Goal: Task Accomplishment & Management: Manage account settings

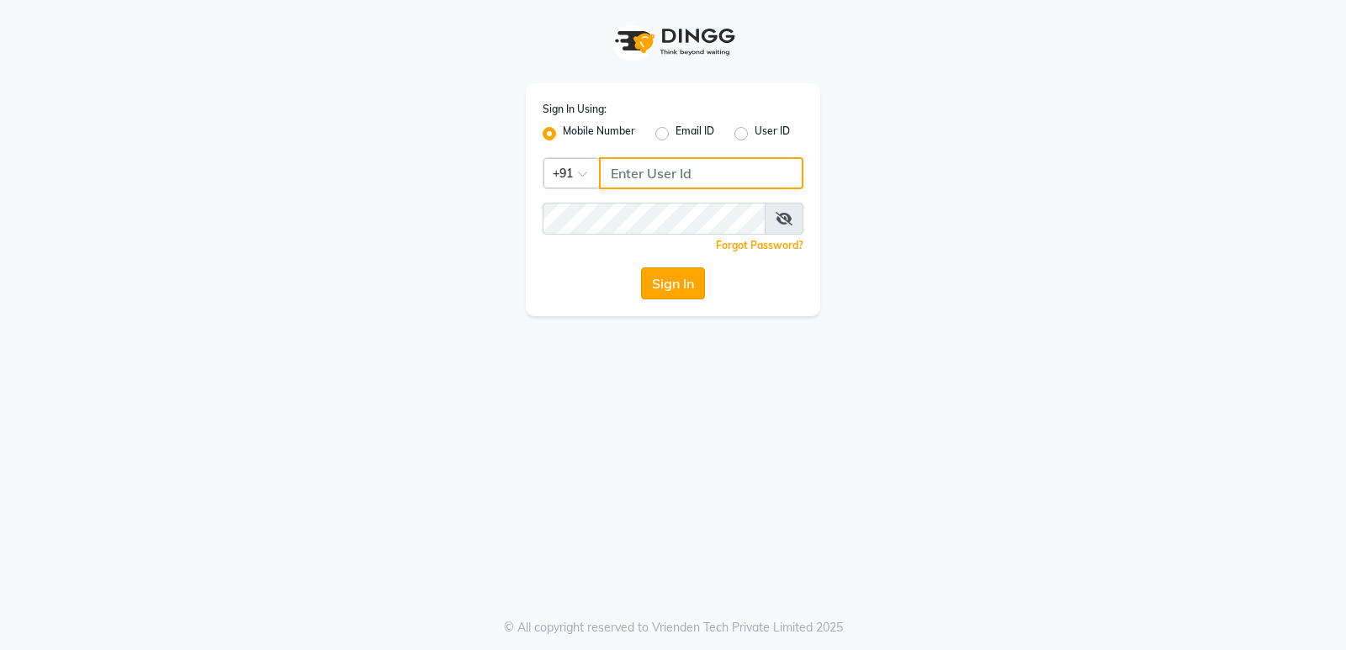
type input "9506660055"
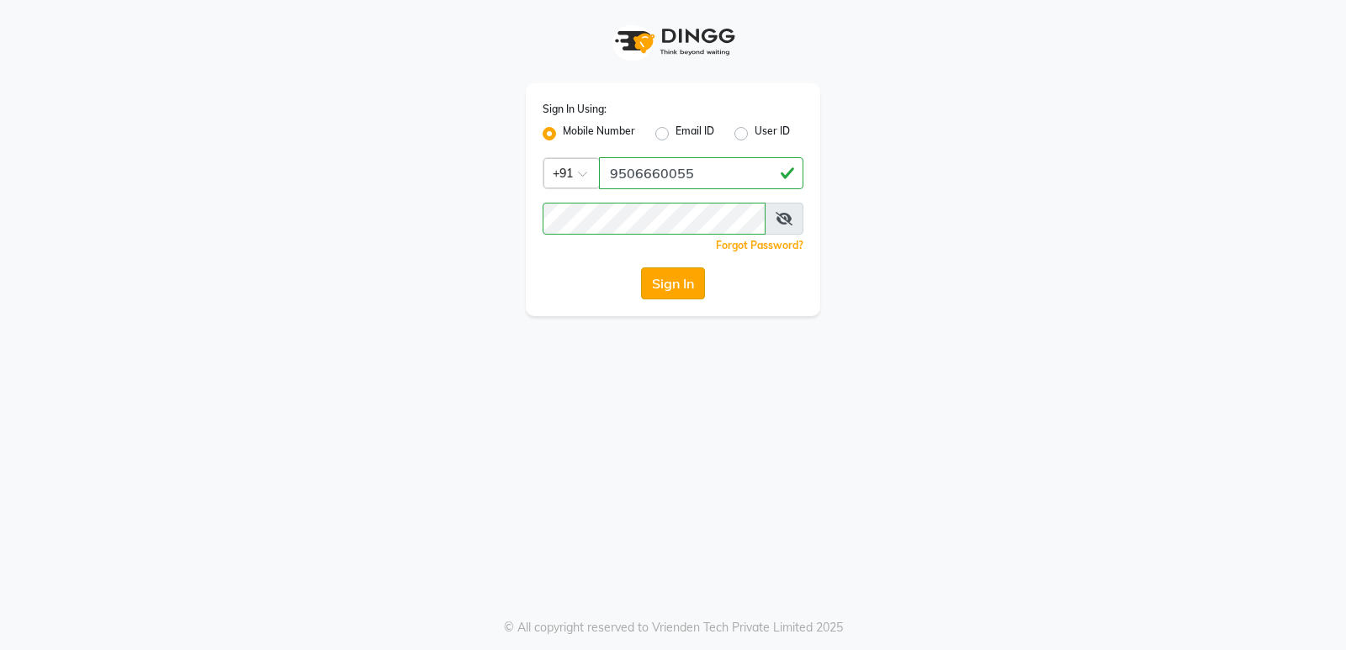
click at [668, 286] on button "Sign In" at bounding box center [673, 283] width 64 height 32
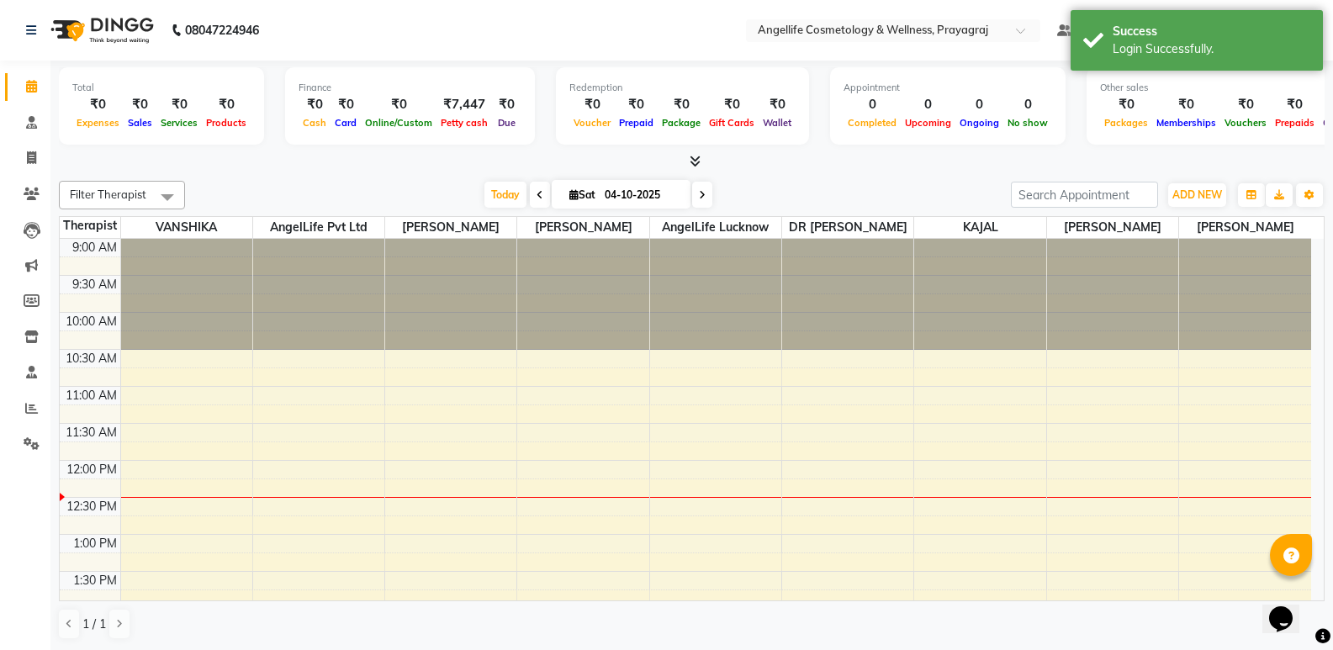
select select "en"
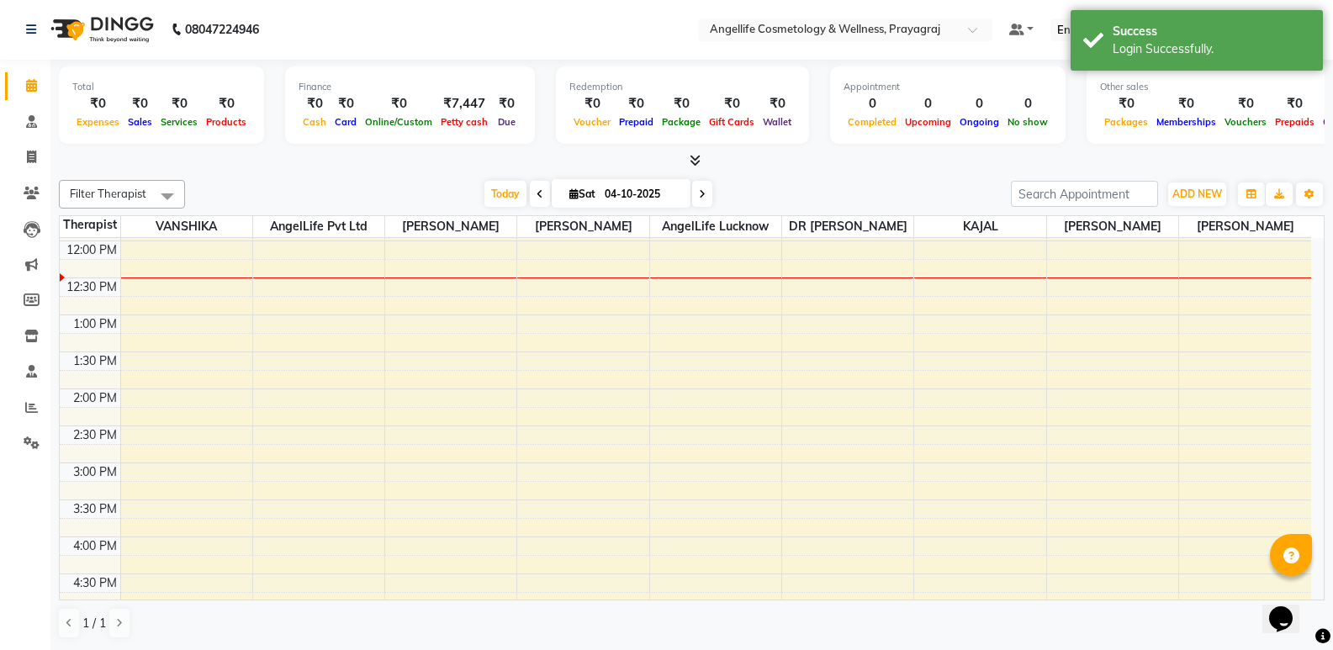
scroll to position [49, 0]
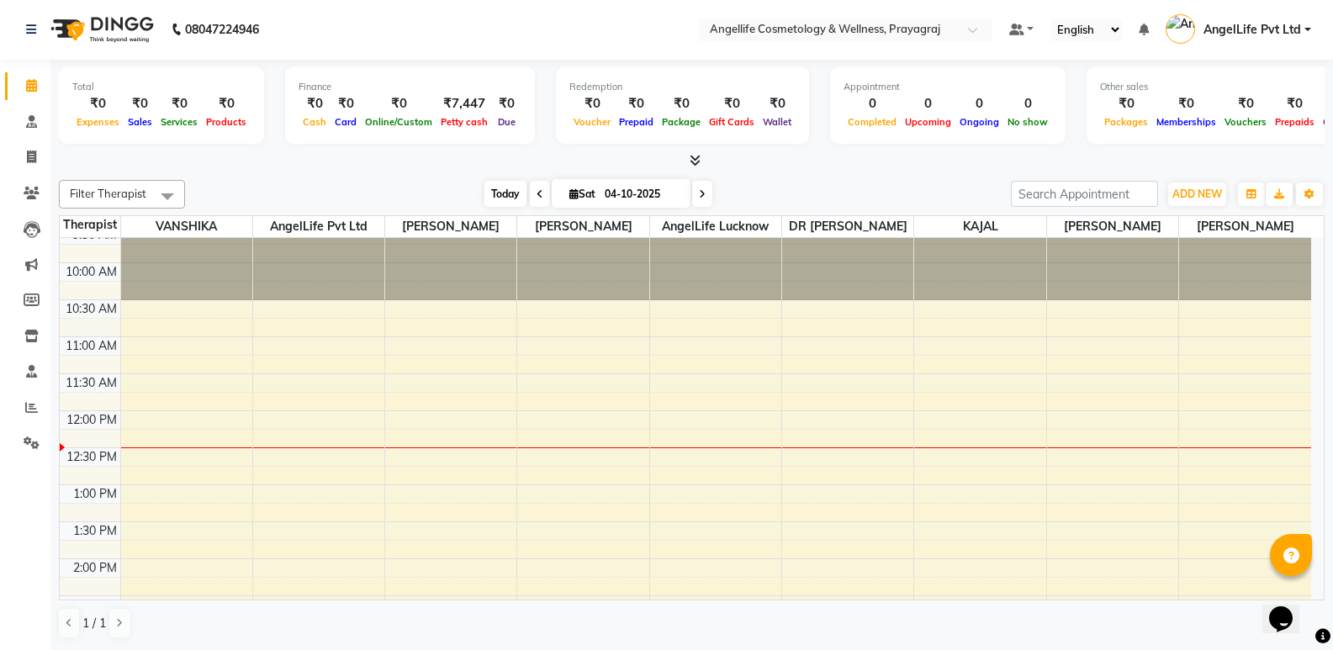
click at [511, 198] on span "Today" at bounding box center [505, 194] width 42 height 26
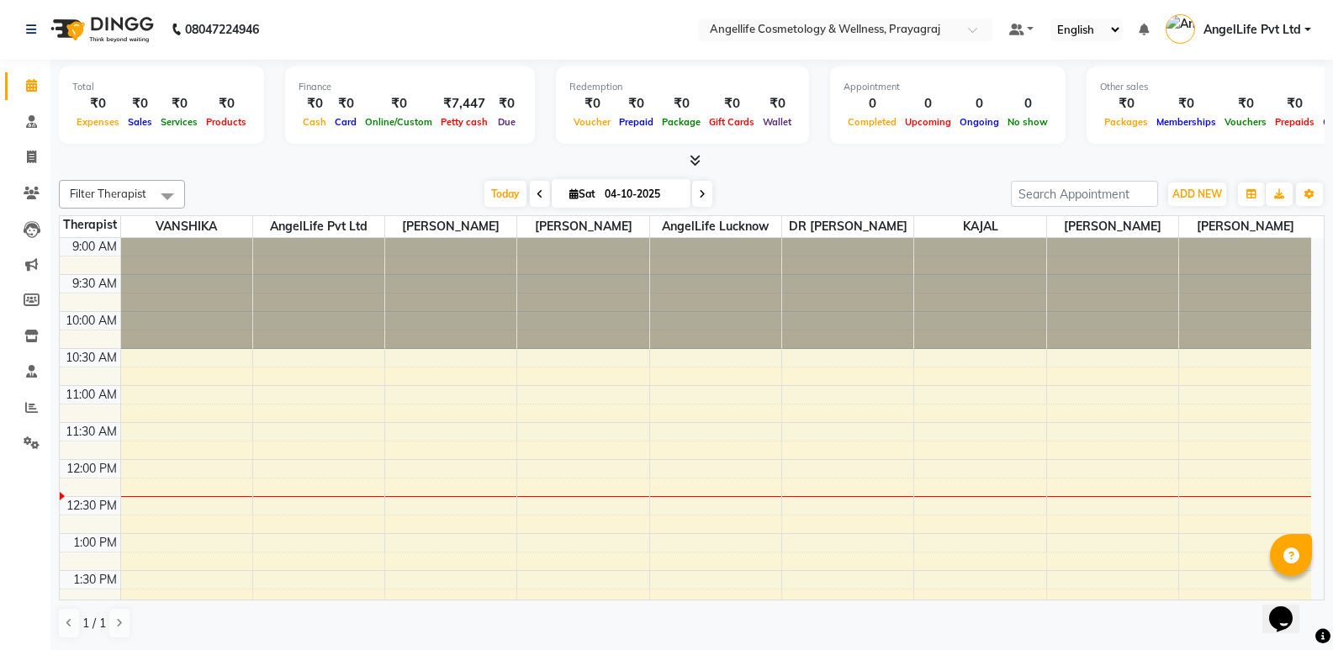
scroll to position [0, 0]
click at [30, 87] on icon at bounding box center [31, 86] width 11 height 13
click at [1222, 195] on button "ADD NEW Toggle Dropdown" at bounding box center [1197, 195] width 58 height 24
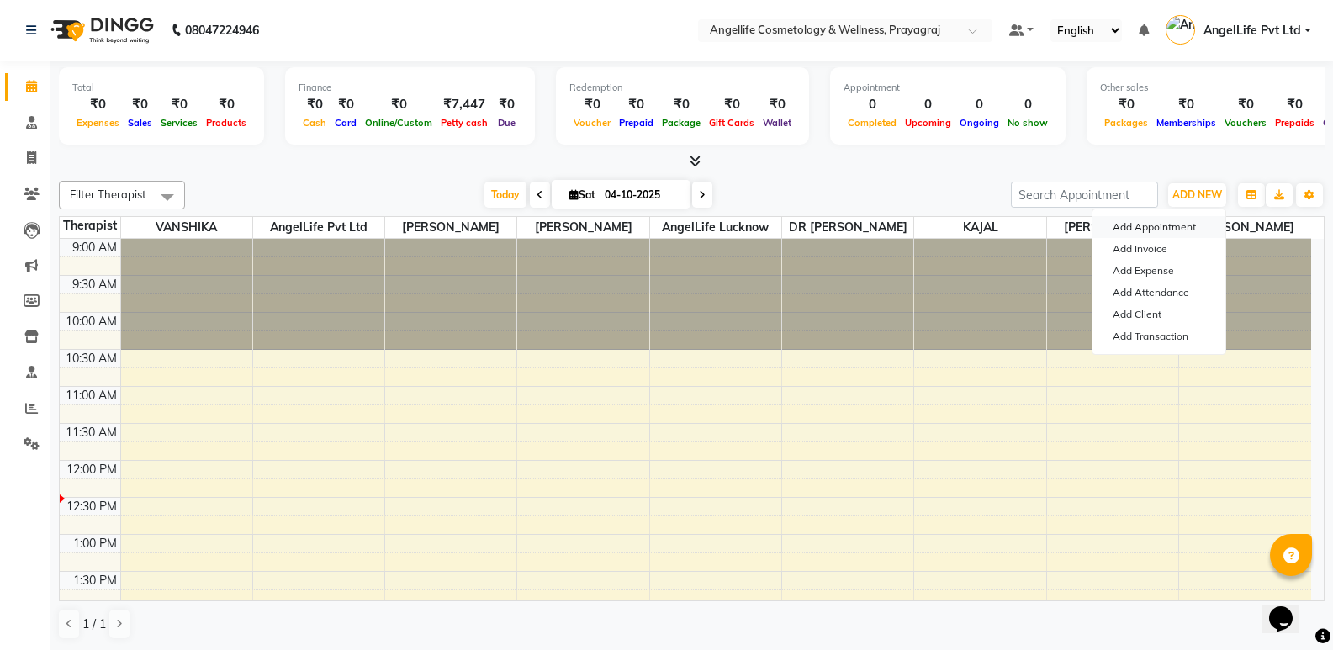
click at [1162, 228] on button "Add Appointment" at bounding box center [1159, 227] width 133 height 22
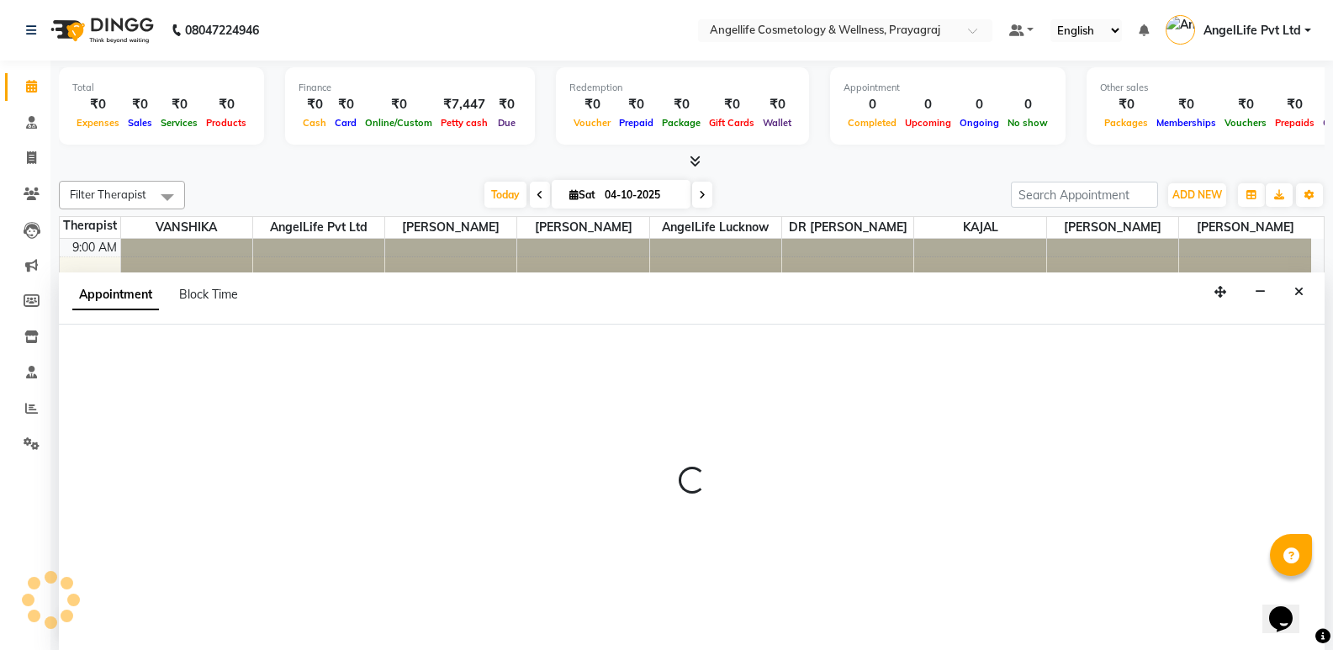
scroll to position [1, 0]
select select "600"
select select "tentative"
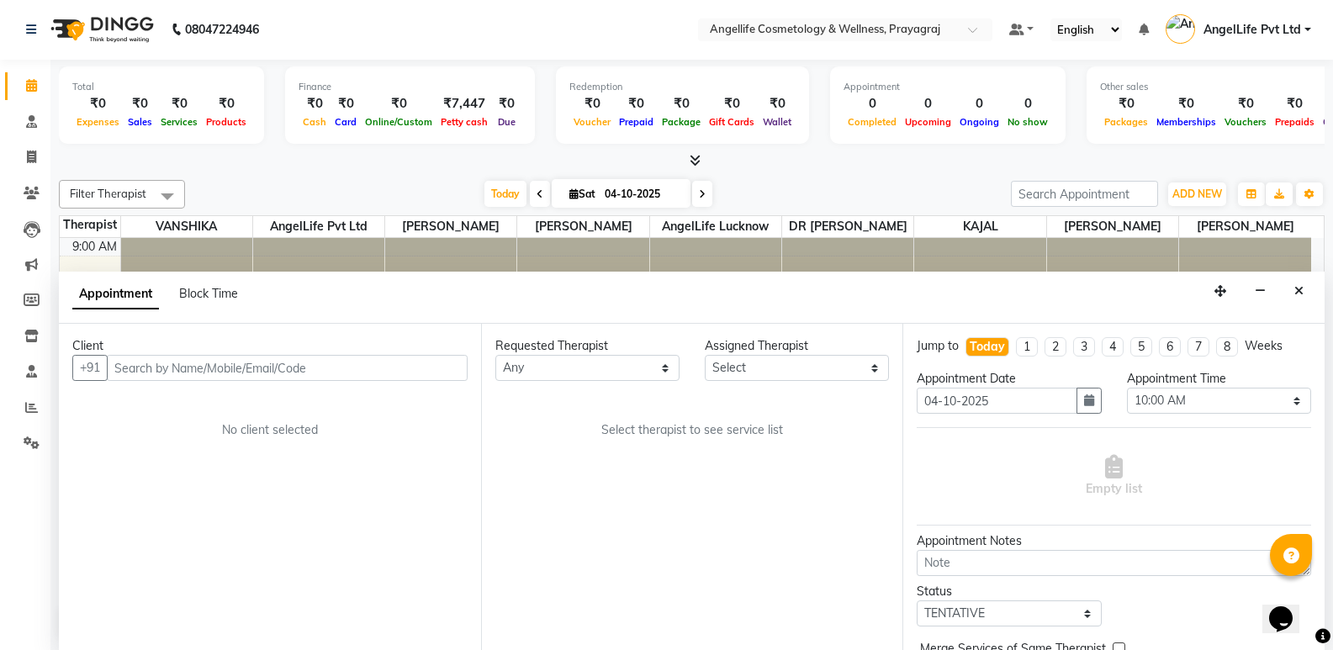
click at [251, 370] on input "text" at bounding box center [287, 368] width 361 height 26
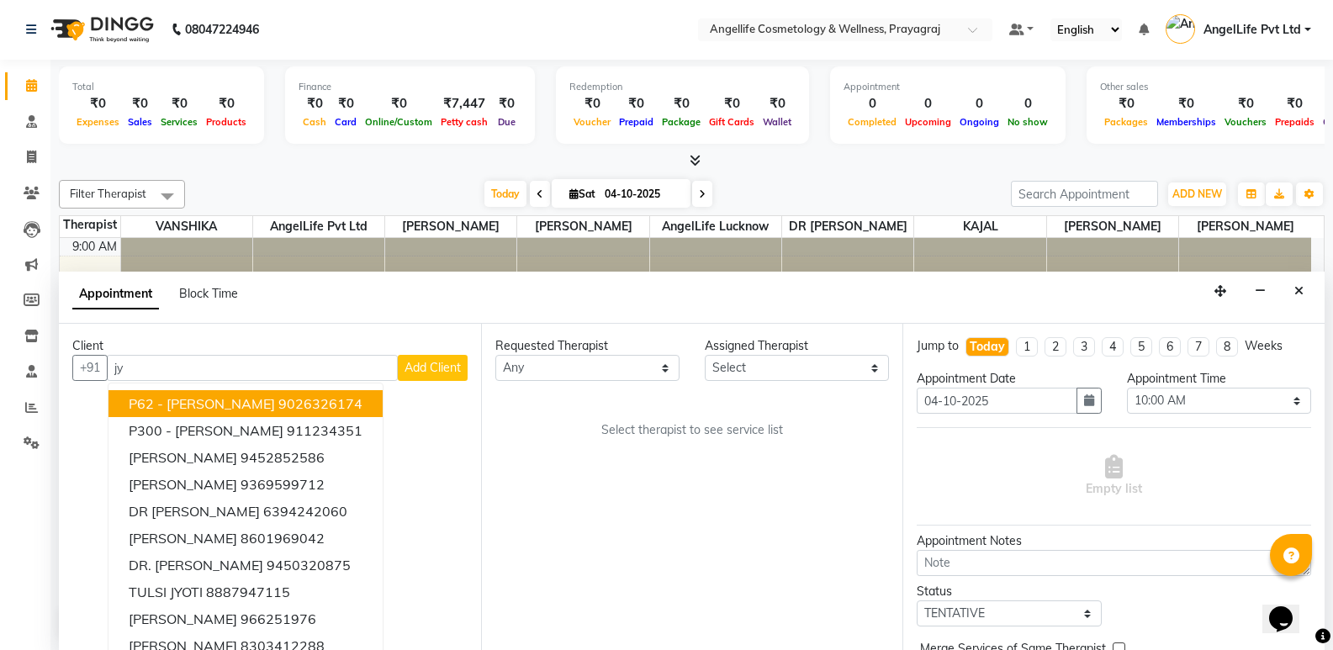
type input "j"
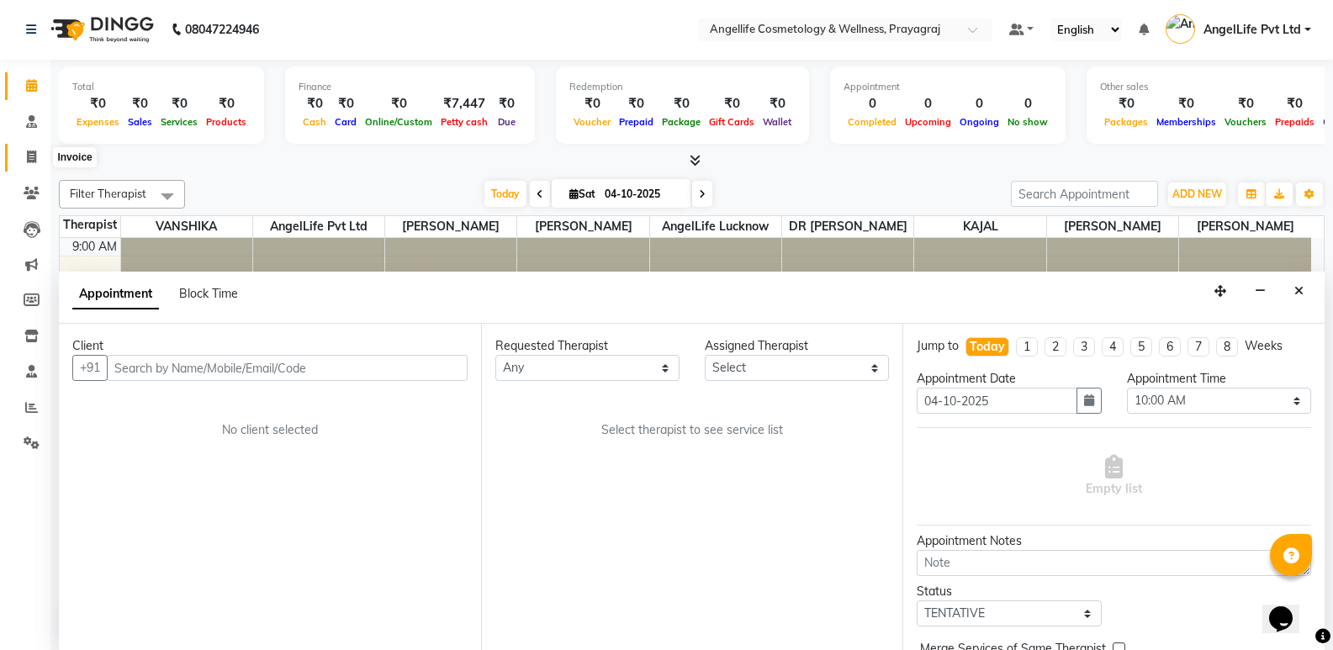
click at [25, 153] on span at bounding box center [31, 157] width 29 height 19
select select "service"
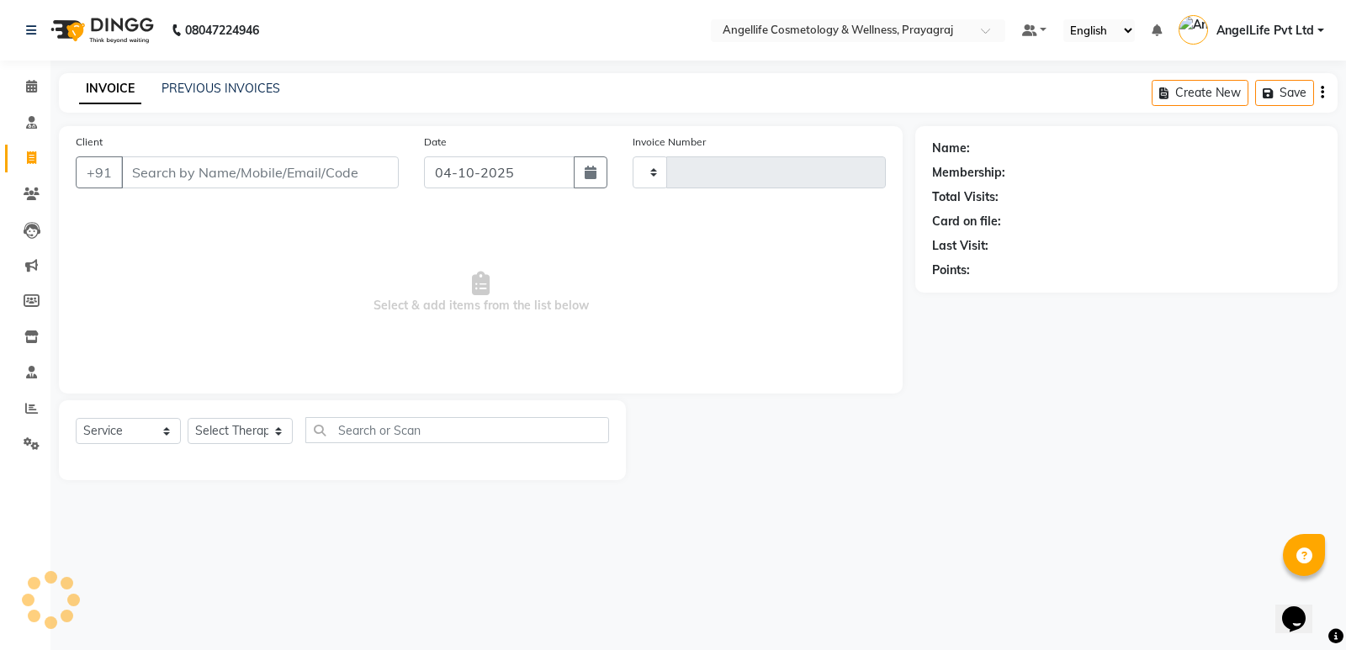
type input "1570"
select select "4531"
click at [34, 195] on icon at bounding box center [32, 194] width 16 height 13
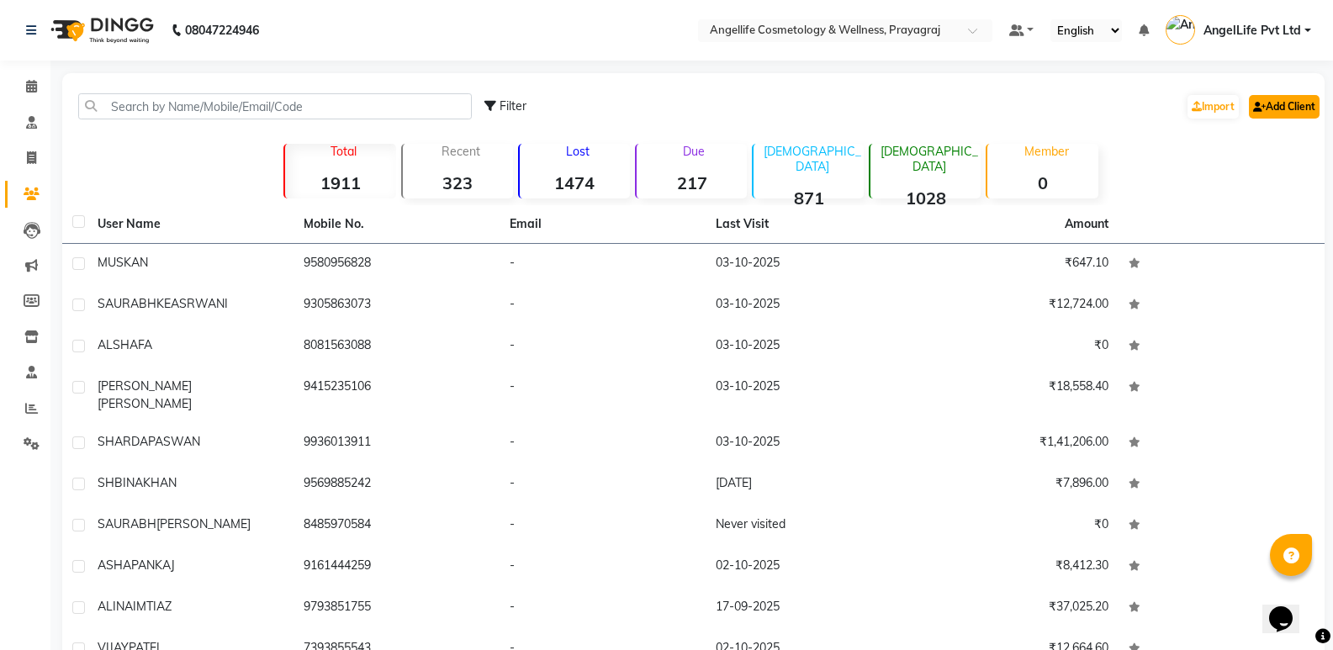
click at [1288, 98] on link "Add Client" at bounding box center [1284, 107] width 71 height 24
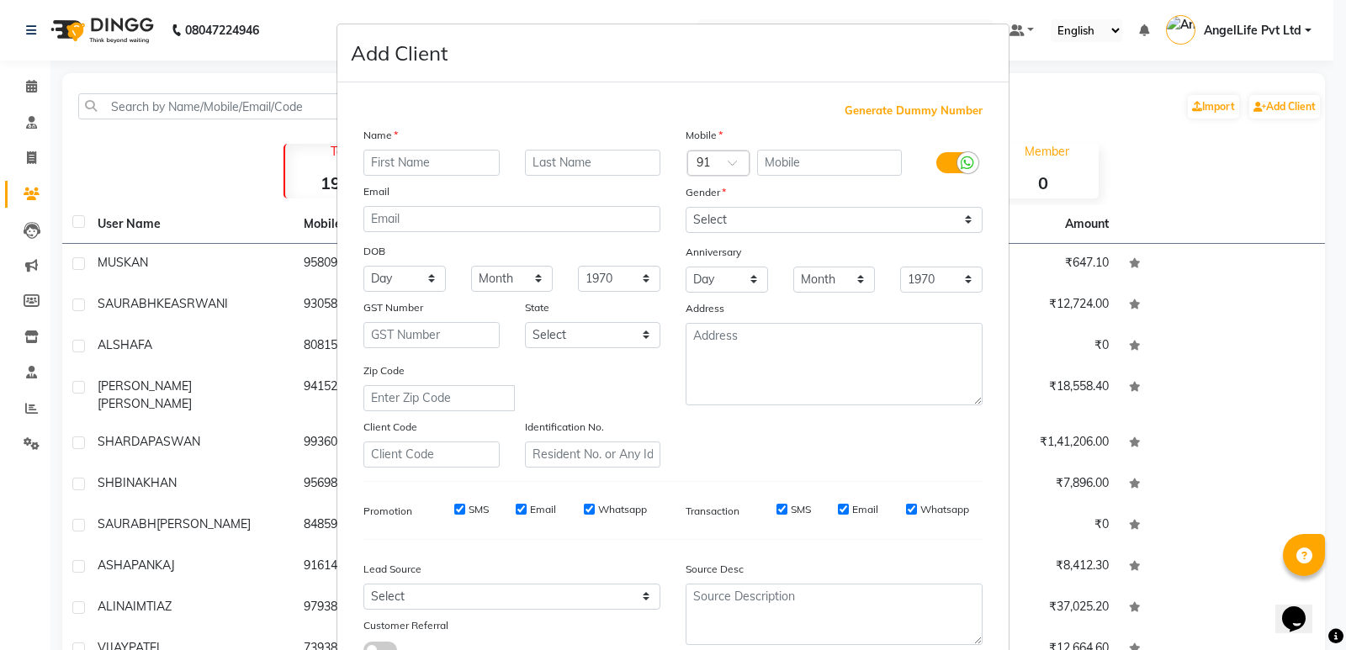
click at [416, 160] on input "text" at bounding box center [431, 163] width 136 height 26
type input "j"
type input "JYOTI"
click at [559, 163] on input "text" at bounding box center [593, 163] width 136 height 26
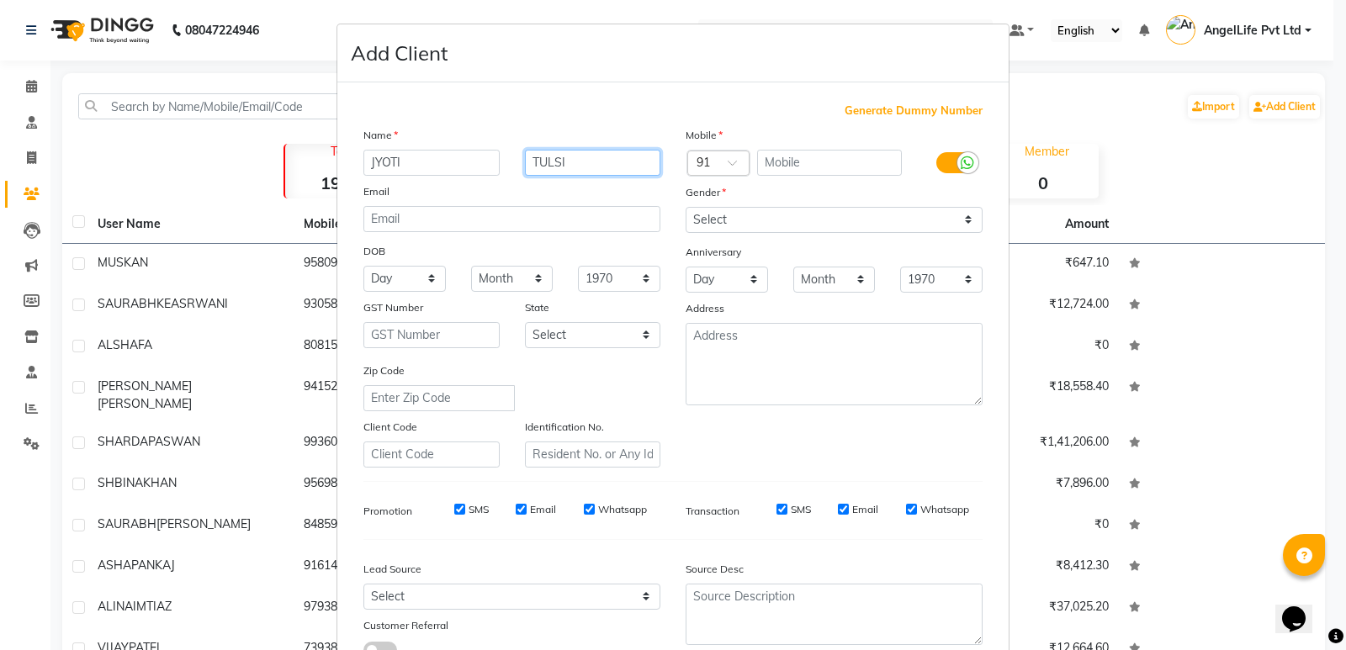
type input "TULSI"
click at [765, 161] on input "text" at bounding box center [830, 163] width 146 height 26
click at [766, 161] on input "text" at bounding box center [830, 163] width 146 height 26
click at [595, 121] on div "Generate Dummy Number Name JYOTI TULSI Email DOB Day 01 02 03 04 05 06 07 08 09…" at bounding box center [673, 387] width 644 height 569
click at [35, 154] on ngb-modal-window "Add Client Generate Dummy Number Name JYOTI TULSI Email DOB Day 01 02 03 04 05 …" at bounding box center [673, 325] width 1346 height 650
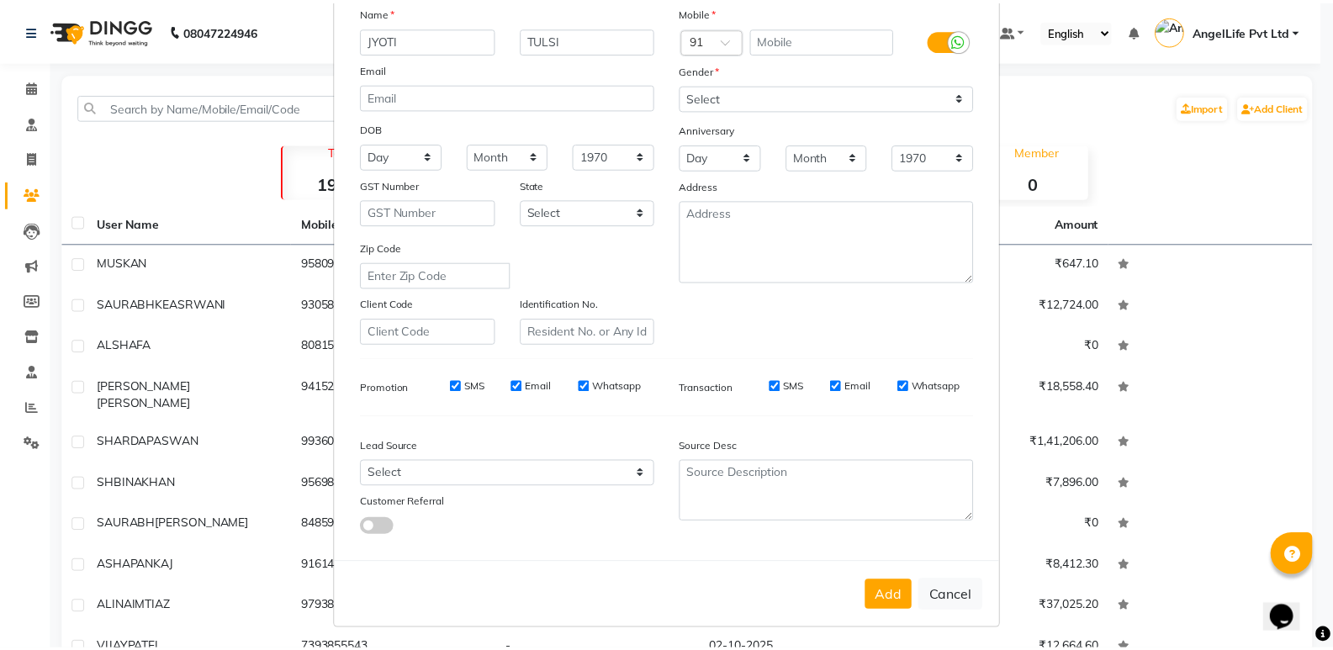
scroll to position [126, 0]
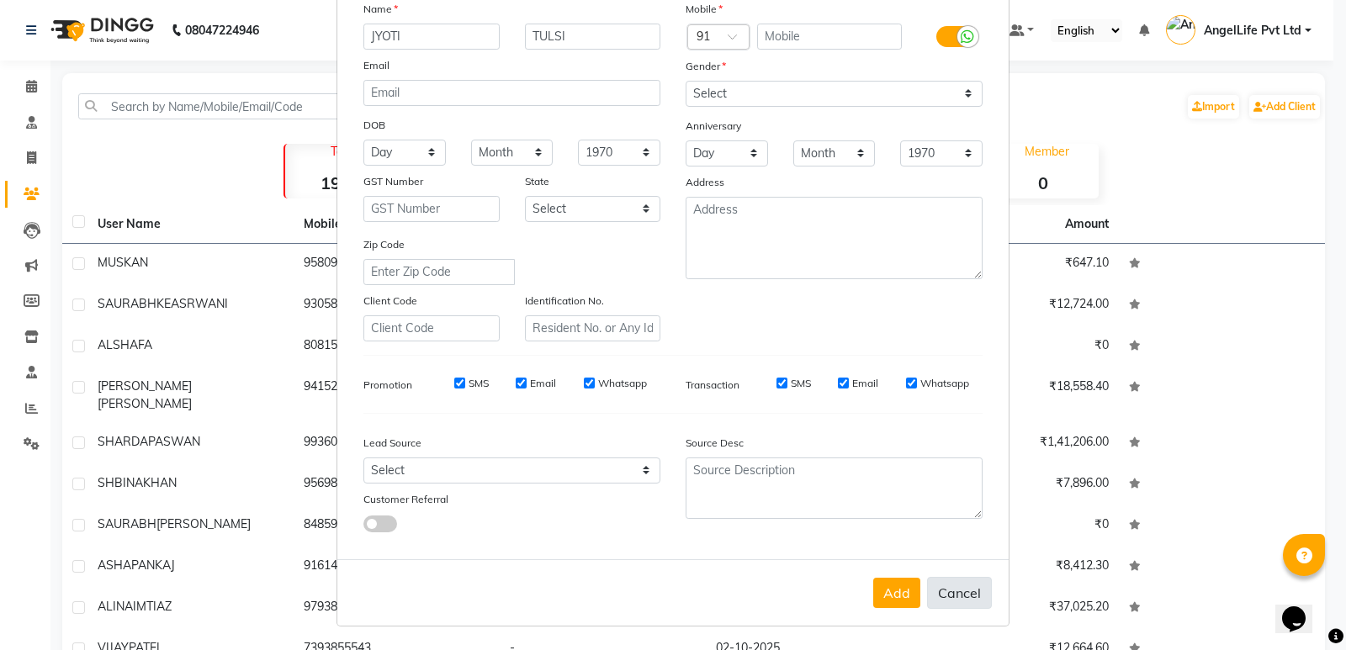
click at [973, 592] on button "Cancel" at bounding box center [959, 593] width 65 height 32
select select
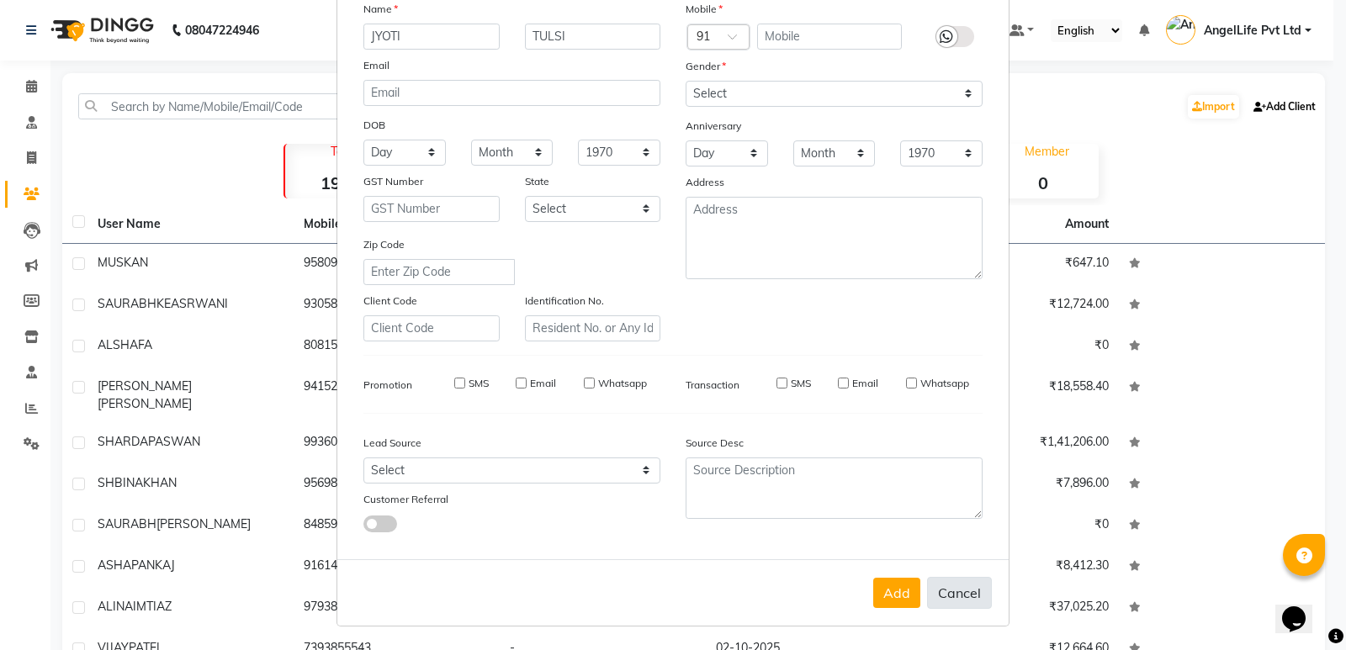
select select
checkbox input "false"
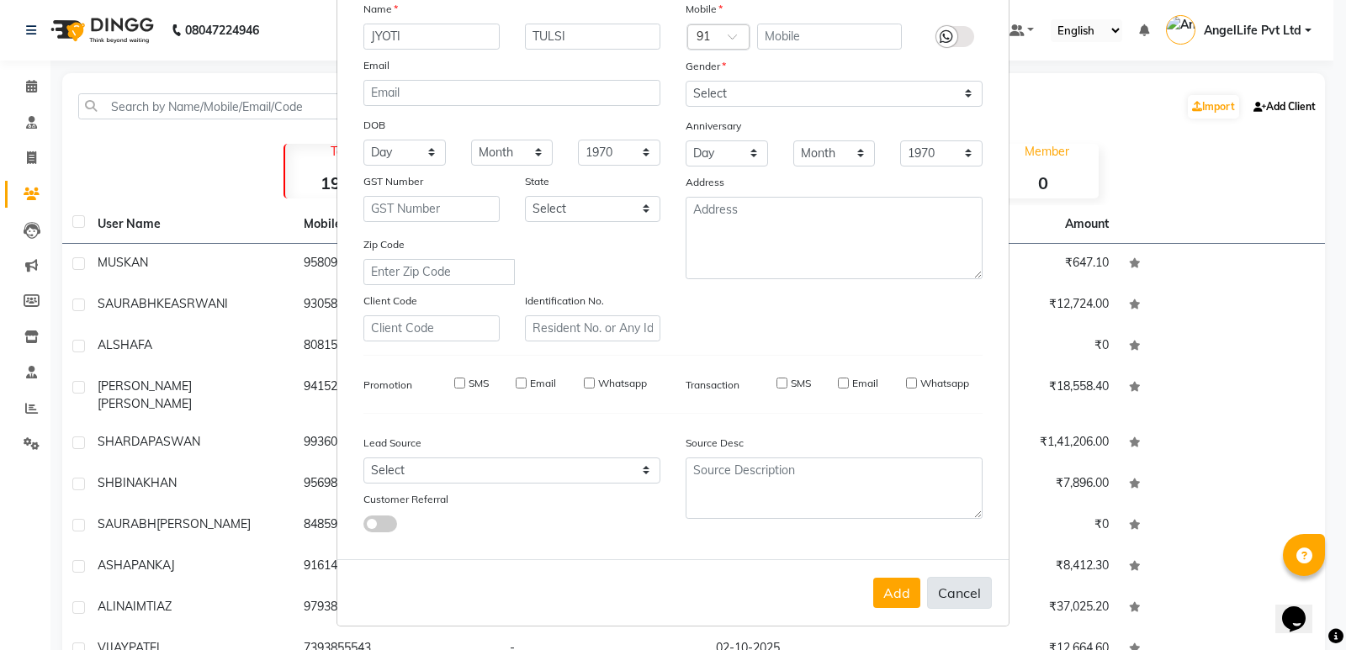
checkbox input "false"
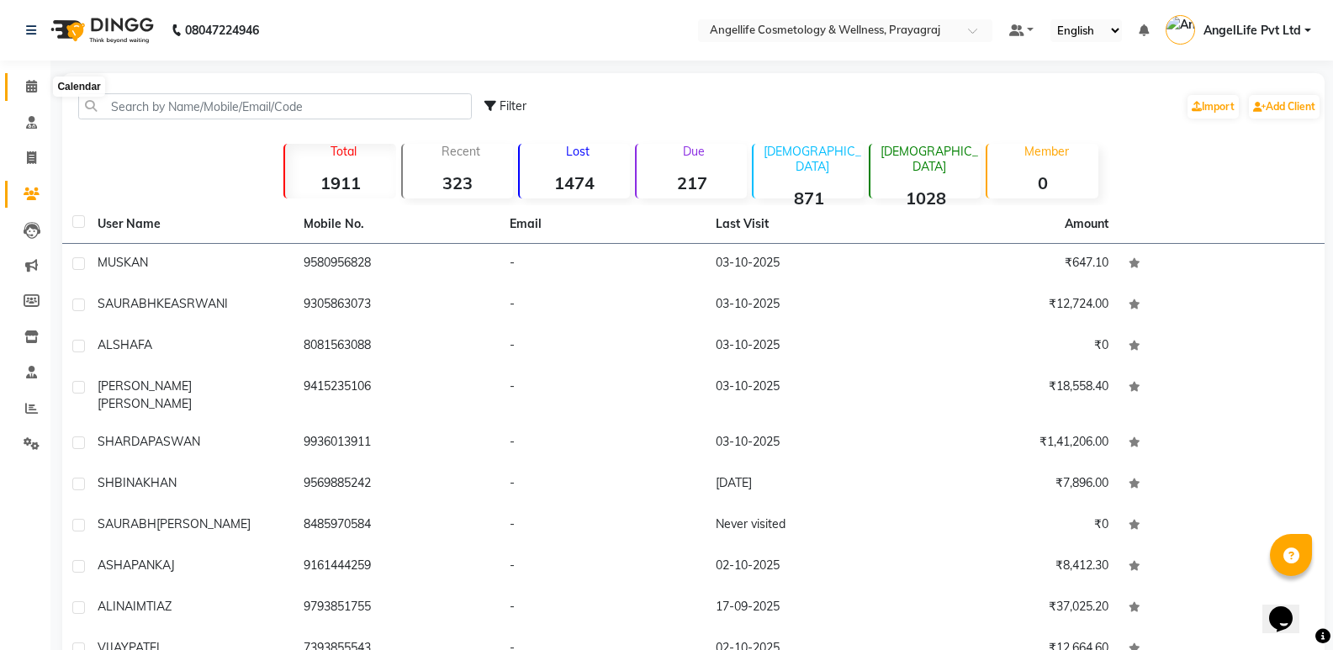
click at [29, 86] on icon at bounding box center [31, 86] width 11 height 13
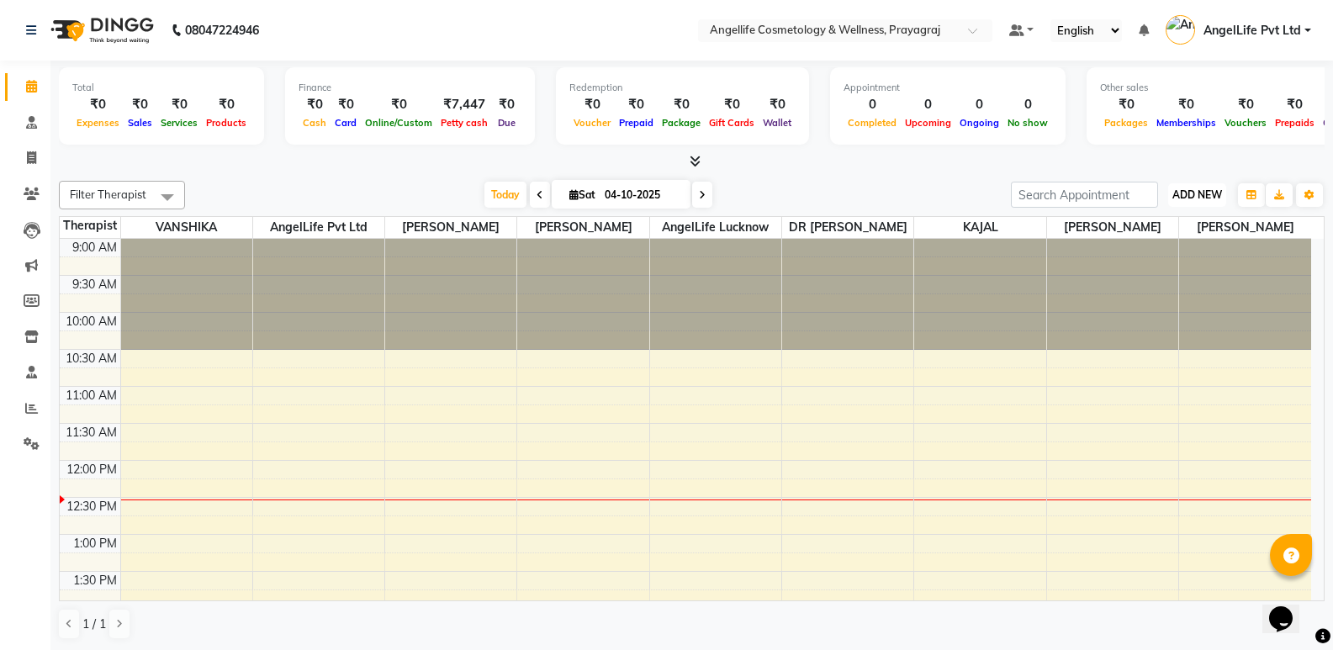
click at [1188, 194] on span "ADD NEW" at bounding box center [1197, 194] width 50 height 13
click at [1207, 198] on span "ADD NEW" at bounding box center [1197, 194] width 50 height 13
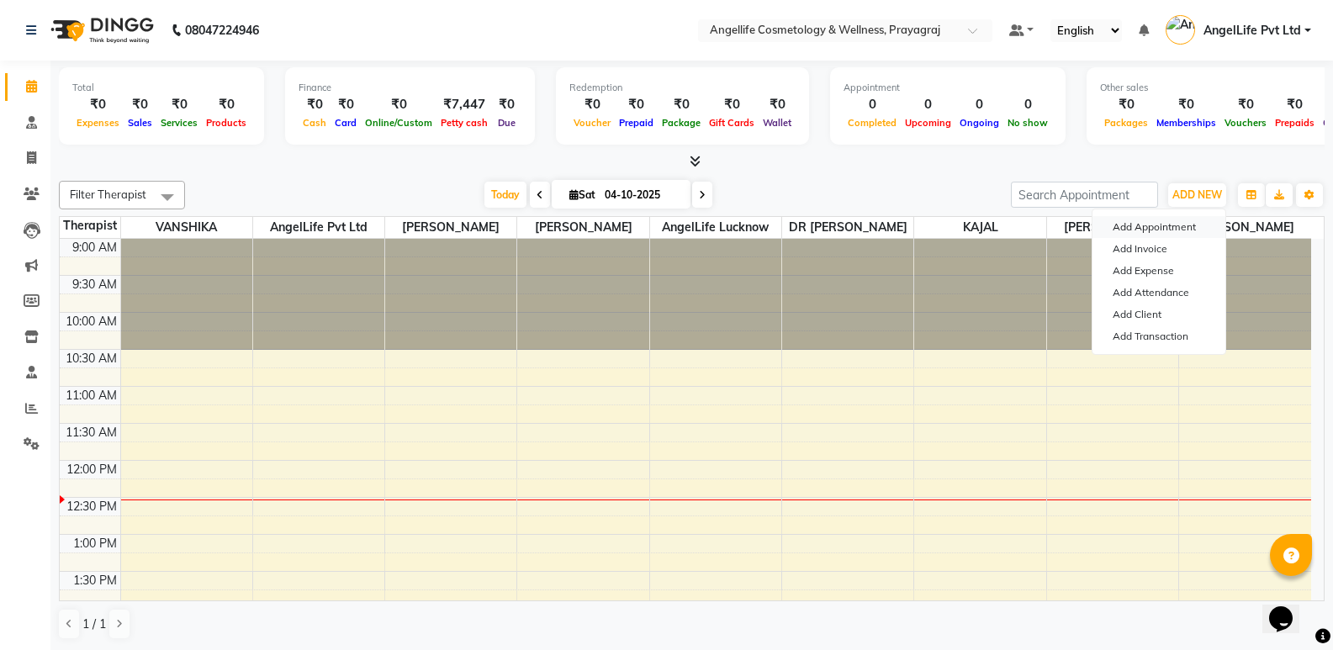
click at [1176, 224] on button "Add Appointment" at bounding box center [1159, 227] width 133 height 22
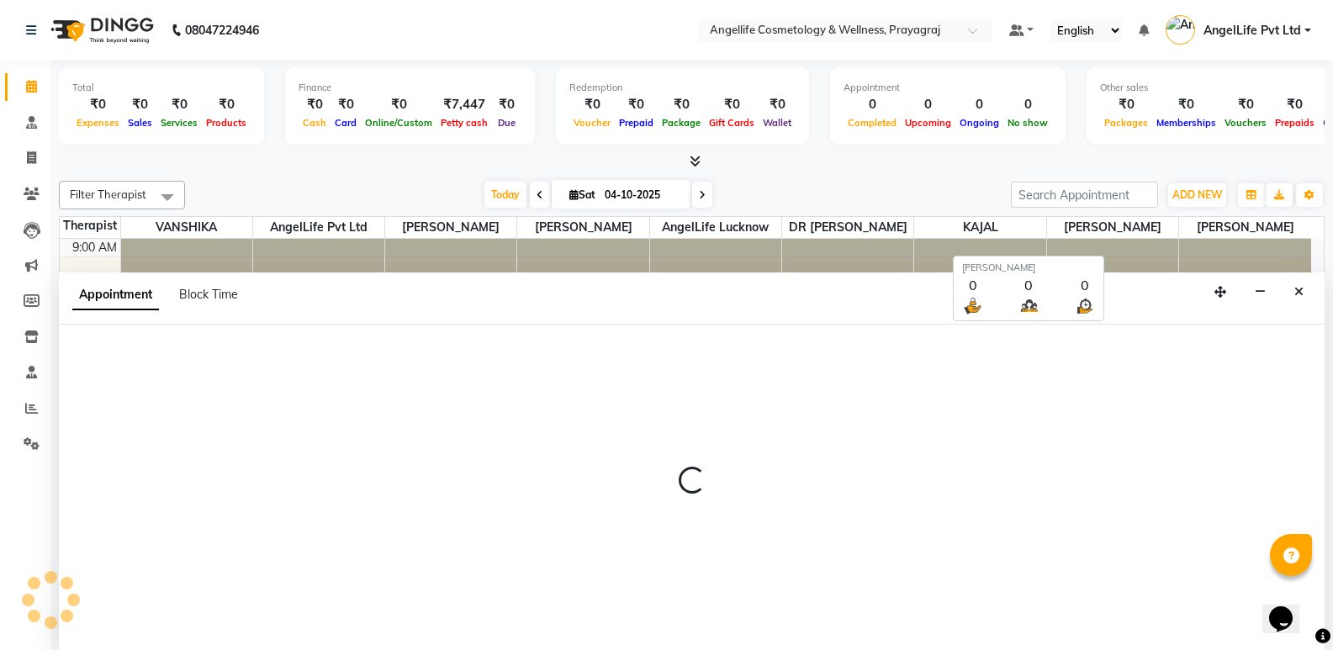
scroll to position [1, 0]
select select "600"
select select "tentative"
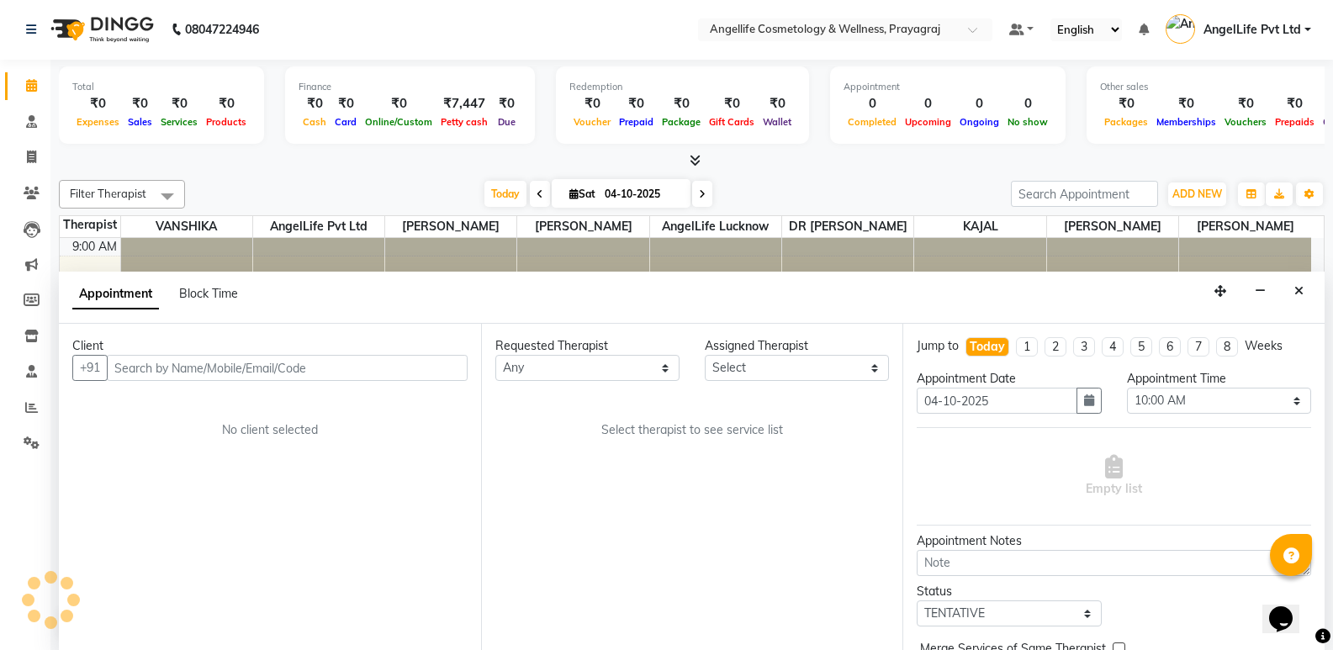
click at [373, 368] on input "text" at bounding box center [287, 368] width 361 height 26
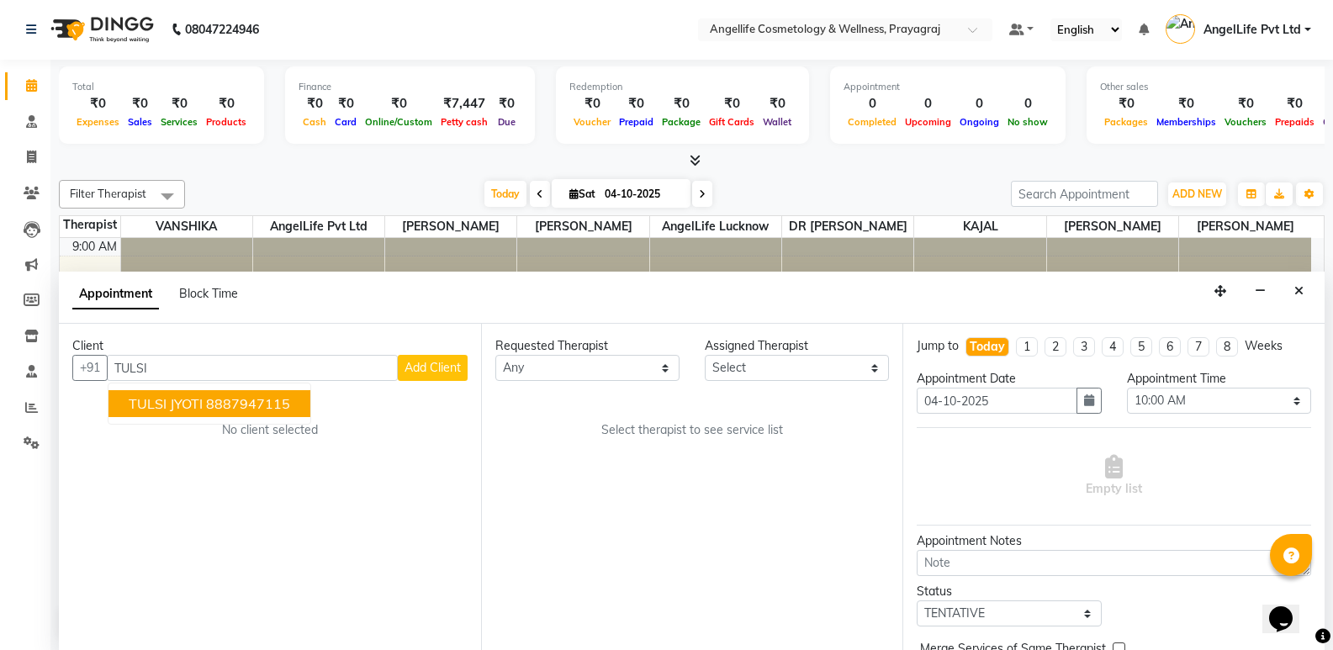
click at [262, 401] on ngb-highlight "8887947115" at bounding box center [248, 403] width 84 height 17
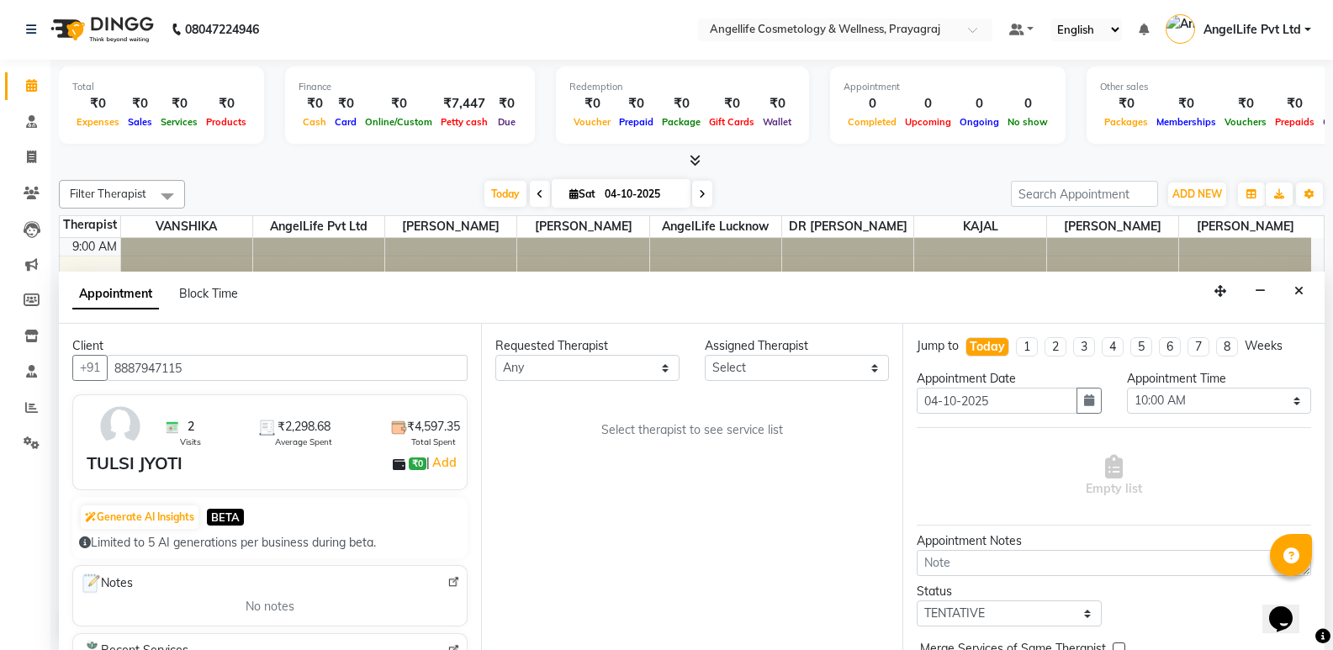
type input "8887947115"
click at [1180, 397] on select "Select 10:00 AM 10:15 AM 10:30 AM 10:45 AM 11:00 AM 11:15 AM 11:30 AM 11:45 AM …" at bounding box center [1219, 401] width 184 height 26
select select "1020"
click at [1127, 388] on select "Select 10:00 AM 10:15 AM 10:30 AM 10:45 AM 11:00 AM 11:15 AM 11:30 AM 11:45 AM …" at bounding box center [1219, 401] width 184 height 26
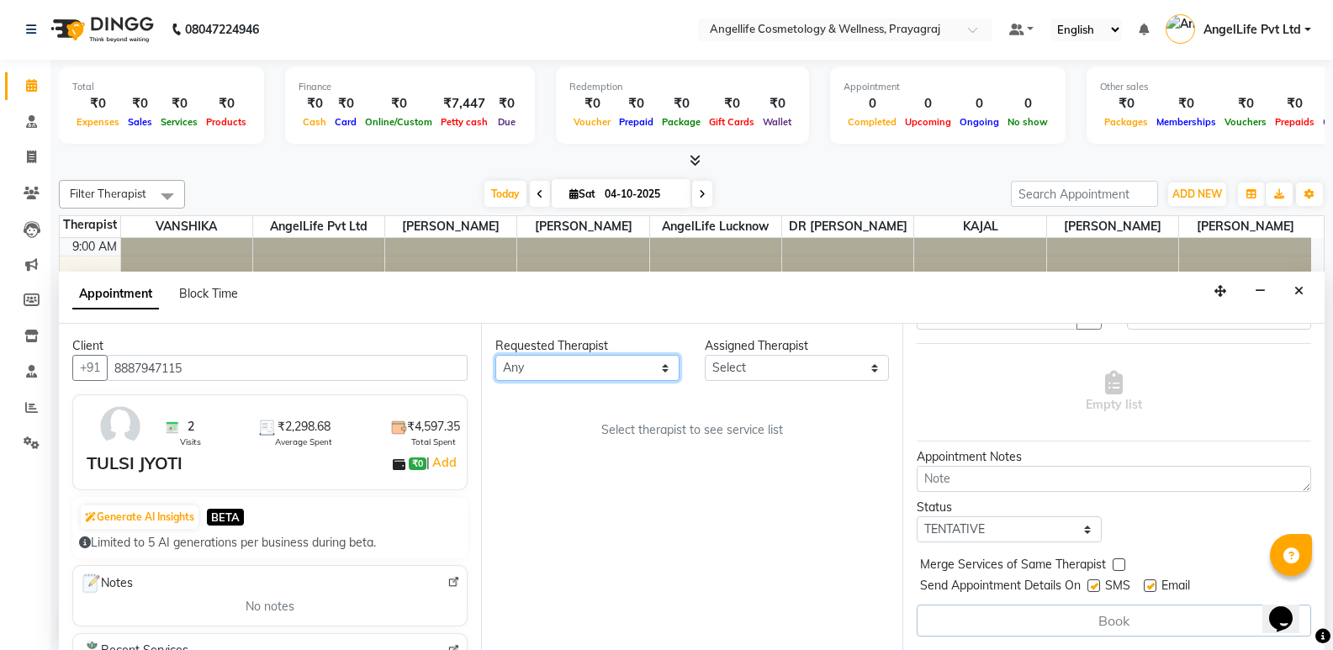
click at [590, 357] on select "Any AngelLife Lucknow AngelLife Pvt Ltd DR SWATI KAJAL PREETI KESARWANI ROHINI …" at bounding box center [587, 368] width 184 height 26
select select "77855"
click at [495, 355] on select "Any AngelLife Lucknow AngelLife Pvt Ltd DR SWATI KAJAL PREETI KESARWANI ROHINI …" at bounding box center [587, 368] width 184 height 26
select select "77855"
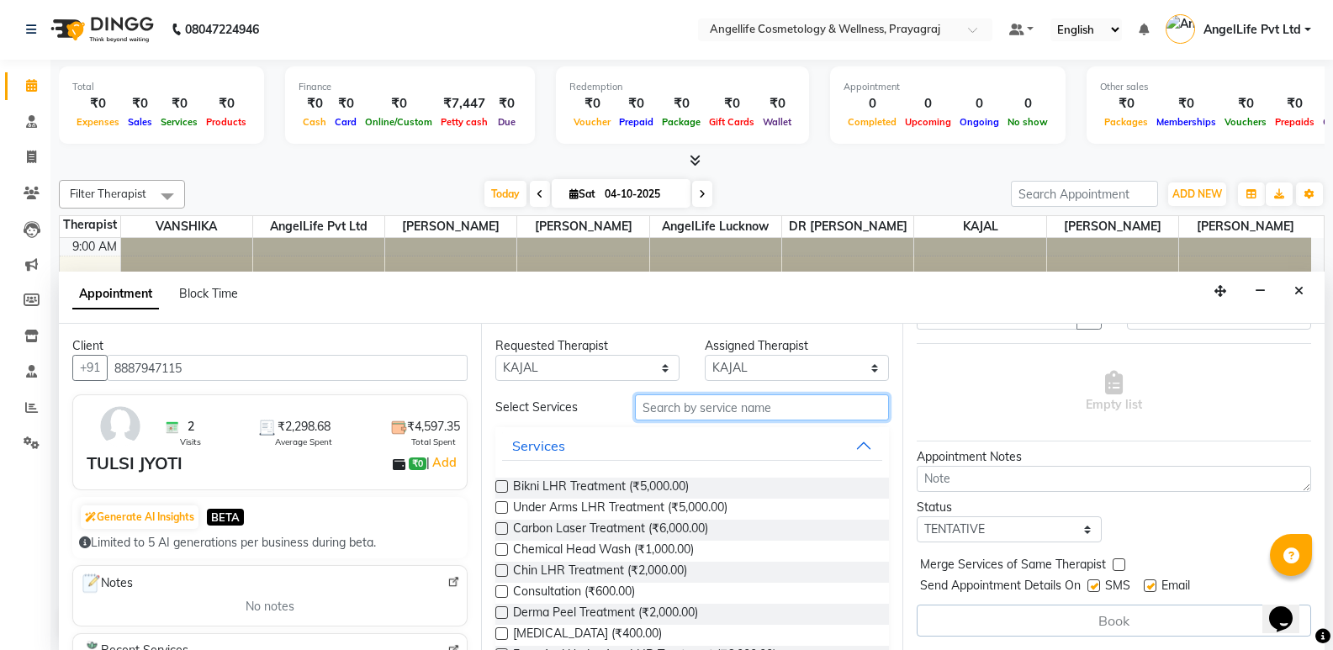
click at [728, 408] on input "text" at bounding box center [762, 407] width 254 height 26
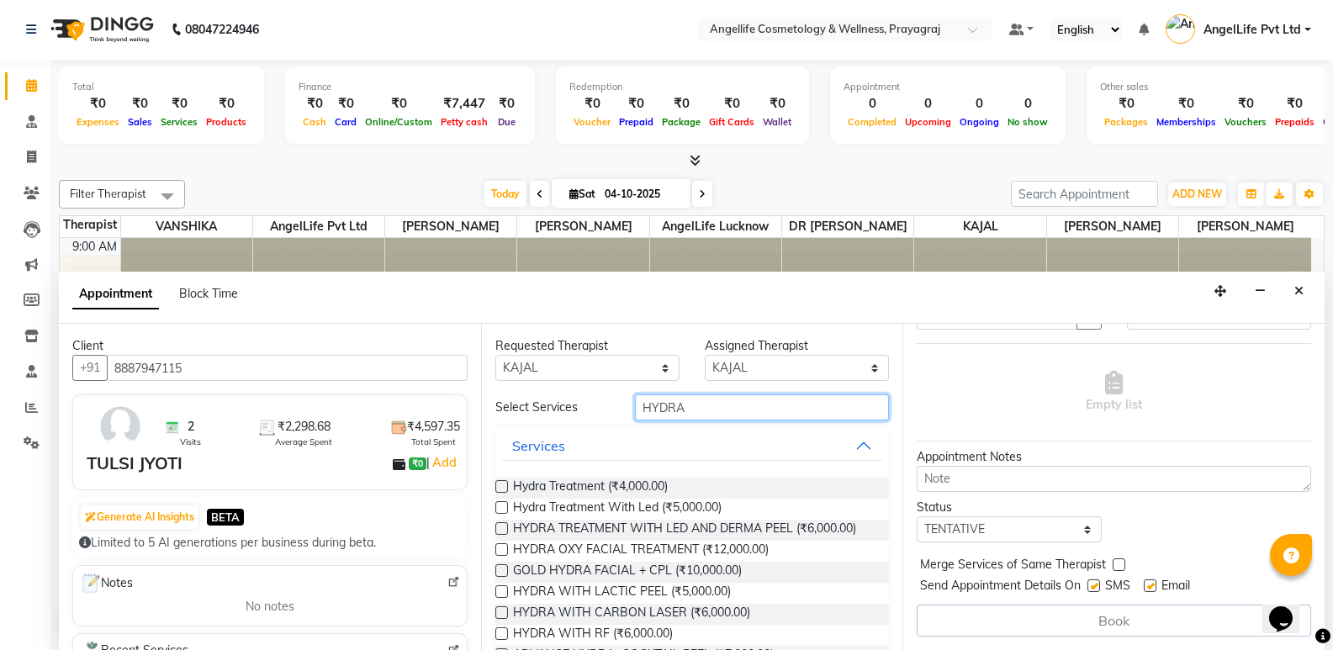
type input "HYDRA"
click at [500, 484] on label at bounding box center [501, 486] width 13 height 13
click at [500, 484] on input "checkbox" at bounding box center [500, 488] width 11 height 11
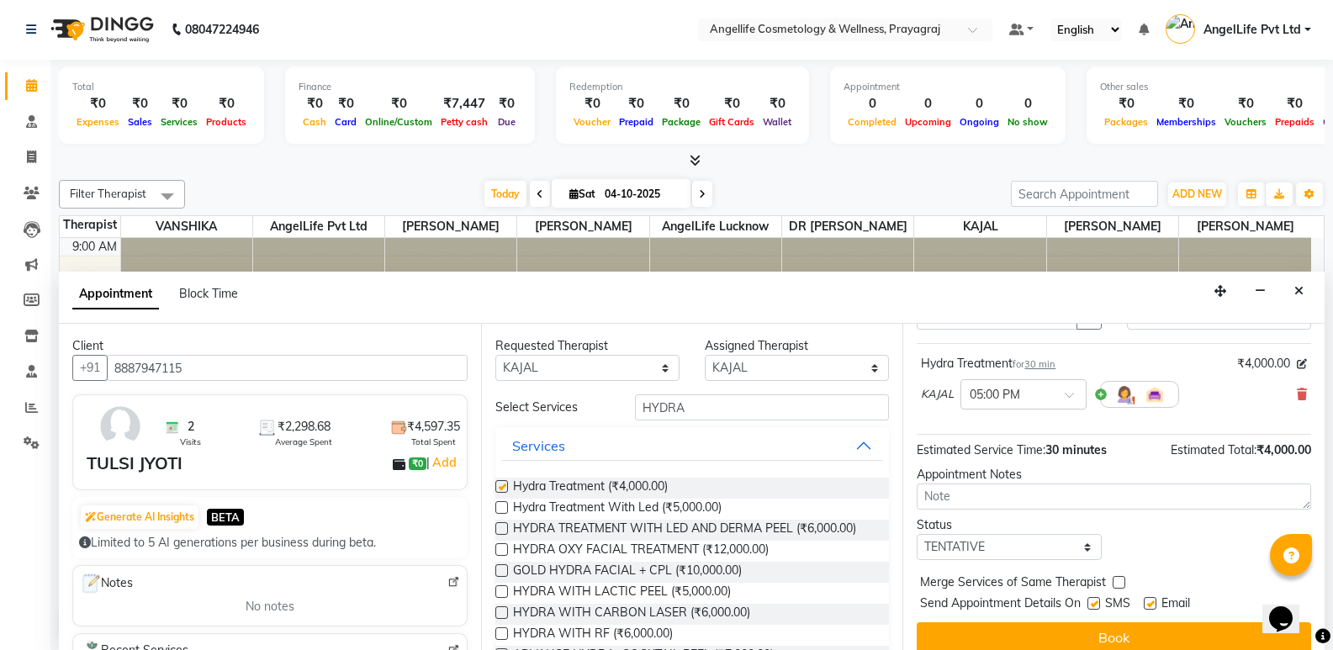
checkbox input "false"
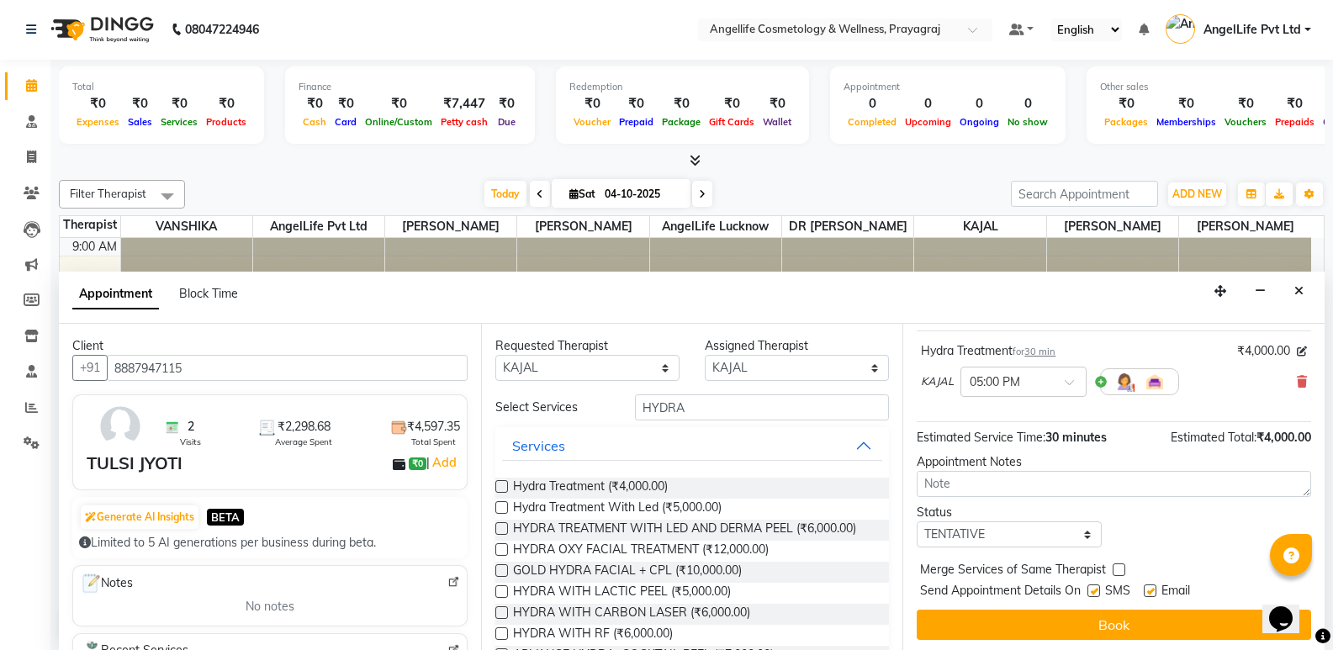
scroll to position [100, 0]
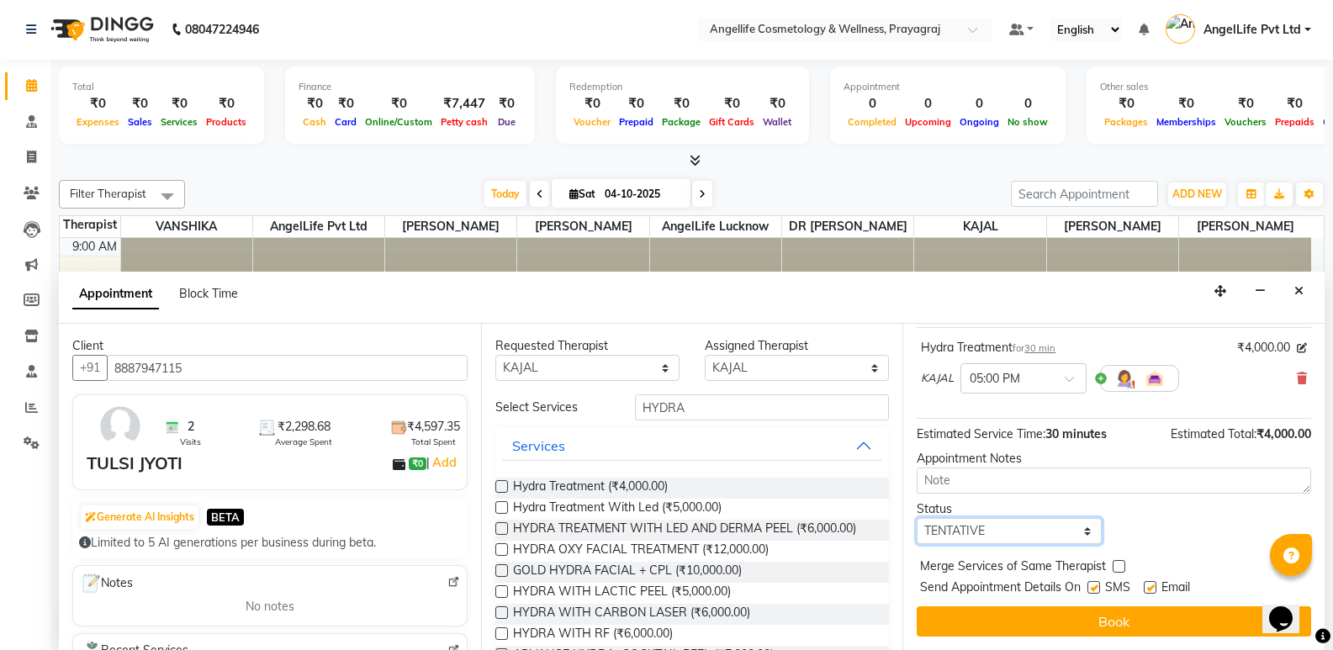
click at [983, 536] on select "Select TENTATIVE CONFIRM CHECK-IN UPCOMING" at bounding box center [1009, 531] width 184 height 26
select select "confirm booking"
click at [917, 518] on select "Select TENTATIVE CONFIRM CHECK-IN UPCOMING" at bounding box center [1009, 531] width 184 height 26
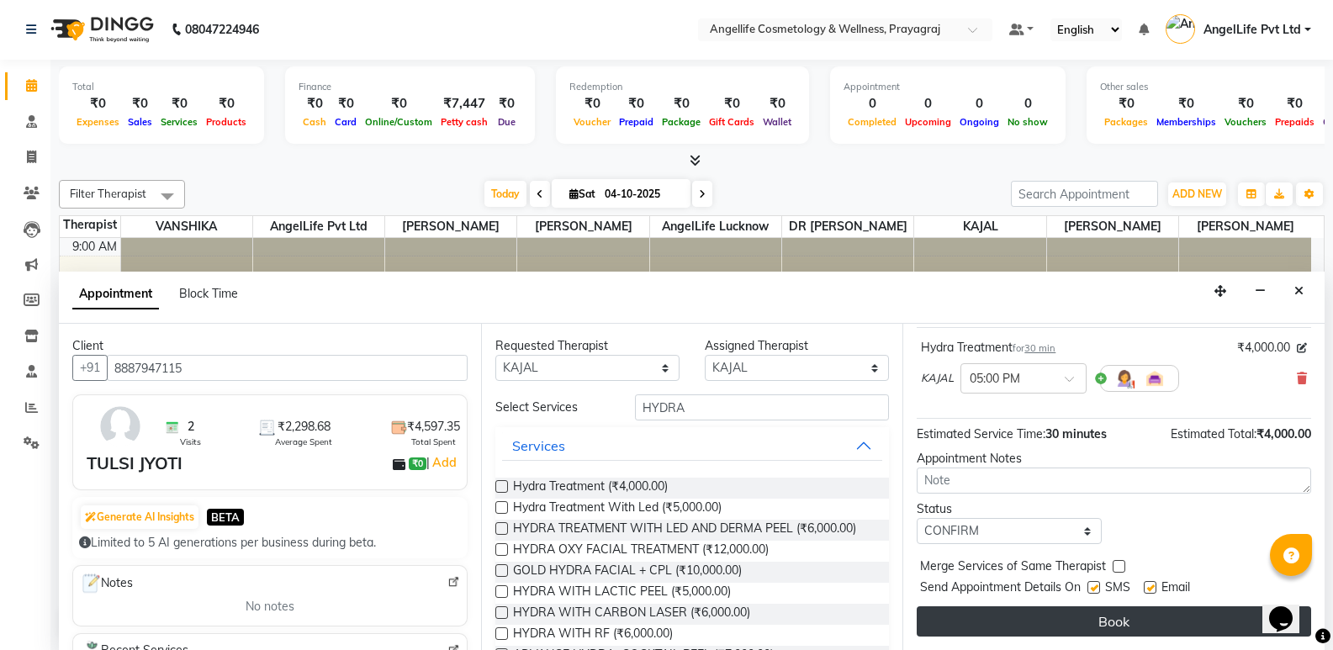
click at [1117, 625] on button "Book" at bounding box center [1114, 621] width 394 height 30
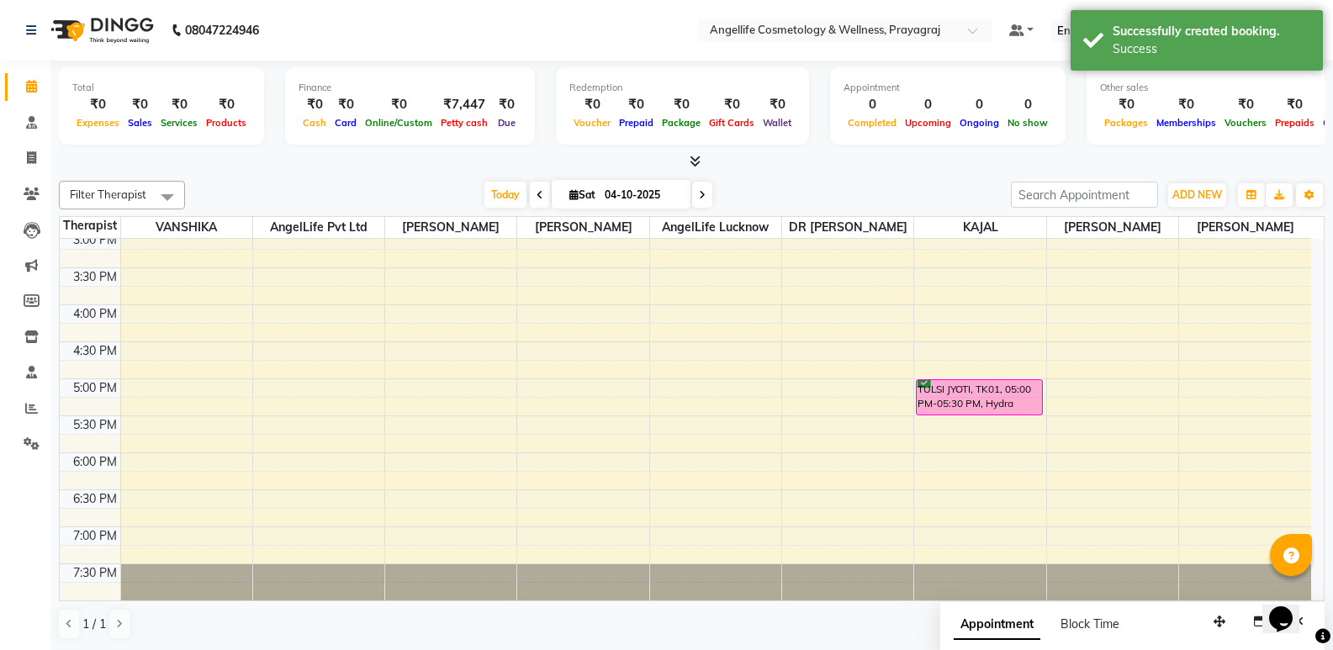
scroll to position [133, 0]
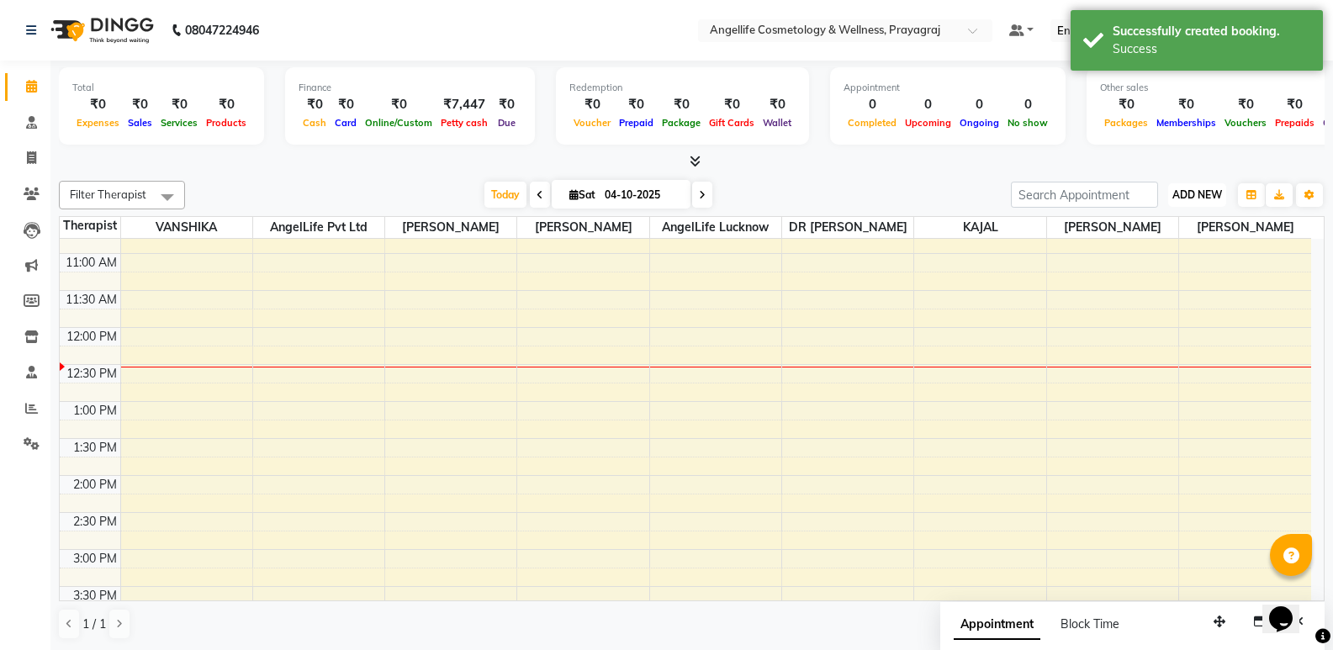
click at [1189, 196] on span "ADD NEW" at bounding box center [1197, 194] width 50 height 13
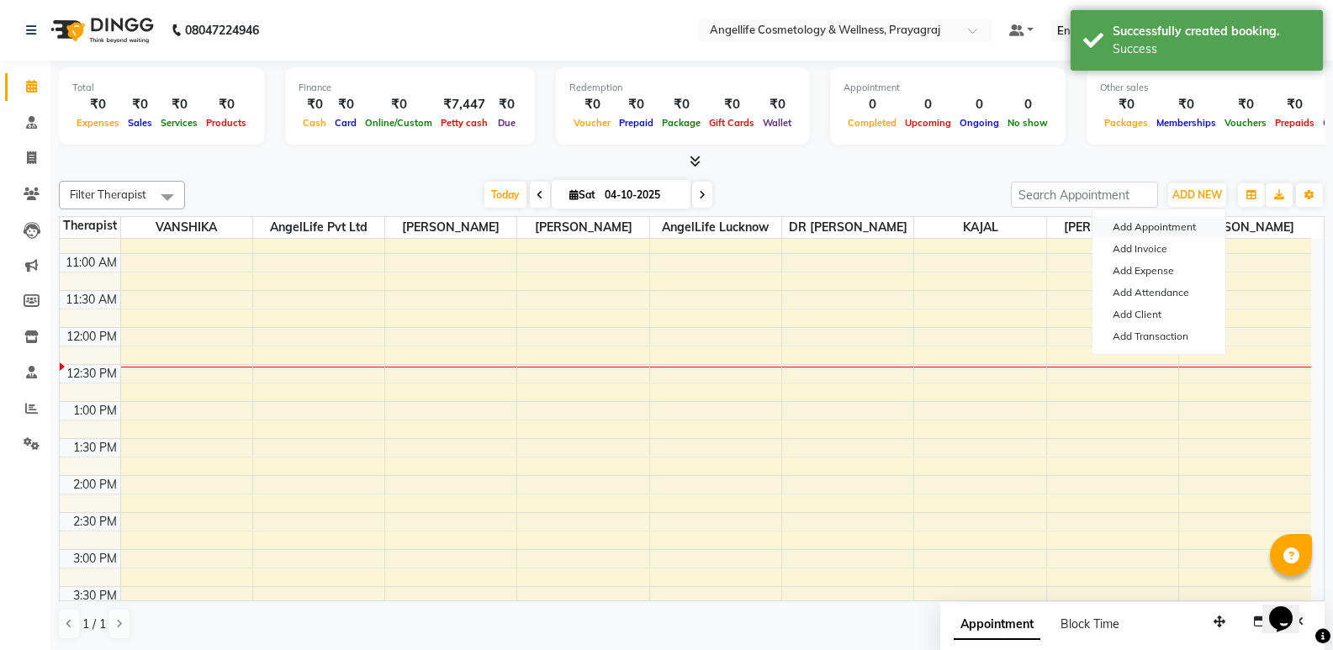
click at [1133, 229] on button "Add Appointment" at bounding box center [1159, 227] width 133 height 22
select select "600"
select select "tentative"
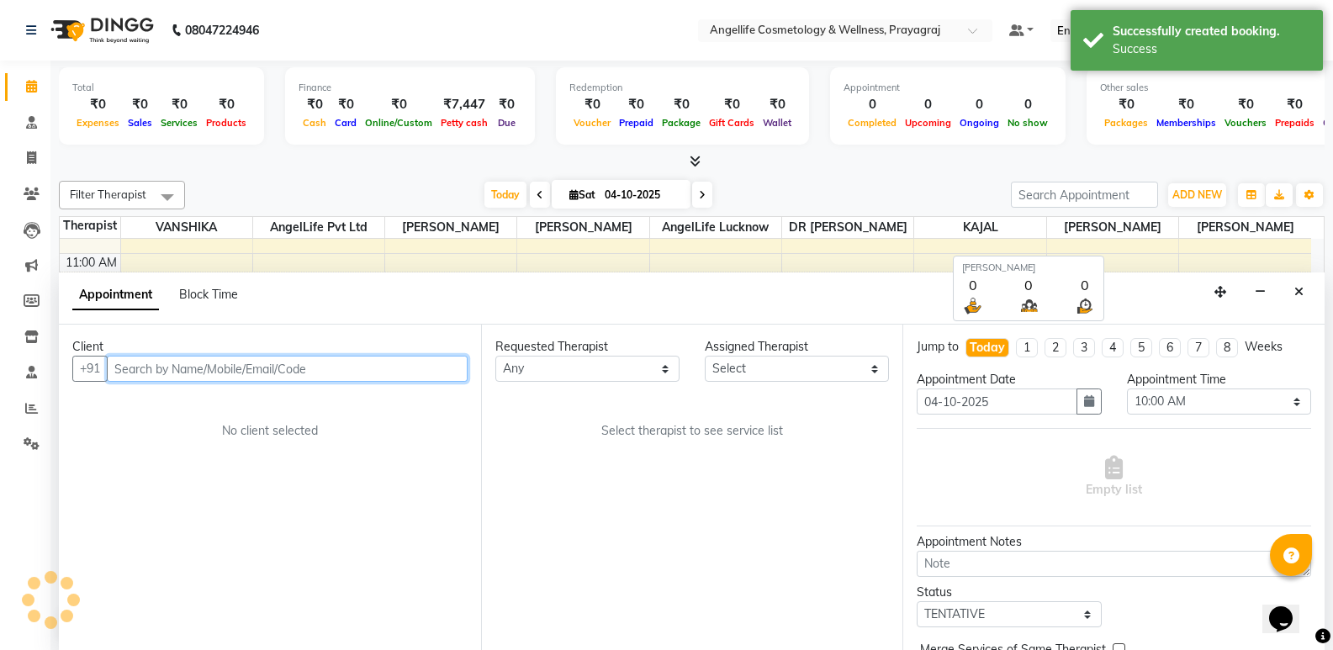
scroll to position [1, 0]
click at [246, 366] on input "text" at bounding box center [287, 368] width 361 height 26
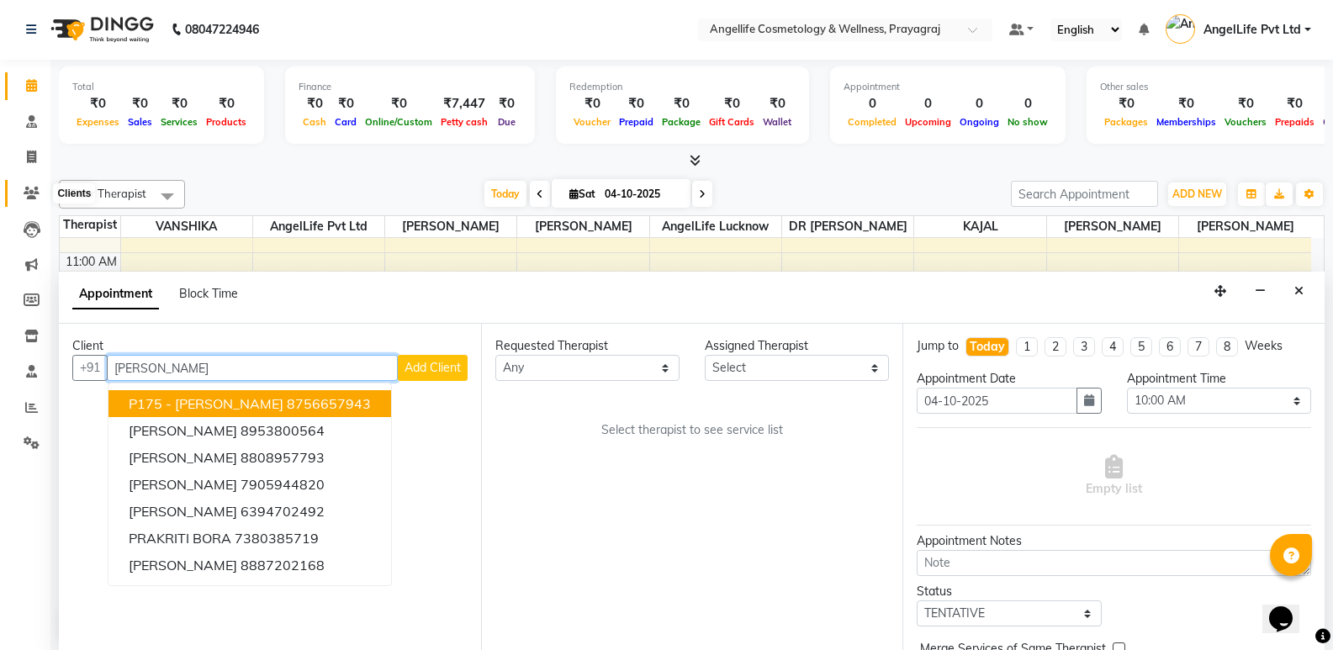
type input "[PERSON_NAME]"
click at [29, 193] on icon at bounding box center [32, 193] width 16 height 13
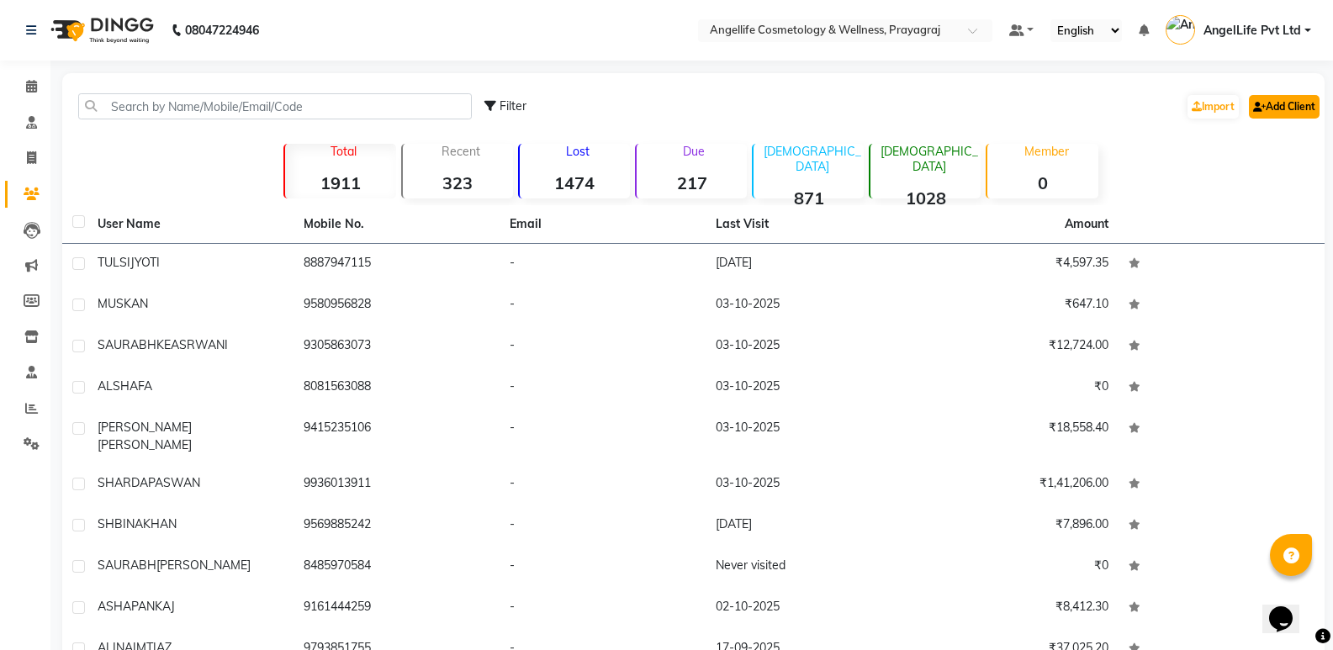
click at [1272, 111] on link "Add Client" at bounding box center [1284, 107] width 71 height 24
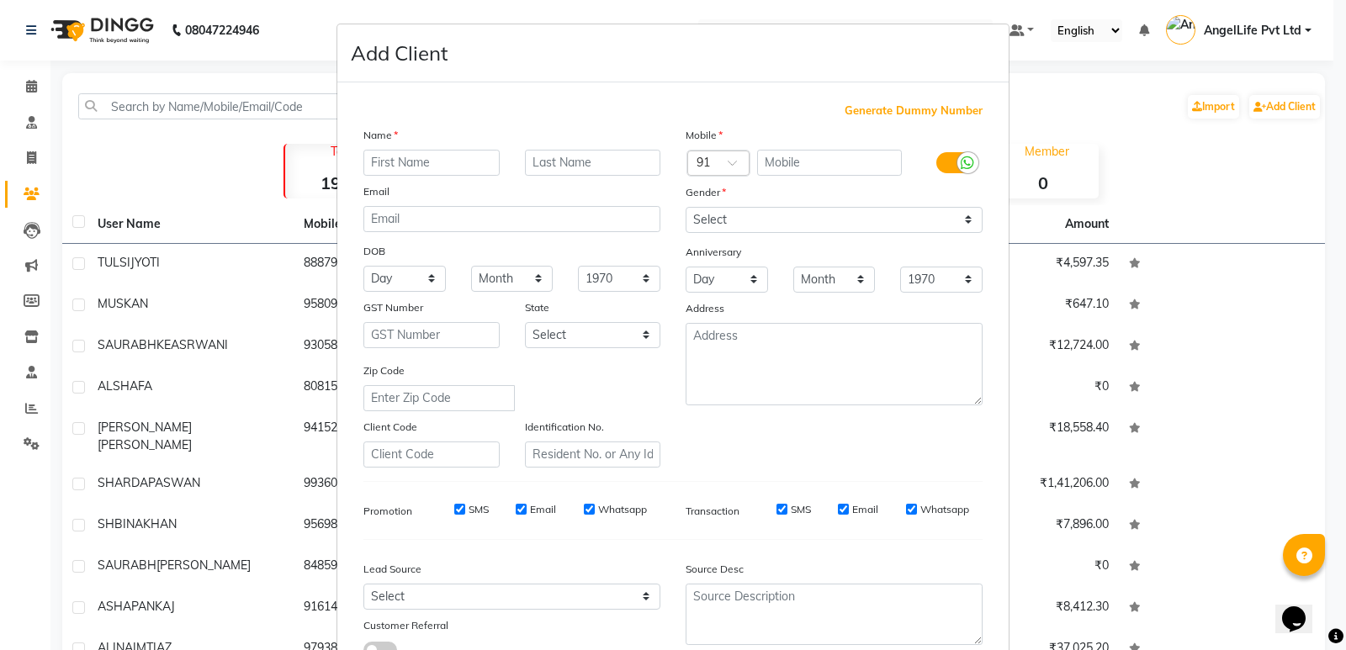
click at [401, 160] on input "text" at bounding box center [431, 163] width 136 height 26
type input "[PERSON_NAME]"
click at [569, 170] on input "text" at bounding box center [593, 163] width 136 height 26
type input "[PERSON_NAME]"
click at [778, 172] on input "text" at bounding box center [830, 163] width 146 height 26
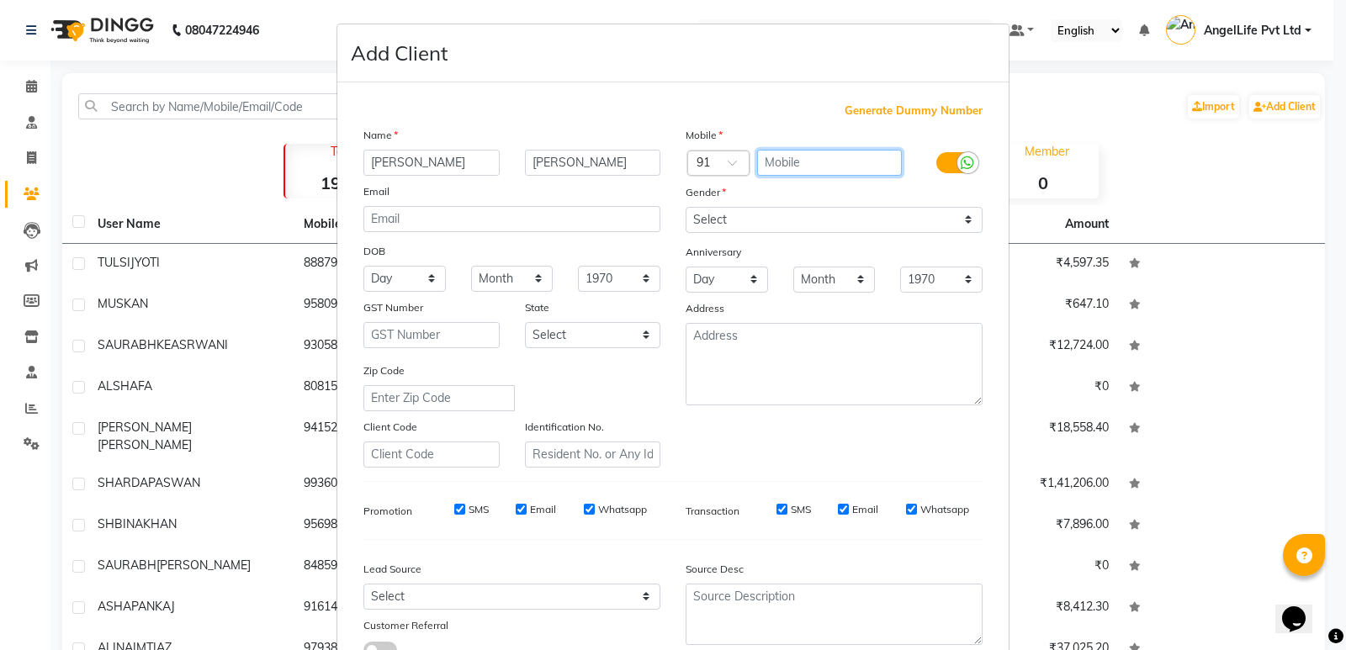
click at [778, 172] on input "text" at bounding box center [830, 163] width 146 height 26
type input "8189089104"
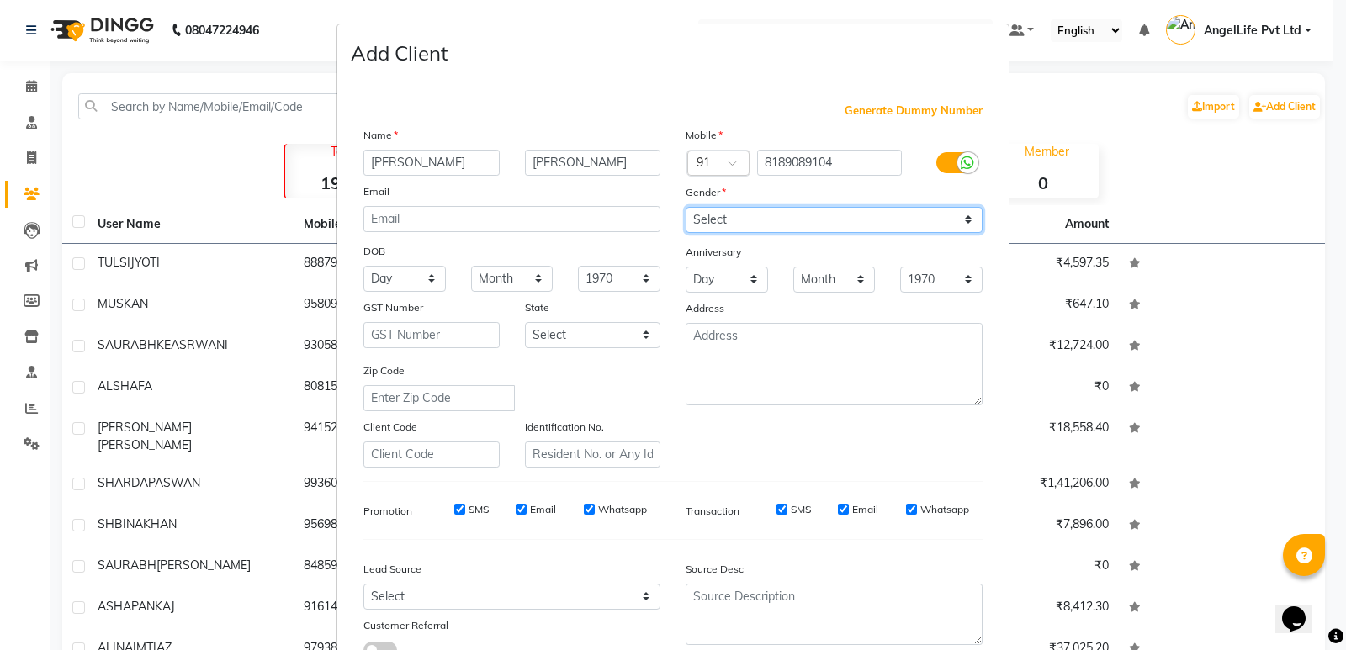
click at [779, 227] on select "Select [DEMOGRAPHIC_DATA] [DEMOGRAPHIC_DATA] Other Prefer Not To Say" at bounding box center [833, 220] width 297 height 26
select select "female"
click at [685, 207] on select "Select [DEMOGRAPHIC_DATA] [DEMOGRAPHIC_DATA] Other Prefer Not To Say" at bounding box center [833, 220] width 297 height 26
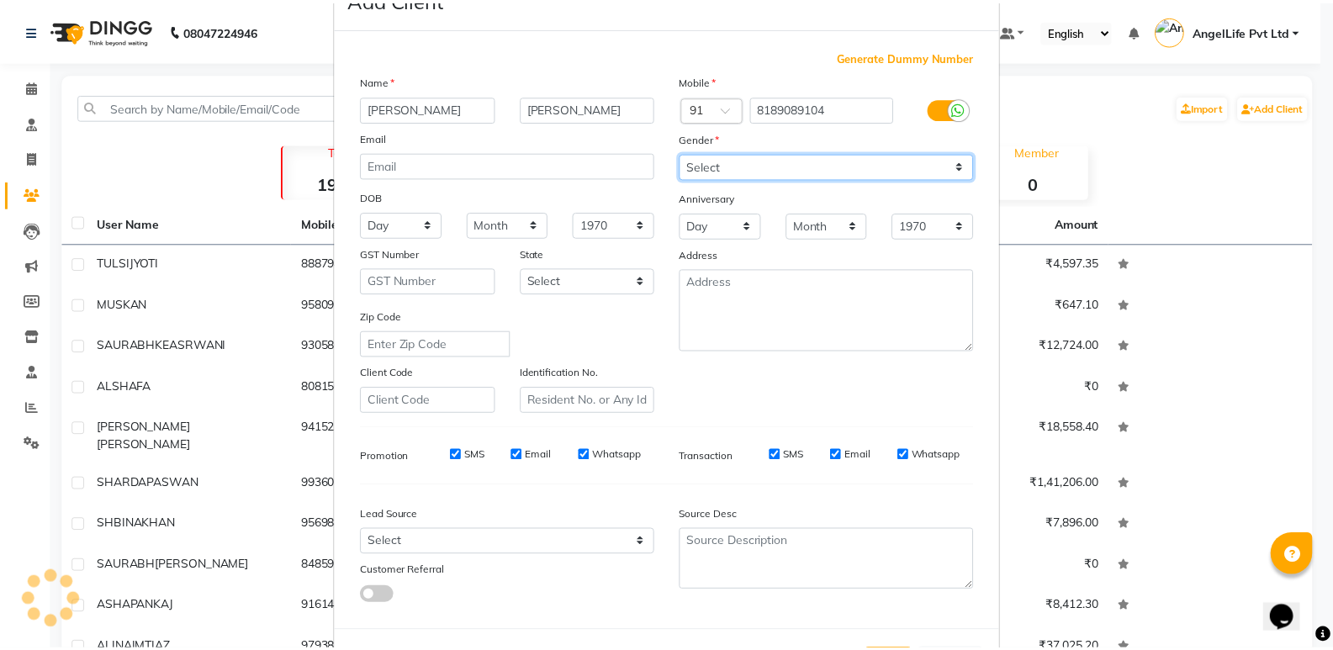
scroll to position [126, 0]
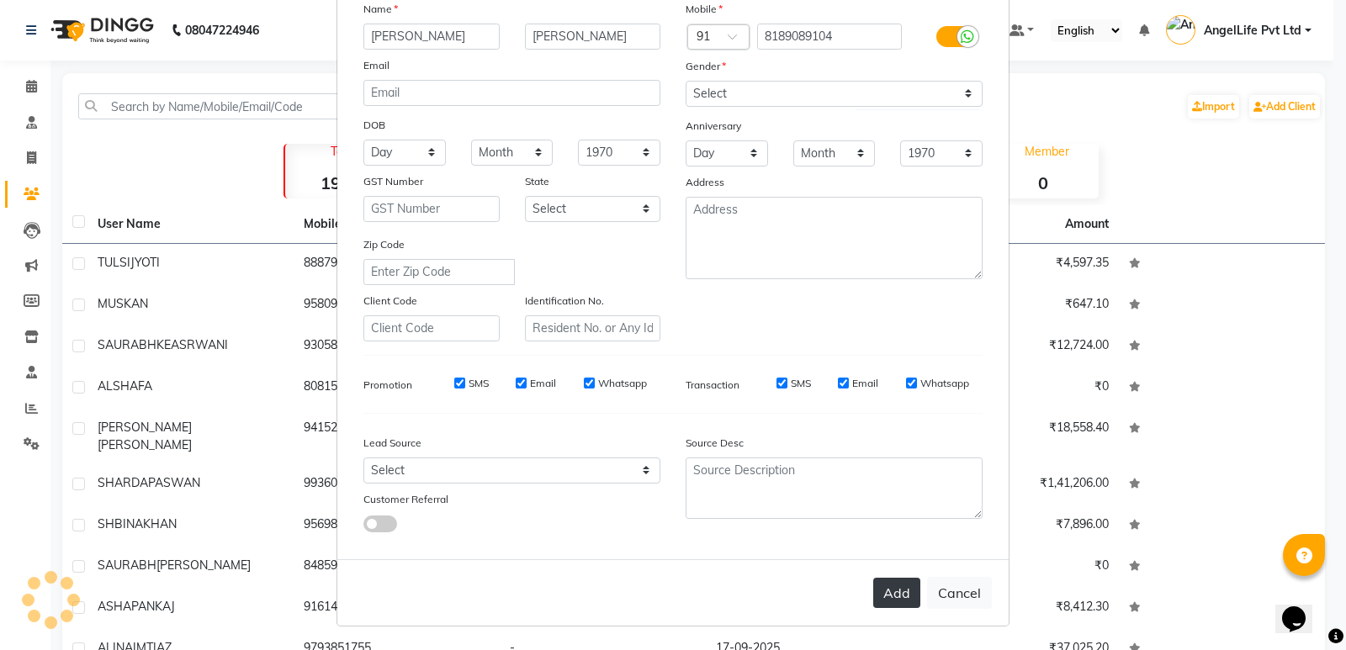
click at [890, 590] on button "Add" at bounding box center [896, 593] width 47 height 30
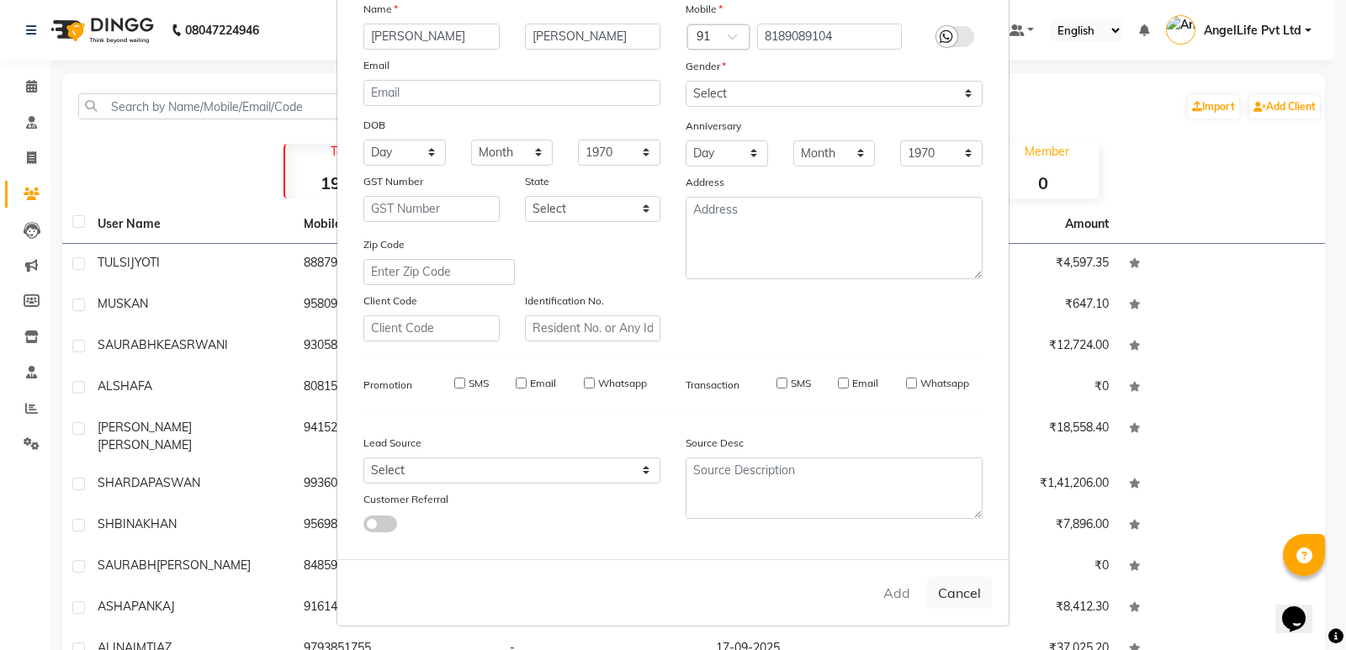
select select
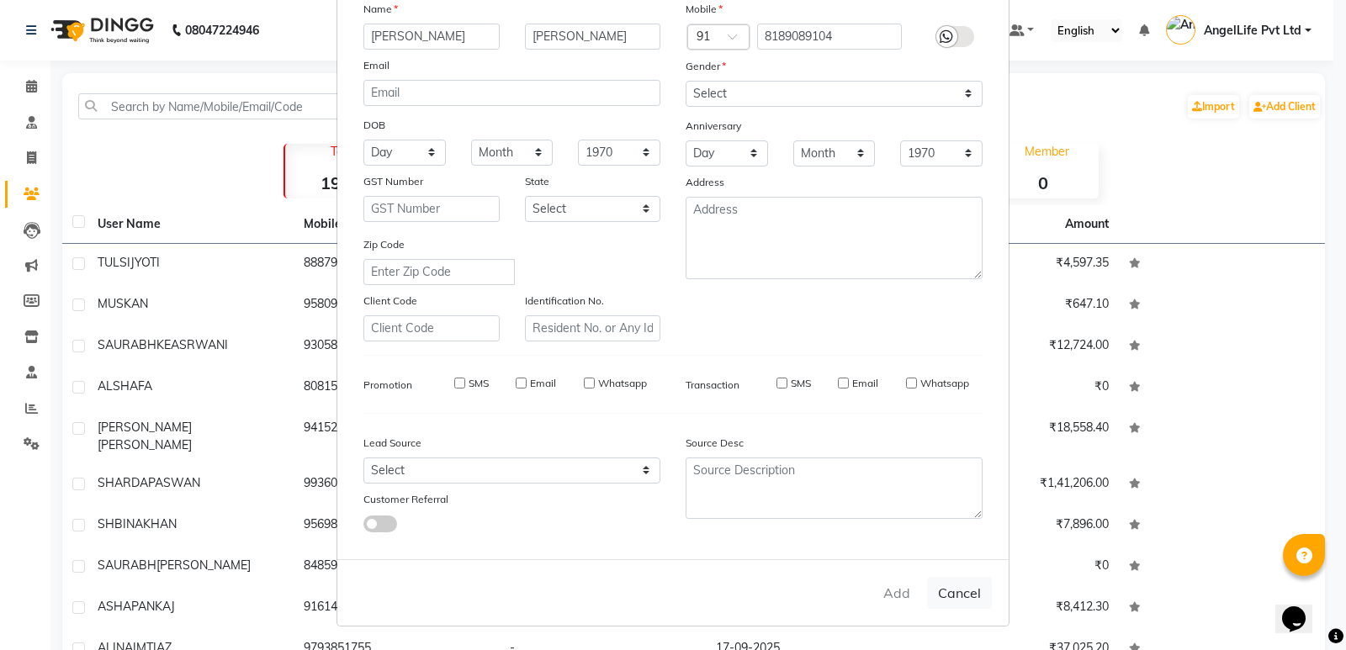
select select
checkbox input "false"
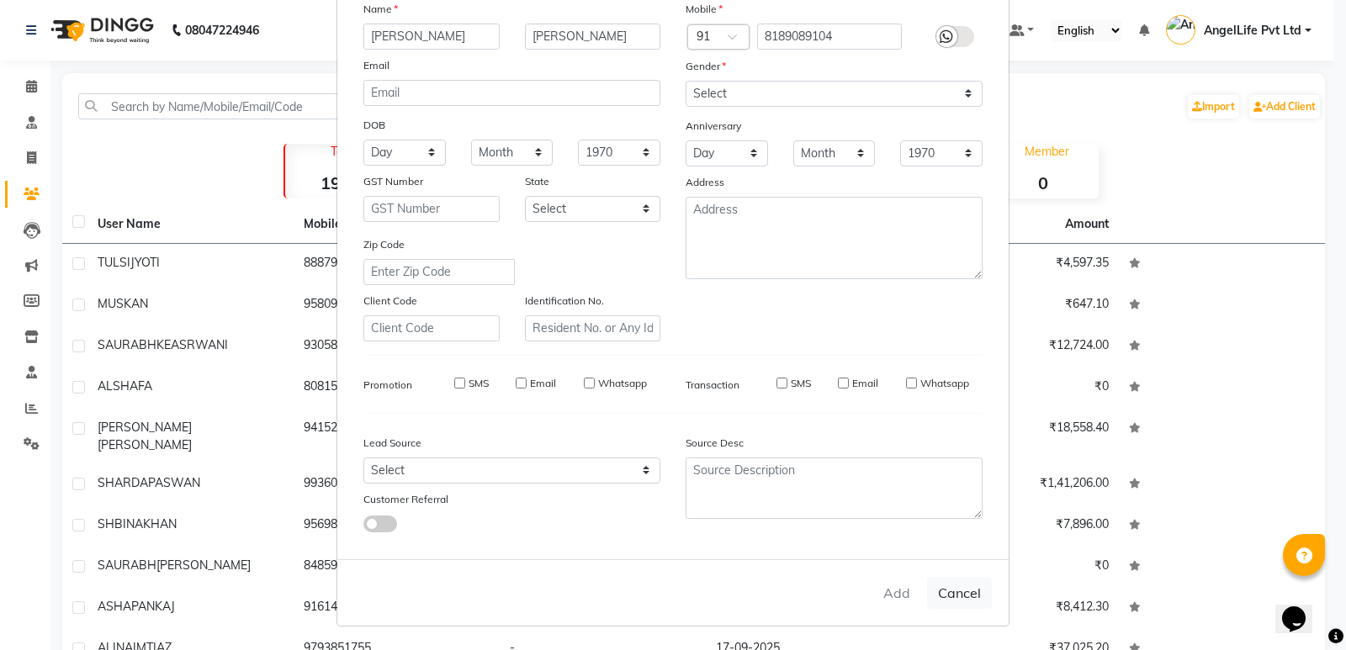
checkbox input "false"
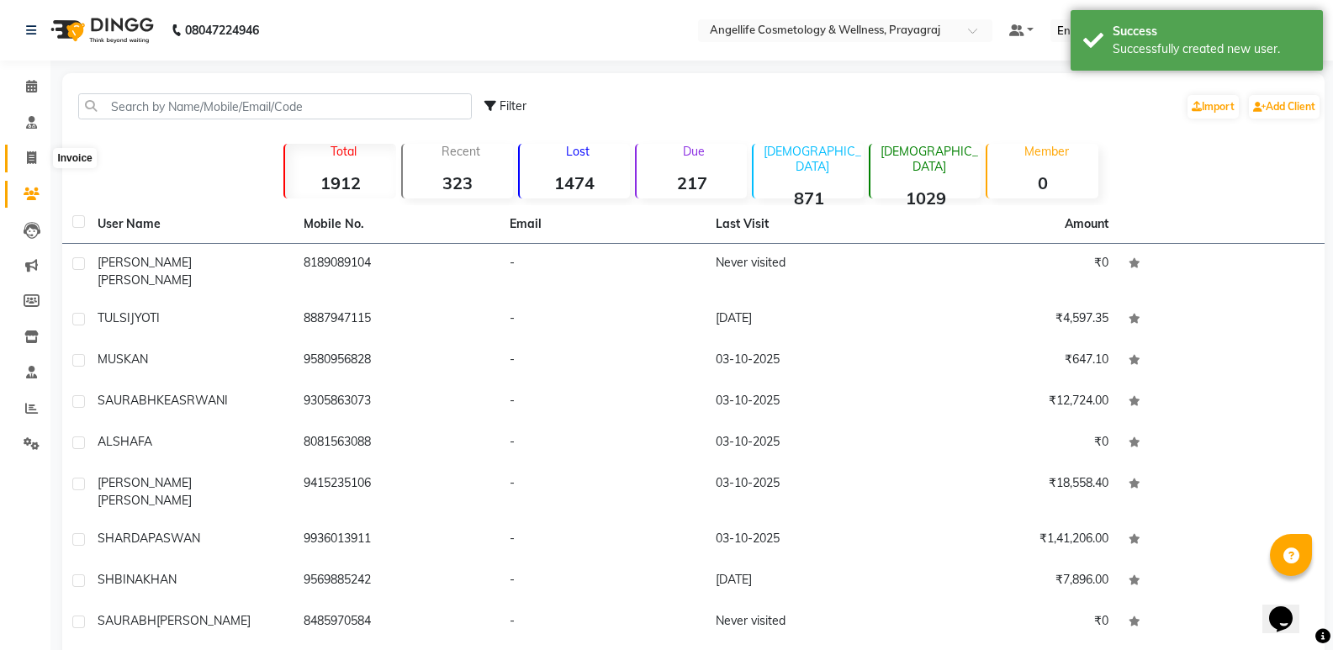
click at [35, 156] on icon at bounding box center [31, 157] width 9 height 13
select select "service"
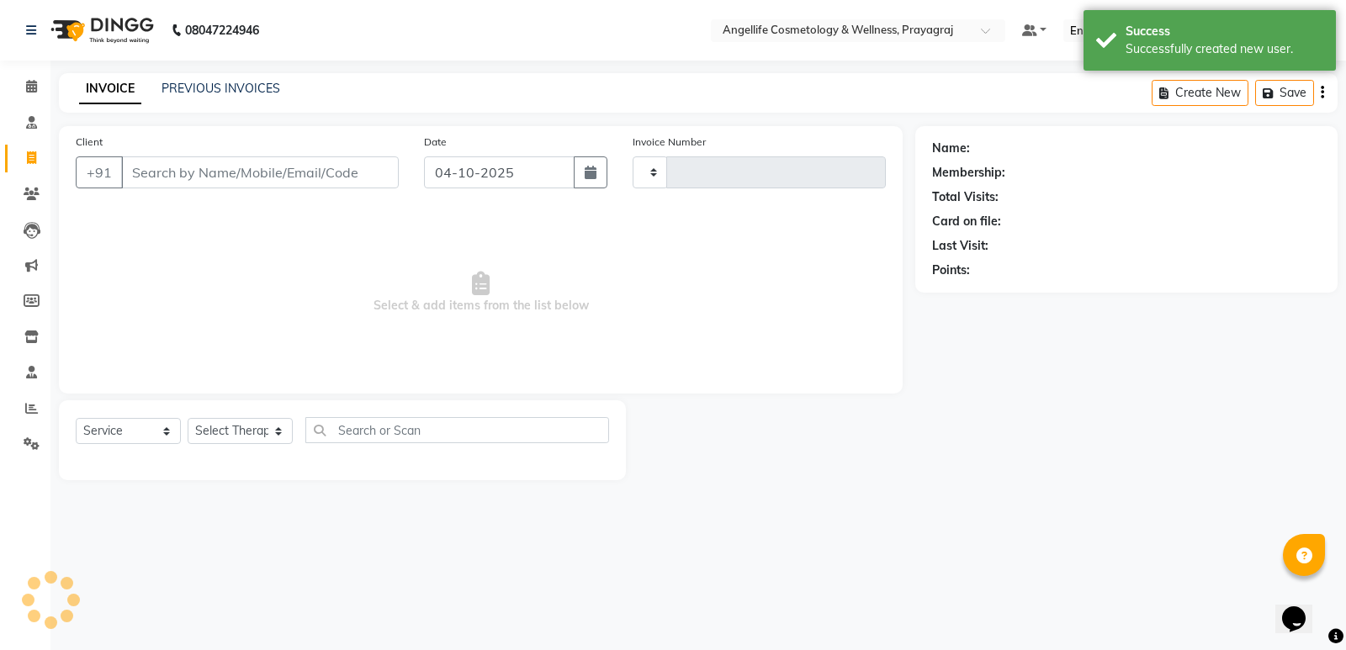
type input "1570"
select select "4531"
click at [37, 87] on icon at bounding box center [31, 86] width 11 height 13
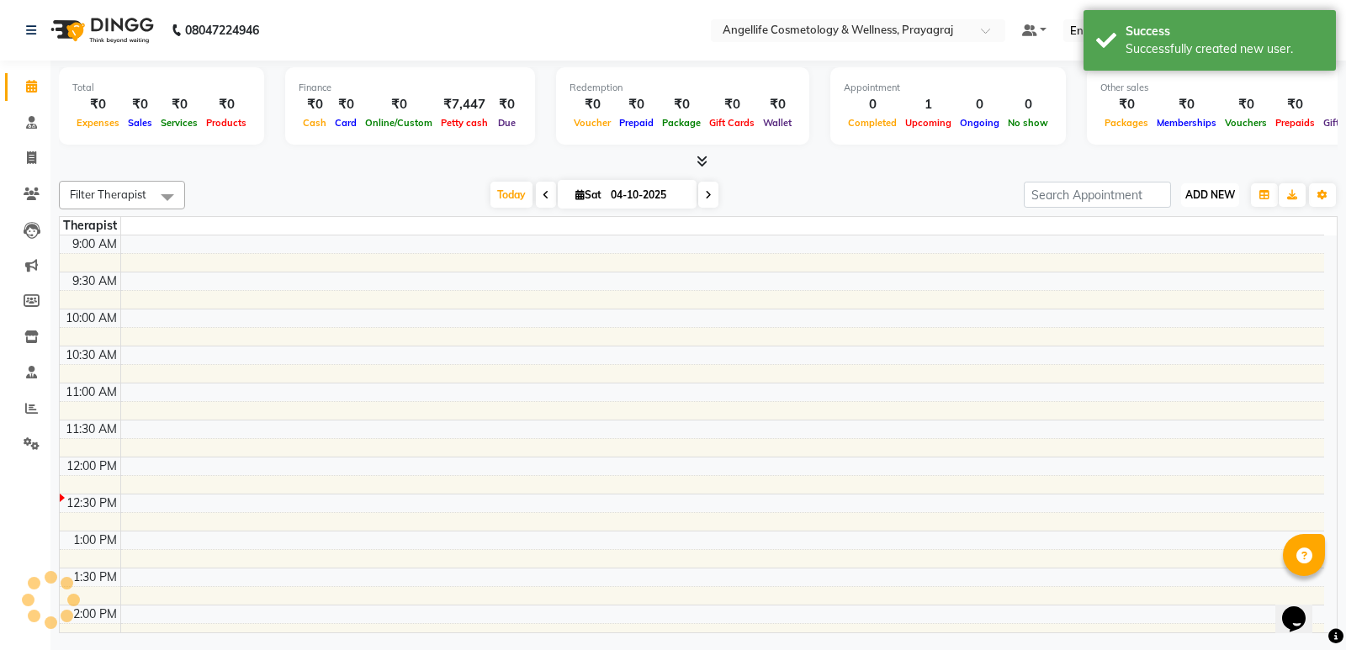
click at [1199, 202] on button "ADD NEW Toggle Dropdown" at bounding box center [1210, 195] width 58 height 24
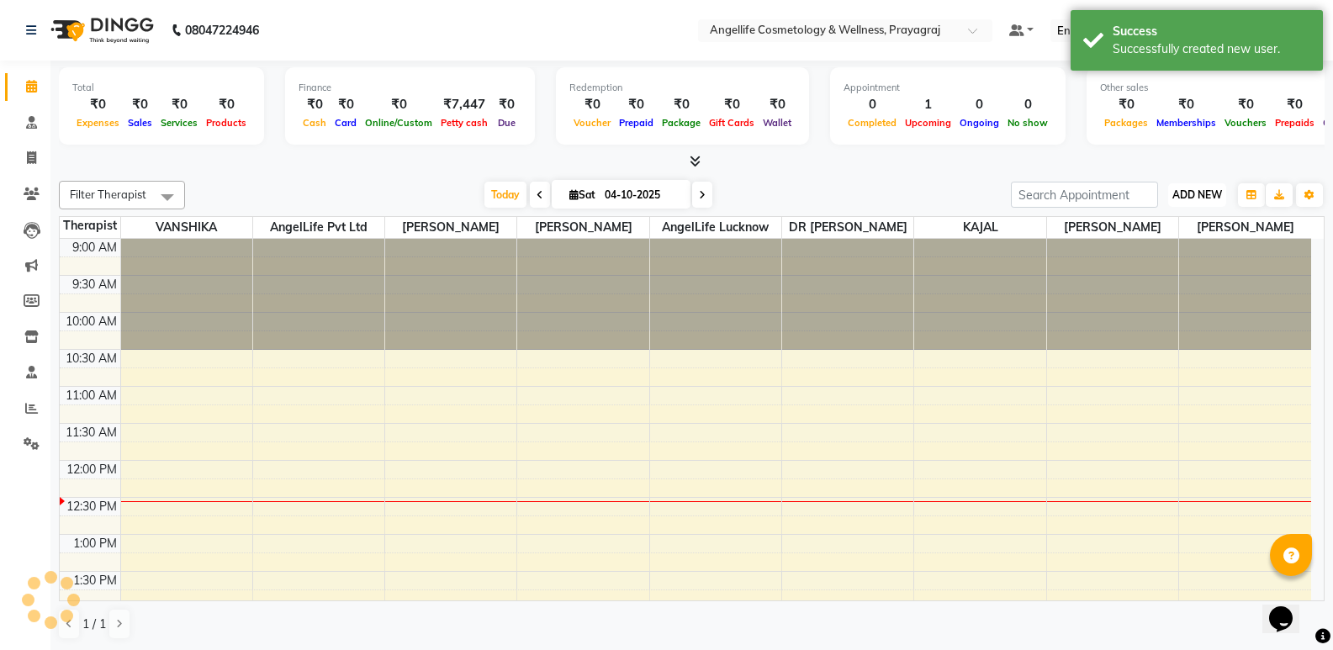
scroll to position [223, 0]
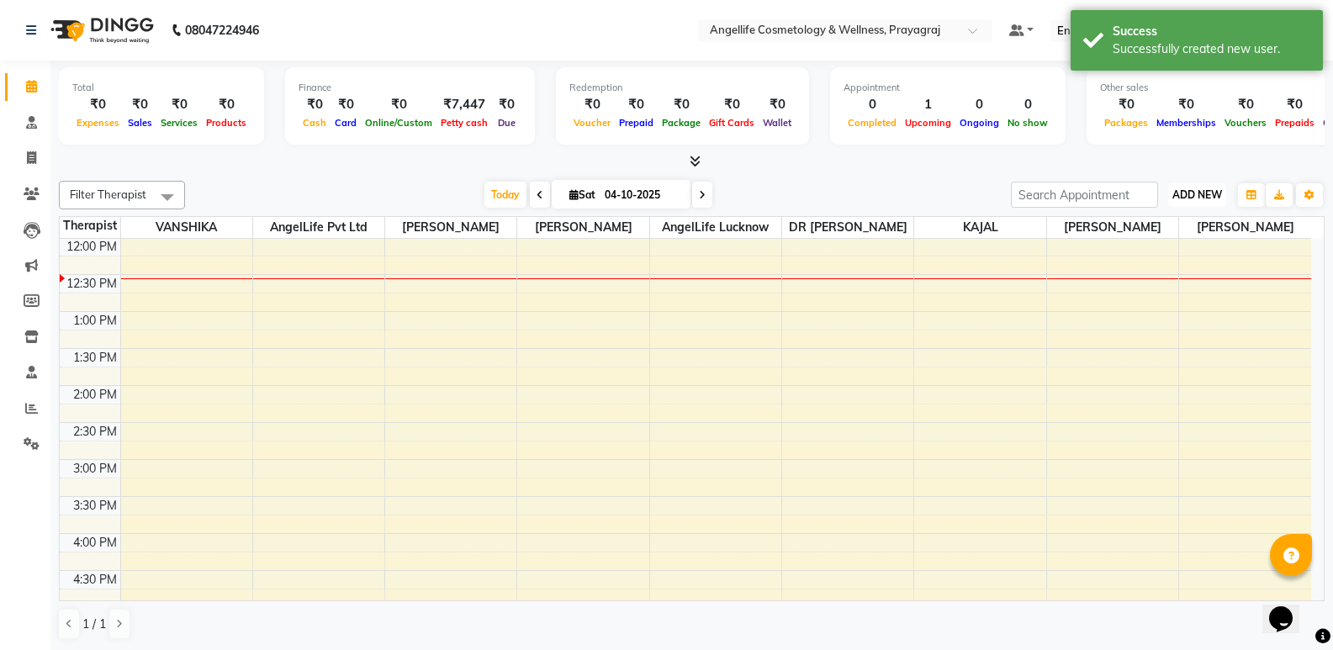
click at [1197, 198] on span "ADD NEW" at bounding box center [1197, 194] width 50 height 13
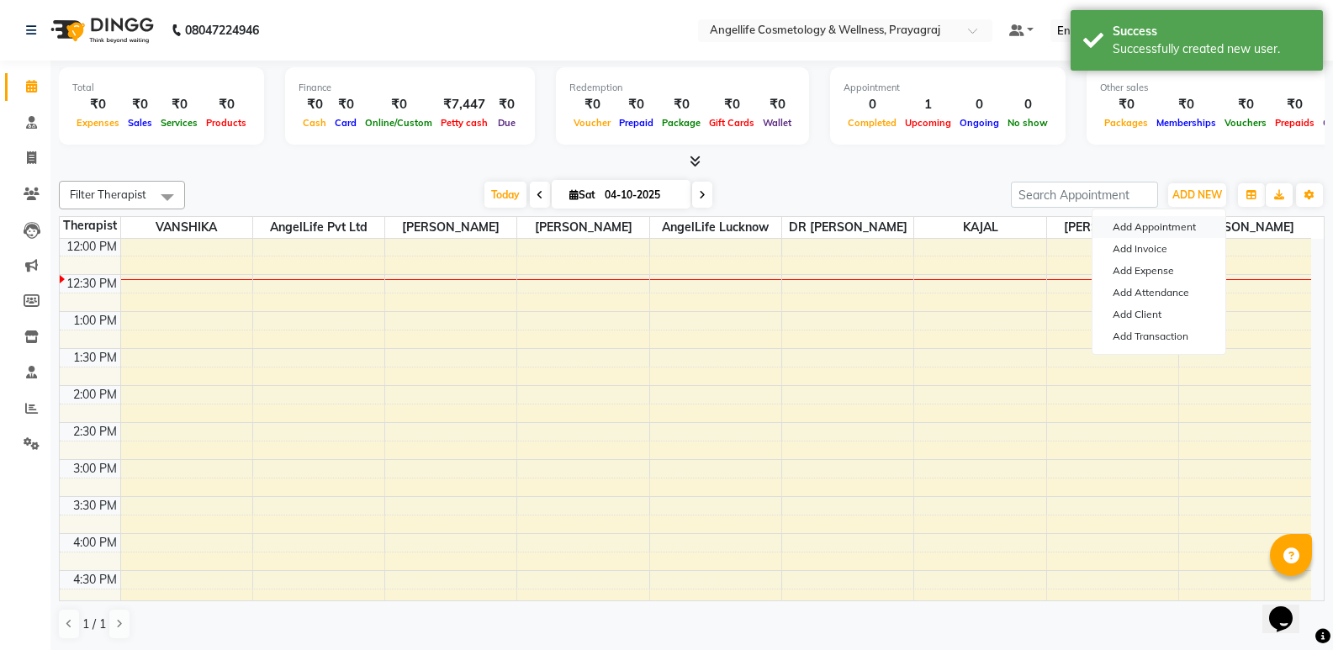
click at [1190, 229] on button "Add Appointment" at bounding box center [1159, 227] width 133 height 22
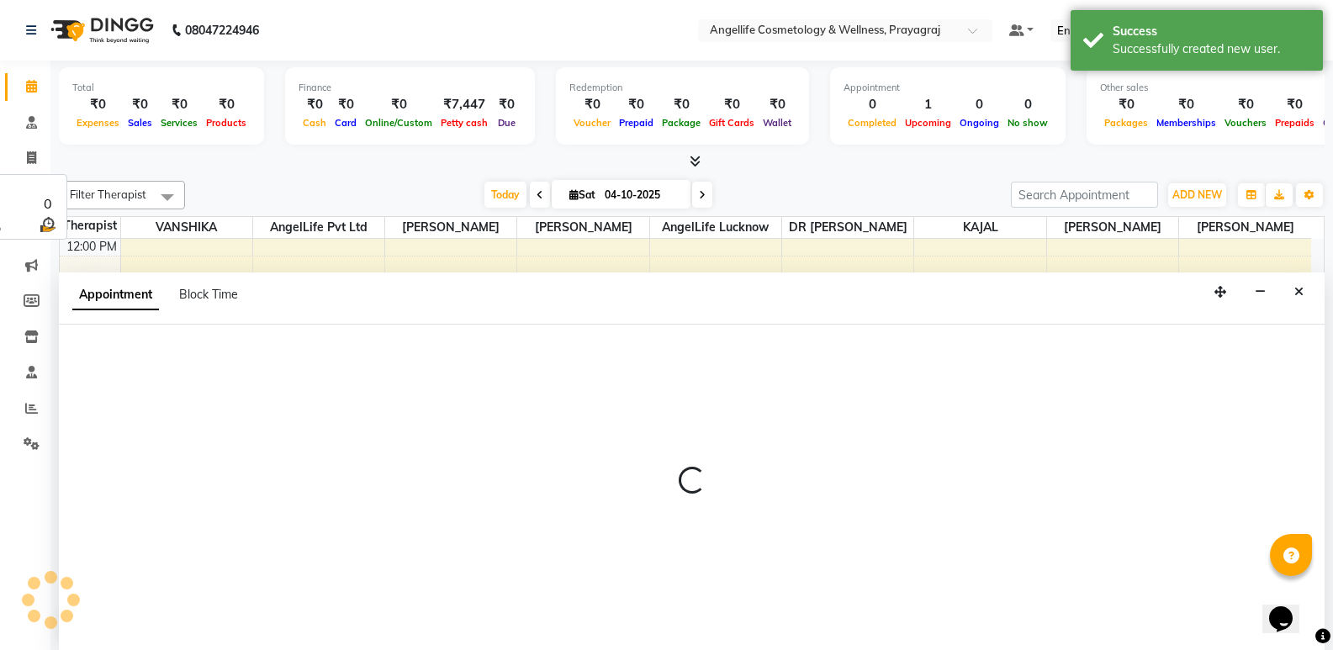
scroll to position [1, 0]
select select "600"
select select "tentative"
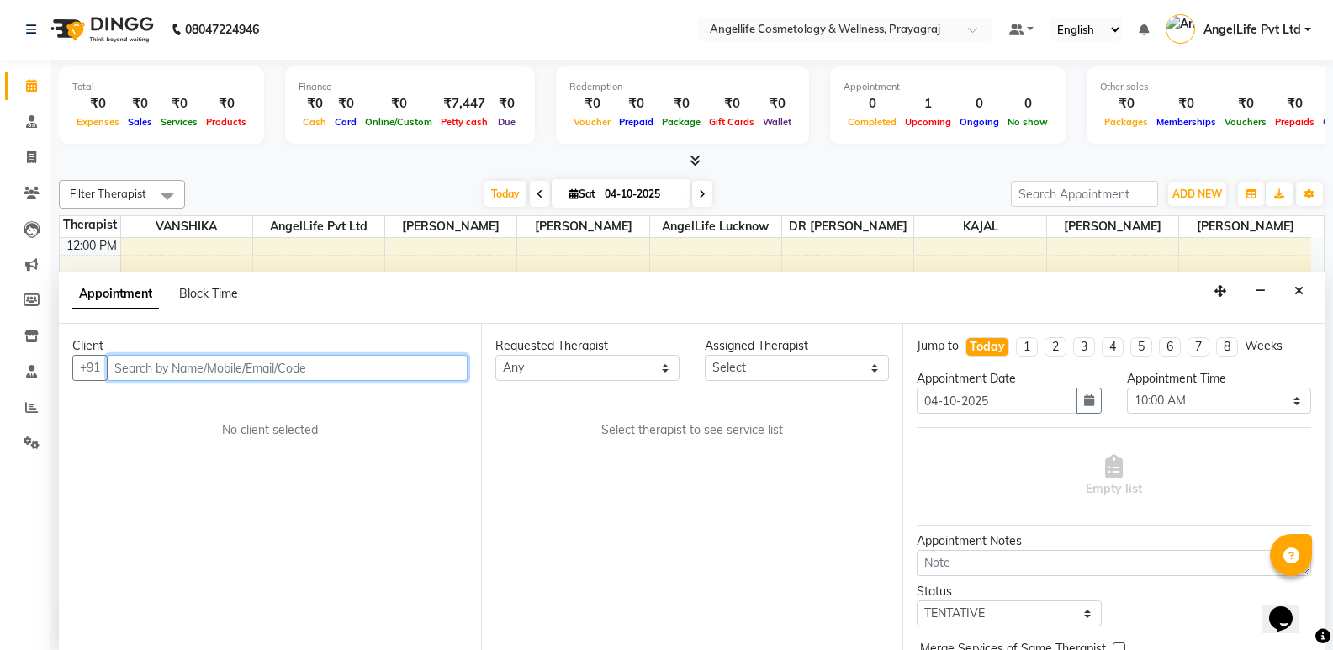
click at [434, 380] on input "text" at bounding box center [287, 368] width 361 height 26
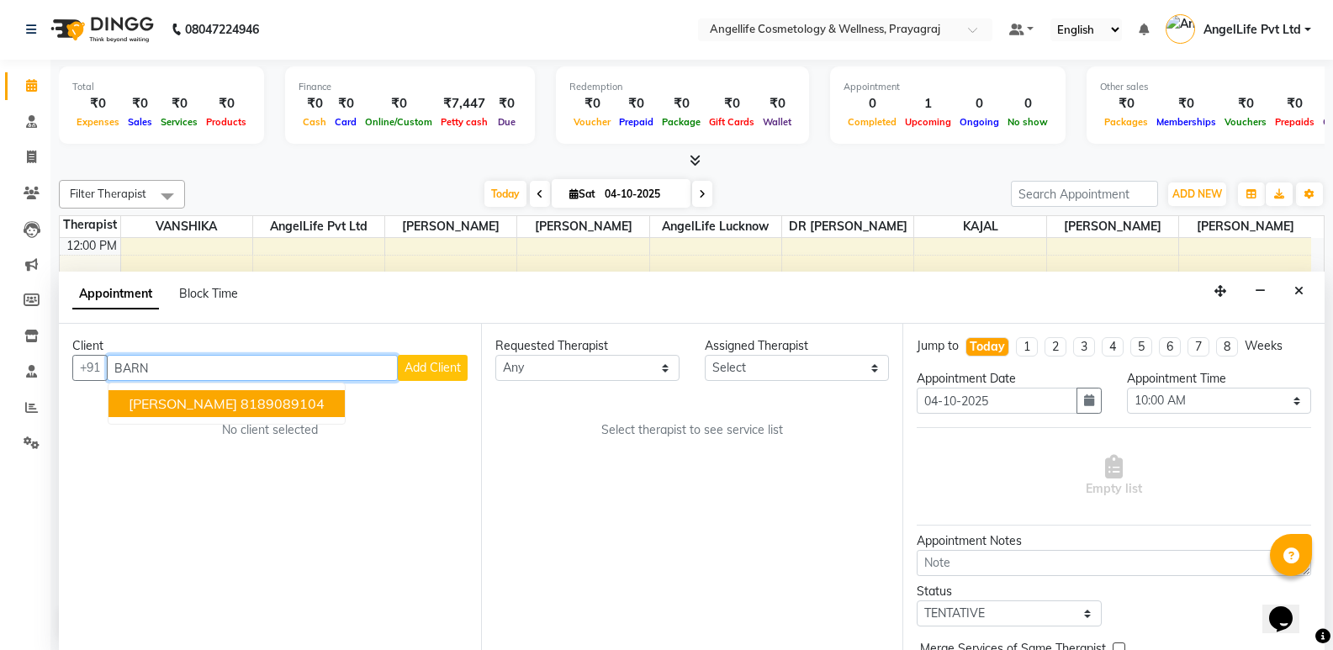
click at [222, 405] on span "[PERSON_NAME]" at bounding box center [183, 403] width 108 height 17
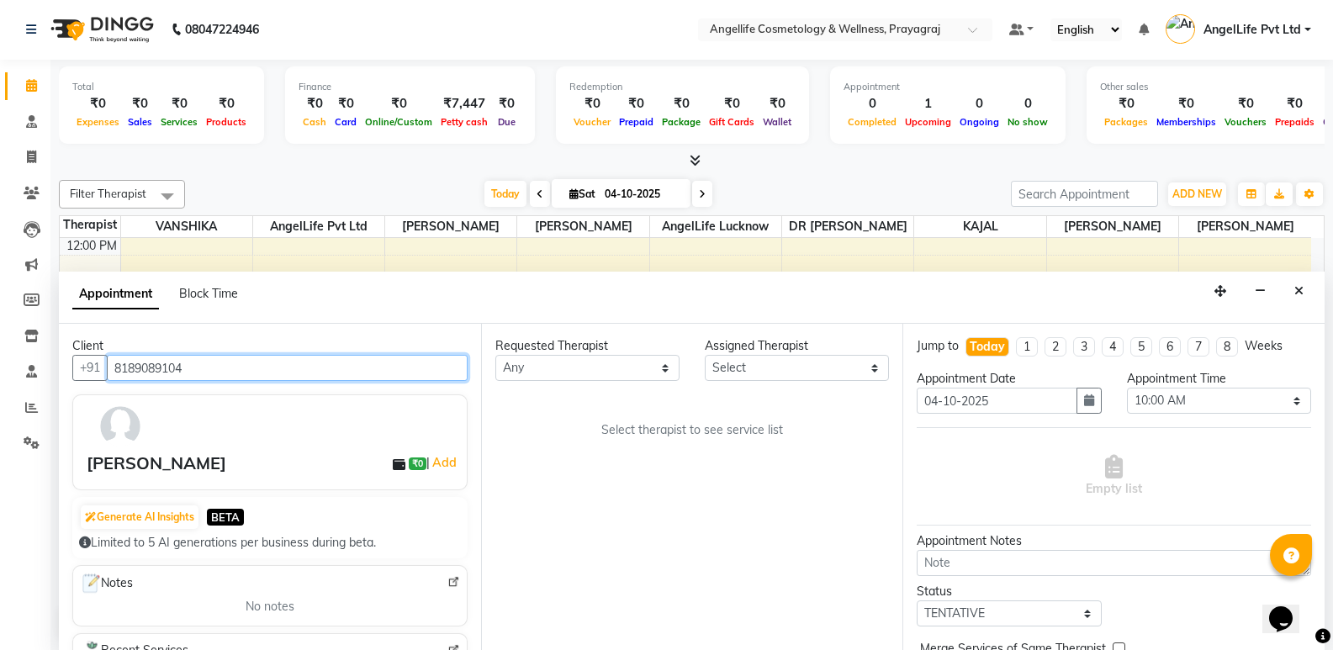
type input "8189089104"
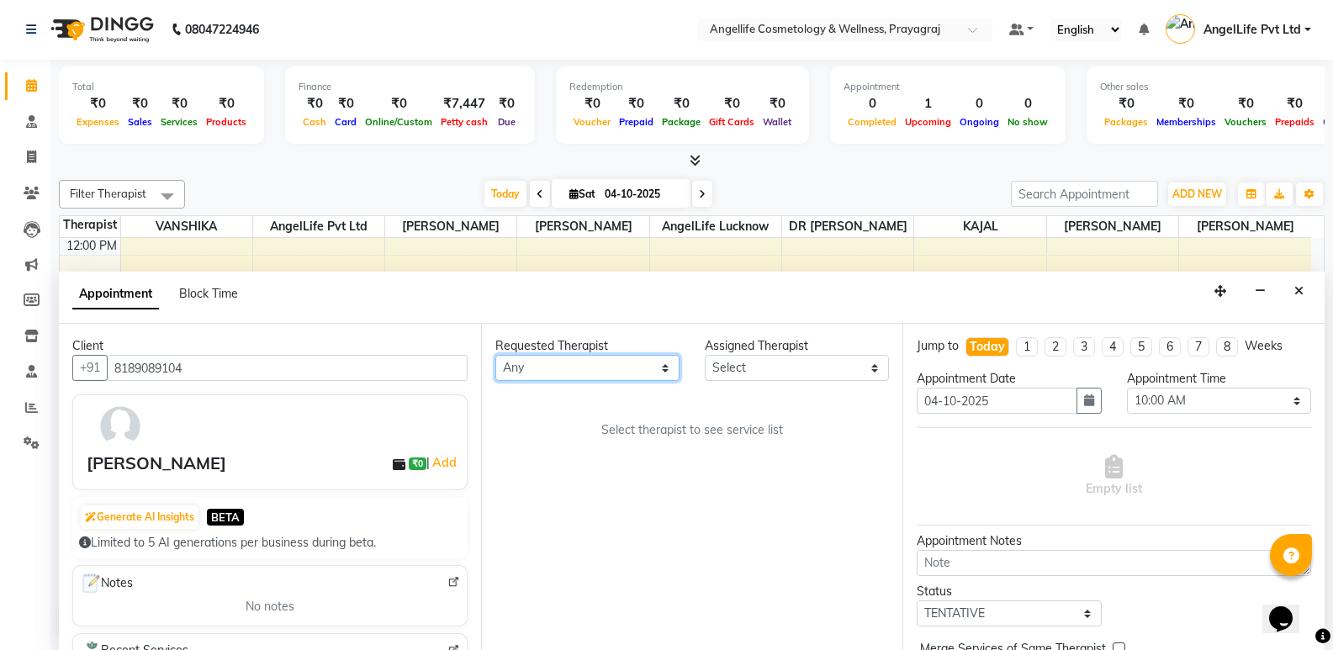
click at [602, 366] on select "Any AngelLife Lucknow AngelLife Pvt Ltd DR [PERSON_NAME] [PERSON_NAME] [PERSON_…" at bounding box center [587, 368] width 184 height 26
select select "26653"
click at [495, 355] on select "Any AngelLife Lucknow AngelLife Pvt Ltd DR SWATI KAJAL PREETI KESARWANI ROHINI …" at bounding box center [587, 368] width 184 height 26
select select "26653"
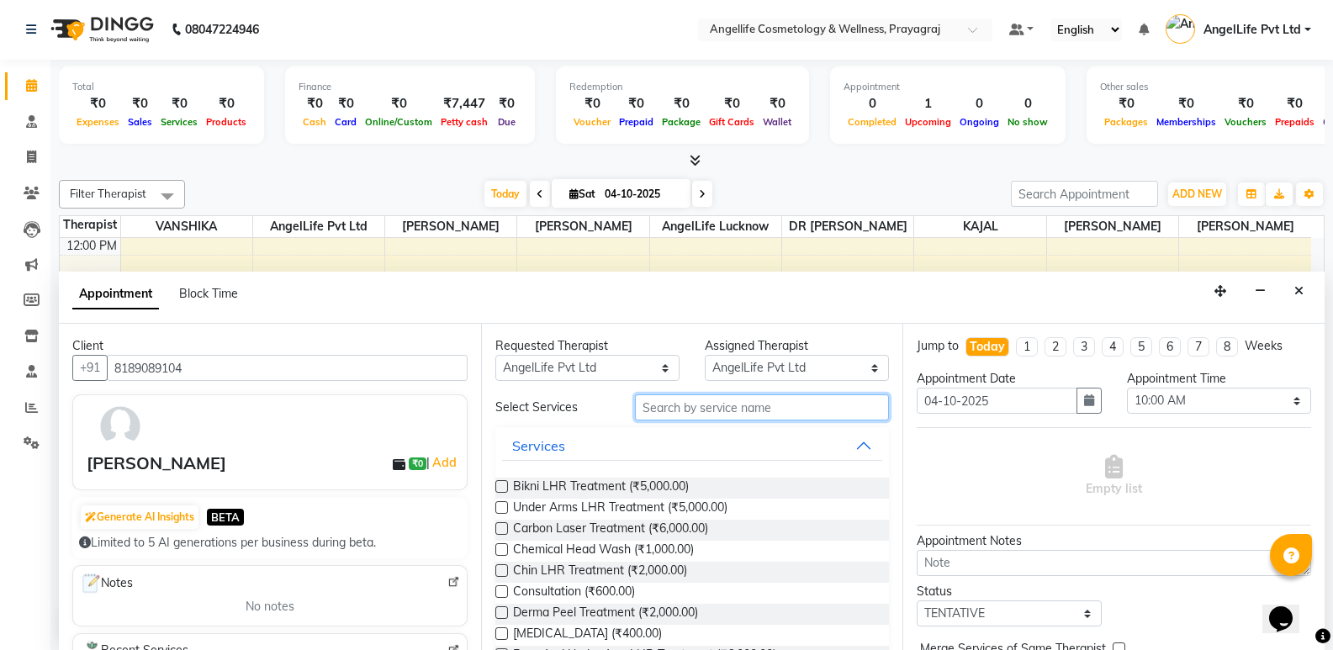
click at [734, 405] on input "text" at bounding box center [762, 407] width 254 height 26
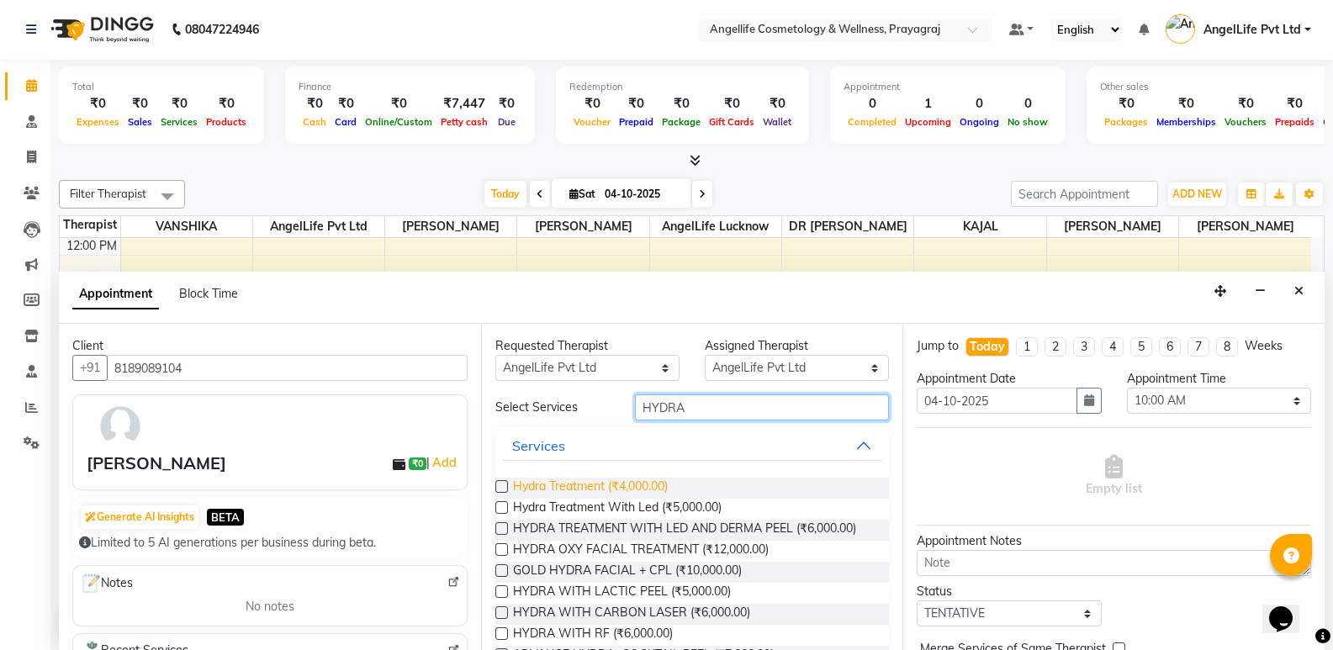
type input "HYDRA"
click at [668, 483] on span "Hydra Treatment (₹4,000.00)" at bounding box center [590, 488] width 155 height 21
checkbox input "false"
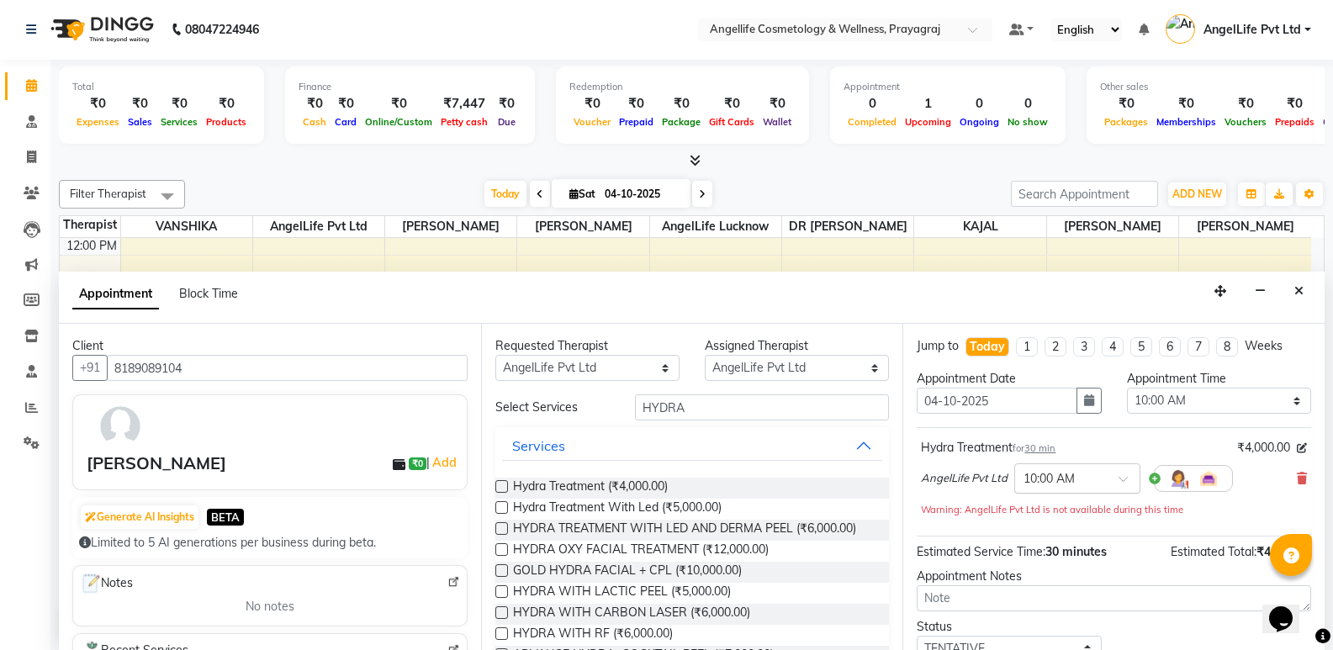
click at [1124, 468] on div at bounding box center [1077, 477] width 124 height 18
click at [1050, 549] on div "01:00 PM" at bounding box center [1077, 549] width 124 height 31
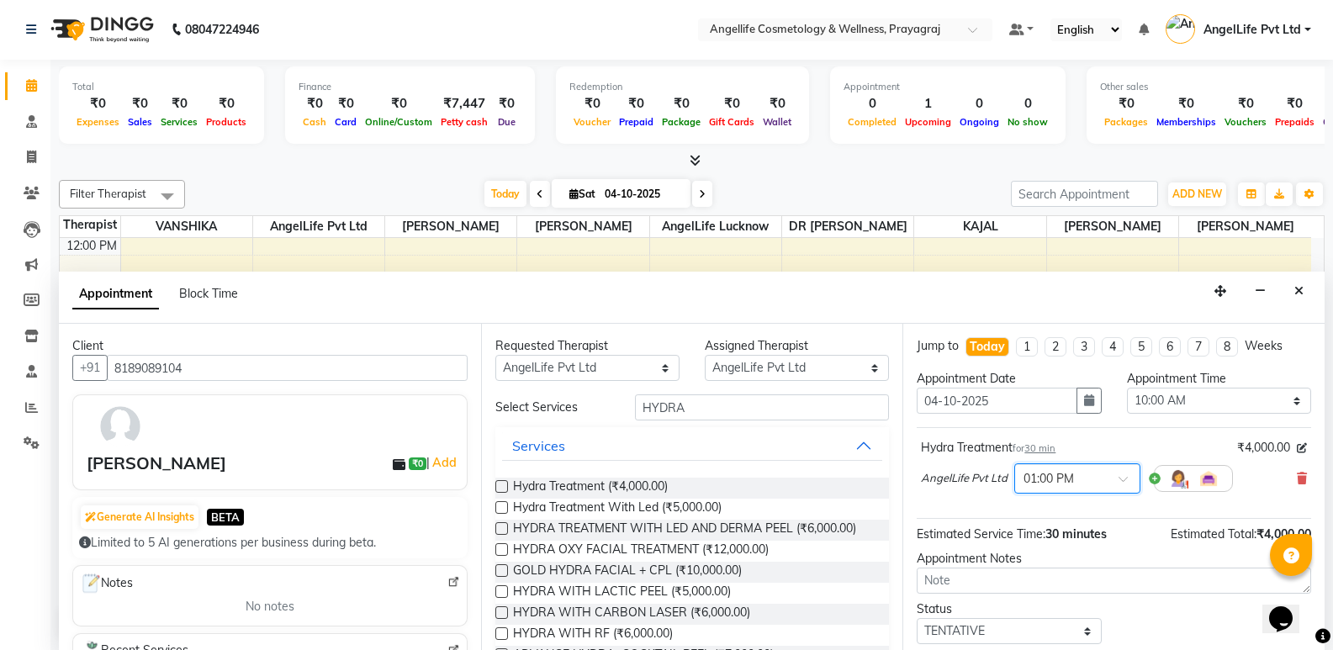
scroll to position [100, 0]
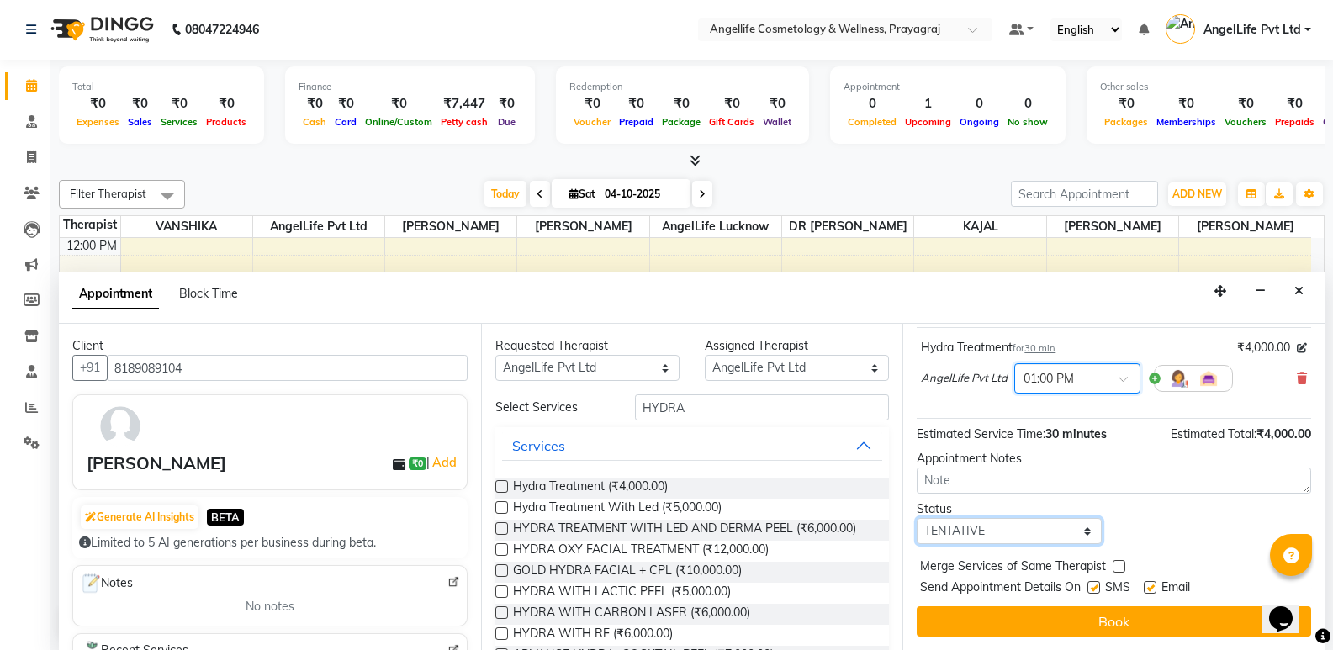
click at [1030, 531] on select "Select TENTATIVE CONFIRM CHECK-IN UPCOMING" at bounding box center [1009, 531] width 184 height 26
select select "confirm booking"
click at [917, 518] on select "Select TENTATIVE CONFIRM CHECK-IN UPCOMING" at bounding box center [1009, 531] width 184 height 26
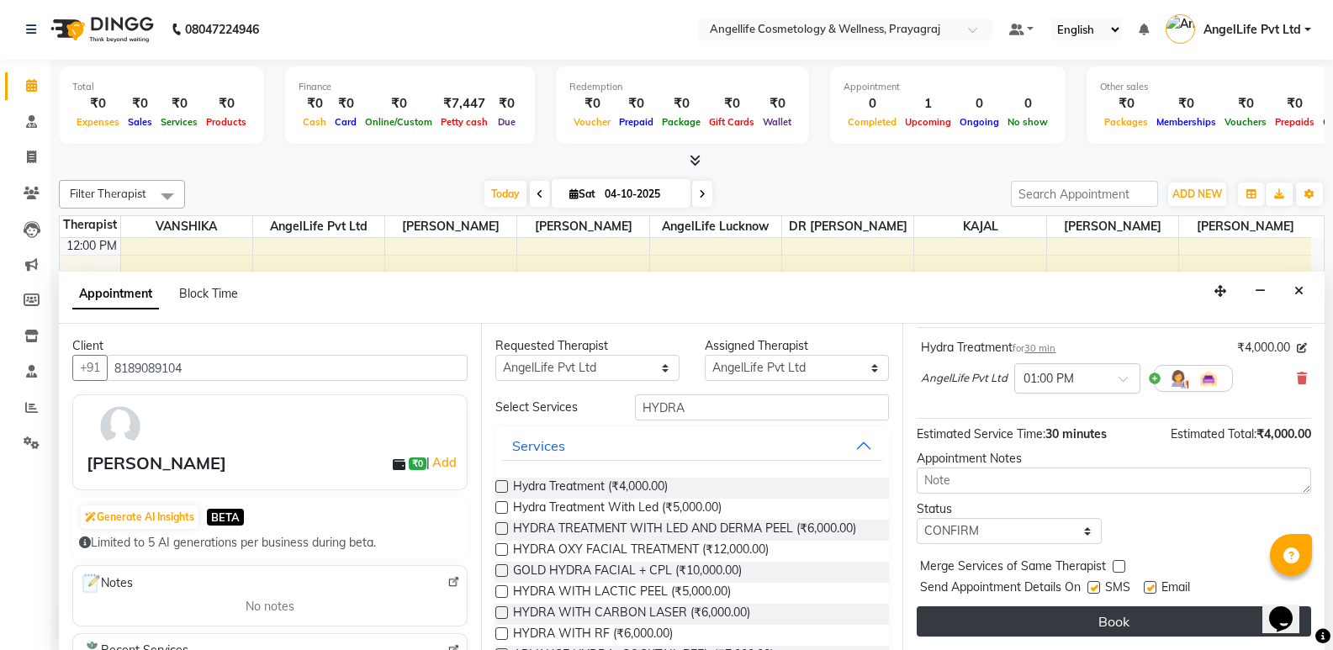
click at [1029, 615] on button "Book" at bounding box center [1114, 621] width 394 height 30
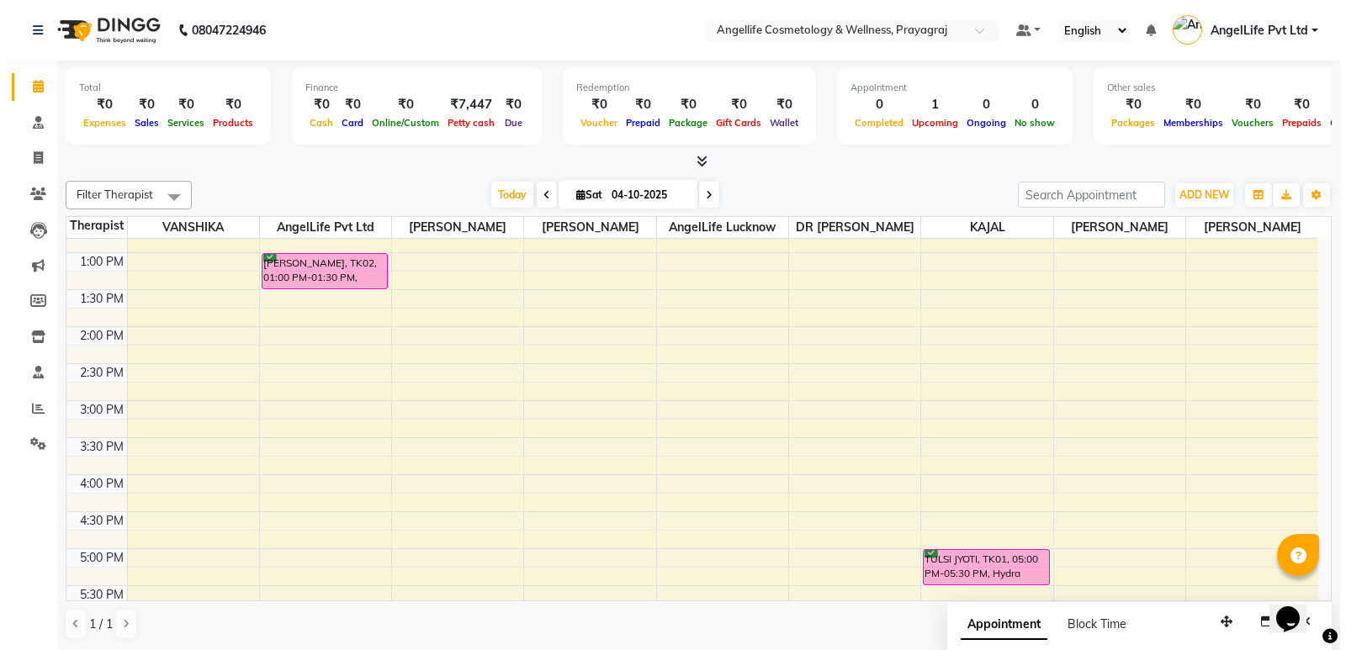
scroll to position [286, 0]
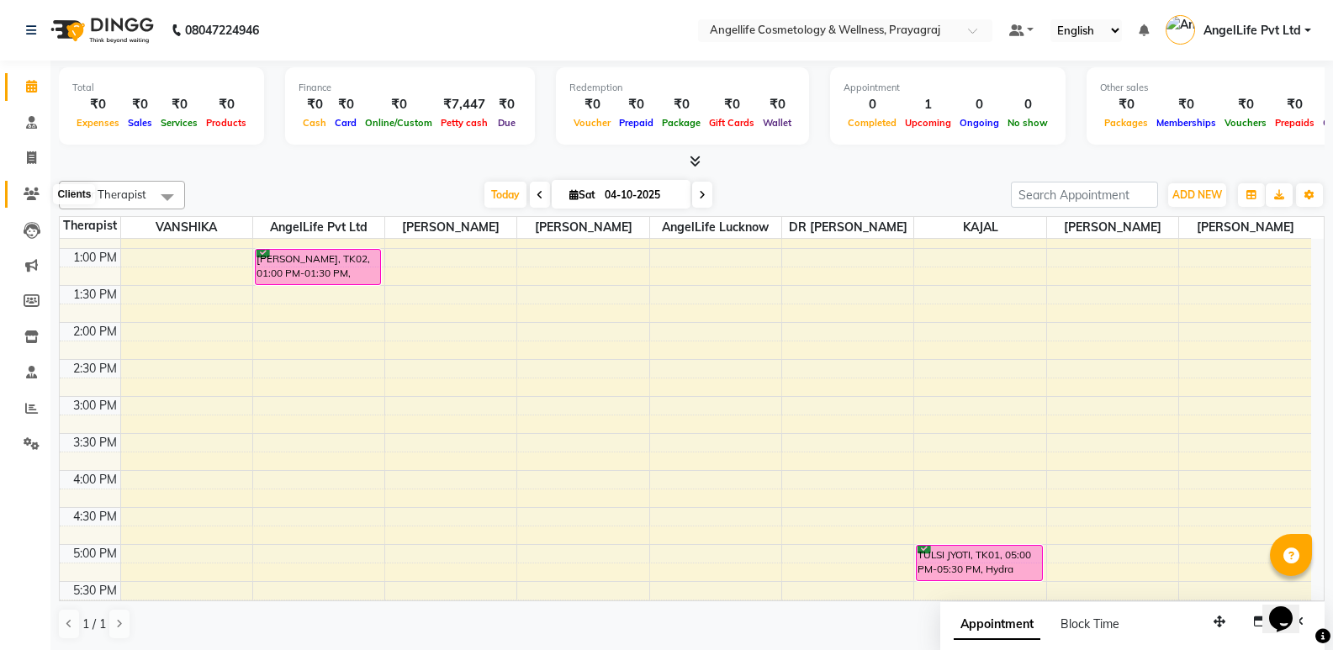
click at [26, 195] on icon at bounding box center [32, 194] width 16 height 13
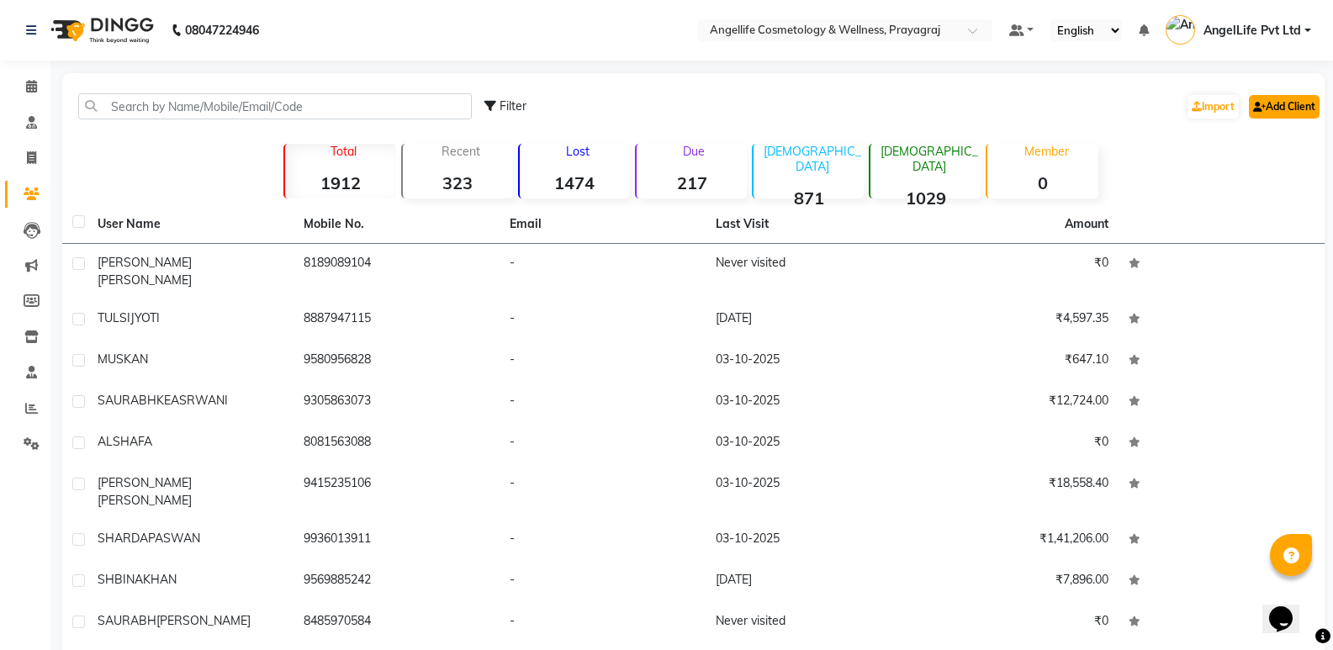
click at [1276, 106] on link "Add Client" at bounding box center [1284, 107] width 71 height 24
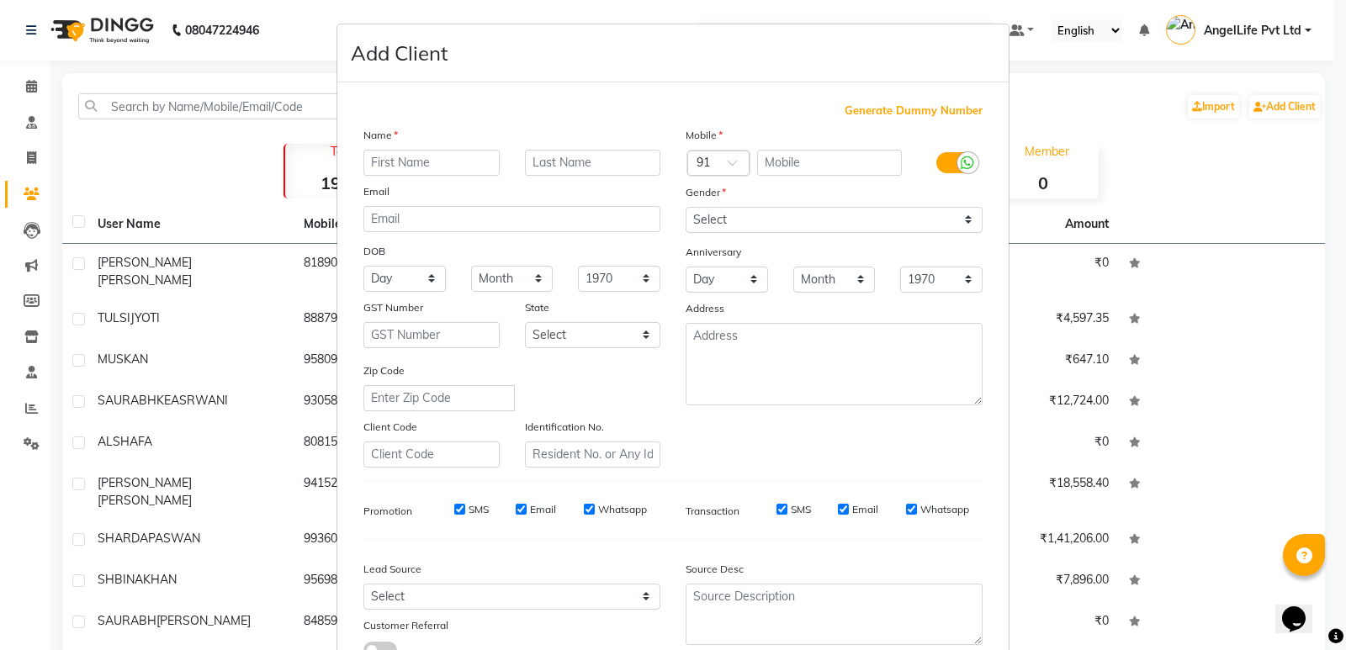
click at [400, 162] on input "text" at bounding box center [431, 163] width 136 height 26
type input "AFSANA"
click at [577, 164] on input "text" at bounding box center [593, 163] width 136 height 26
type input "ANSARI"
click at [784, 164] on input "text" at bounding box center [830, 163] width 146 height 26
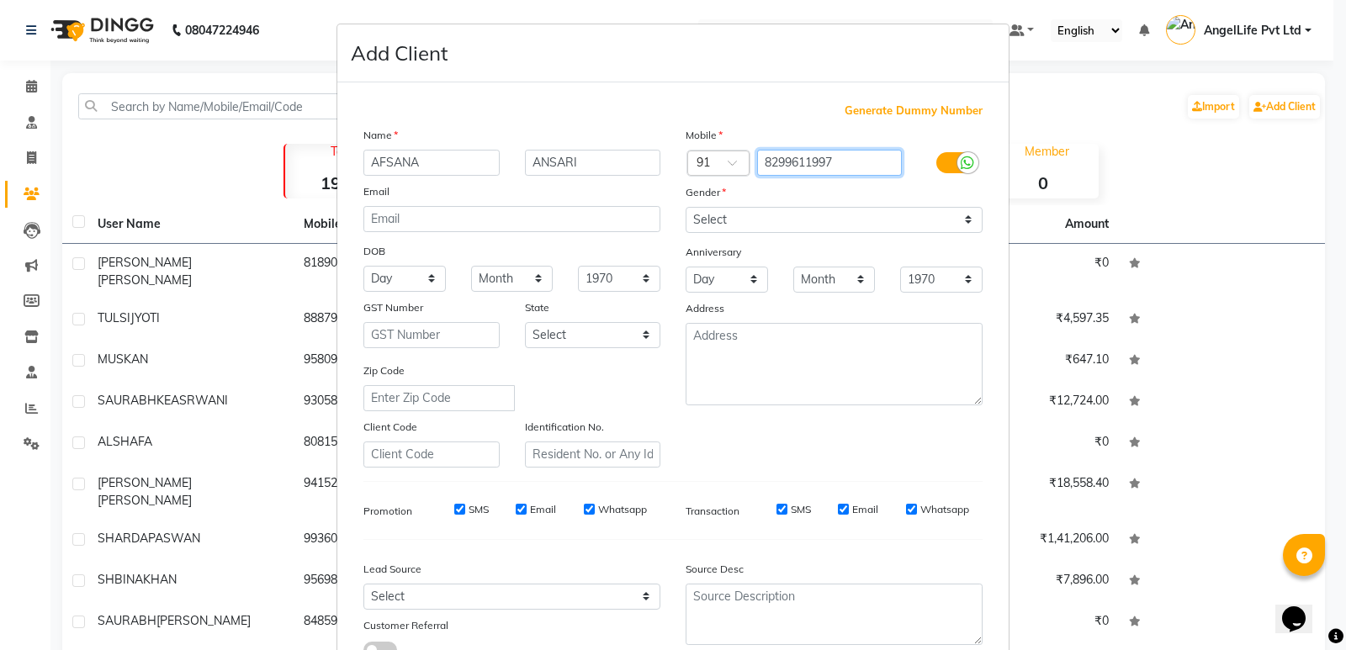
type input "8299611997"
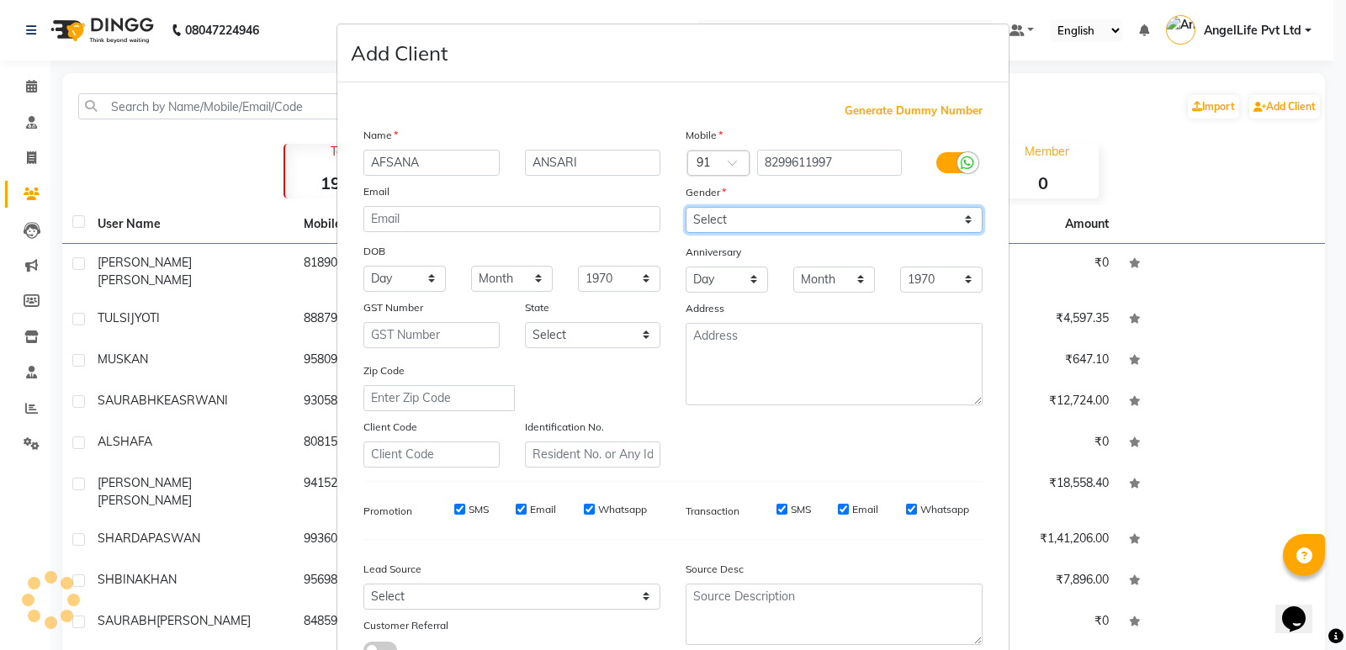
click at [802, 211] on select "Select Male Female Other Prefer Not To Say" at bounding box center [833, 220] width 297 height 26
select select "female"
click at [685, 207] on select "Select Male Female Other Prefer Not To Say" at bounding box center [833, 220] width 297 height 26
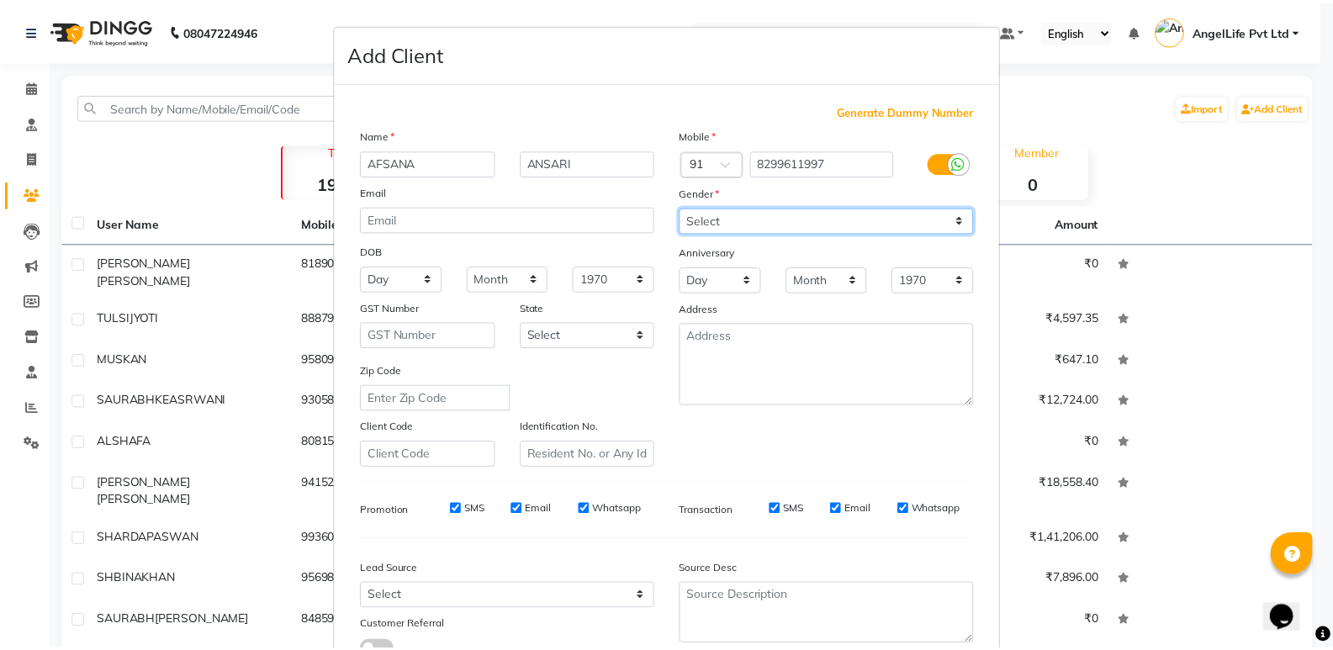
scroll to position [126, 0]
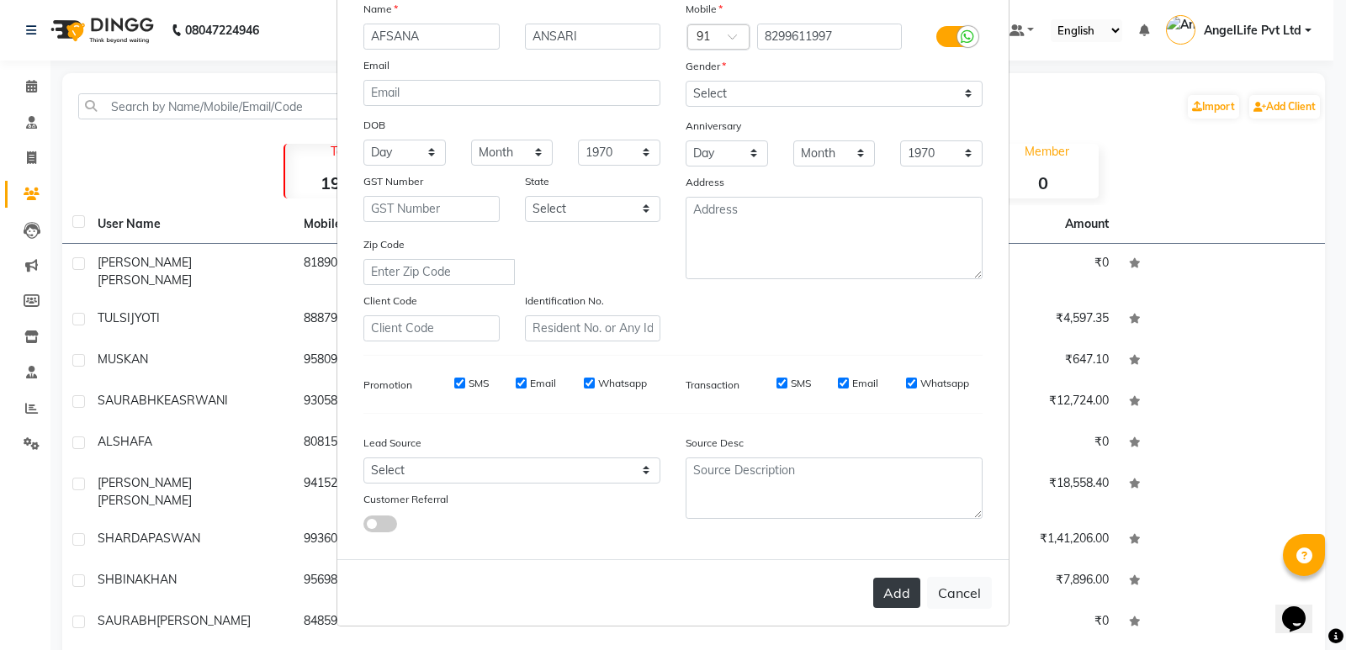
click at [907, 592] on button "Add" at bounding box center [896, 593] width 47 height 30
click at [907, 592] on div "Add Cancel" at bounding box center [672, 592] width 671 height 66
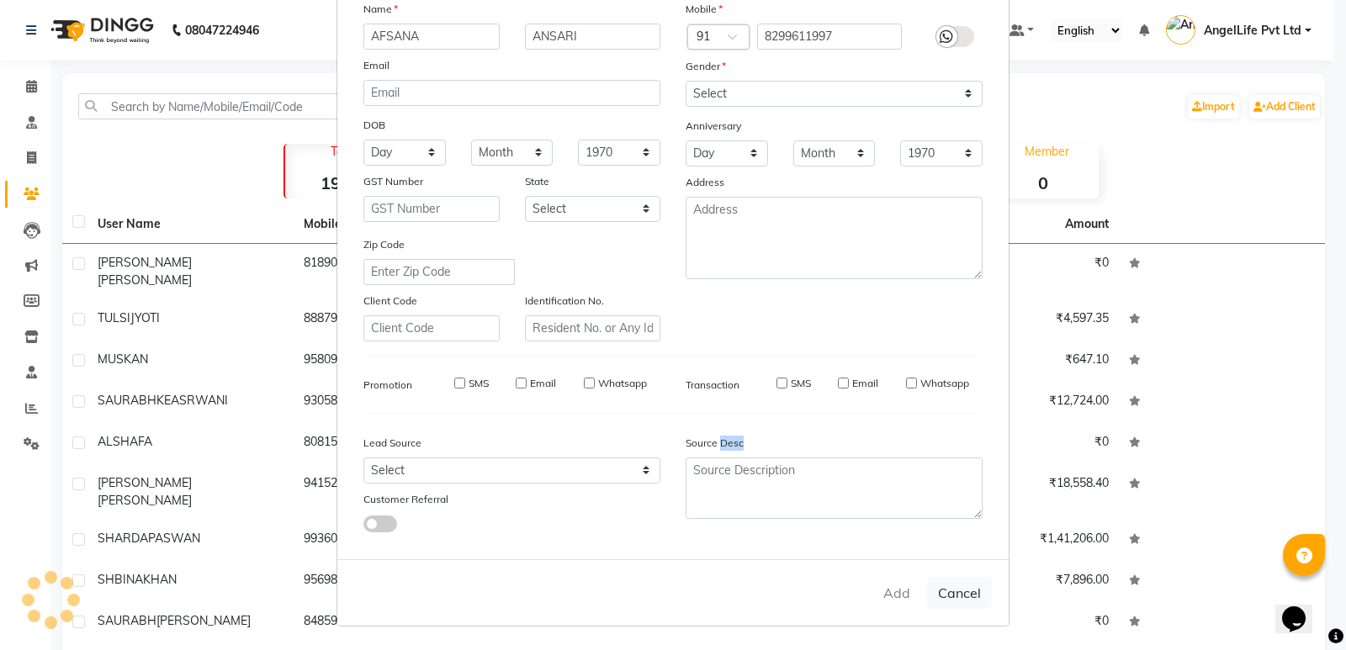
select select
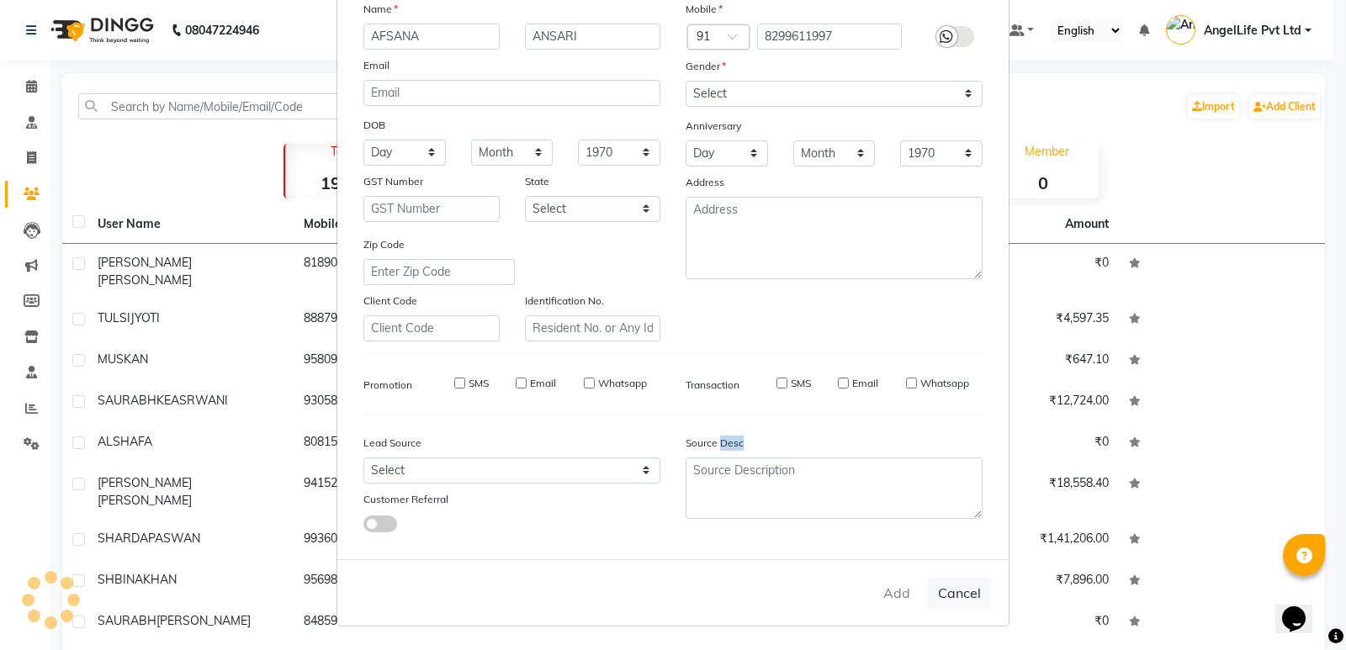
select select
checkbox input "false"
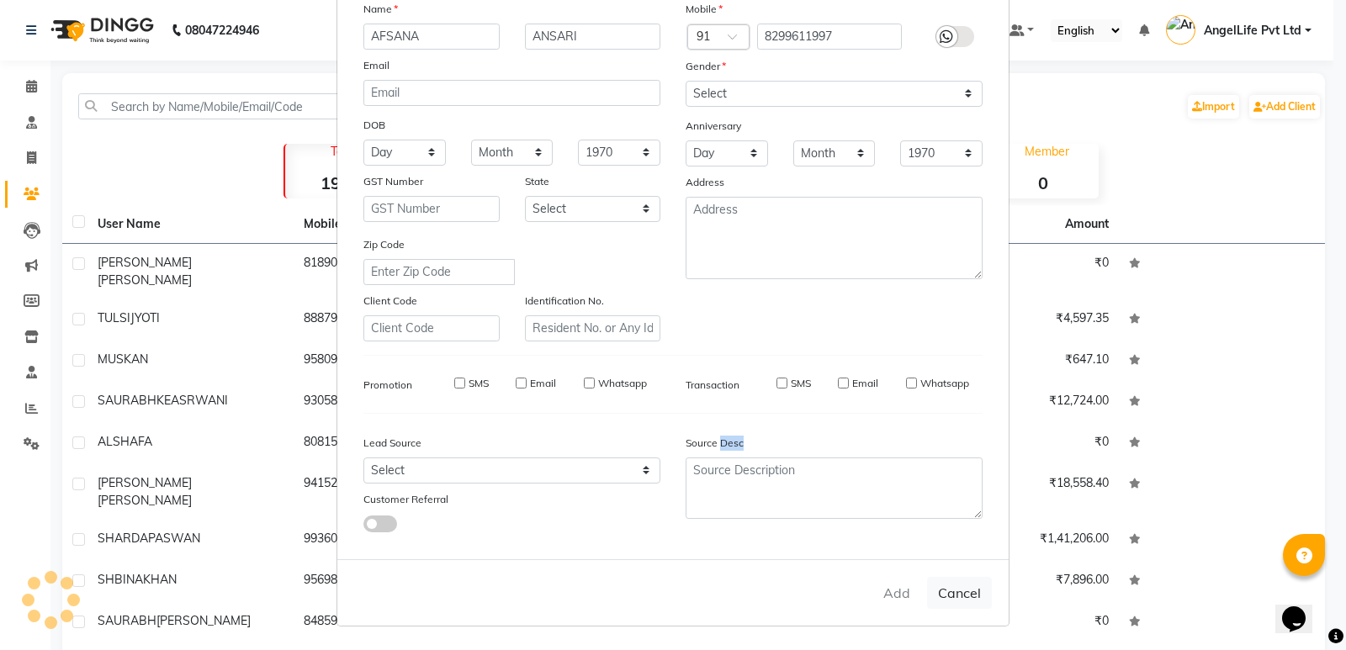
checkbox input "false"
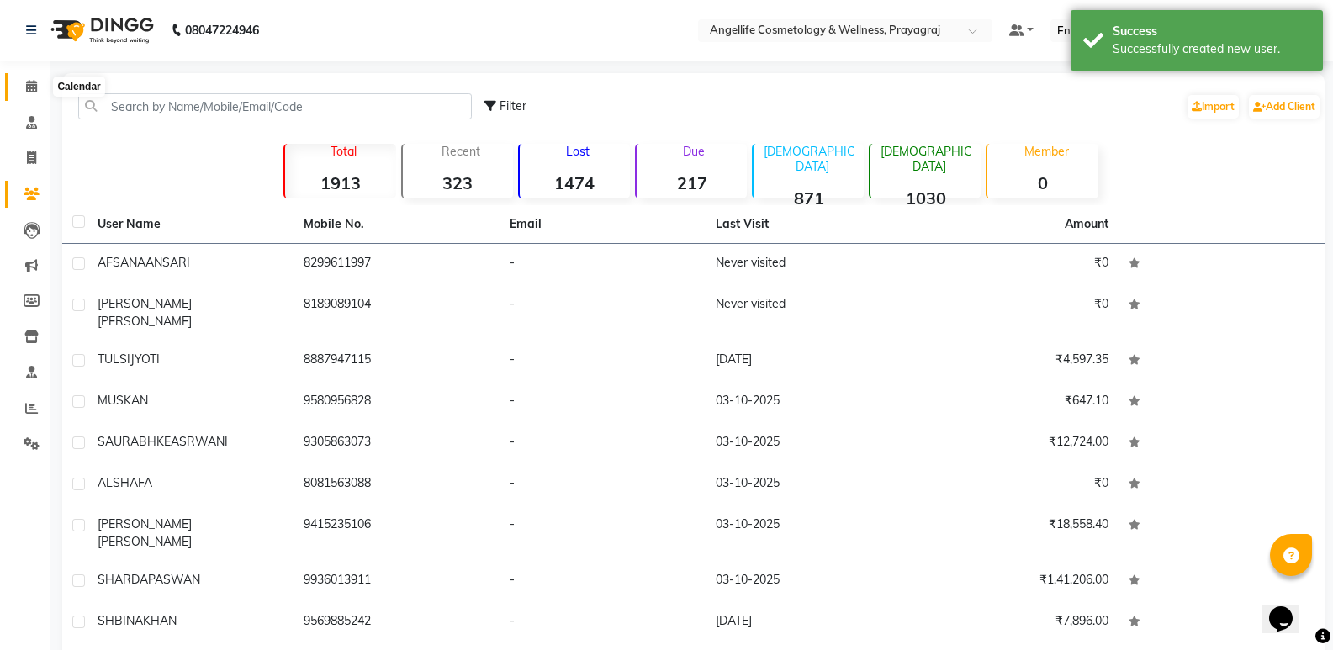
click at [28, 83] on icon at bounding box center [31, 86] width 11 height 13
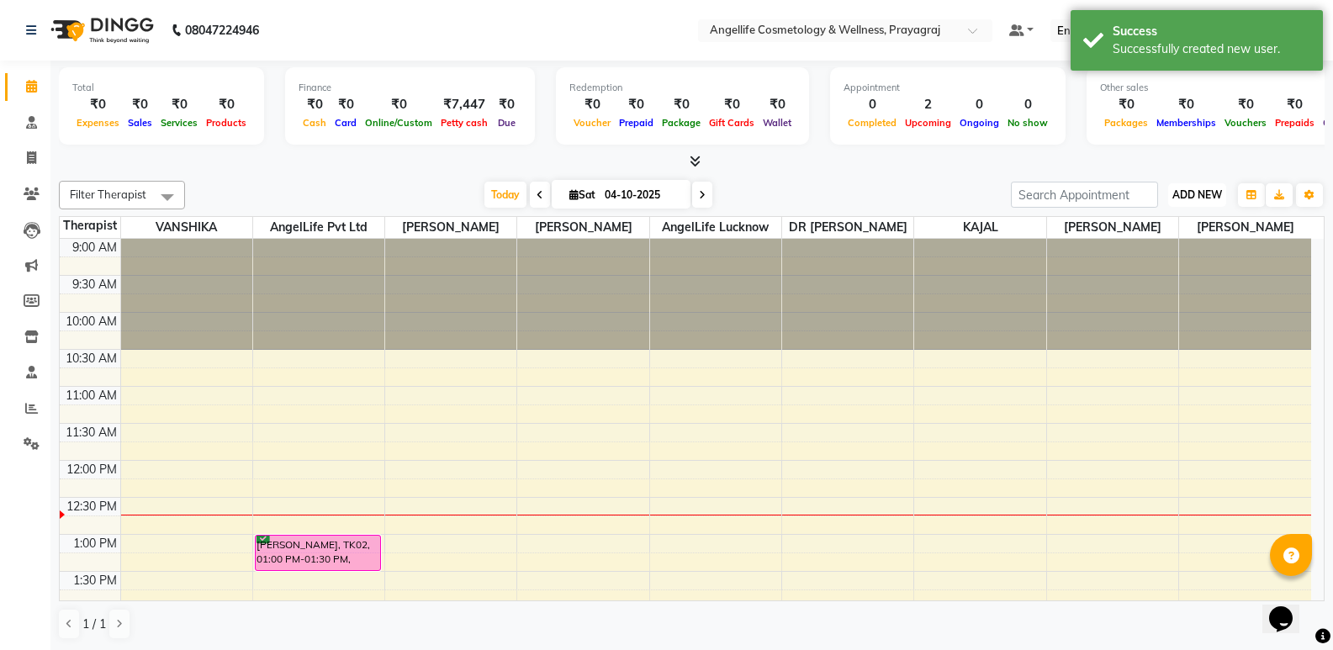
click at [1190, 188] on span "ADD NEW" at bounding box center [1197, 194] width 50 height 13
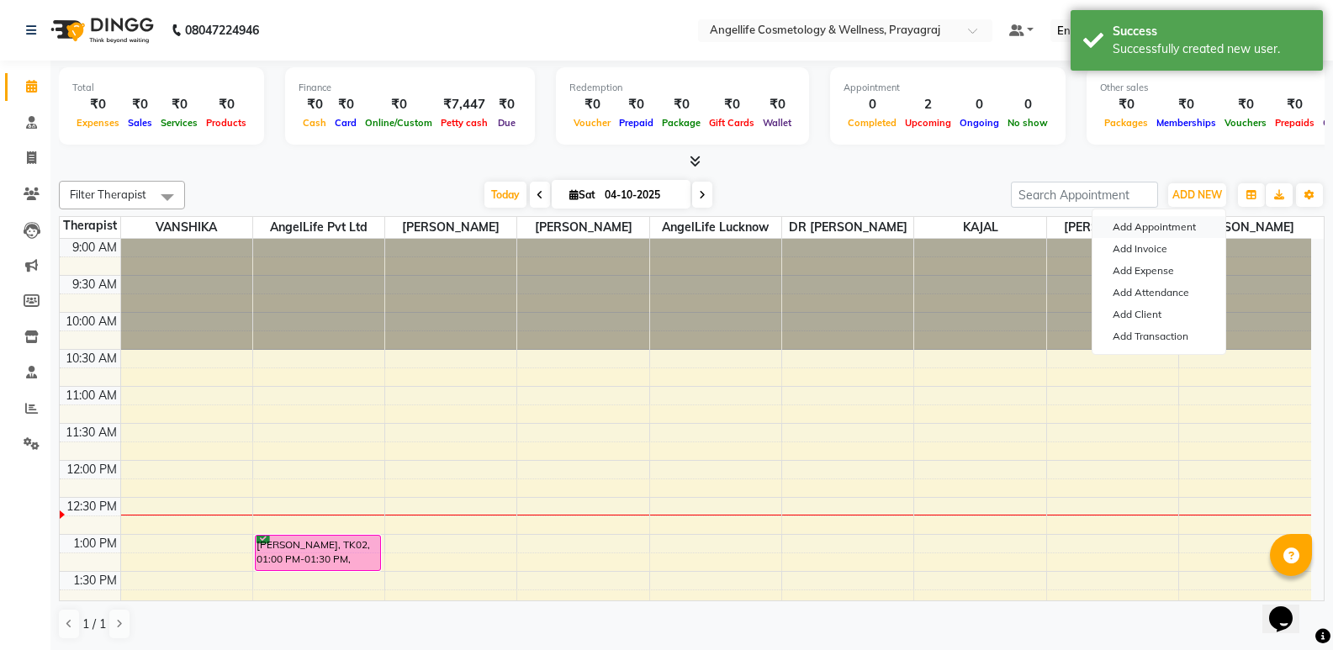
click at [1161, 217] on button "Add Appointment" at bounding box center [1159, 227] width 133 height 22
click at [1161, 217] on span "[PERSON_NAME]" at bounding box center [1112, 227] width 131 height 21
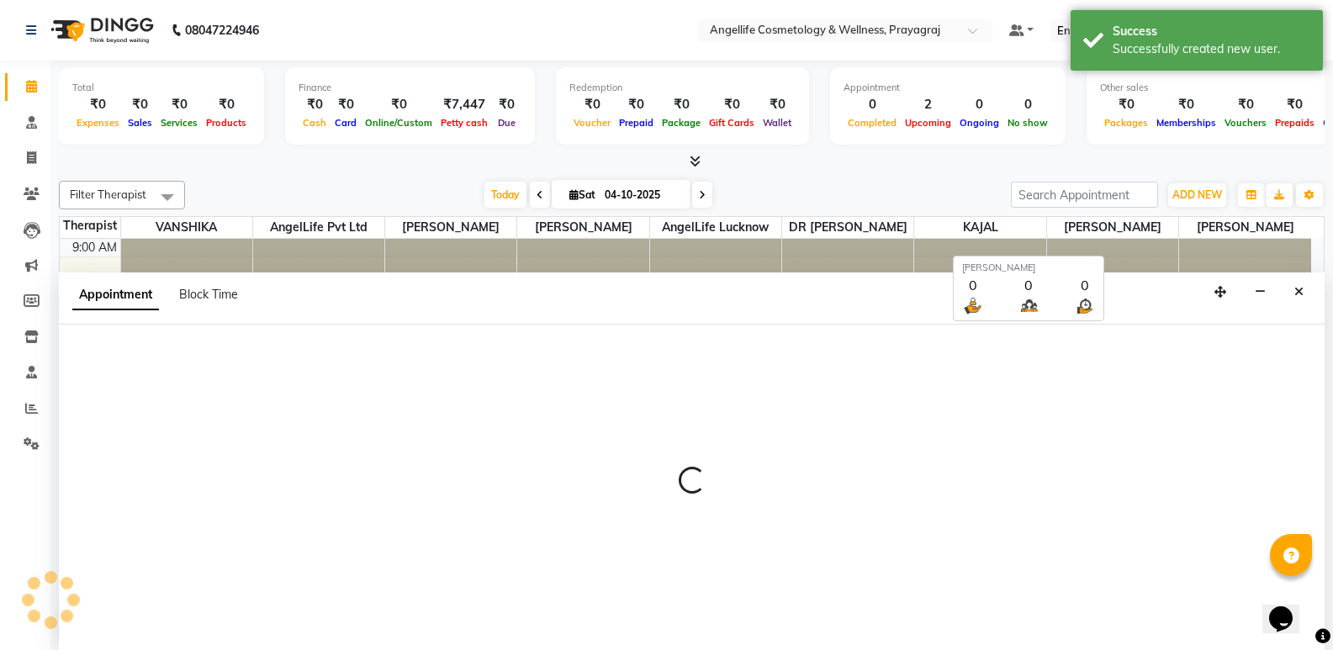
scroll to position [1, 0]
select select "600"
select select "tentative"
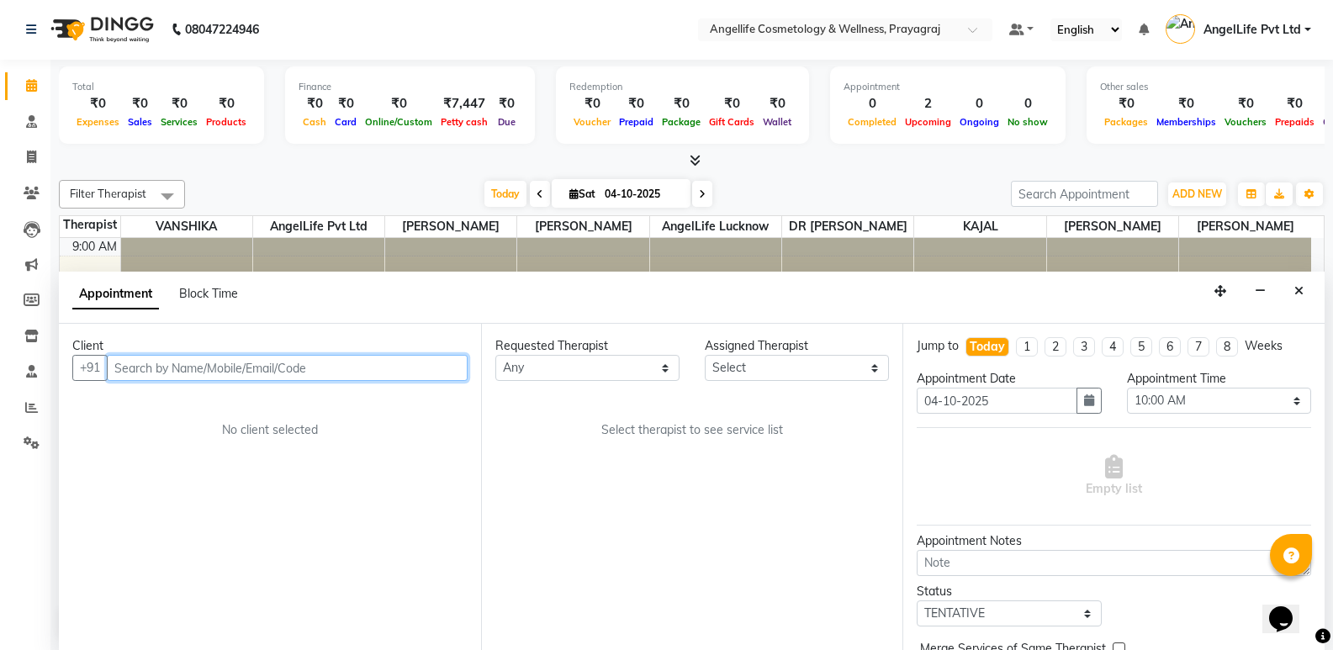
click at [135, 370] on input "text" at bounding box center [287, 368] width 361 height 26
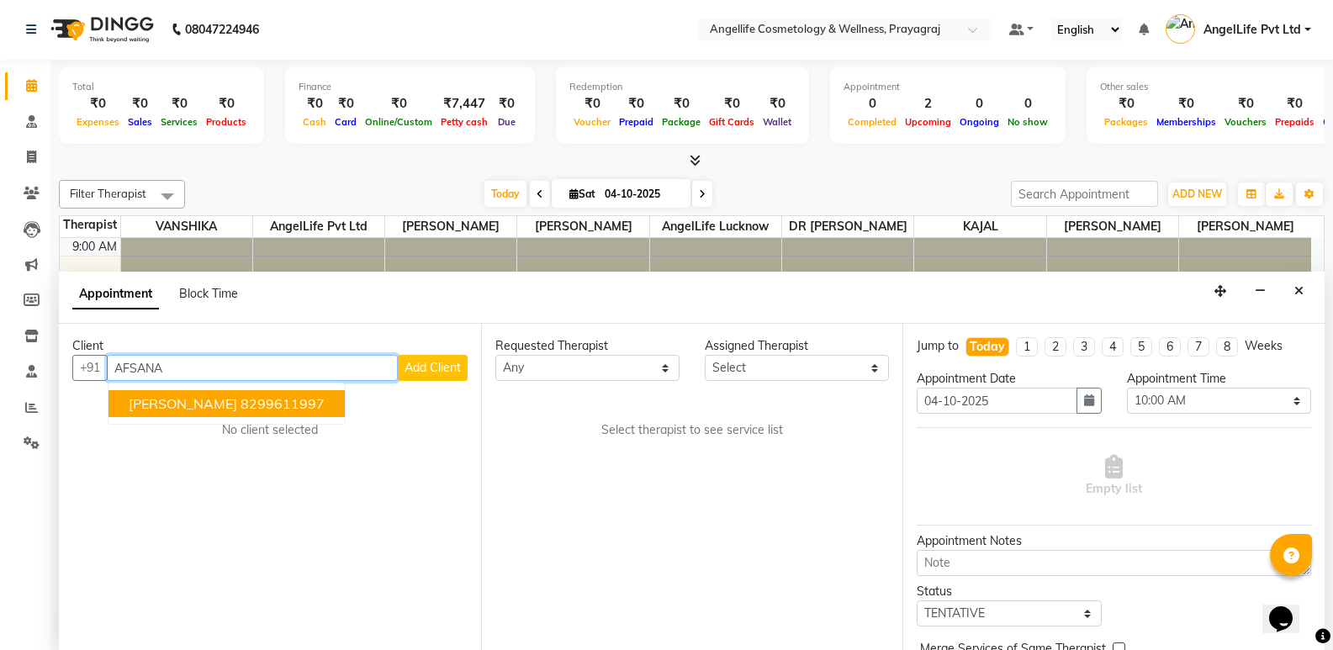
click at [175, 404] on span "AFSANA ANSARI" at bounding box center [183, 403] width 108 height 17
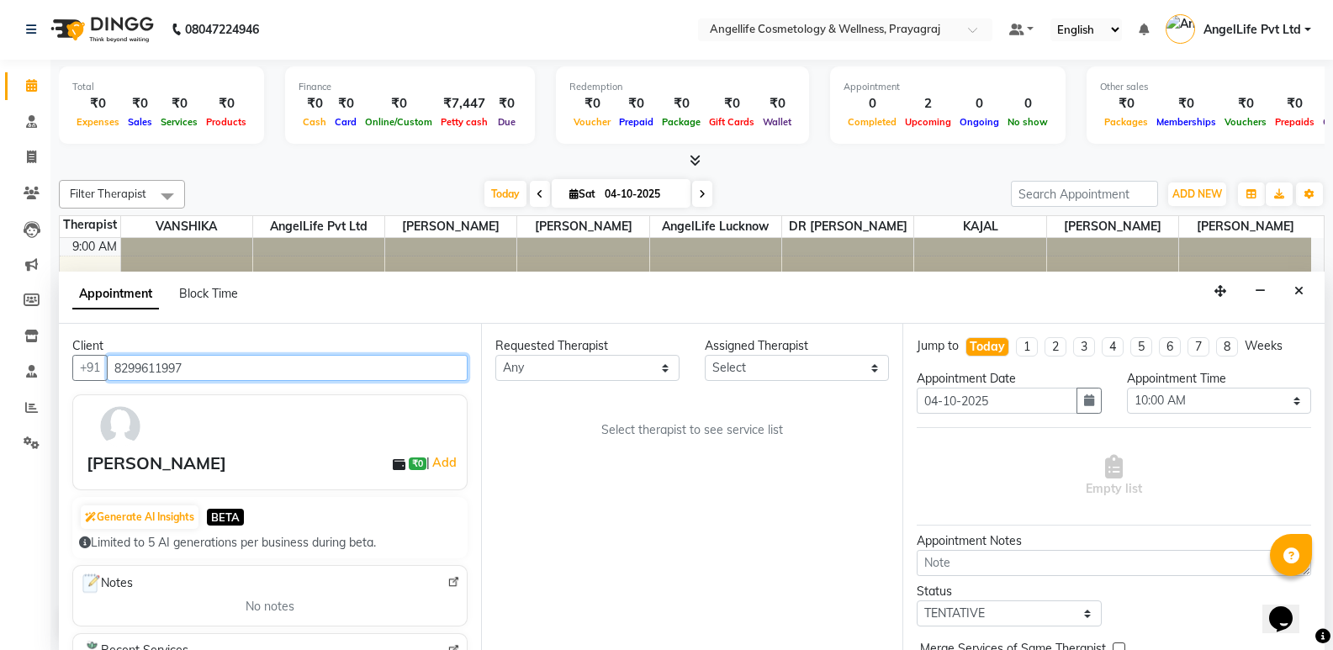
type input "8299611997"
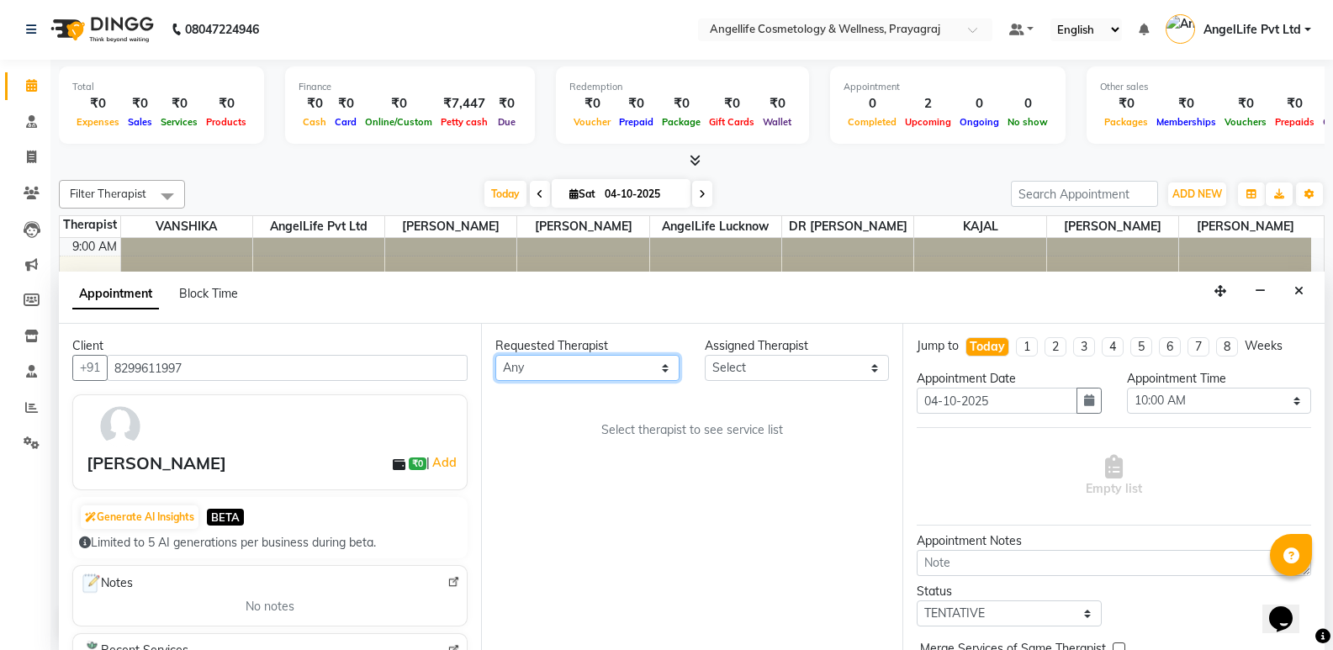
click at [635, 368] on select "Any AngelLife Lucknow AngelLife Pvt Ltd DR SWATI KAJAL PREETI KESARWANI ROHINI …" at bounding box center [587, 368] width 184 height 26
select select "26653"
click at [495, 355] on select "Any AngelLife Lucknow AngelLife Pvt Ltd DR SWATI KAJAL PREETI KESARWANI ROHINI …" at bounding box center [587, 368] width 184 height 26
select select "26653"
click at [627, 447] on div "Requested Therapist Any AngelLife Lucknow AngelLife Pvt Ltd DR SWATI KAJAL PREE…" at bounding box center [692, 487] width 422 height 326
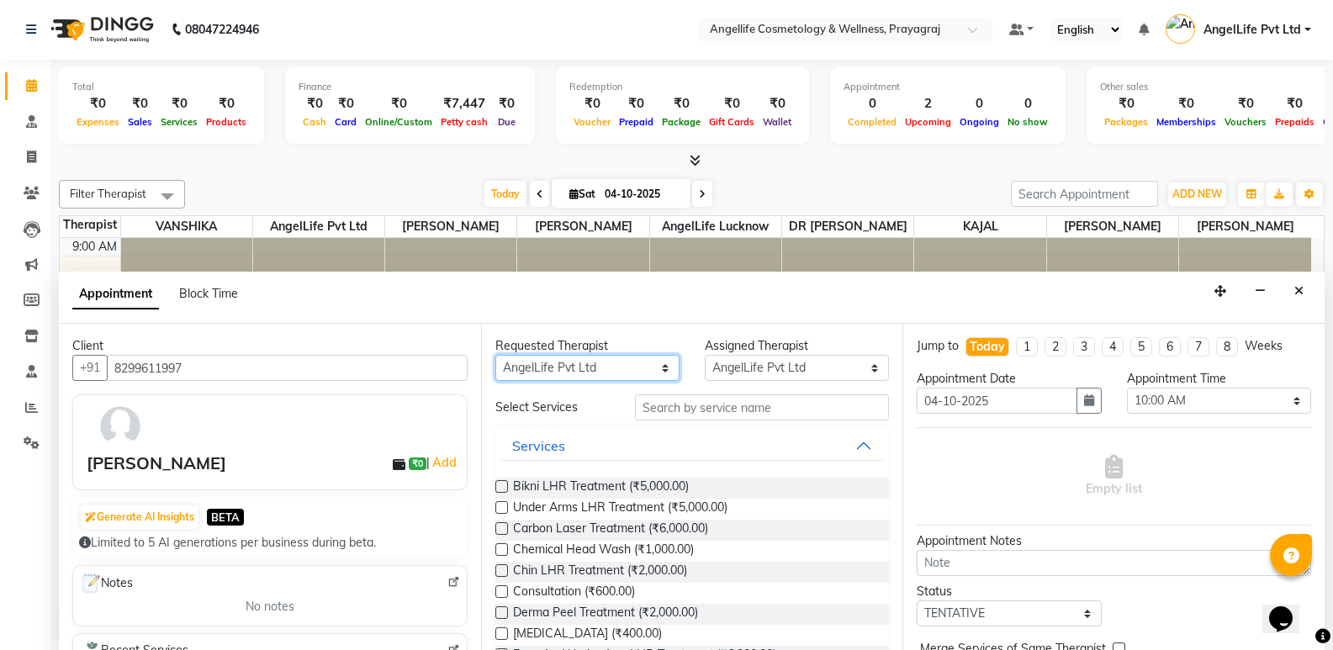
click at [621, 365] on select "Any AngelLife Lucknow AngelLife Pvt Ltd DR SWATI KAJAL PREETI KESARWANI ROHINI …" at bounding box center [587, 368] width 184 height 26
click at [593, 364] on select "Any AngelLife Lucknow AngelLife Pvt Ltd DR SWATI KAJAL PREETI KESARWANI ROHINI …" at bounding box center [587, 368] width 184 height 26
select select "77853"
click at [495, 355] on select "Any AngelLife Lucknow AngelLife Pvt Ltd DR SWATI KAJAL PREETI KESARWANI ROHINI …" at bounding box center [587, 368] width 184 height 26
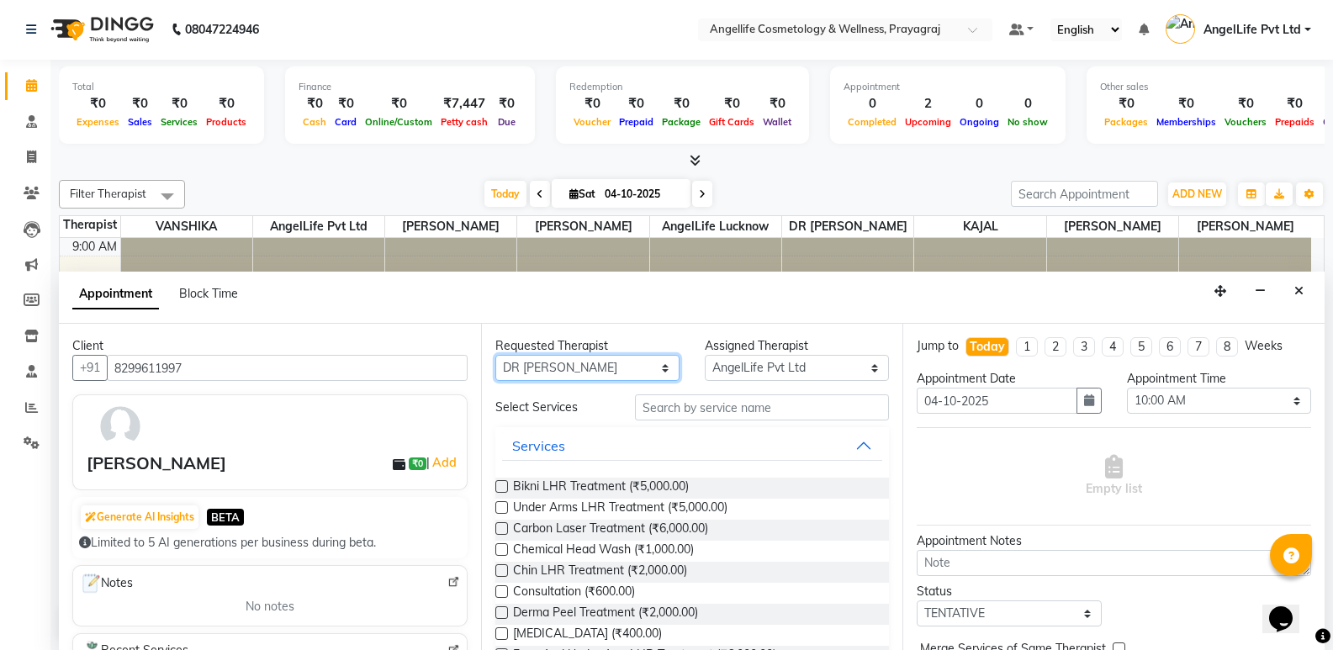
select select "77853"
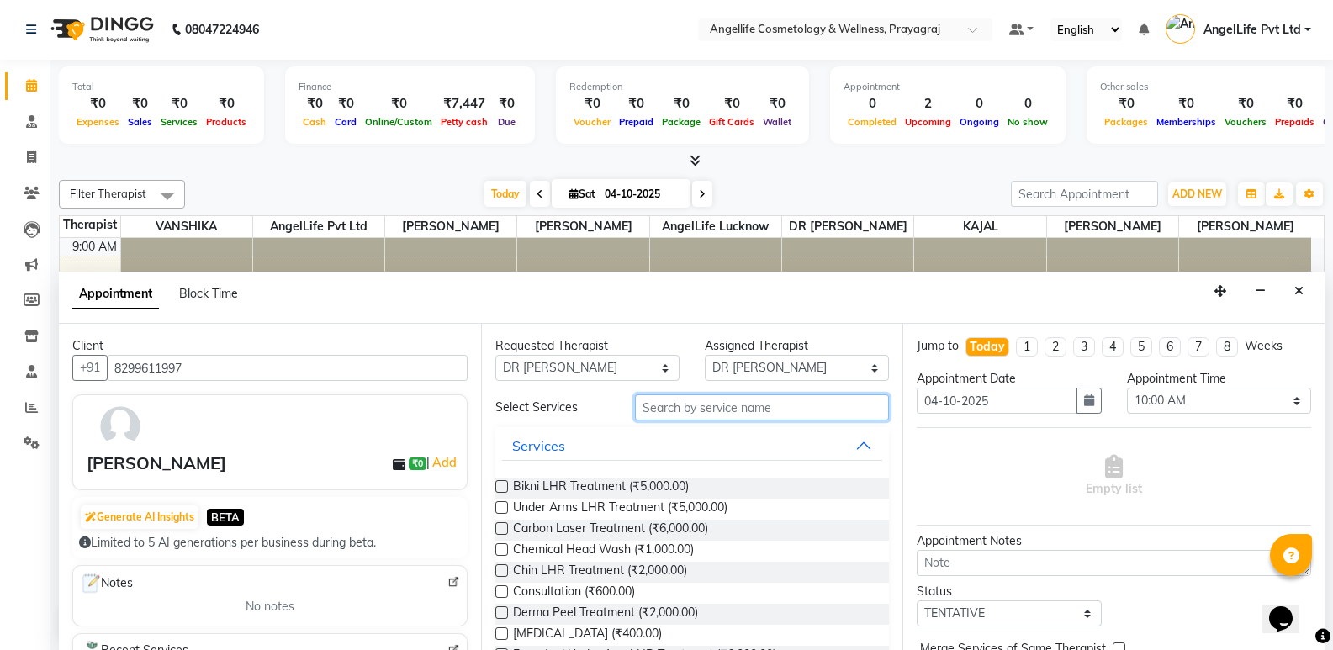
click at [747, 410] on input "text" at bounding box center [762, 407] width 254 height 26
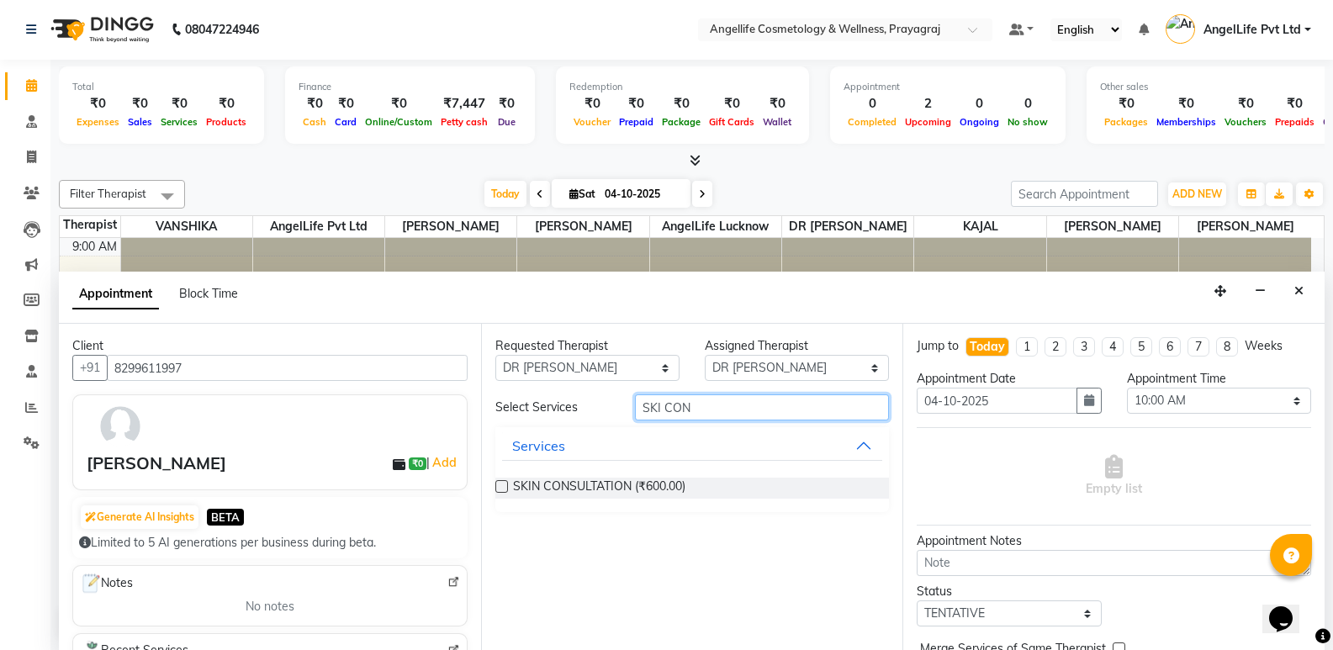
type input "SKI CON"
click at [503, 485] on label at bounding box center [501, 486] width 13 height 13
click at [503, 485] on input "checkbox" at bounding box center [500, 488] width 11 height 11
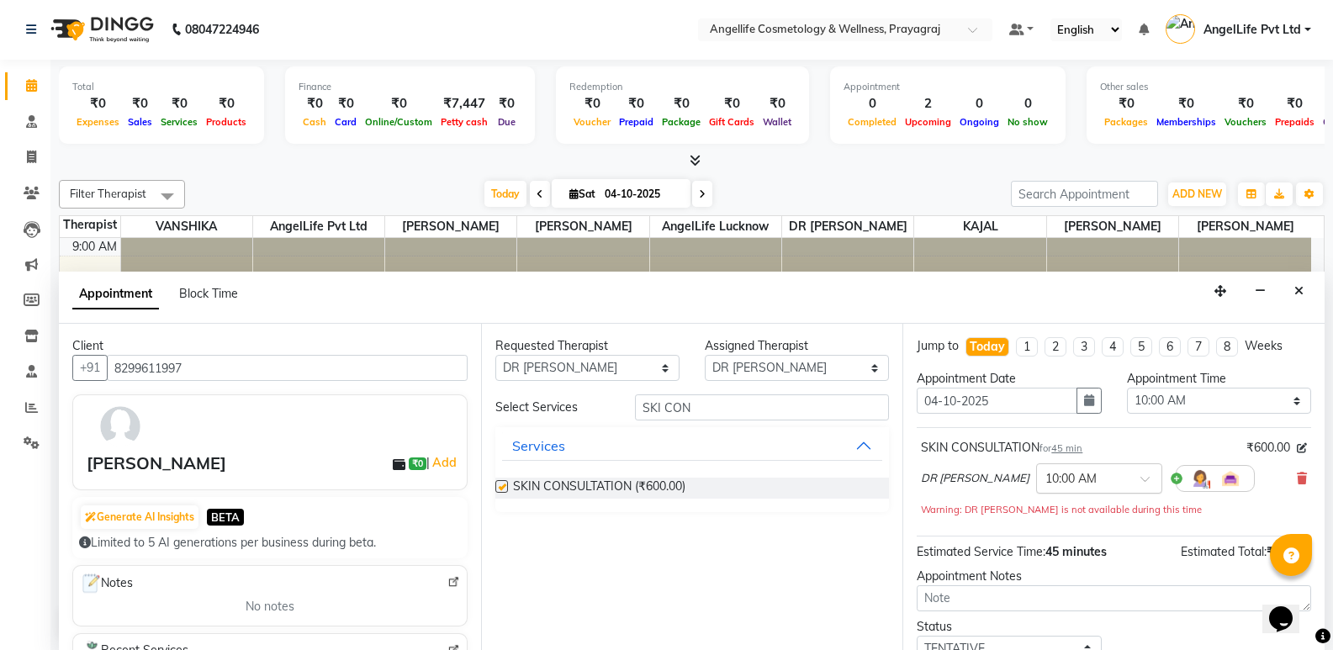
checkbox input "false"
click at [1140, 483] on span at bounding box center [1150, 484] width 21 height 18
click at [1037, 506] on div "12:00 PM" at bounding box center [1099, 509] width 124 height 31
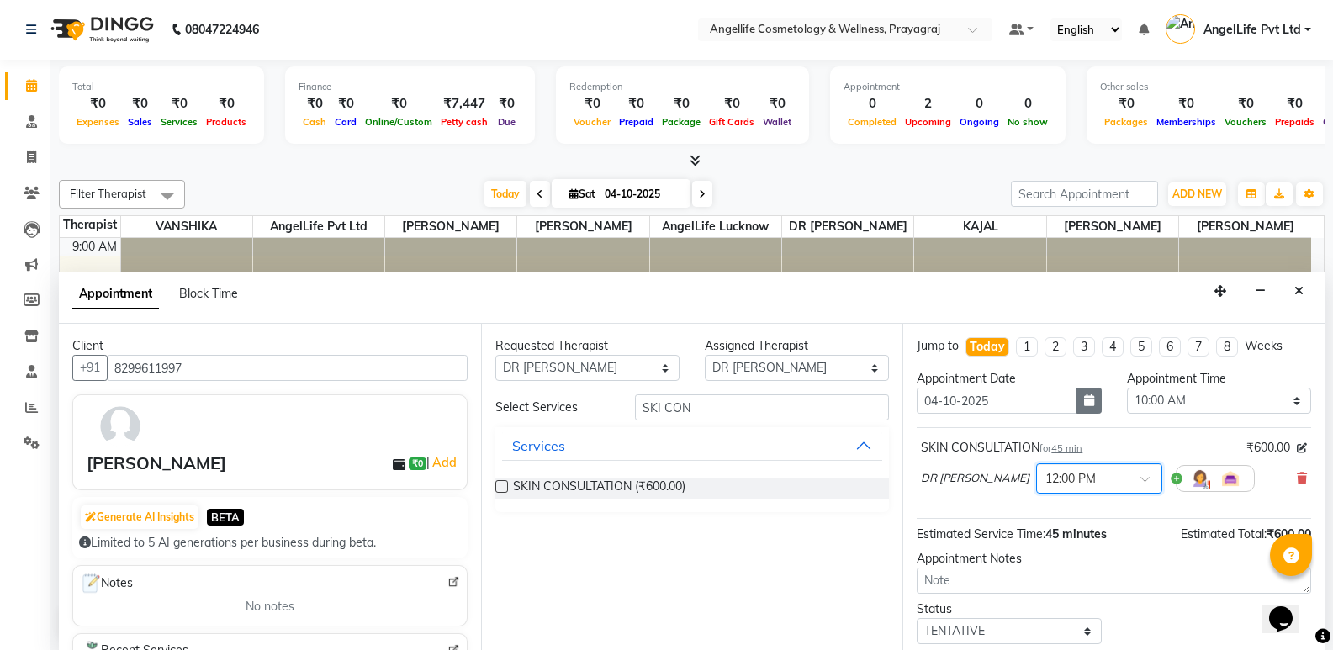
click at [1084, 408] on button "button" at bounding box center [1089, 401] width 25 height 26
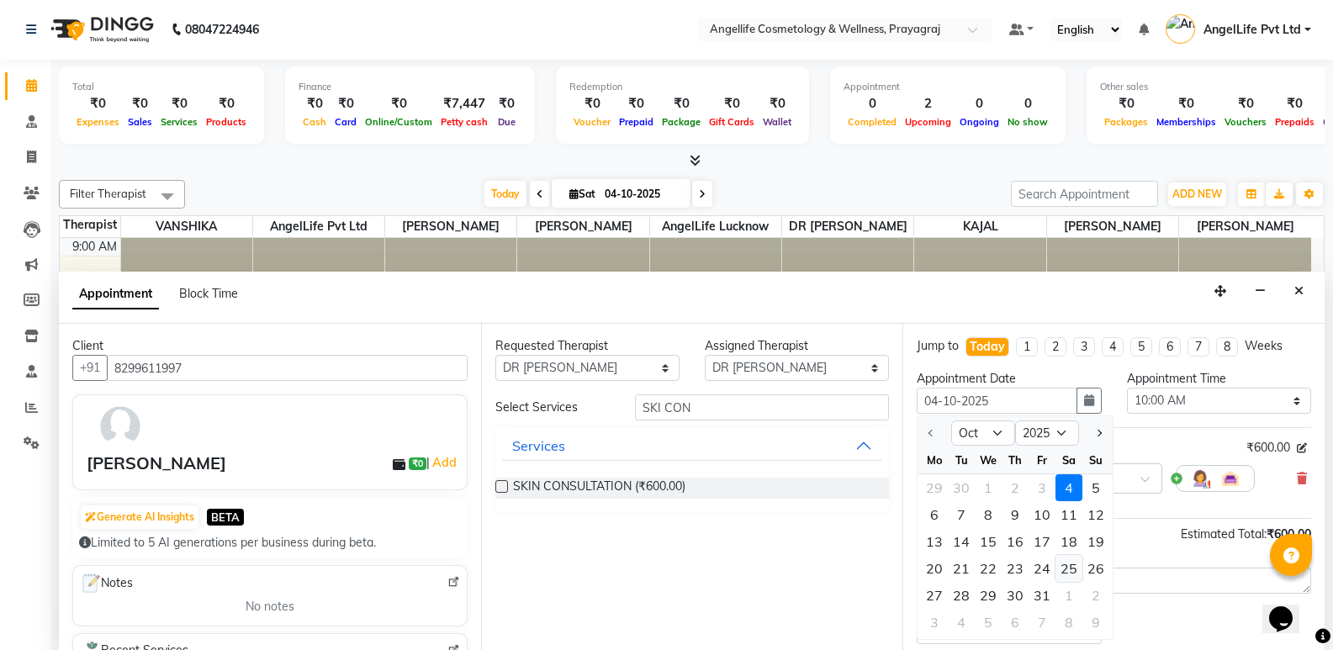
click at [1077, 571] on div "25" at bounding box center [1069, 568] width 27 height 27
type input "25-10-2025"
select select "600"
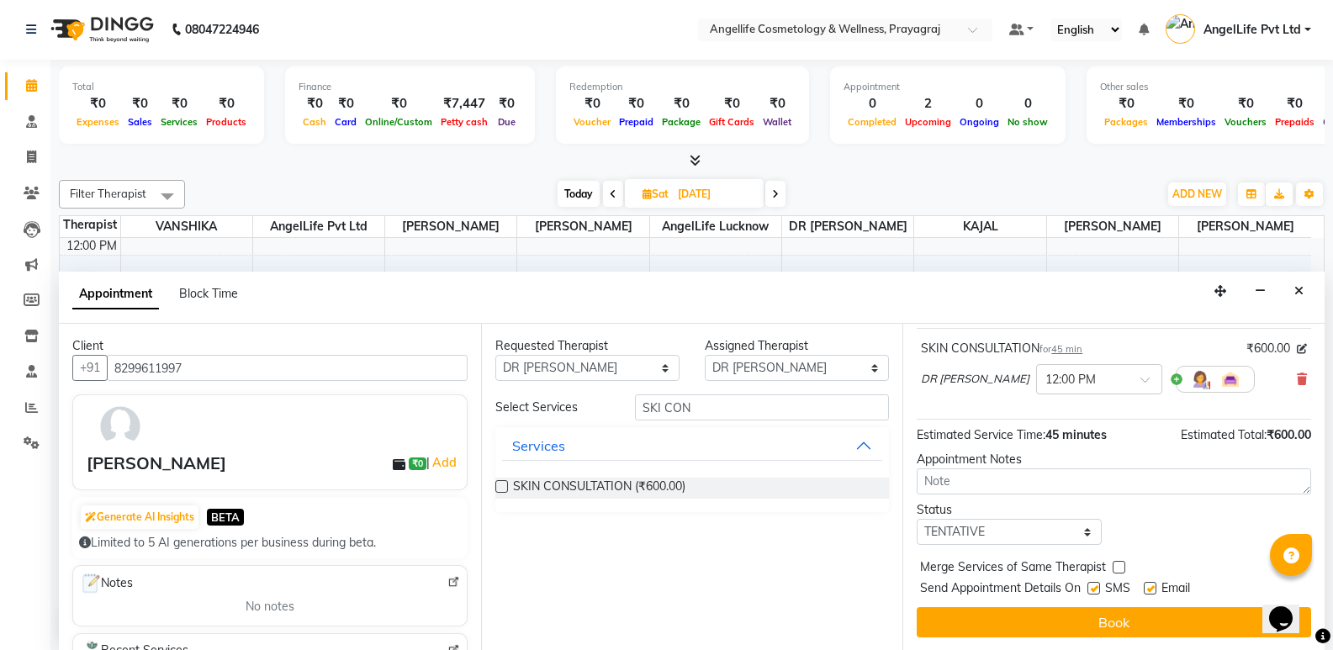
scroll to position [100, 0]
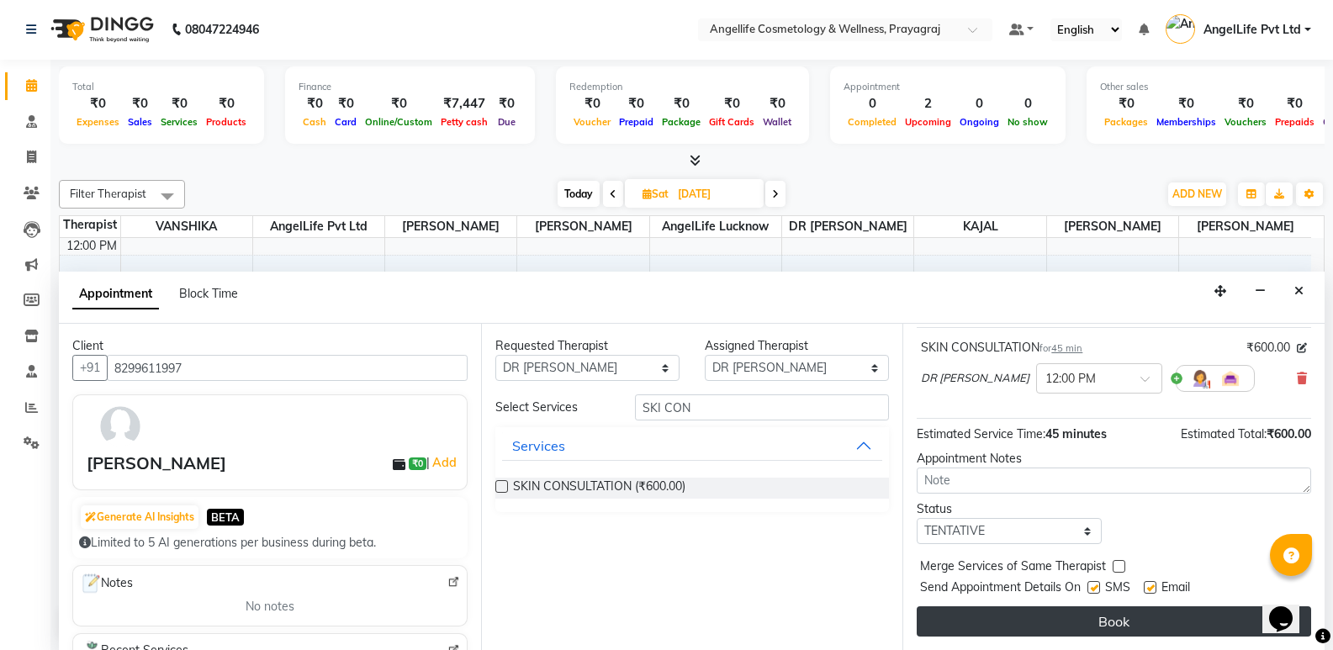
click at [1081, 622] on button "Book" at bounding box center [1114, 621] width 394 height 30
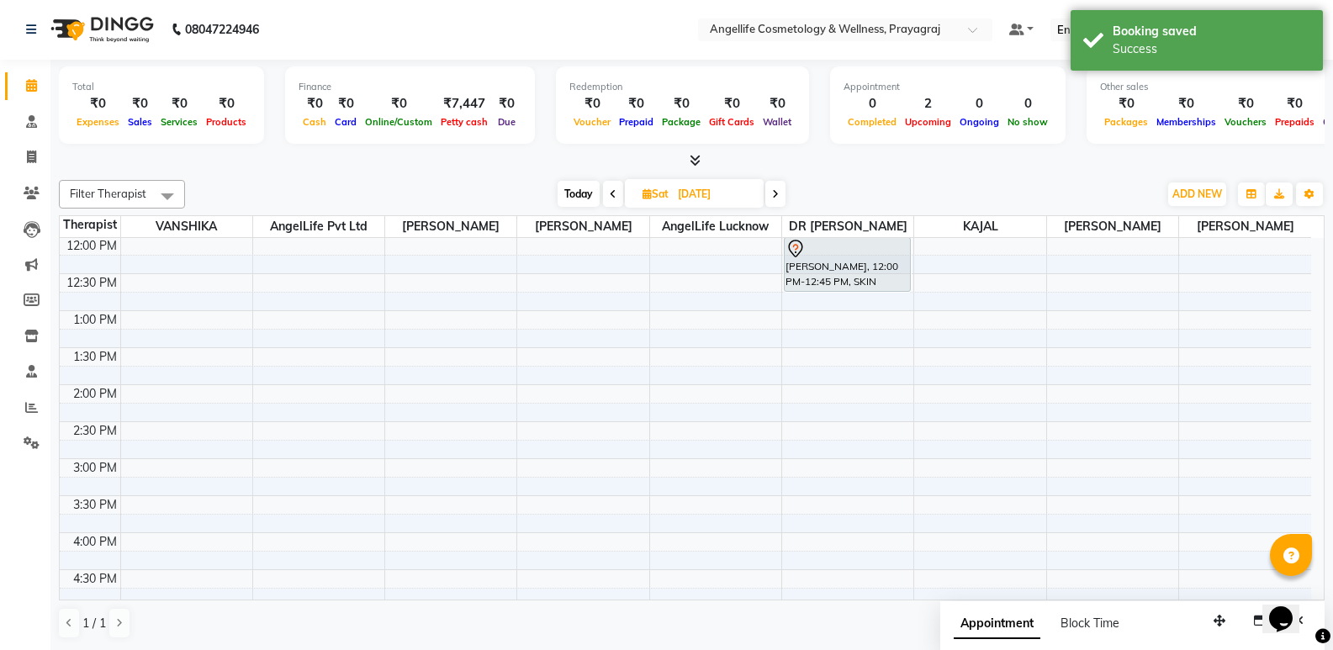
scroll to position [0, 0]
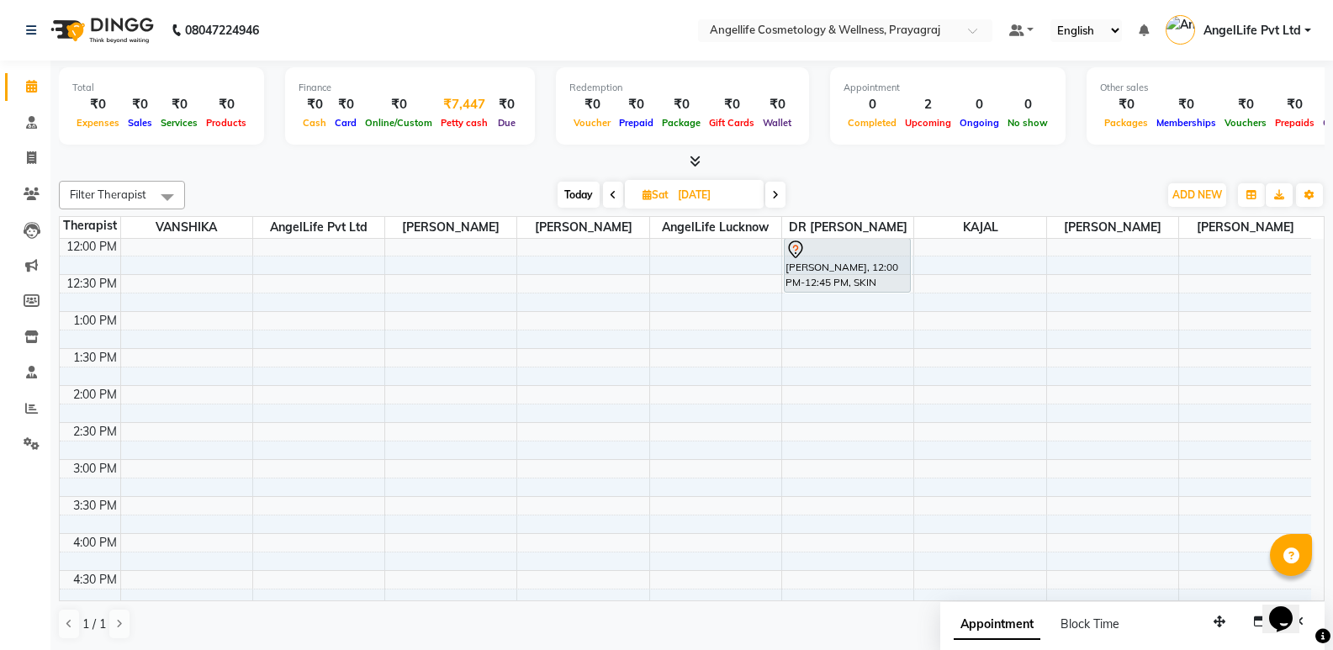
click at [437, 113] on div "₹7,447" at bounding box center [465, 104] width 56 height 19
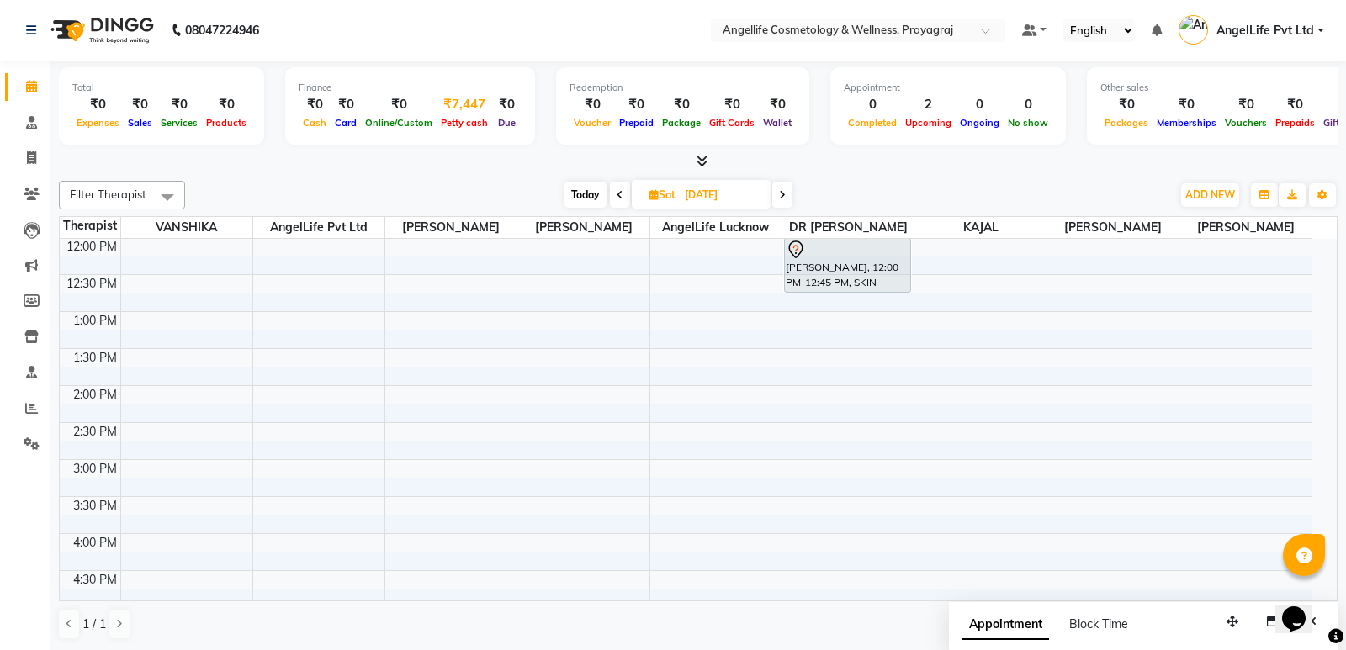
select select "3353"
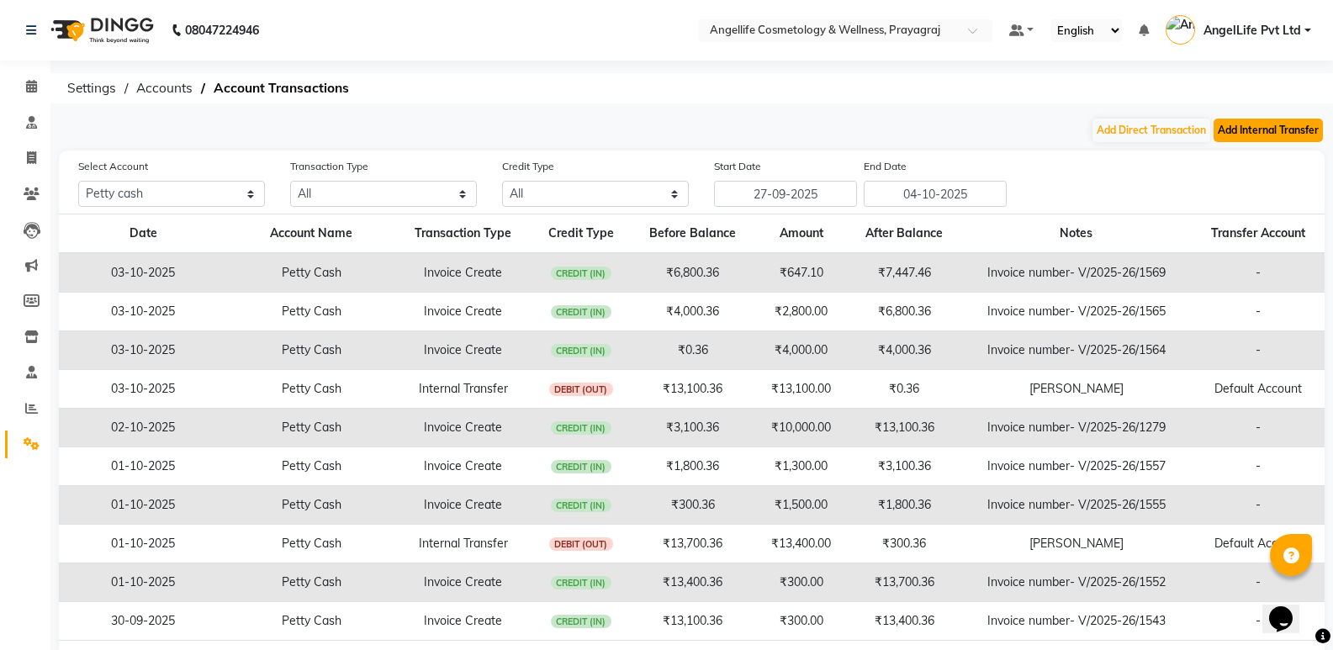
click at [1260, 132] on button "Add Internal Transfer" at bounding box center [1268, 131] width 109 height 24
select select "internal transfer"
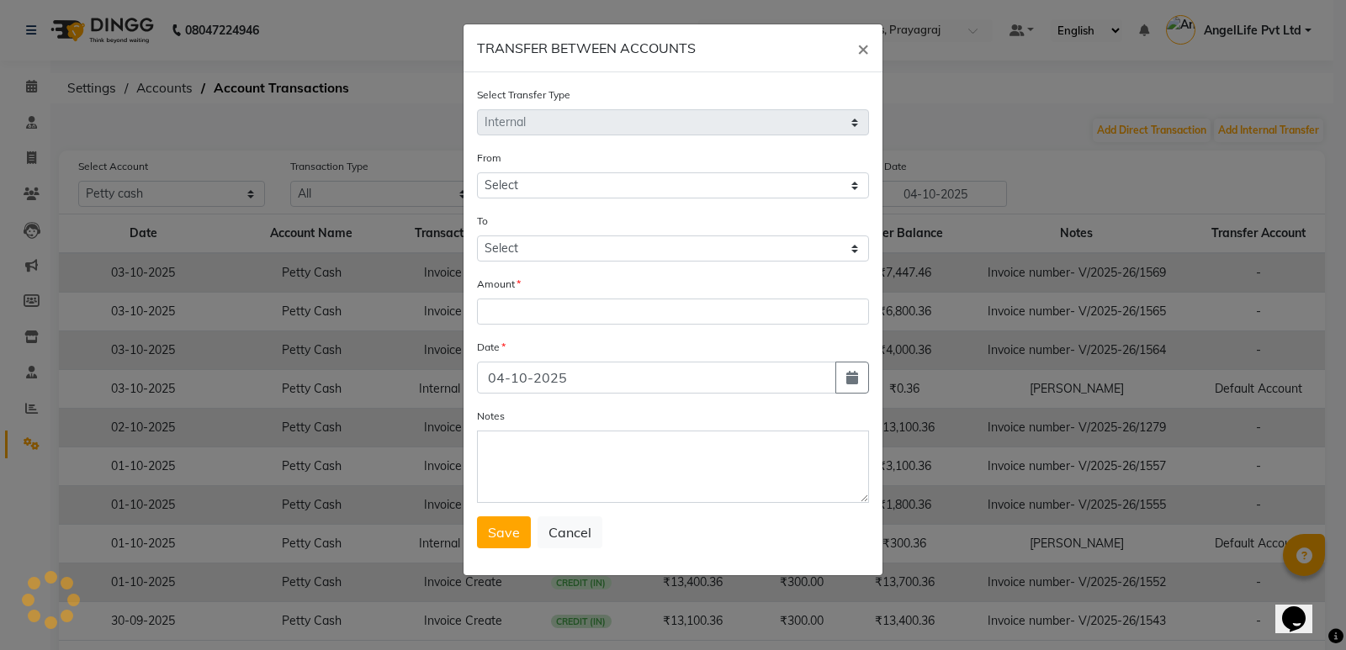
select select "3353"
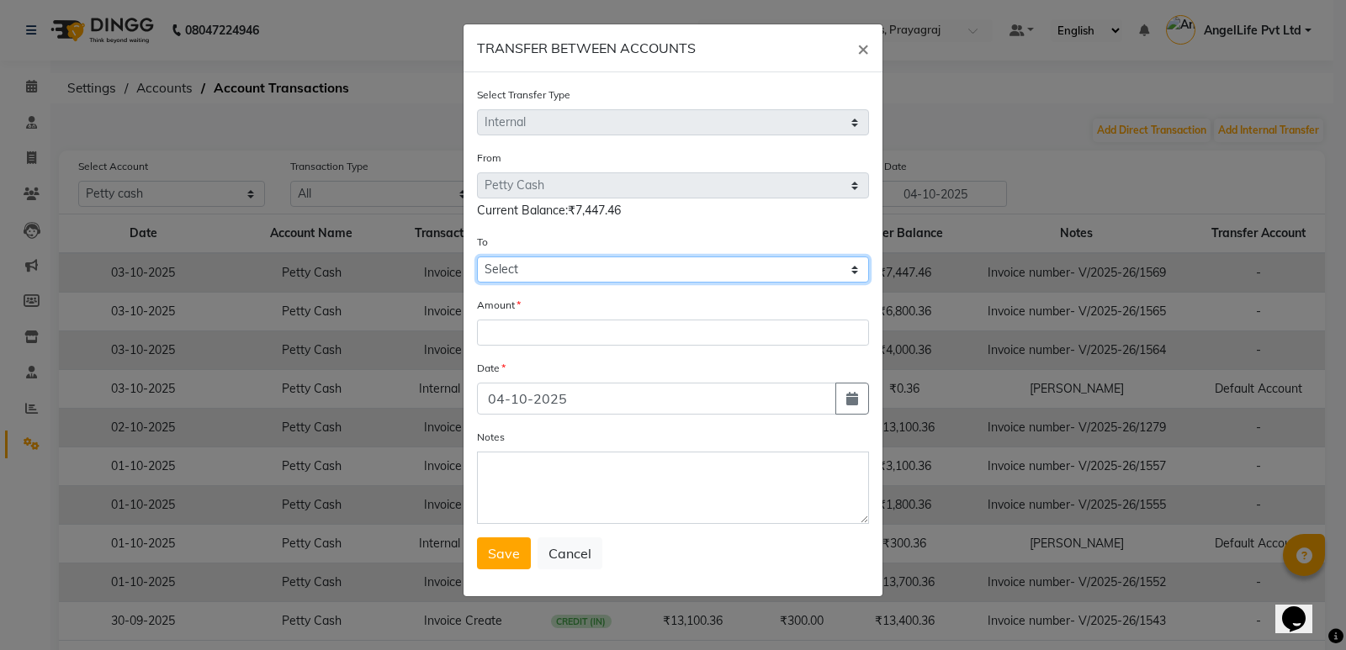
click at [638, 273] on select "Select Petty Cash Default Account" at bounding box center [673, 270] width 392 height 26
select select "3354"
click at [477, 257] on select "Select Petty Cash Default Account" at bounding box center [673, 270] width 392 height 26
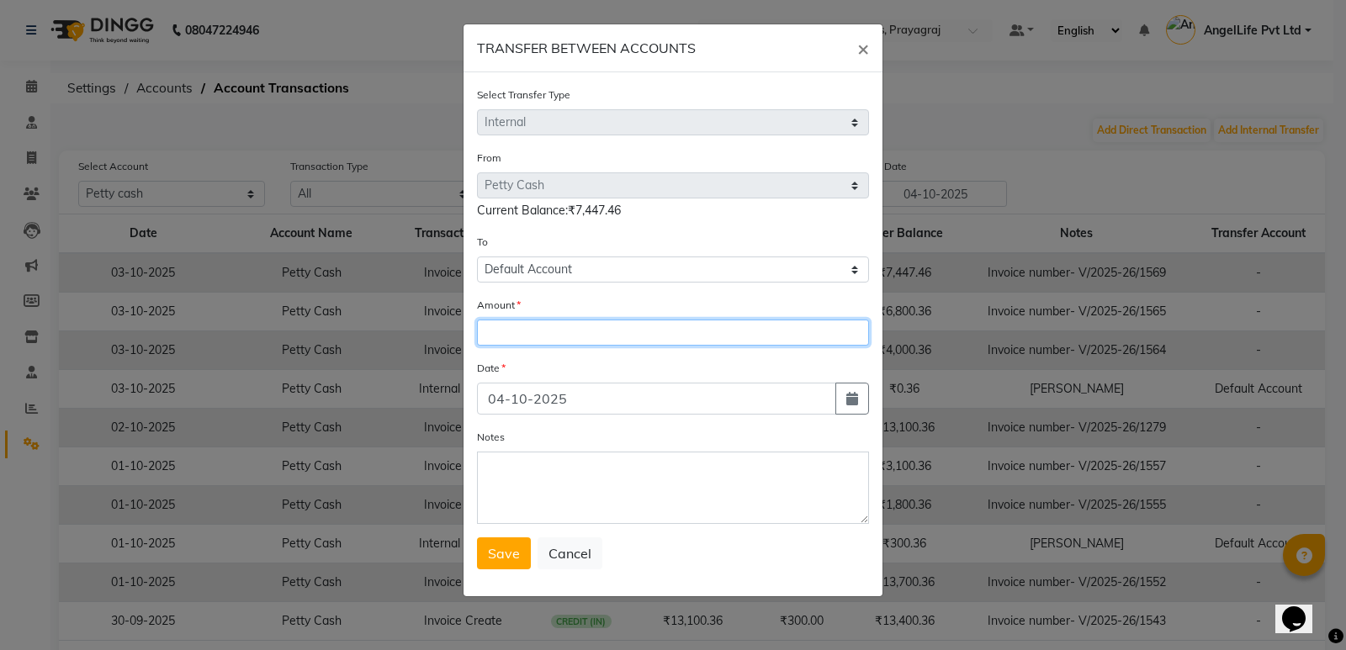
click at [546, 336] on input "number" at bounding box center [673, 333] width 392 height 26
type input "744.46"
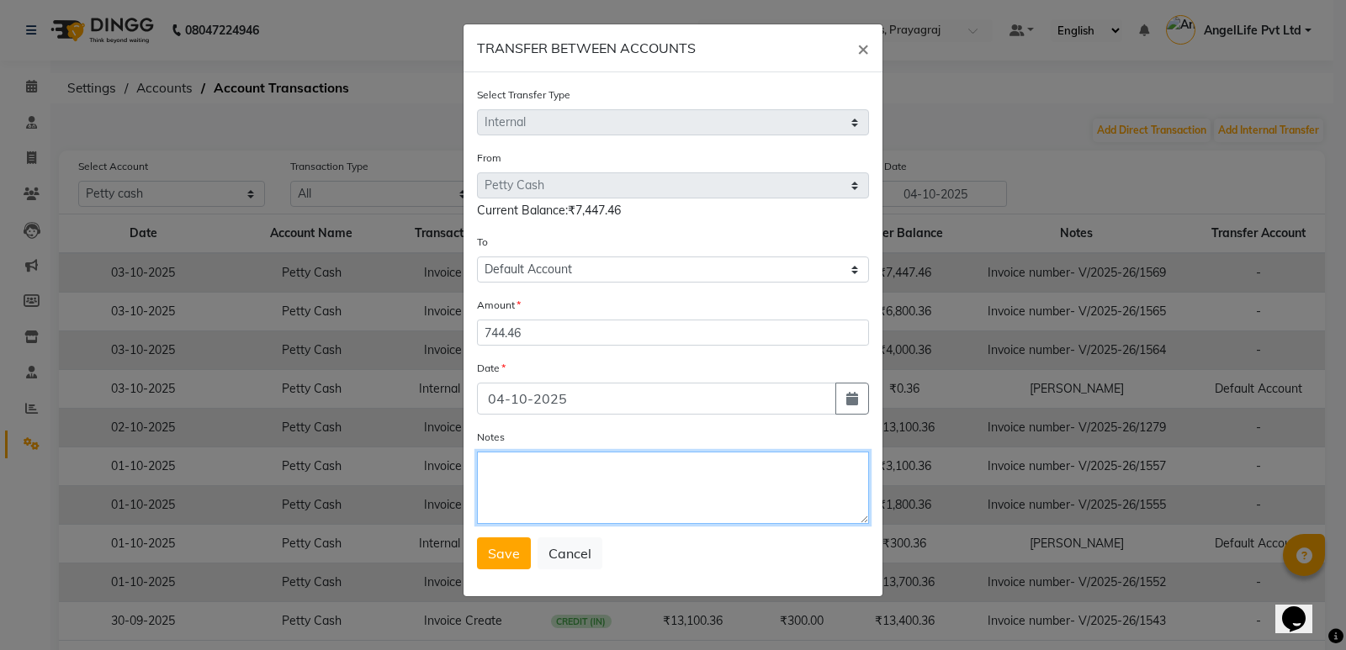
click at [515, 500] on textarea "Notes" at bounding box center [673, 488] width 392 height 72
type textarea "SIR CASH"
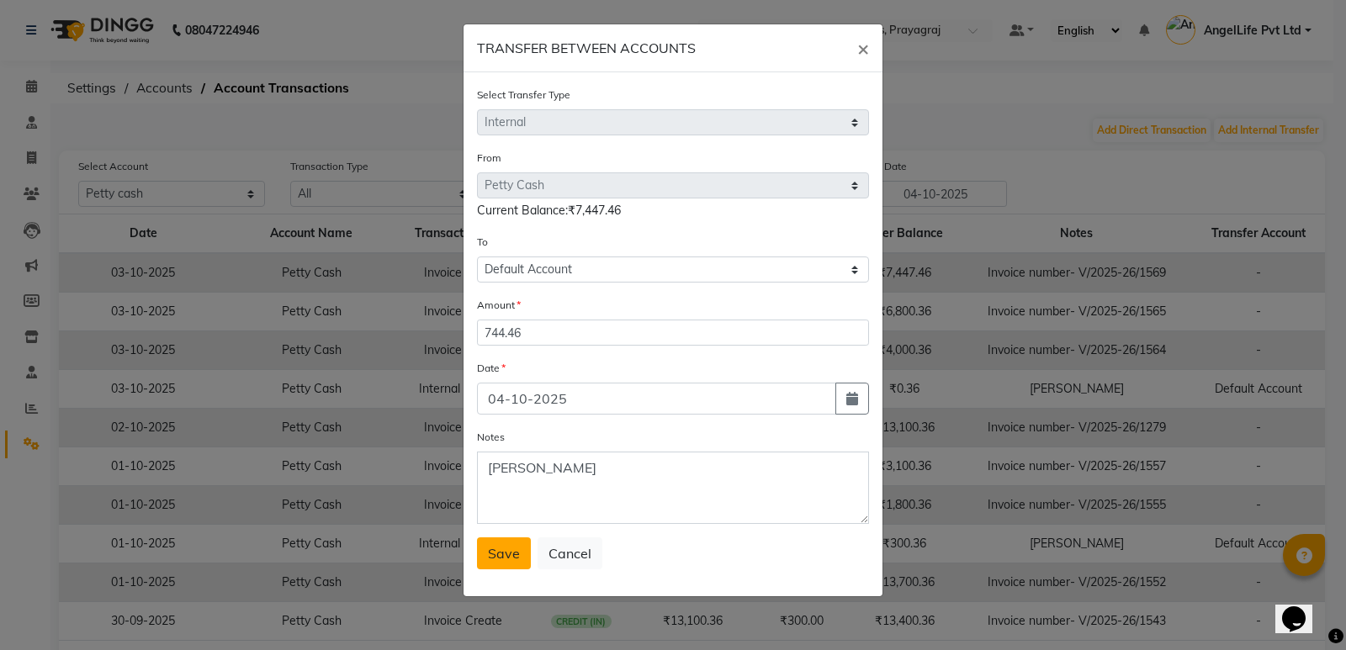
click at [500, 559] on span "Save" at bounding box center [504, 553] width 32 height 17
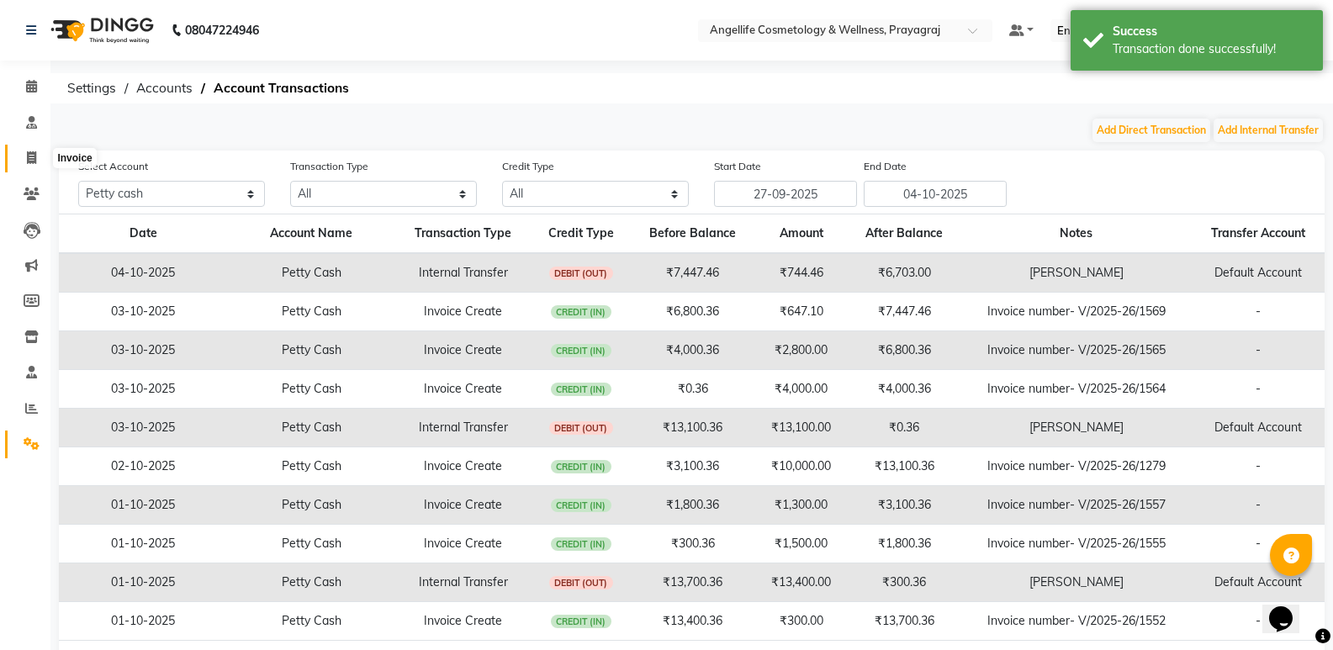
click at [35, 160] on icon at bounding box center [31, 157] width 9 height 13
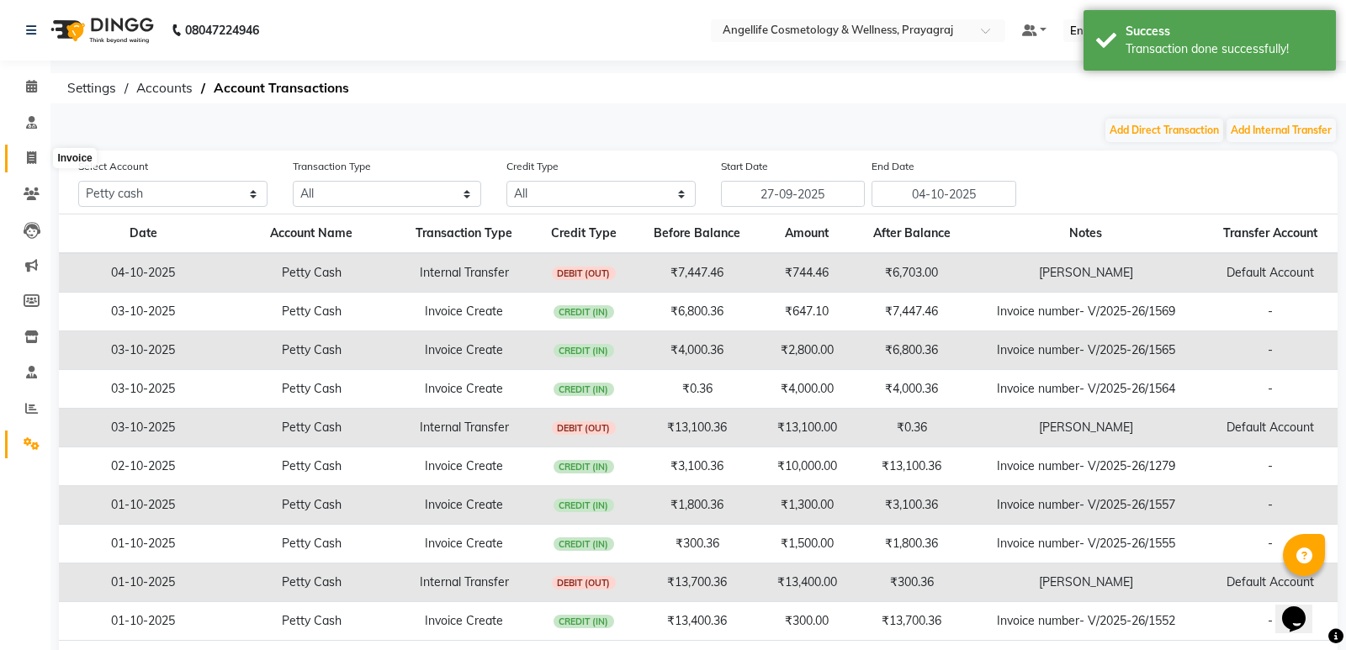
select select "4531"
select select "service"
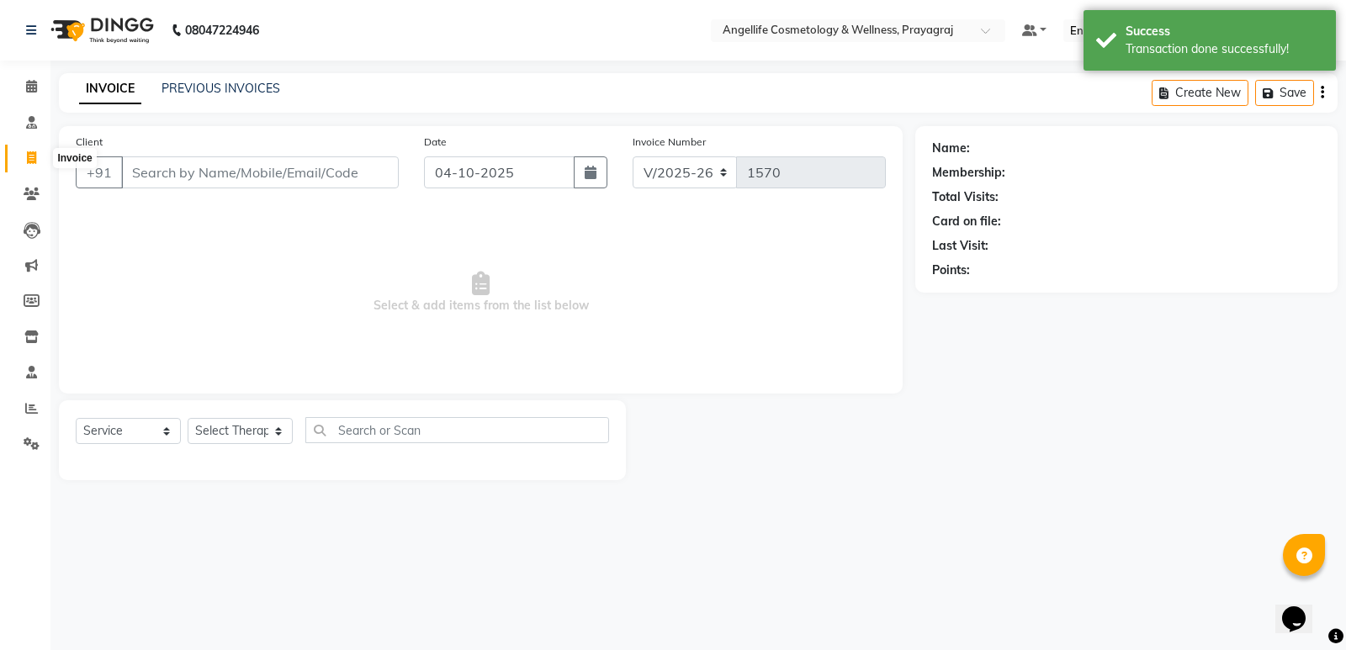
click at [28, 155] on icon at bounding box center [31, 157] width 9 height 13
select select "service"
type input "1570"
select select "4531"
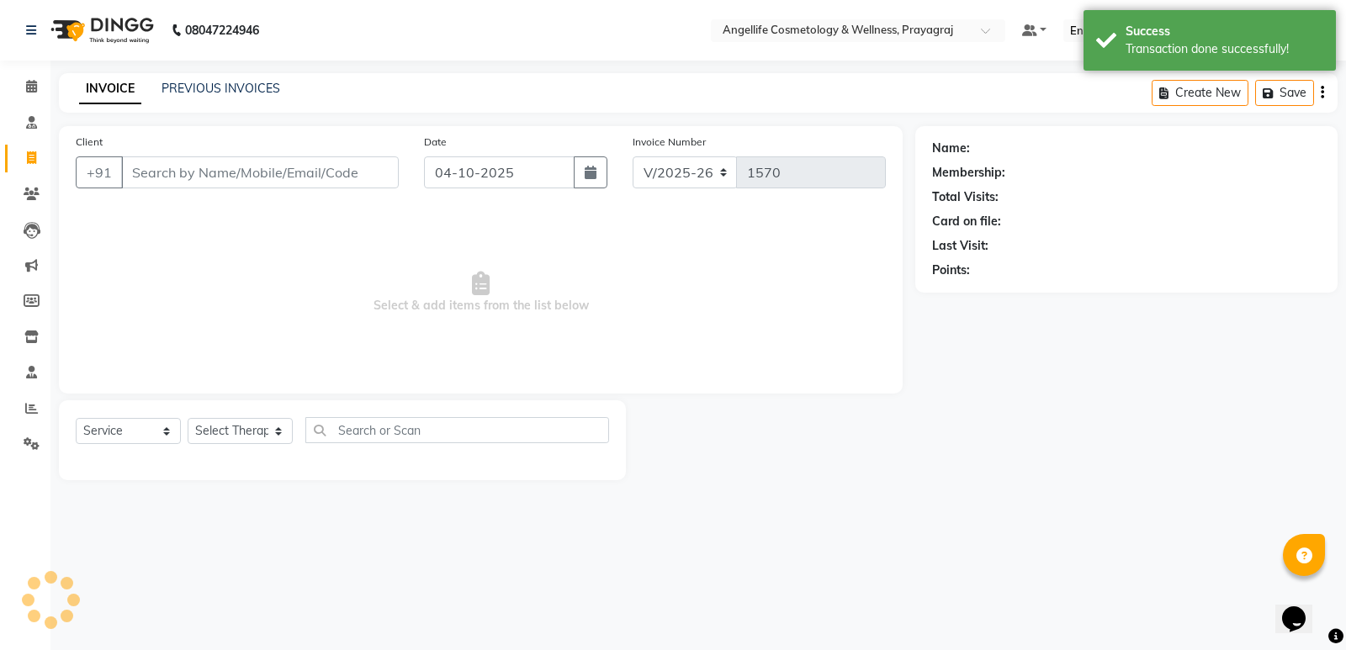
click at [319, 309] on span "Select & add items from the list below" at bounding box center [481, 293] width 810 height 168
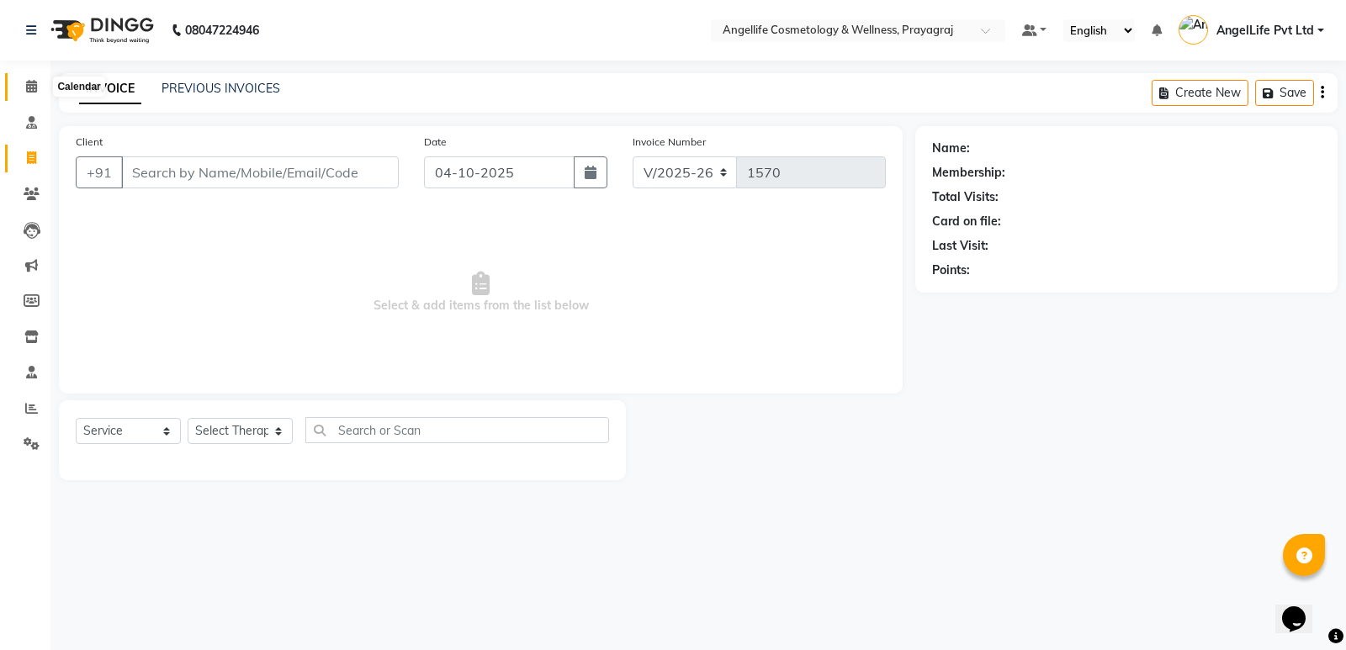
click at [31, 94] on span at bounding box center [31, 86] width 29 height 19
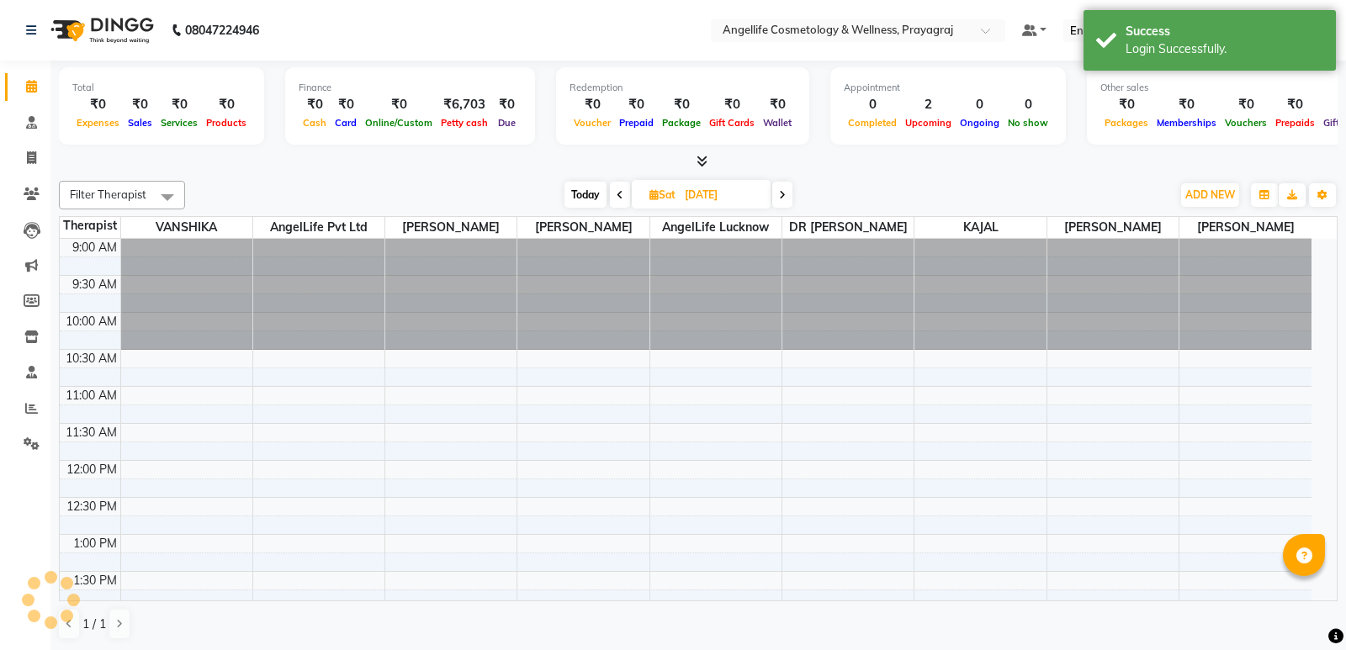
select select "en"
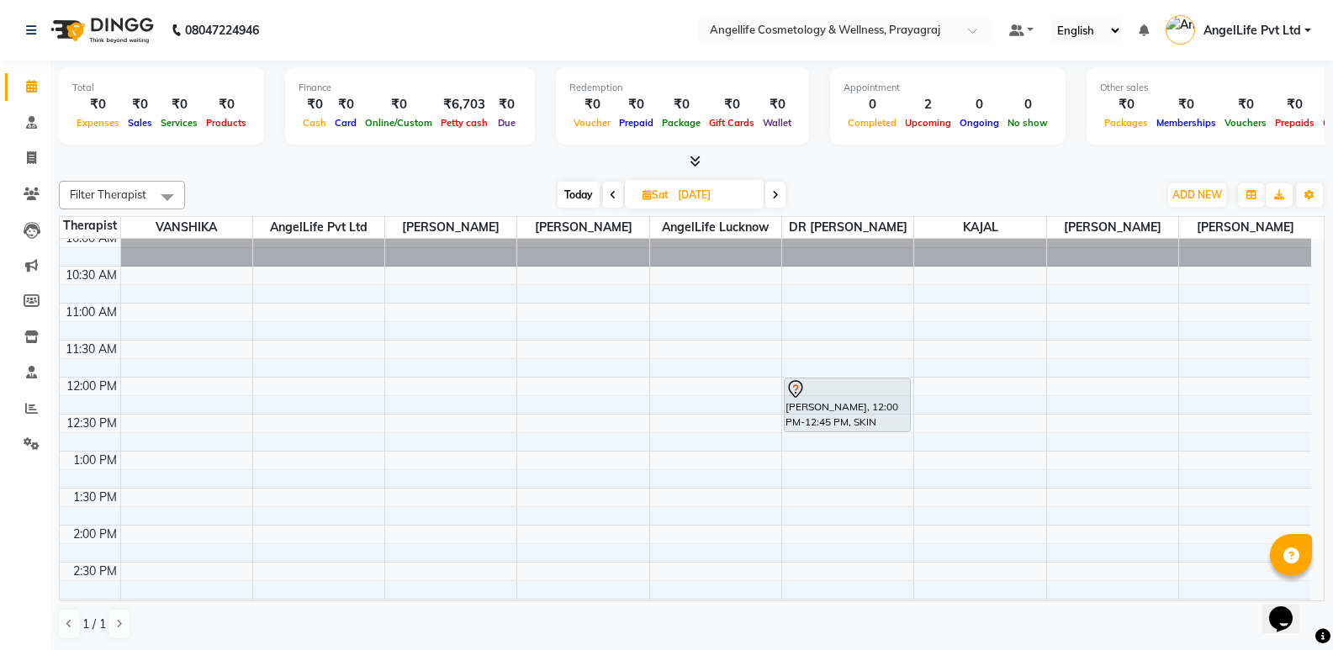
scroll to position [49, 0]
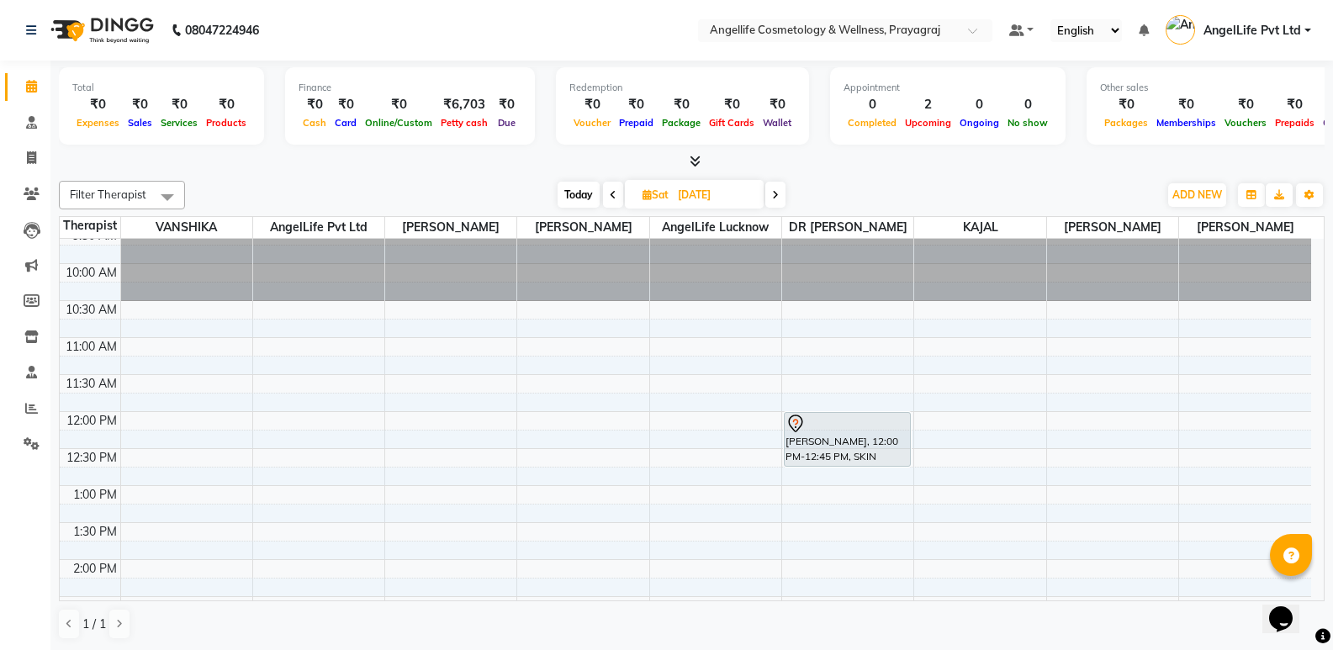
click at [619, 202] on span at bounding box center [613, 195] width 20 height 26
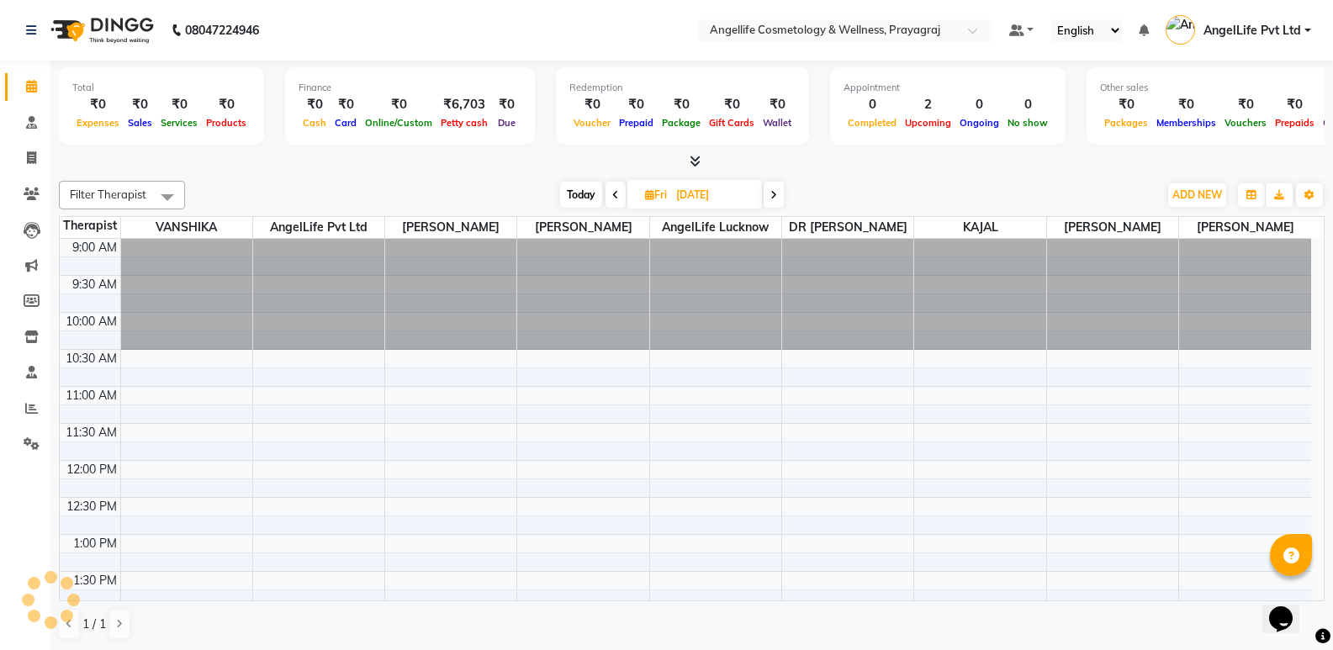
scroll to position [297, 0]
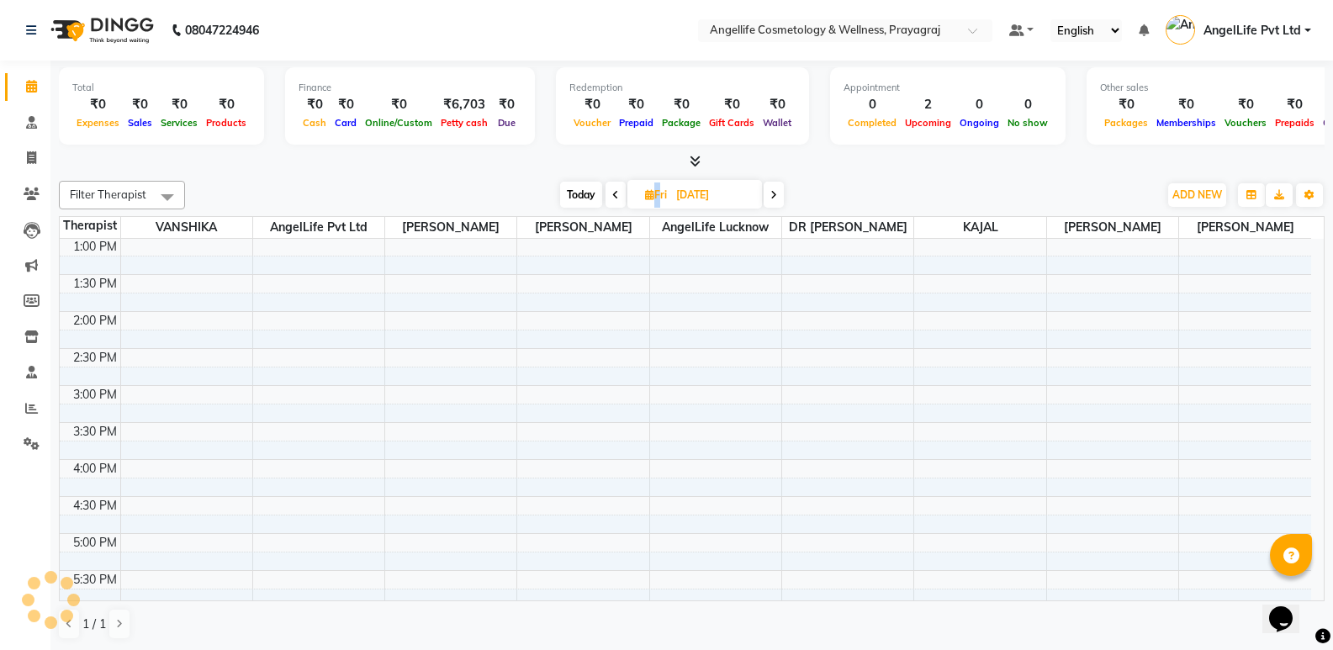
click at [619, 202] on span at bounding box center [616, 195] width 20 height 26
click at [619, 202] on span at bounding box center [613, 195] width 20 height 26
click at [619, 202] on div "Today Wed 22-10-2025" at bounding box center [671, 195] width 236 height 25
click at [612, 199] on icon at bounding box center [610, 195] width 7 height 10
click at [612, 199] on icon at bounding box center [613, 195] width 7 height 10
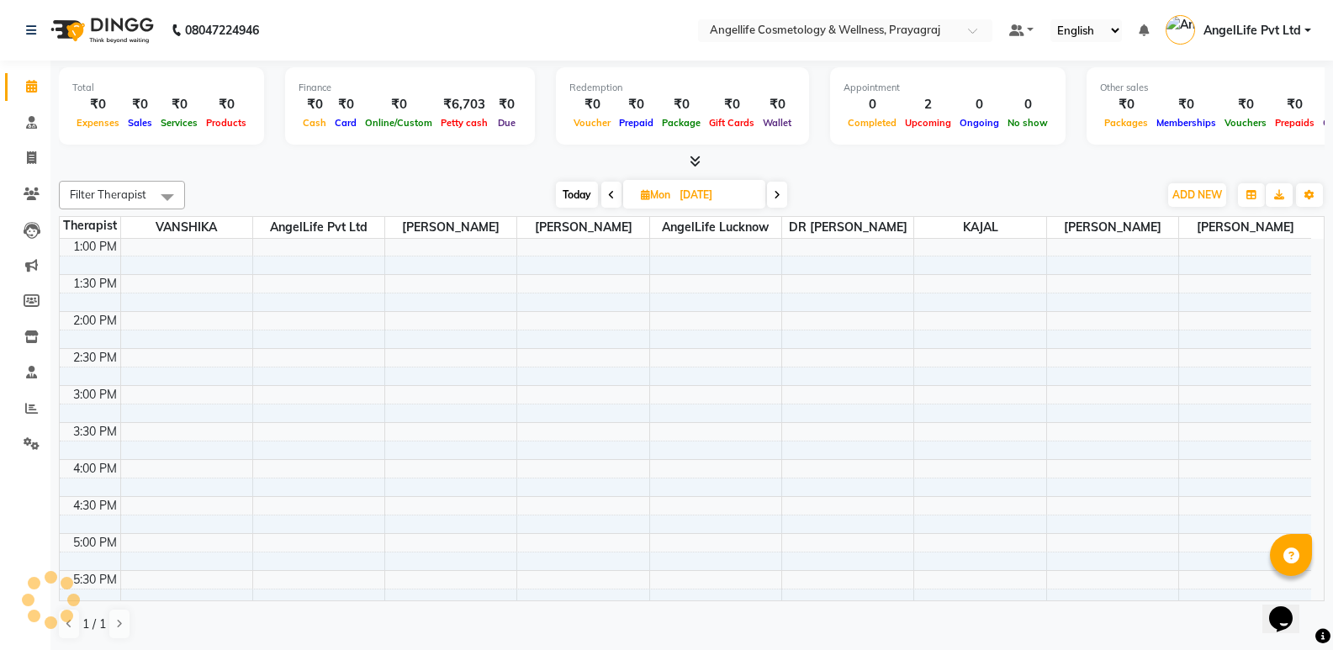
click at [612, 199] on icon at bounding box center [611, 195] width 7 height 10
click at [614, 191] on icon at bounding box center [612, 195] width 7 height 10
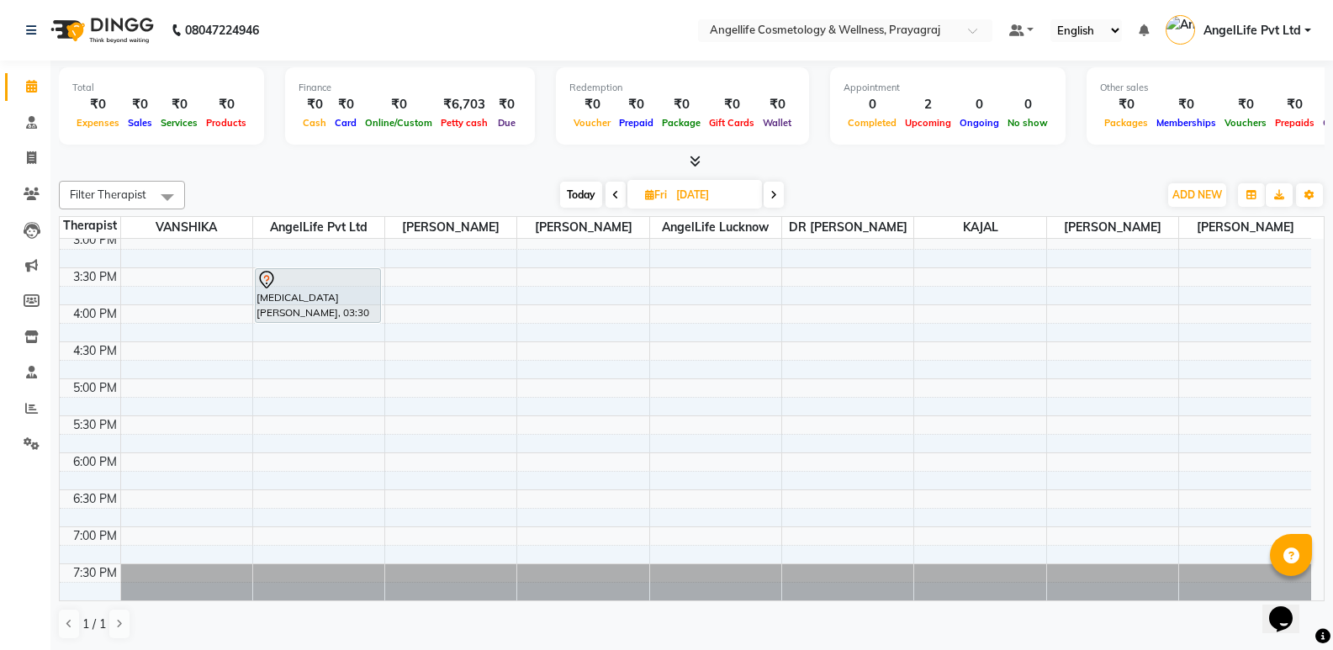
click at [618, 198] on span at bounding box center [616, 195] width 20 height 26
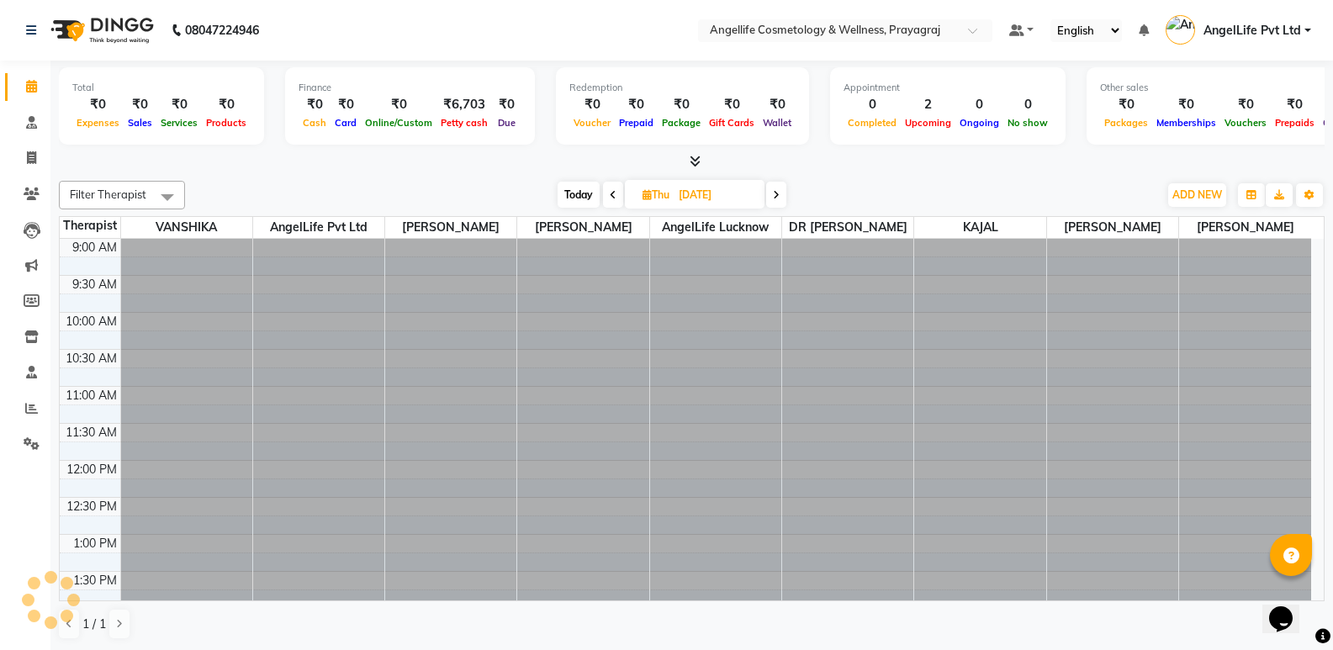
scroll to position [297, 0]
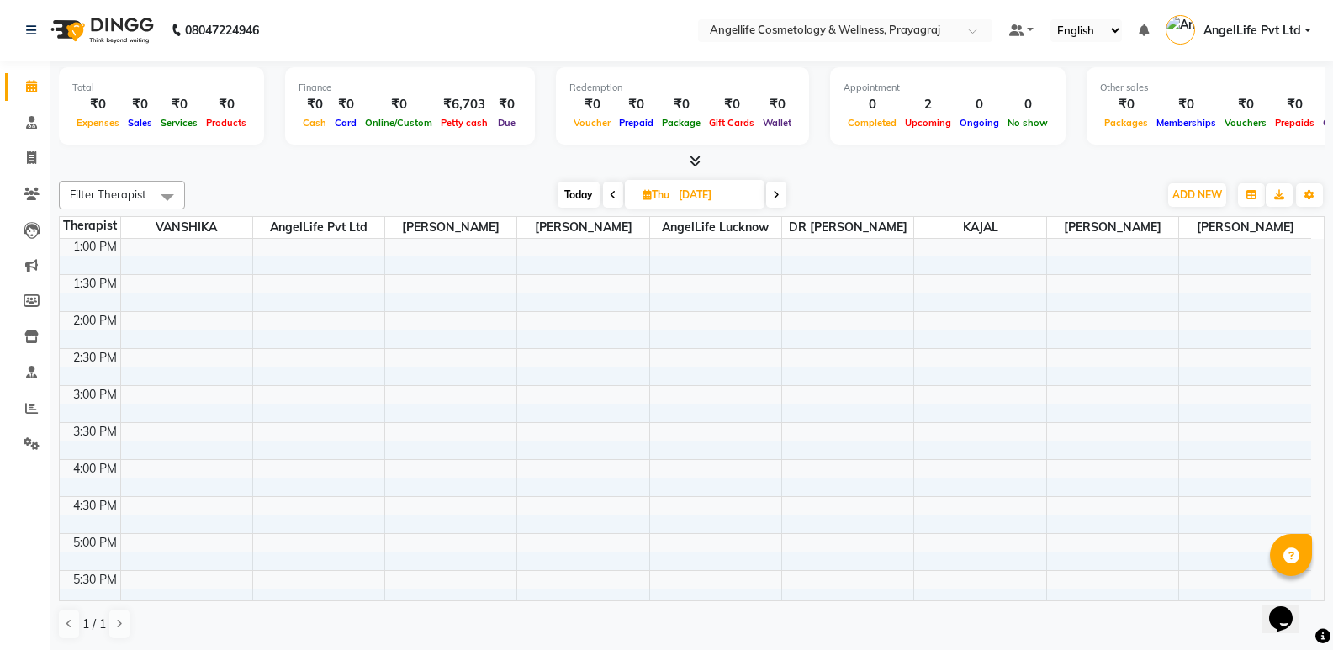
click at [611, 193] on icon at bounding box center [613, 195] width 7 height 10
click at [611, 193] on icon at bounding box center [610, 195] width 7 height 10
click at [614, 193] on icon at bounding box center [613, 195] width 7 height 10
click at [614, 193] on span at bounding box center [611, 195] width 20 height 26
click at [614, 193] on icon at bounding box center [612, 195] width 7 height 10
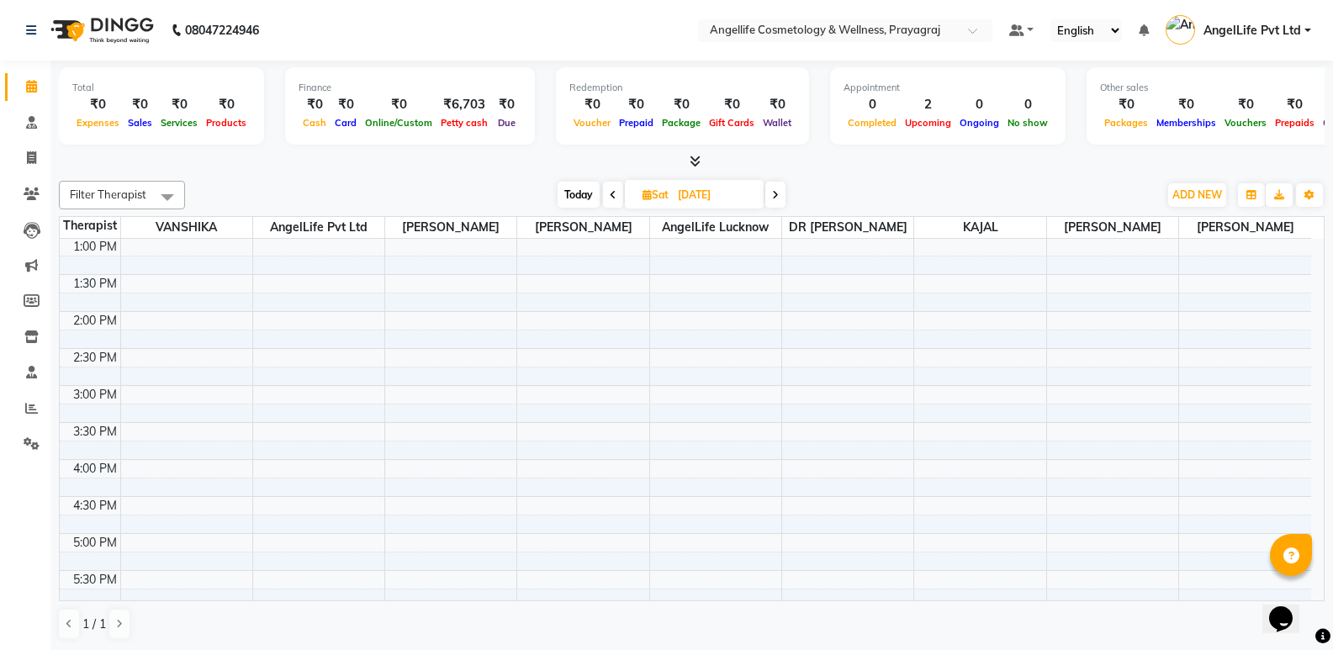
click at [614, 193] on icon at bounding box center [613, 195] width 7 height 10
click at [614, 193] on icon at bounding box center [615, 195] width 7 height 10
click at [614, 193] on icon at bounding box center [613, 195] width 7 height 10
click at [614, 193] on span at bounding box center [613, 195] width 20 height 26
click at [614, 193] on icon at bounding box center [613, 195] width 7 height 10
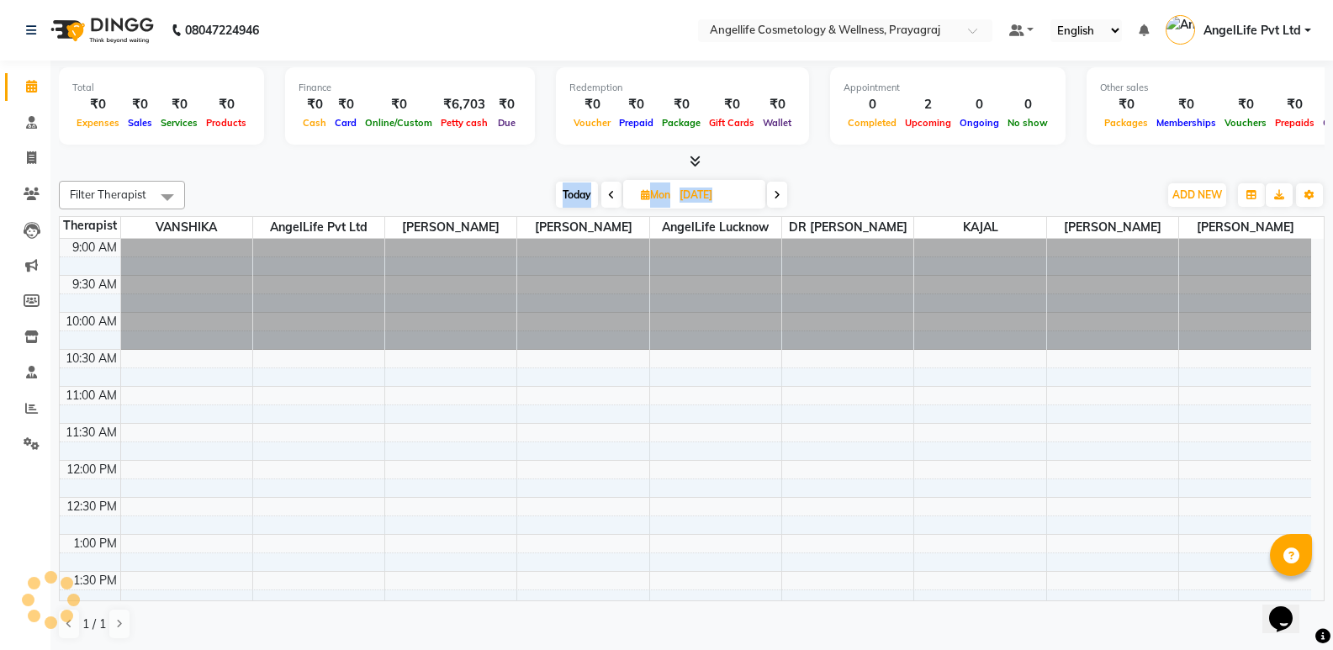
scroll to position [0, 0]
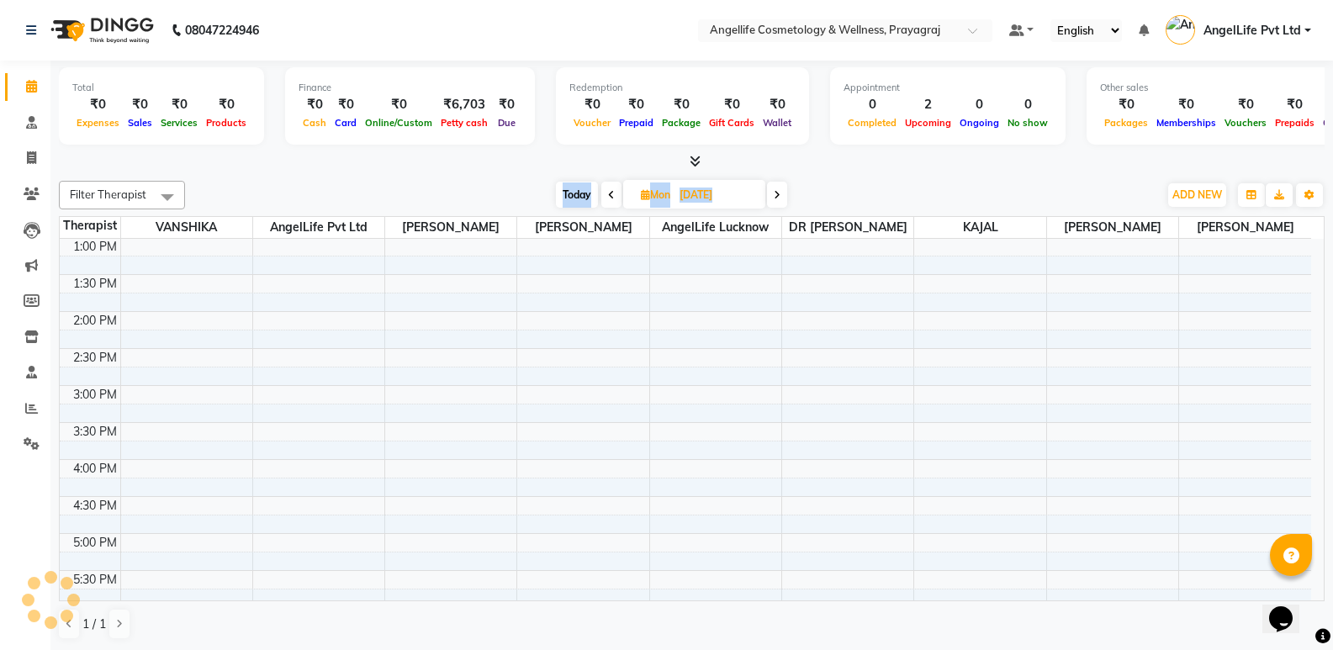
click at [614, 193] on span at bounding box center [611, 195] width 20 height 26
click at [614, 193] on icon at bounding box center [612, 195] width 7 height 10
type input "04-10-2025"
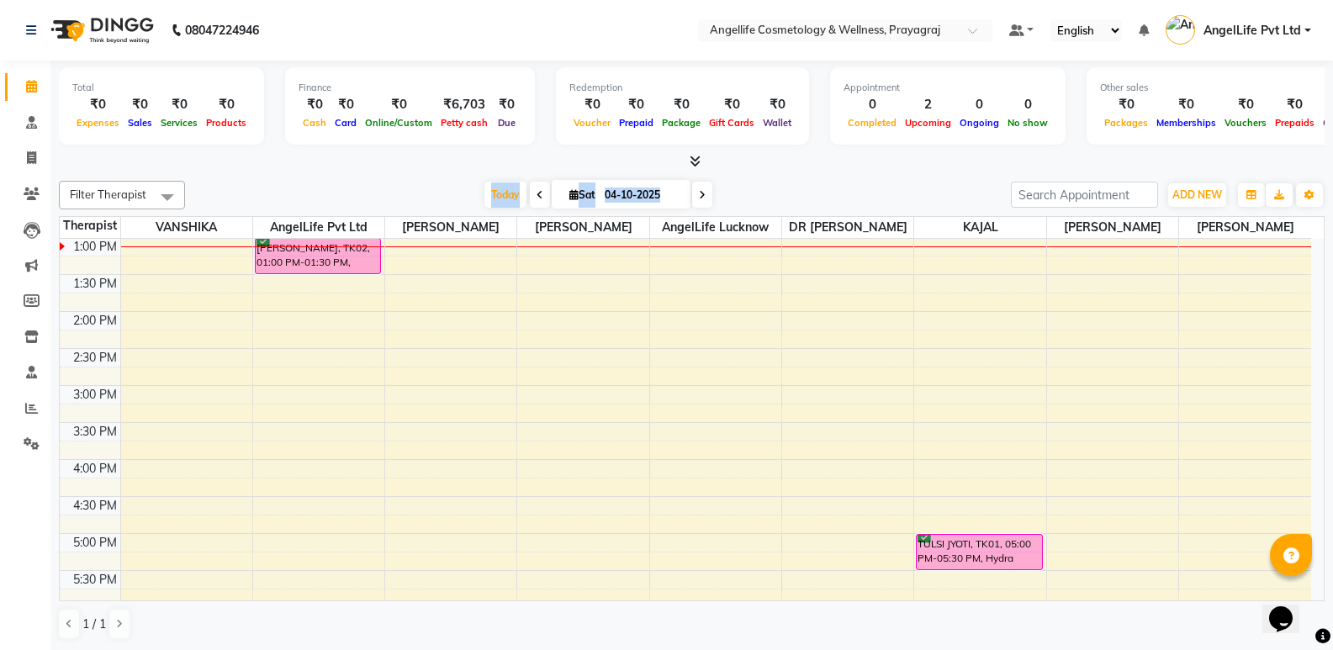
click at [607, 384] on div "9:00 AM 9:30 AM 10:00 AM 10:30 AM 11:00 AM 11:30 AM 12:00 PM 12:30 PM 1:00 PM 1…" at bounding box center [685, 348] width 1251 height 813
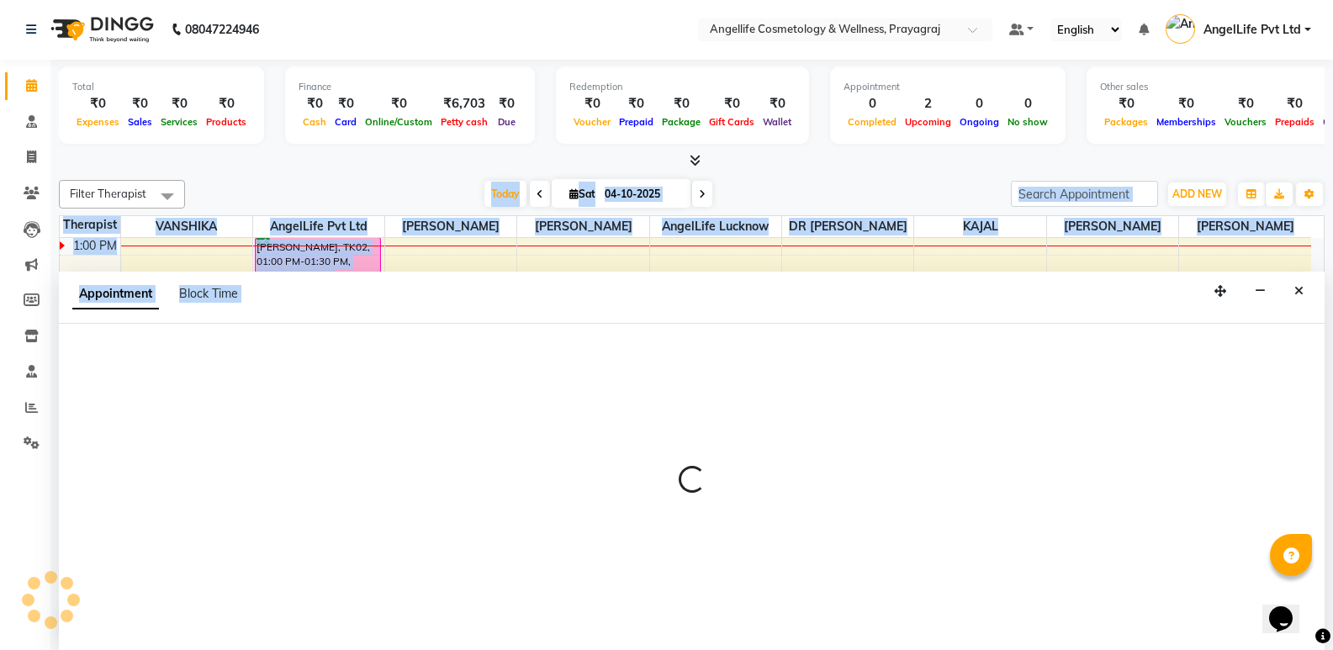
select select "26853"
select select "tentative"
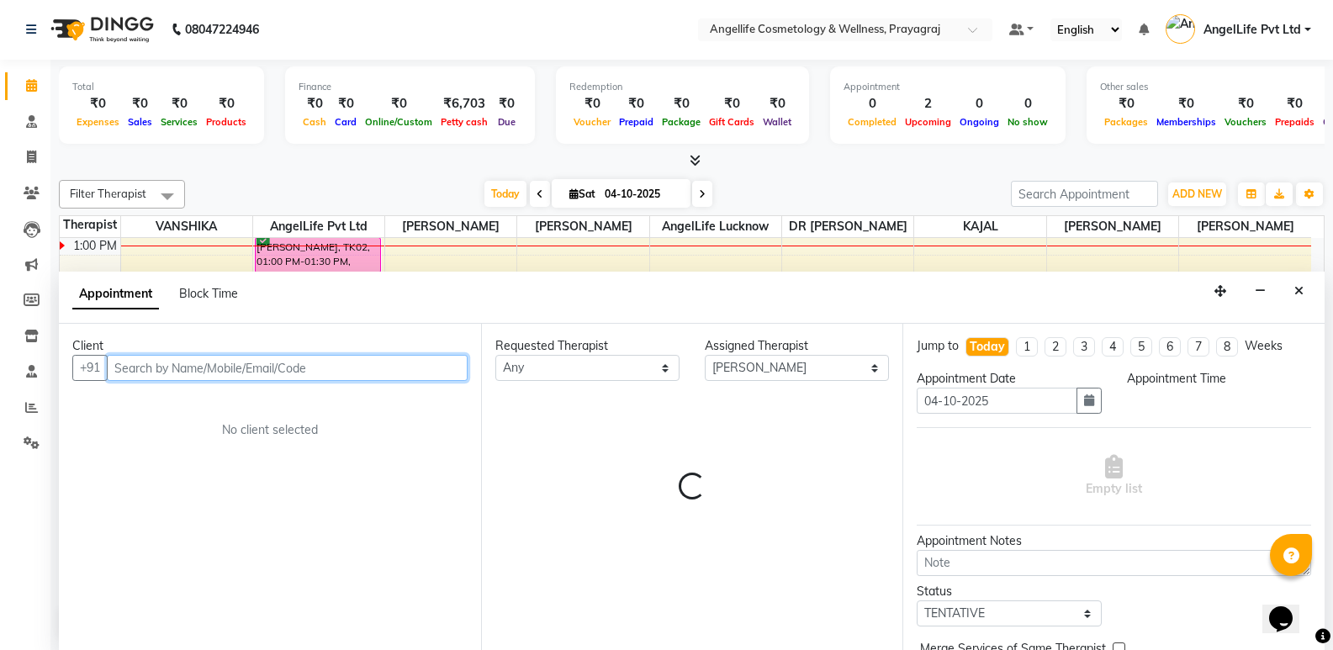
select select "870"
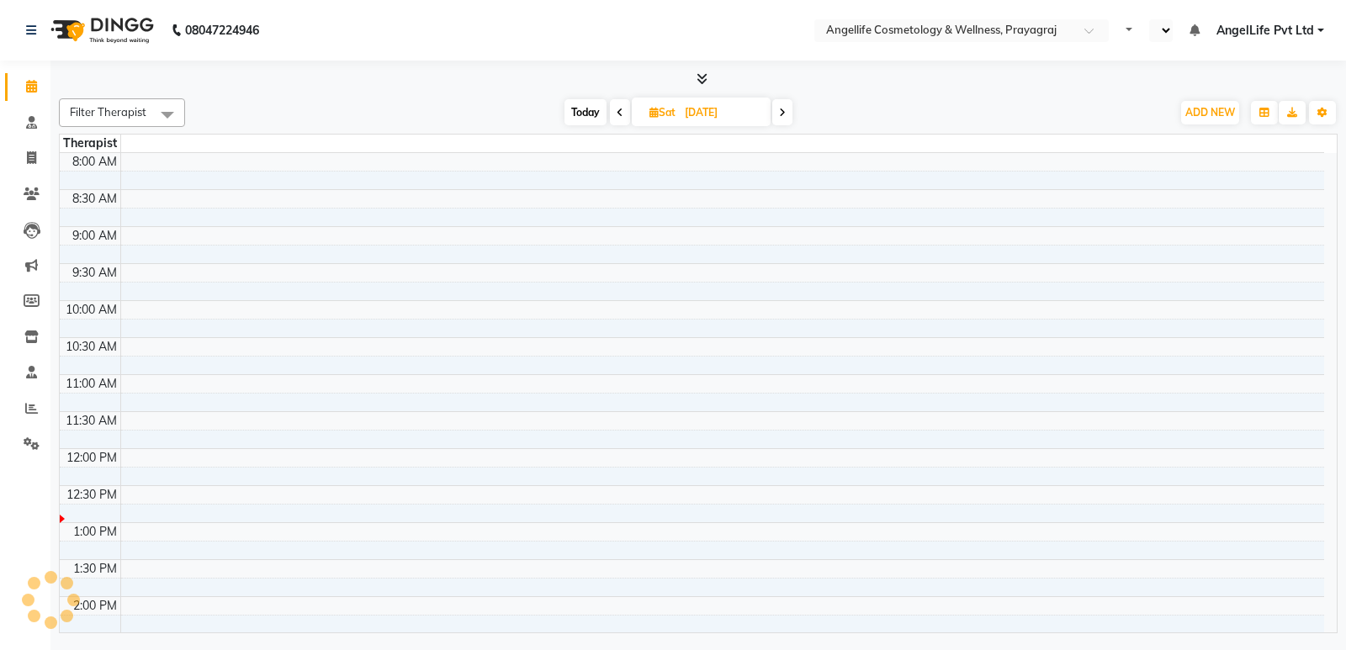
select select "en"
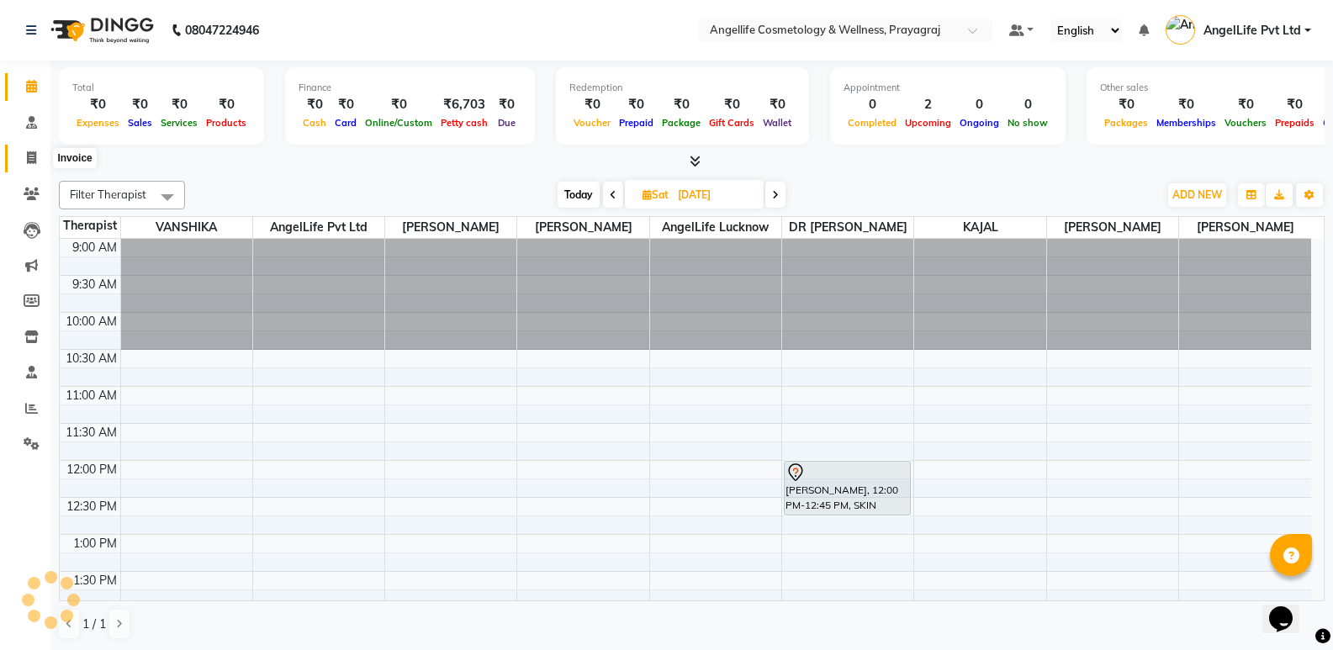
click at [36, 157] on icon at bounding box center [31, 157] width 9 height 13
select select "service"
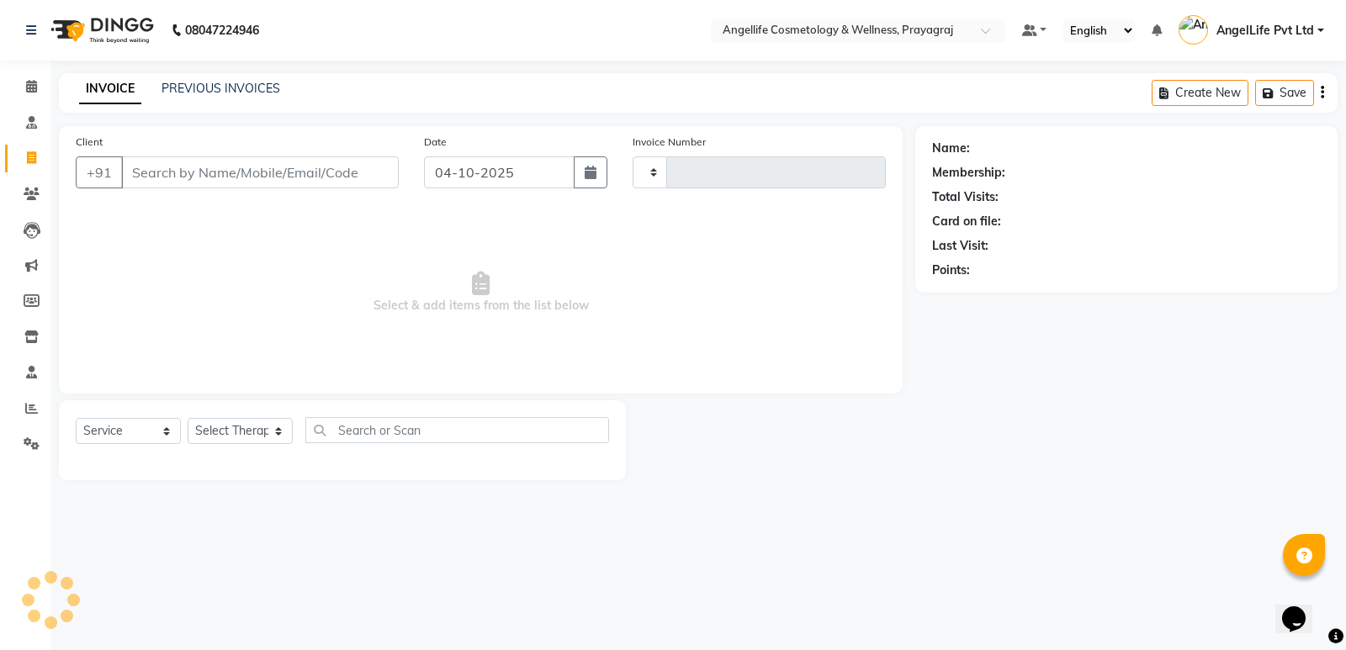
click at [158, 175] on input "Client" at bounding box center [260, 172] width 278 height 32
click at [31, 188] on icon at bounding box center [32, 194] width 16 height 13
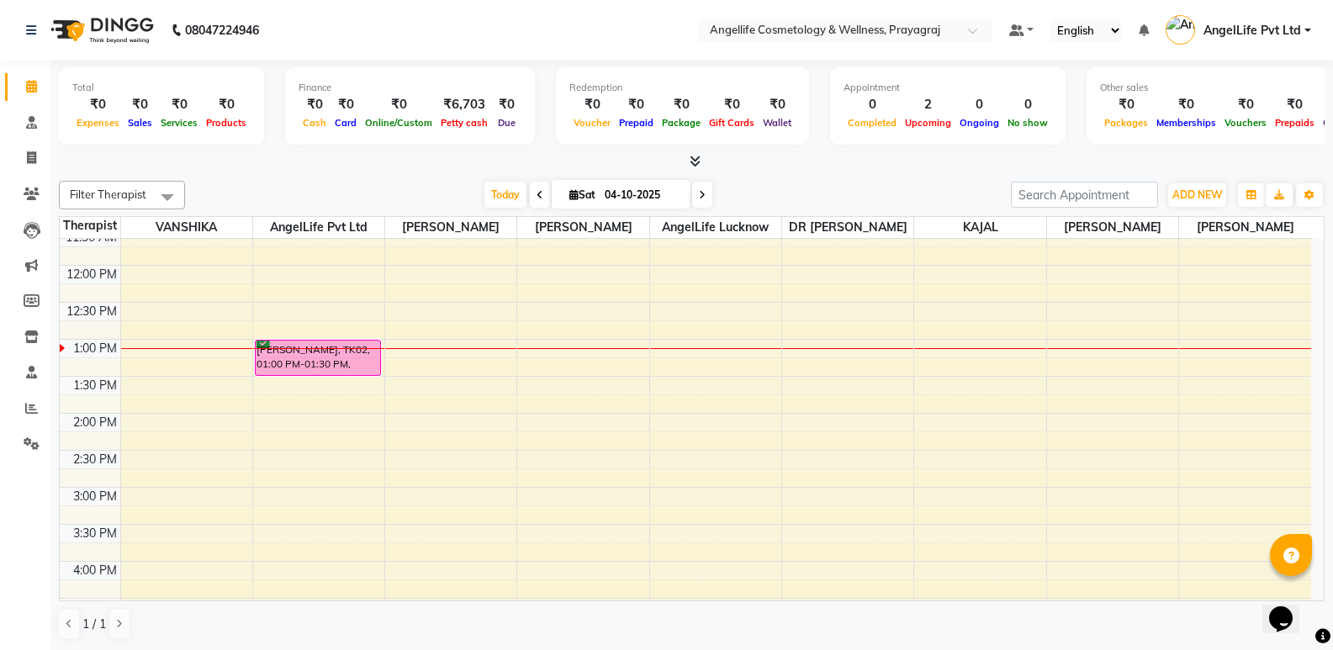
scroll to position [252, 0]
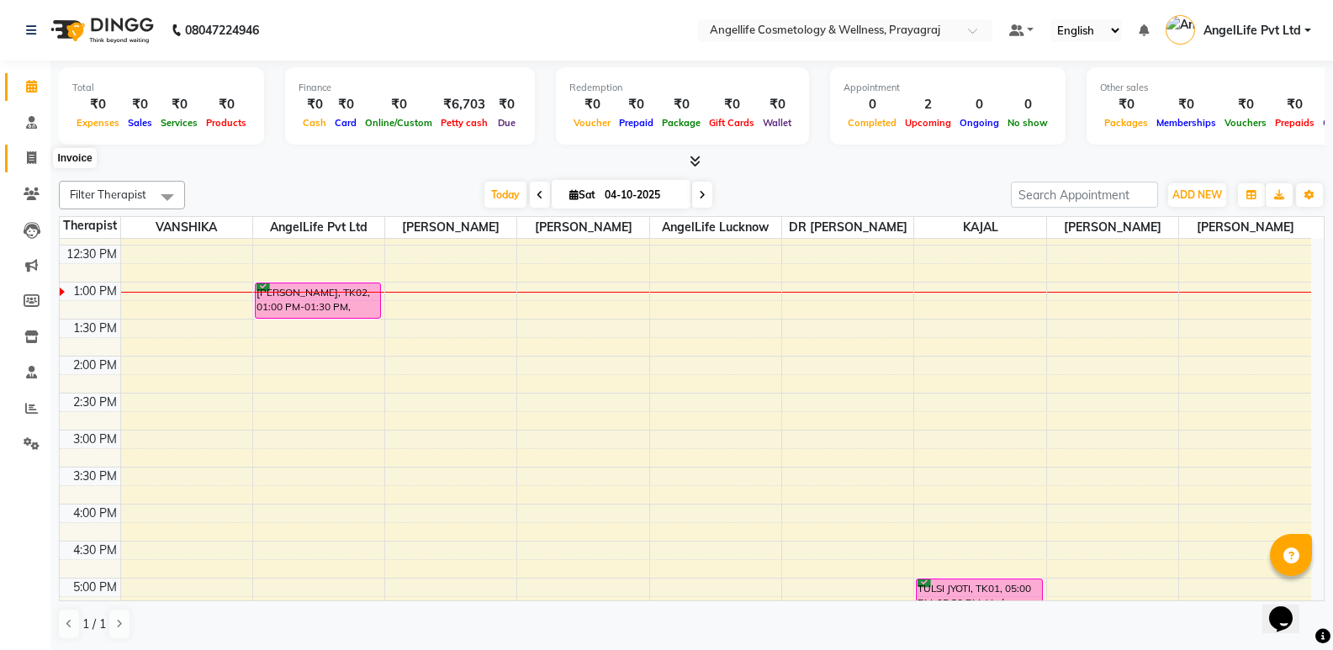
click at [22, 156] on span at bounding box center [31, 158] width 29 height 19
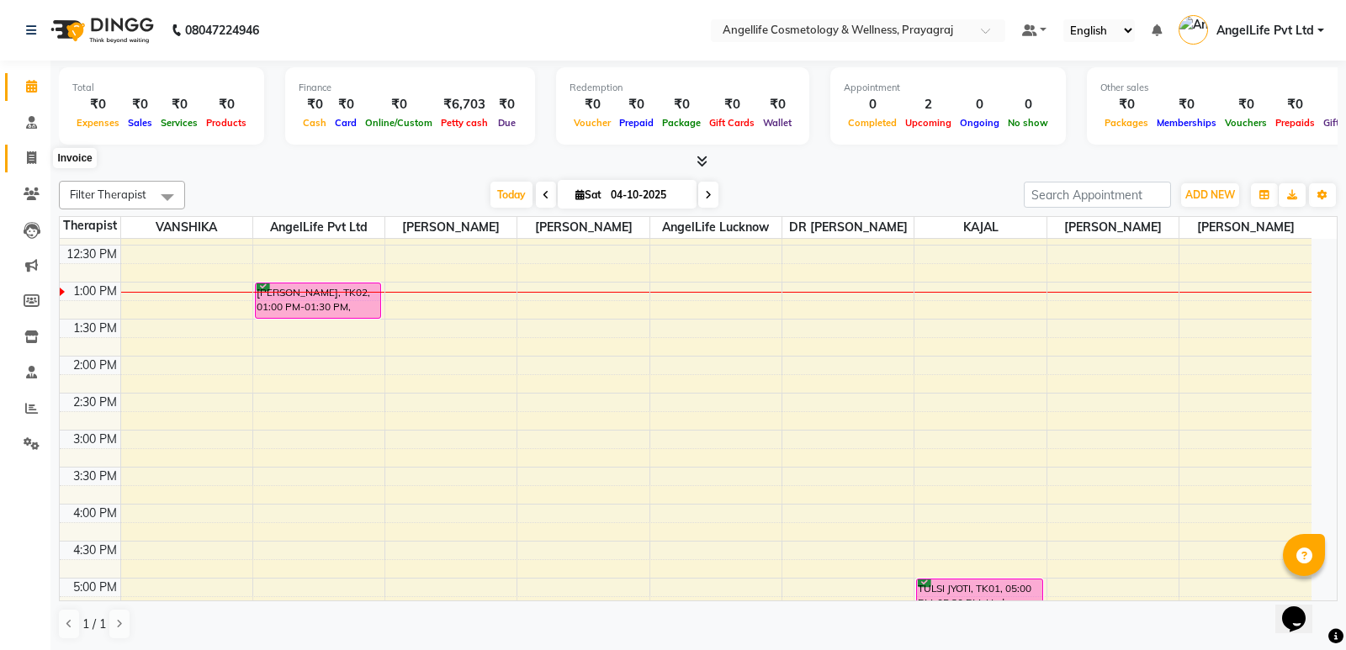
select select "service"
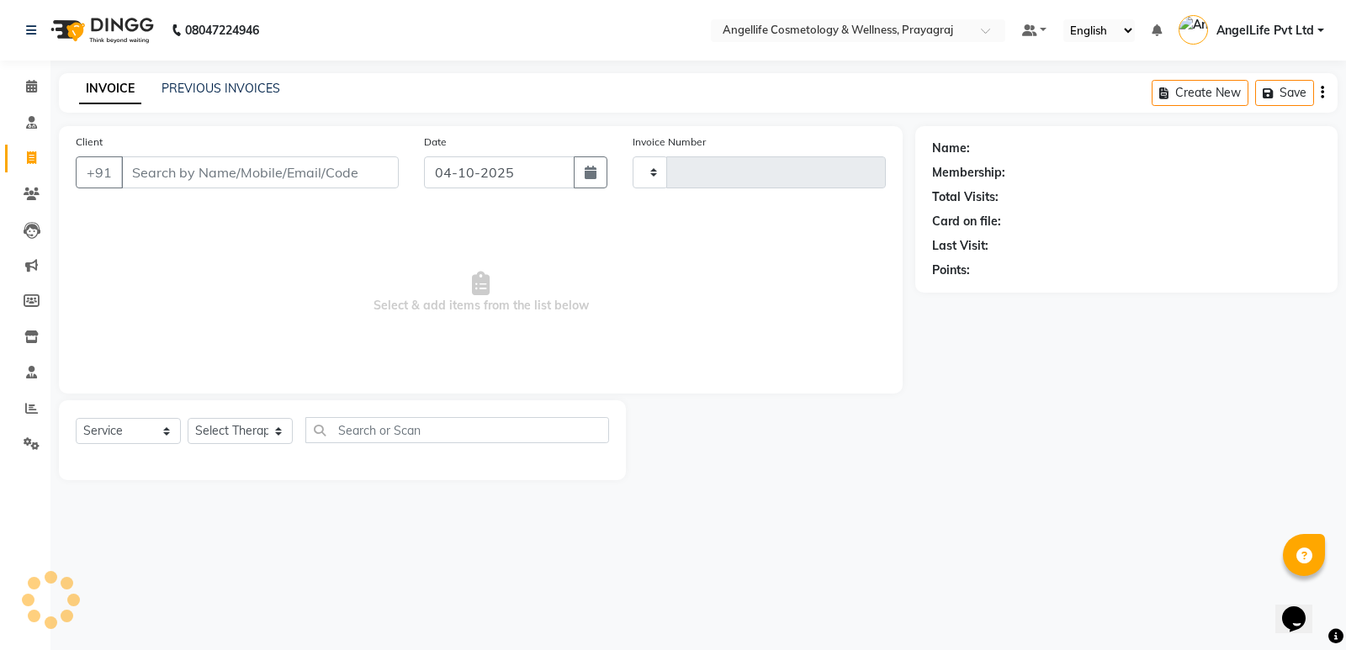
type input "1570"
select select "4531"
click at [233, 82] on link "PREVIOUS INVOICES" at bounding box center [220, 88] width 119 height 15
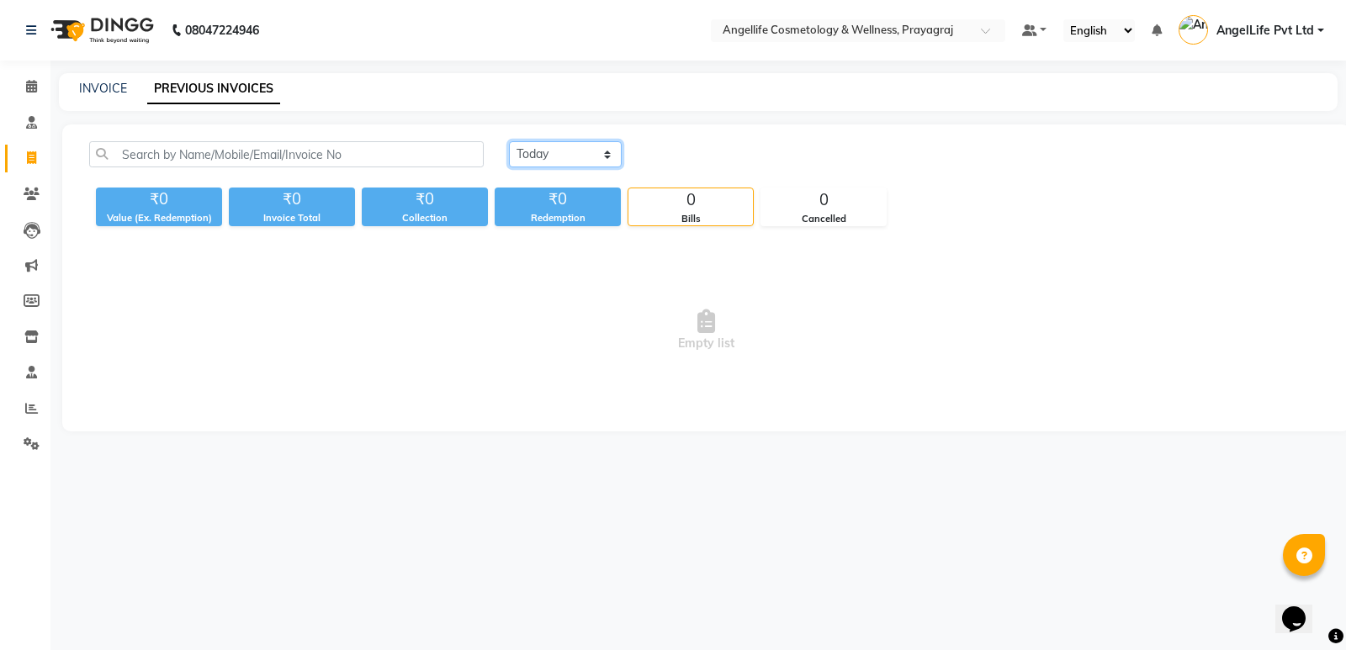
click at [608, 157] on select "Today Yesterday Custom Range" at bounding box center [565, 154] width 113 height 26
select select "yesterday"
click at [509, 141] on select "Today Yesterday Custom Range" at bounding box center [565, 154] width 113 height 26
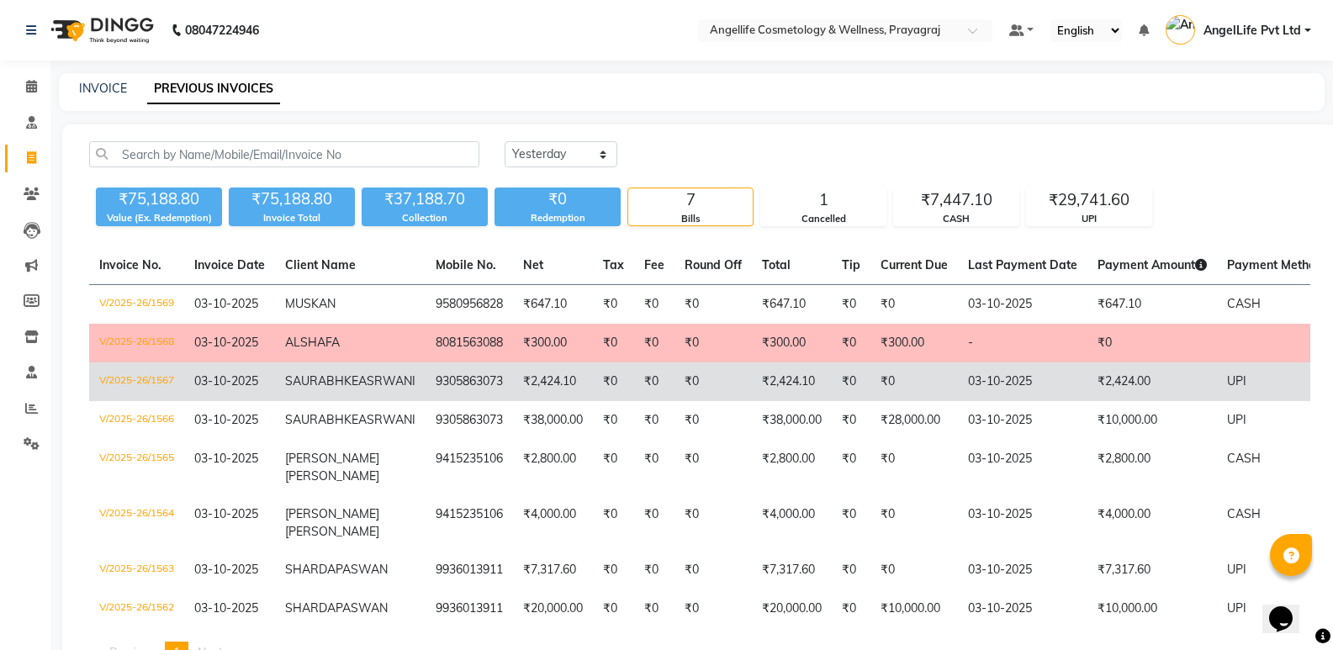
click at [513, 393] on td "₹2,424.10" at bounding box center [553, 381] width 80 height 39
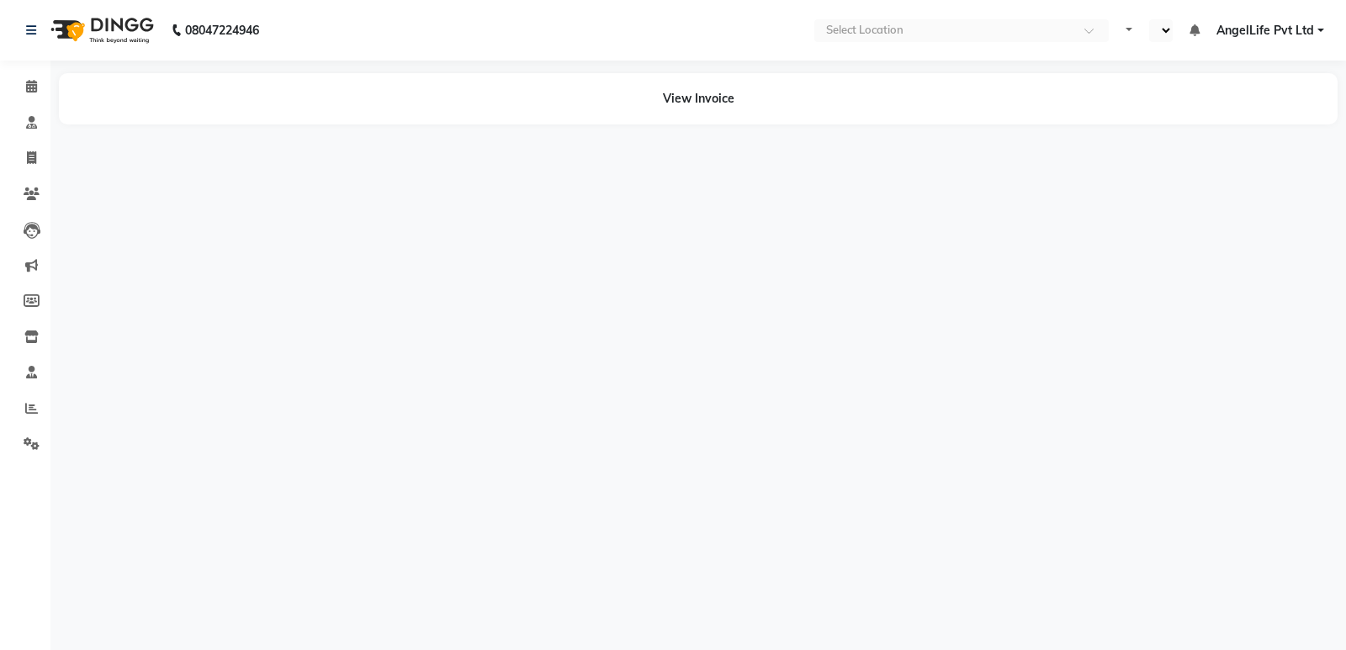
select select "en"
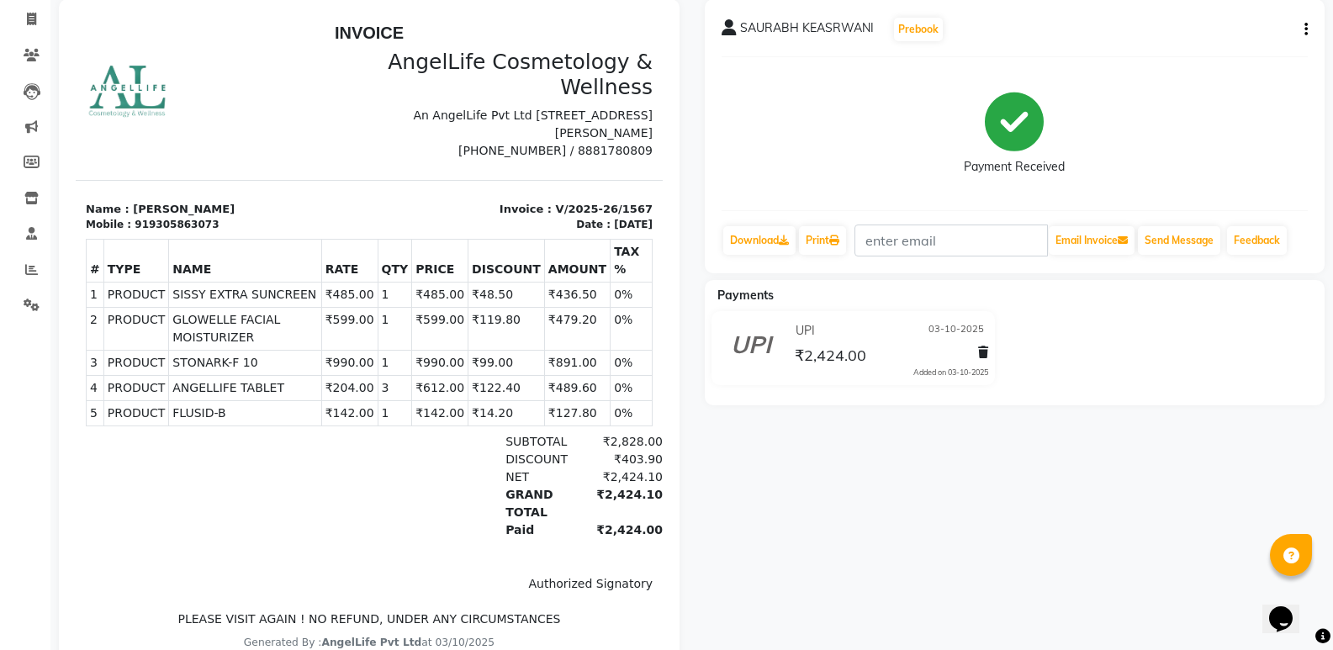
scroll to position [168, 0]
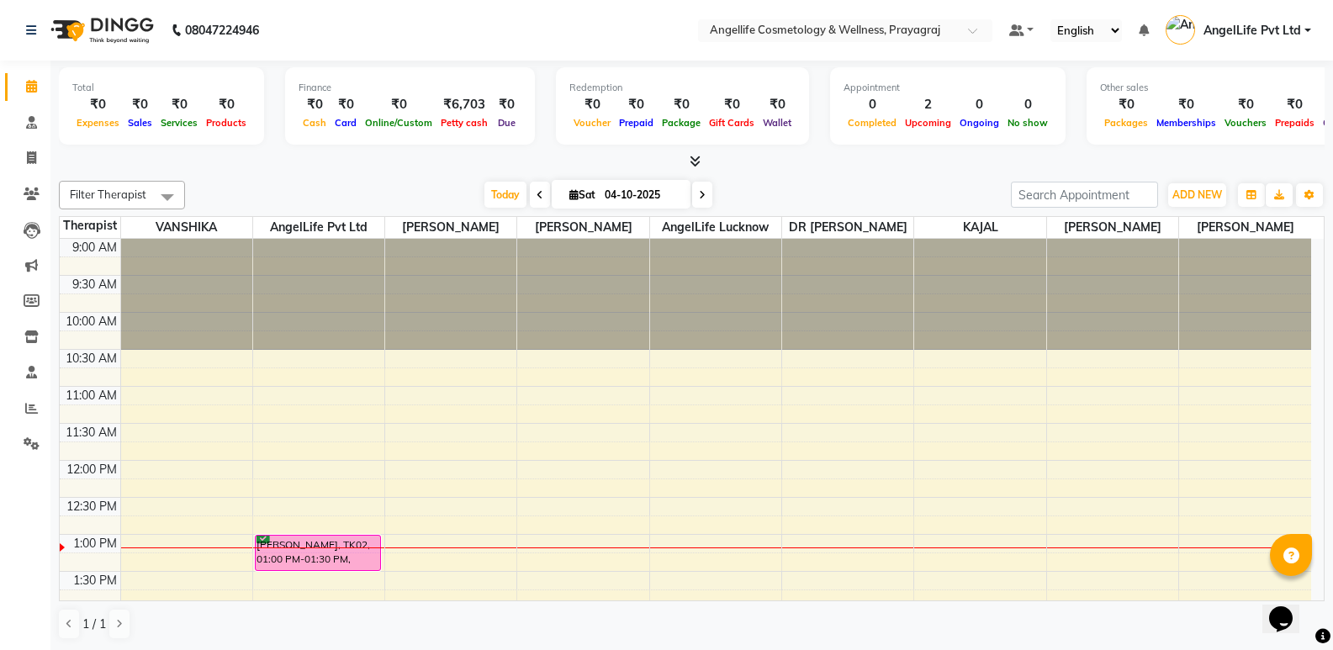
click at [700, 196] on icon at bounding box center [702, 195] width 7 height 10
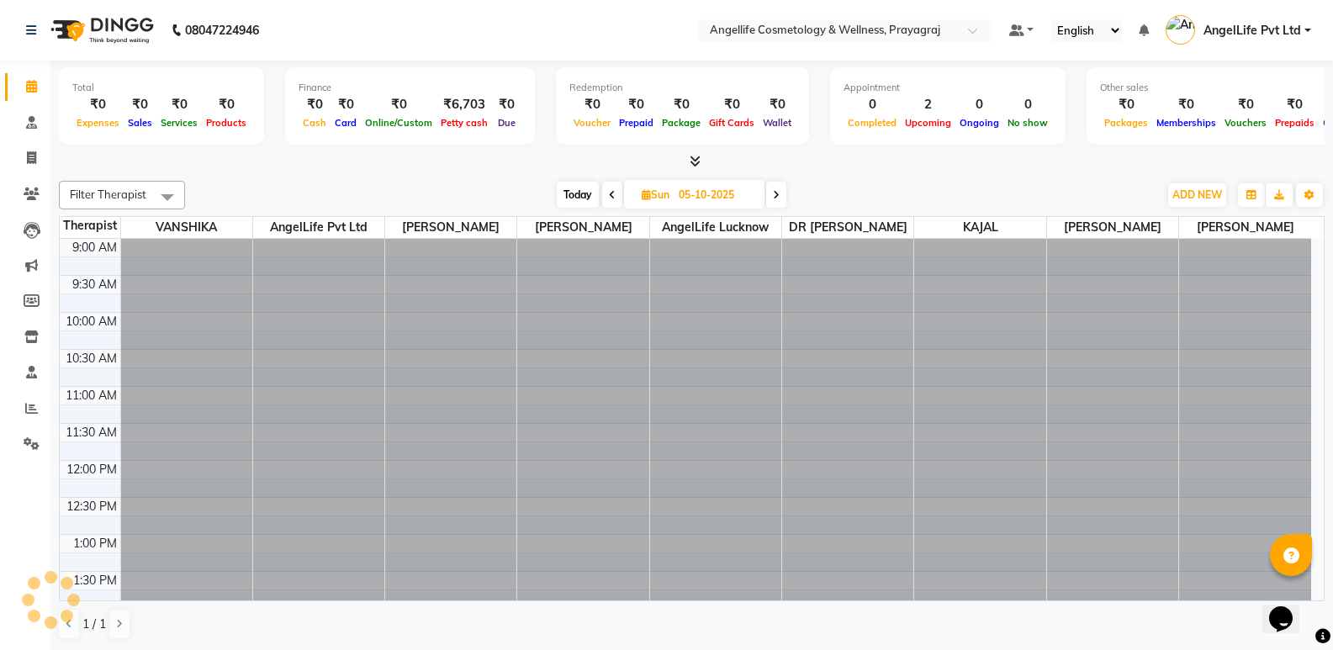
scroll to position [297, 0]
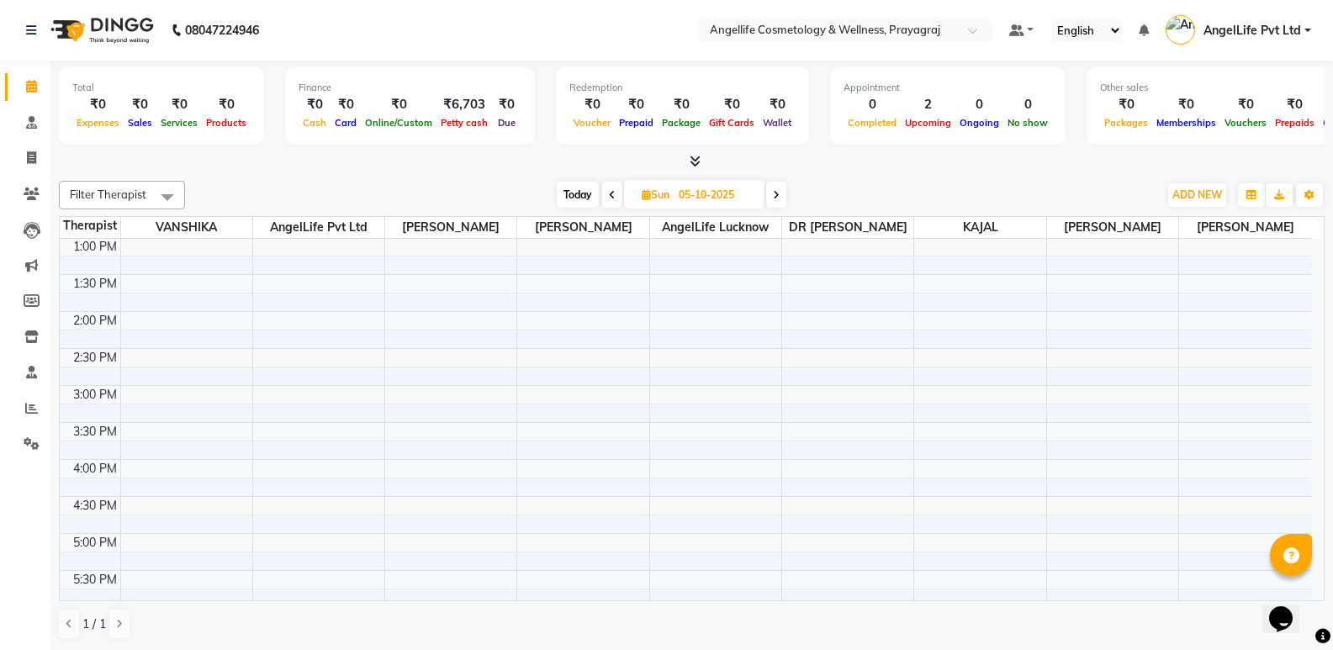
click at [782, 195] on span at bounding box center [776, 195] width 20 height 26
click at [782, 195] on span at bounding box center [777, 195] width 20 height 26
click at [782, 195] on span at bounding box center [775, 195] width 20 height 26
click at [781, 195] on icon at bounding box center [778, 195] width 7 height 10
click at [780, 195] on span at bounding box center [776, 195] width 20 height 26
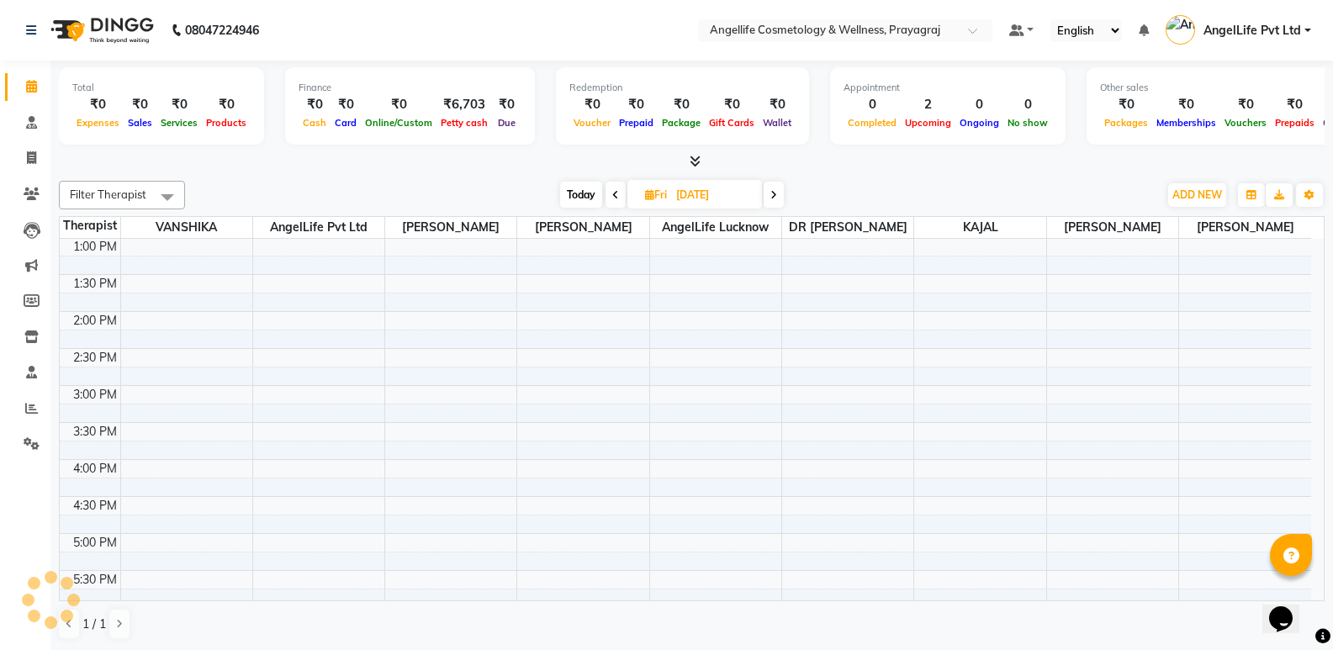
click at [780, 195] on span at bounding box center [774, 195] width 20 height 26
type input "[DATE]"
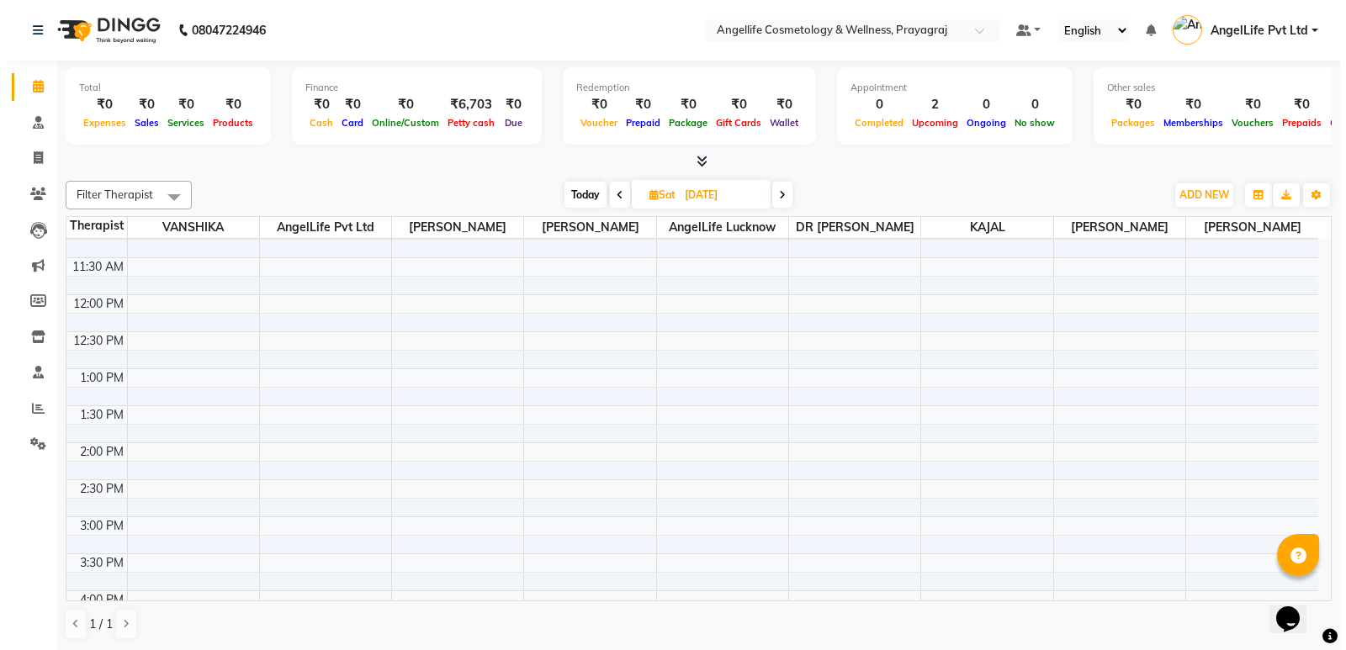
scroll to position [45, 0]
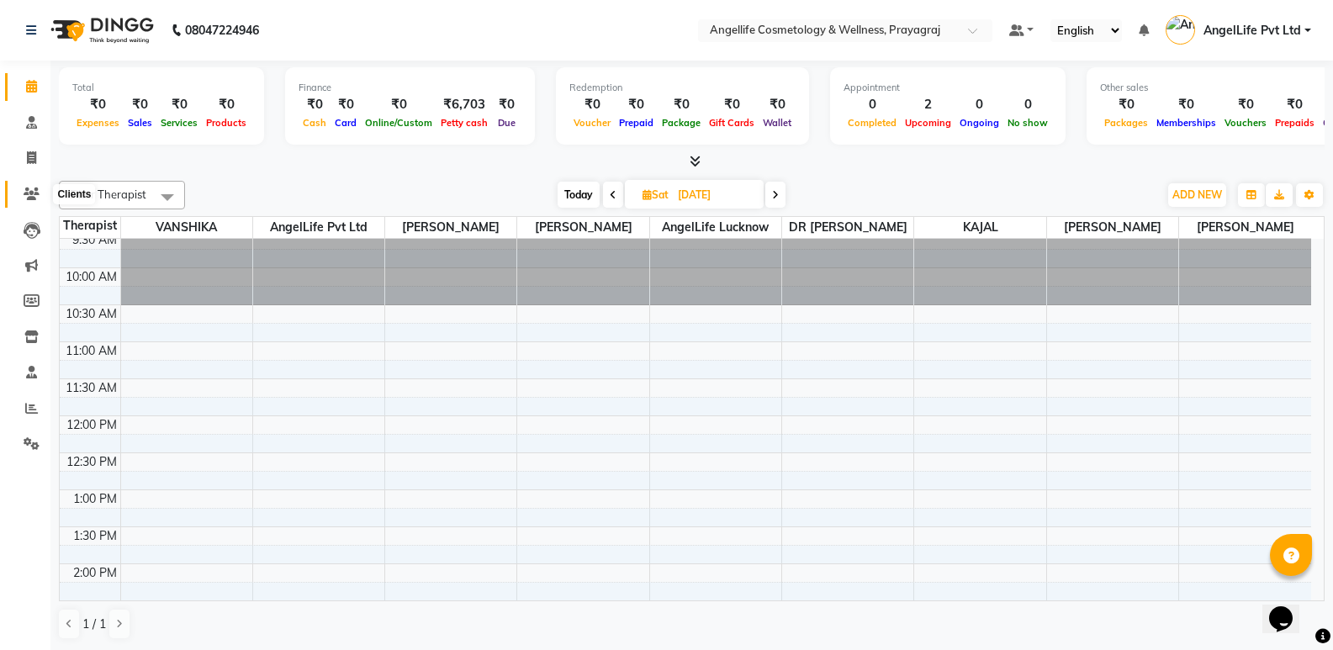
click at [24, 199] on icon at bounding box center [32, 194] width 16 height 13
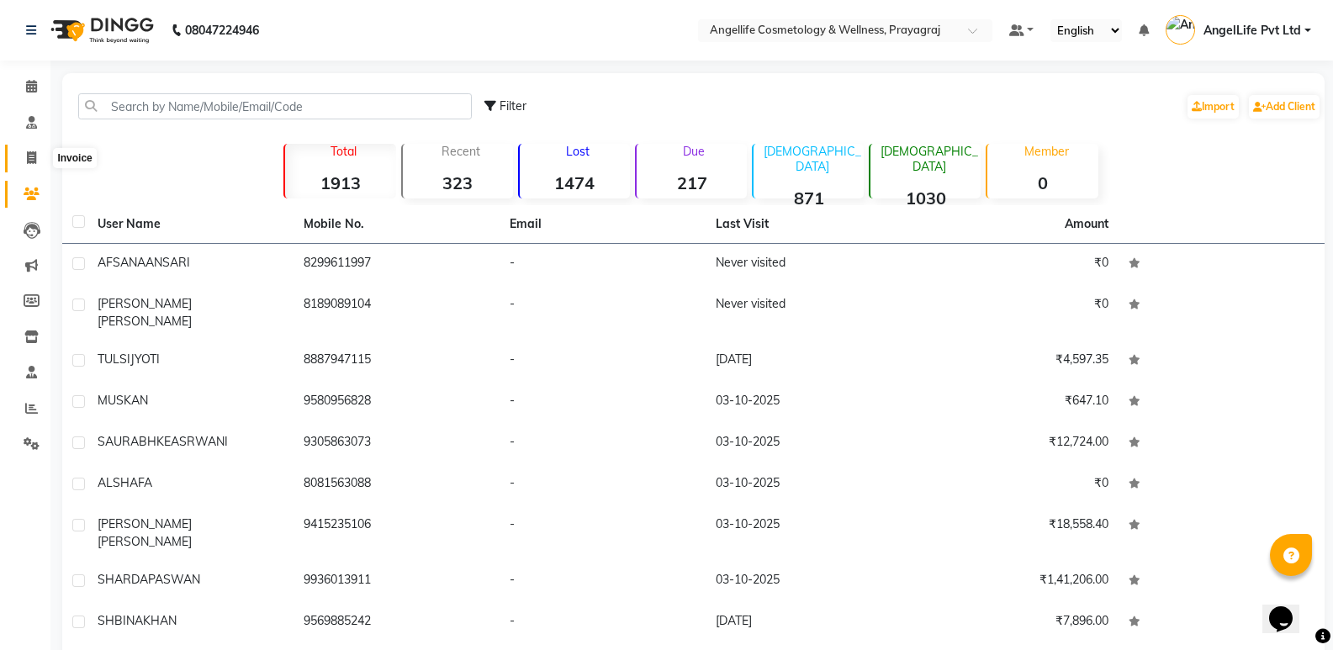
click at [32, 161] on icon at bounding box center [31, 157] width 9 height 13
select select "service"
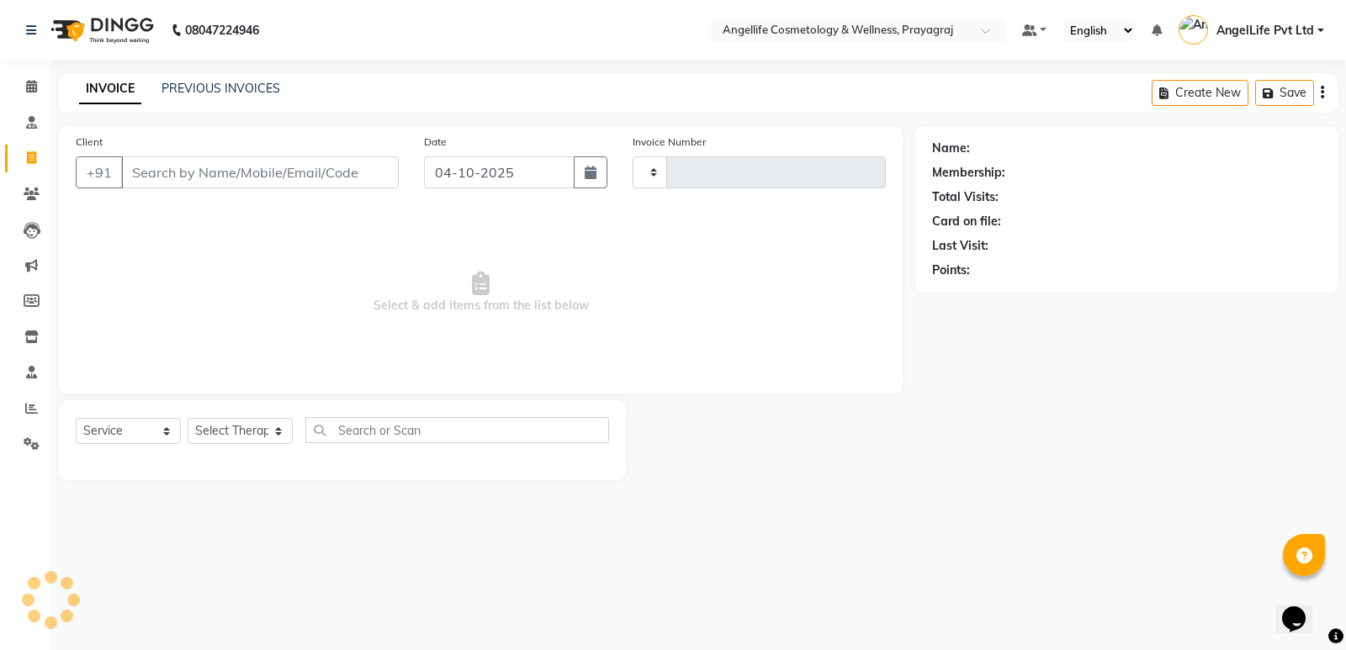
type input "1570"
select select "4531"
click at [123, 432] on select "Select Service Product Membership Package Voucher Prepaid Gift Card" at bounding box center [128, 431] width 105 height 26
click at [33, 193] on icon at bounding box center [32, 194] width 16 height 13
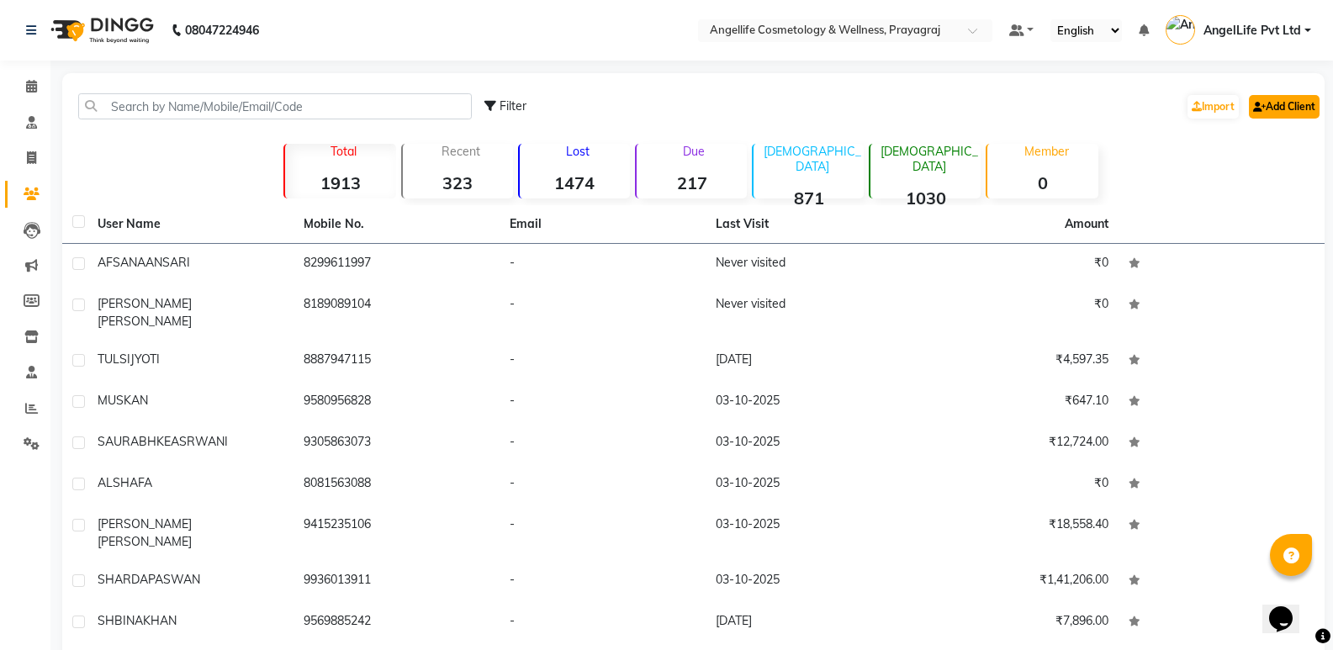
click at [1292, 104] on link "Add Client" at bounding box center [1284, 107] width 71 height 24
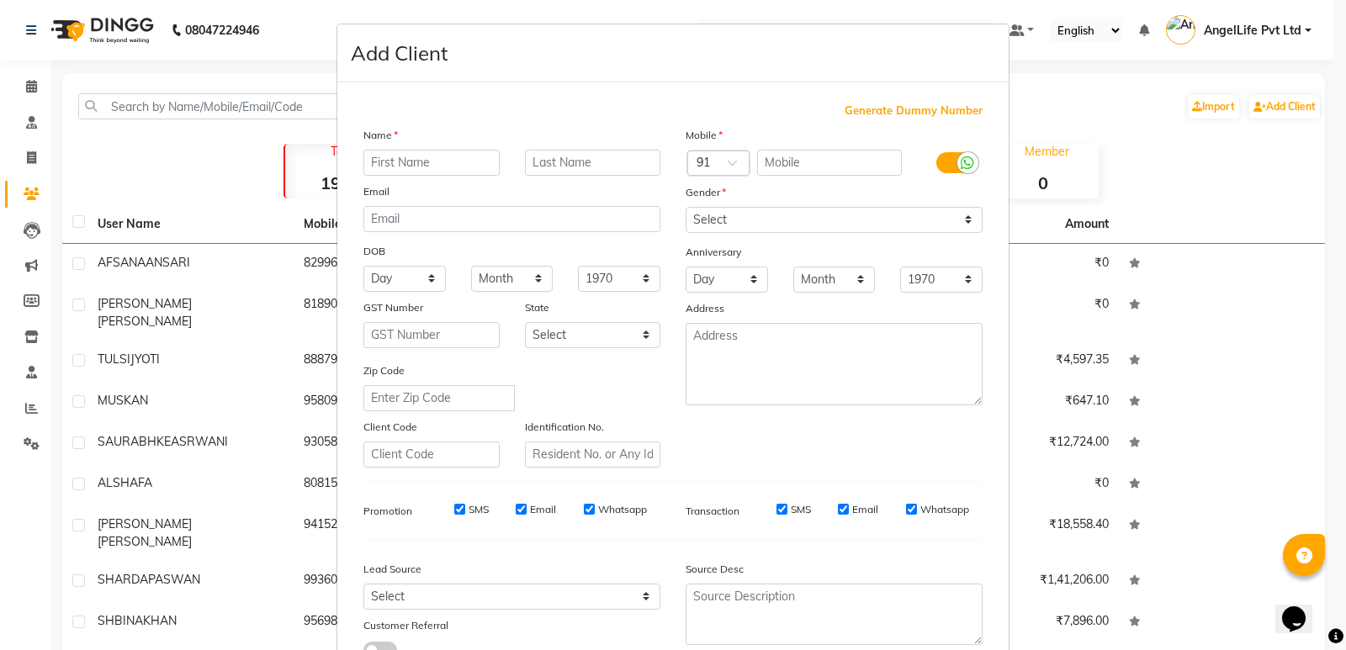
click at [391, 168] on input "text" at bounding box center [431, 163] width 136 height 26
type input "[DEMOGRAPHIC_DATA]"
click at [763, 165] on input "text" at bounding box center [830, 163] width 146 height 26
type input "888763902"
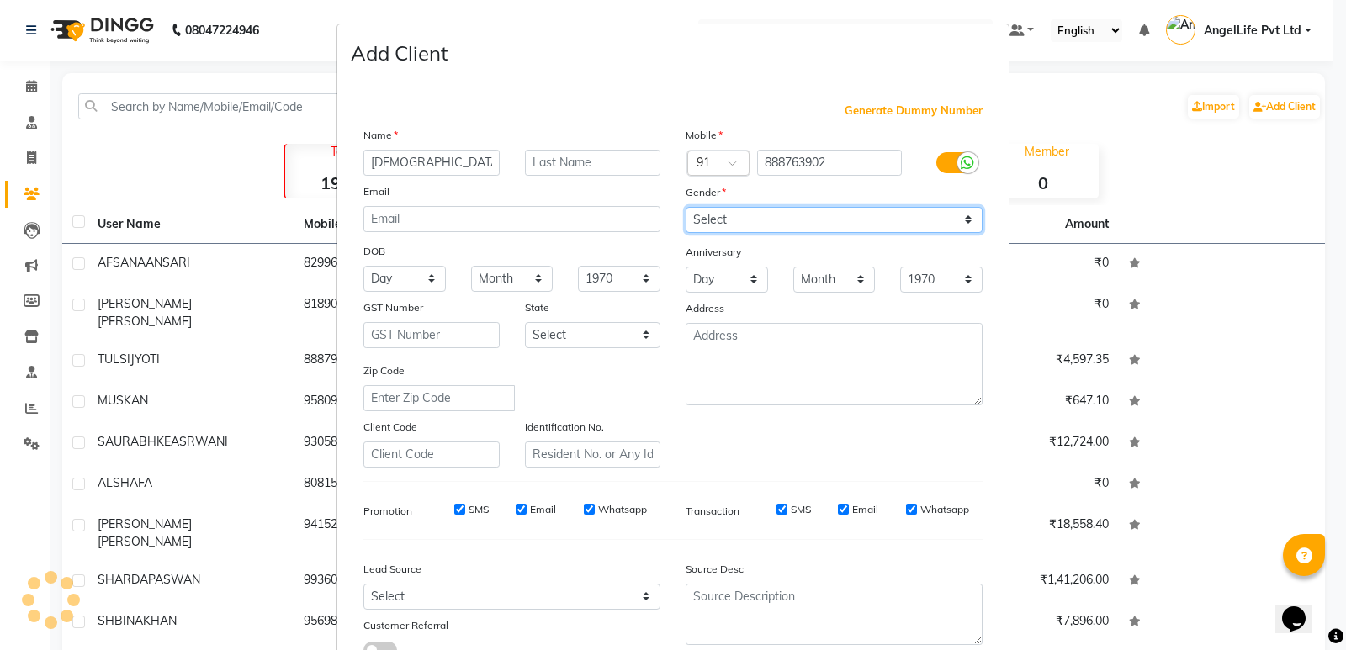
click at [833, 224] on select "Select [DEMOGRAPHIC_DATA] [DEMOGRAPHIC_DATA] Other Prefer Not To Say" at bounding box center [833, 220] width 297 height 26
select select "[DEMOGRAPHIC_DATA]"
click at [685, 207] on select "Select [DEMOGRAPHIC_DATA] [DEMOGRAPHIC_DATA] Other Prefer Not To Say" at bounding box center [833, 220] width 297 height 26
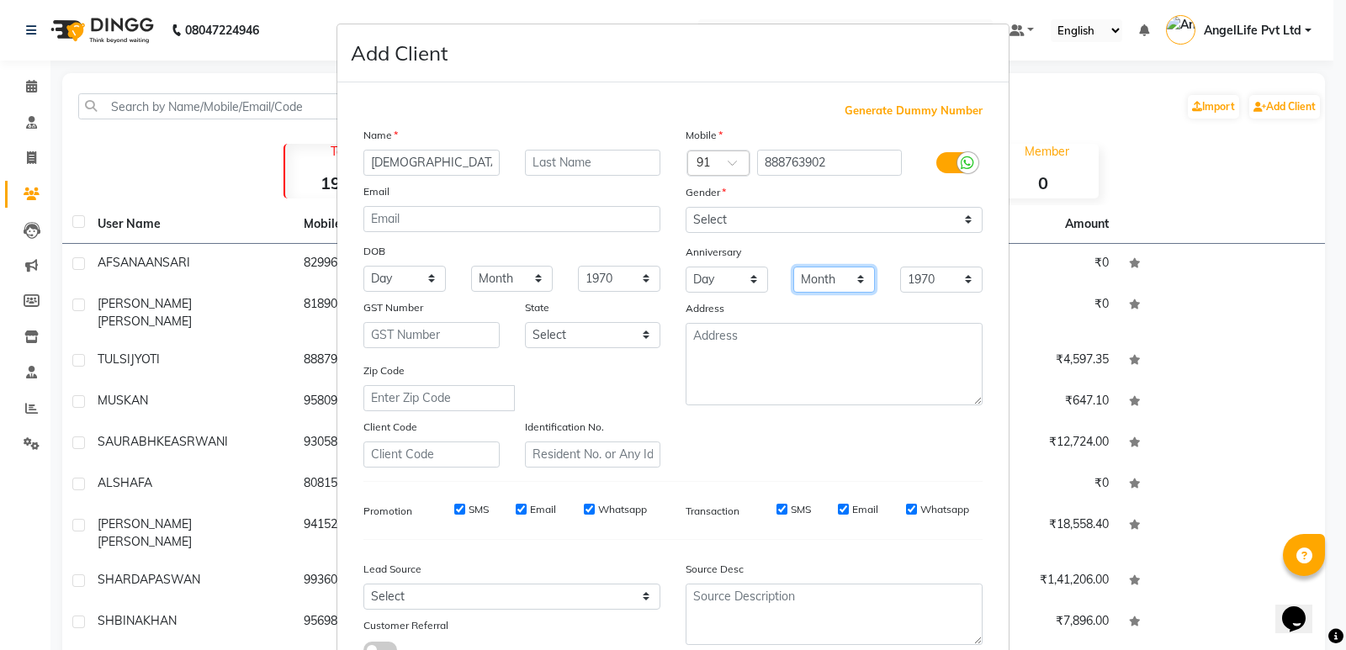
click at [828, 287] on select "Month January February March April May June July August September October Novem…" at bounding box center [834, 280] width 82 height 26
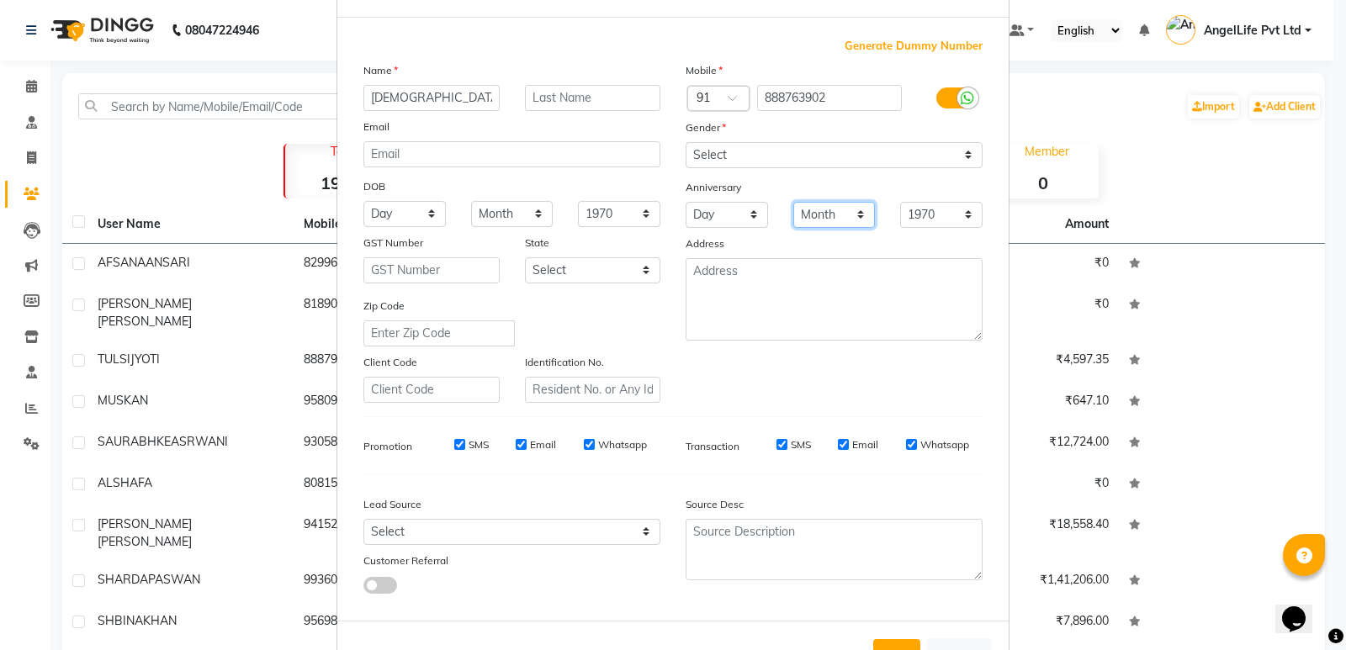
scroll to position [126, 0]
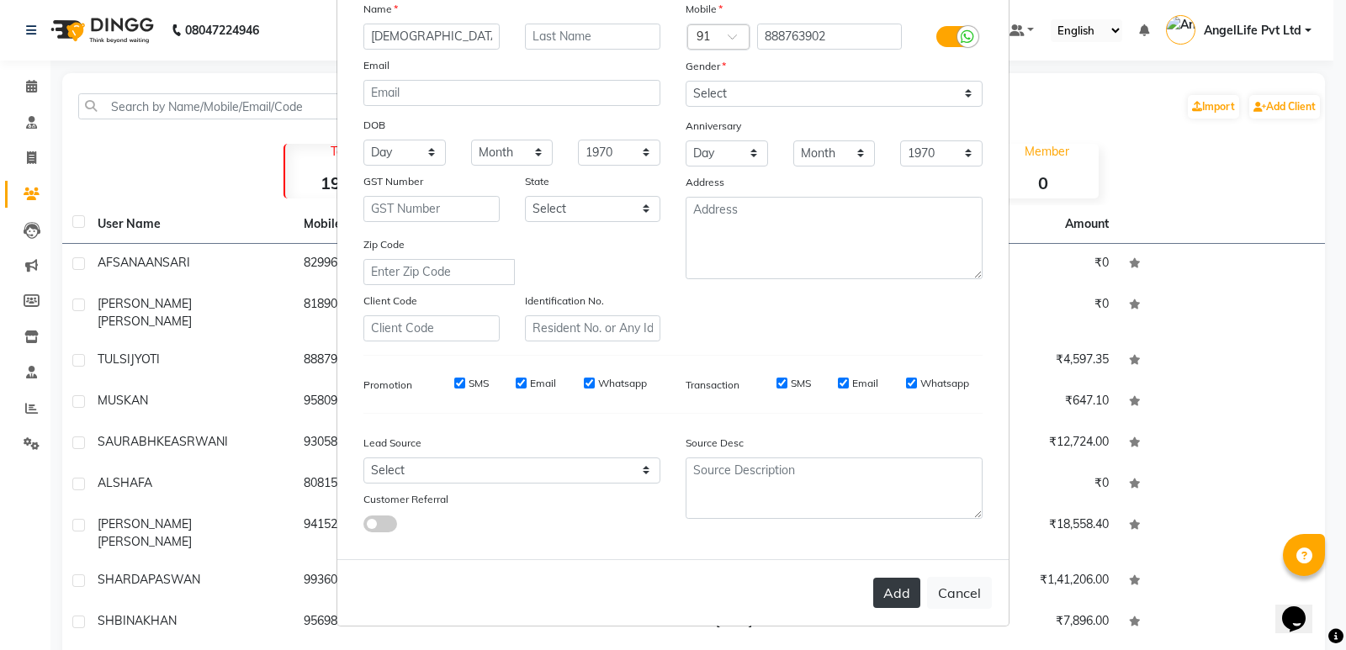
click at [886, 597] on button "Add" at bounding box center [896, 593] width 47 height 30
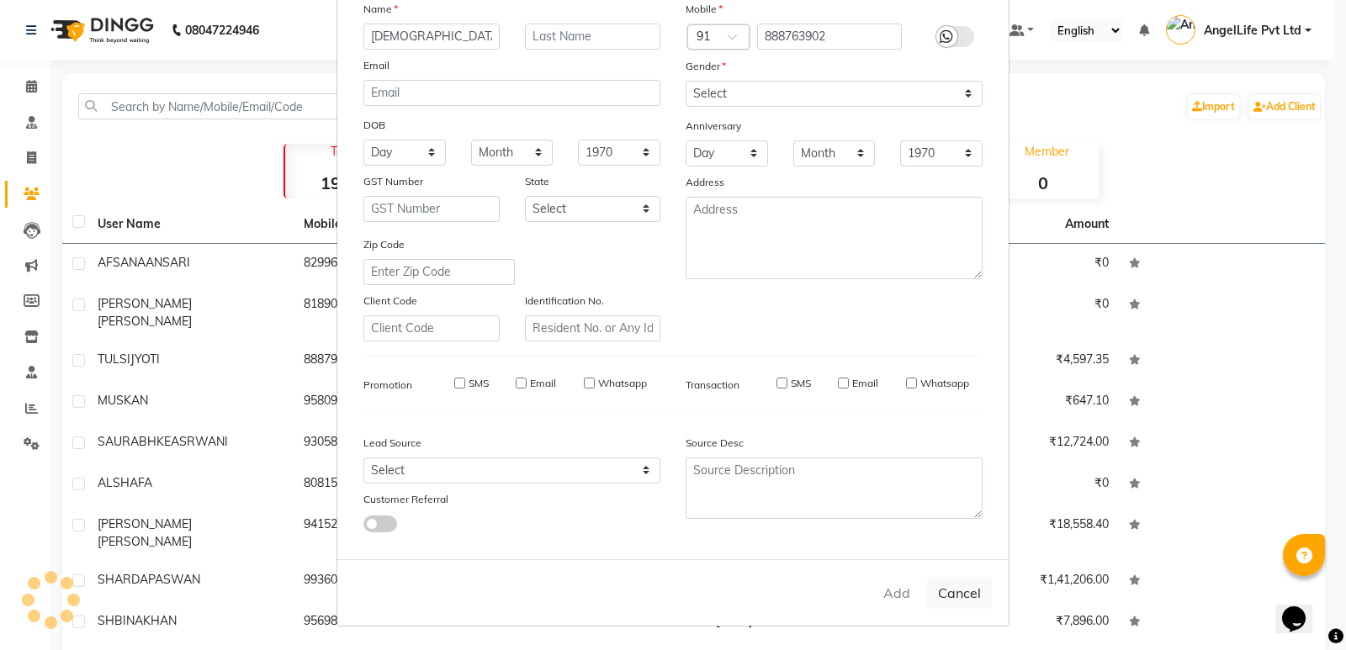
select select
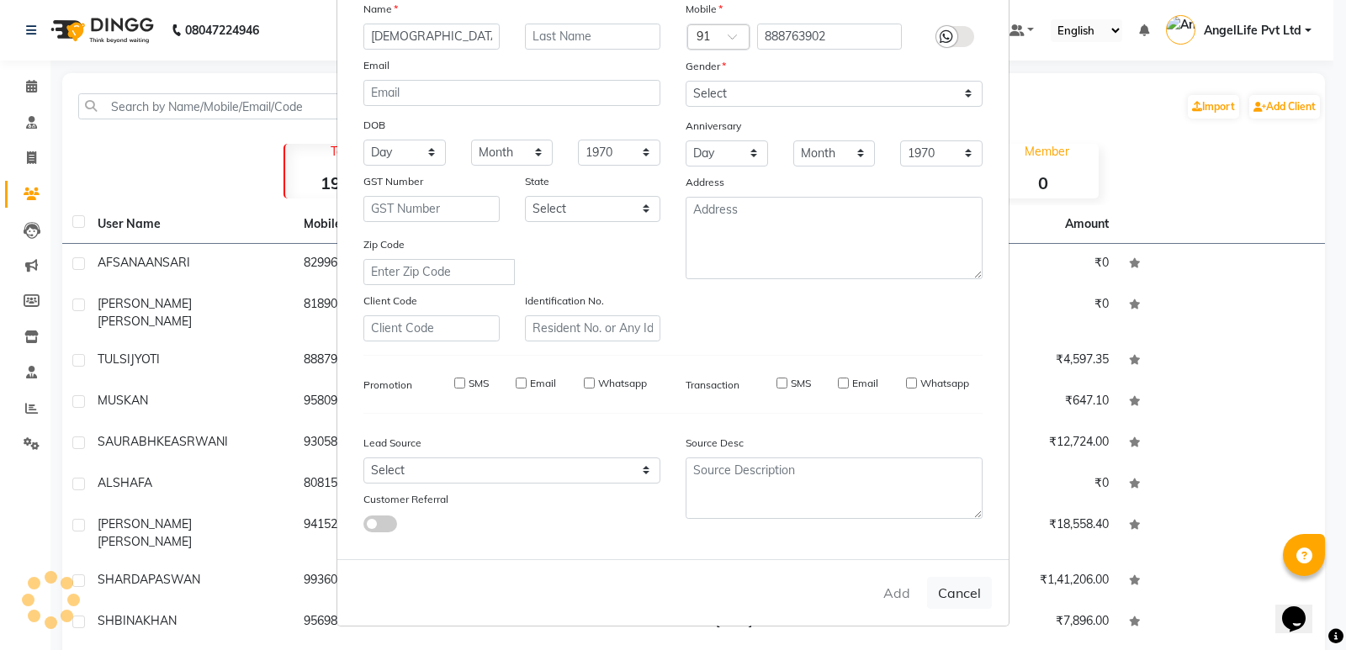
select select
checkbox input "false"
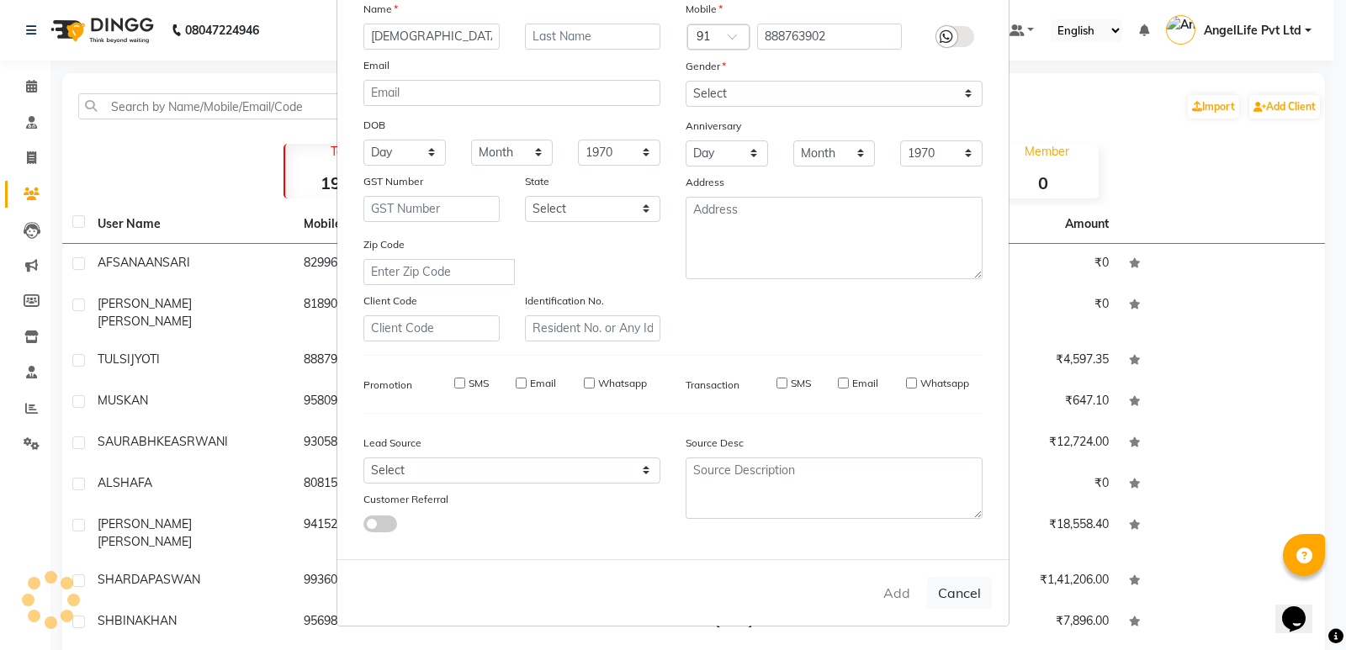
checkbox input "false"
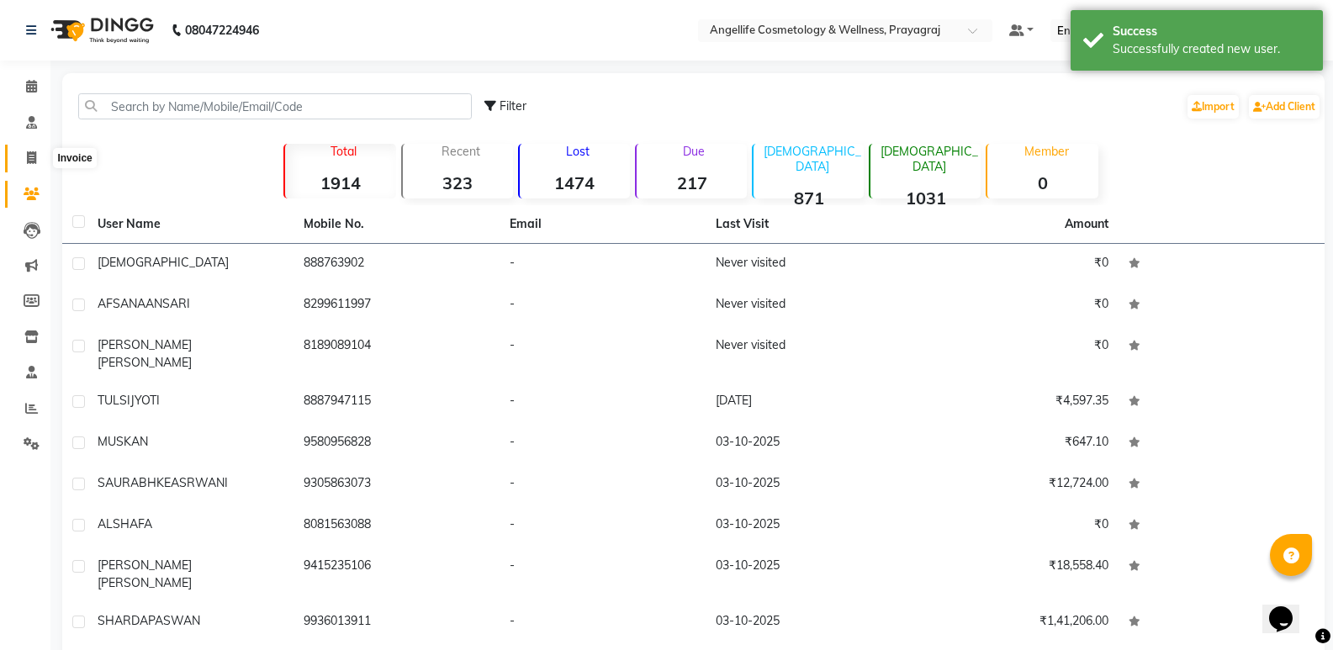
click at [27, 159] on icon at bounding box center [31, 157] width 9 height 13
select select "service"
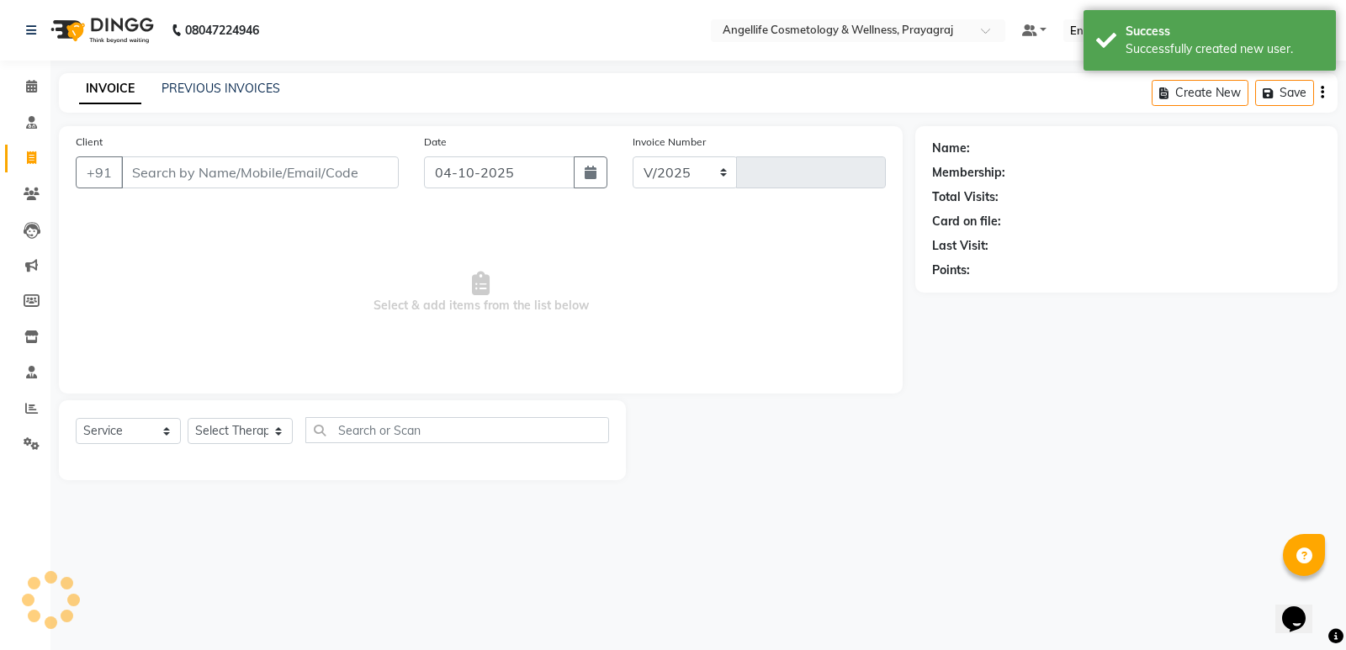
select select "4531"
type input "1570"
click at [167, 177] on input "Client" at bounding box center [260, 172] width 278 height 32
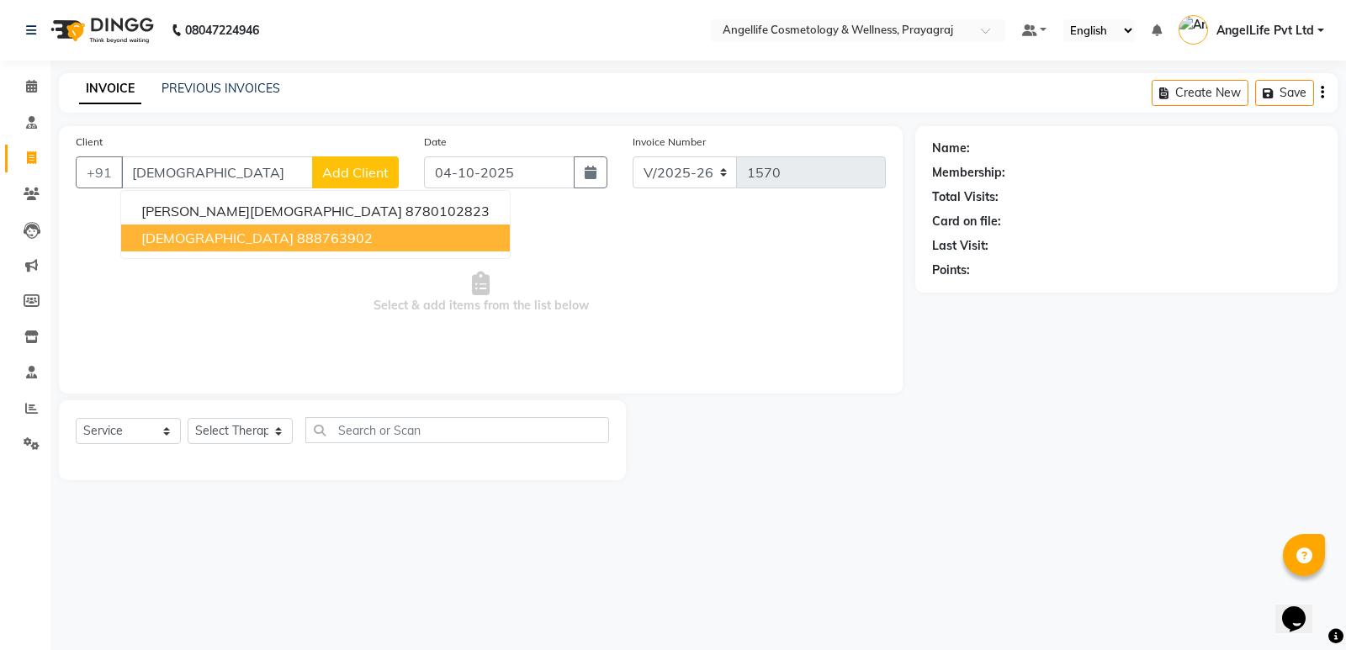
click at [297, 242] on ngb-highlight "888763902" at bounding box center [335, 238] width 76 height 17
type input "888763902"
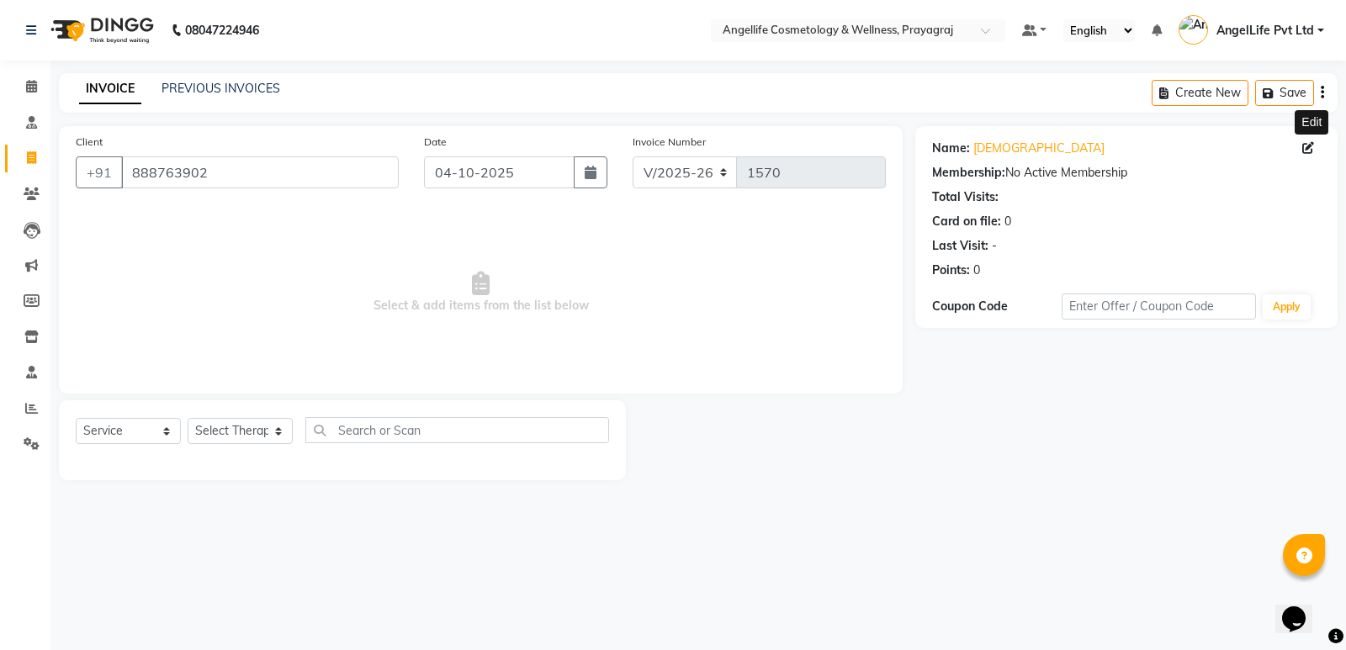
click at [1307, 148] on icon at bounding box center [1308, 148] width 12 height 12
select select "female"
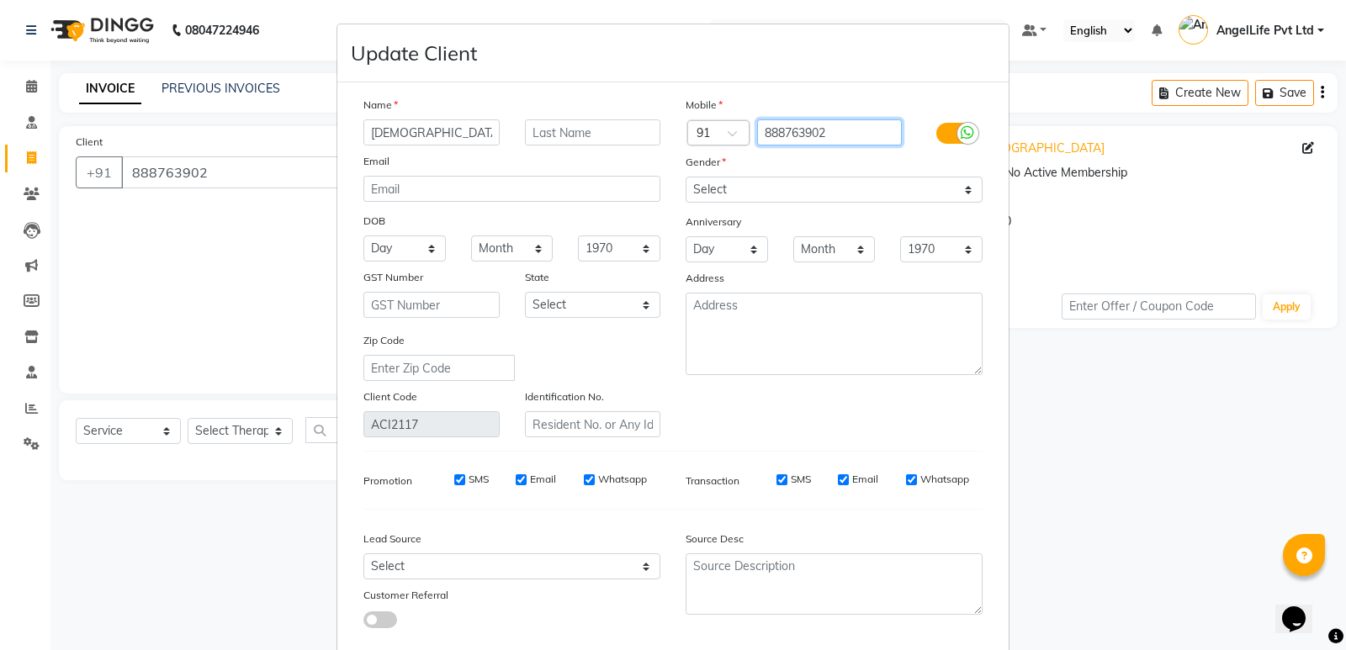
click at [807, 130] on input "888763902" at bounding box center [830, 132] width 146 height 26
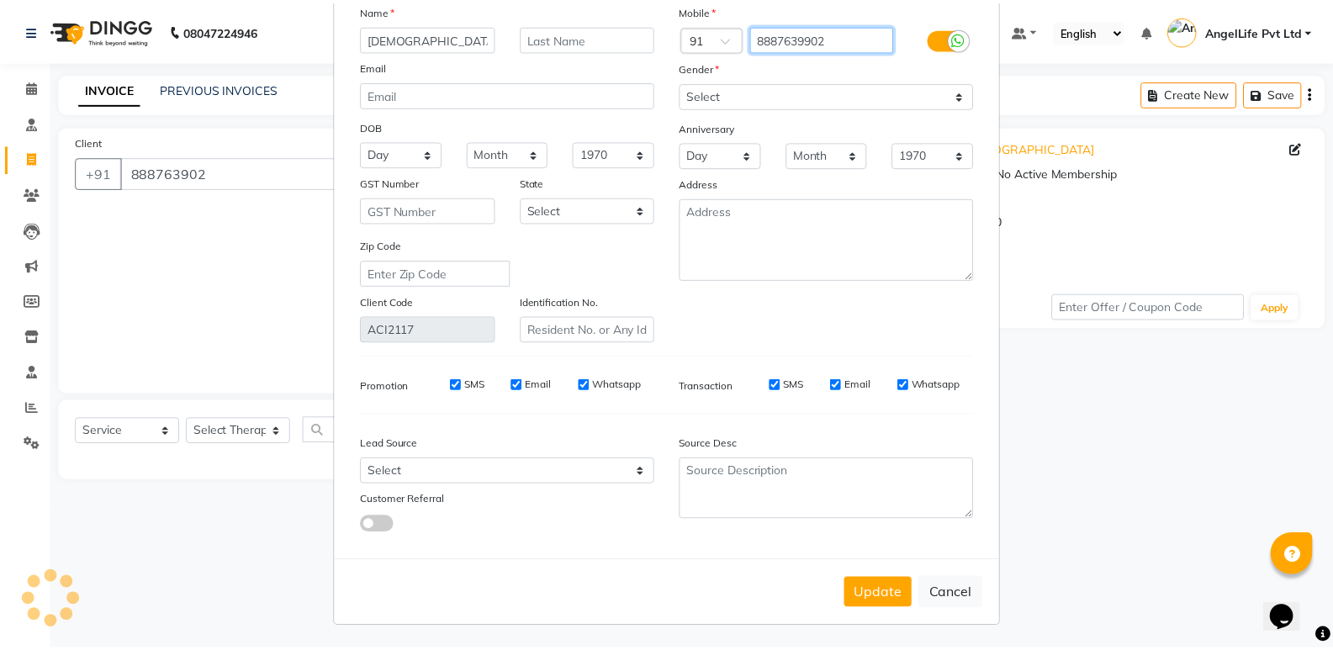
scroll to position [96, 0]
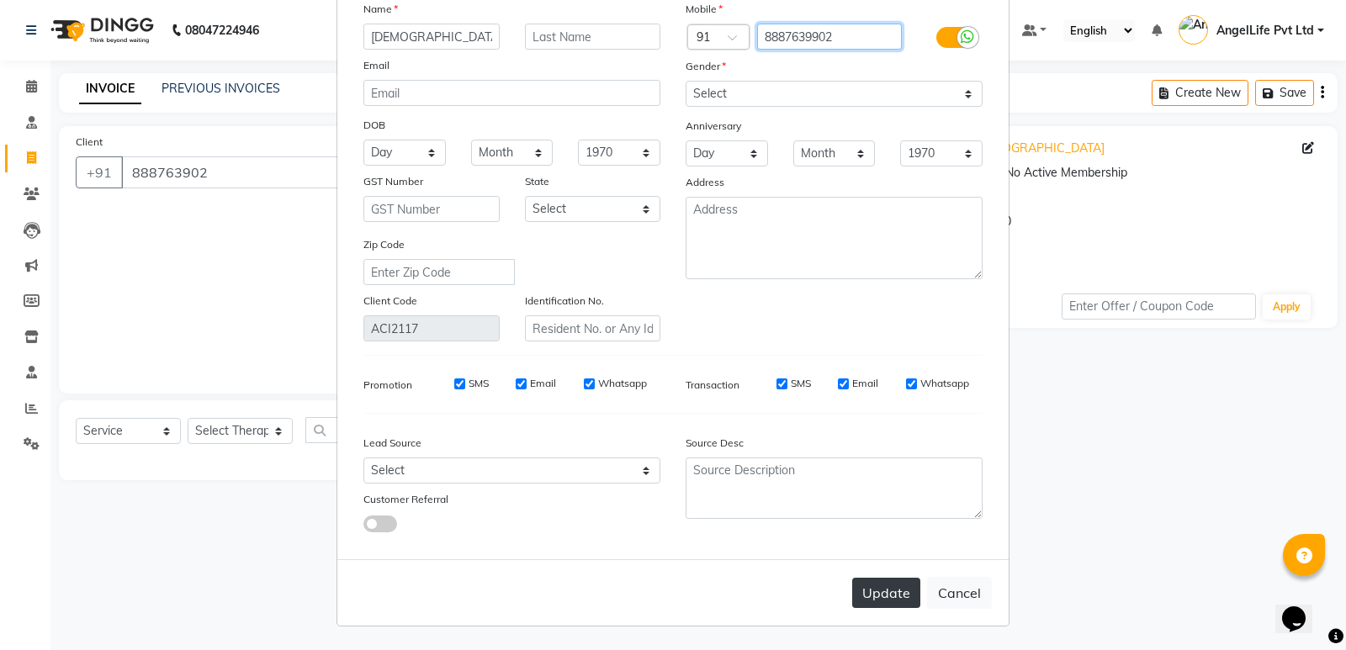
type input "8887639902"
click at [873, 601] on button "Update" at bounding box center [886, 593] width 68 height 30
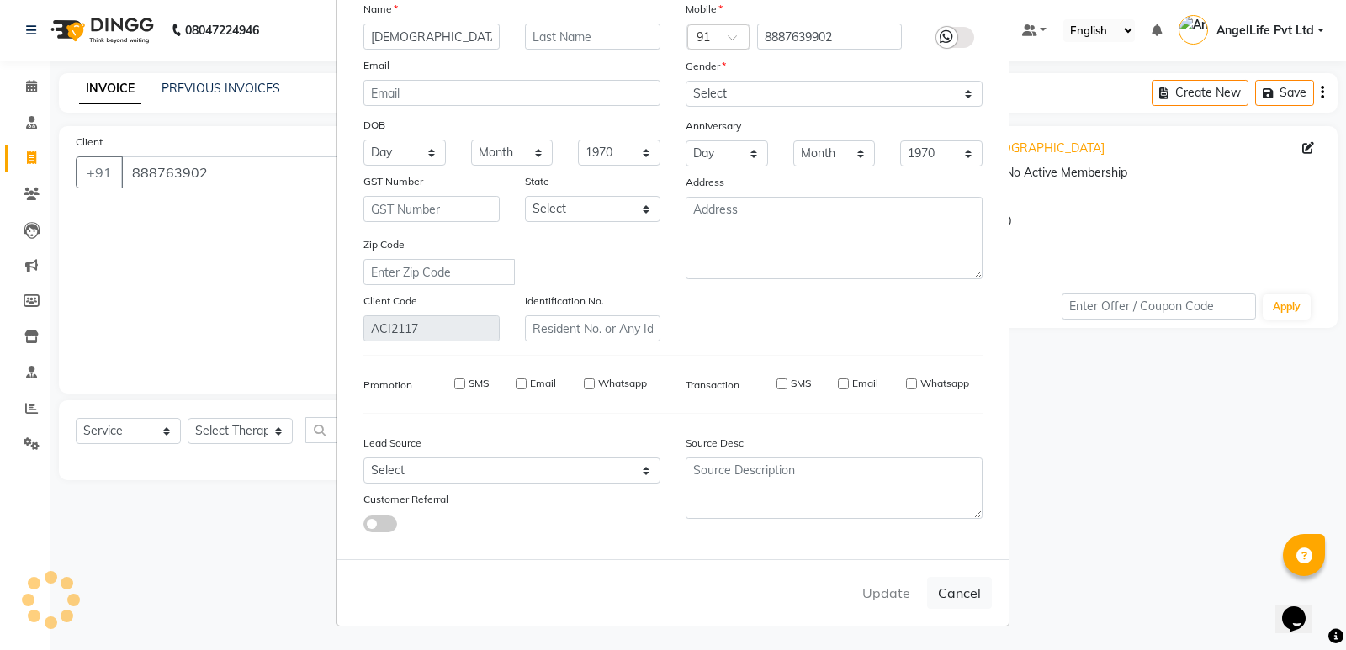
type input "8887639902"
select select
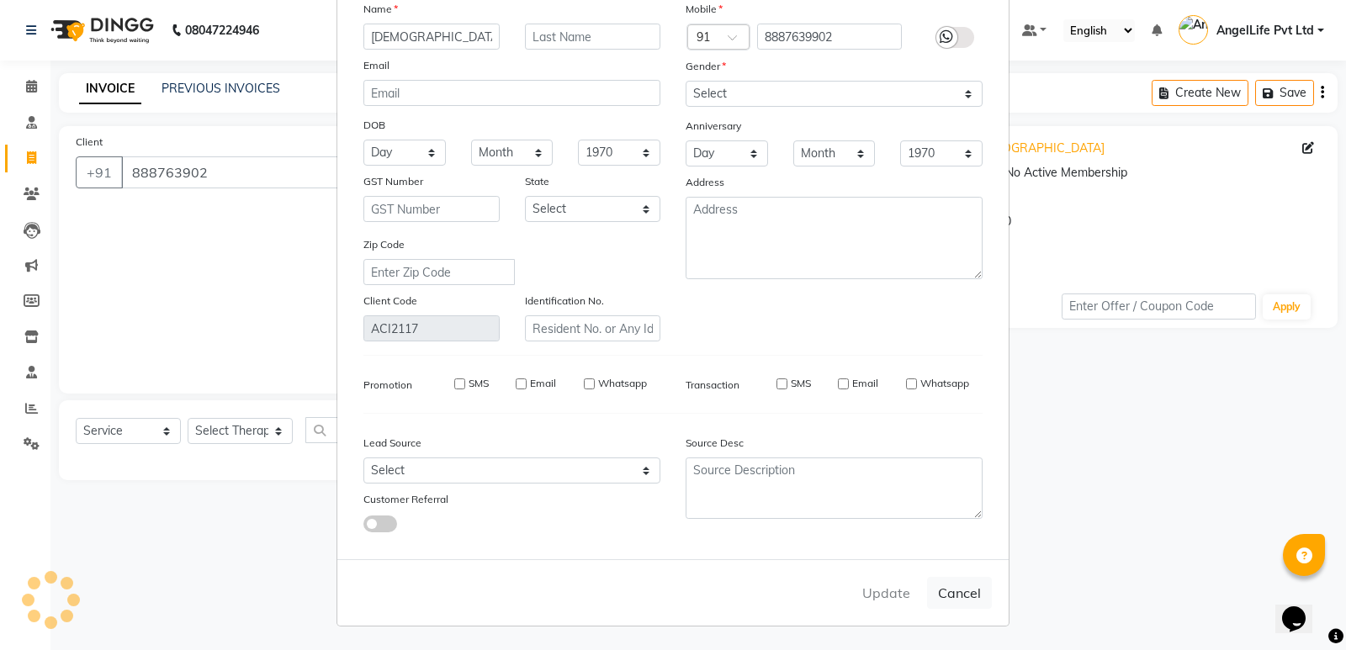
select select
checkbox input "false"
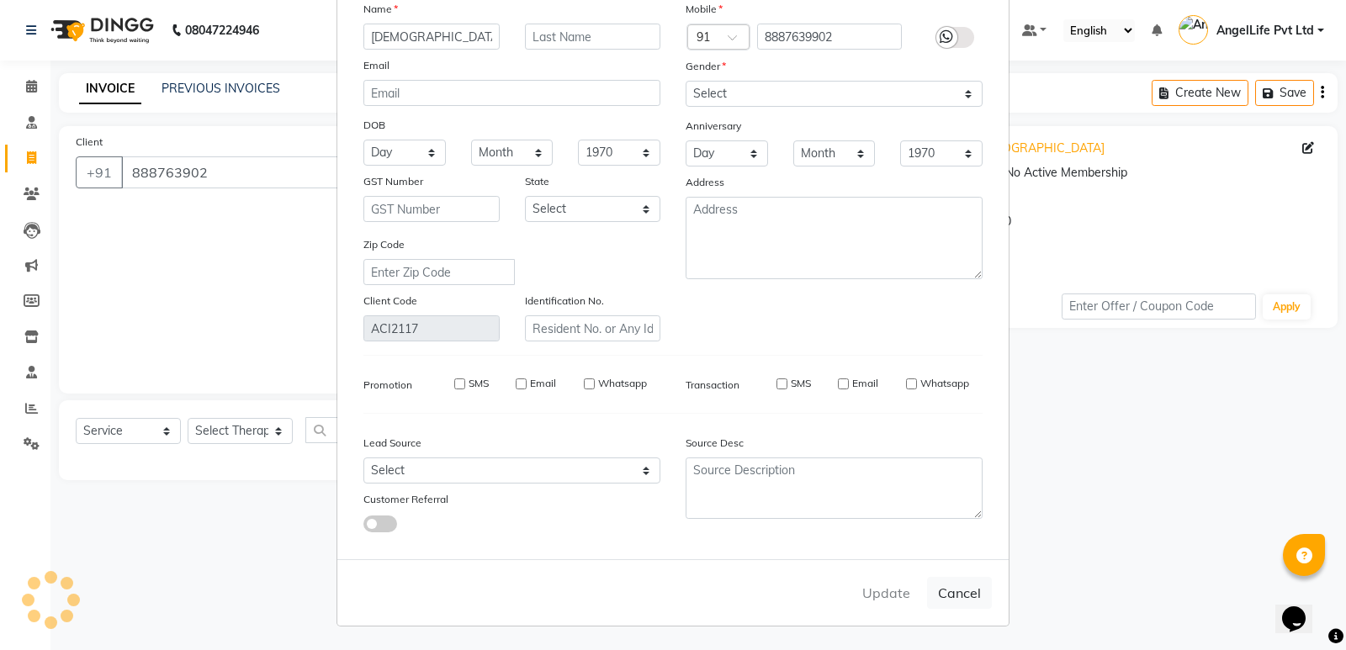
checkbox input "false"
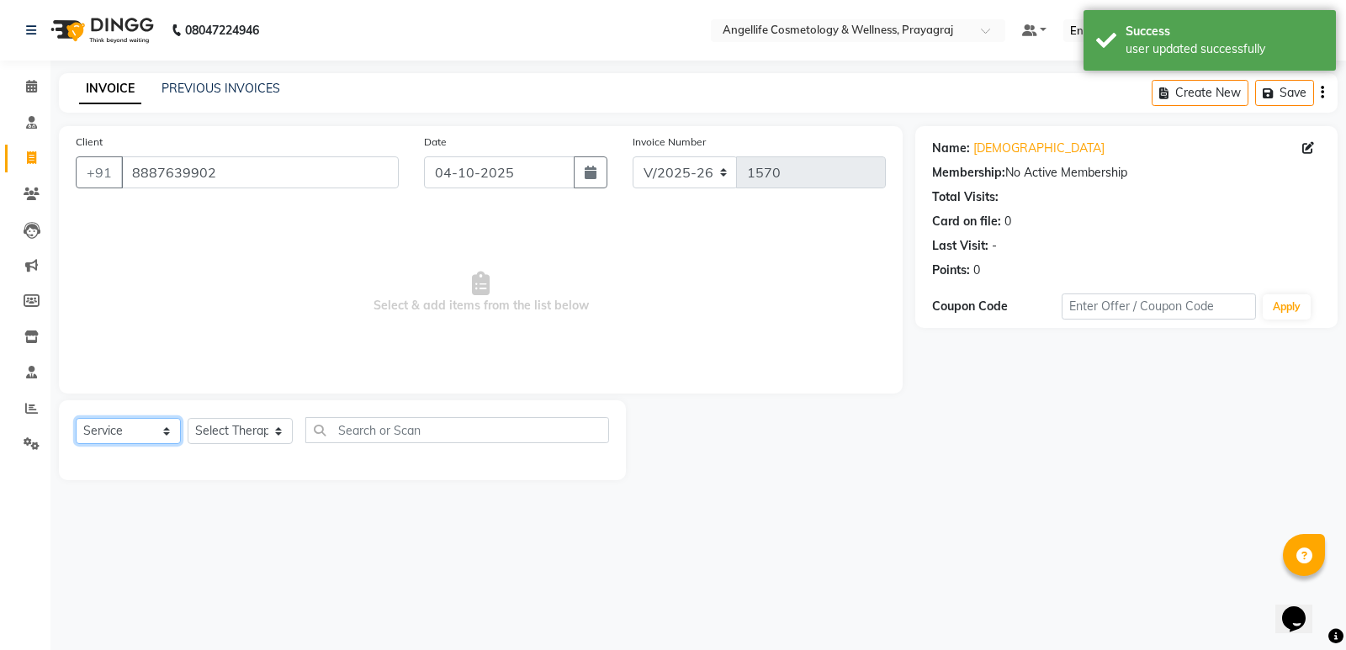
click at [130, 434] on select "Select Service Product Membership Package Voucher Prepaid Gift Card" at bounding box center [128, 431] width 105 height 26
select select "product"
click at [76, 418] on select "Select Service Product Membership Package Voucher Prepaid Gift Card" at bounding box center [128, 431] width 105 height 26
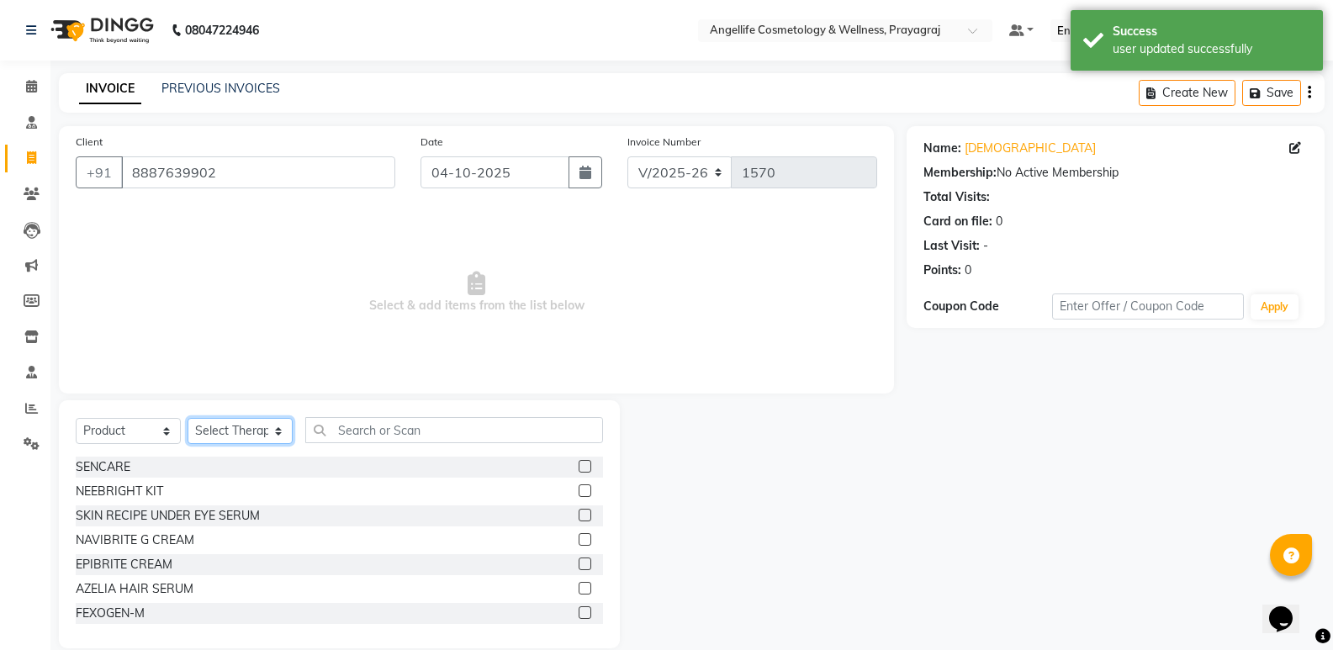
click at [237, 421] on select "Select Therapist AngelLife Lucknow AngelLife Pvt Ltd DR SWATI KAJAL PREETI KESA…" at bounding box center [240, 431] width 105 height 26
select select "26653"
click at [188, 418] on select "Select Therapist AngelLife Lucknow AngelLife Pvt Ltd DR SWATI KAJAL PREETI KESA…" at bounding box center [240, 431] width 105 height 26
click at [375, 430] on input "text" at bounding box center [454, 430] width 298 height 26
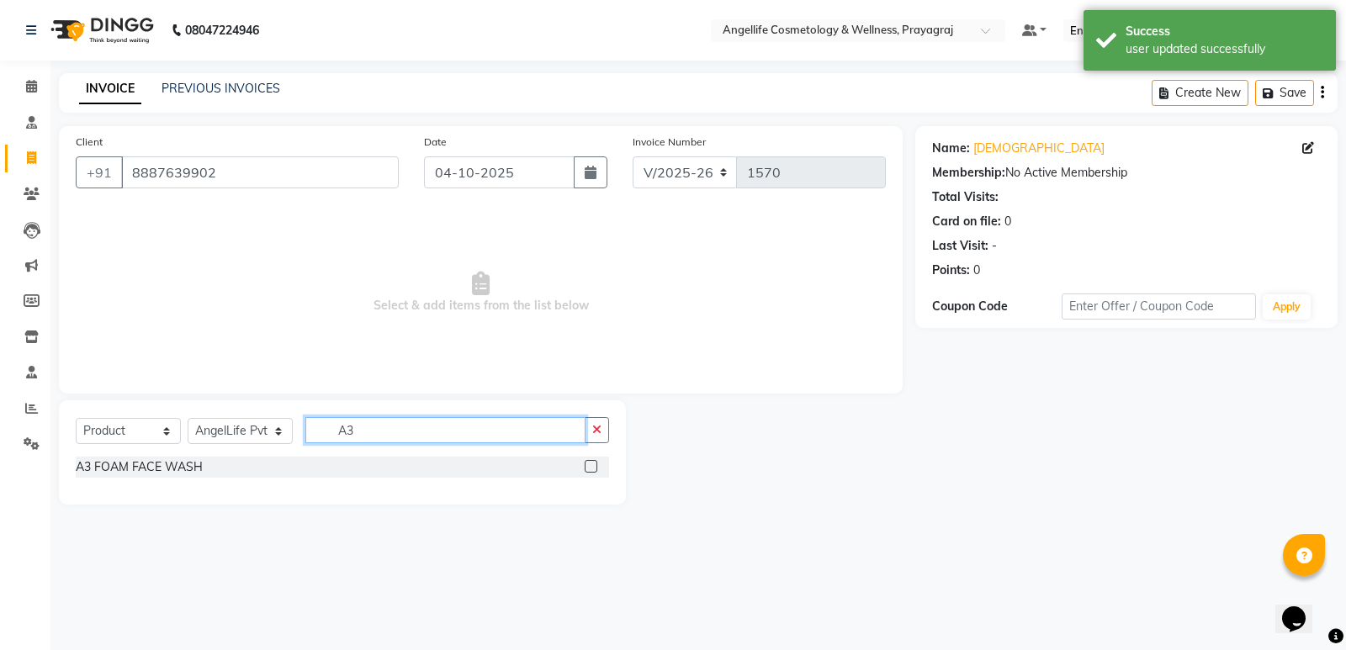
type input "A3"
click at [595, 467] on label at bounding box center [591, 466] width 13 height 13
click at [595, 467] on input "checkbox" at bounding box center [590, 467] width 11 height 11
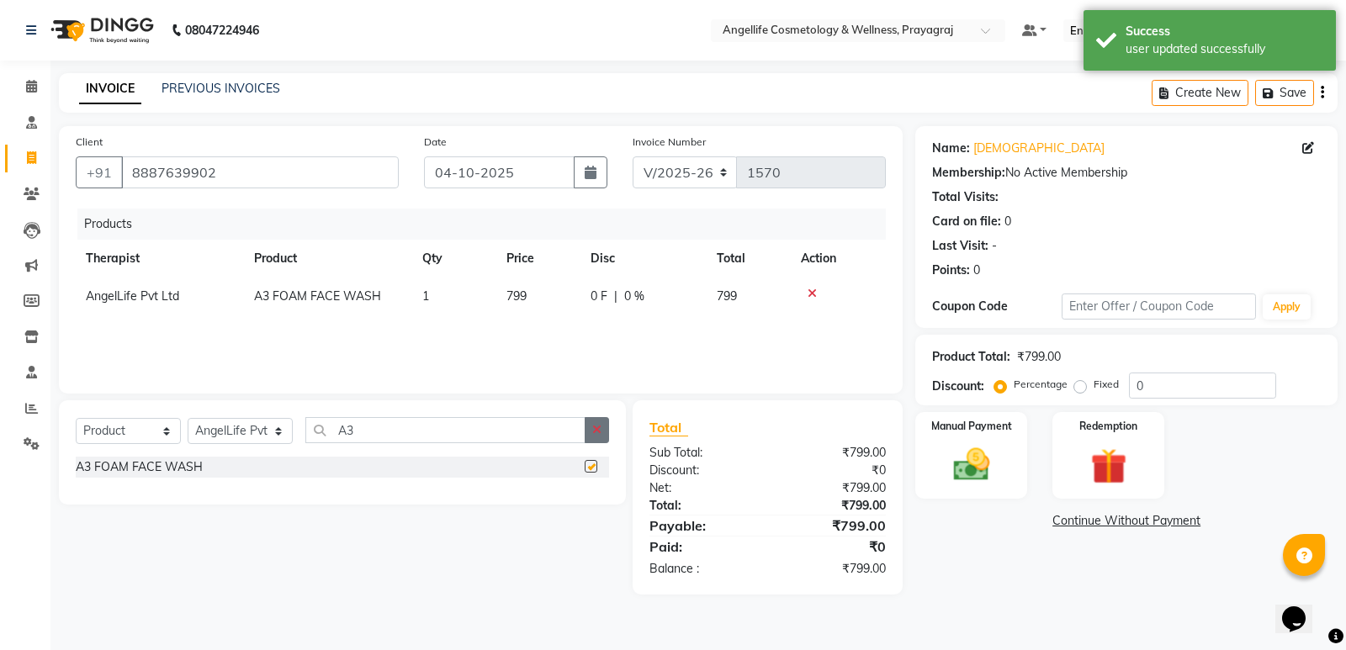
checkbox input "false"
click at [590, 433] on button "button" at bounding box center [597, 430] width 24 height 26
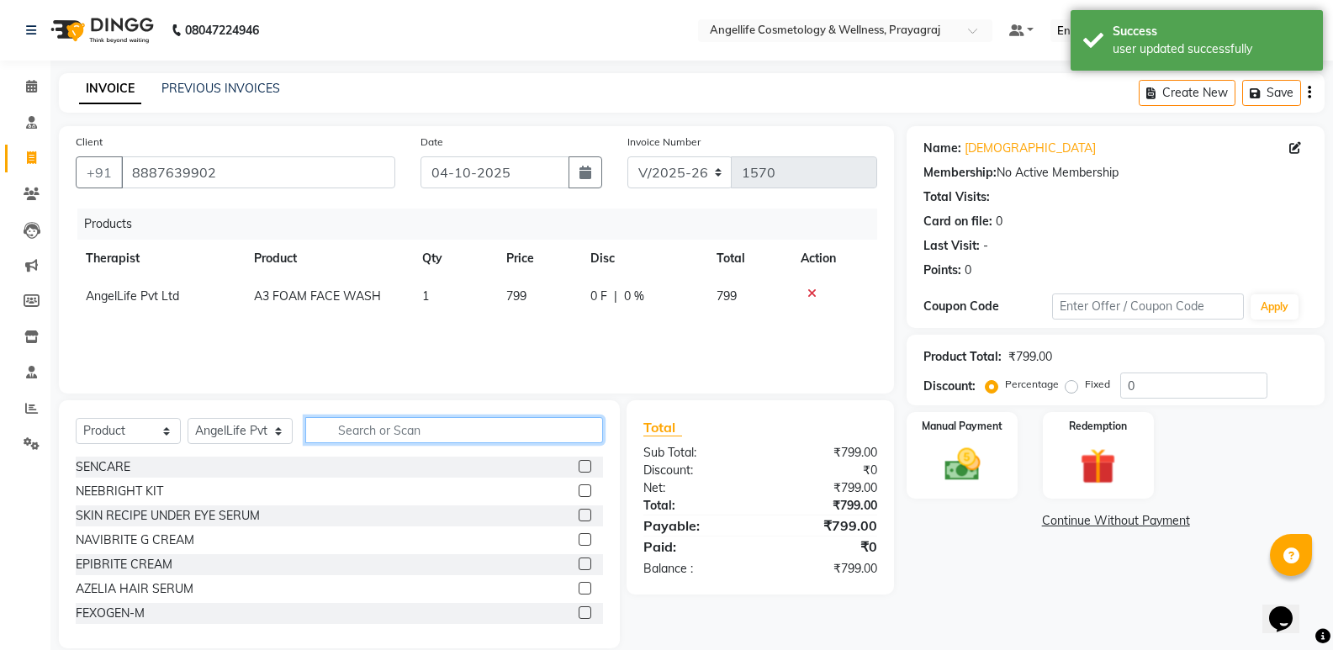
click at [556, 429] on input "text" at bounding box center [454, 430] width 298 height 26
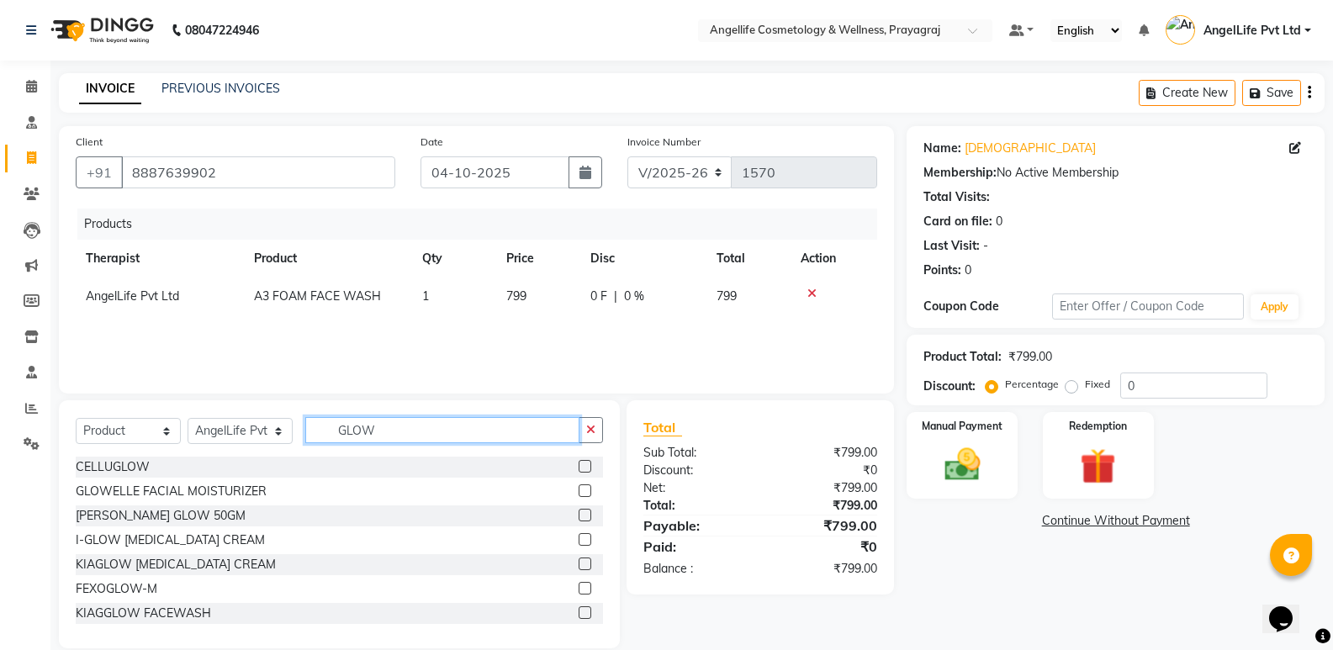
type input "GLOW"
click at [579, 490] on label at bounding box center [585, 490] width 13 height 13
click at [579, 490] on input "checkbox" at bounding box center [584, 491] width 11 height 11
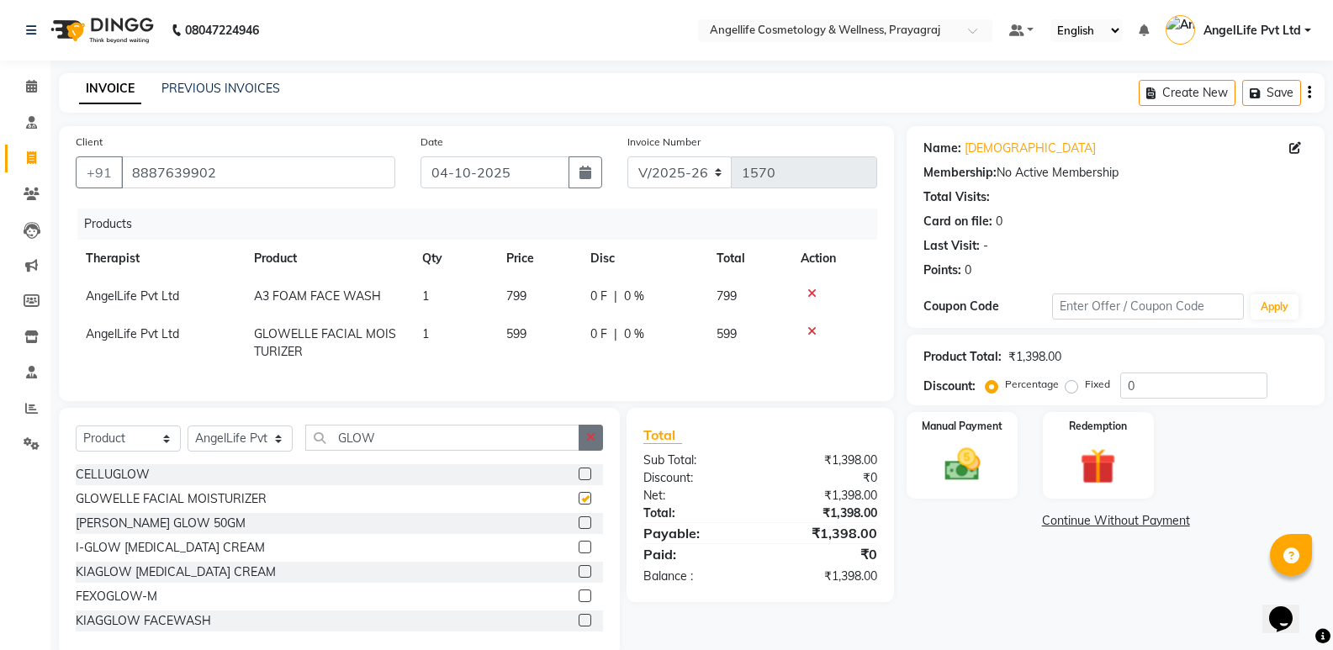
checkbox input "false"
click at [588, 443] on icon "button" at bounding box center [590, 437] width 9 height 12
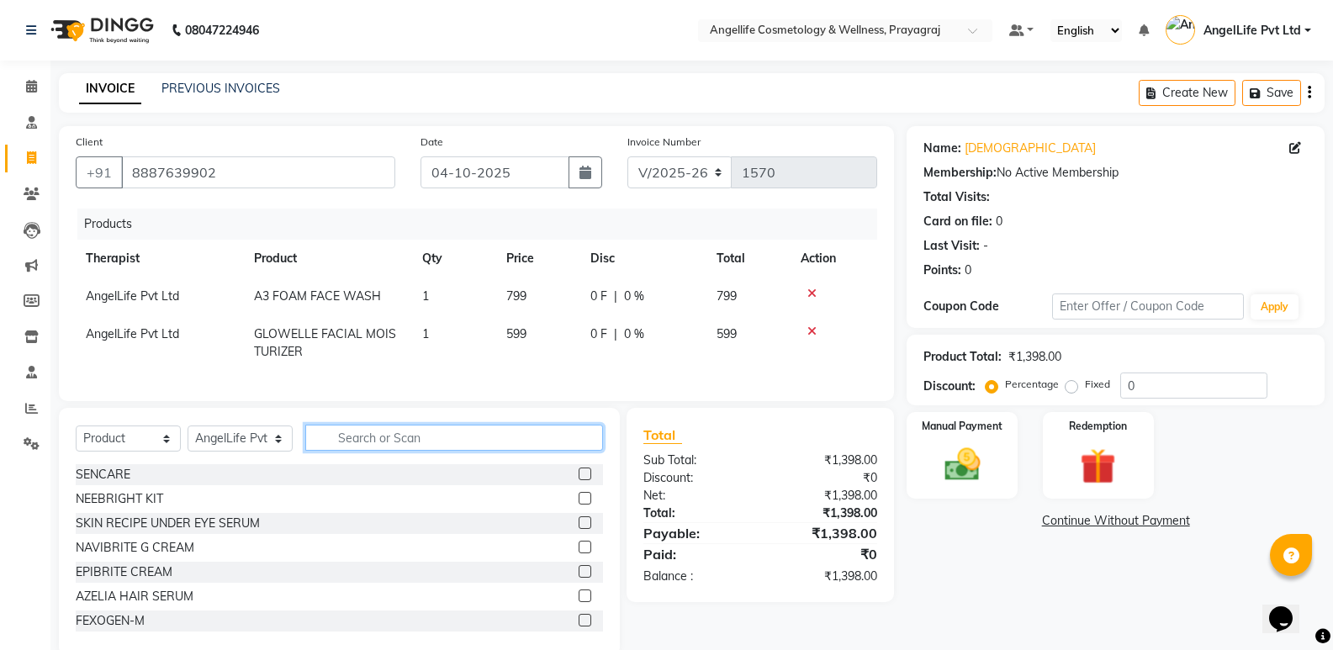
click at [561, 451] on input "text" at bounding box center [454, 438] width 298 height 26
type input "I"
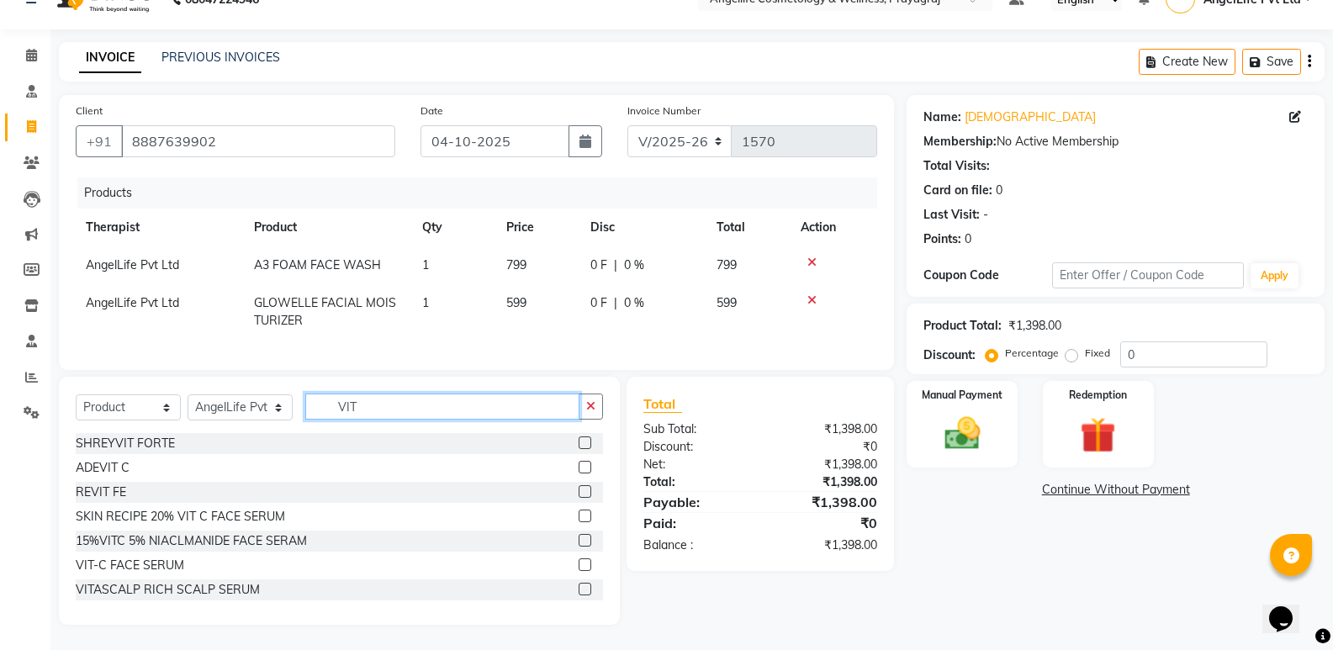
scroll to position [44, 0]
type input "VIT"
click at [579, 567] on label at bounding box center [585, 564] width 13 height 13
click at [579, 567] on input "checkbox" at bounding box center [584, 565] width 11 height 11
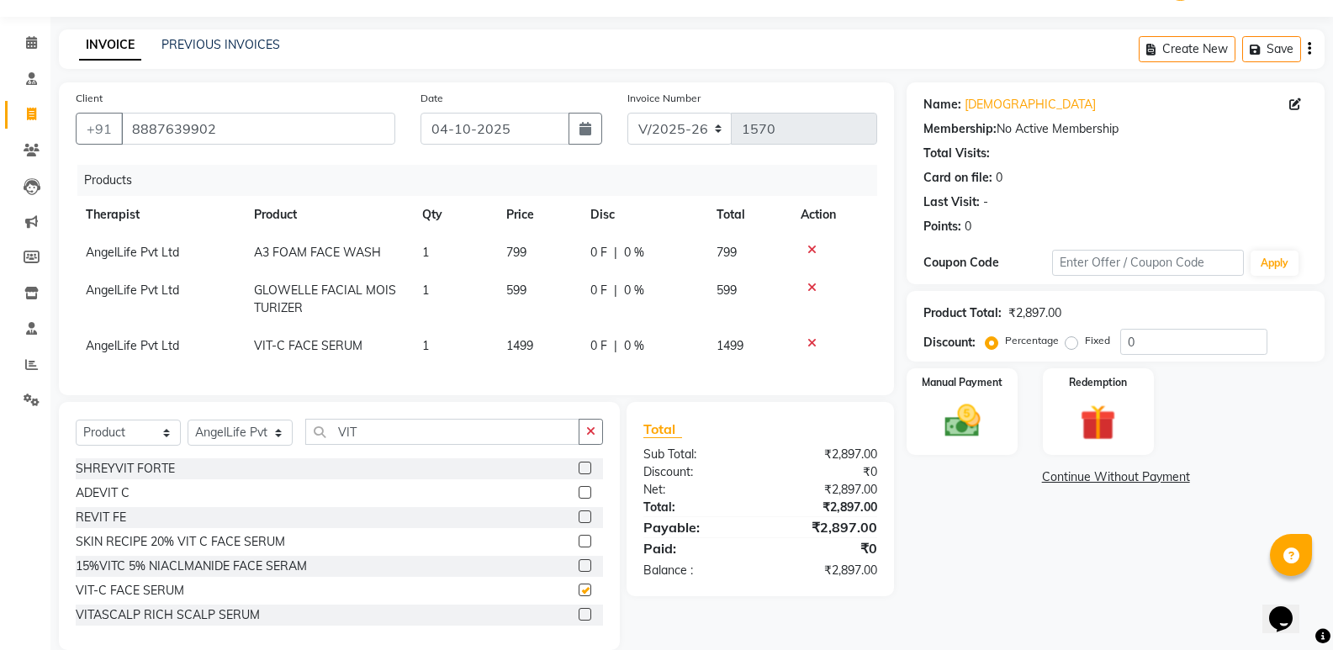
checkbox input "false"
click at [590, 437] on icon "button" at bounding box center [590, 432] width 9 height 12
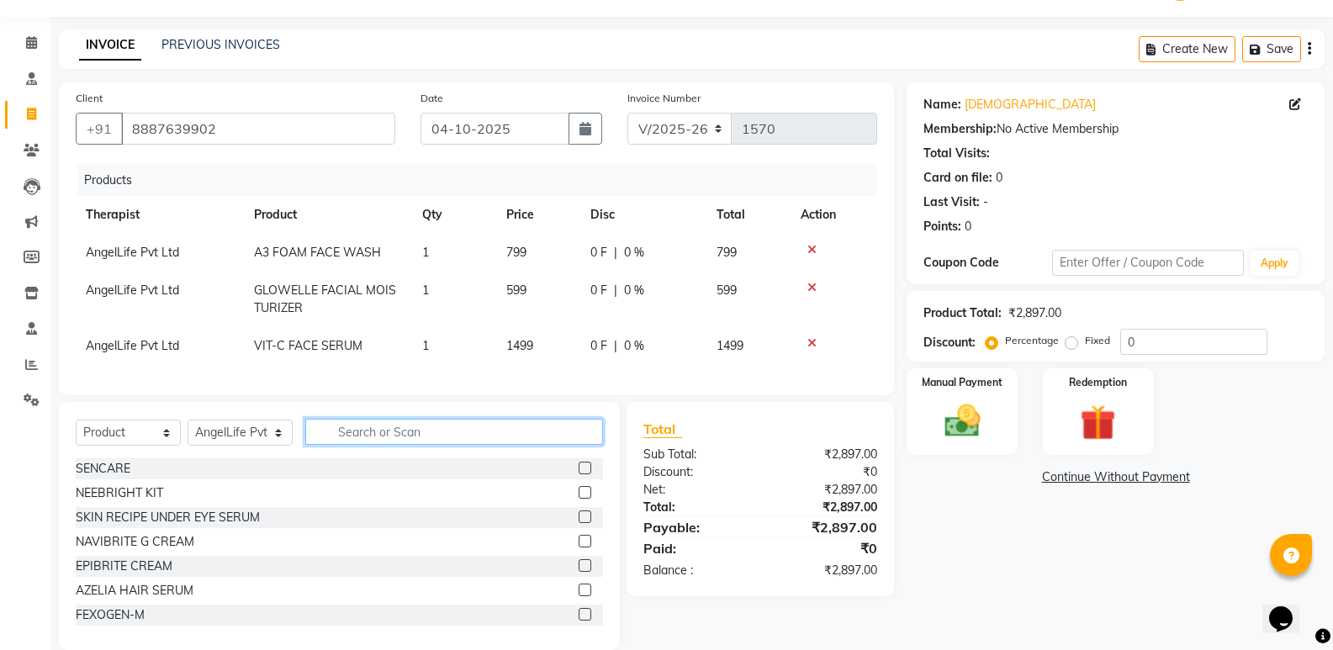
click at [543, 442] on input "text" at bounding box center [454, 432] width 298 height 26
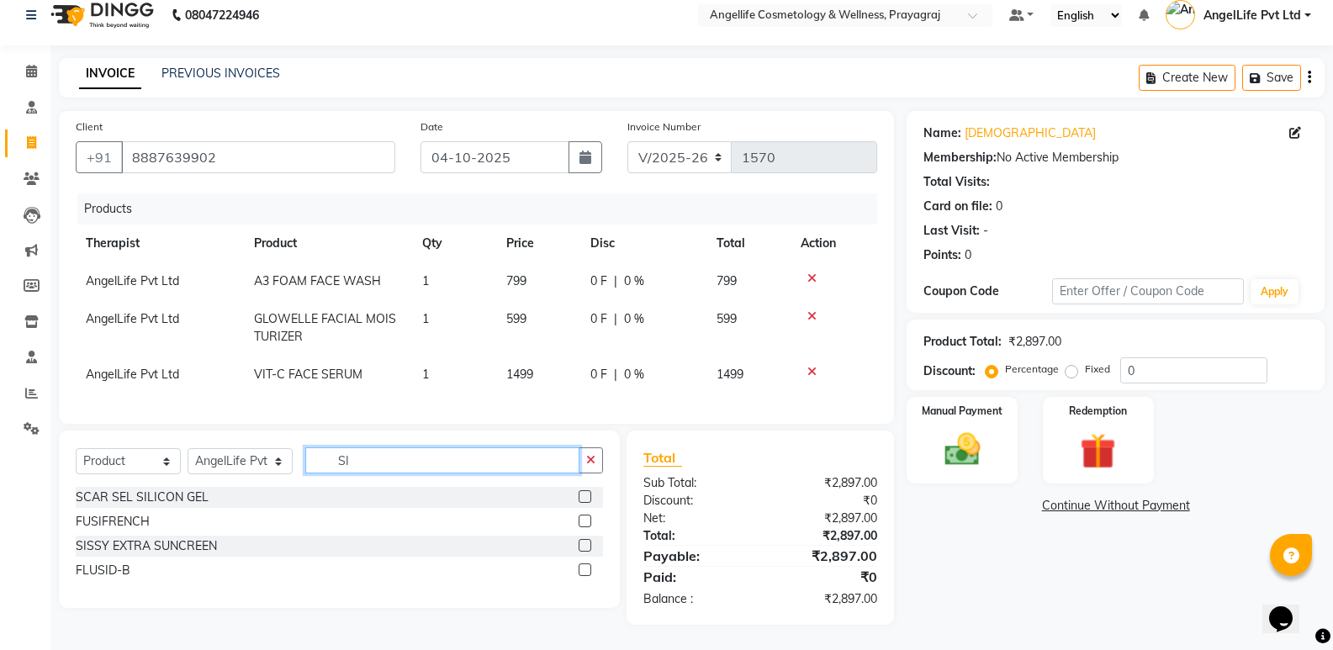
scroll to position [28, 0]
type input "SIS"
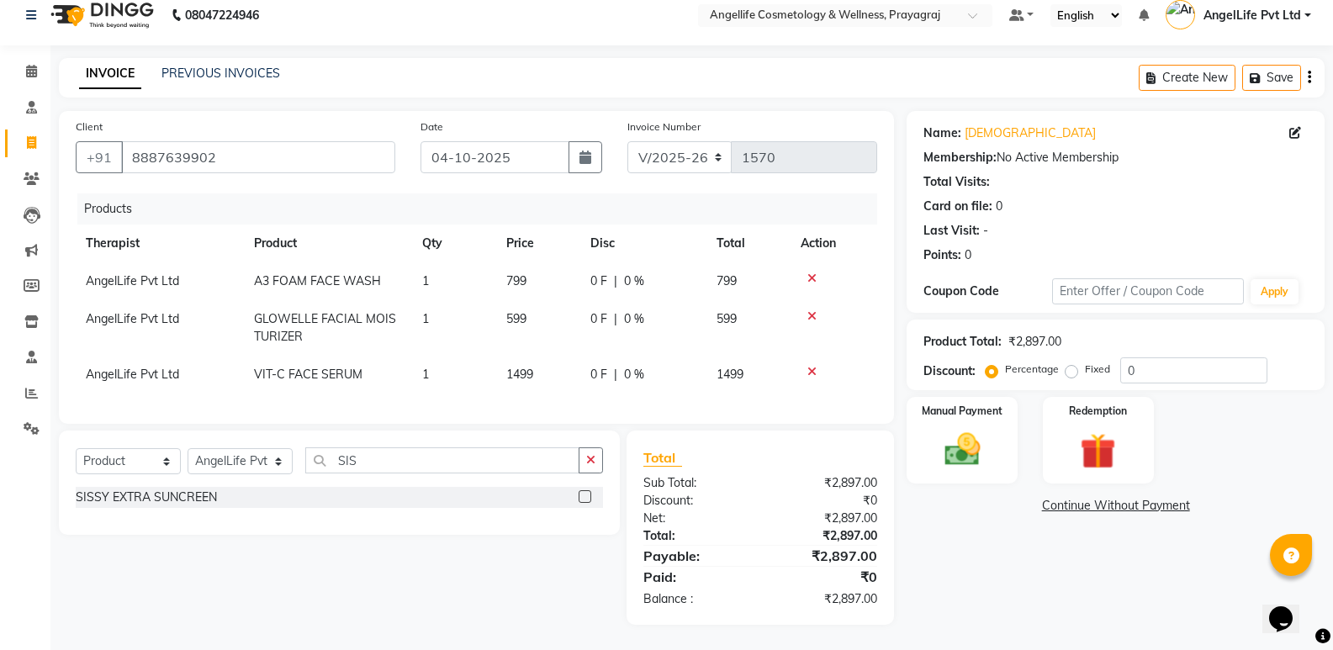
click at [580, 496] on label at bounding box center [585, 496] width 13 height 13
click at [580, 496] on input "checkbox" at bounding box center [584, 497] width 11 height 11
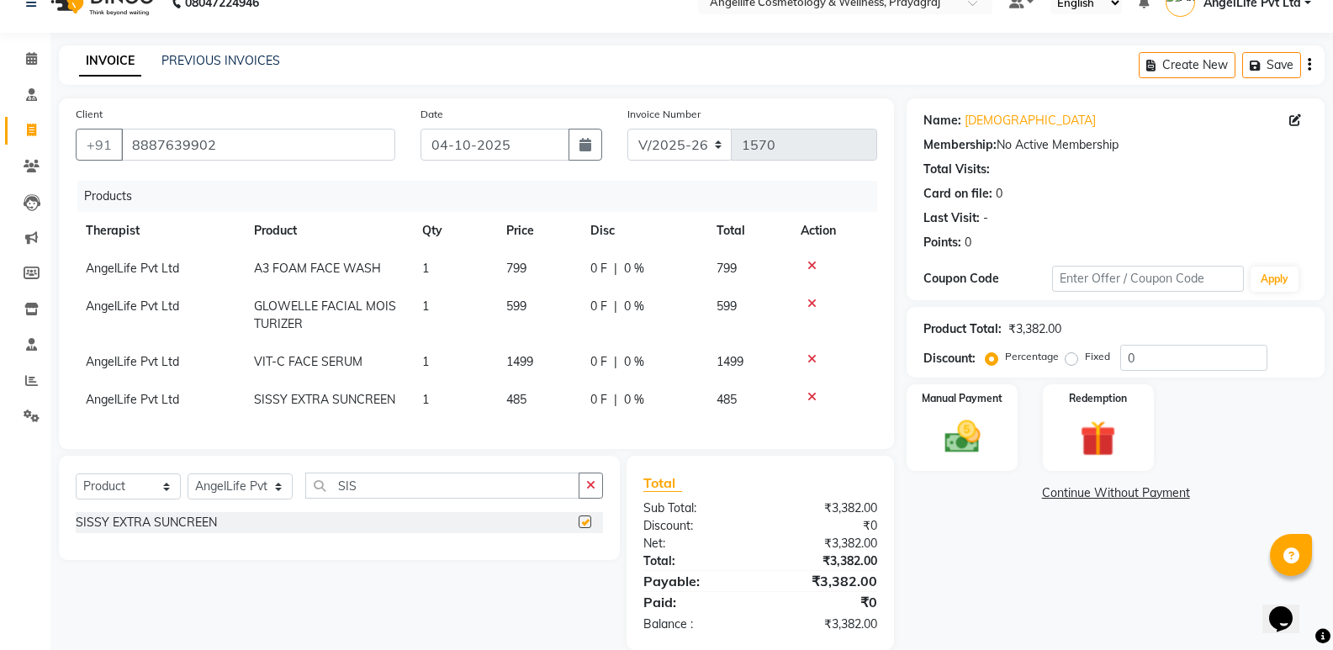
checkbox input "false"
click at [589, 491] on icon "button" at bounding box center [590, 485] width 9 height 12
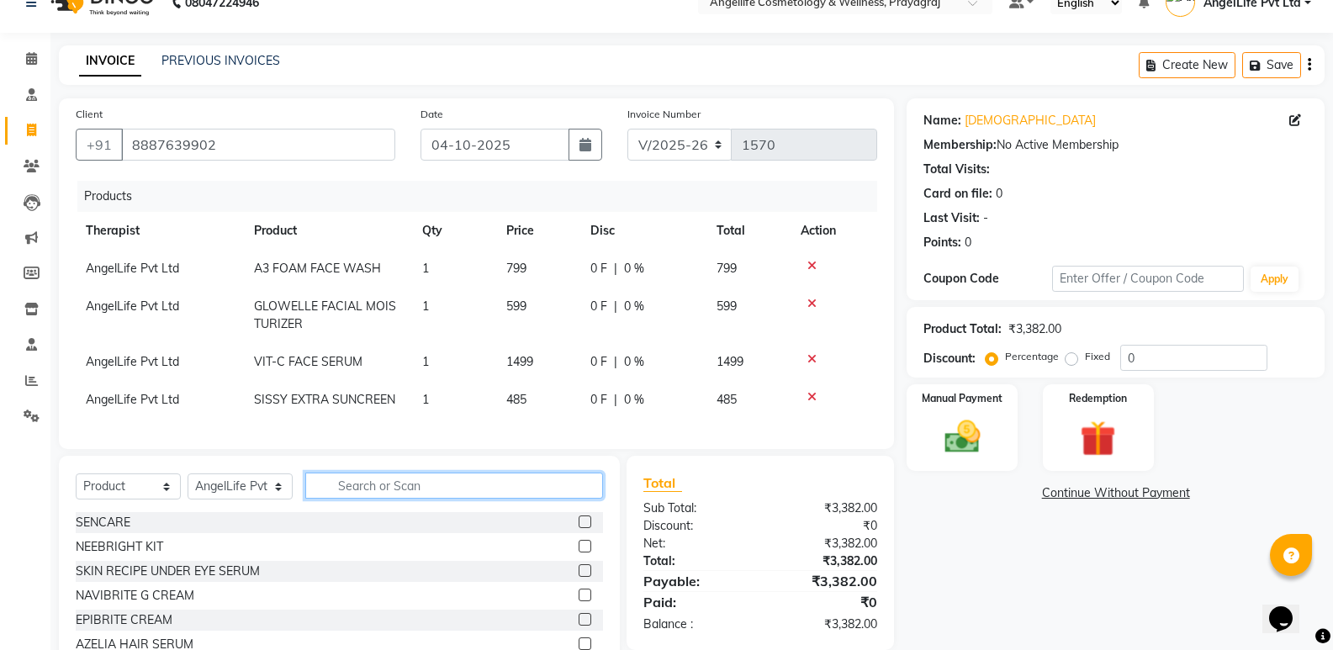
click at [535, 491] on input "text" at bounding box center [454, 486] width 298 height 26
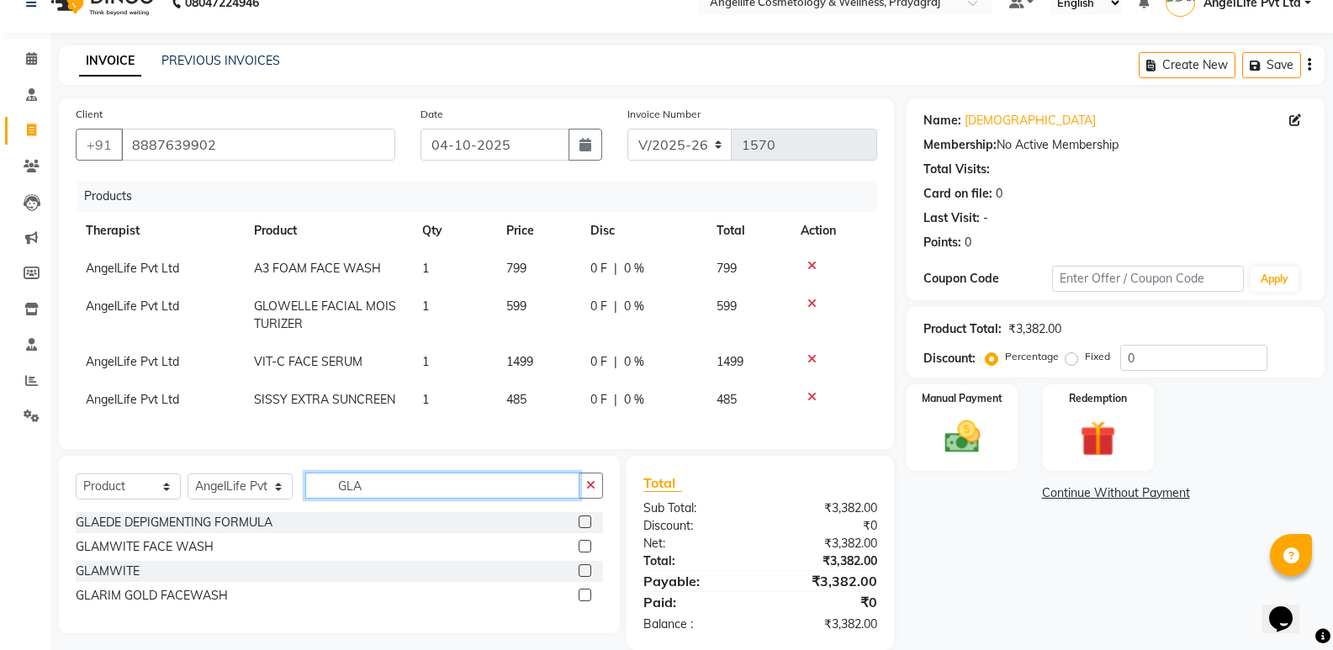
type input "GLA"
click at [585, 528] on label at bounding box center [585, 522] width 13 height 13
click at [585, 528] on input "checkbox" at bounding box center [584, 522] width 11 height 11
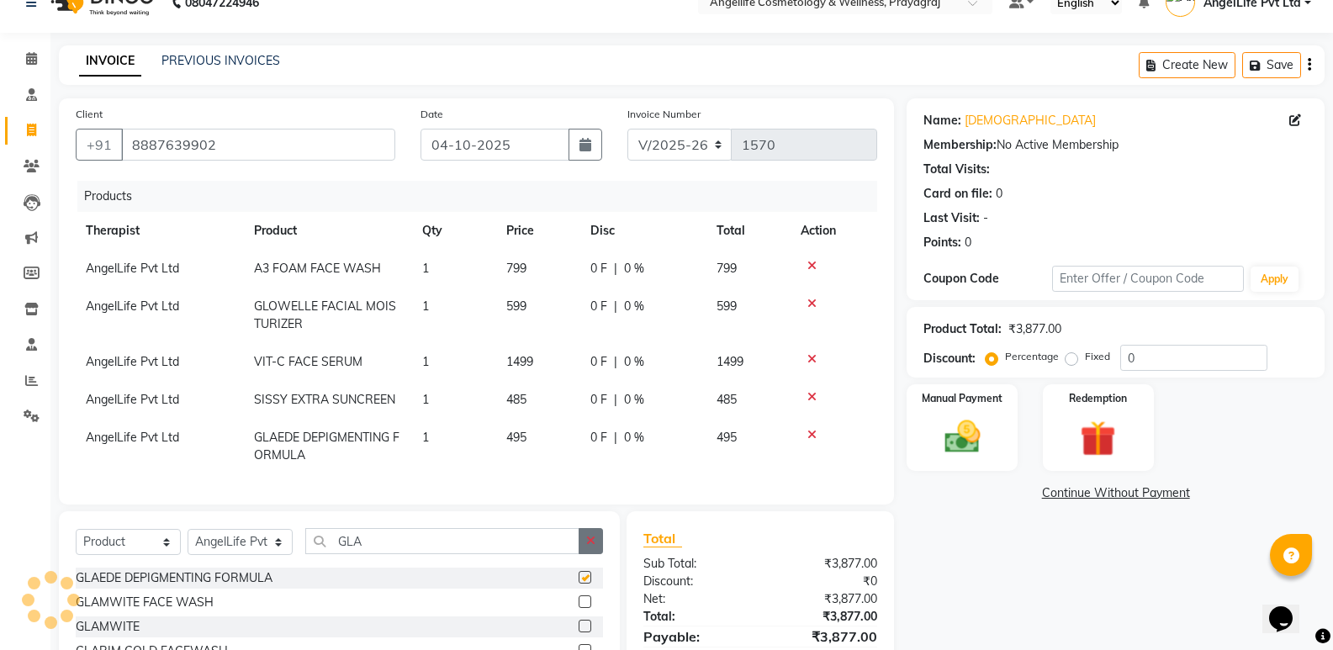
checkbox input "false"
click at [590, 547] on icon "button" at bounding box center [590, 541] width 9 height 12
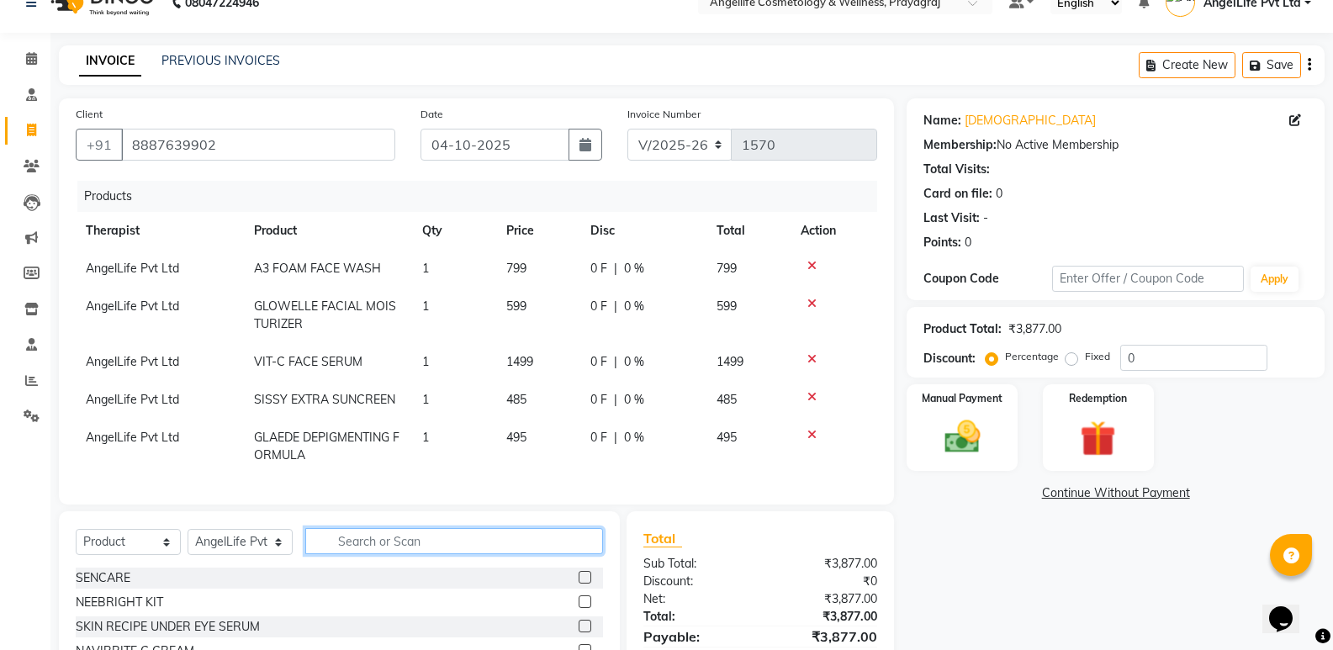
click at [584, 553] on input "text" at bounding box center [454, 541] width 298 height 26
type input "AL TAB"
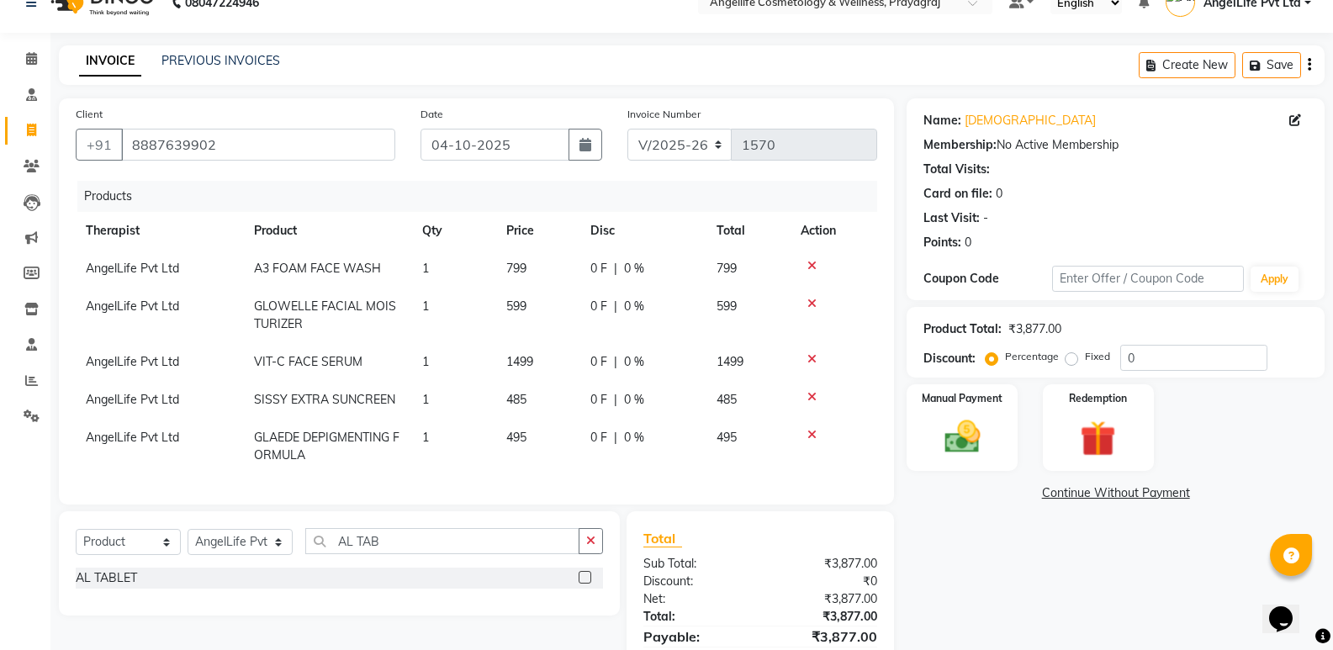
click at [585, 584] on label at bounding box center [585, 577] width 13 height 13
click at [585, 584] on input "checkbox" at bounding box center [584, 578] width 11 height 11
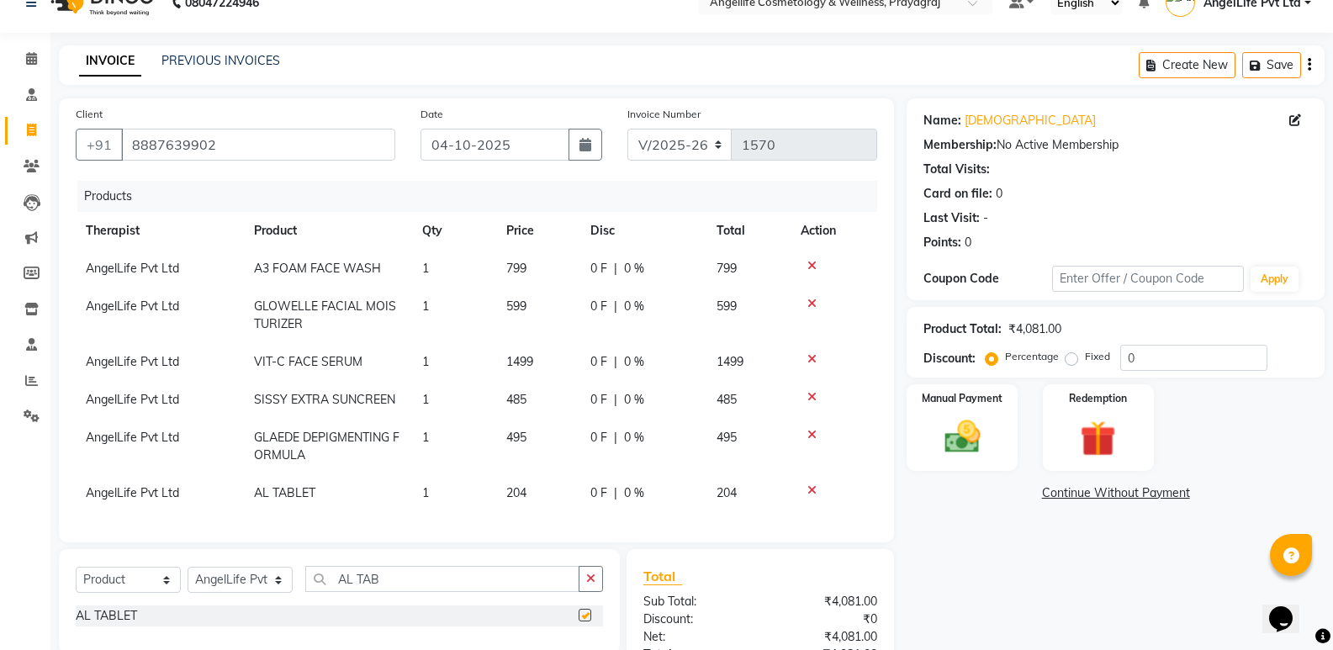
checkbox input "false"
click at [428, 501] on td "1" at bounding box center [454, 493] width 84 height 38
select select "26653"
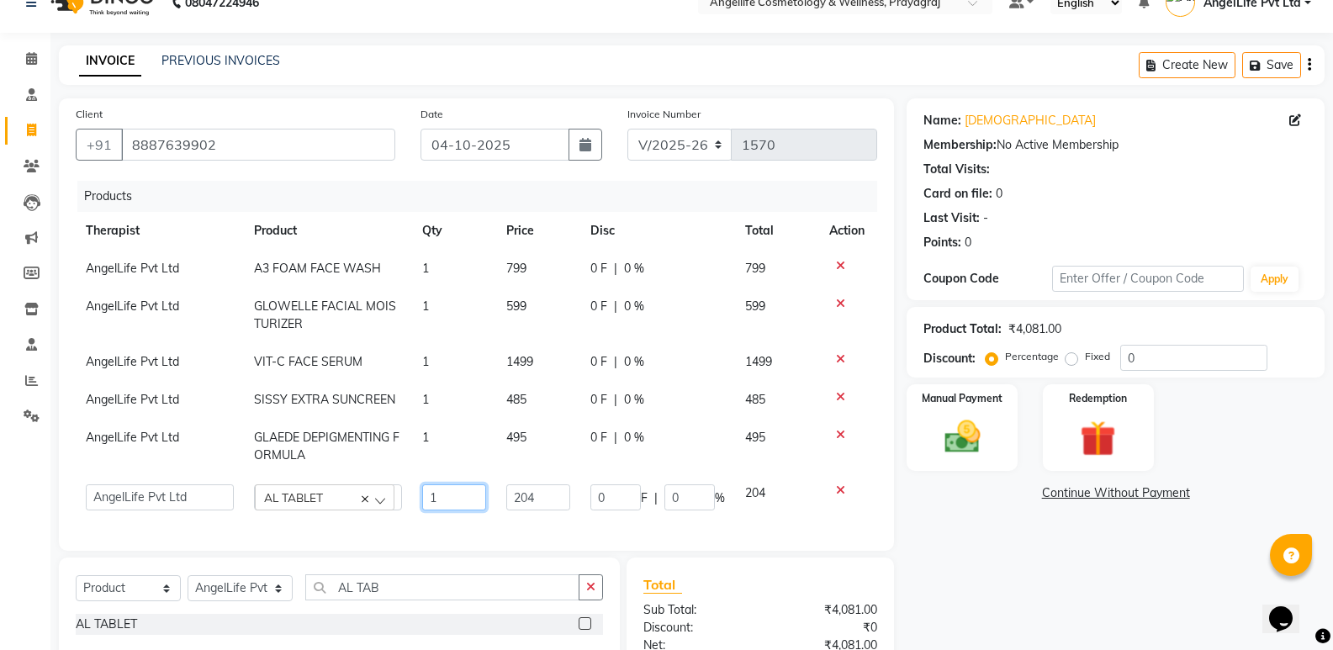
click at [446, 498] on input "1" at bounding box center [454, 497] width 64 height 26
type input "3"
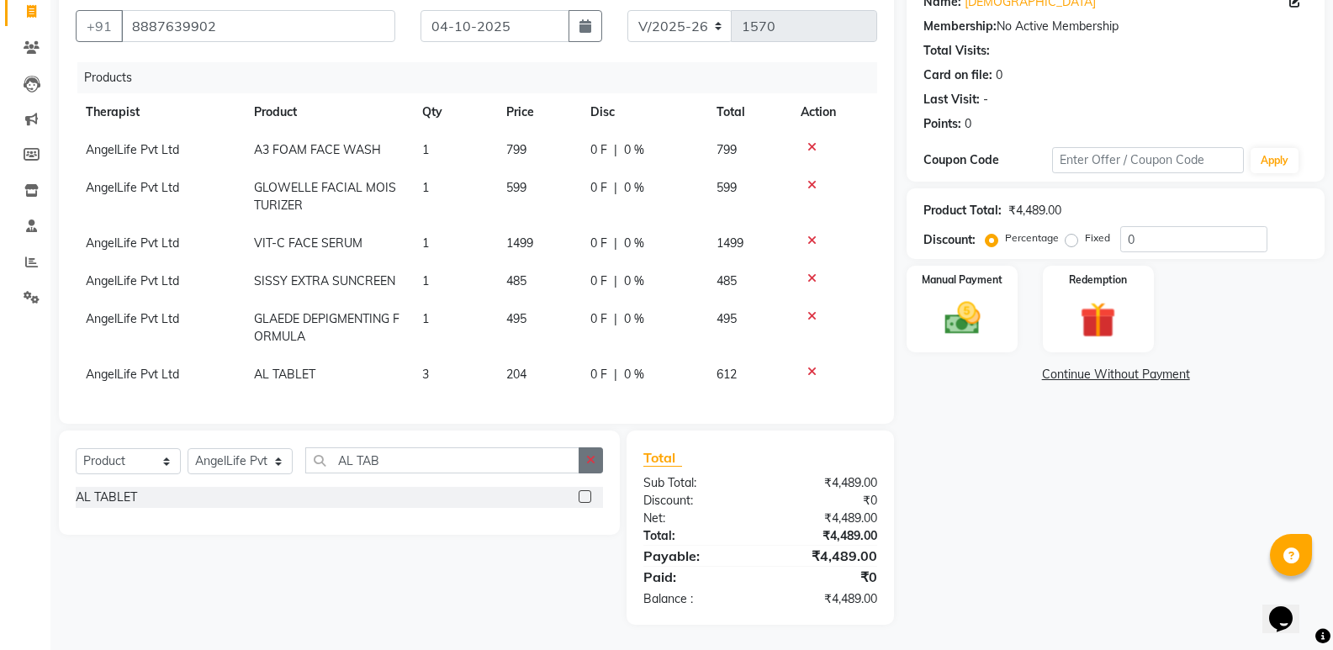
scroll to position [159, 0]
click at [595, 461] on icon "button" at bounding box center [590, 460] width 9 height 12
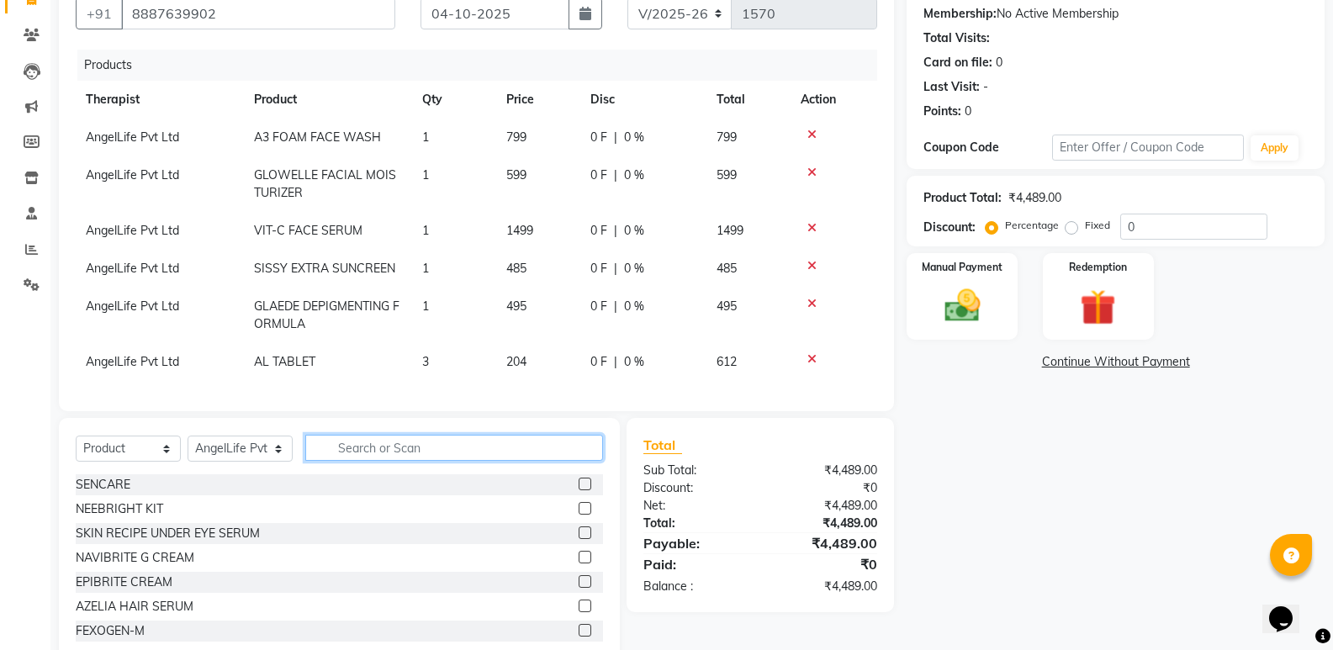
click at [551, 461] on input "text" at bounding box center [454, 448] width 298 height 26
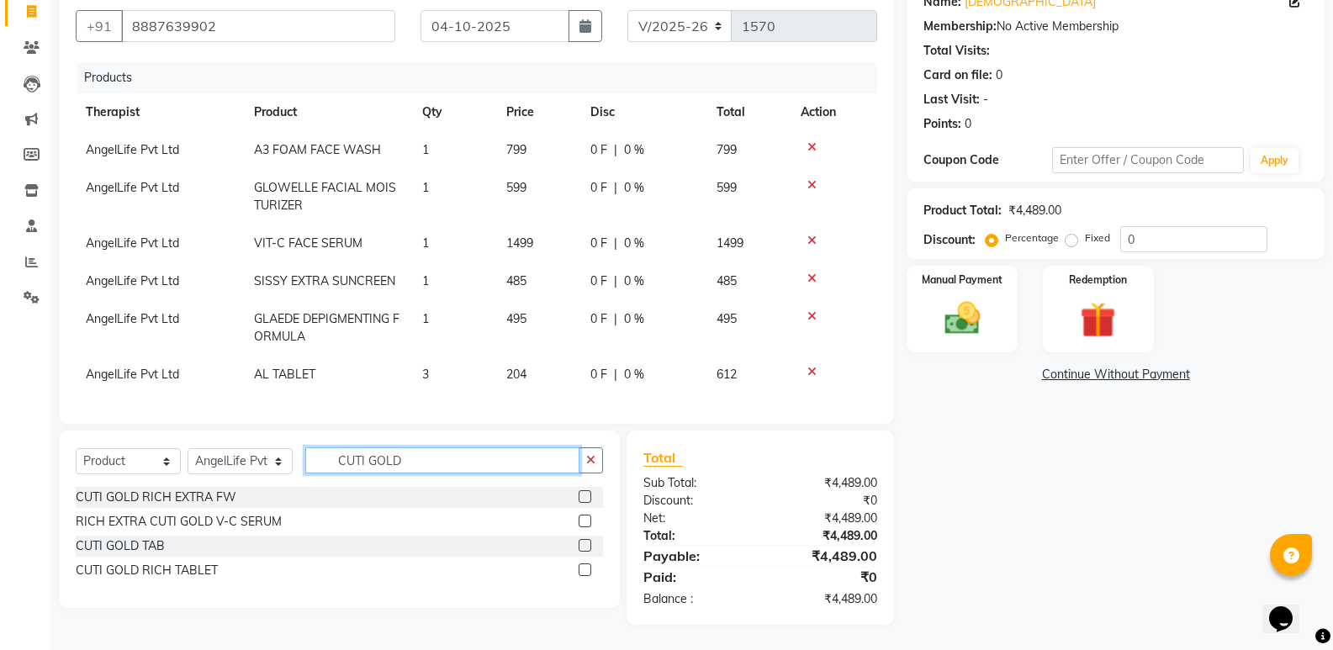
type input "CUTI GOLD"
click at [585, 567] on label at bounding box center [585, 570] width 13 height 13
click at [585, 567] on input "checkbox" at bounding box center [584, 570] width 11 height 11
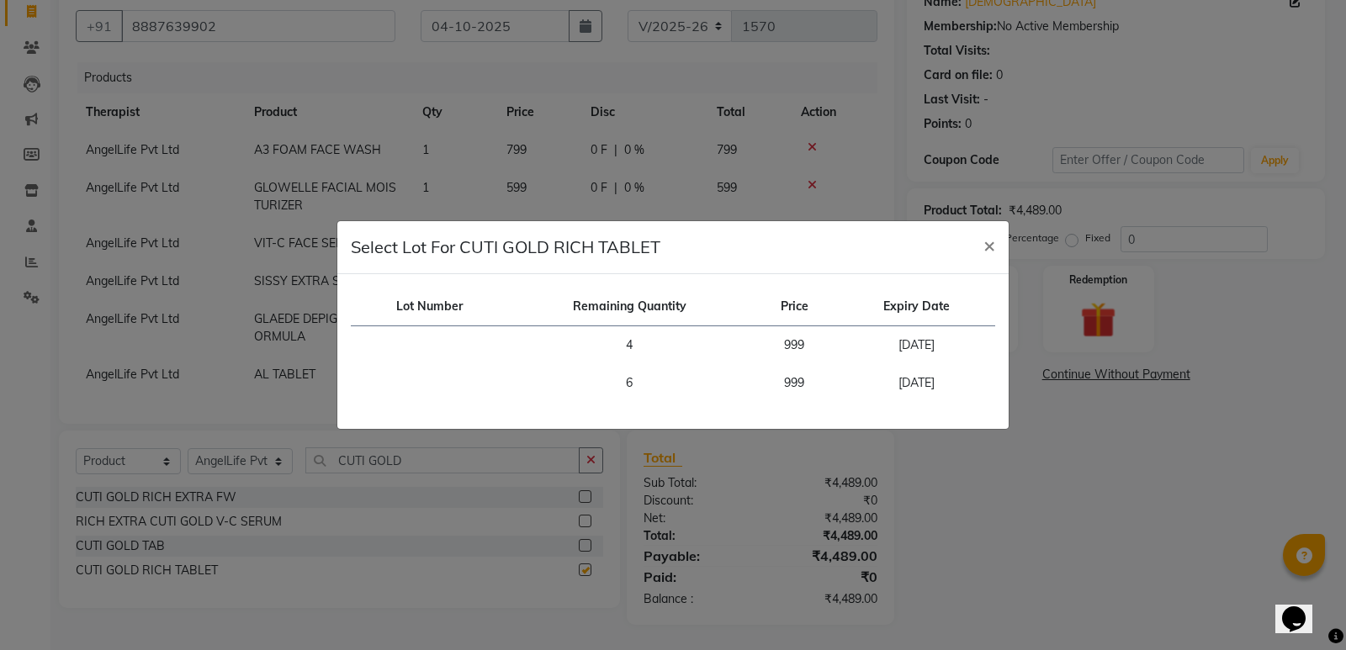
checkbox input "false"
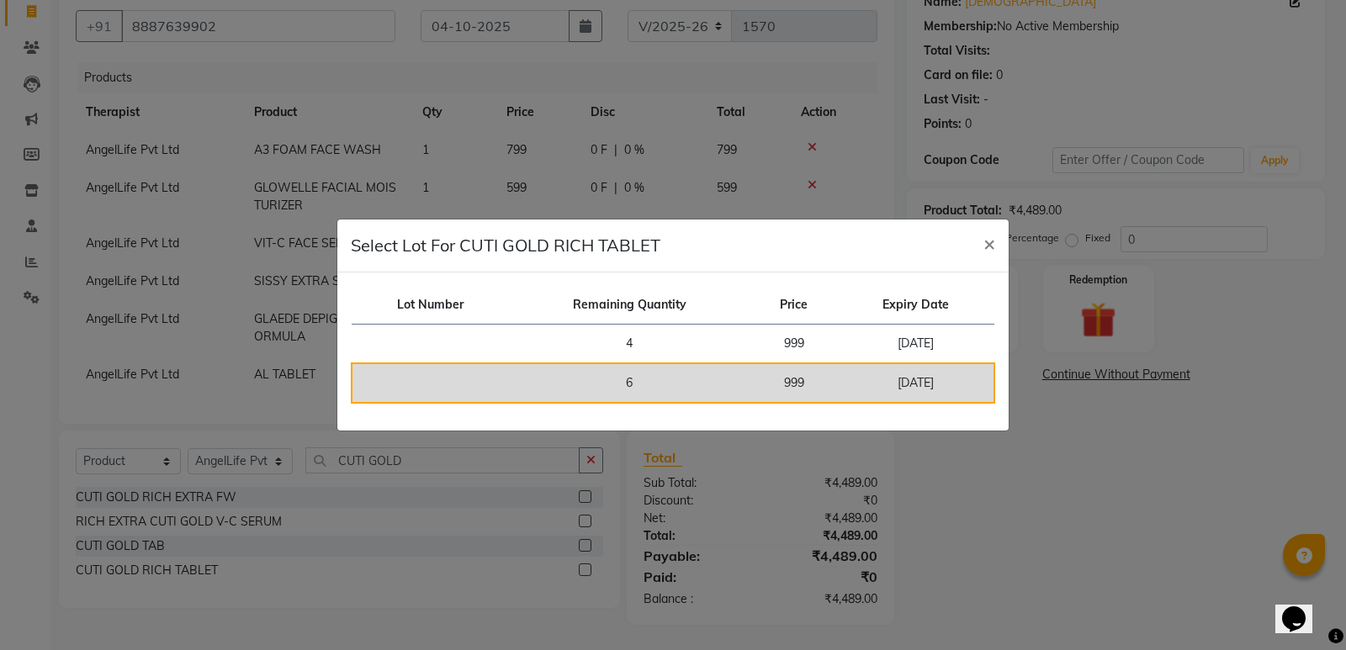
click at [640, 392] on td "6" at bounding box center [629, 383] width 242 height 40
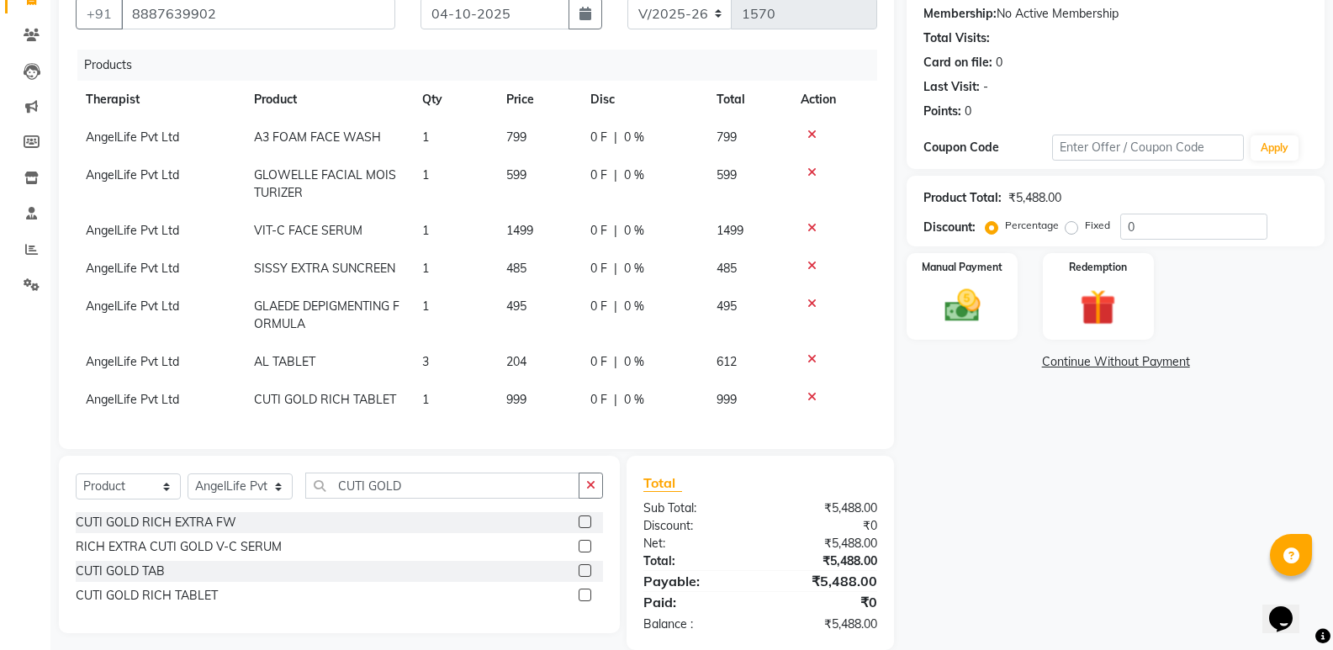
click at [467, 403] on td "1" at bounding box center [454, 400] width 84 height 38
select select "26653"
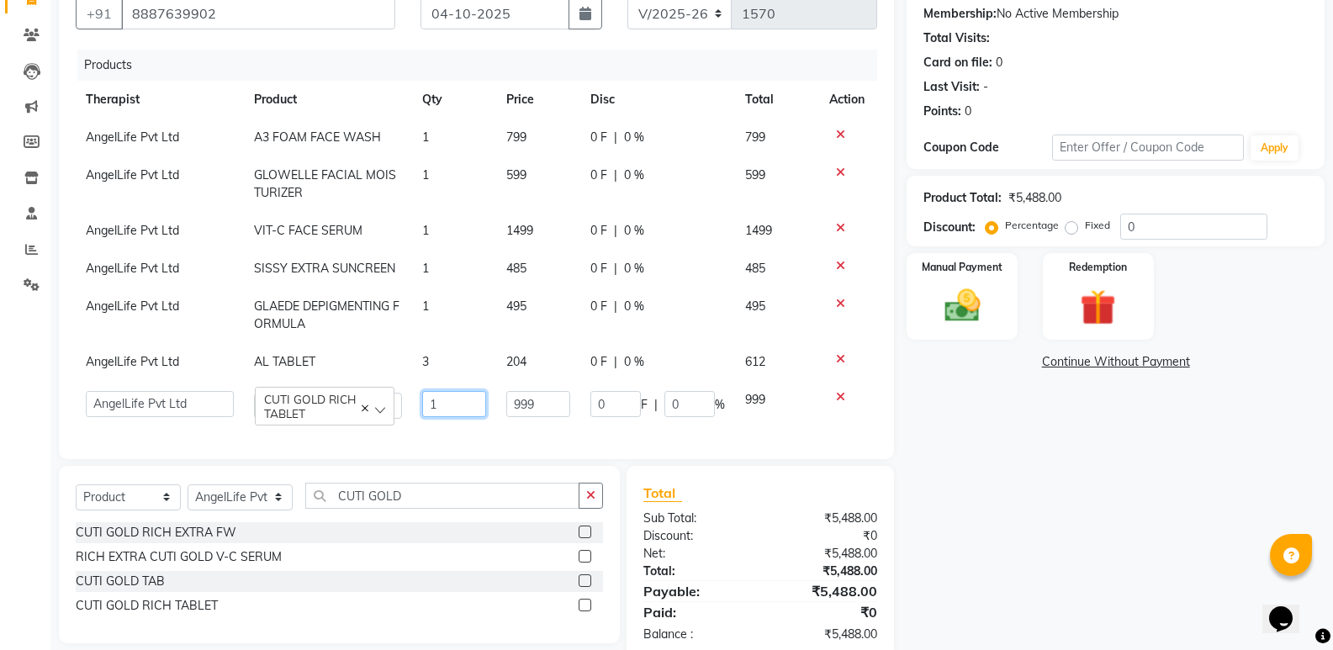
click at [468, 403] on input "1" at bounding box center [454, 404] width 64 height 26
type input "3"
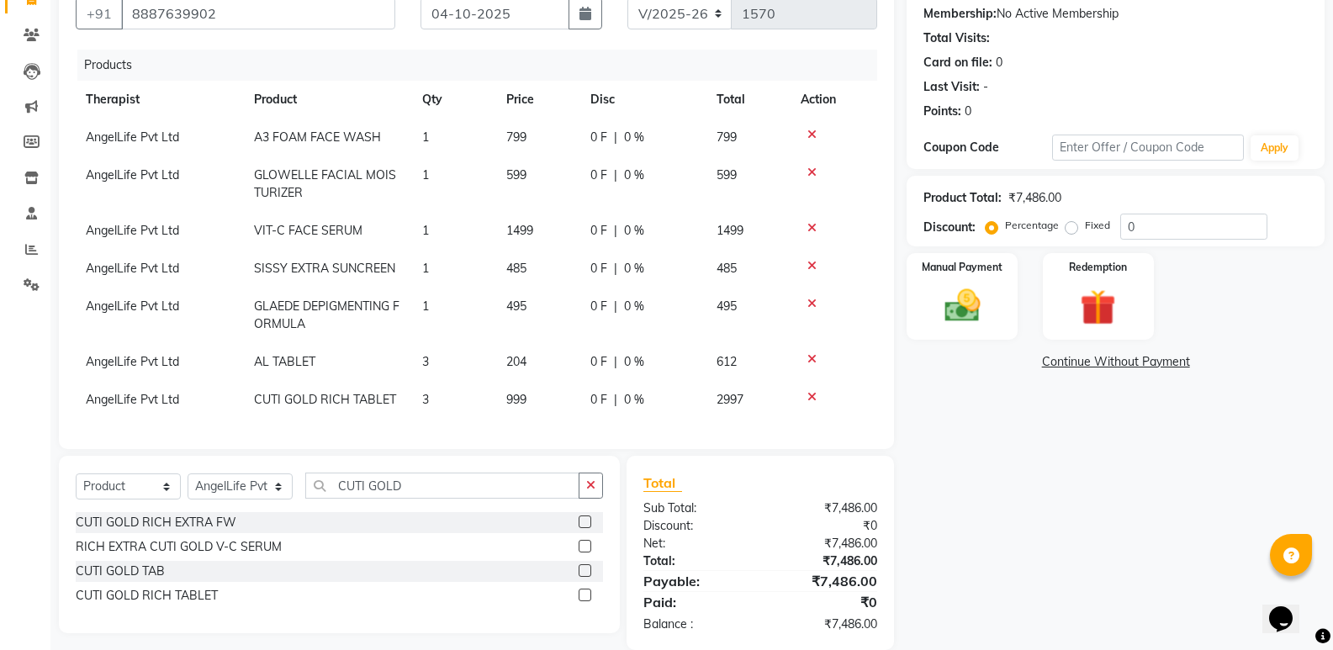
click at [992, 472] on div "Name: Vaishnavi Membership: No Active Membership Total Visits: Card on file: 0 …" at bounding box center [1122, 308] width 431 height 683
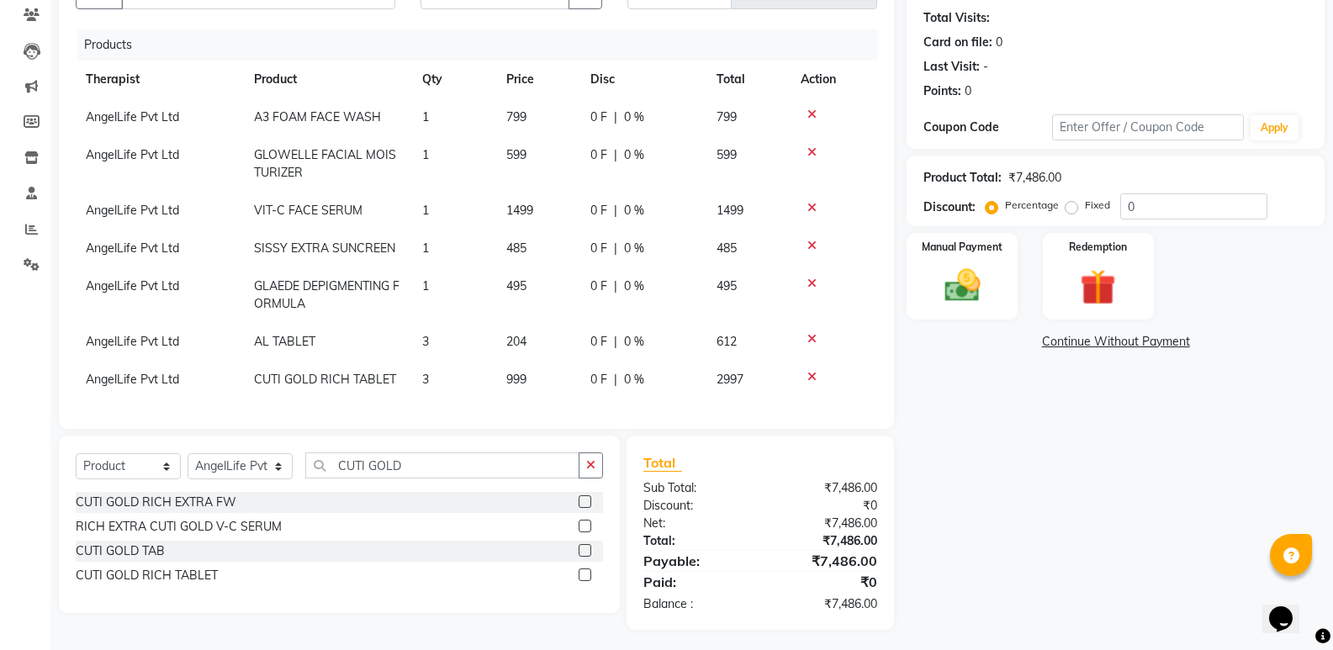
scroll to position [197, 0]
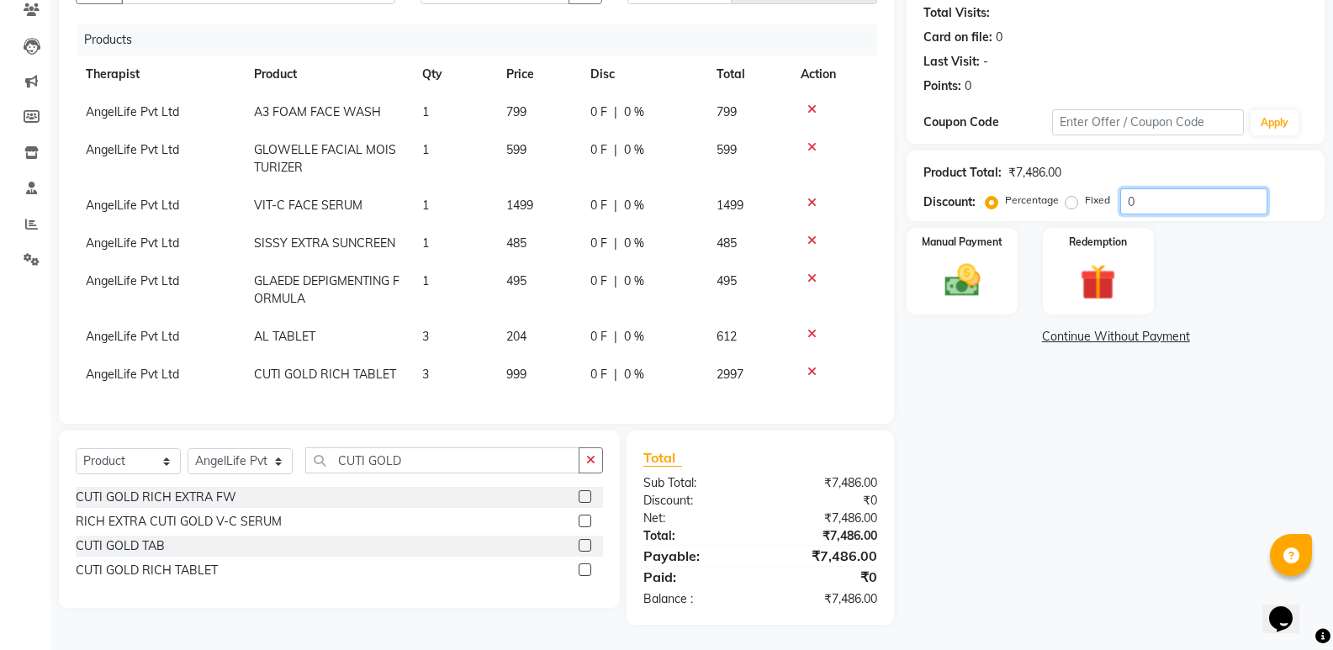
click at [1148, 192] on input "0" at bounding box center [1193, 201] width 147 height 26
type input "10"
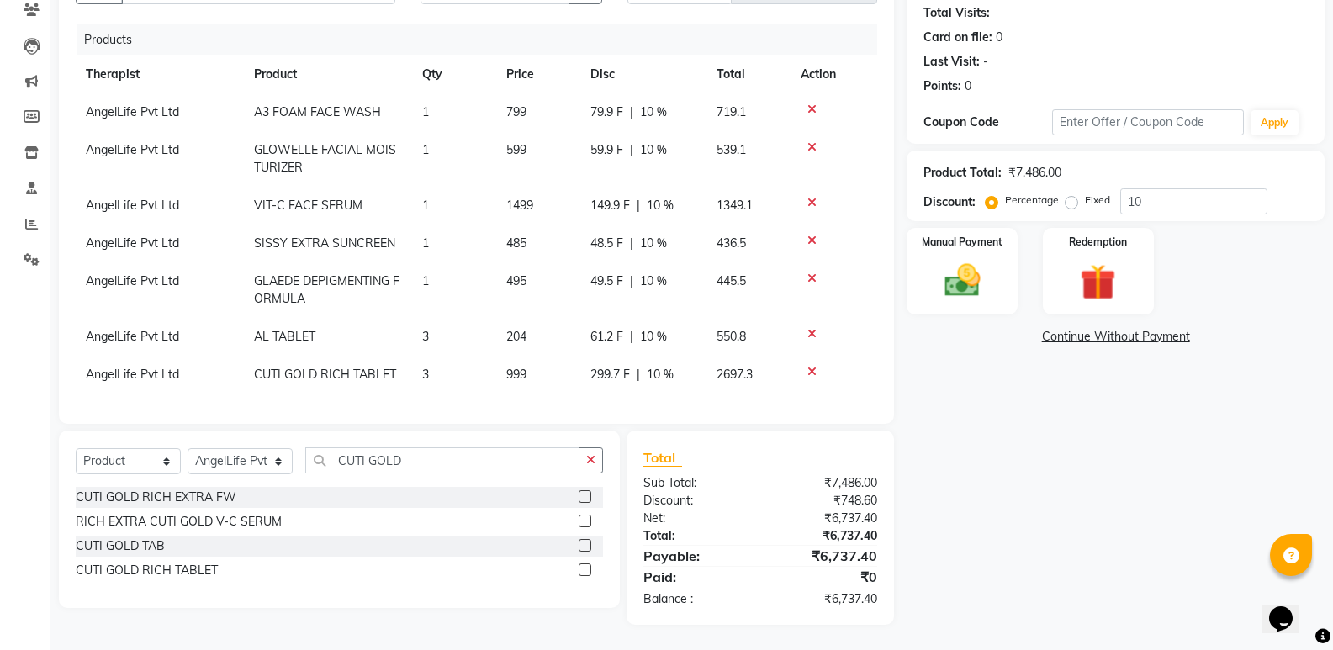
click at [950, 489] on div "Name: Vaishnavi Membership: No Active Membership Total Visits: Card on file: 0 …" at bounding box center [1122, 283] width 431 height 683
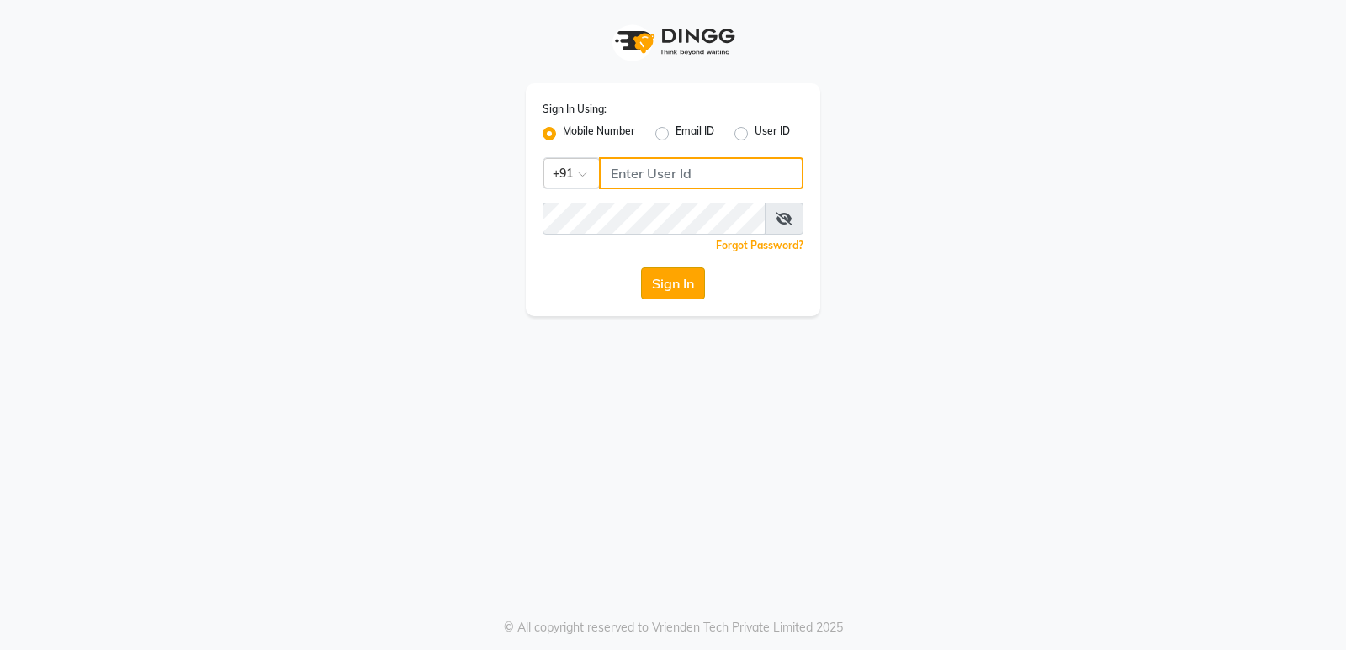
type input "9506660055"
click at [668, 291] on button "Sign In" at bounding box center [673, 283] width 64 height 32
click at [668, 291] on div "Sign In" at bounding box center [672, 283] width 261 height 32
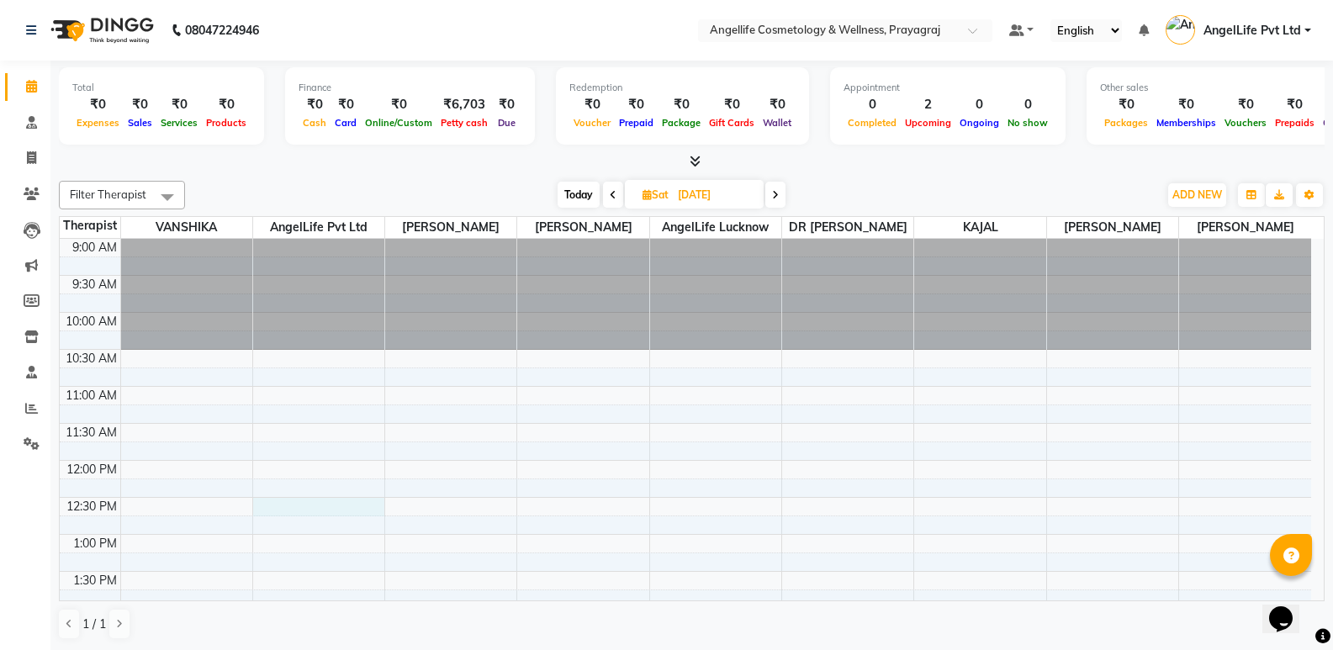
click at [286, 524] on div "9:00 AM 9:30 AM 10:00 AM 10:30 AM 11:00 AM 11:30 AM 12:00 PM 12:30 PM 1:00 PM 1…" at bounding box center [685, 645] width 1251 height 813
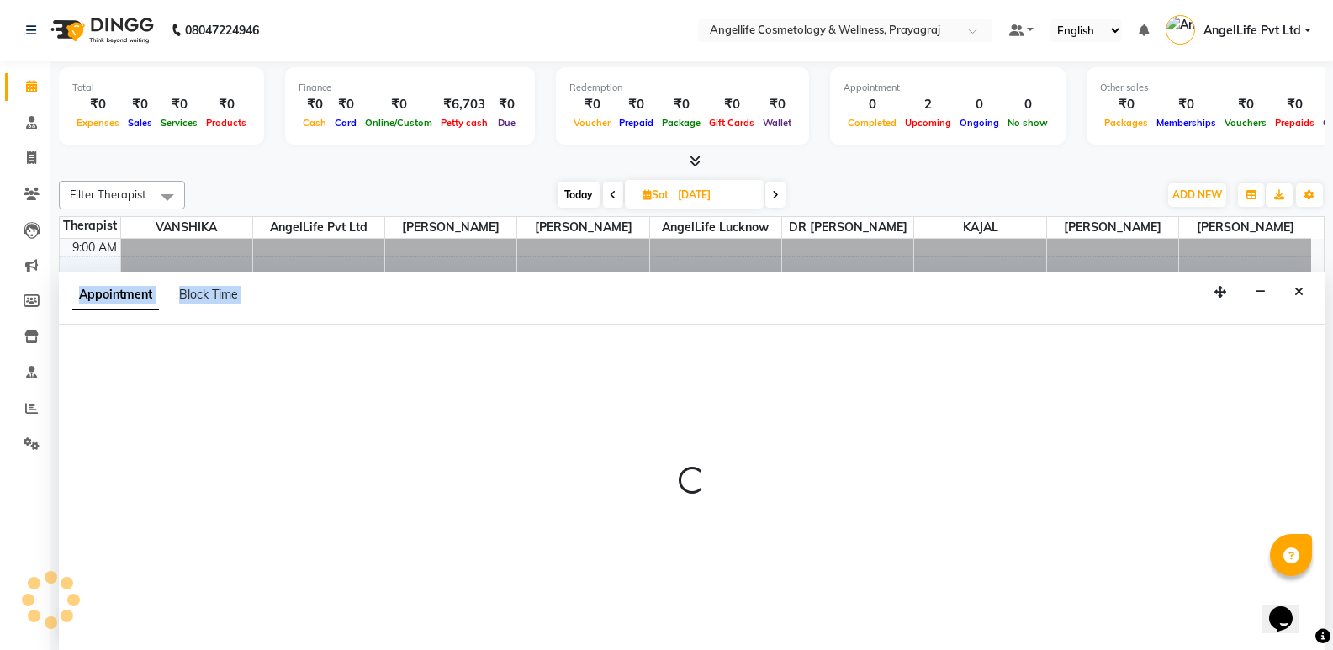
scroll to position [1, 0]
select select "26653"
select select "750"
select select "tentative"
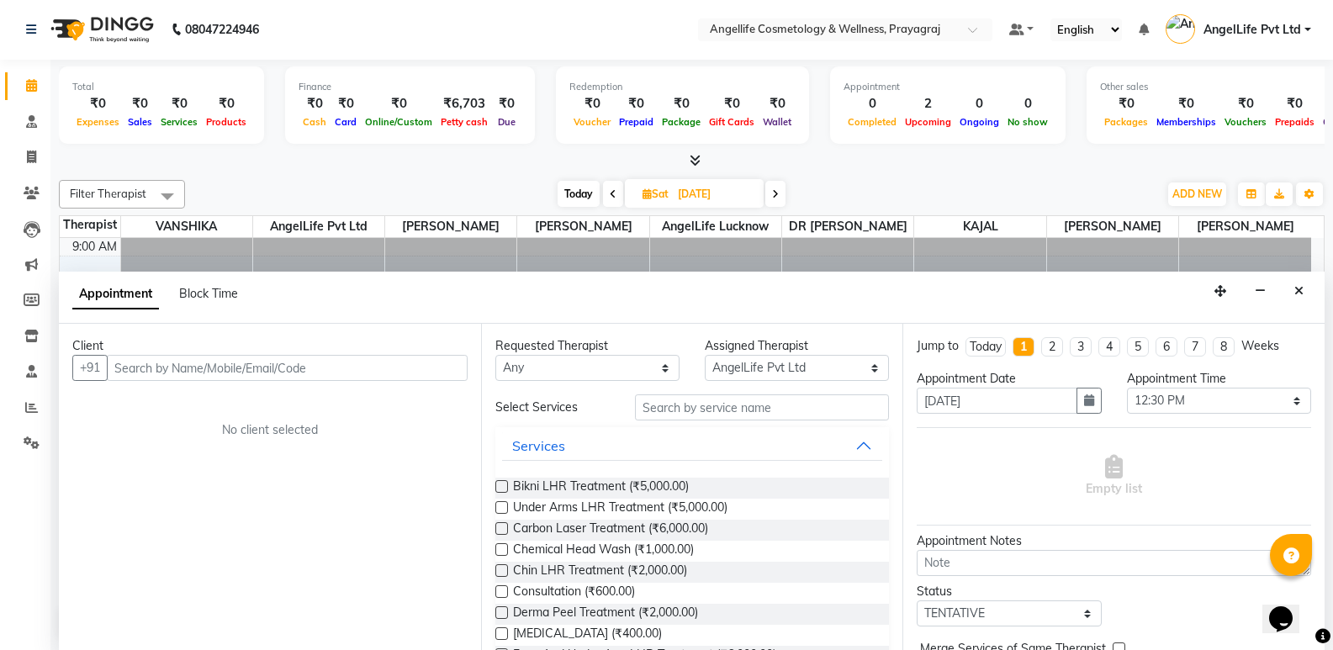
click at [193, 363] on input "text" at bounding box center [287, 368] width 361 height 26
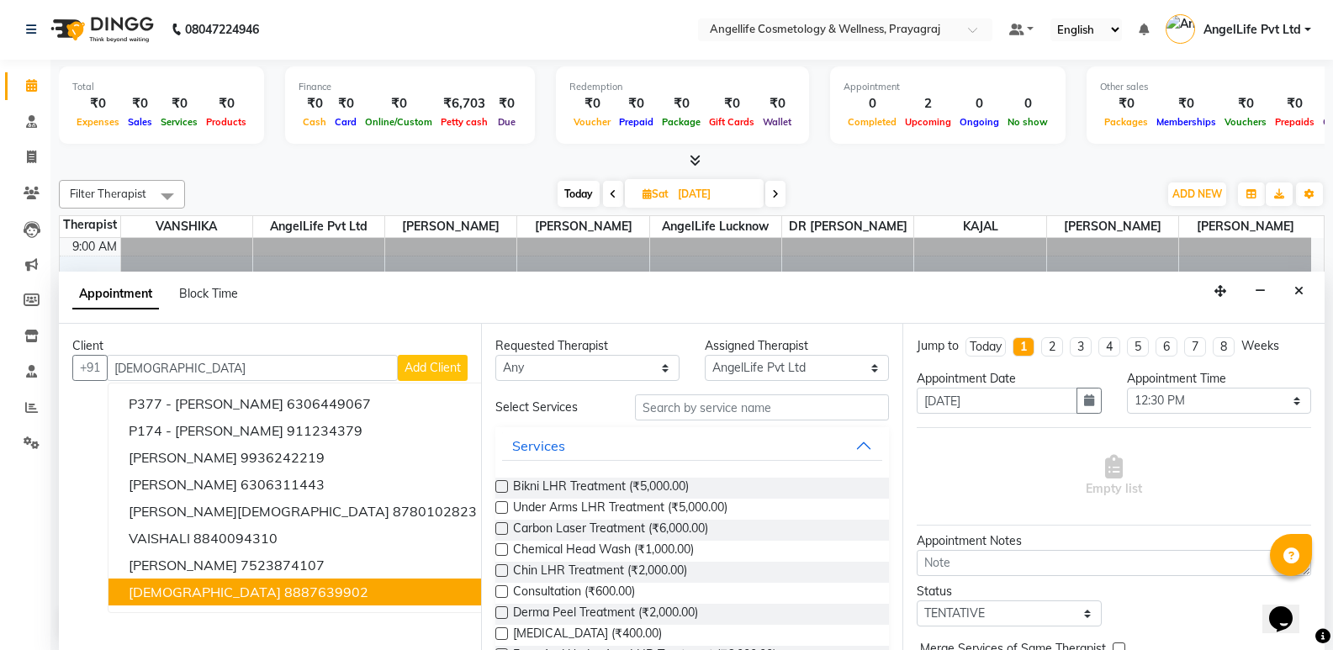
click at [193, 595] on span "[DEMOGRAPHIC_DATA]" at bounding box center [205, 592] width 152 height 17
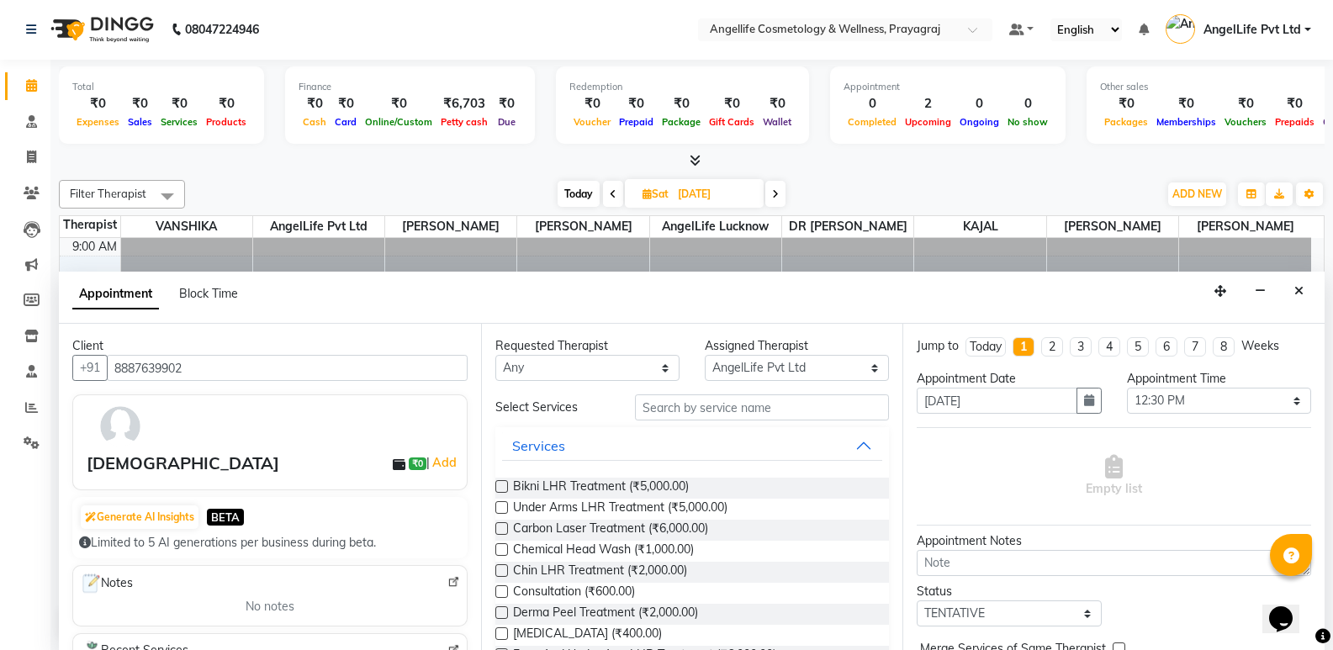
type input "8887639902"
click at [738, 402] on input "text" at bounding box center [762, 407] width 254 height 26
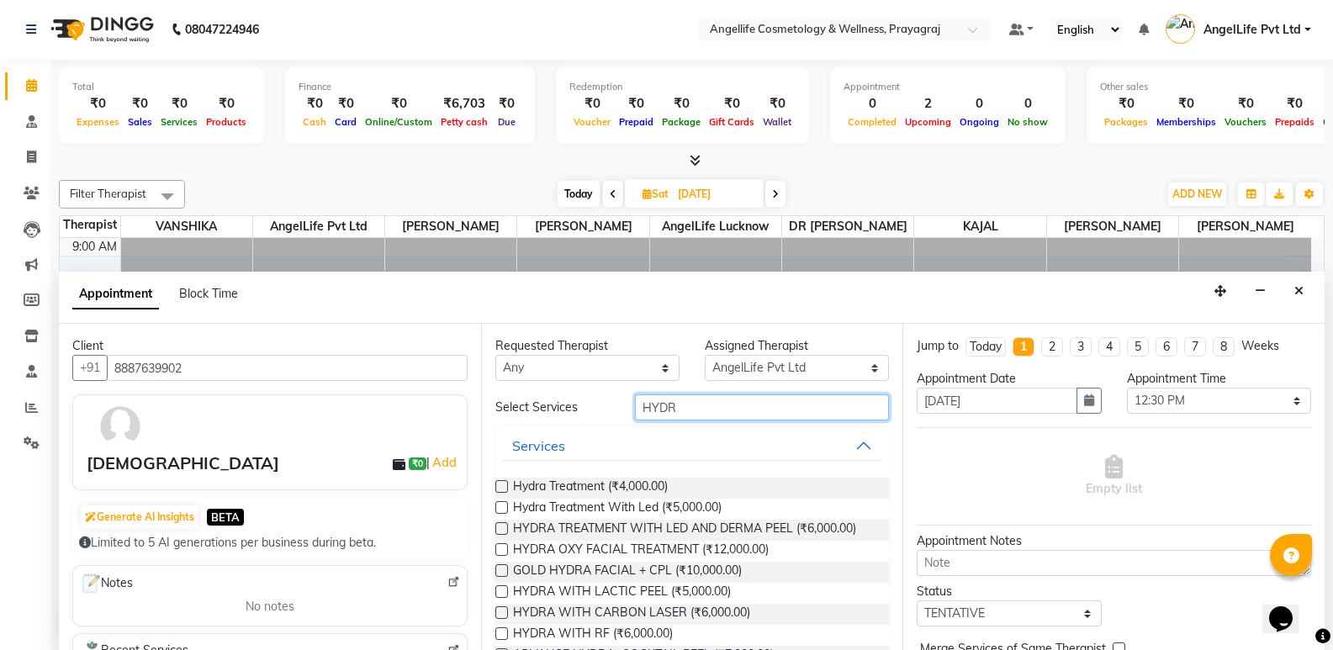
type input "HYDR"
click at [501, 488] on label at bounding box center [501, 486] width 13 height 13
click at [501, 488] on input "checkbox" at bounding box center [500, 488] width 11 height 11
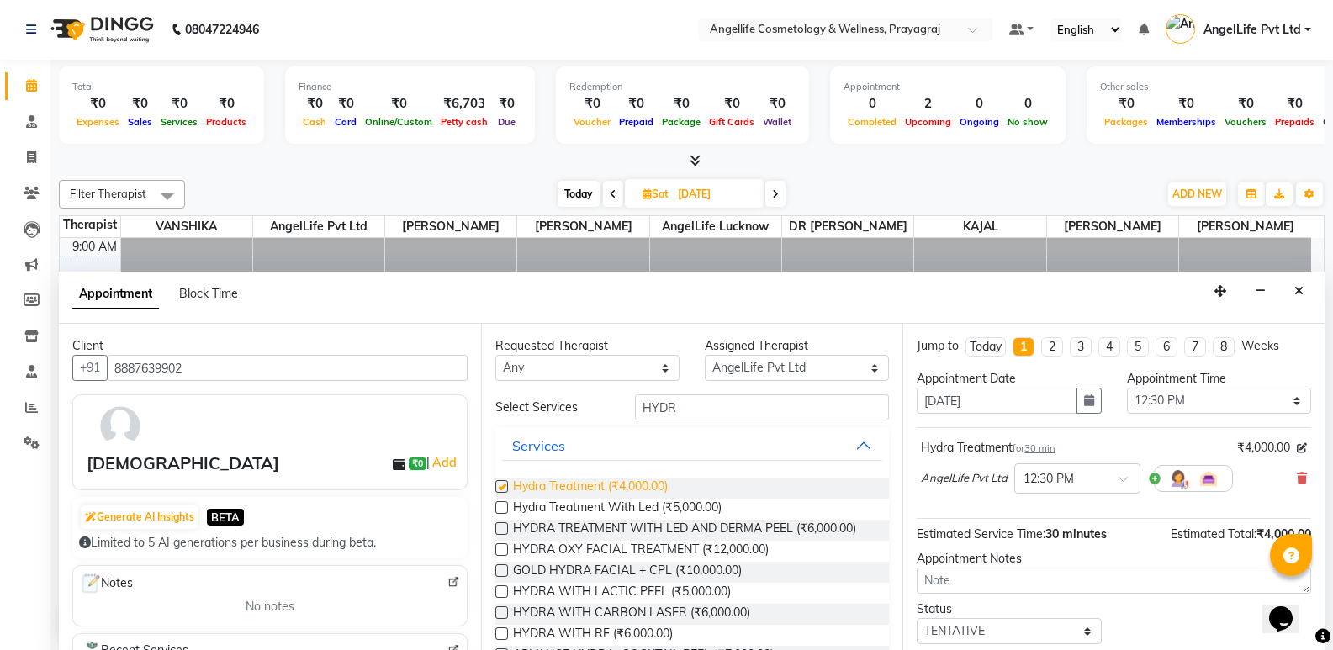
checkbox input "false"
click at [1044, 629] on select "Select TENTATIVE CONFIRM UPCOMING" at bounding box center [1009, 631] width 184 height 26
select select "confirm booking"
click at [917, 618] on select "Select TENTATIVE CONFIRM UPCOMING" at bounding box center [1009, 631] width 184 height 26
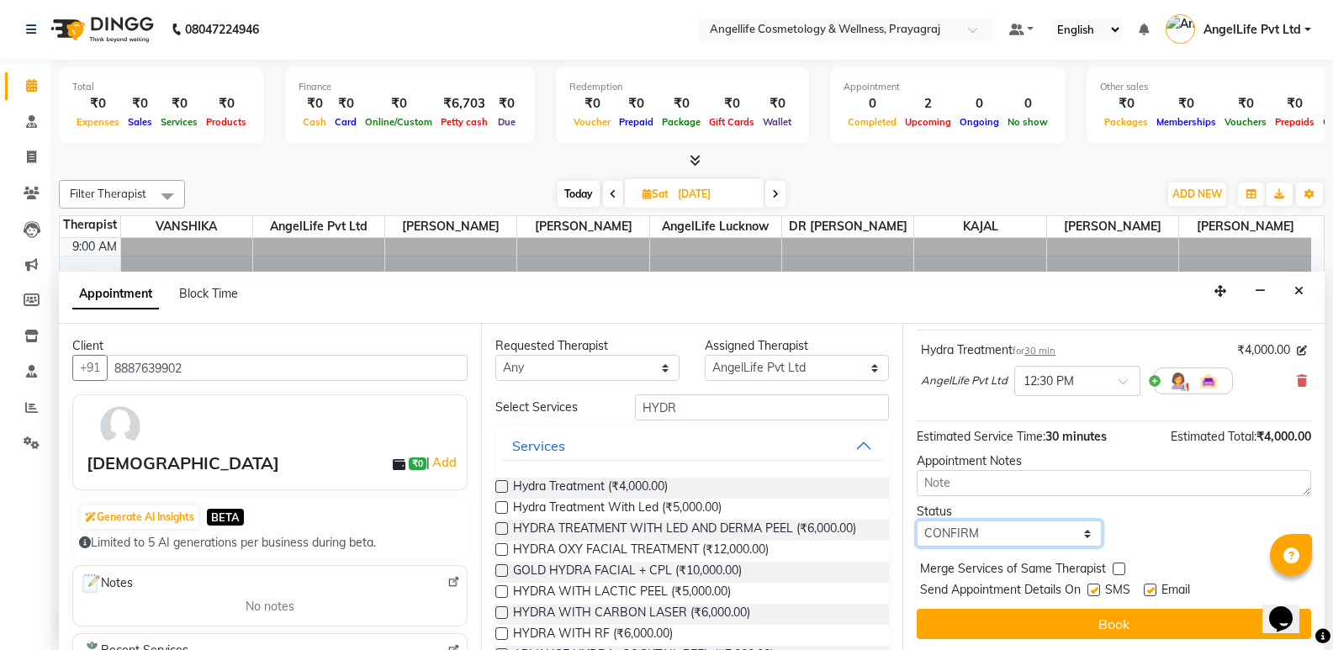
scroll to position [100, 0]
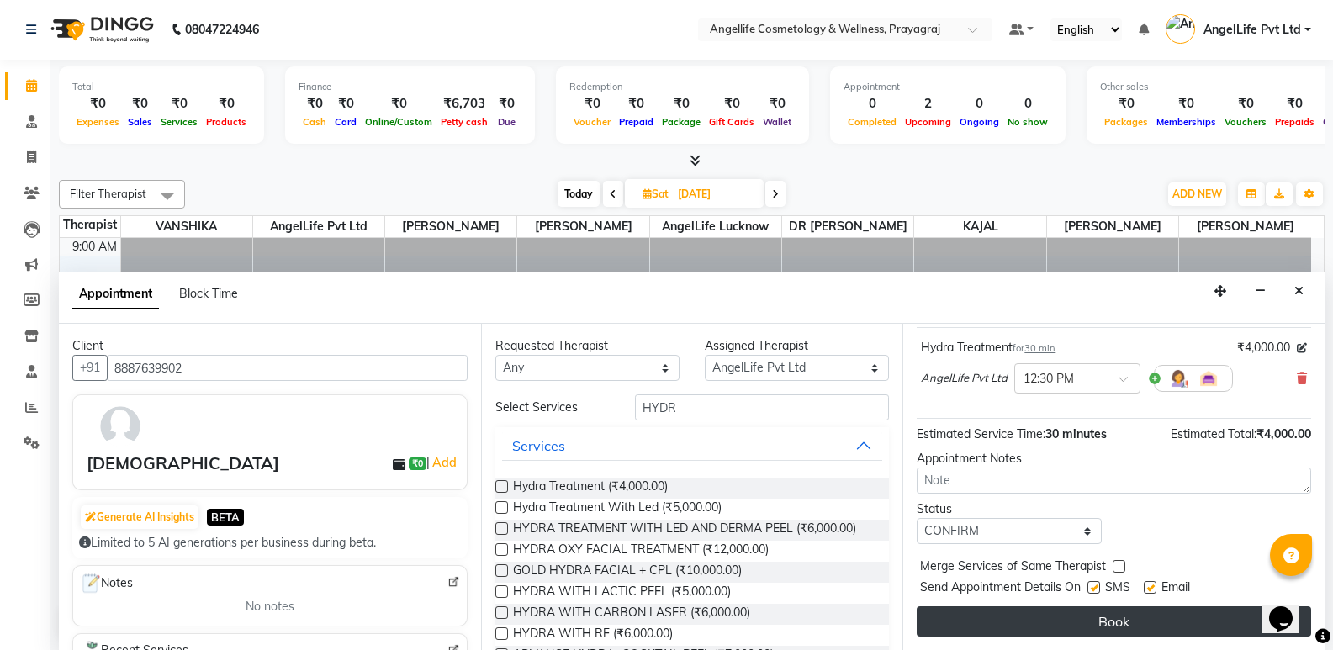
click at [1033, 622] on button "Book" at bounding box center [1114, 621] width 394 height 30
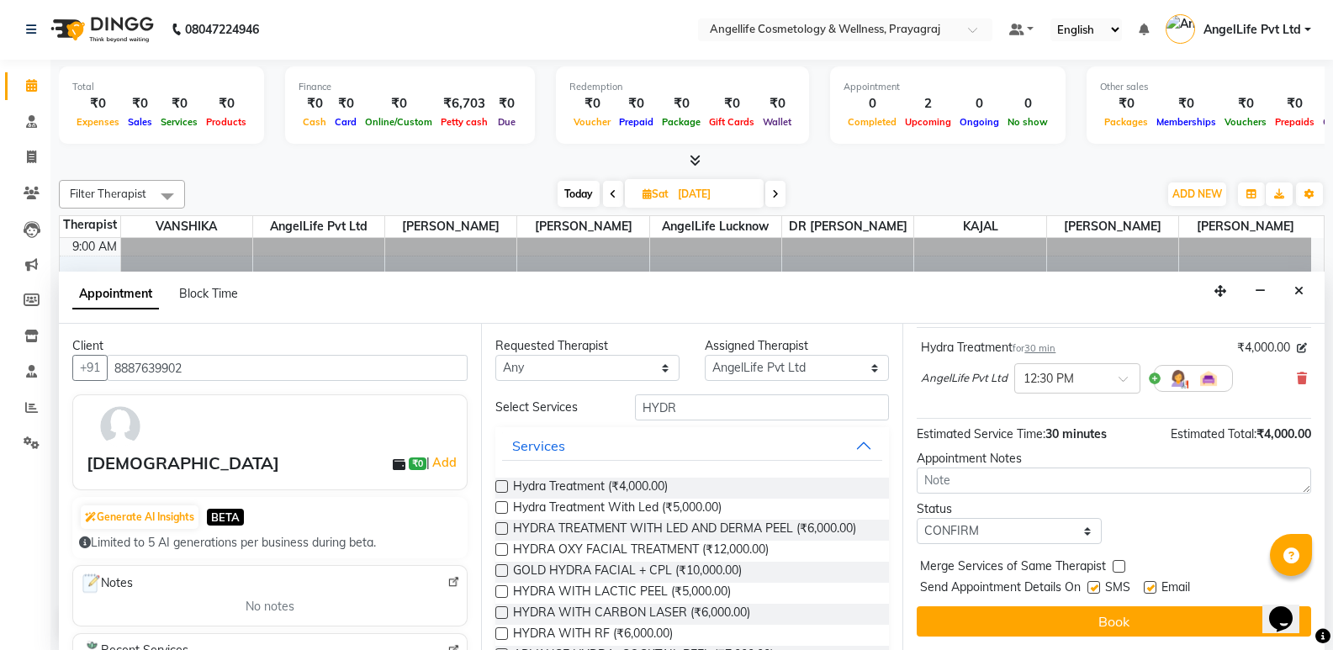
click at [1033, 622] on div "Book" at bounding box center [1114, 621] width 394 height 30
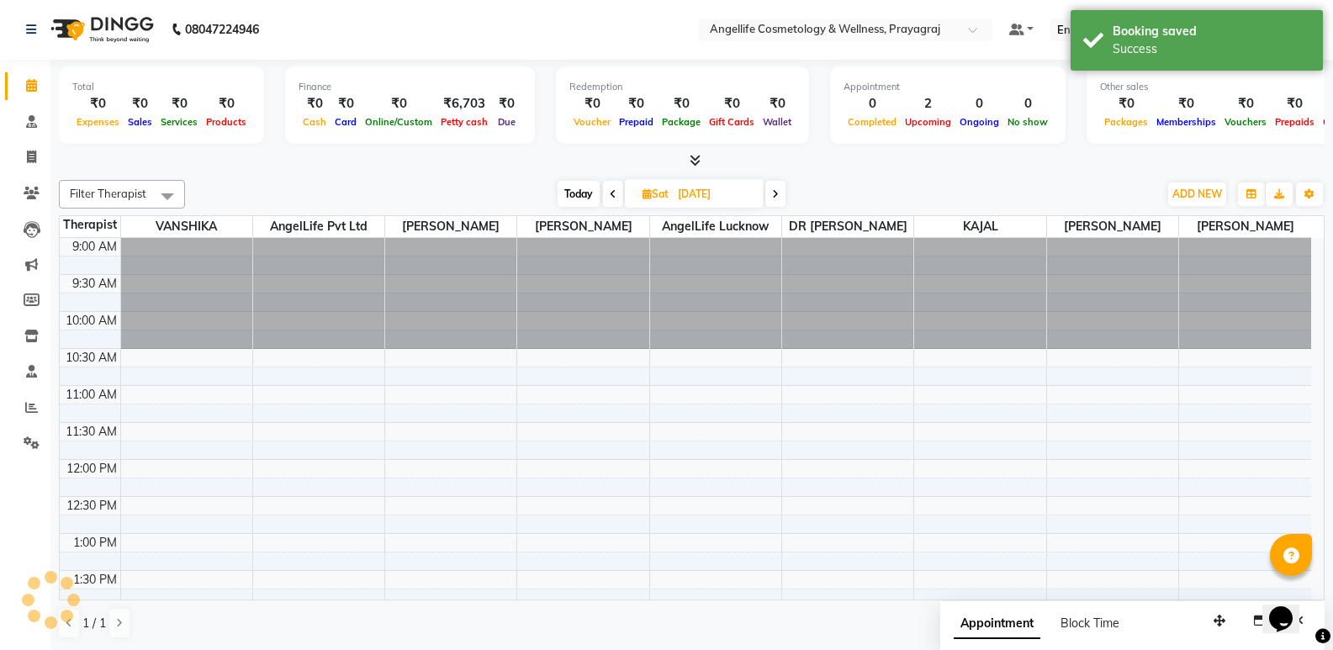
scroll to position [0, 0]
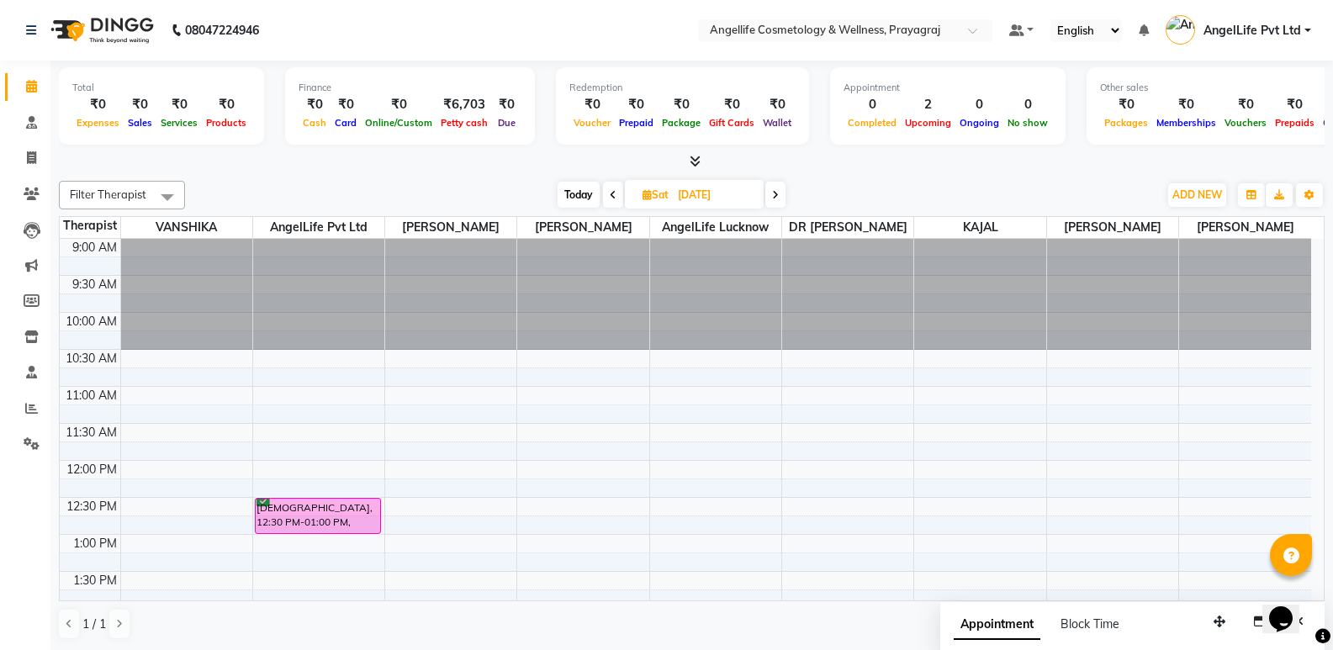
click at [613, 198] on icon at bounding box center [613, 195] width 7 height 10
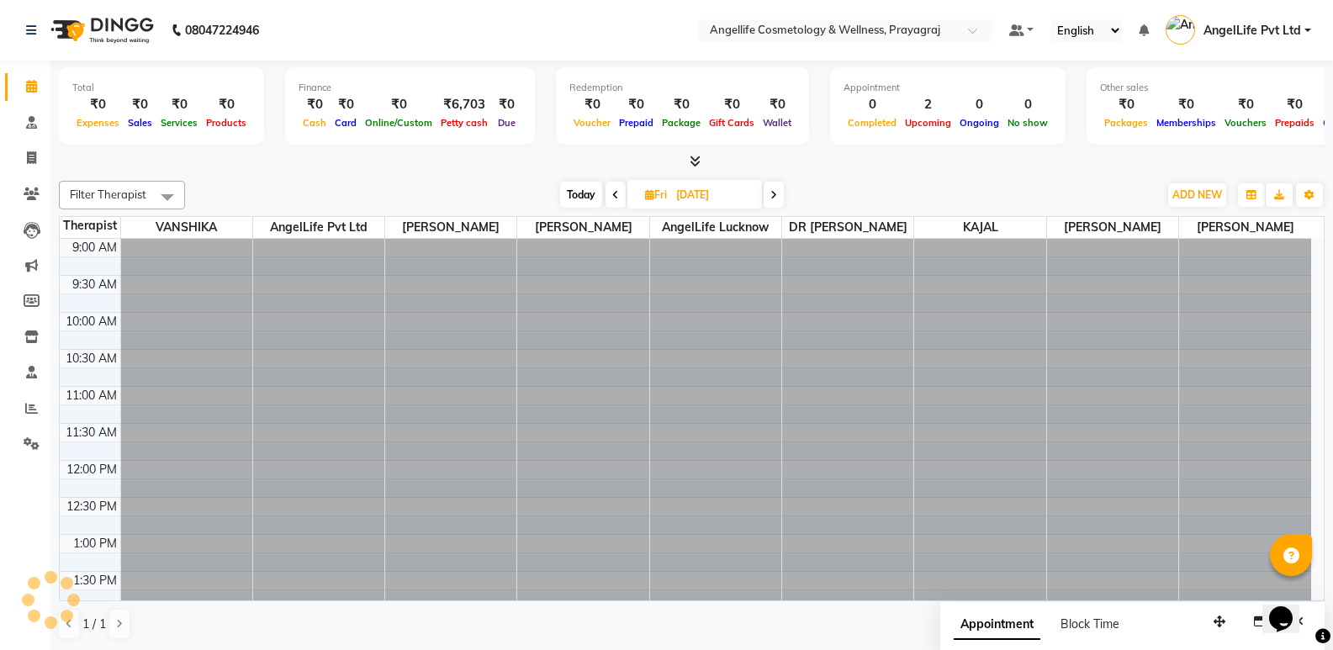
click at [613, 198] on icon at bounding box center [615, 195] width 7 height 10
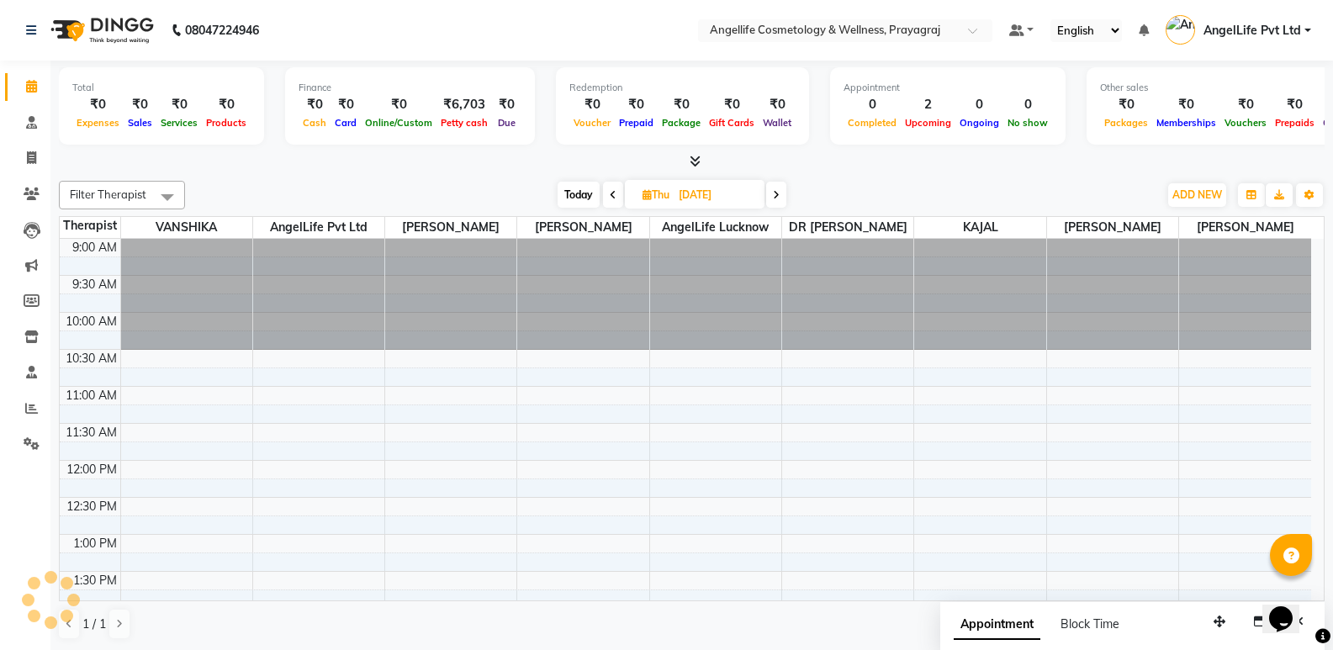
scroll to position [297, 0]
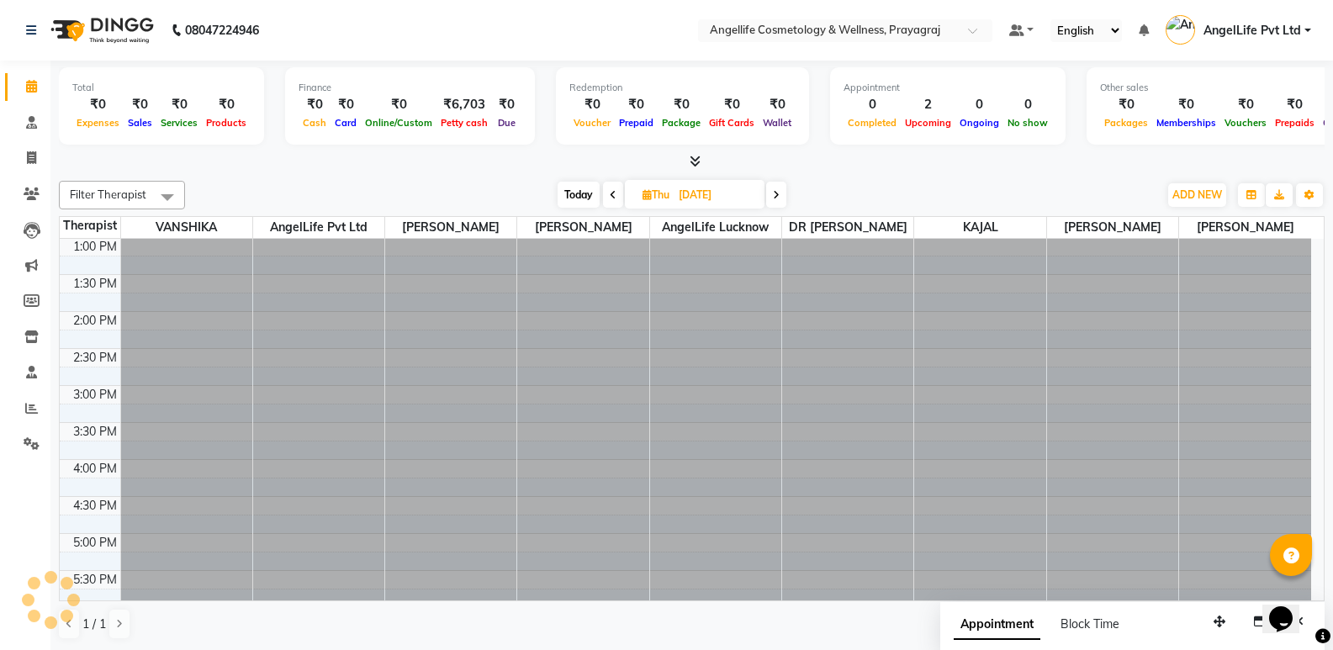
click at [613, 196] on icon at bounding box center [613, 195] width 7 height 10
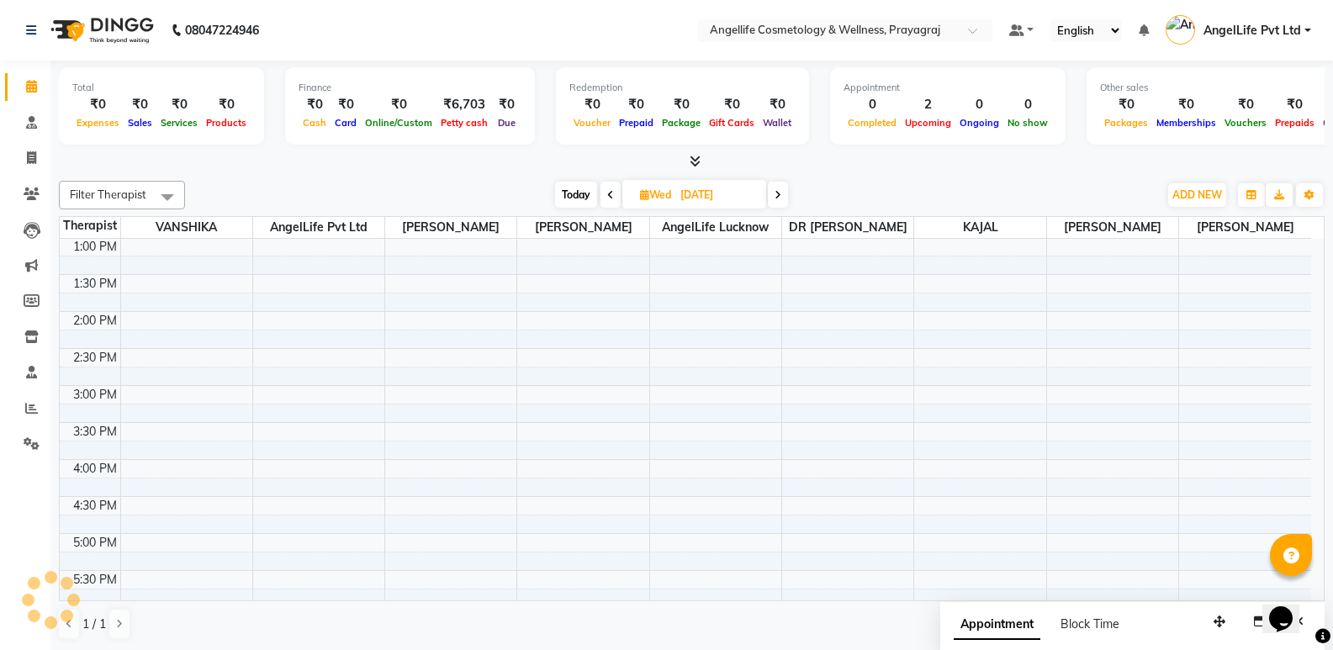
click at [613, 196] on span at bounding box center [611, 195] width 20 height 26
click at [613, 196] on icon at bounding box center [613, 195] width 7 height 10
click at [613, 196] on icon at bounding box center [611, 195] width 7 height 10
click at [613, 196] on icon at bounding box center [612, 195] width 7 height 10
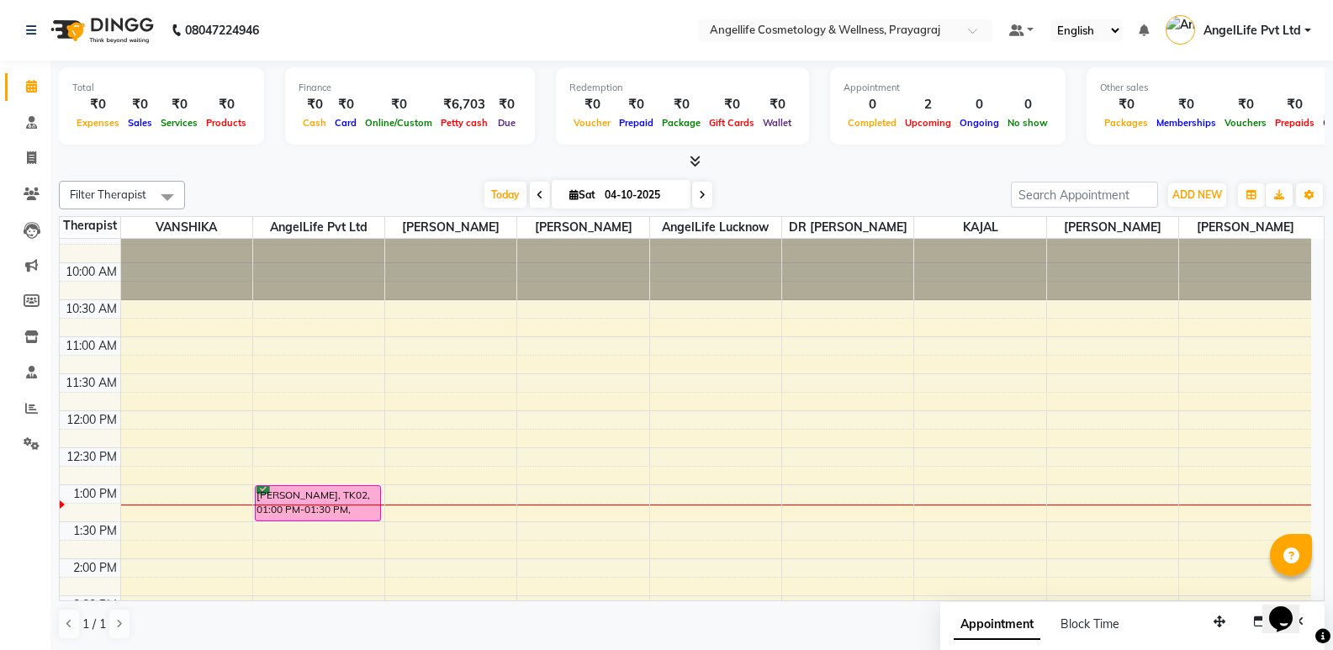
scroll to position [49, 0]
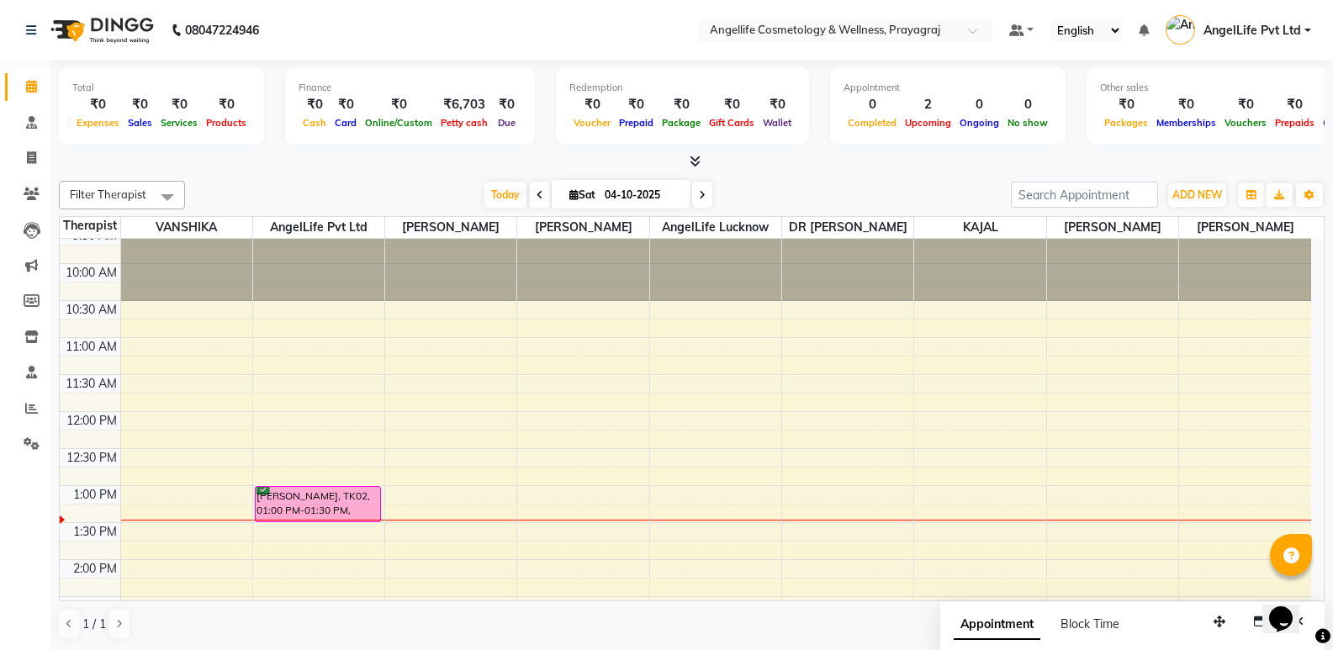
click at [701, 195] on icon at bounding box center [702, 195] width 7 height 10
type input "05-10-2025"
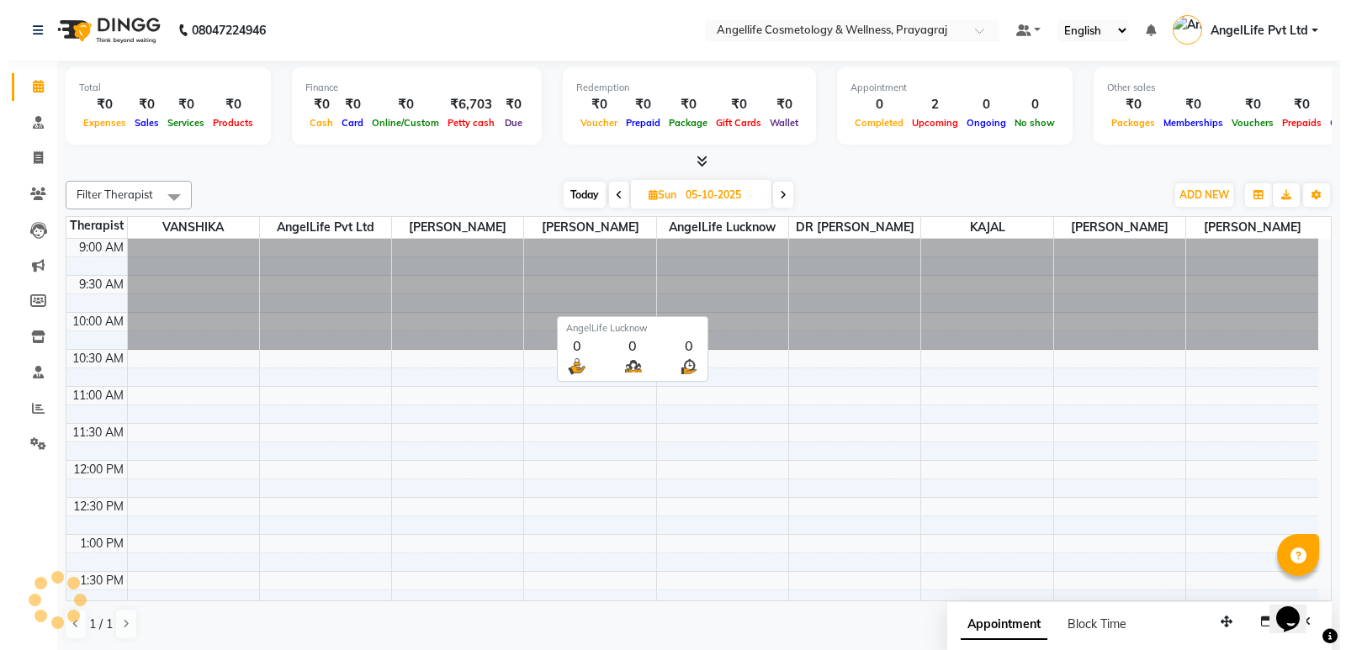
scroll to position [297, 0]
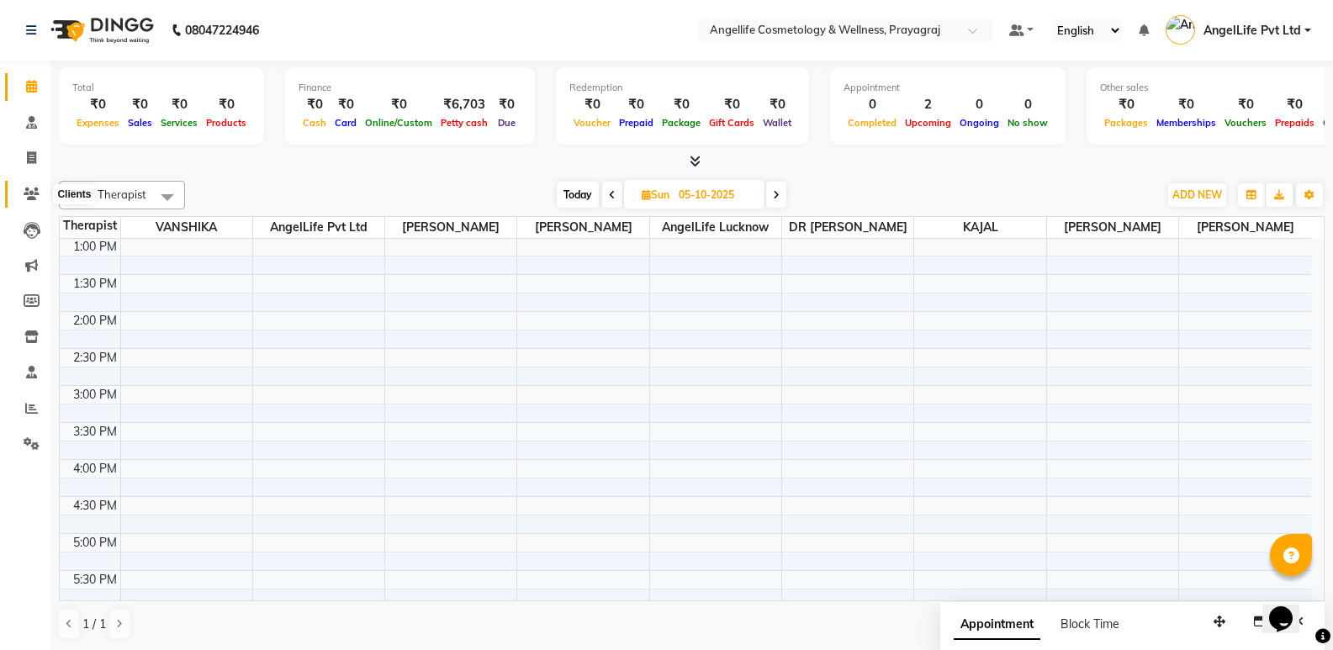
click at [24, 193] on icon at bounding box center [32, 194] width 16 height 13
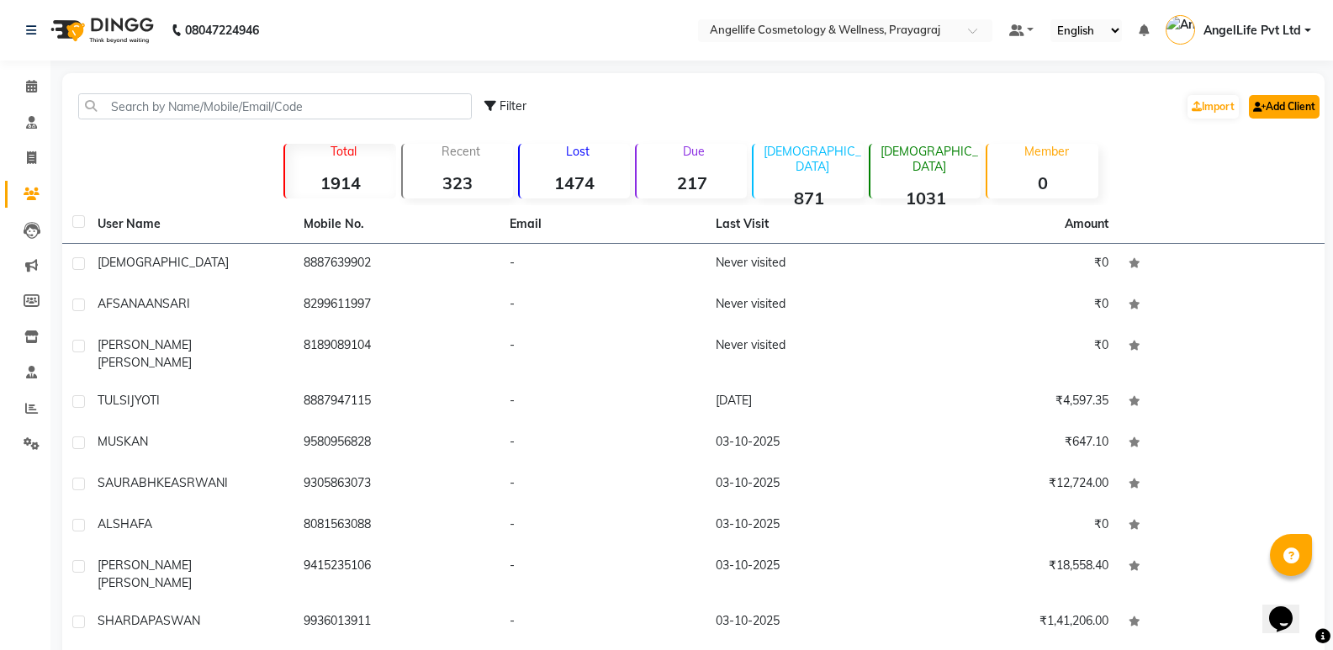
click at [1289, 113] on link "Add Client" at bounding box center [1284, 107] width 71 height 24
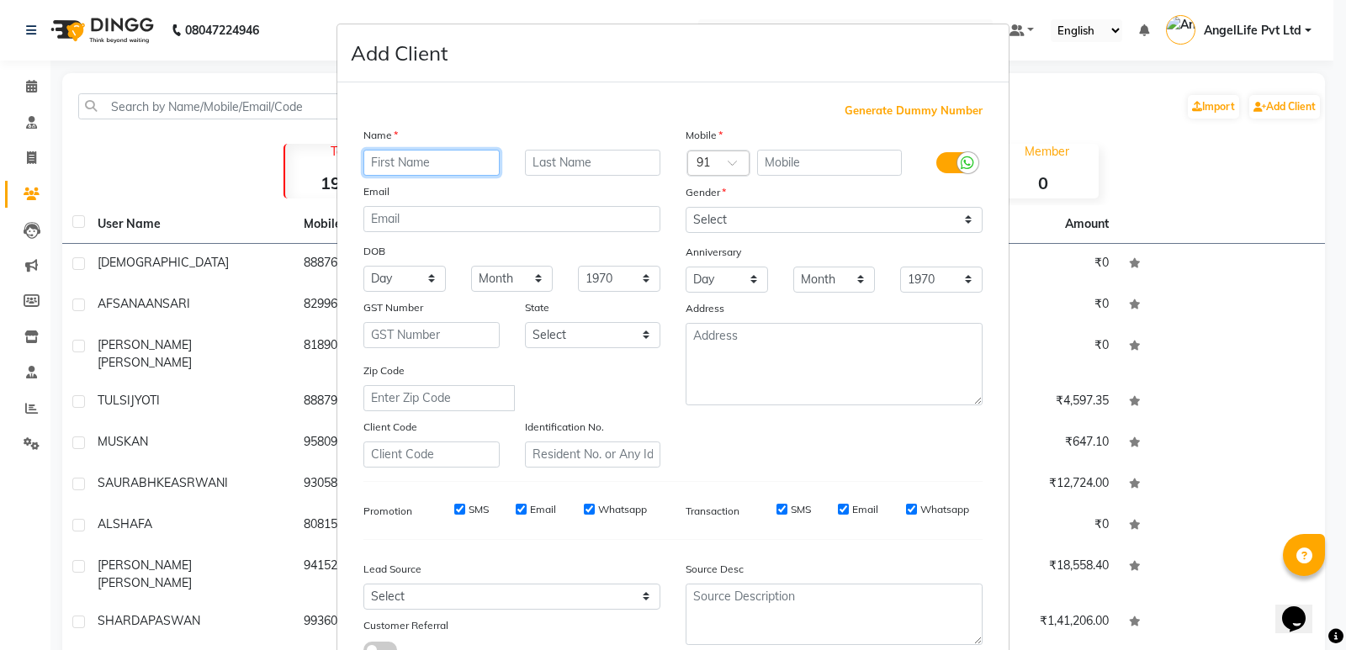
click at [426, 154] on input "text" at bounding box center [431, 163] width 136 height 26
type input "8"
type input "NIKITA"
click at [532, 155] on input "text" at bounding box center [593, 163] width 136 height 26
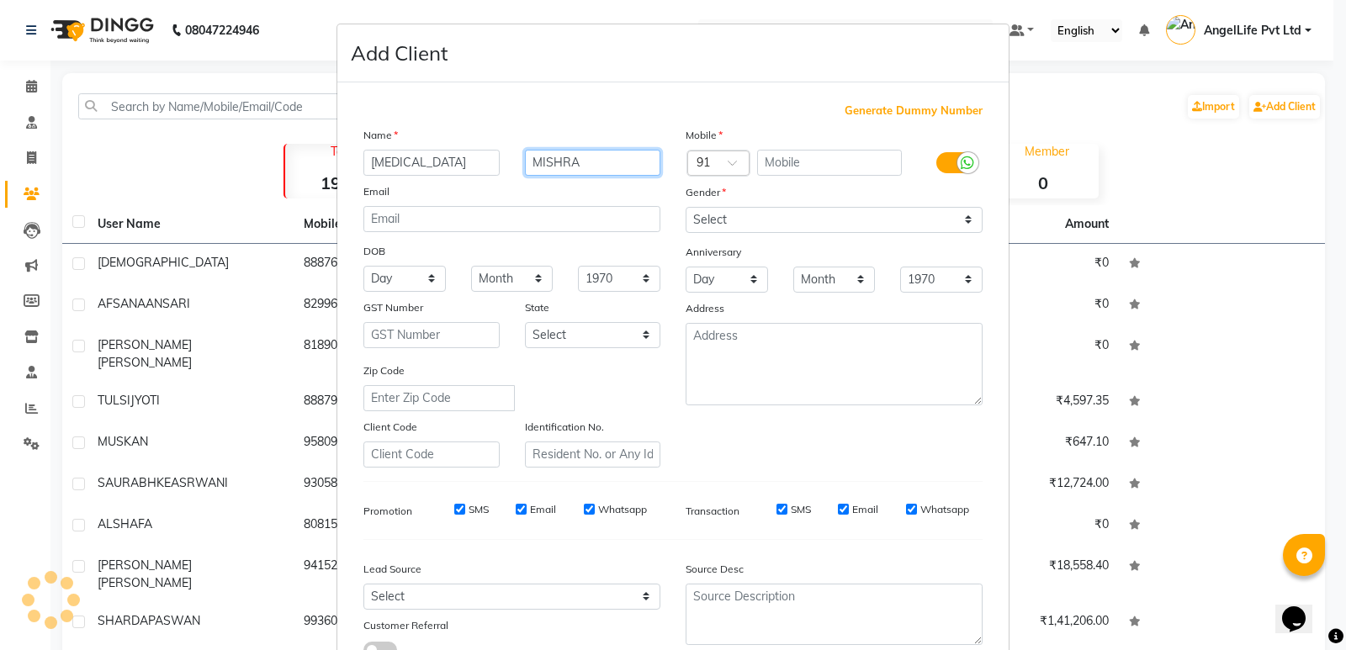
type input "MISHRA"
click at [830, 161] on input "text" at bounding box center [830, 163] width 146 height 26
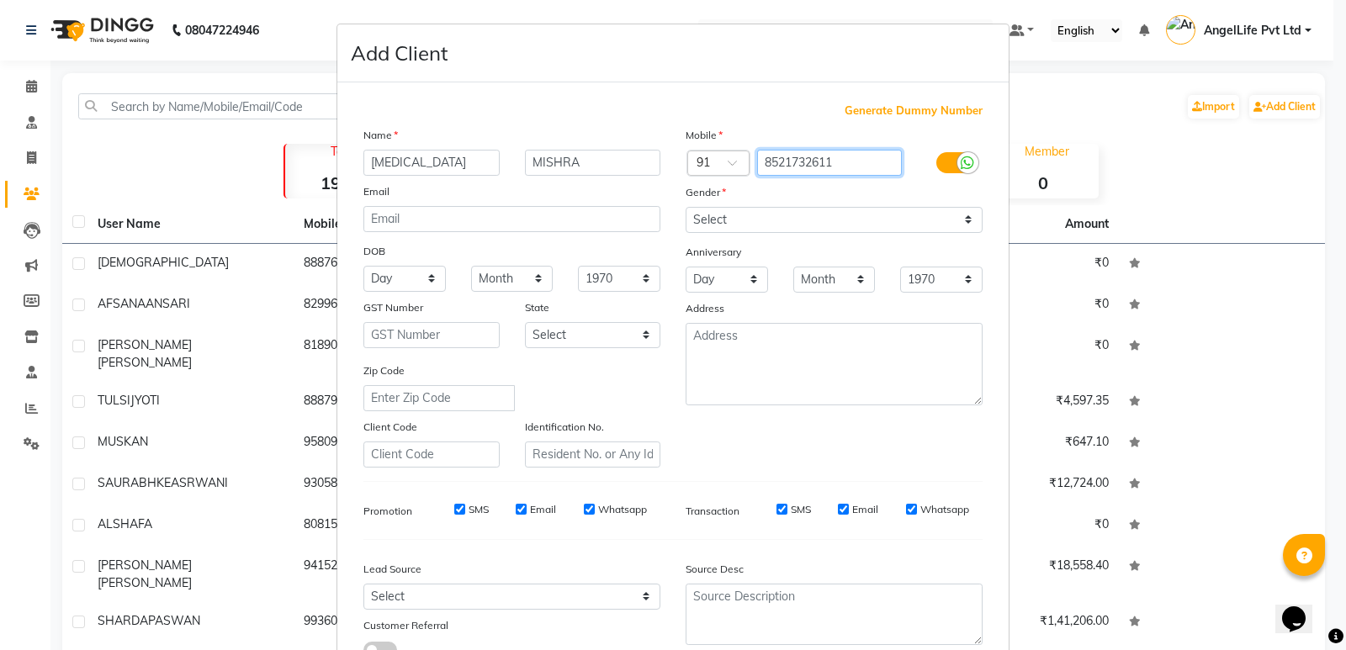
type input "8521732611"
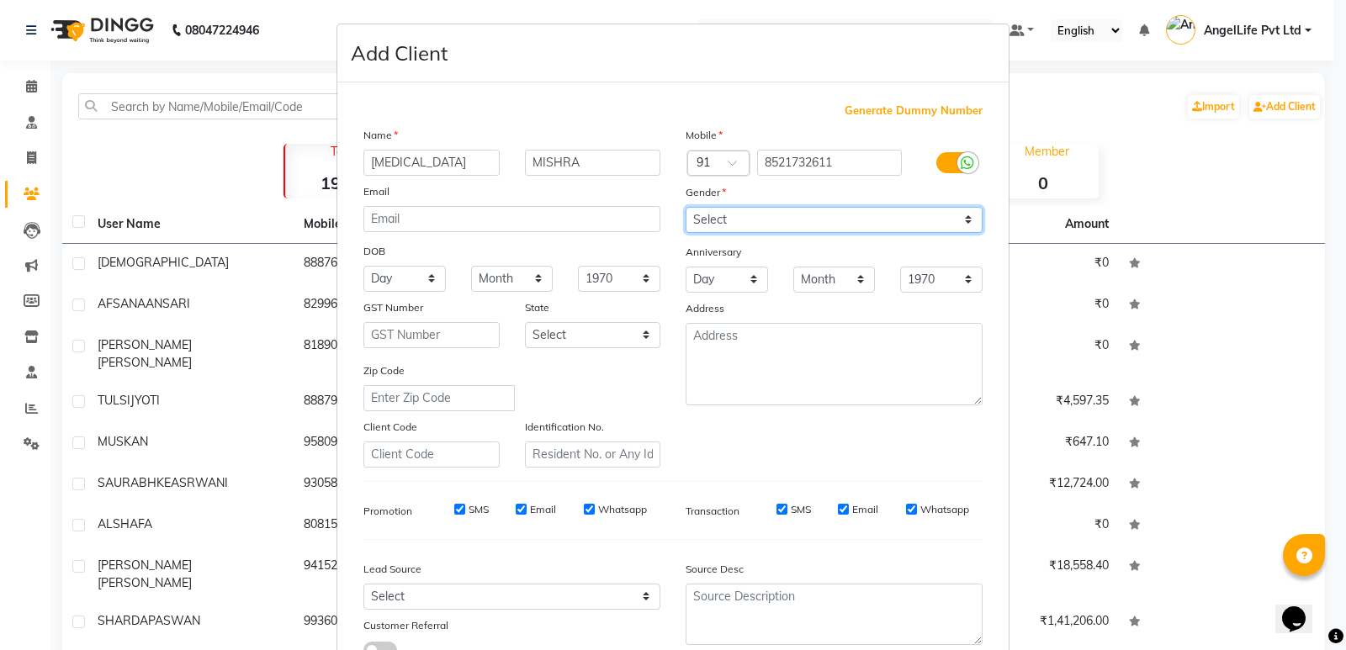
click at [839, 230] on select "Select Male Female Other Prefer Not To Say" at bounding box center [833, 220] width 297 height 26
select select "female"
click at [685, 207] on select "Select Male Female Other Prefer Not To Say" at bounding box center [833, 220] width 297 height 26
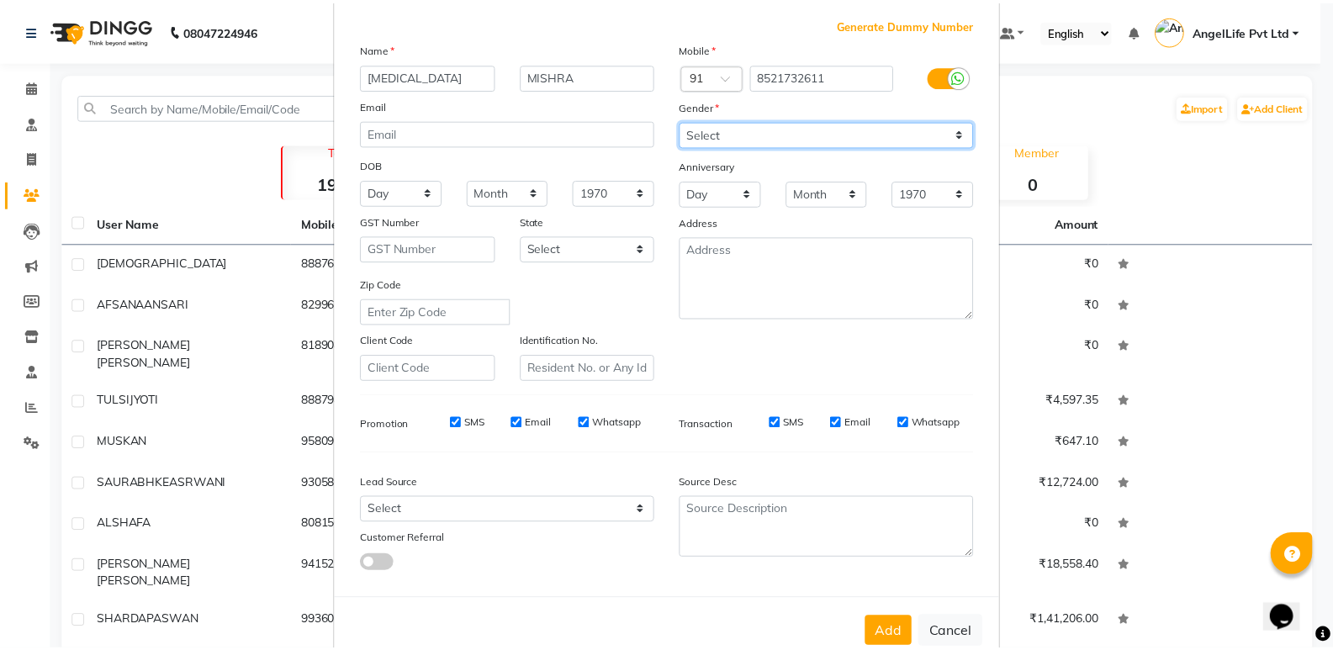
scroll to position [126, 0]
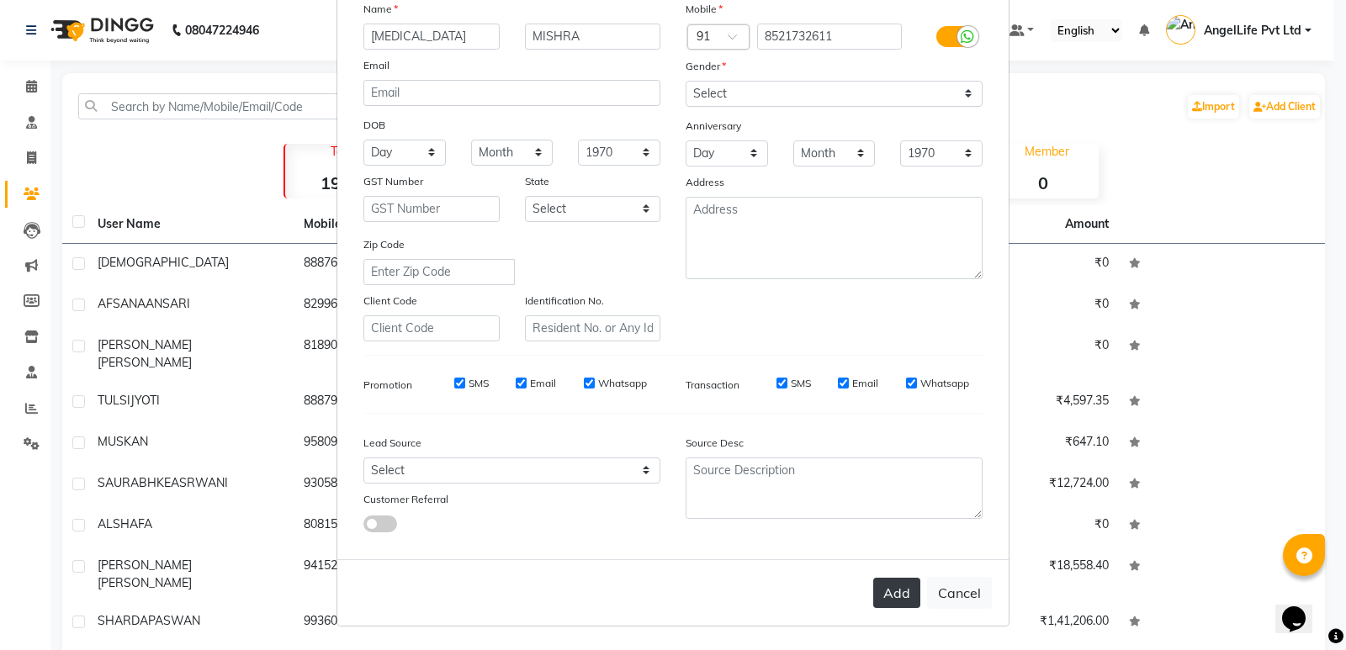
click at [883, 589] on button "Add" at bounding box center [896, 593] width 47 height 30
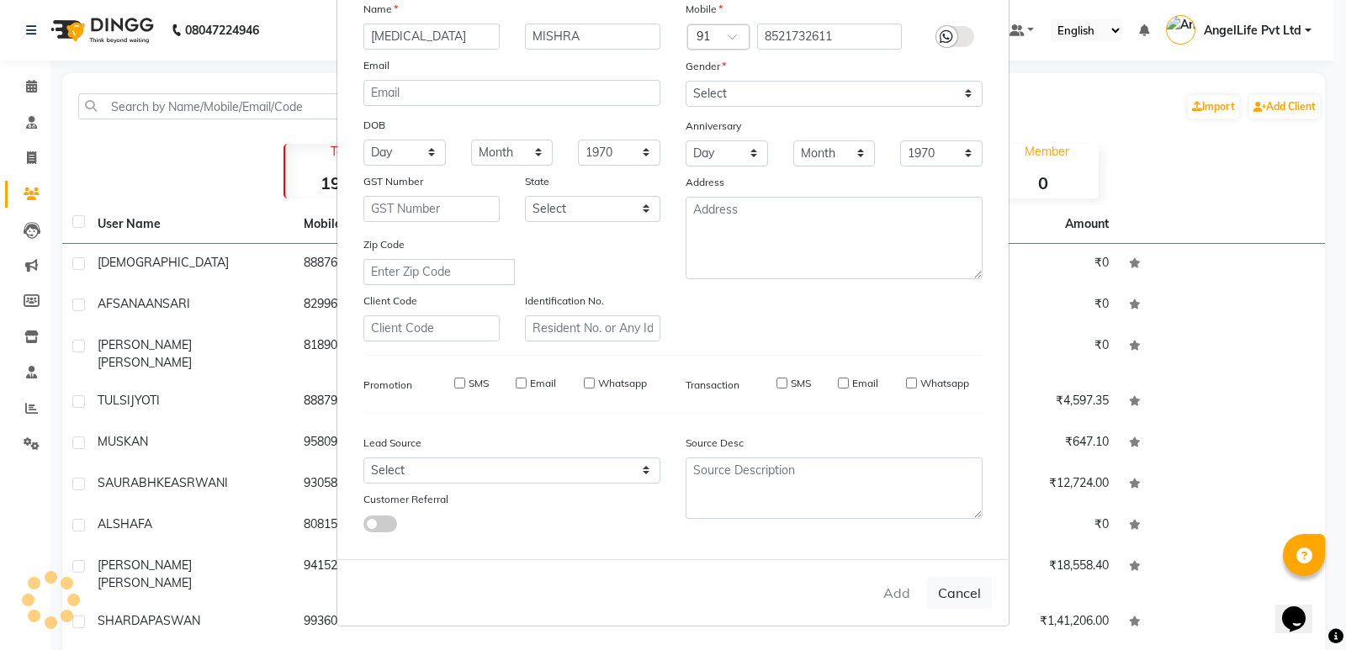
select select
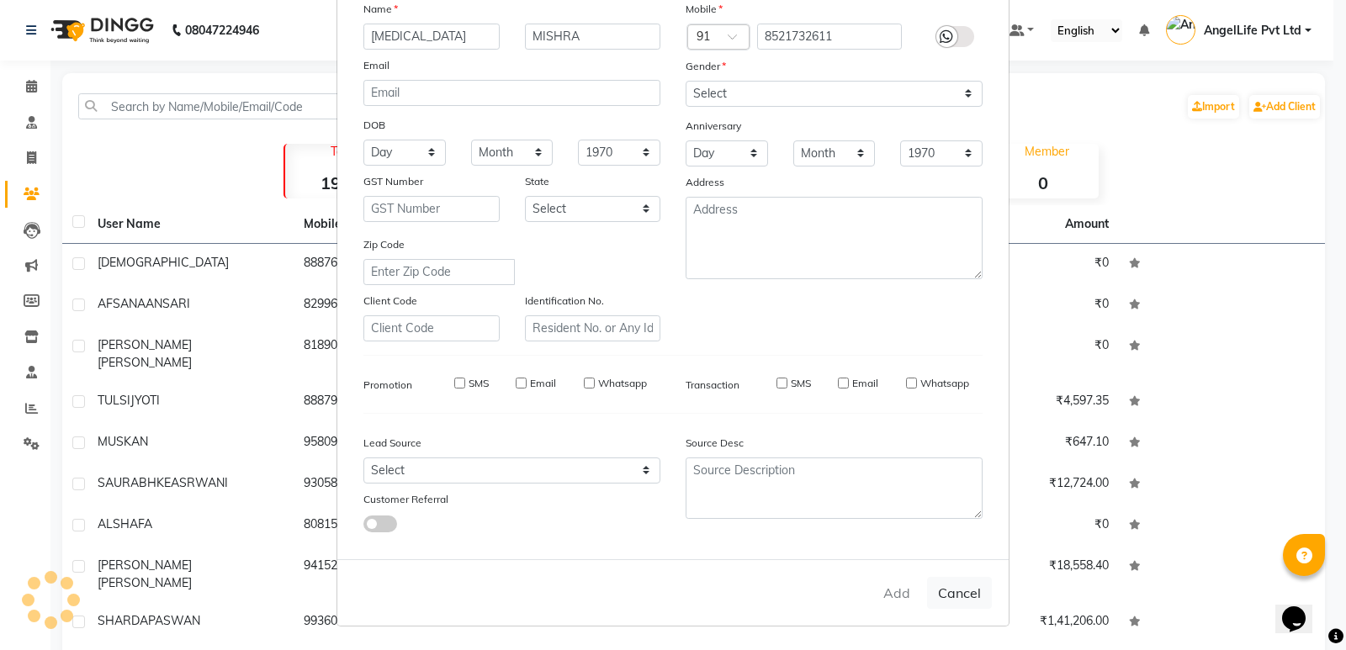
select select
checkbox input "false"
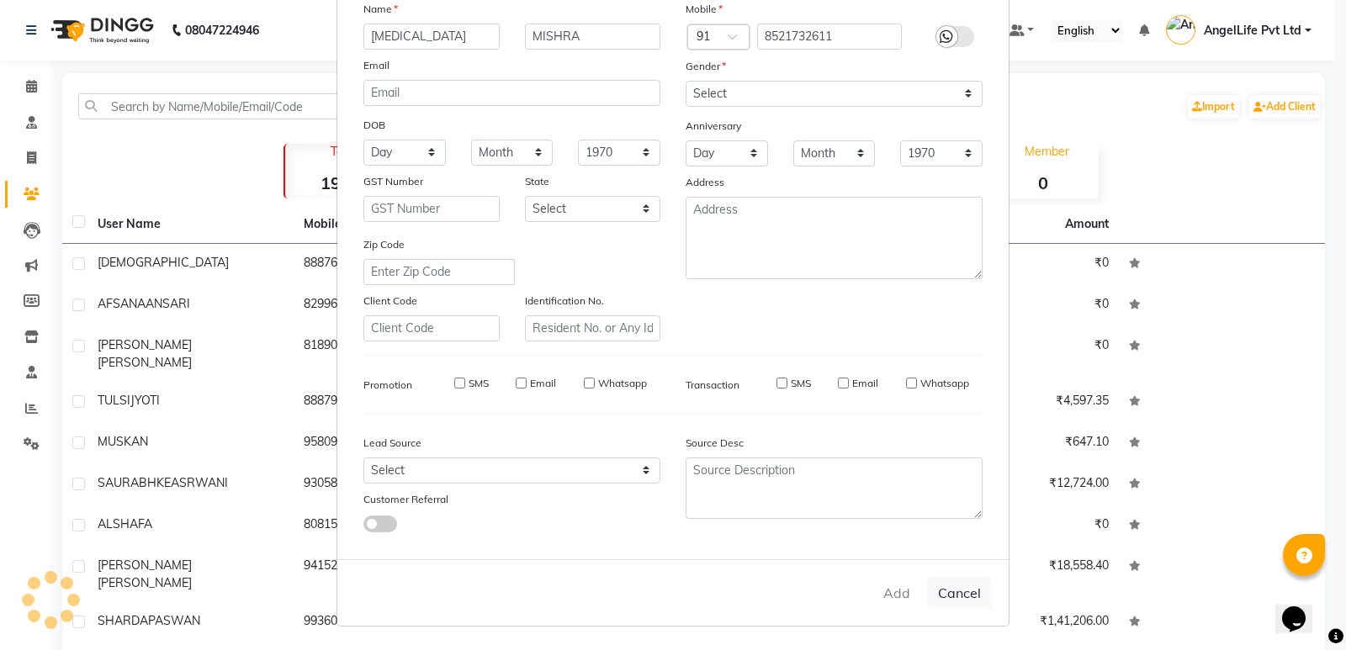
checkbox input "false"
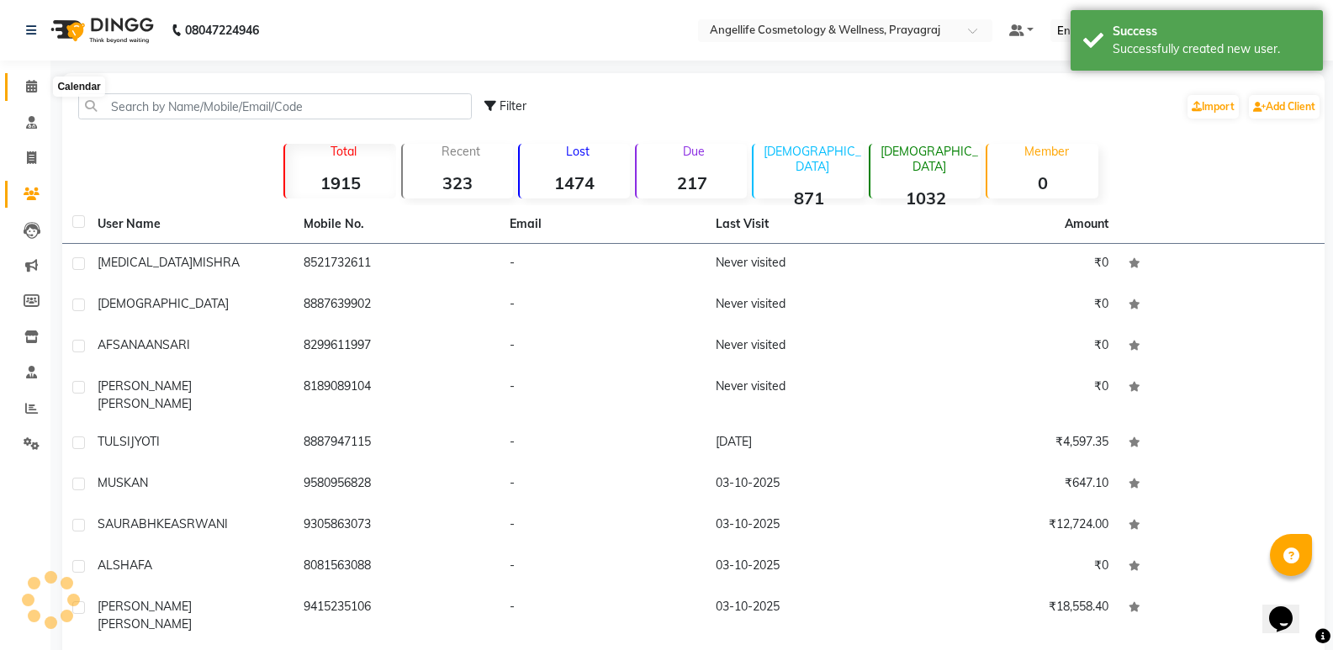
click at [34, 89] on icon at bounding box center [31, 86] width 11 height 13
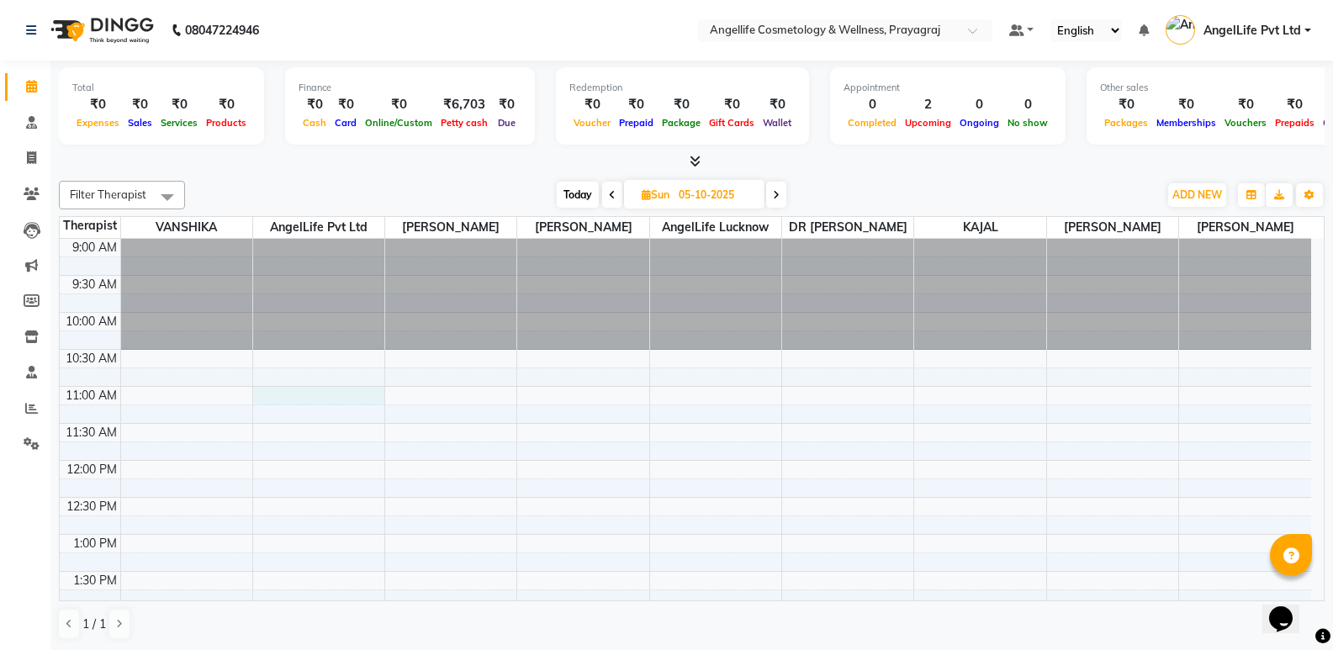
click at [294, 415] on div "9:00 AM 9:30 AM 10:00 AM 10:30 AM 11:00 AM 11:30 AM 12:00 PM 12:30 PM 1:00 PM 1…" at bounding box center [685, 645] width 1251 height 813
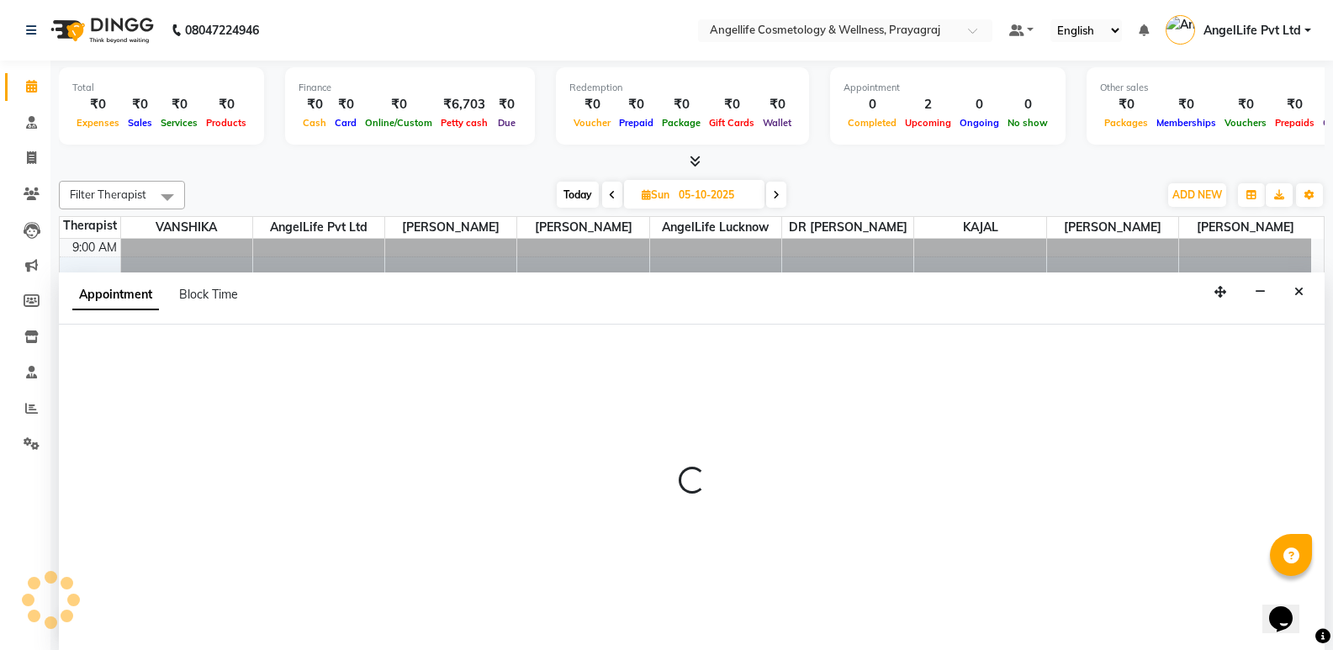
scroll to position [1, 0]
select select "26653"
select select "660"
select select "tentative"
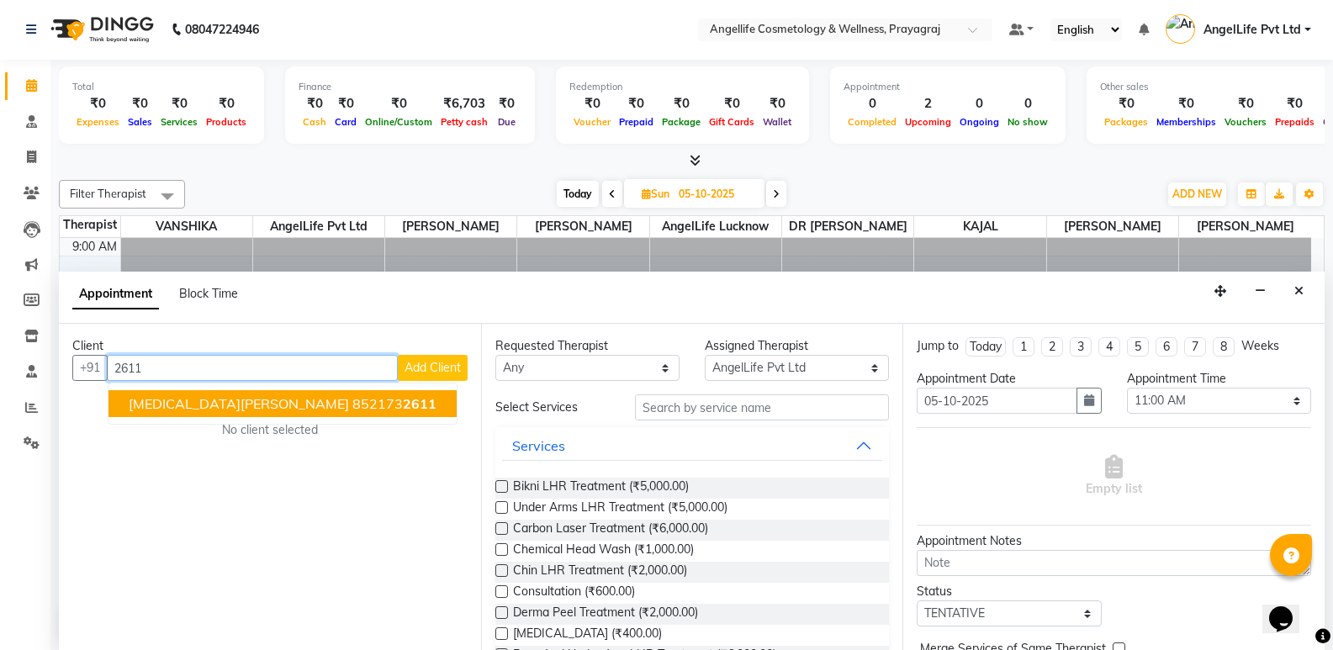
click at [294, 415] on button "NIKITA MISHRA 852173 2611" at bounding box center [282, 403] width 348 height 27
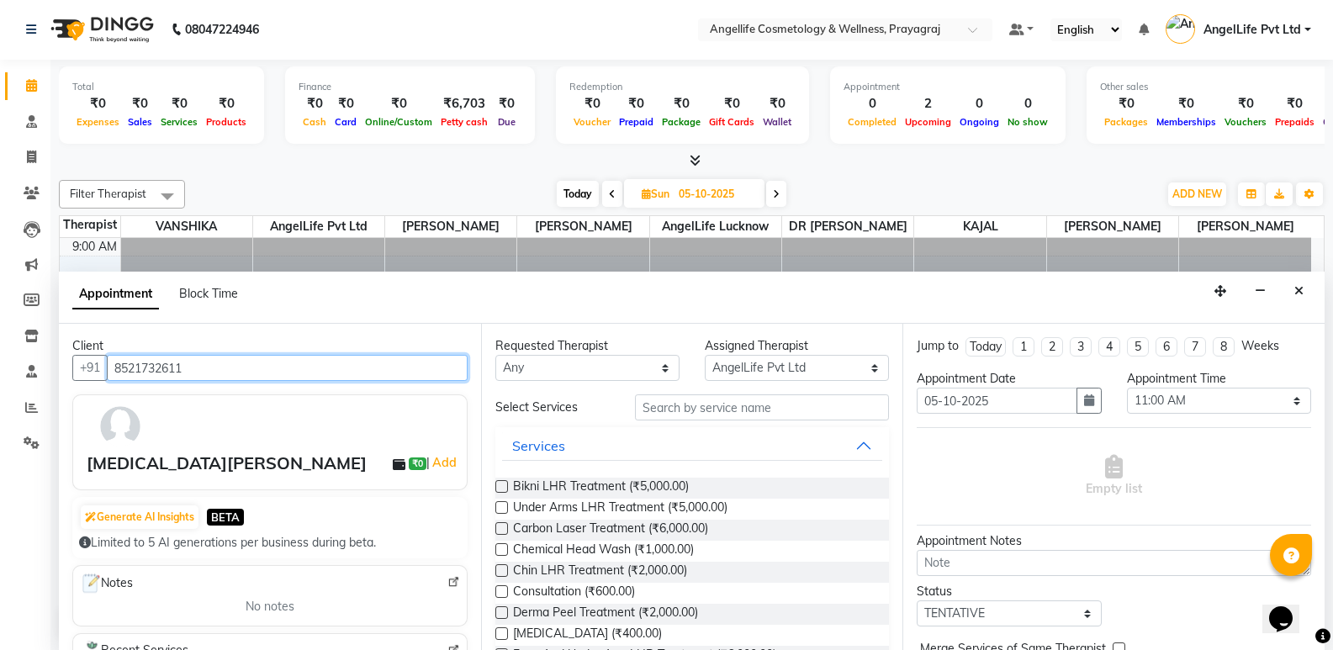
type input "8521732611"
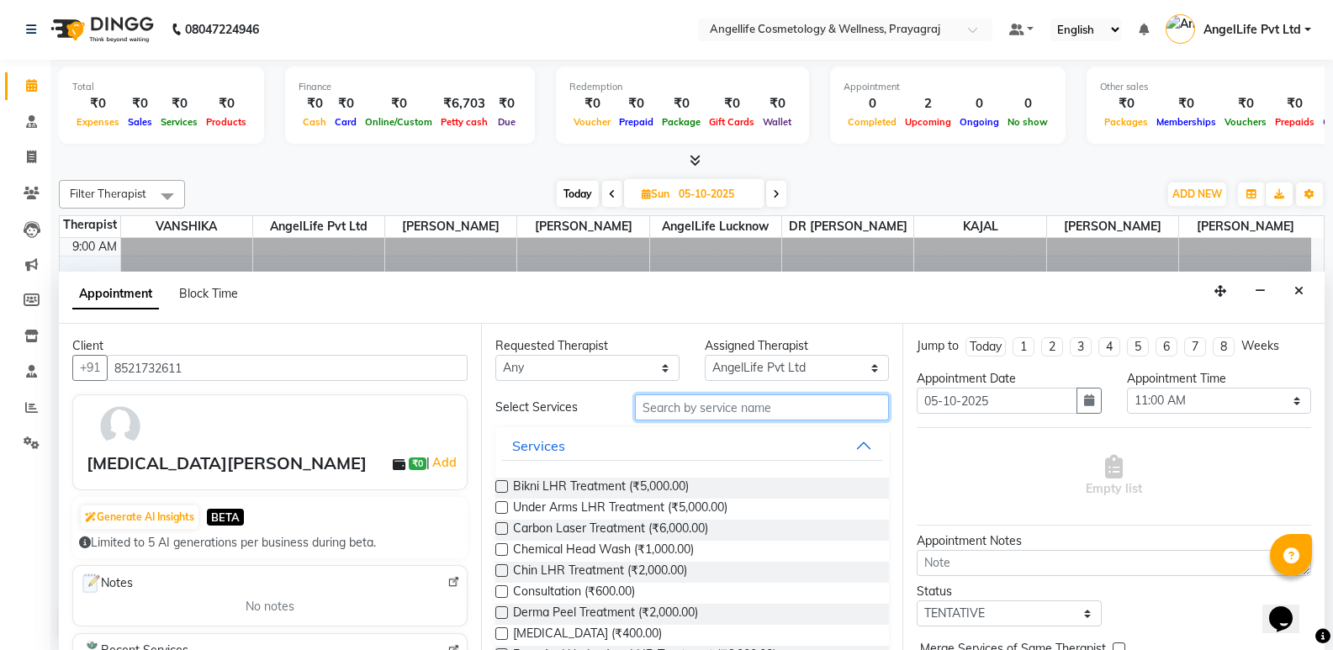
click at [744, 405] on input "text" at bounding box center [762, 407] width 254 height 26
type input "L"
type input "FAC"
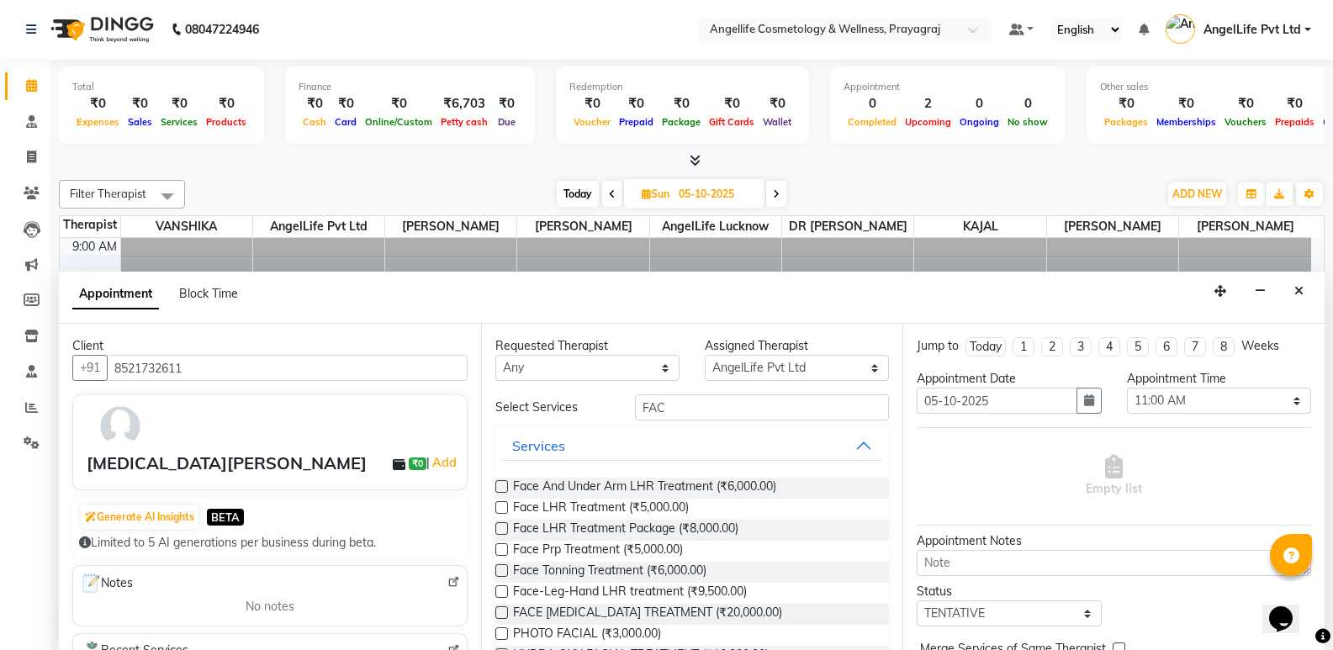
click at [499, 510] on label at bounding box center [501, 507] width 13 height 13
click at [499, 510] on input "checkbox" at bounding box center [500, 509] width 11 height 11
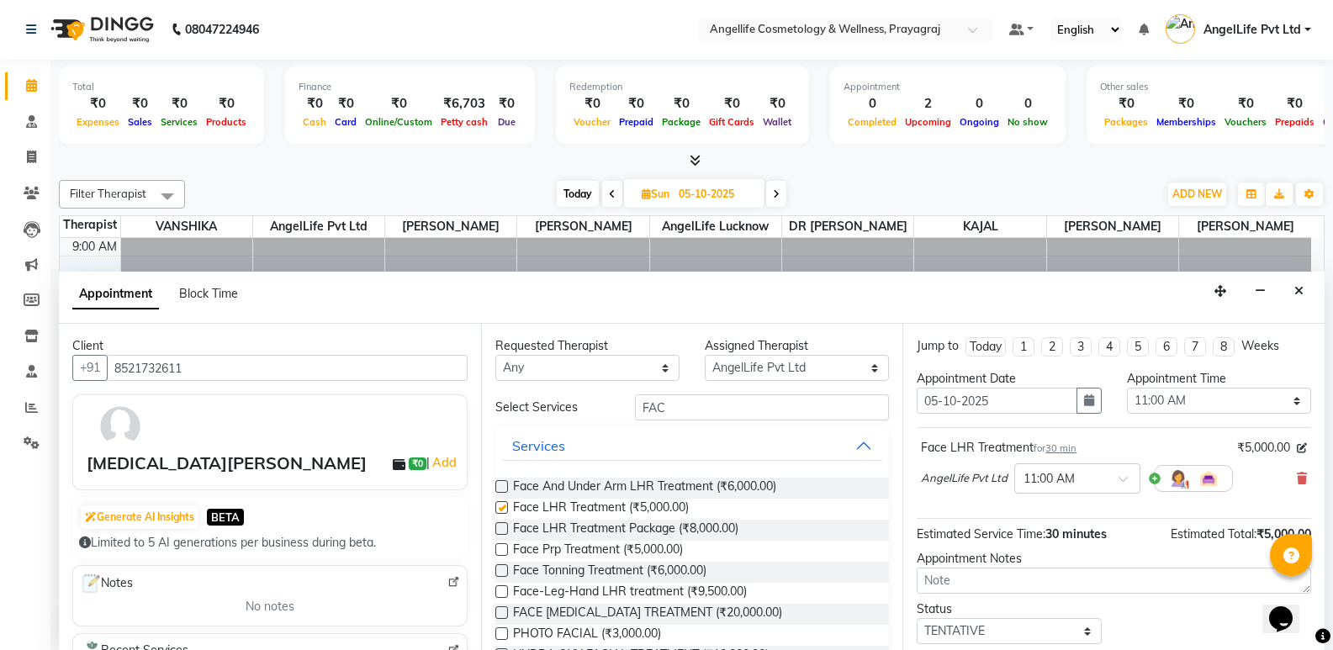
checkbox input "false"
click at [1063, 627] on select "Select TENTATIVE CONFIRM UPCOMING" at bounding box center [1009, 631] width 184 height 26
select select "confirm booking"
click at [917, 618] on select "Select TENTATIVE CONFIRM UPCOMING" at bounding box center [1009, 631] width 184 height 26
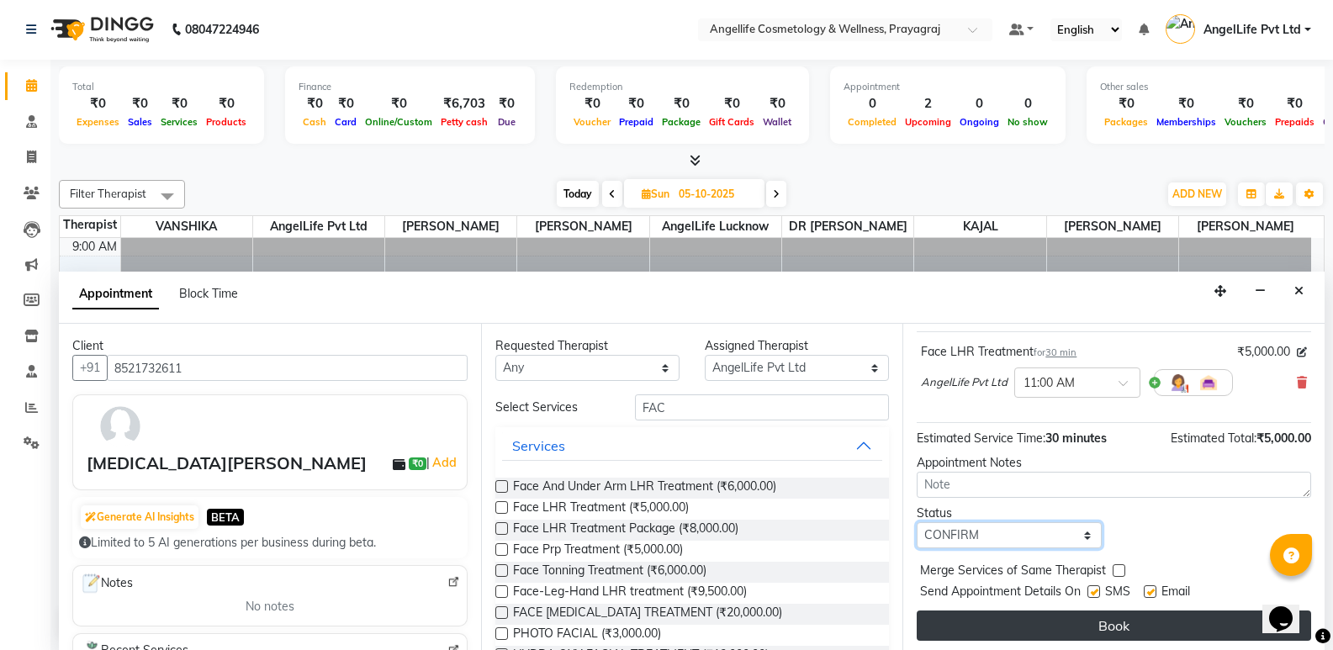
scroll to position [100, 0]
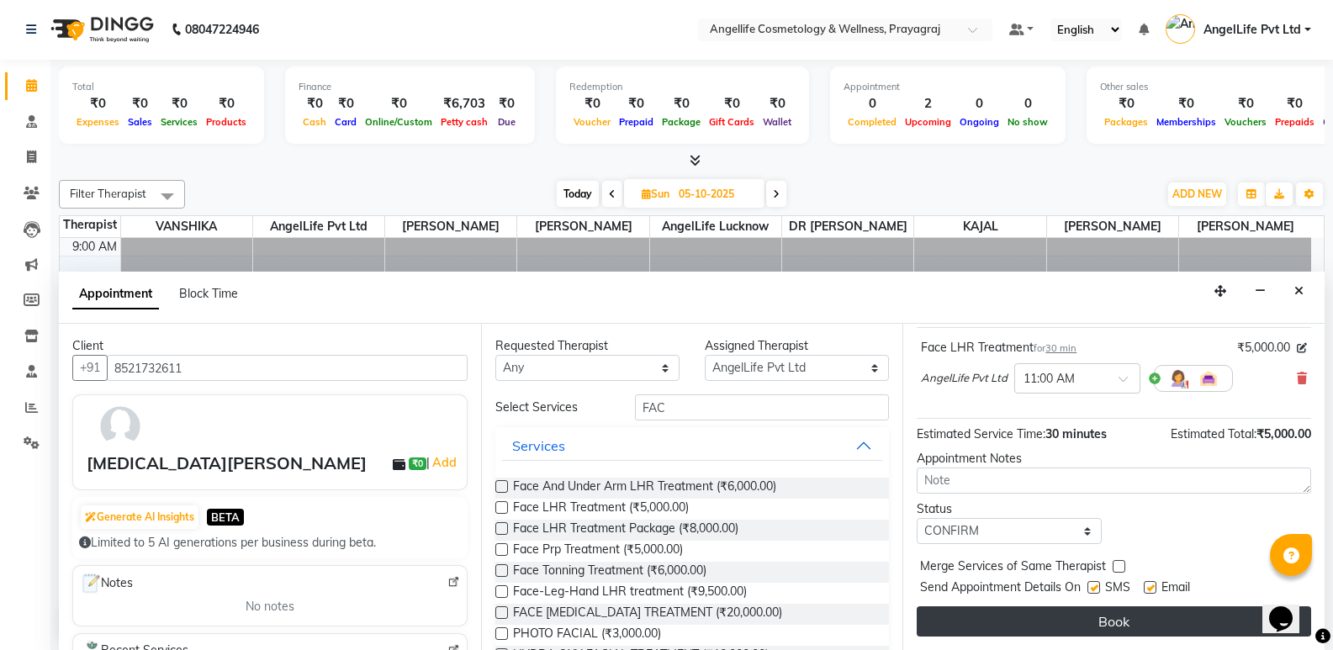
click at [1031, 632] on button "Book" at bounding box center [1114, 621] width 394 height 30
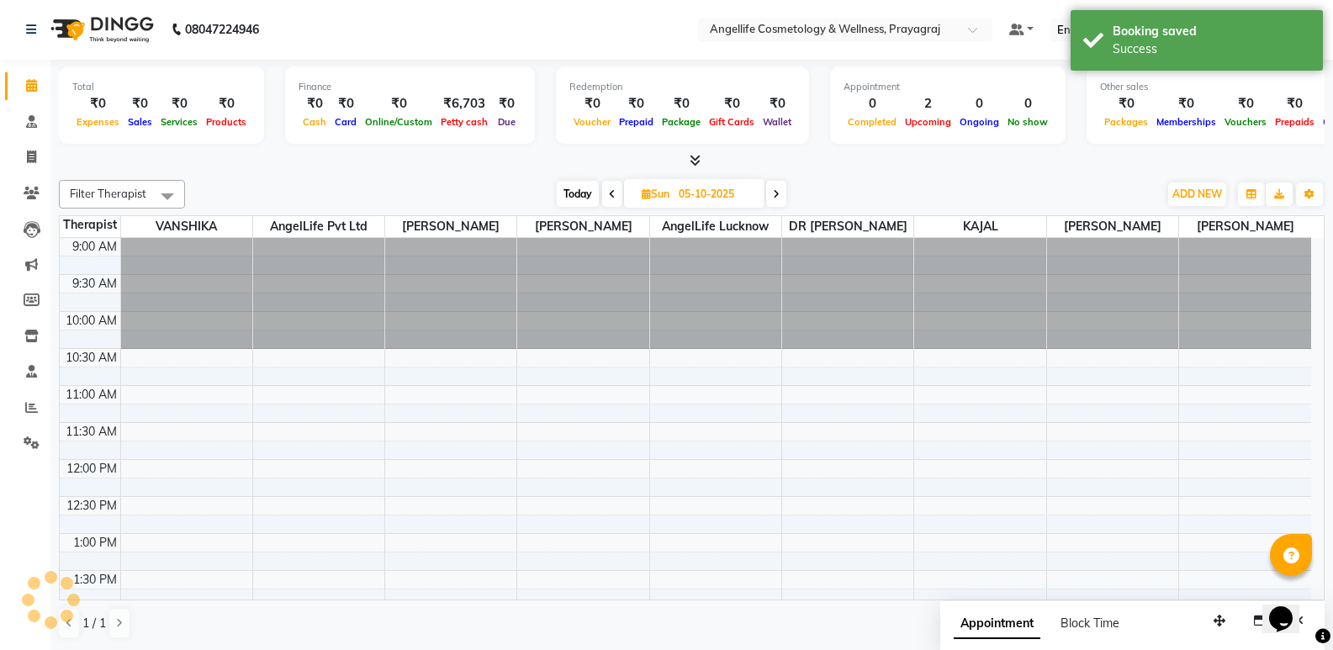
scroll to position [0, 0]
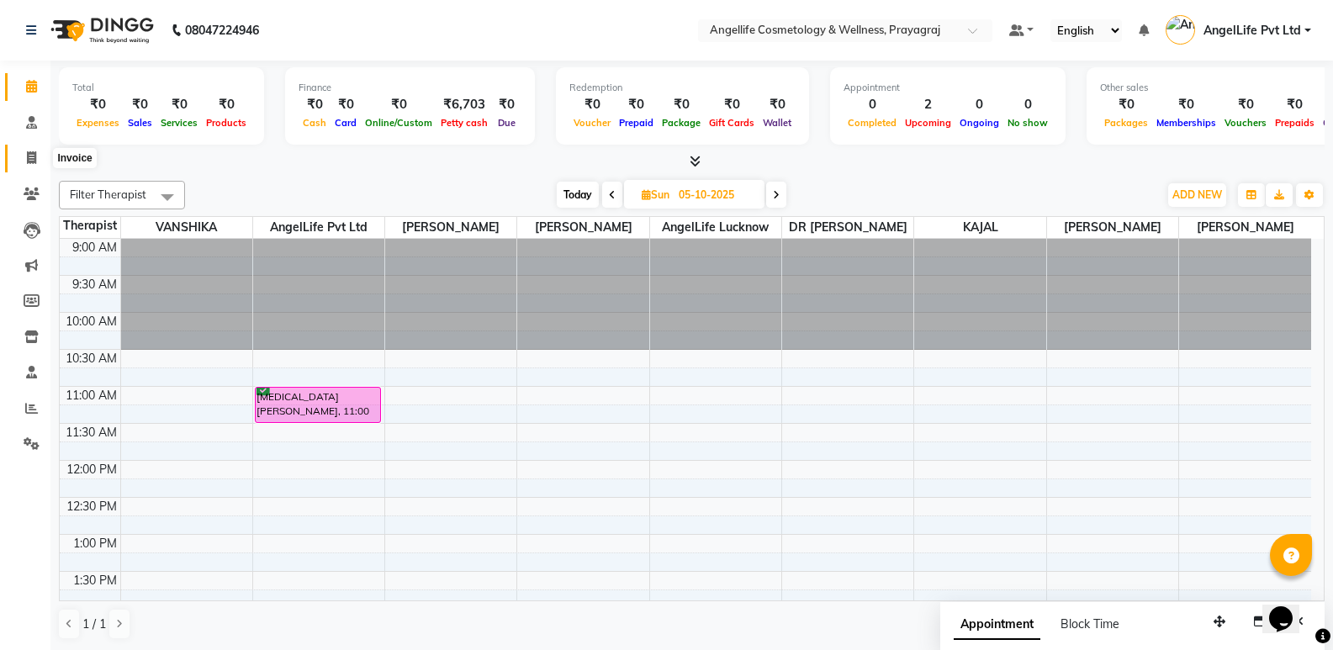
click at [35, 157] on icon at bounding box center [31, 157] width 9 height 13
select select "service"
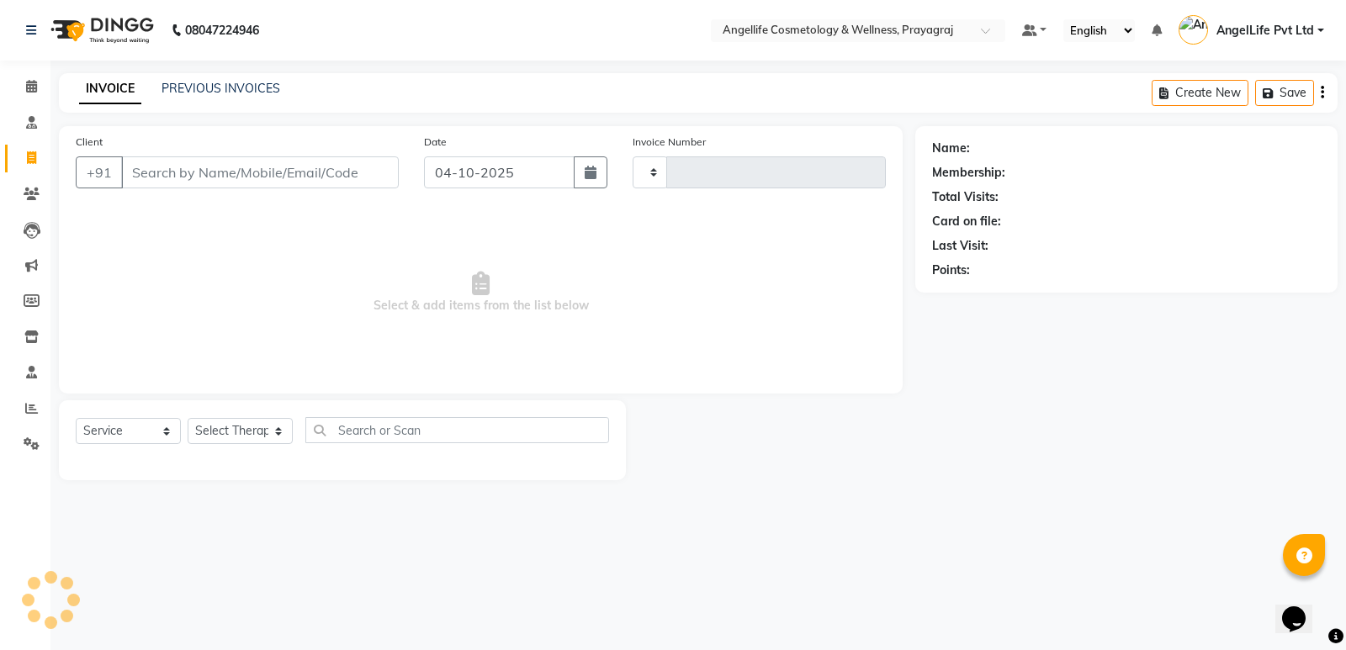
type input "1570"
select select "4531"
click at [283, 177] on input "Client" at bounding box center [260, 172] width 278 height 32
click at [34, 92] on icon at bounding box center [31, 86] width 11 height 13
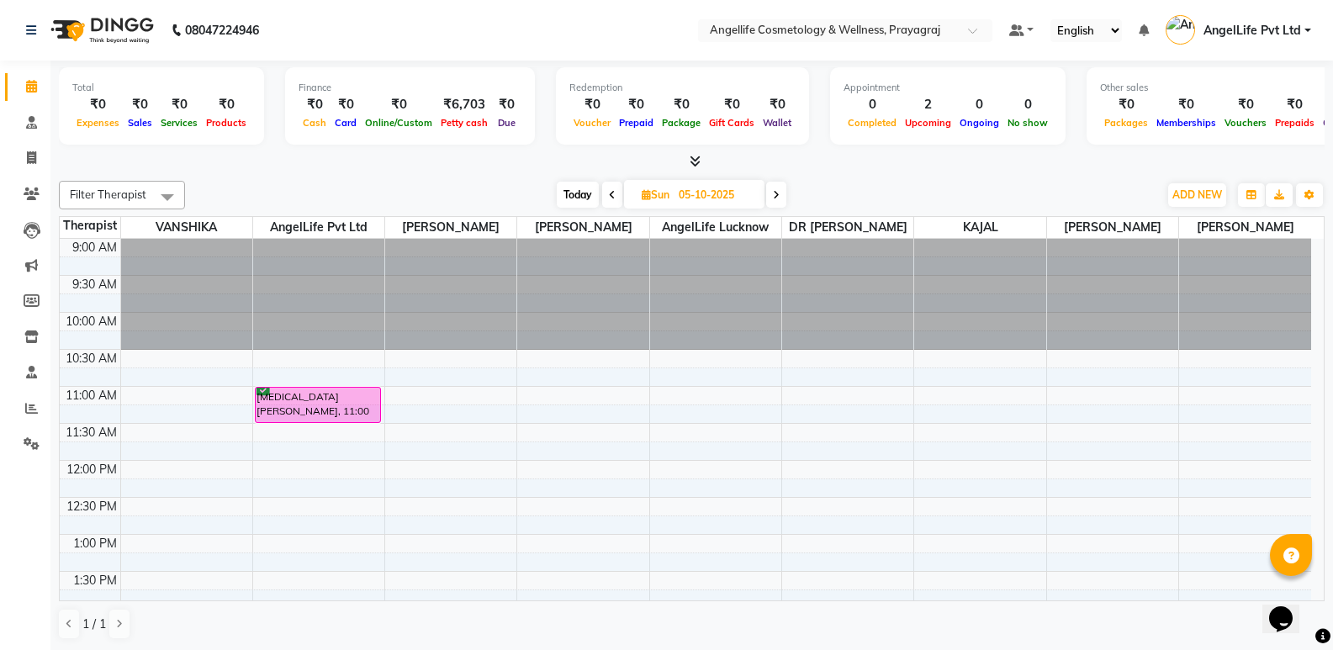
click at [609, 193] on icon at bounding box center [612, 195] width 7 height 10
type input "04-10-2025"
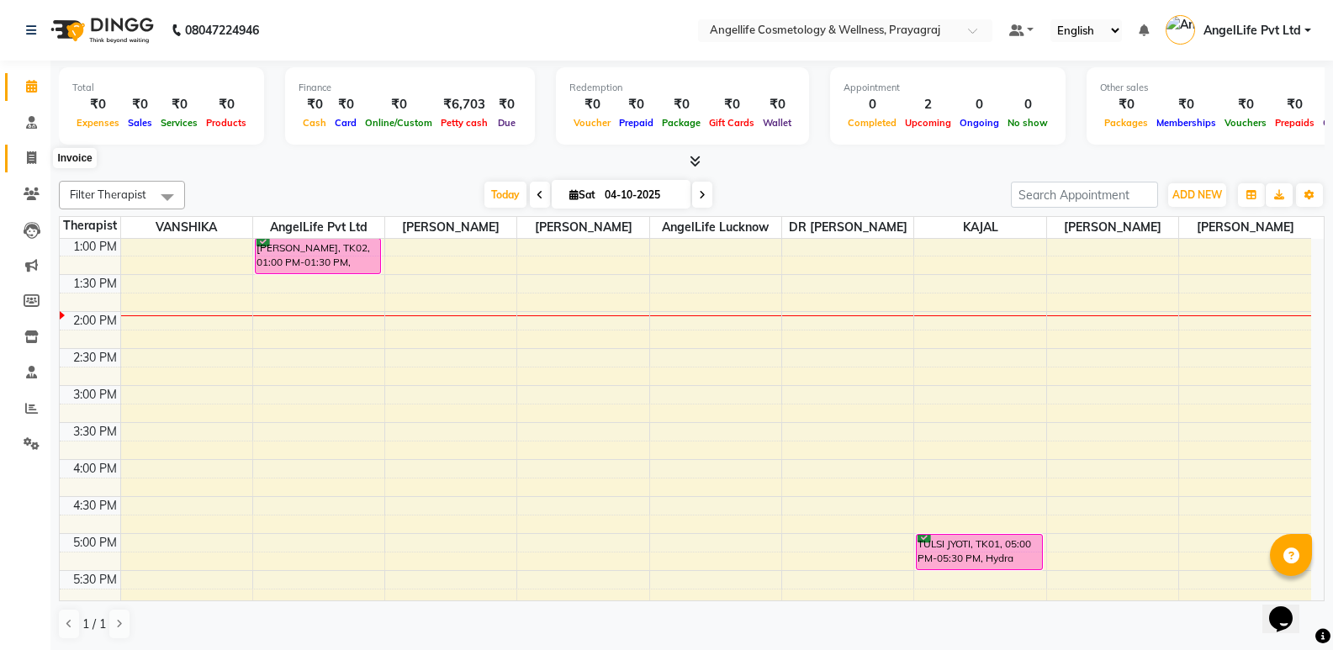
click at [29, 159] on icon at bounding box center [31, 157] width 9 height 13
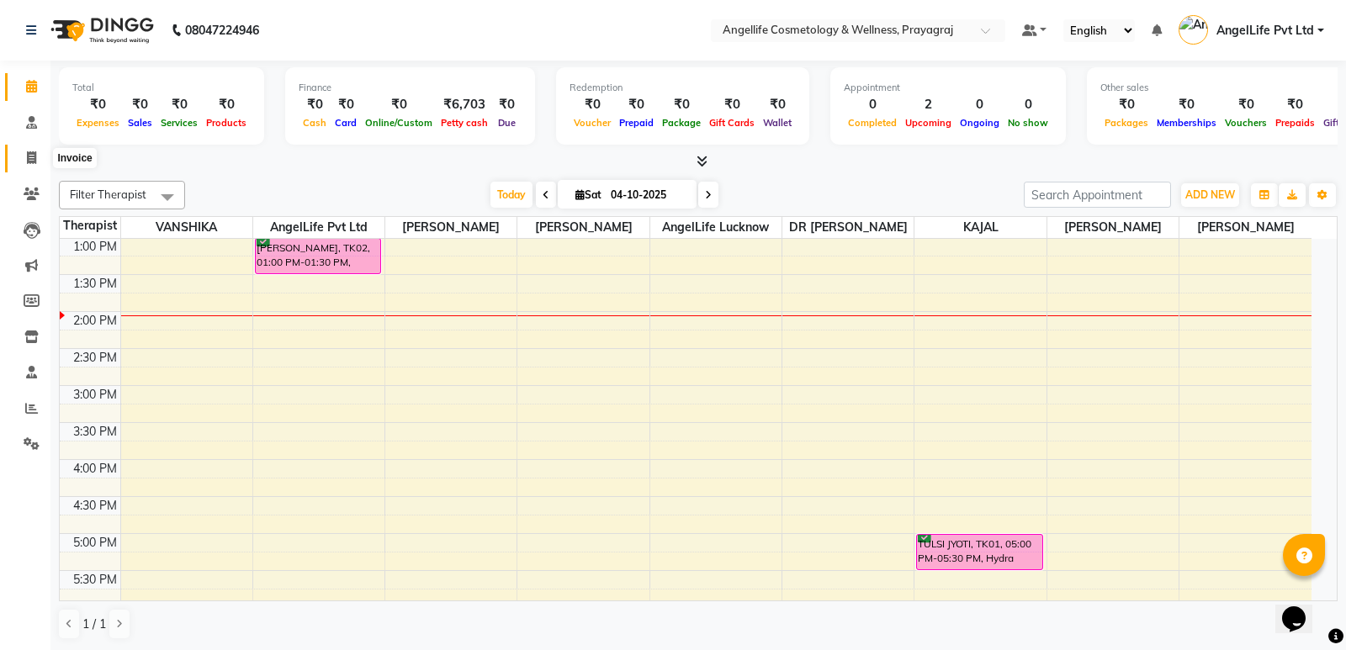
select select "service"
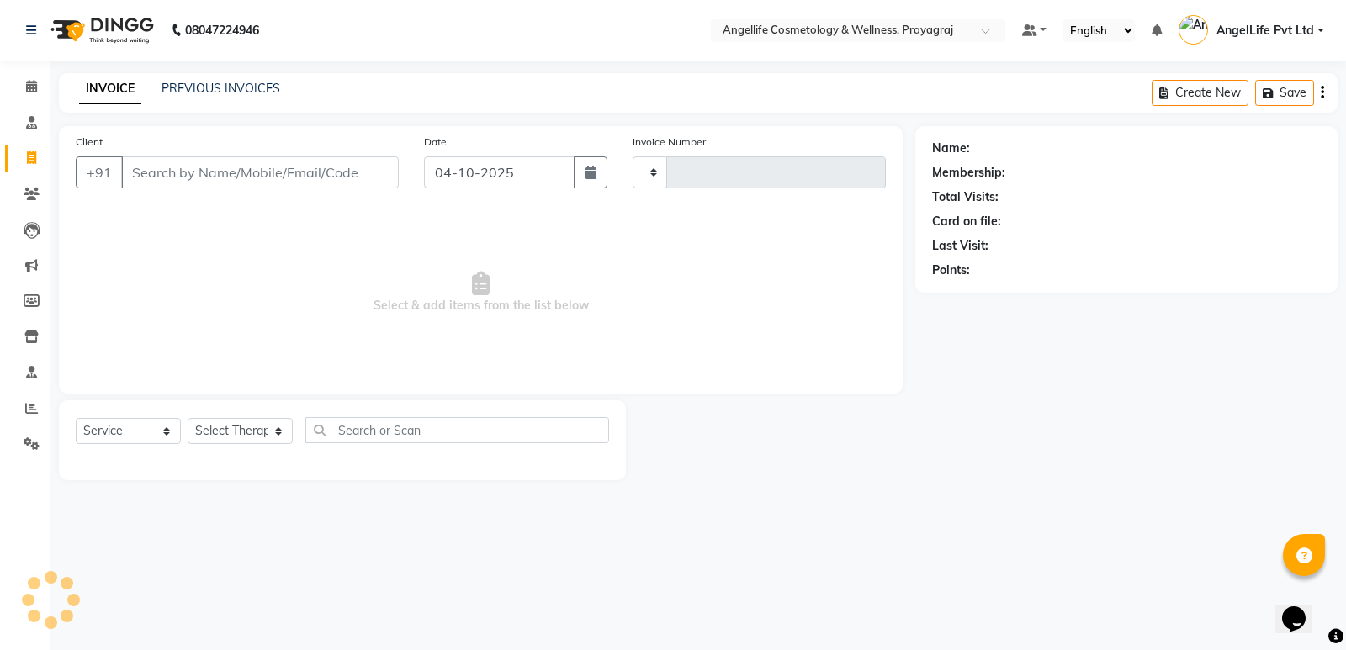
type input "1570"
select select "4531"
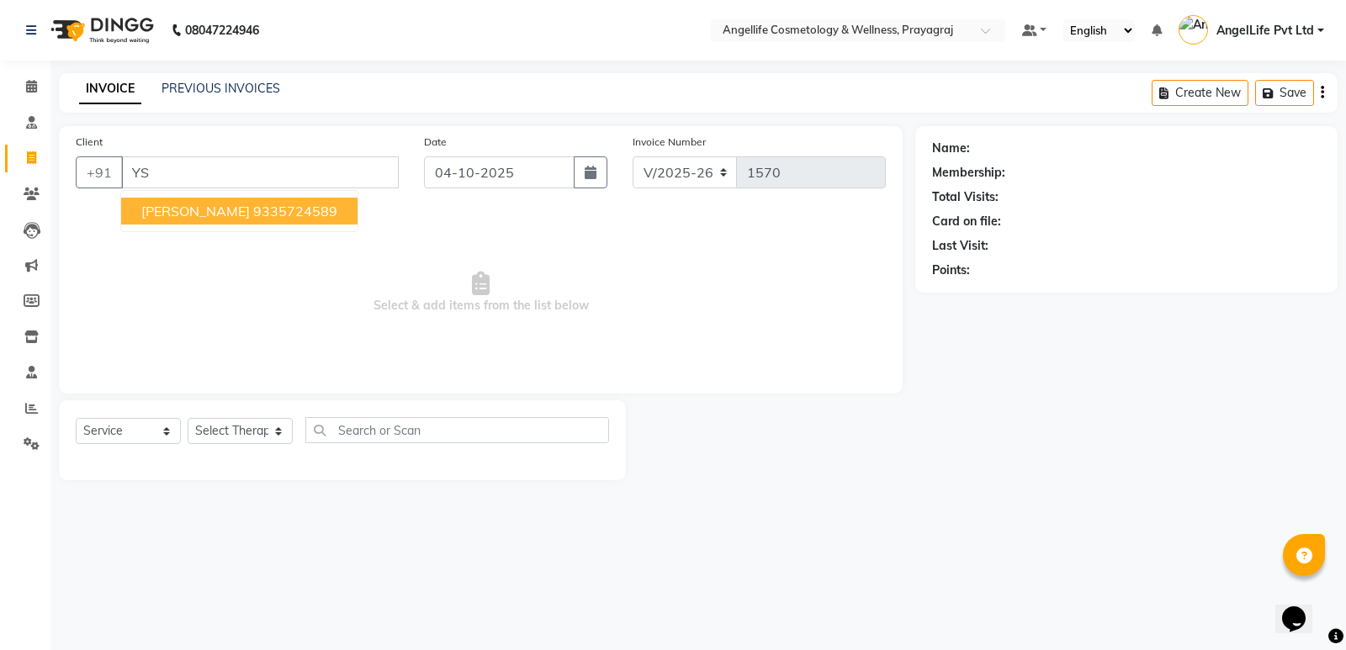
type input "Y"
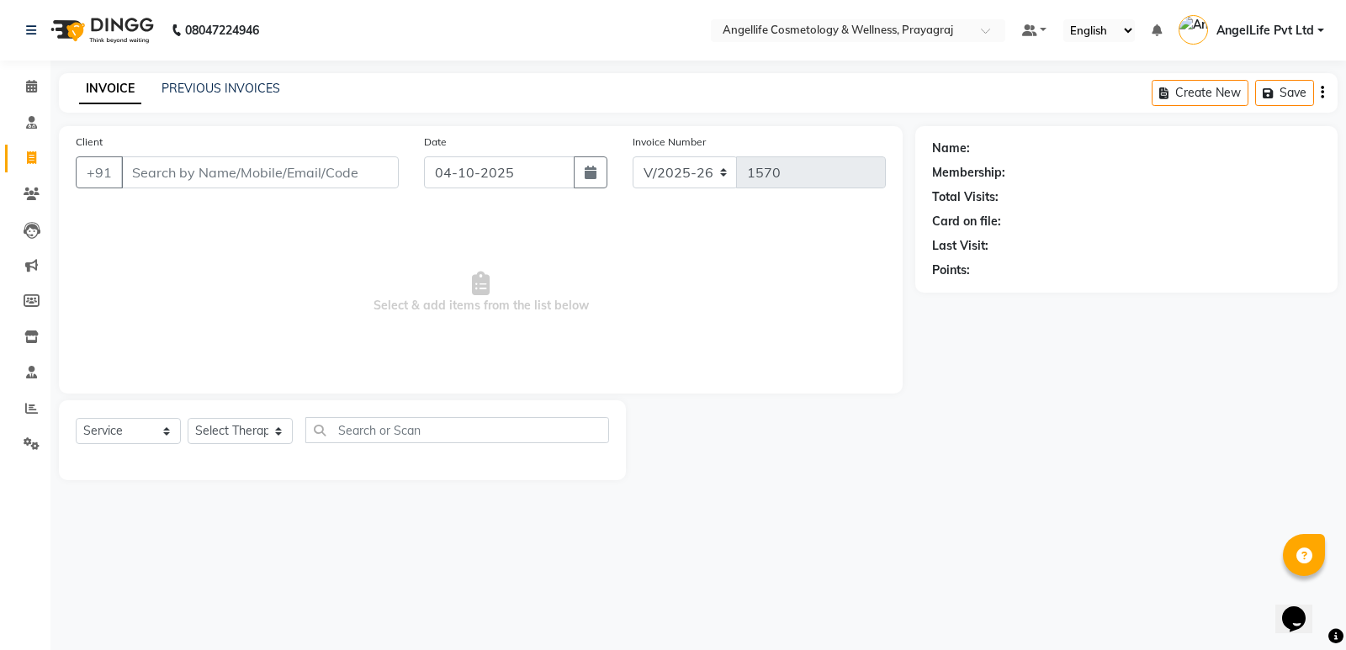
click at [135, 170] on input "Client" at bounding box center [260, 172] width 278 height 32
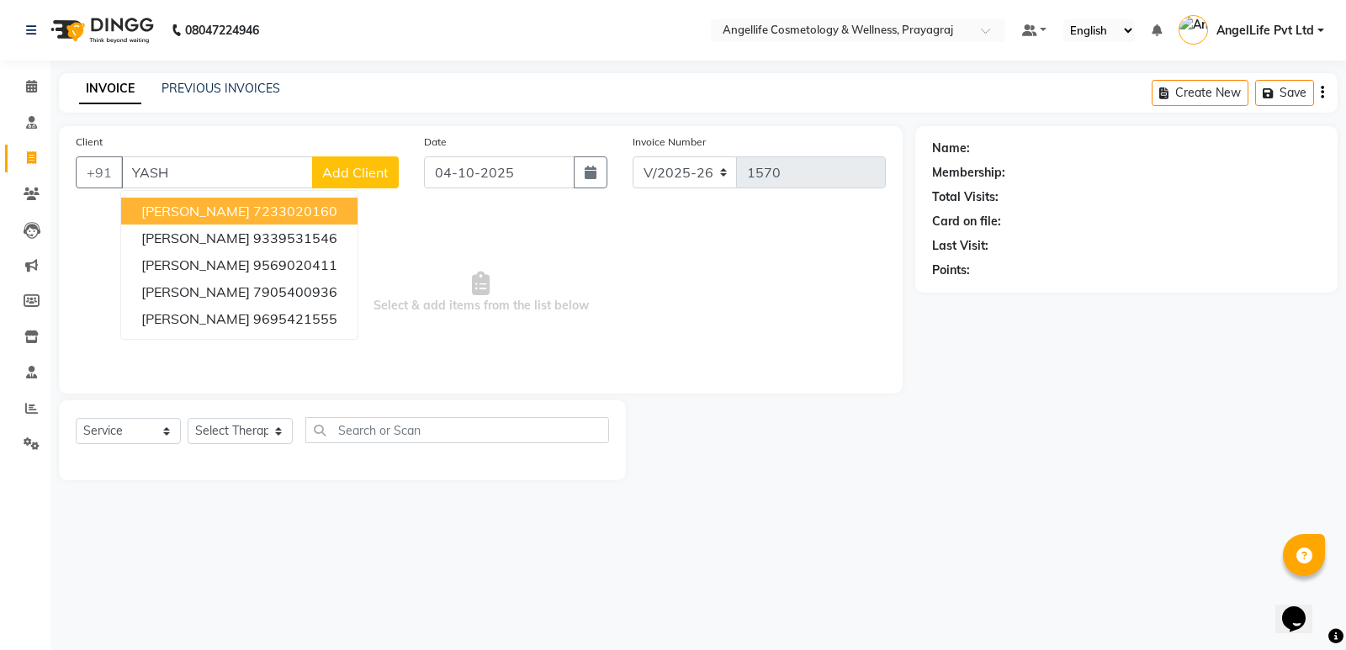
type input "YASH"
click at [364, 172] on span "Add Client" at bounding box center [355, 172] width 66 height 17
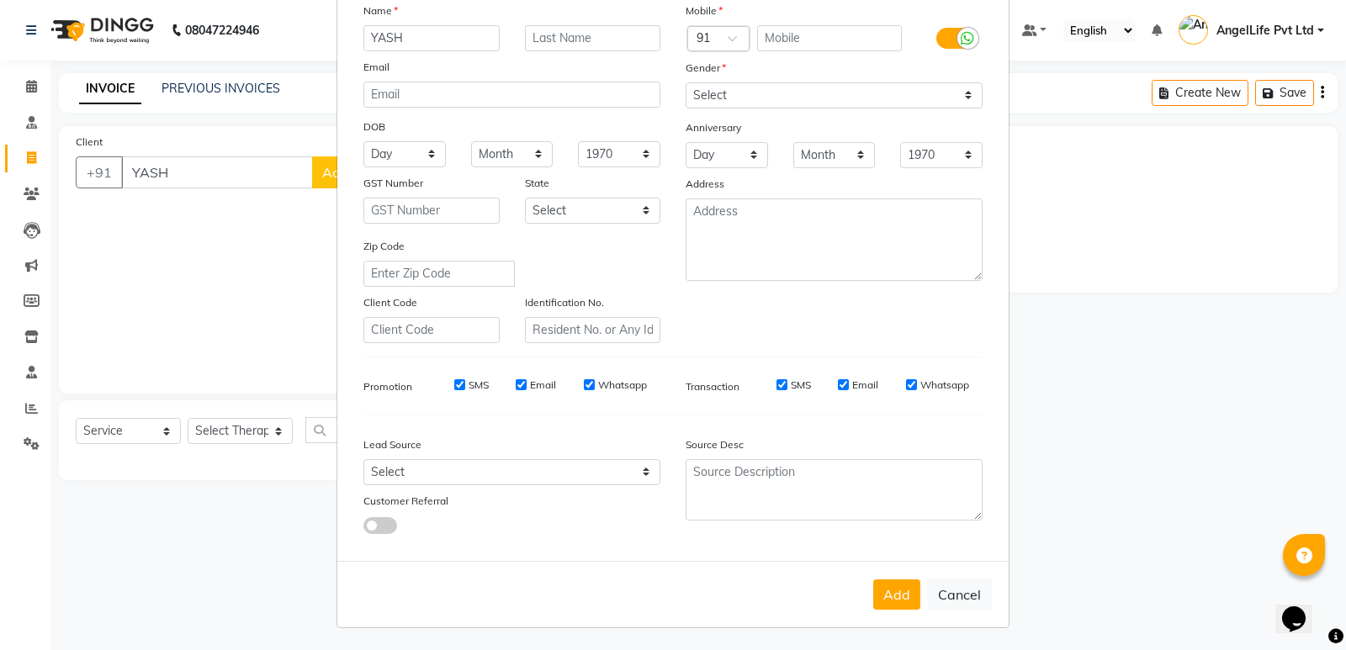
scroll to position [126, 0]
click at [971, 588] on button "Cancel" at bounding box center [959, 593] width 65 height 32
select select
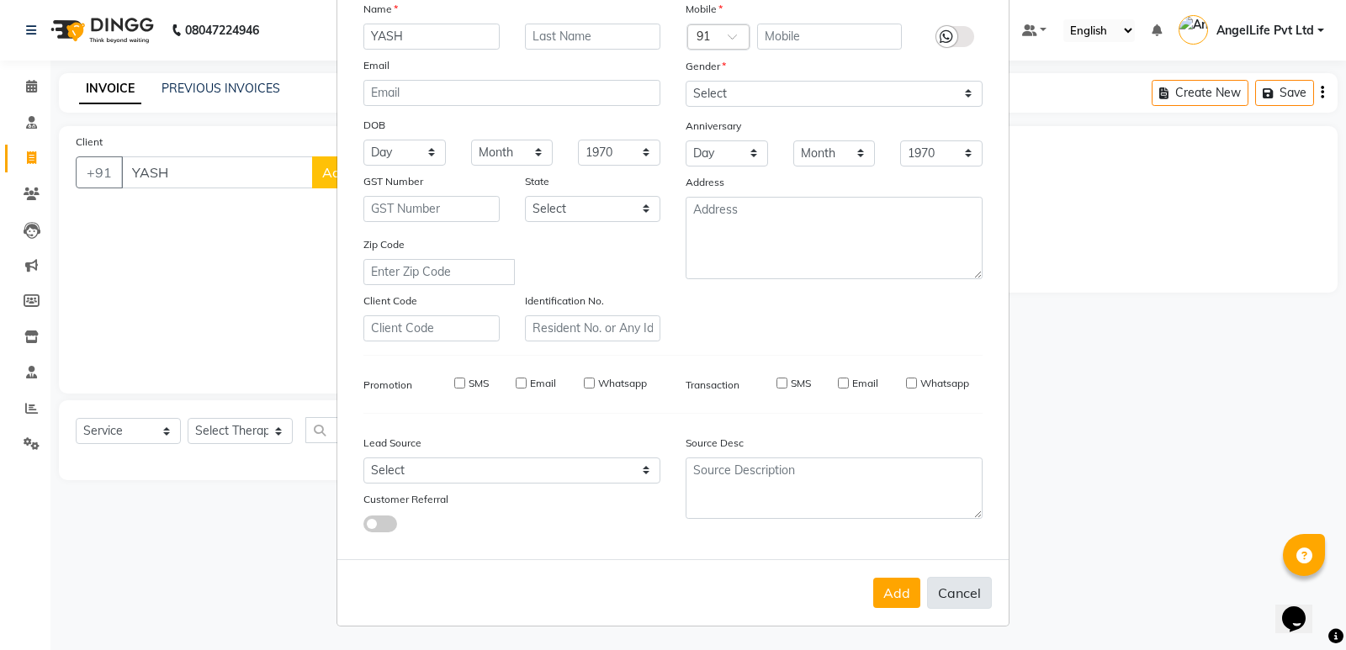
select select
checkbox input "false"
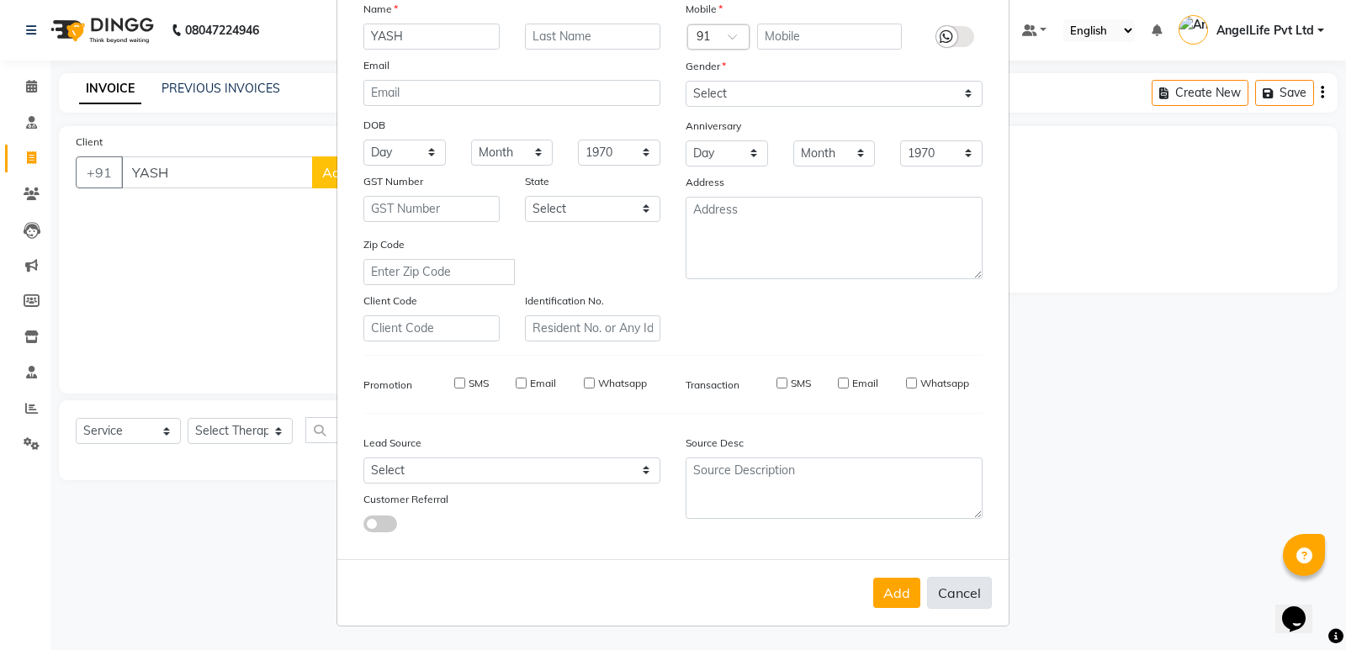
checkbox input "false"
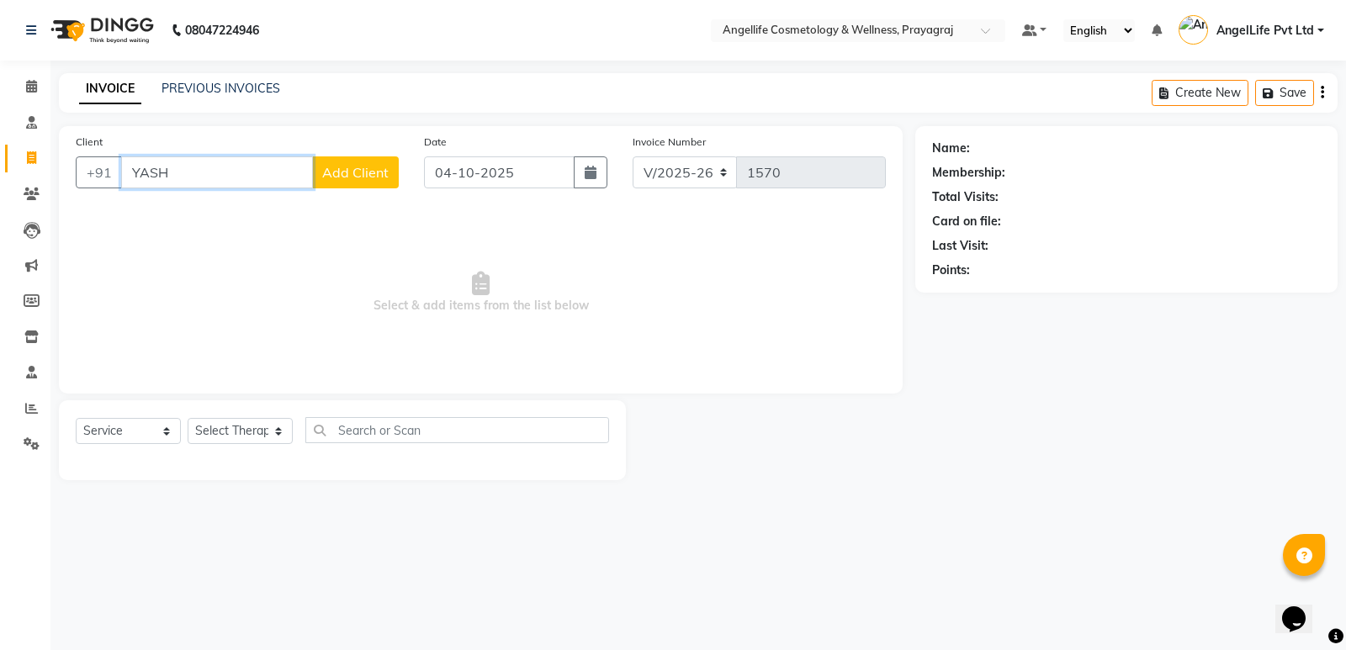
click at [295, 173] on input "YASH" at bounding box center [217, 172] width 192 height 32
type input "Y"
type input "7839067685"
click at [360, 180] on span "Add Client" at bounding box center [355, 172] width 66 height 17
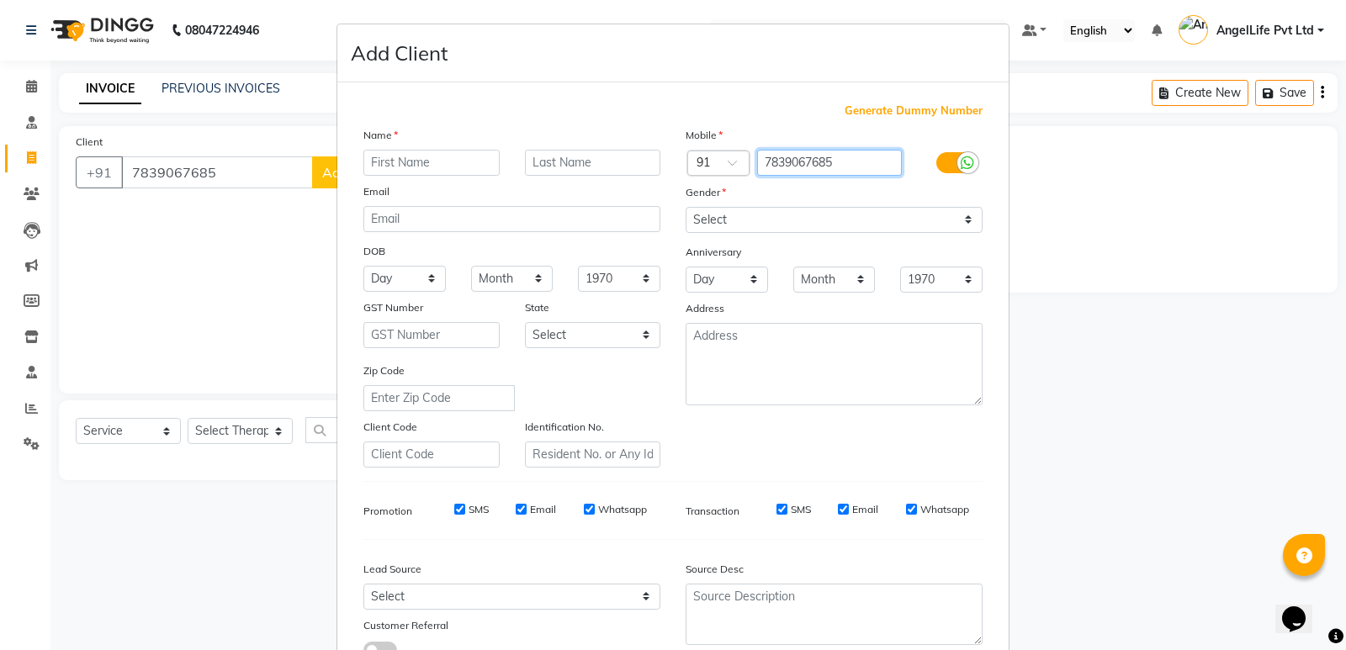
click at [830, 161] on input "7839067685" at bounding box center [830, 163] width 146 height 26
click at [469, 162] on input "text" at bounding box center [431, 163] width 136 height 26
type input "[PERSON_NAME]"
click at [550, 165] on input "text" at bounding box center [593, 163] width 136 height 26
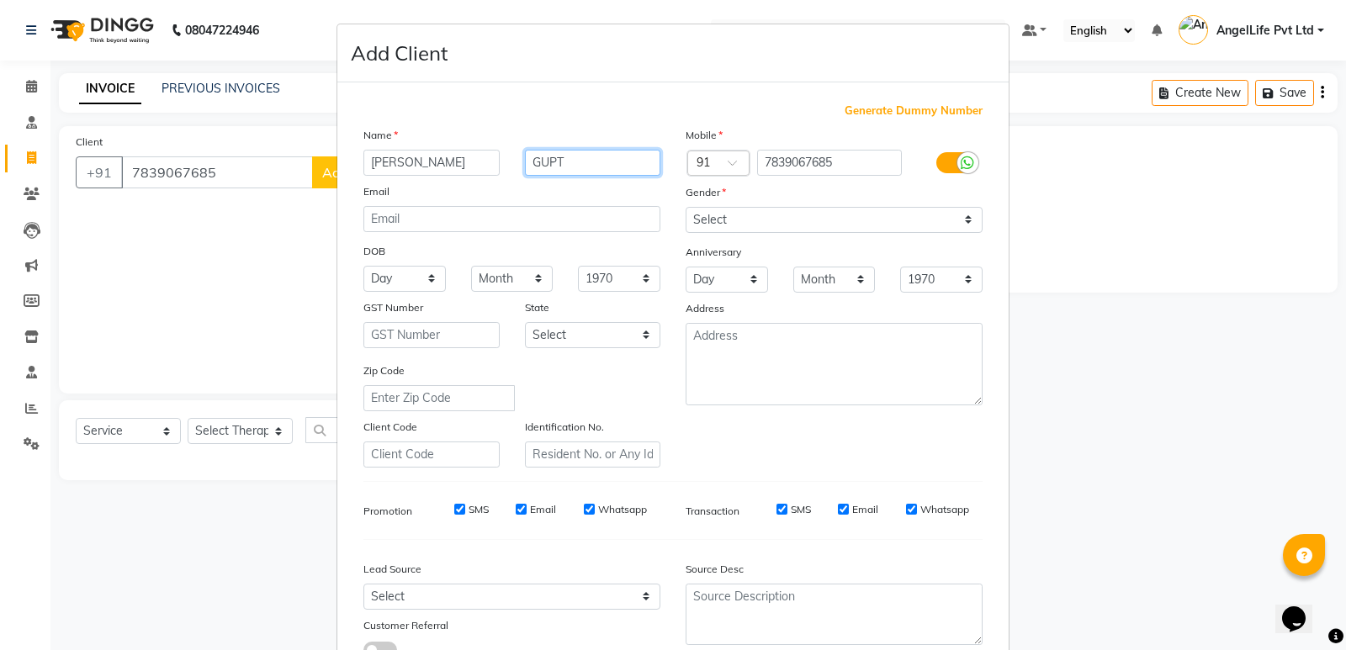
type input "GUPT"
click at [181, 238] on ngb-modal-window "Add Client Generate Dummy Number Name YASHI GUPT Email DOB Day 01 02 03 04 05 0…" at bounding box center [673, 325] width 1346 height 650
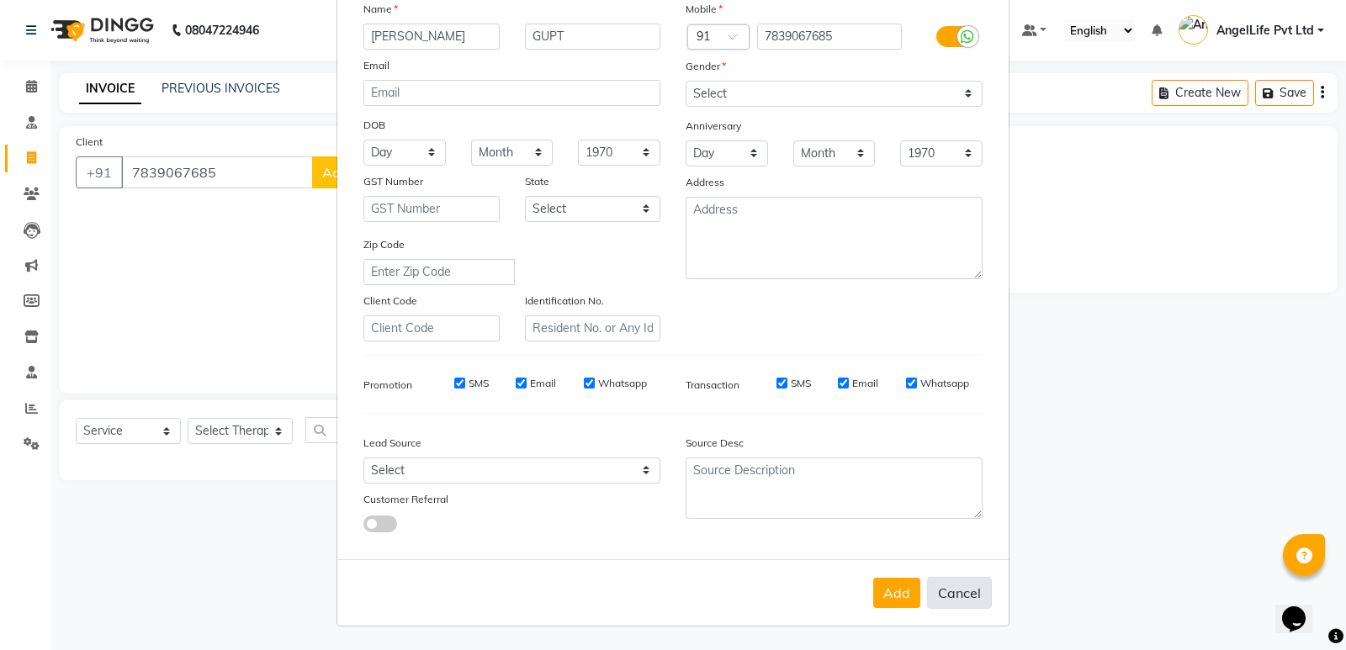
click at [956, 595] on button "Cancel" at bounding box center [959, 593] width 65 height 32
select select
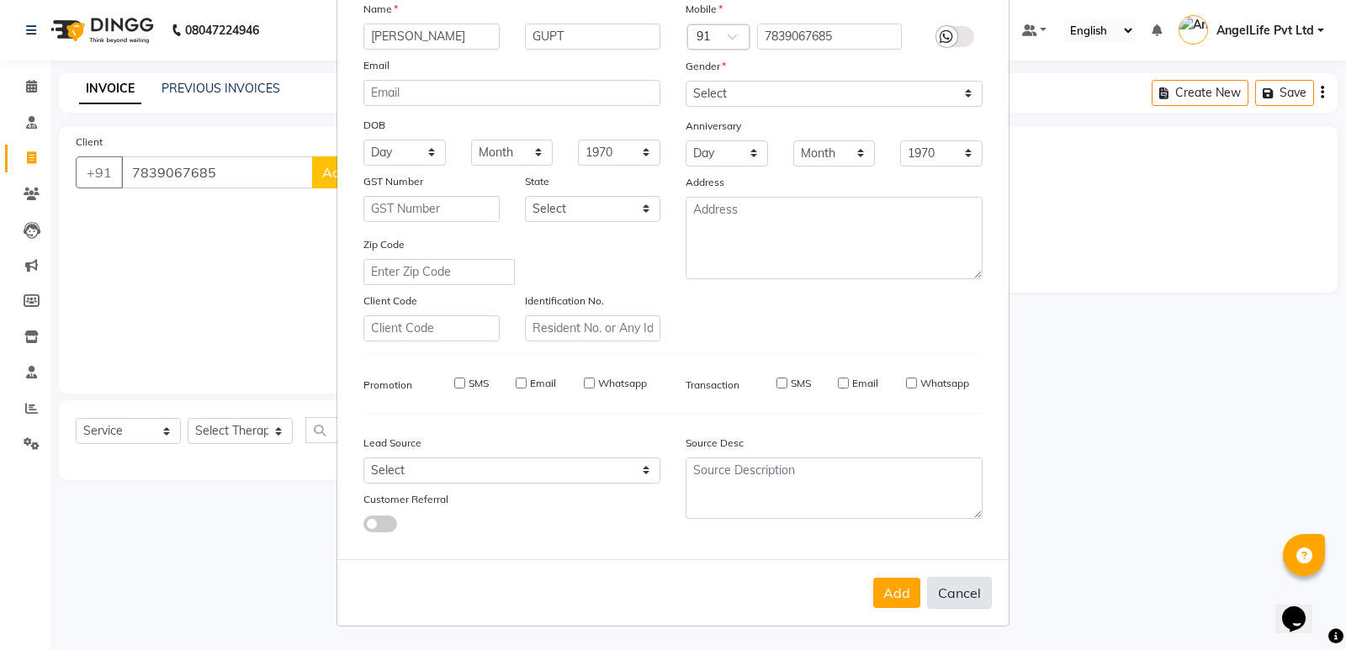
select select
checkbox input "false"
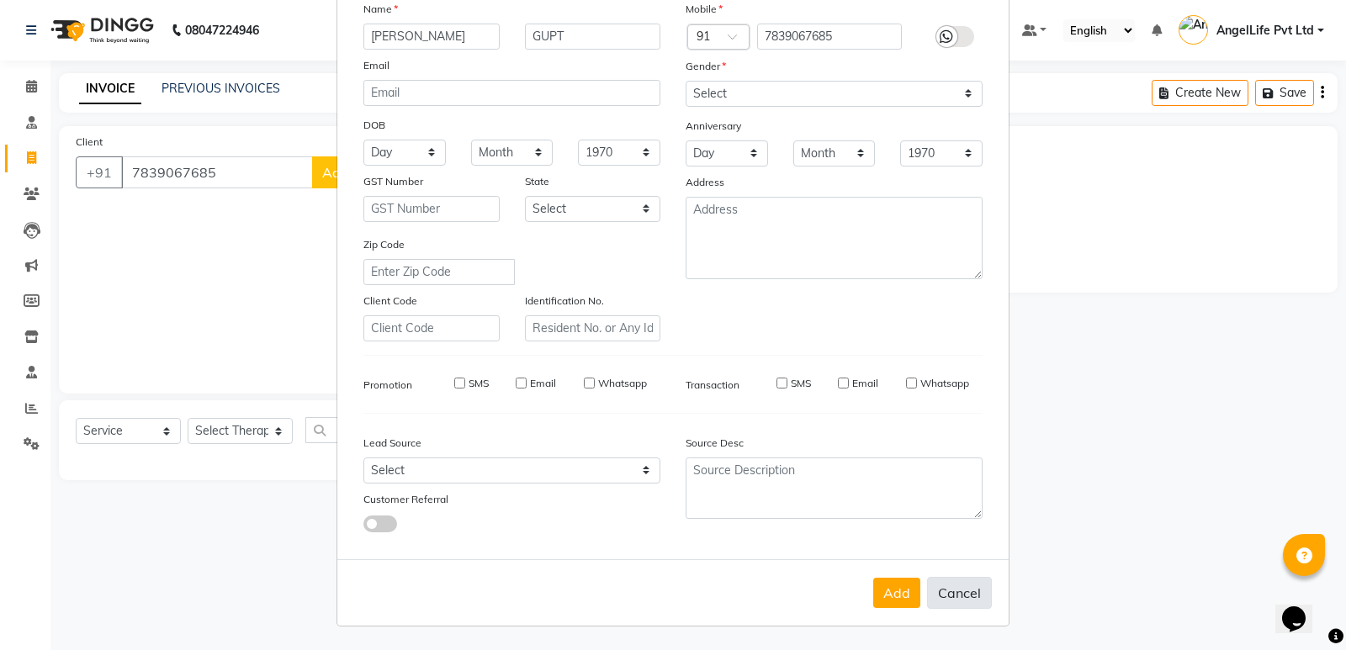
checkbox input "false"
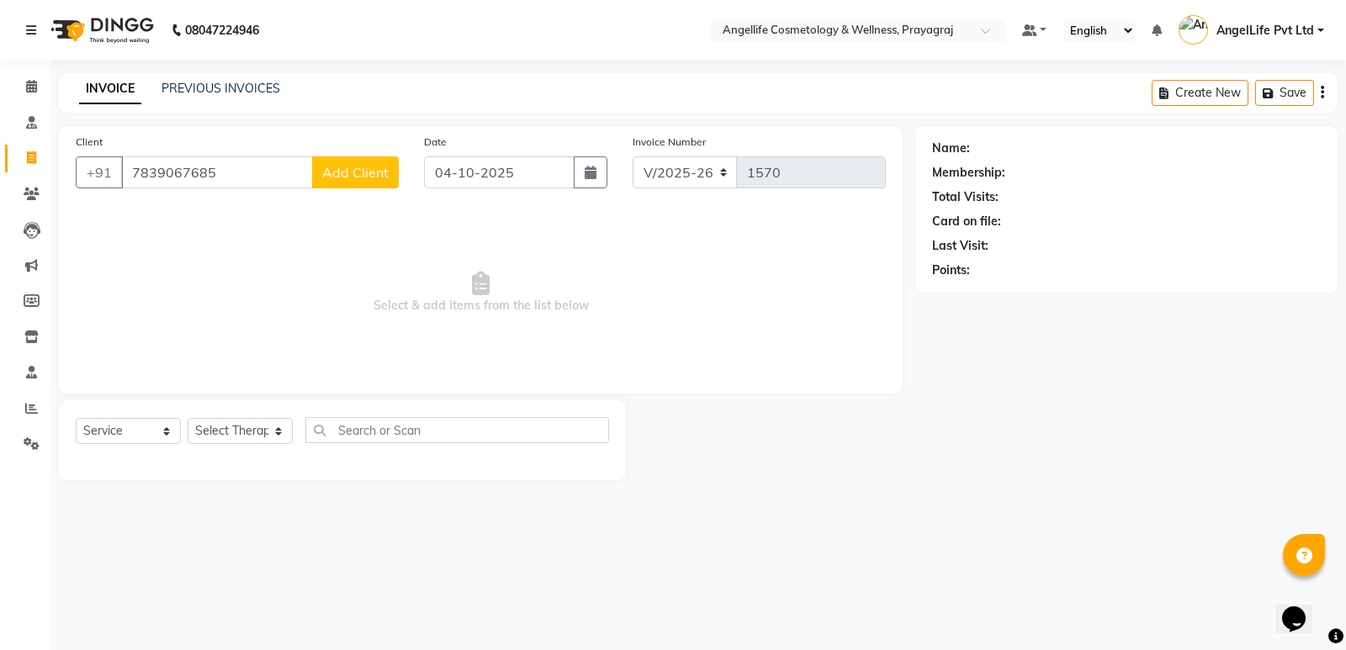
click at [341, 175] on span "Add Client" at bounding box center [355, 172] width 66 height 17
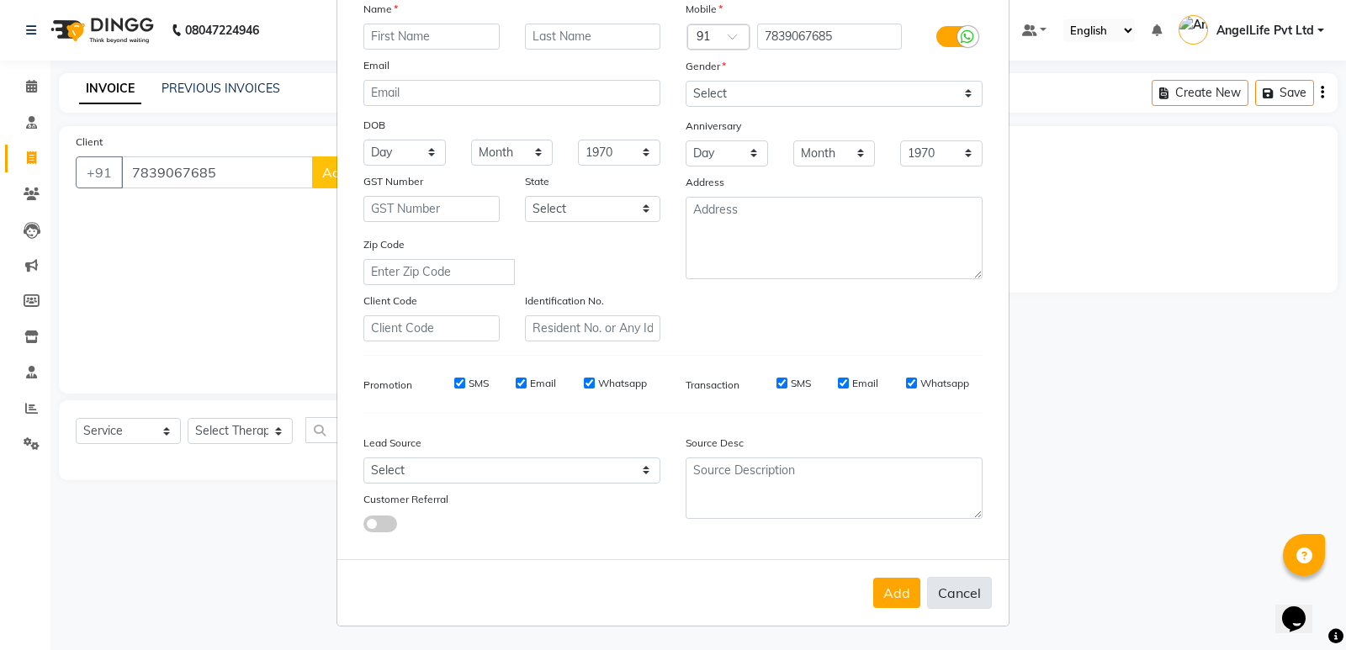
click at [940, 585] on button "Cancel" at bounding box center [959, 593] width 65 height 32
select select
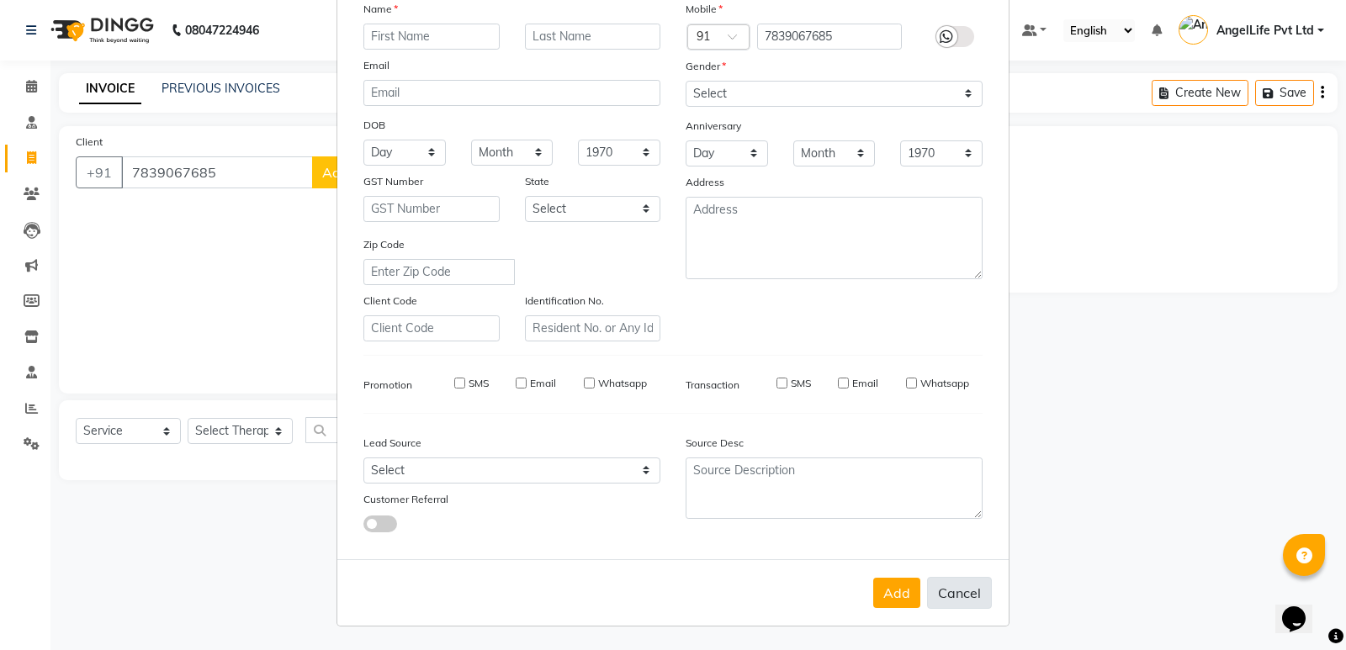
select select
checkbox input "false"
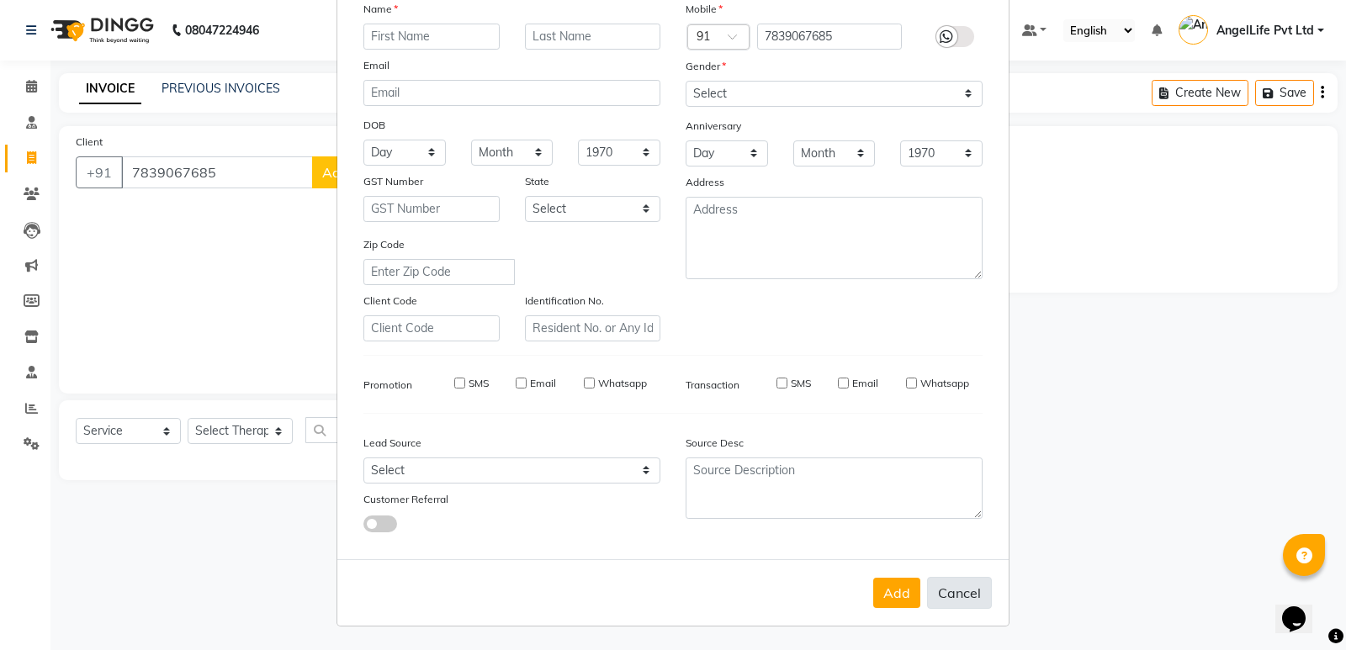
checkbox input "false"
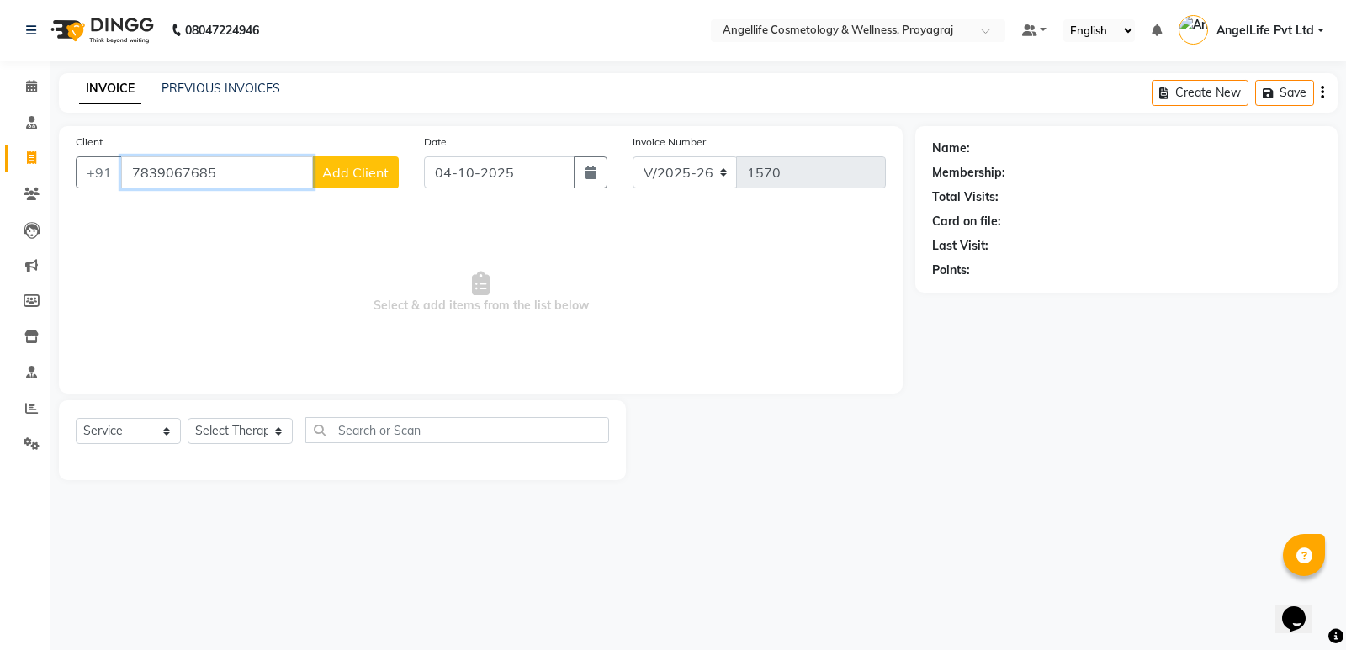
click at [254, 168] on input "7839067685" at bounding box center [217, 172] width 192 height 32
type input "7"
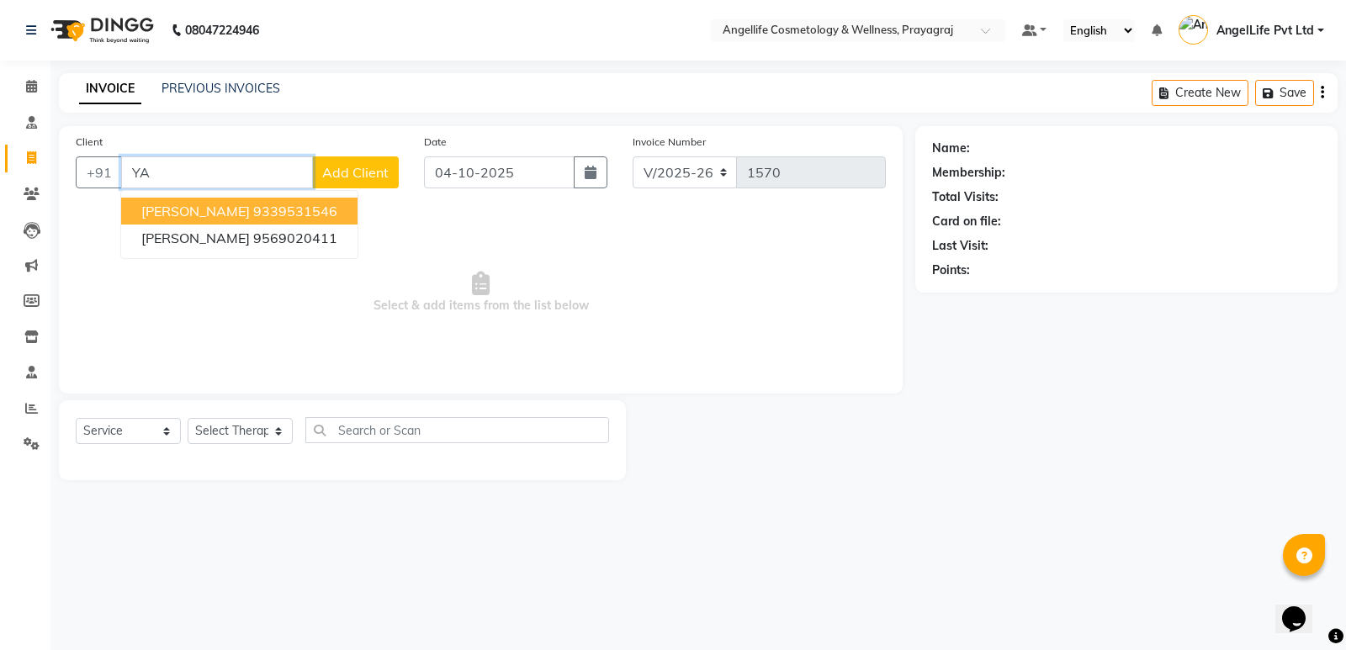
type input "Y"
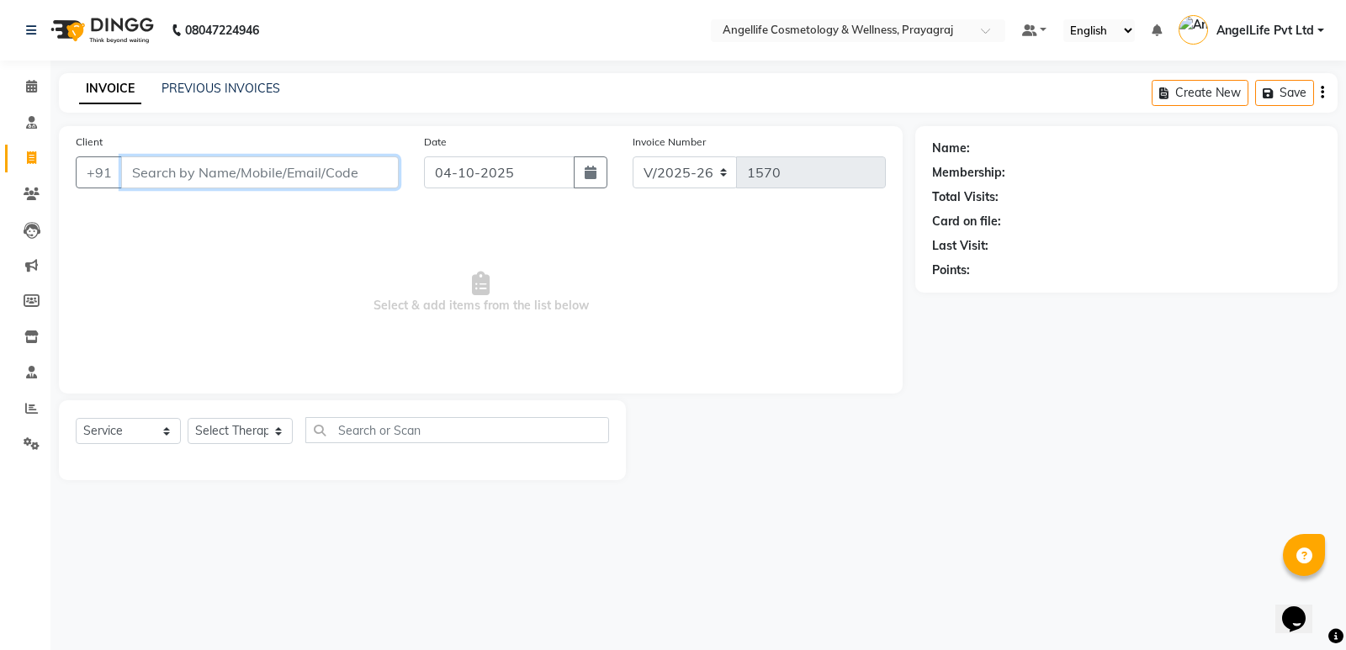
click at [191, 168] on input "Client" at bounding box center [260, 172] width 278 height 32
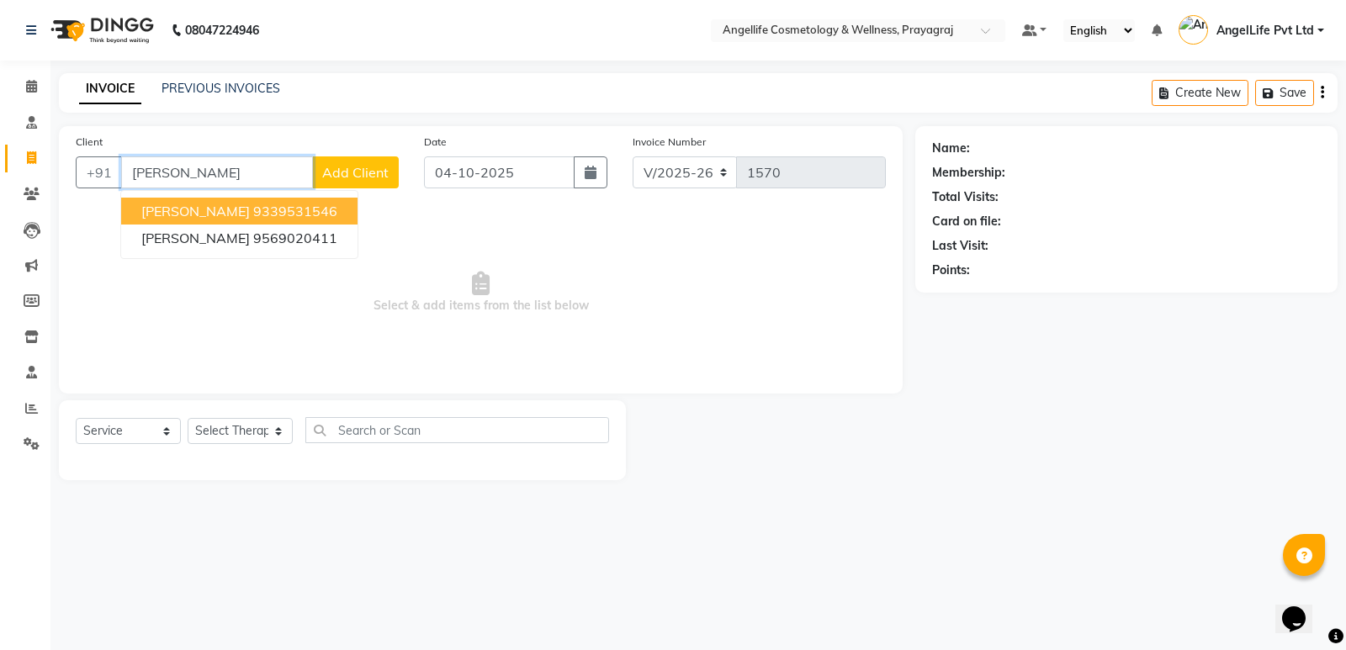
click at [215, 182] on input "[PERSON_NAME]" at bounding box center [217, 172] width 192 height 32
type input "Y"
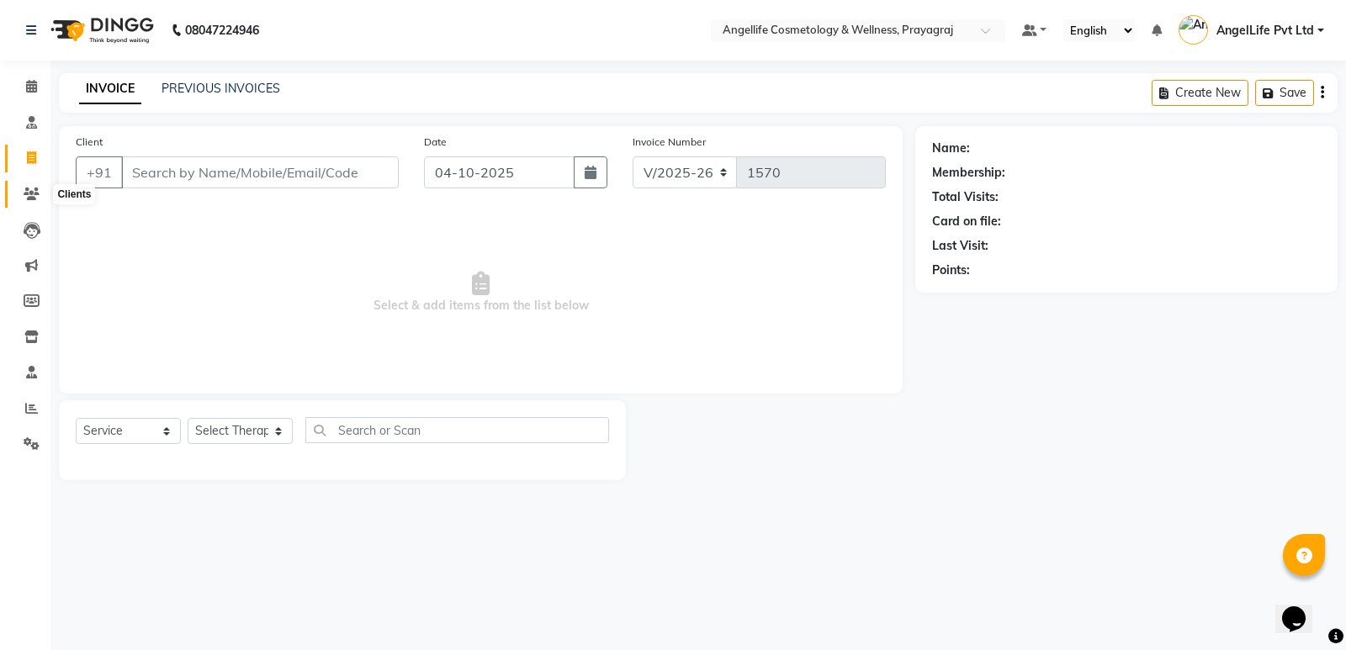
click at [25, 196] on icon at bounding box center [32, 194] width 16 height 13
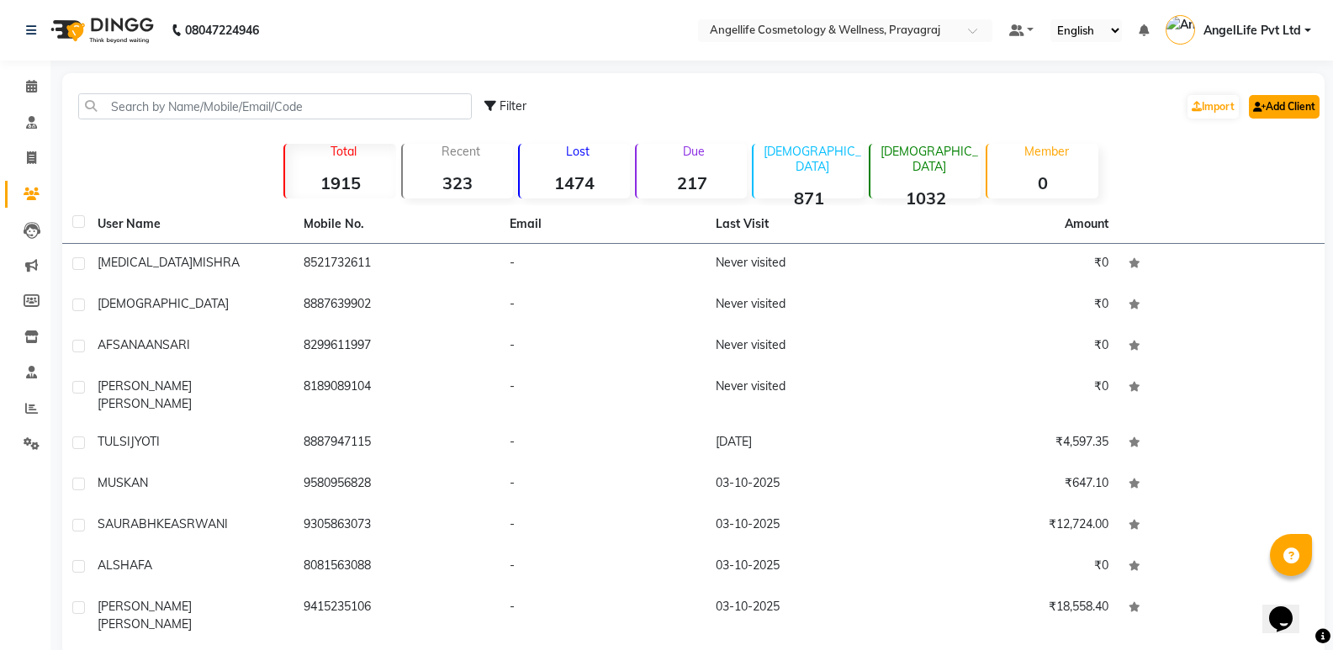
click at [1283, 106] on link "Add Client" at bounding box center [1284, 107] width 71 height 24
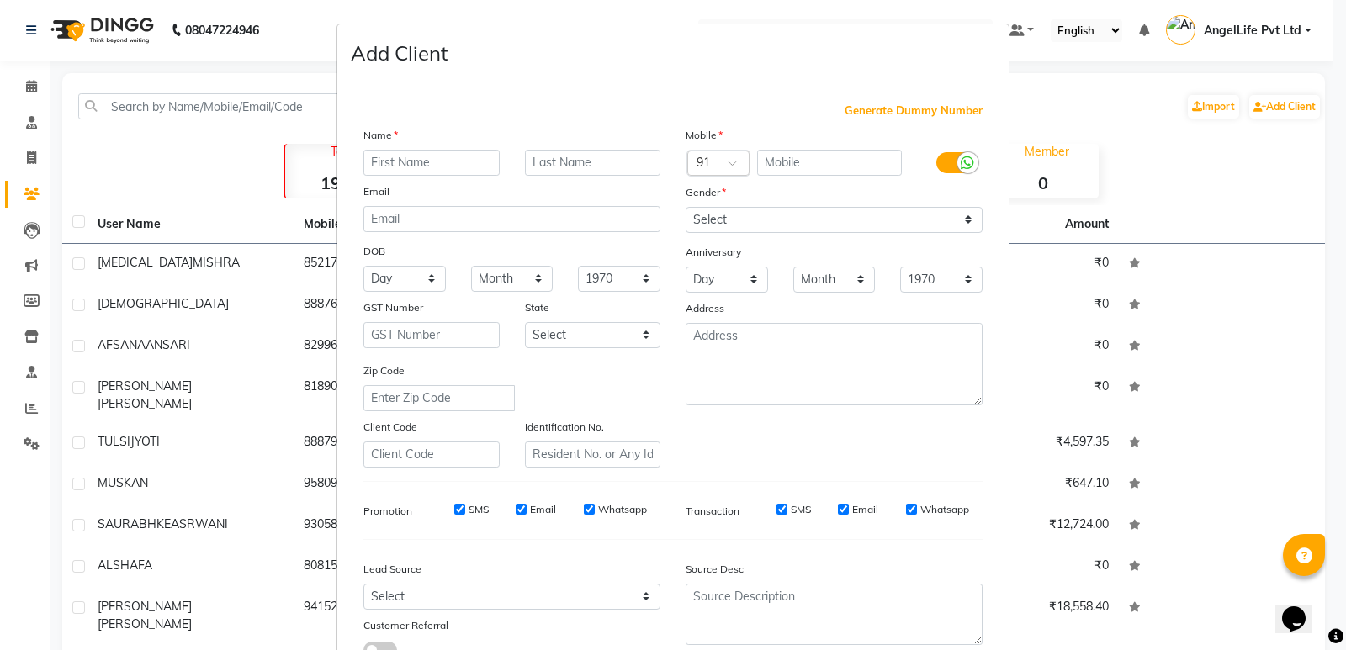
click at [415, 157] on input "text" at bounding box center [431, 163] width 136 height 26
type input "[PERSON_NAME]"
click at [552, 156] on input "text" at bounding box center [593, 163] width 136 height 26
type input "[PERSON_NAME]"
click at [830, 174] on input "text" at bounding box center [830, 163] width 146 height 26
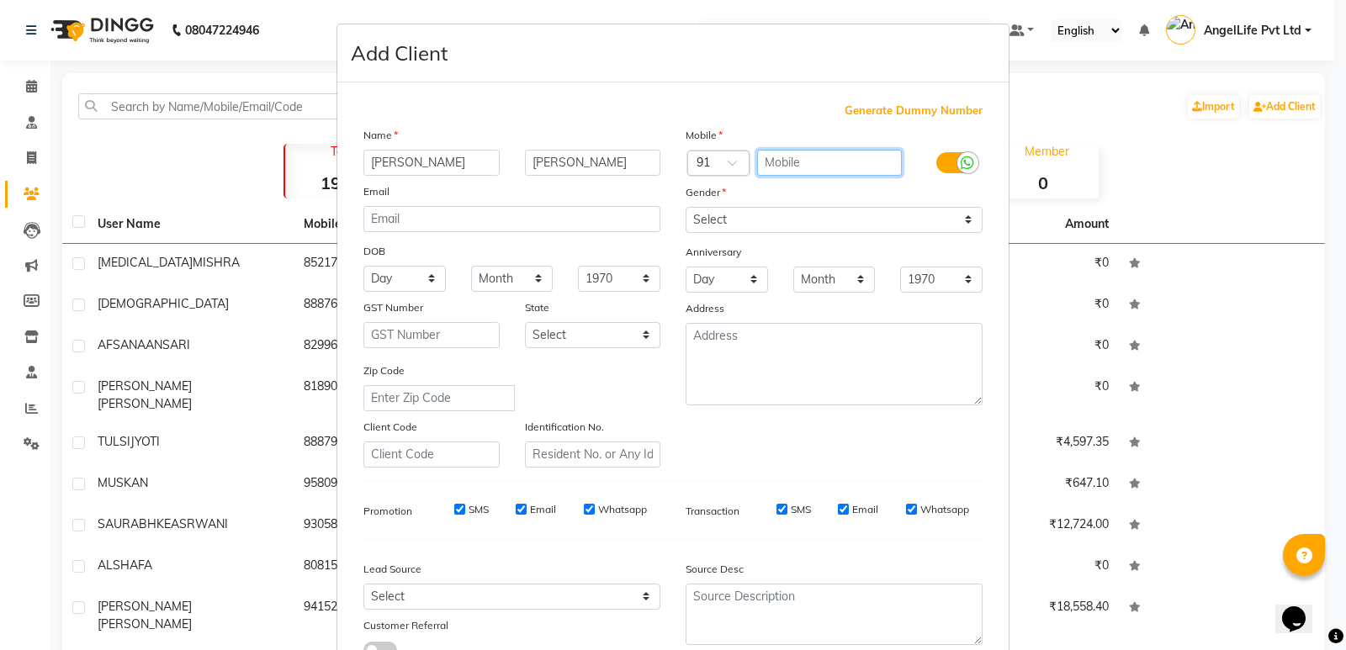
click at [830, 174] on input "text" at bounding box center [830, 163] width 146 height 26
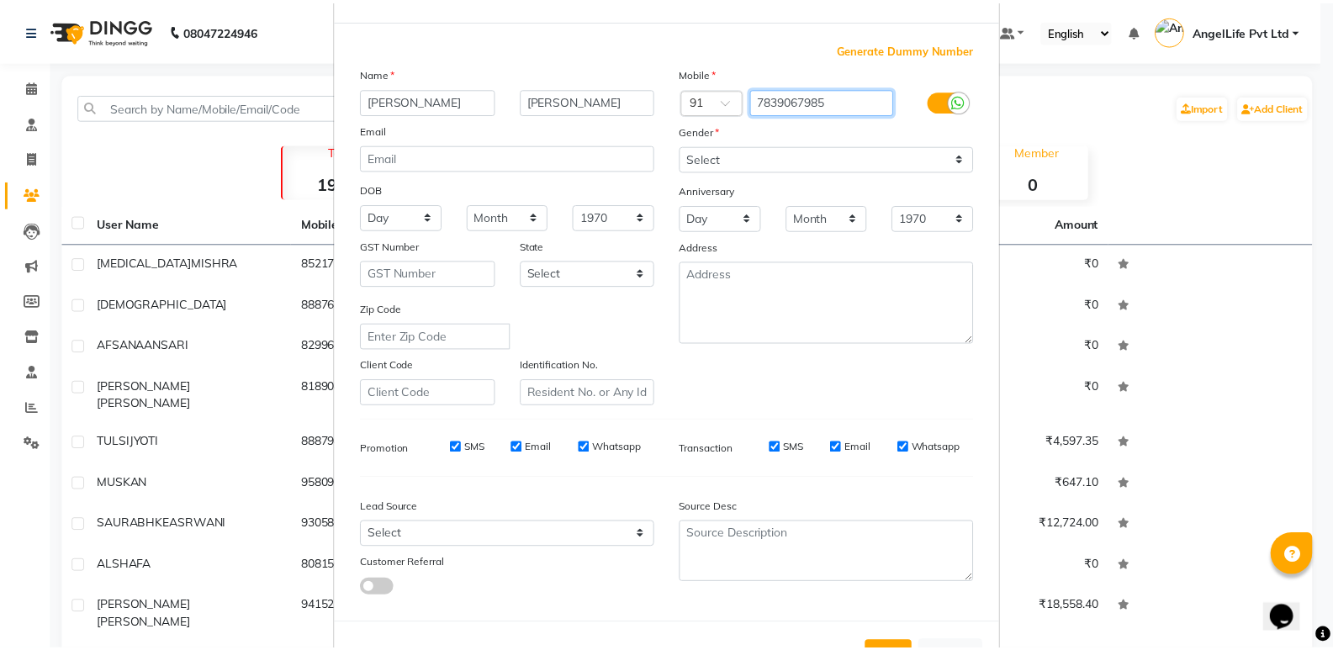
scroll to position [126, 0]
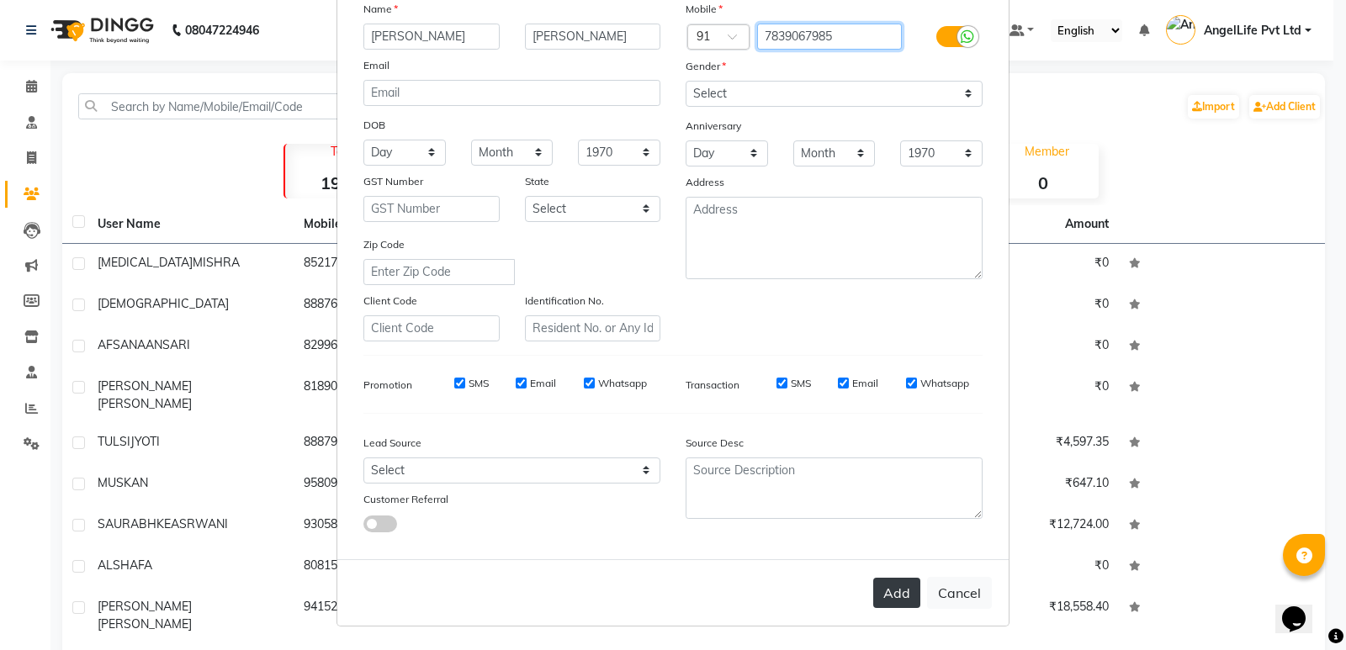
type input "7839067985"
click at [888, 604] on button "Add" at bounding box center [896, 593] width 47 height 30
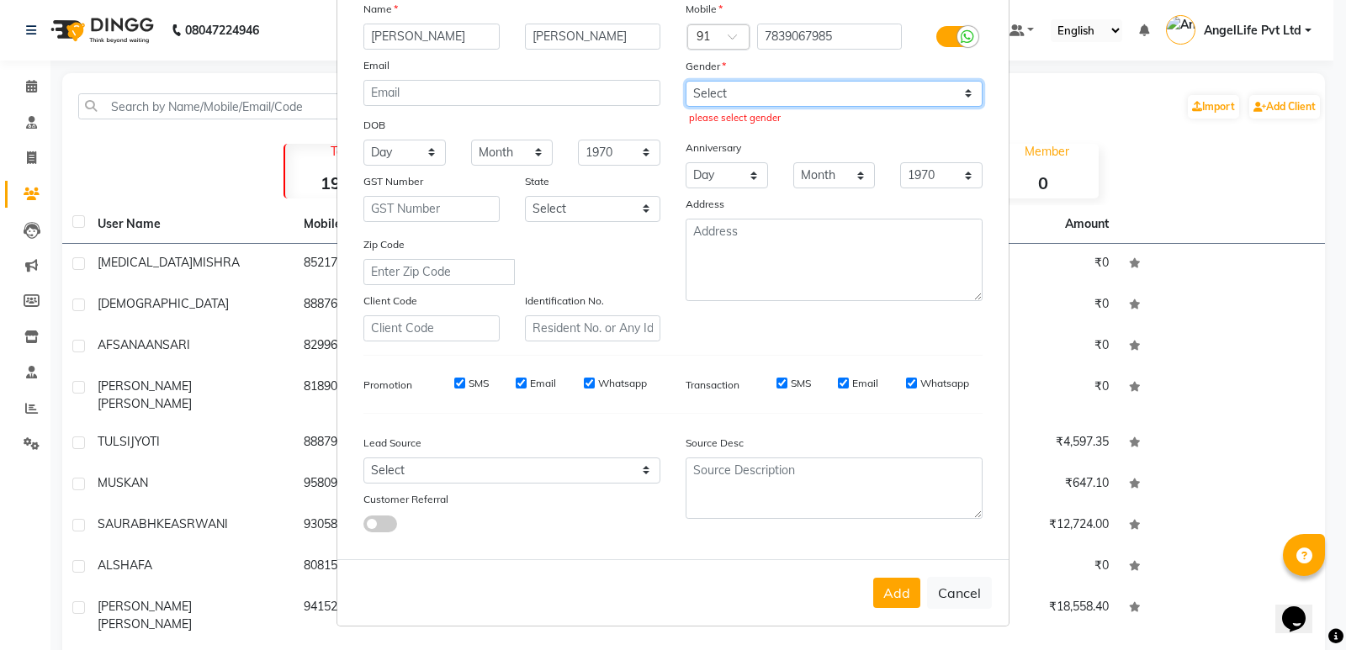
click at [796, 92] on select "Select [DEMOGRAPHIC_DATA] [DEMOGRAPHIC_DATA] Other Prefer Not To Say" at bounding box center [833, 94] width 297 height 26
select select "female"
click at [685, 81] on select "Select [DEMOGRAPHIC_DATA] [DEMOGRAPHIC_DATA] Other Prefer Not To Say" at bounding box center [833, 94] width 297 height 26
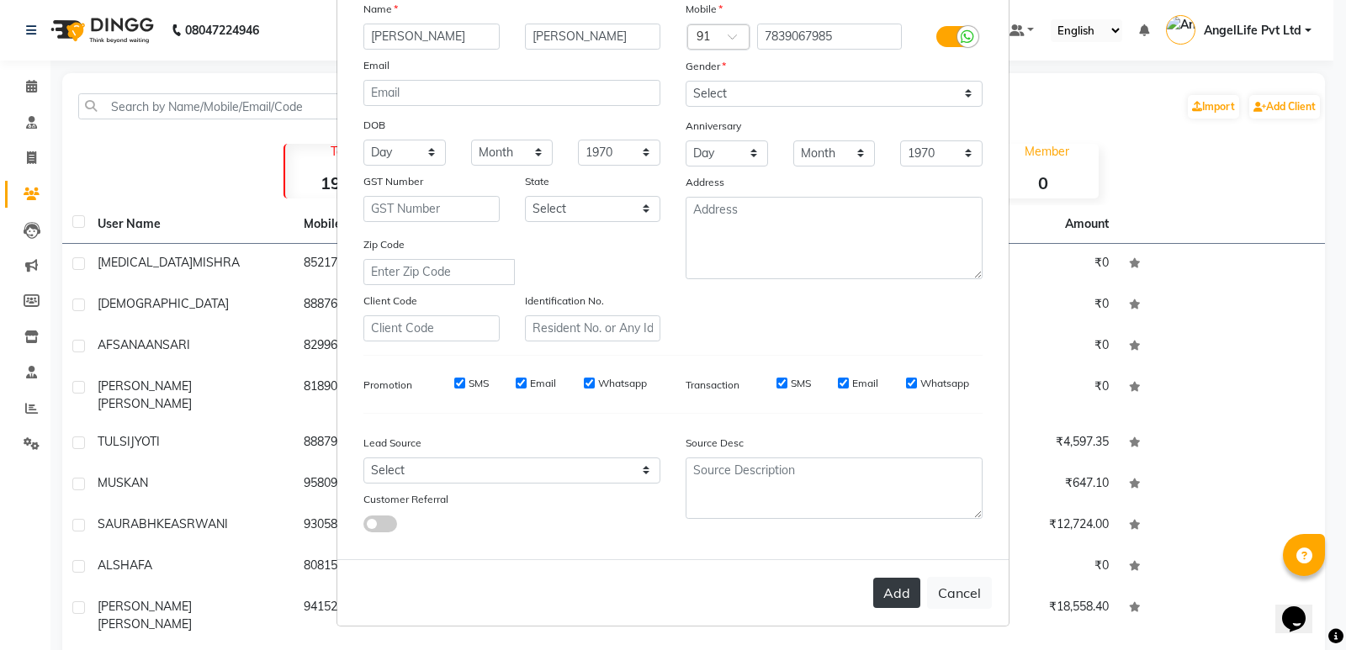
click at [892, 587] on button "Add" at bounding box center [896, 593] width 47 height 30
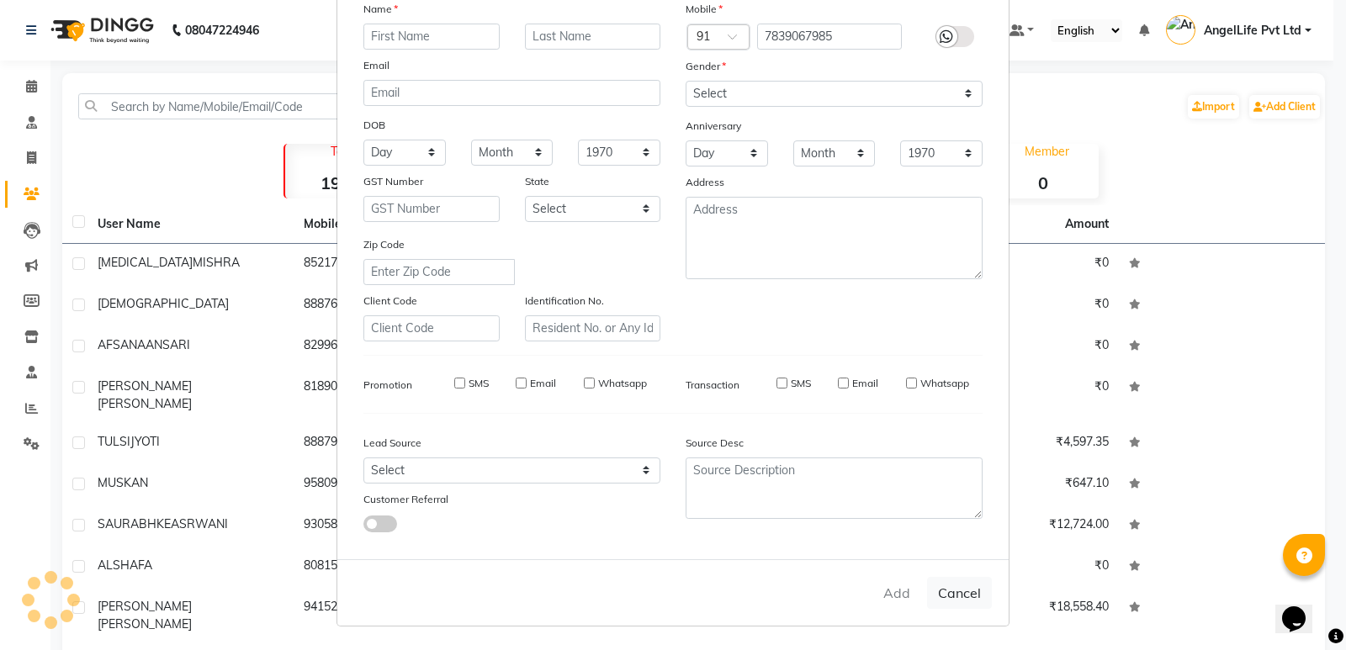
select select
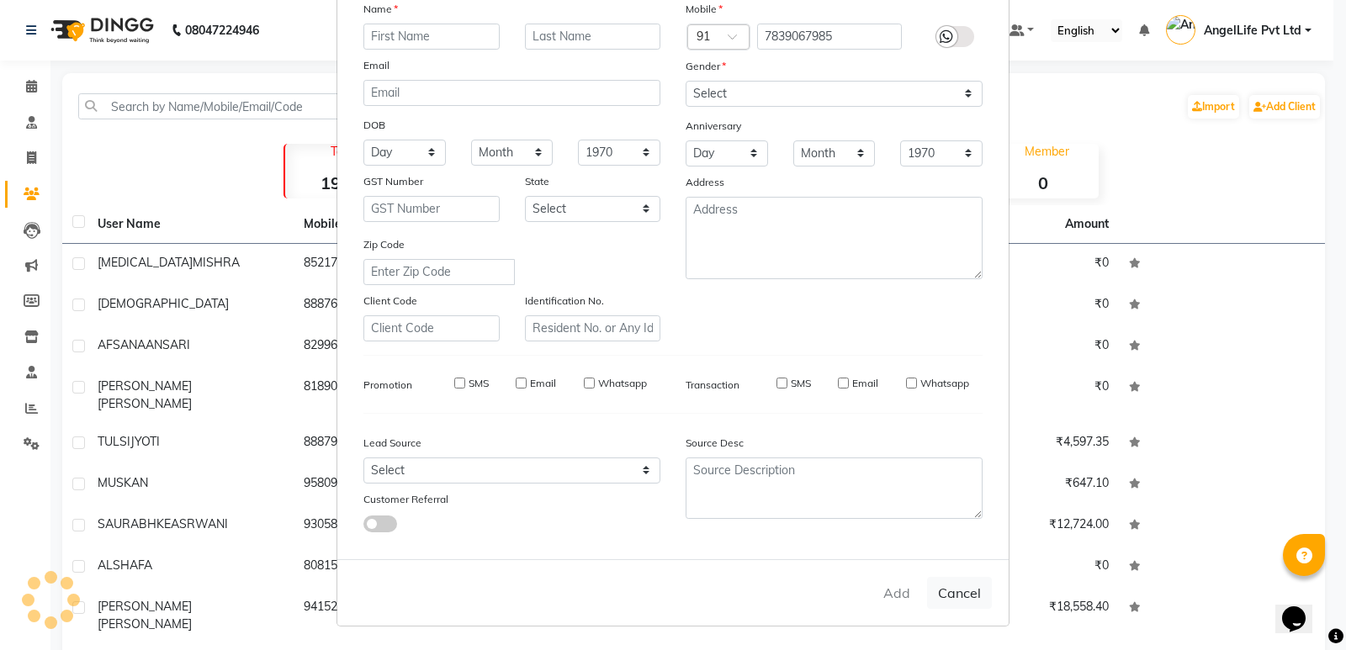
select select
checkbox input "false"
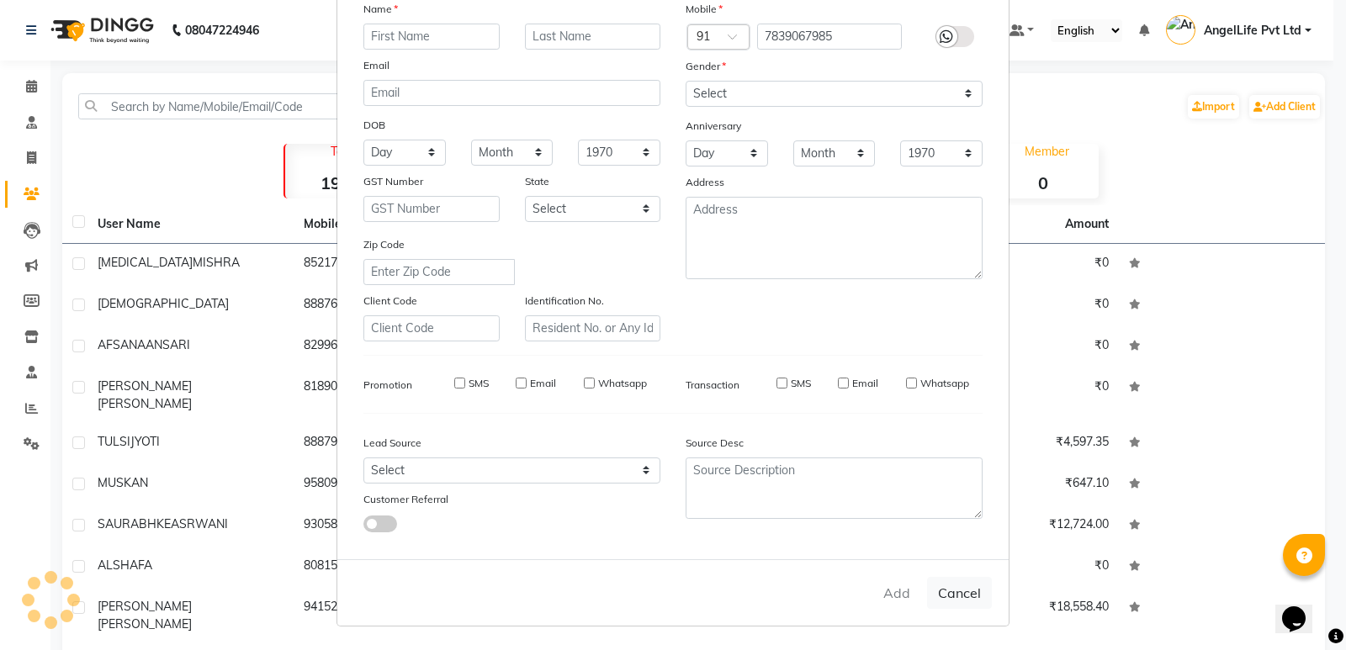
checkbox input "false"
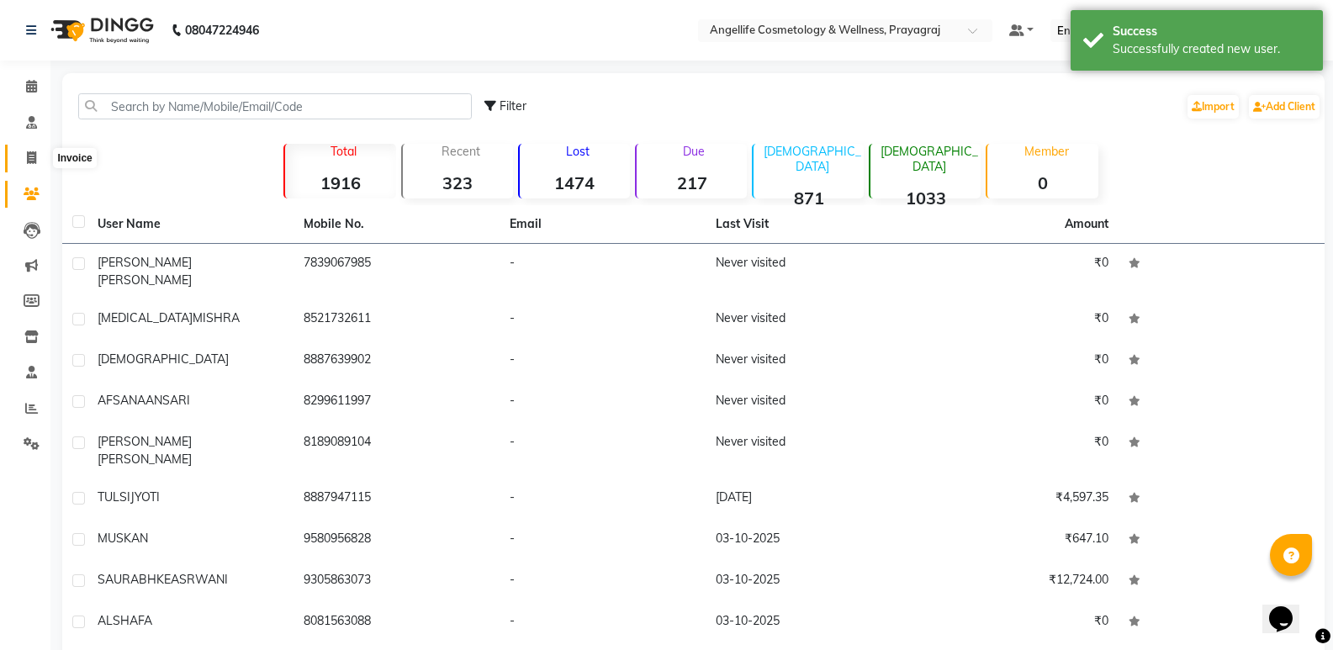
click at [25, 158] on span at bounding box center [31, 158] width 29 height 19
select select "service"
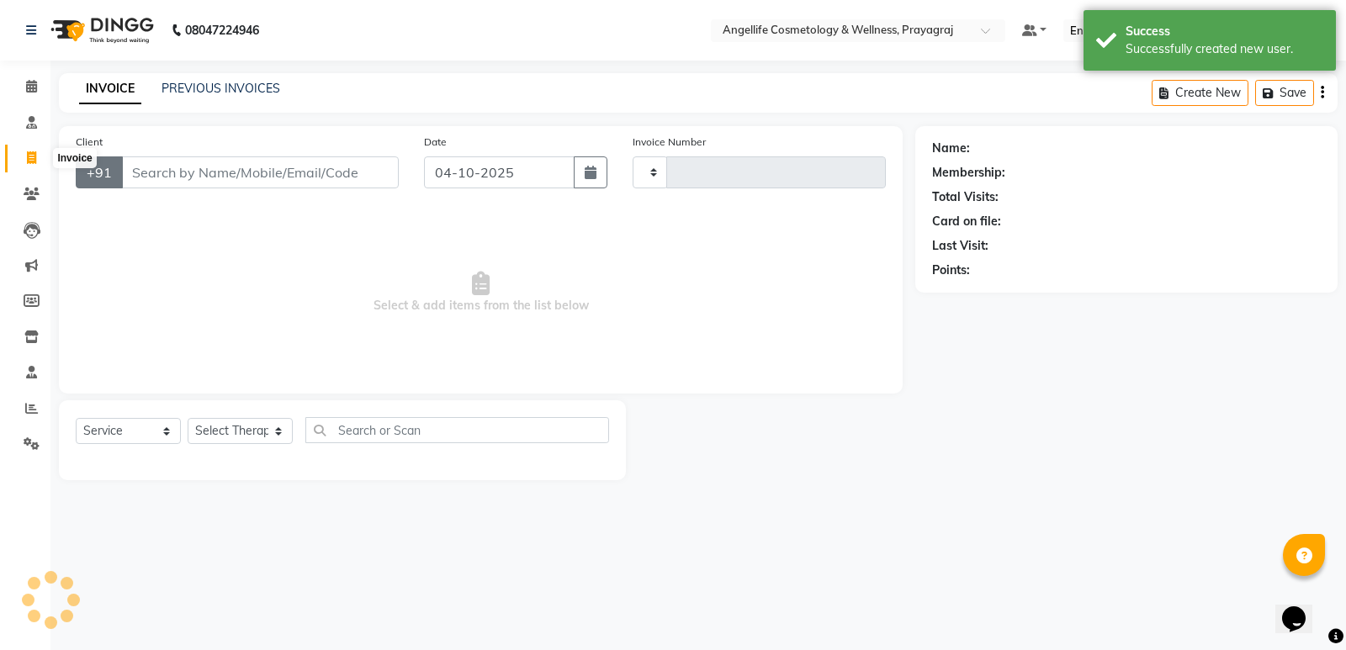
type input "1570"
select select "4531"
click at [175, 177] on input "Client" at bounding box center [260, 172] width 278 height 32
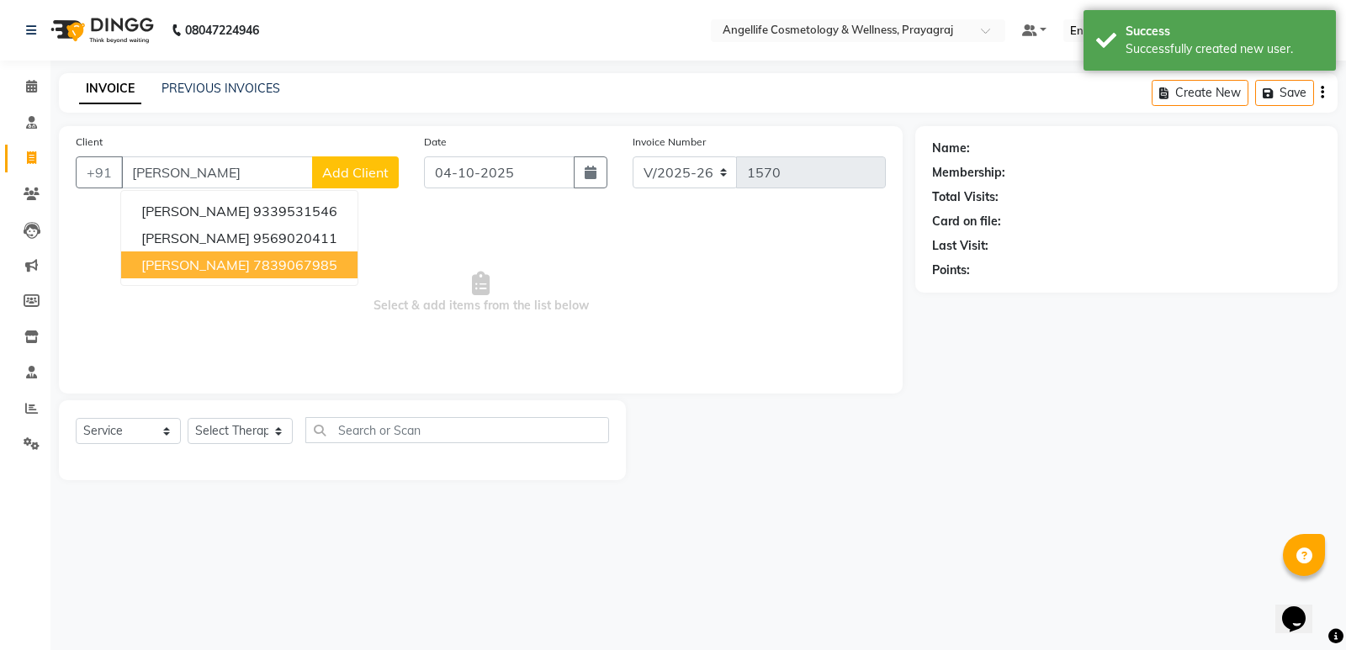
click at [177, 260] on span "[PERSON_NAME]" at bounding box center [195, 265] width 108 height 17
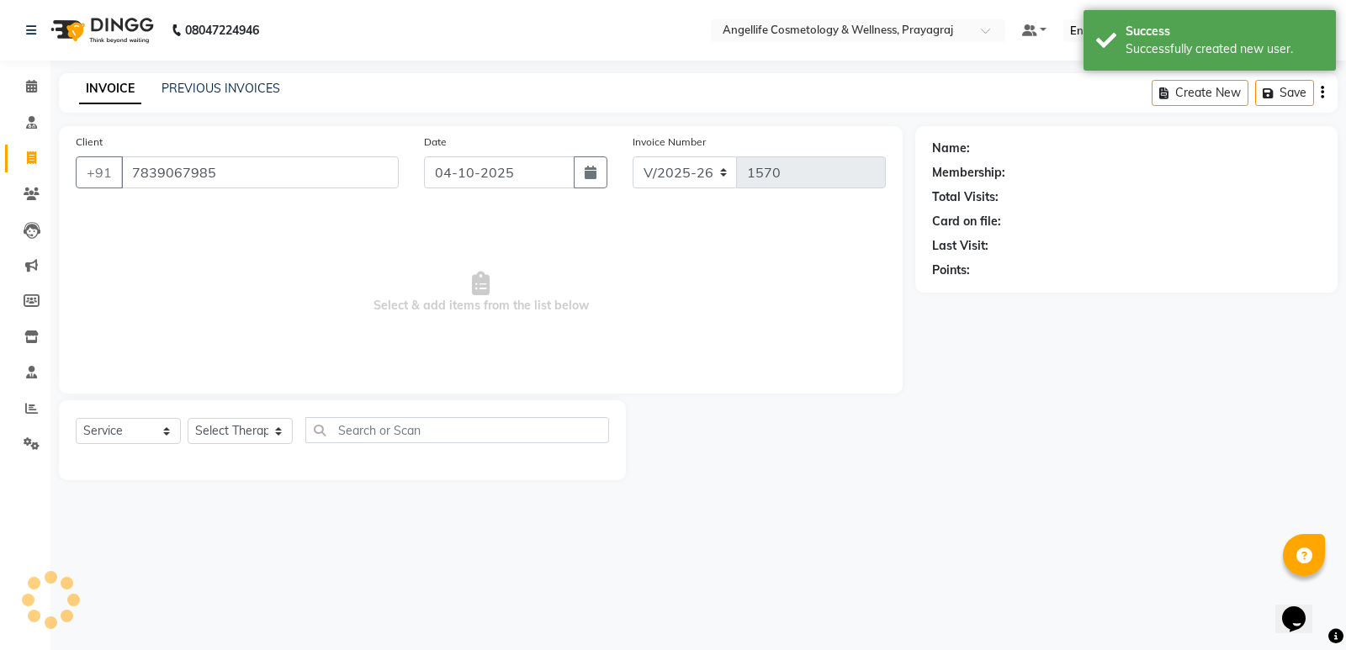
type input "7839067985"
click at [124, 436] on select "Select Service Product Membership Package Voucher Prepaid Gift Card" at bounding box center [128, 431] width 105 height 26
click at [76, 418] on select "Select Service Product Membership Package Voucher Prepaid Gift Card" at bounding box center [128, 431] width 105 height 26
click at [235, 431] on select "Select Therapist AngelLife Lucknow AngelLife Pvt Ltd DR SWATI KAJAL PREETI KESA…" at bounding box center [240, 431] width 105 height 26
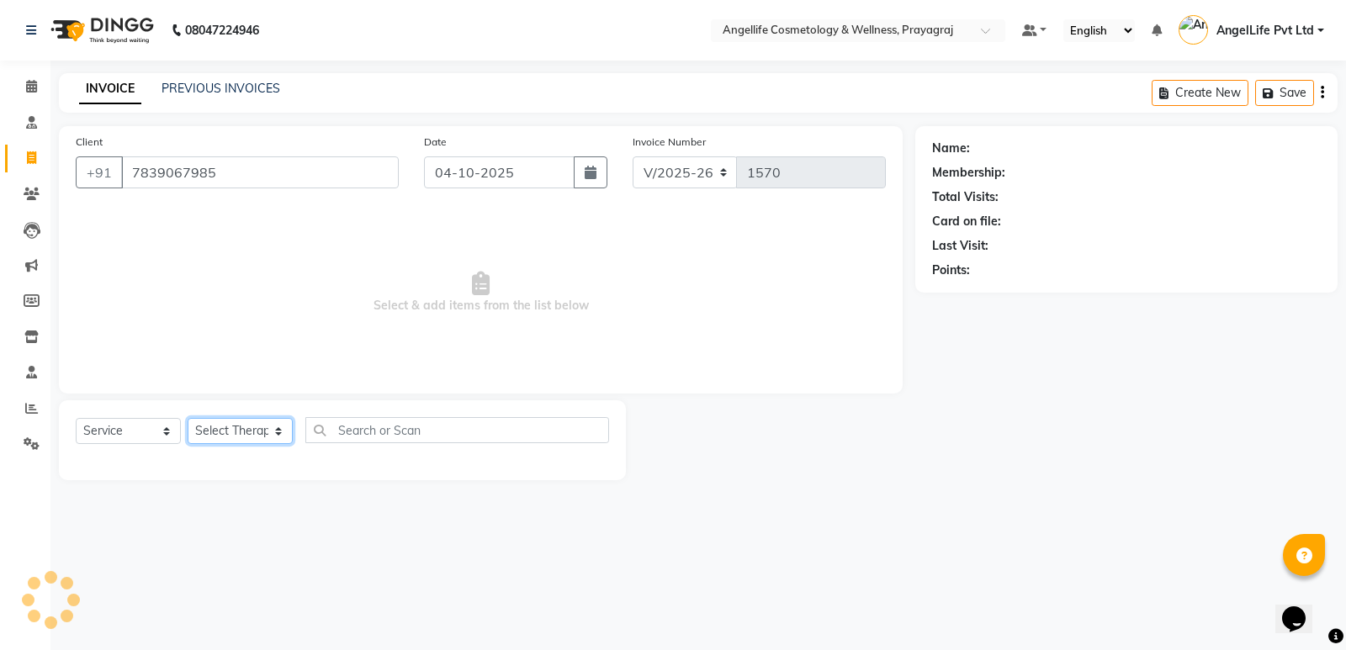
select select "26653"
click at [188, 418] on select "Select Therapist AngelLife Lucknow AngelLife Pvt Ltd DR SWATI KAJAL PREETI KESA…" at bounding box center [240, 431] width 105 height 26
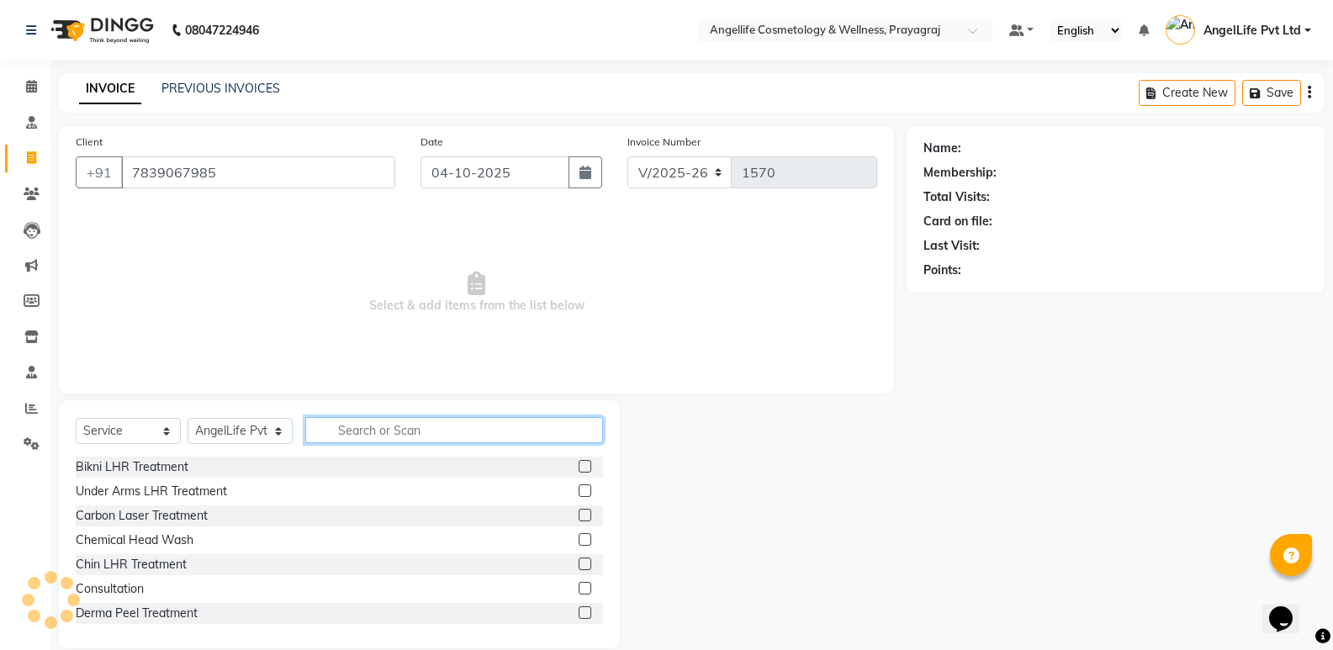
click at [391, 434] on input "text" at bounding box center [454, 430] width 298 height 26
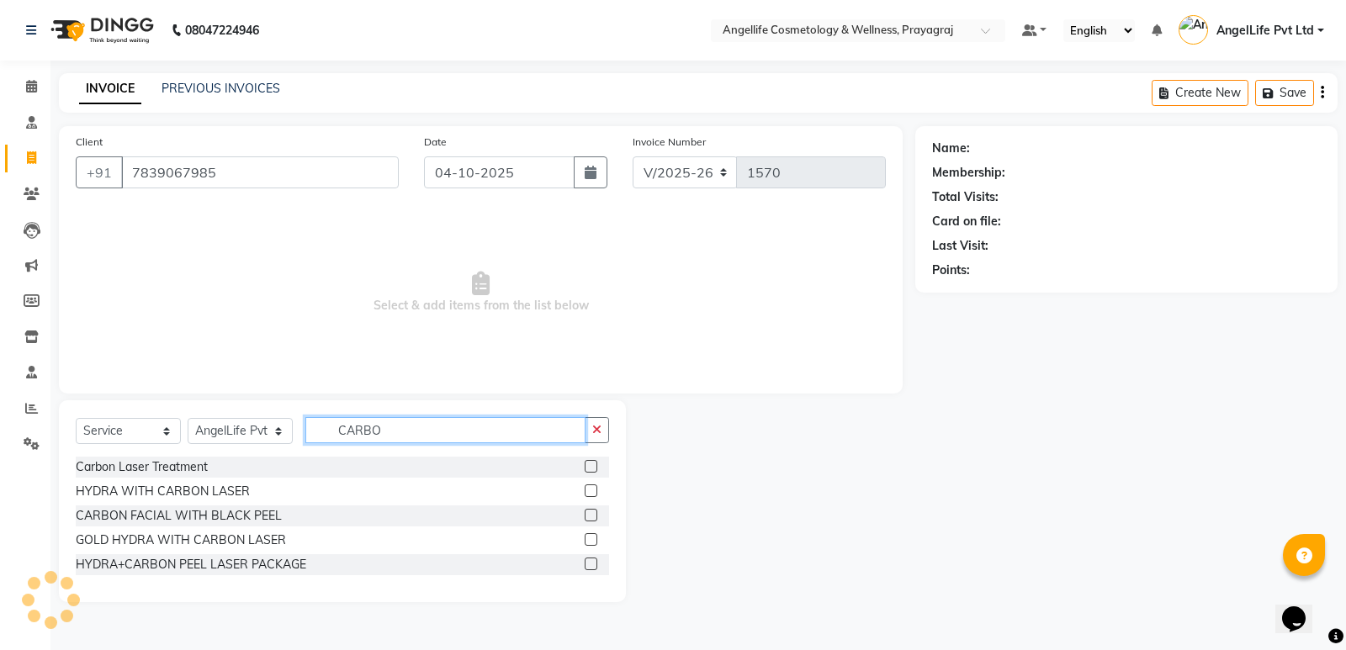
type input "CARBO"
click at [590, 463] on label at bounding box center [591, 466] width 13 height 13
click at [590, 463] on input "checkbox" at bounding box center [590, 467] width 11 height 11
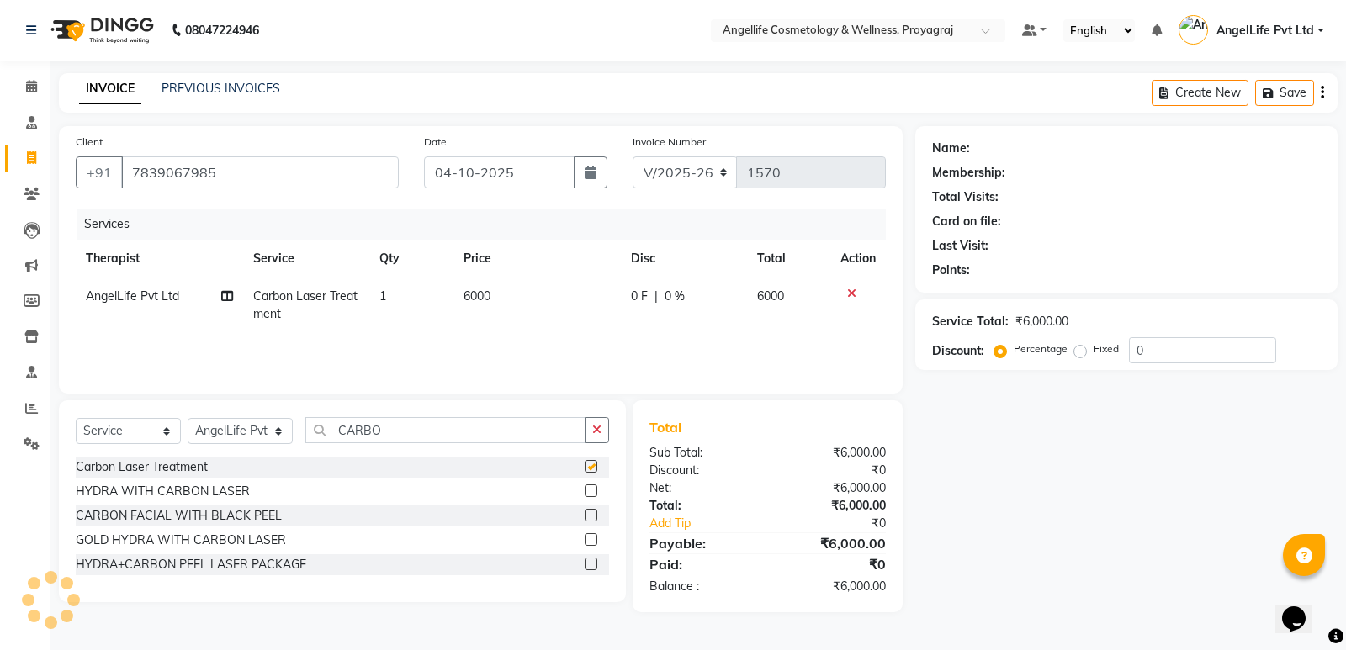
checkbox input "false"
click at [531, 308] on td "6000" at bounding box center [536, 306] width 167 height 56
select select "26653"
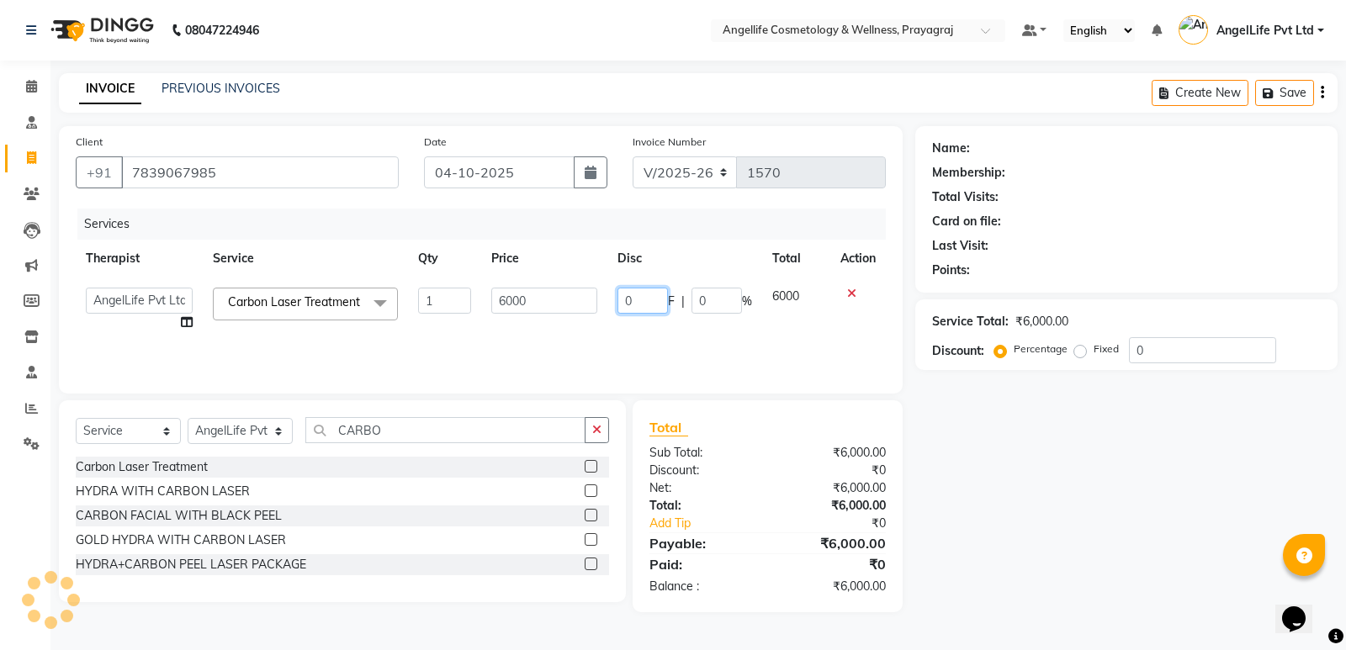
click at [652, 299] on input "0" at bounding box center [642, 301] width 50 height 26
type input "3"
type input "4500"
click at [1034, 446] on div "Name: Membership: Total Visits: Card on file: Last Visit: Points: Service Total…" at bounding box center [1132, 369] width 435 height 486
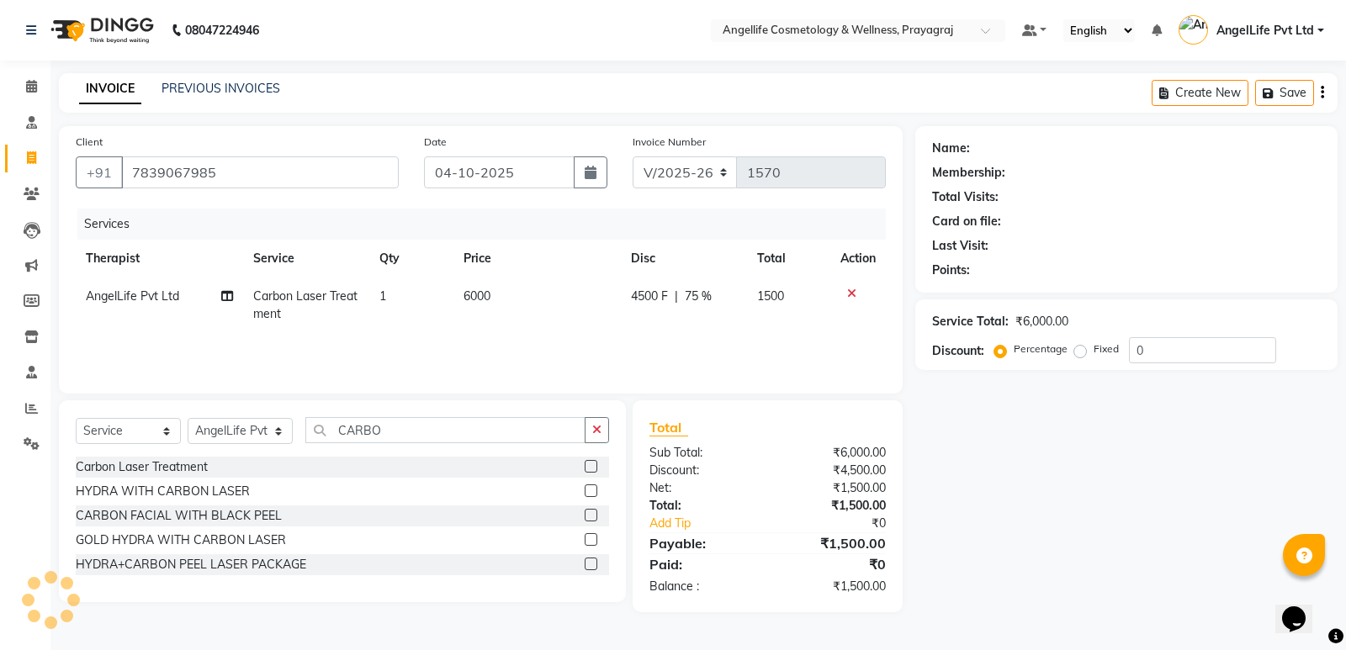
click at [1068, 420] on div "Name: Membership: Total Visits: Card on file: Last Visit: Points: Service Total…" at bounding box center [1132, 369] width 435 height 486
click at [34, 158] on icon at bounding box center [31, 157] width 9 height 13
select select "service"
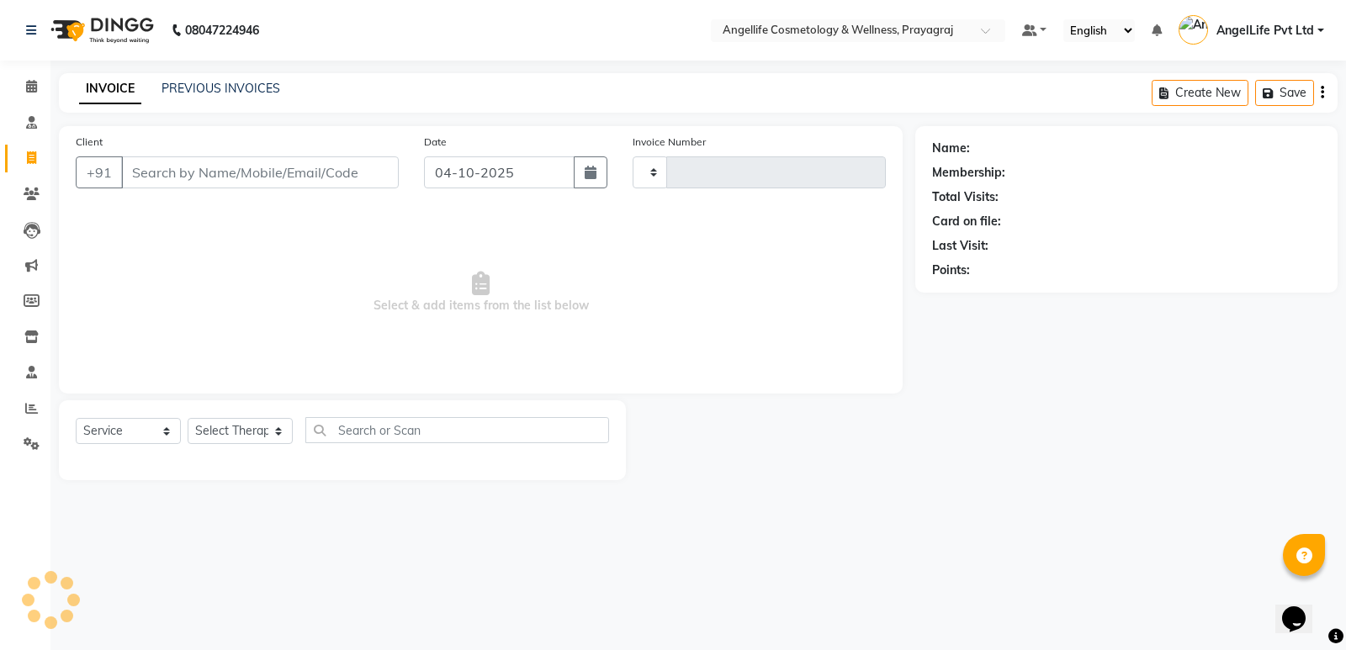
click at [217, 172] on input "Client" at bounding box center [260, 172] width 278 height 32
type input "YA"
type input "1570"
type input "YAS"
select select "4531"
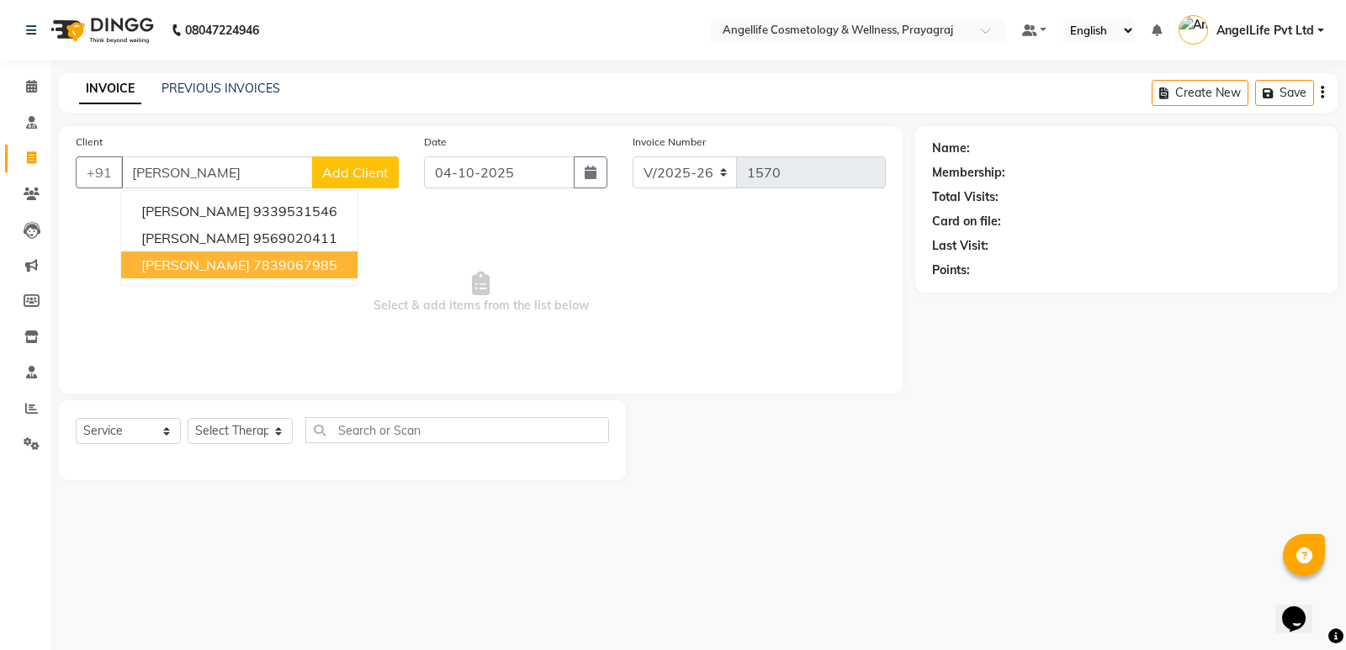
click at [193, 268] on span "[PERSON_NAME]" at bounding box center [195, 265] width 108 height 17
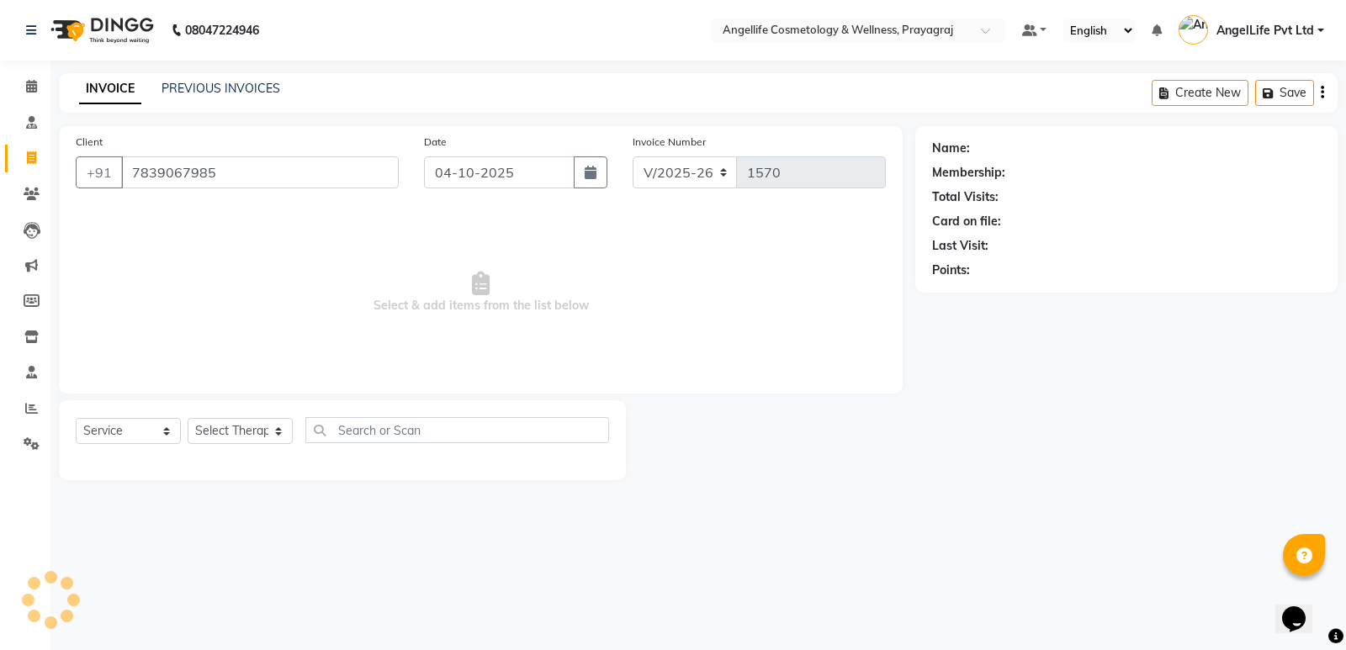
type input "7839067985"
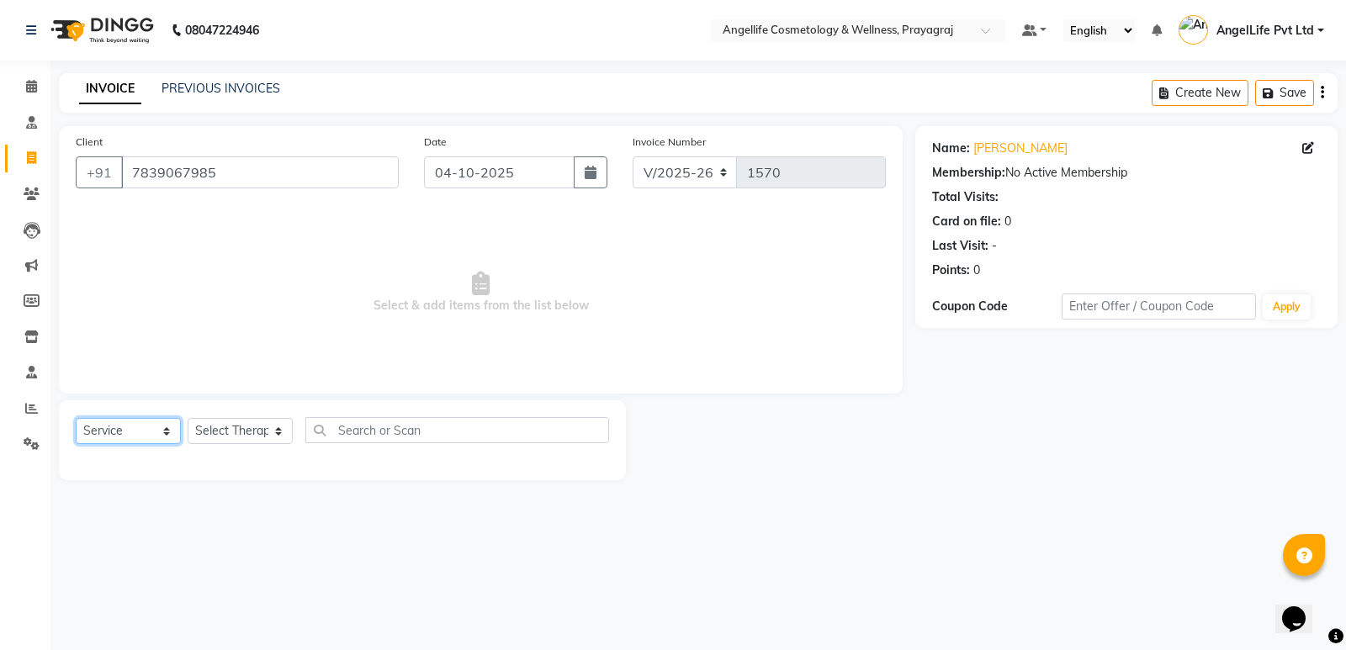
click at [145, 437] on select "Select Service Product Membership Package Voucher Prepaid Gift Card" at bounding box center [128, 431] width 105 height 26
click at [76, 418] on select "Select Service Product Membership Package Voucher Prepaid Gift Card" at bounding box center [128, 431] width 105 height 26
click at [240, 432] on select "Select Therapist AngelLife Lucknow AngelLife Pvt Ltd DR SWATI KAJAL PREETI KESA…" at bounding box center [240, 431] width 105 height 26
select select "26653"
click at [188, 418] on select "Select Therapist AngelLife Lucknow AngelLife Pvt Ltd DR SWATI KAJAL PREETI KESA…" at bounding box center [240, 431] width 105 height 26
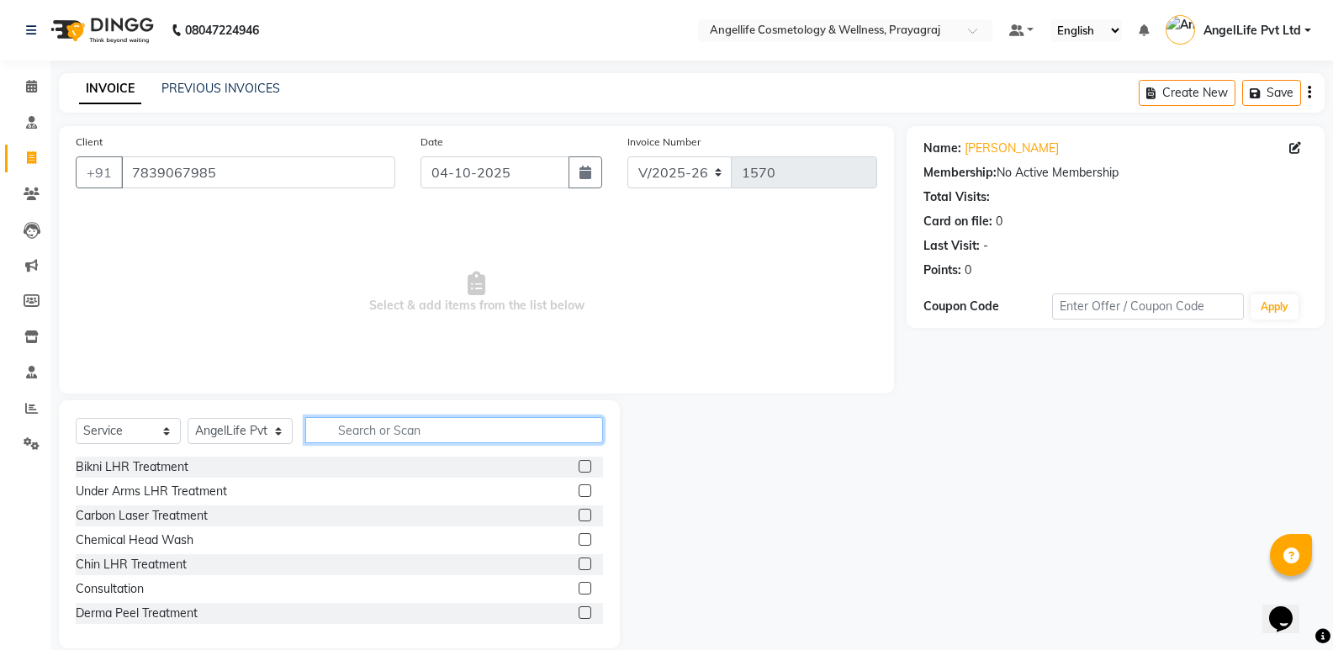
click at [371, 438] on input "text" at bounding box center [454, 430] width 298 height 26
type input "CAR"
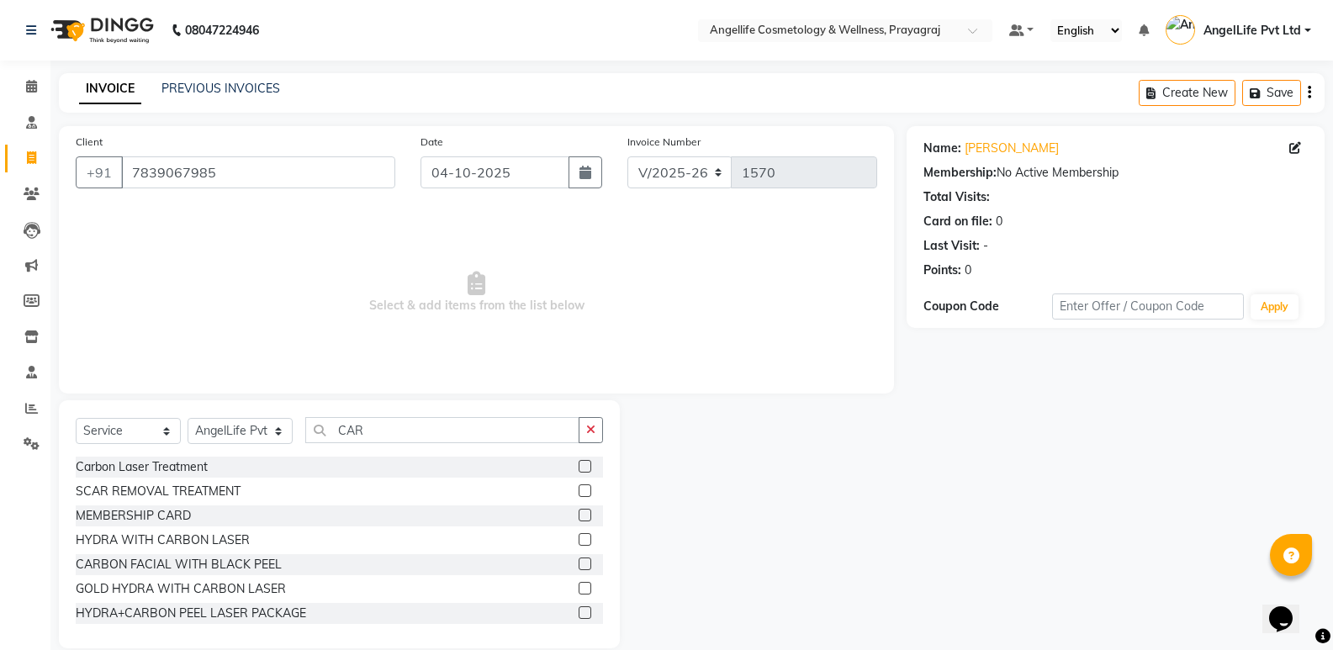
click at [579, 468] on label at bounding box center [585, 466] width 13 height 13
click at [579, 468] on input "checkbox" at bounding box center [584, 467] width 11 height 11
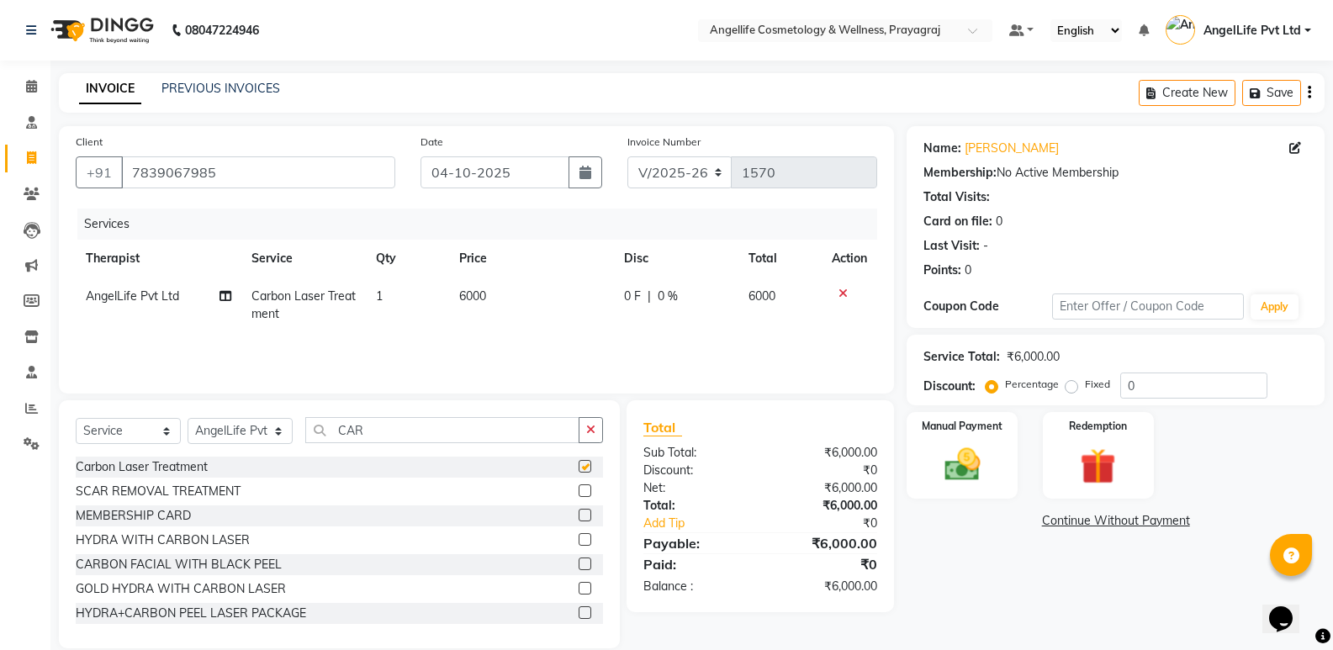
checkbox input "false"
click at [627, 326] on td "0 F | 0 %" at bounding box center [676, 306] width 124 height 56
select select "26653"
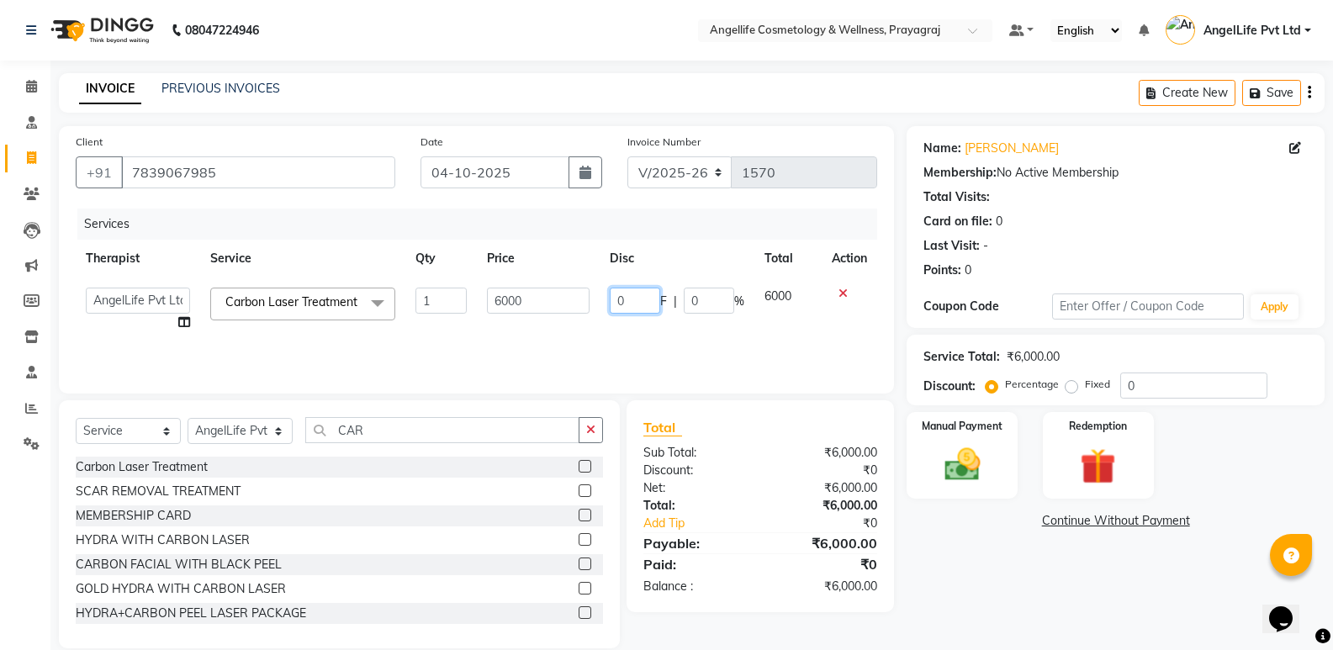
click at [636, 300] on input "0" at bounding box center [635, 301] width 50 height 26
click at [588, 433] on icon "button" at bounding box center [590, 430] width 9 height 12
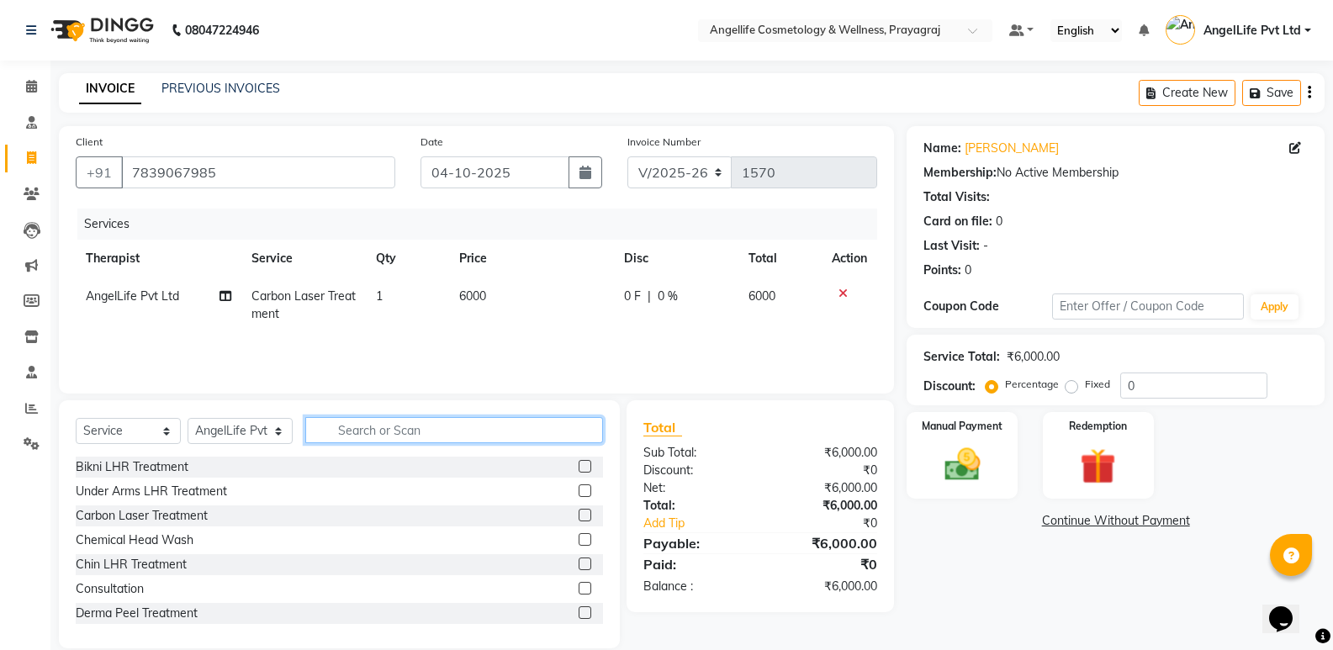
click at [546, 433] on input "text" at bounding box center [454, 430] width 298 height 26
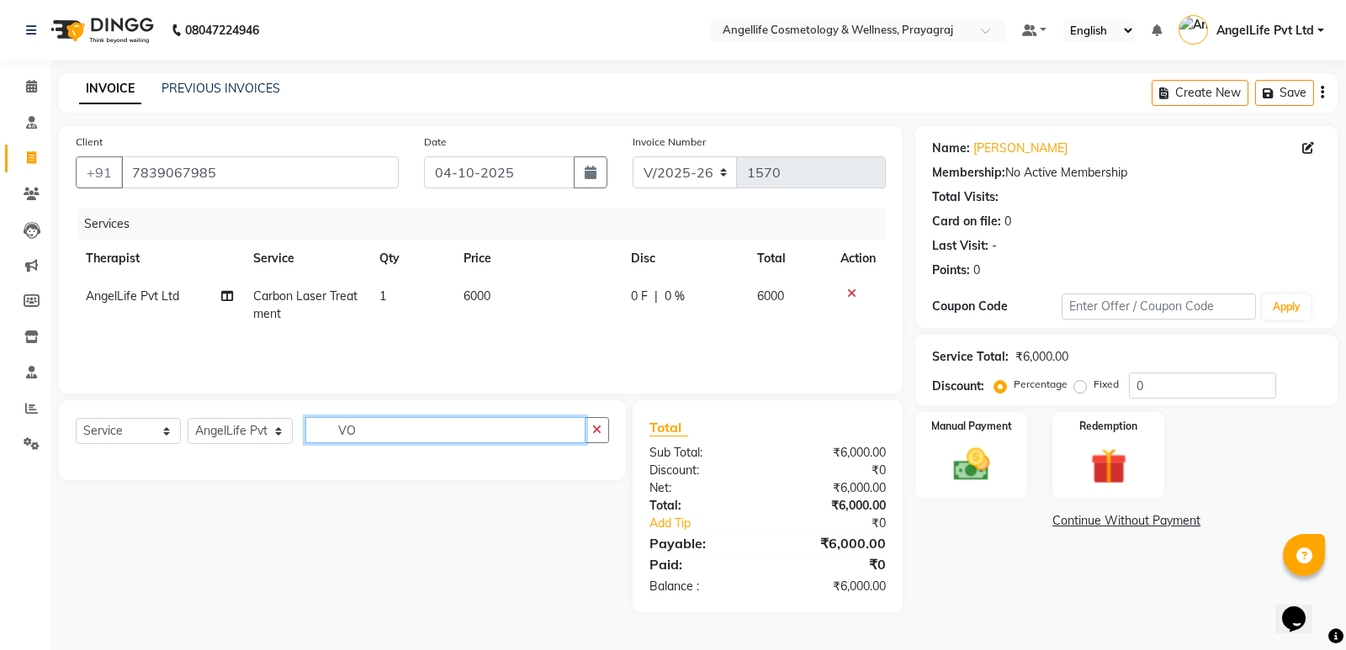
type input "V"
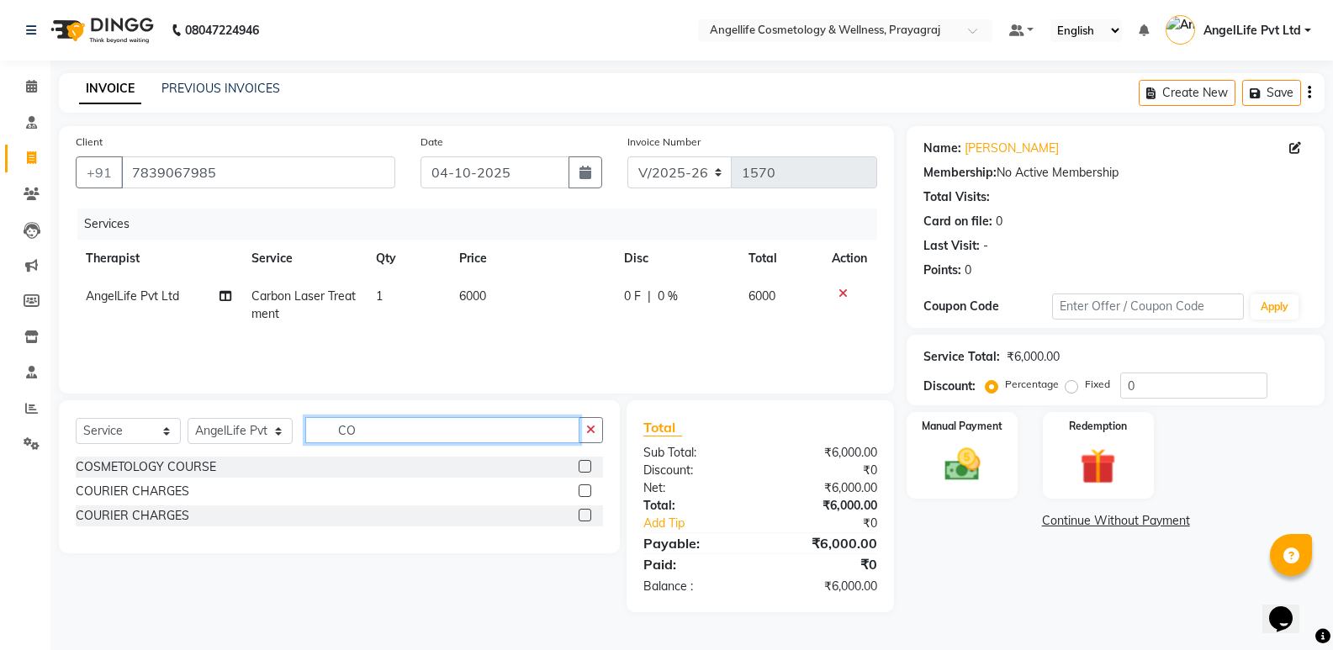
type input "C"
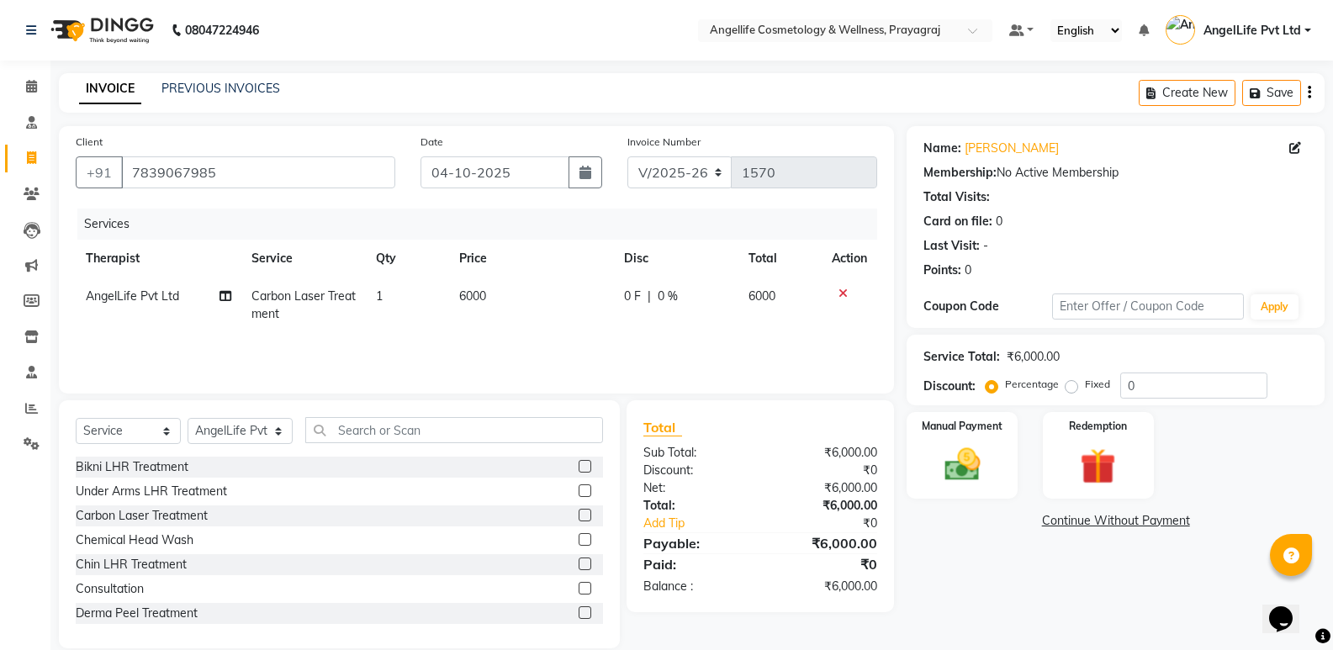
click at [623, 329] on td "0 F | 0 %" at bounding box center [676, 306] width 124 height 56
select select "26653"
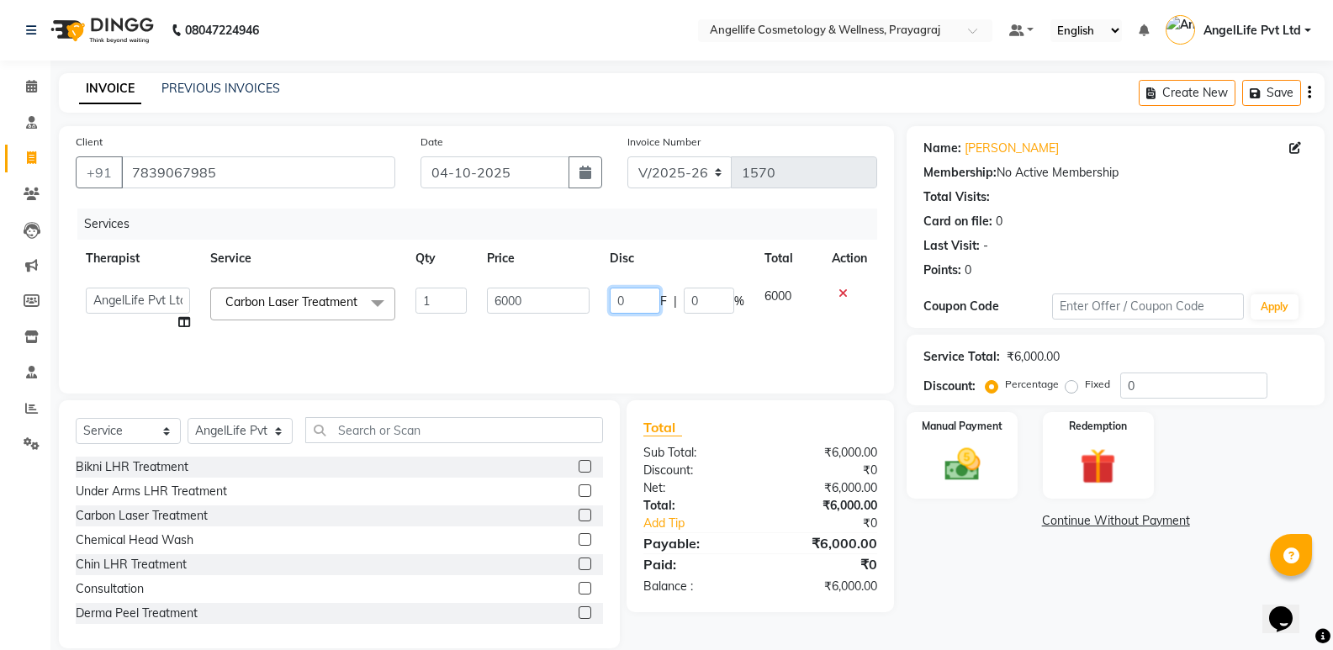
click at [659, 296] on input "0" at bounding box center [635, 301] width 50 height 26
type input "4500"
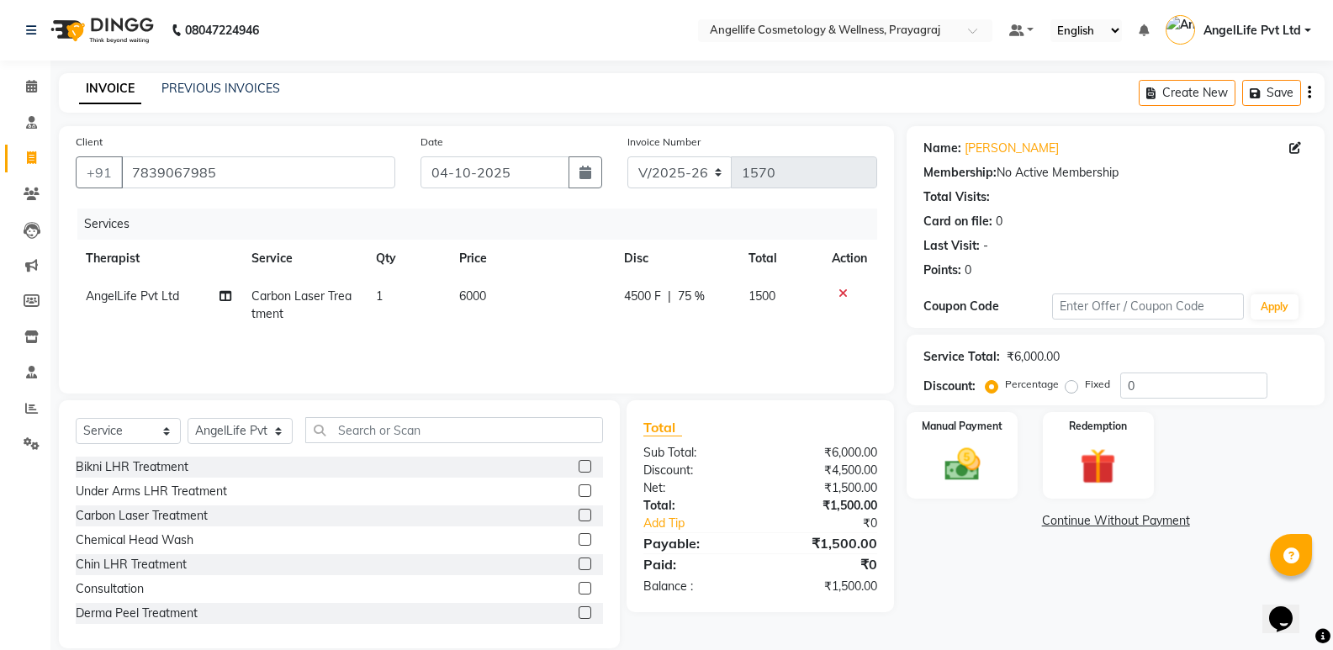
click at [1044, 581] on div "Name: Yashi Kesarwani Membership: No Active Membership Total Visits: Card on fi…" at bounding box center [1122, 387] width 431 height 522
click at [345, 433] on input "text" at bounding box center [454, 430] width 298 height 26
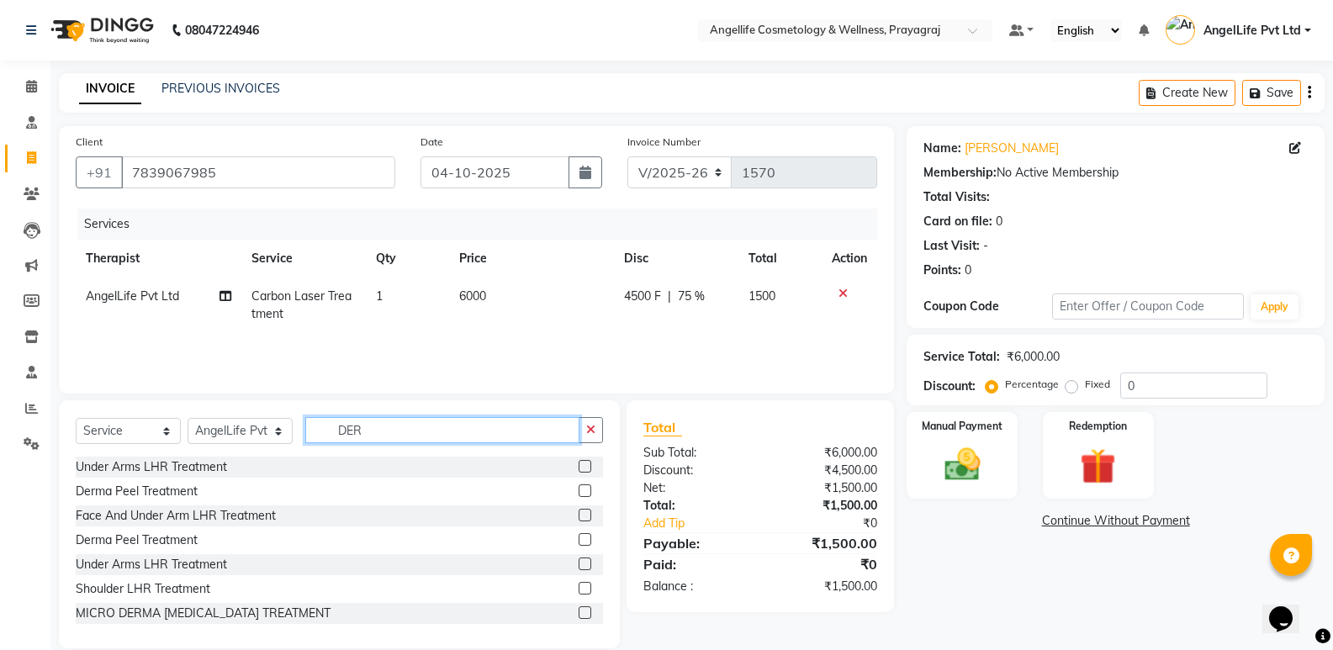
type input "DER"
click at [579, 494] on label at bounding box center [585, 490] width 13 height 13
click at [579, 494] on input "checkbox" at bounding box center [584, 491] width 11 height 11
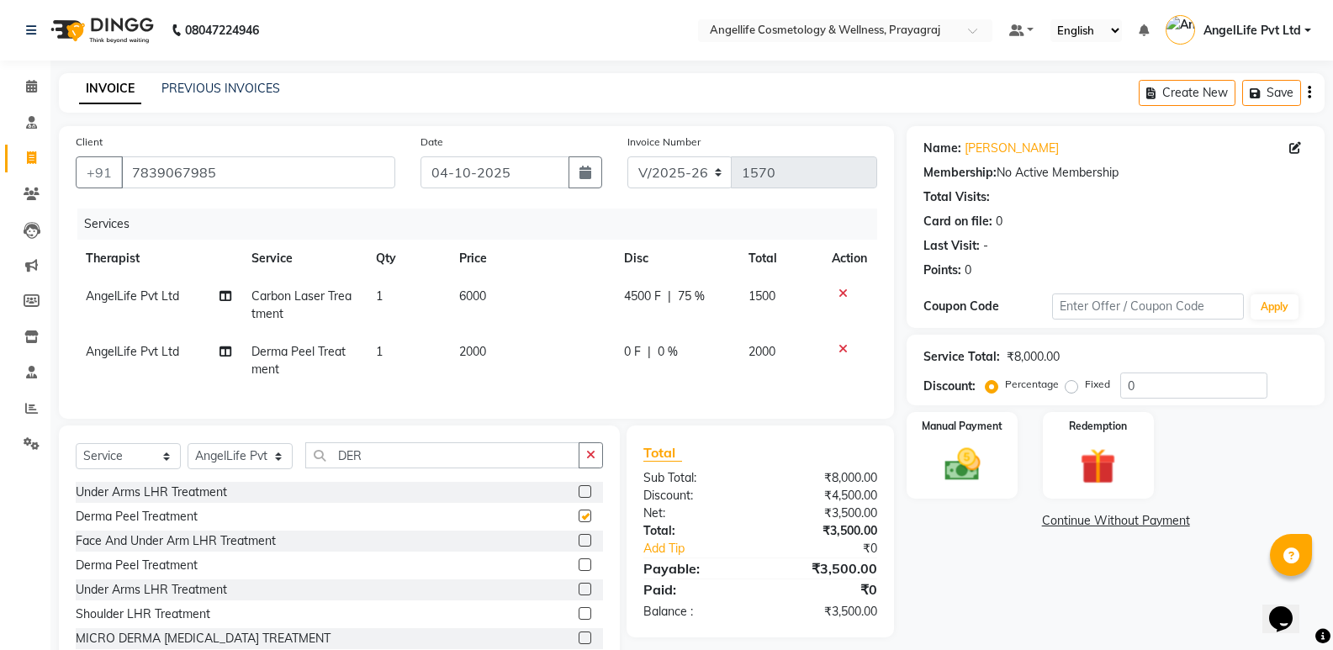
checkbox input "false"
click at [638, 378] on td "0 F | 0 %" at bounding box center [676, 361] width 124 height 56
select select "26653"
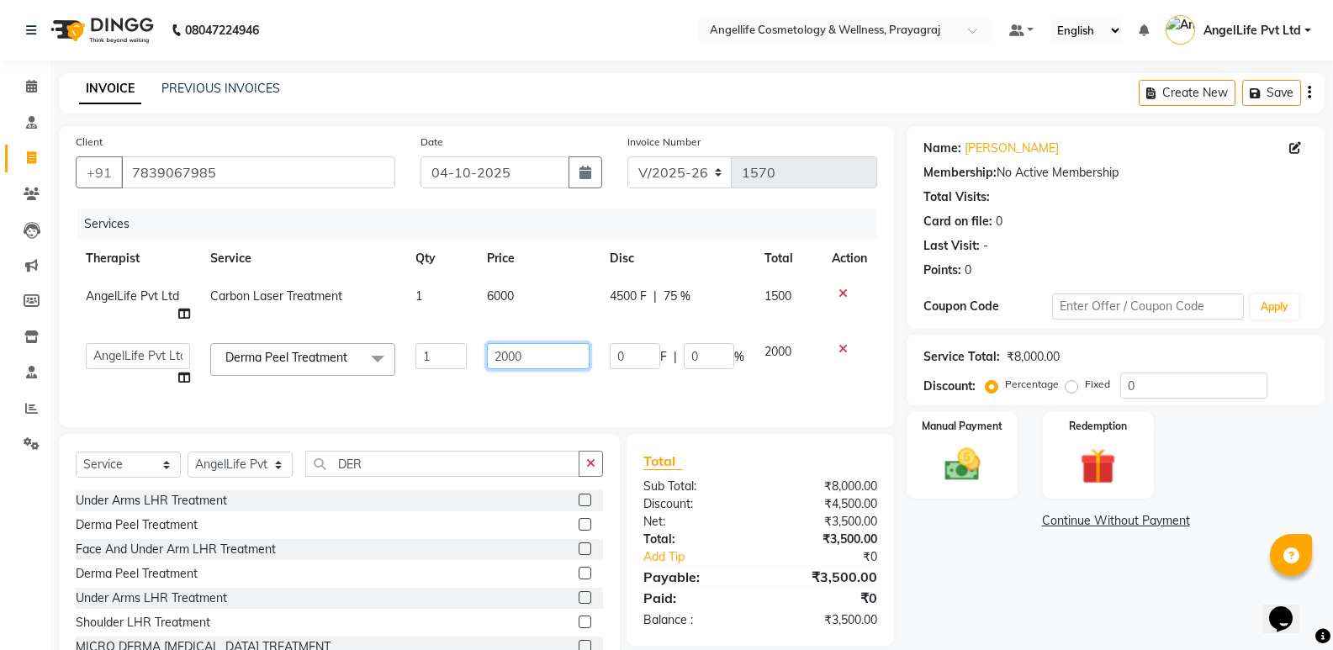
click at [545, 357] on input "2000" at bounding box center [538, 356] width 103 height 26
type input "2"
type input "3000"
click at [607, 383] on tr "AngelLife Lucknow AngelLife Pvt Ltd DR SWATI KAJAL PREETI KESARWANI ROHINI KUMA…" at bounding box center [477, 365] width 802 height 64
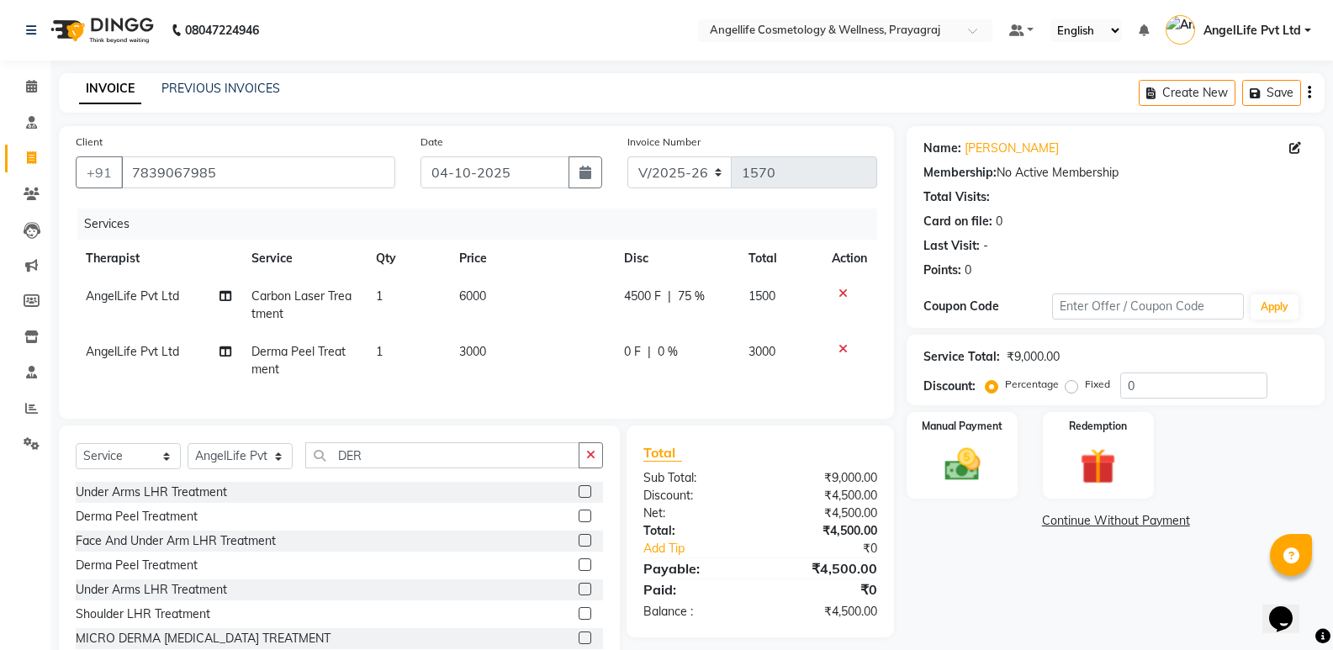
click at [607, 383] on td "3000" at bounding box center [531, 361] width 165 height 56
select select "26653"
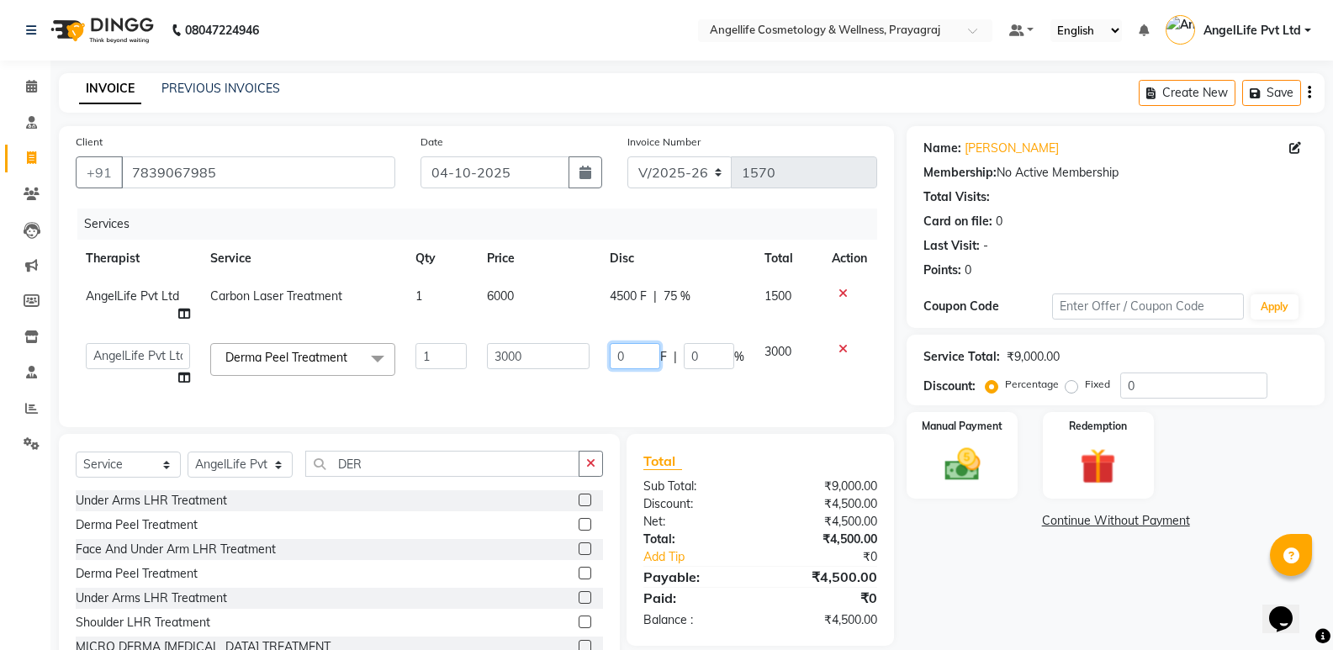
click at [637, 349] on input "0" at bounding box center [635, 356] width 50 height 26
type input "1000"
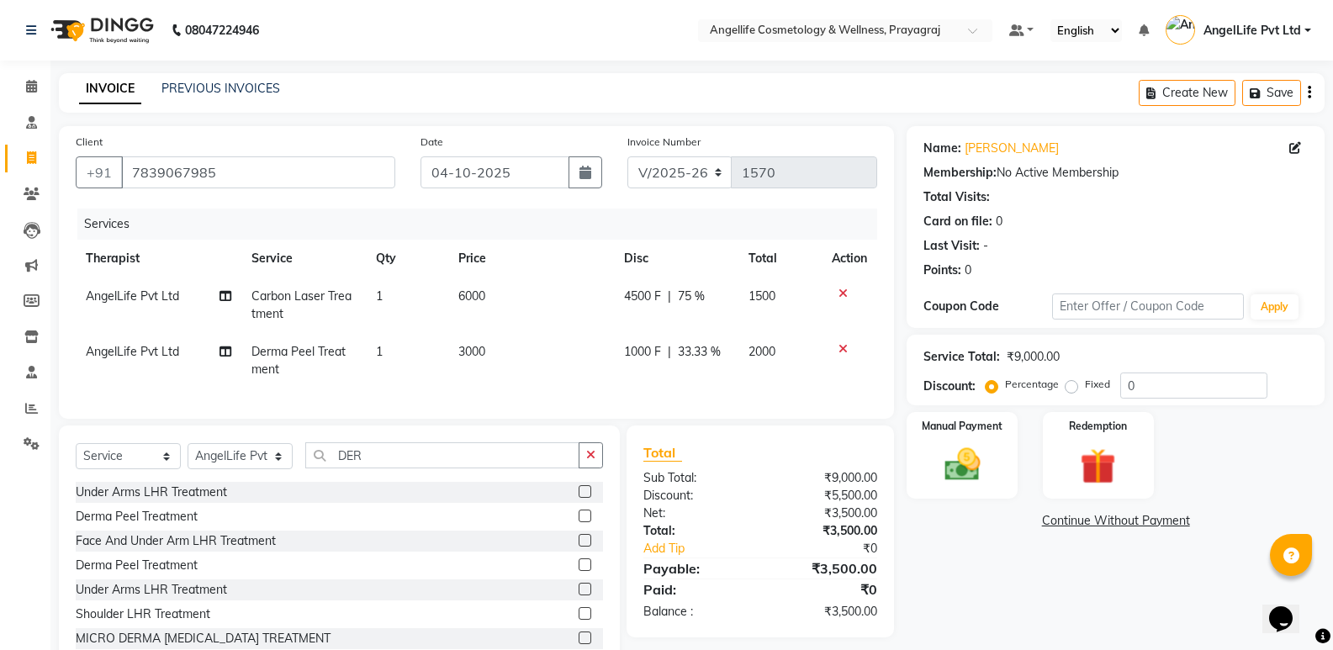
click at [1025, 569] on div "Name: Yashi Kesarwani Membership: No Active Membership Total Visits: Card on fi…" at bounding box center [1122, 400] width 431 height 548
click at [1099, 526] on link "Continue Without Payment" at bounding box center [1115, 521] width 411 height 18
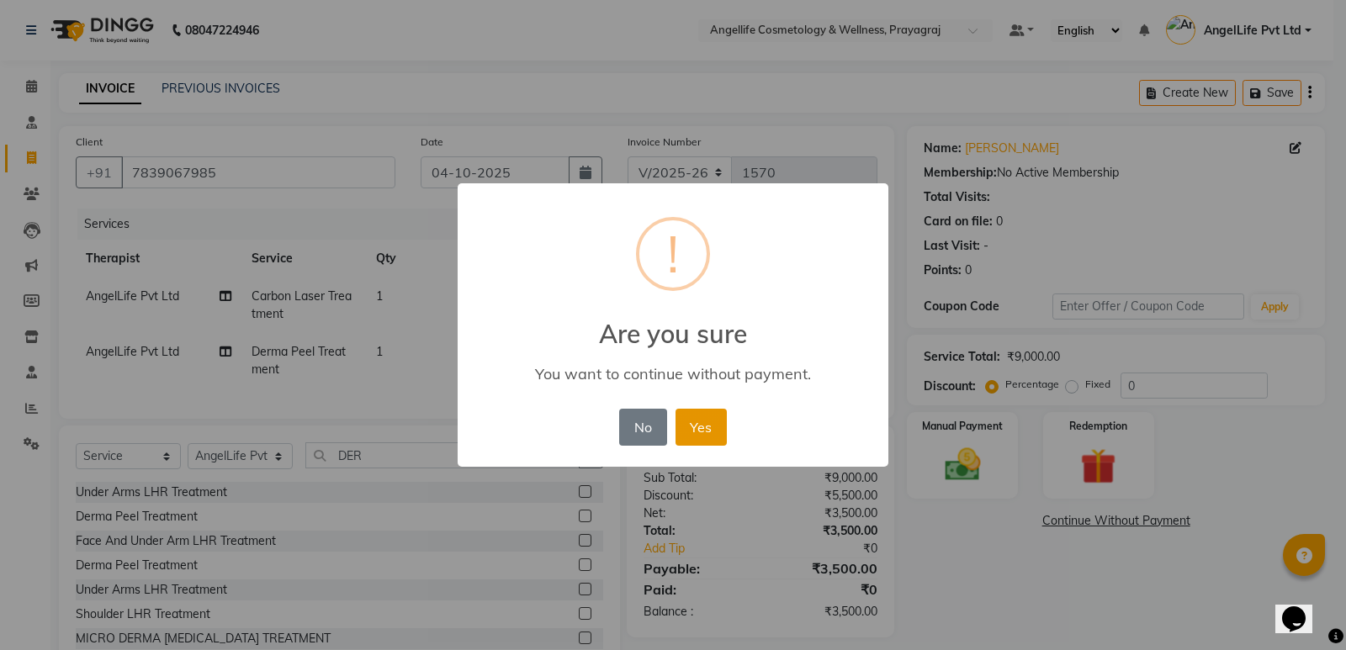
click at [702, 431] on button "Yes" at bounding box center [700, 427] width 51 height 37
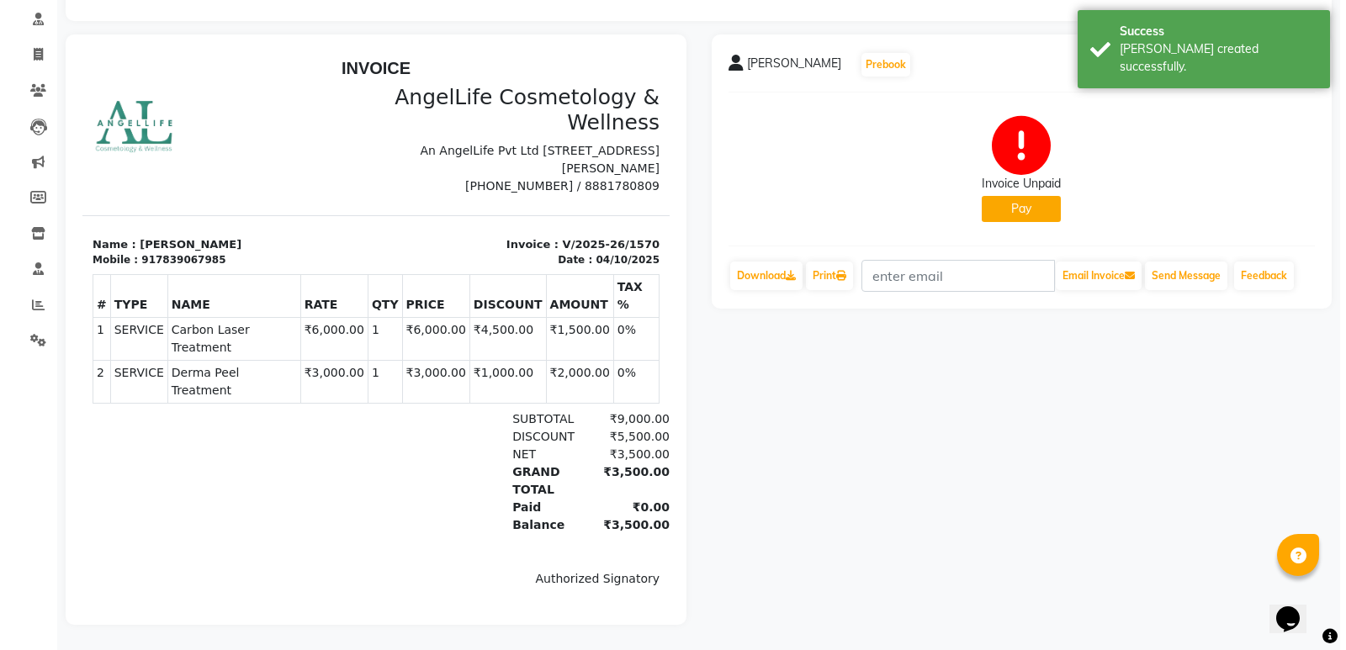
scroll to position [116, 0]
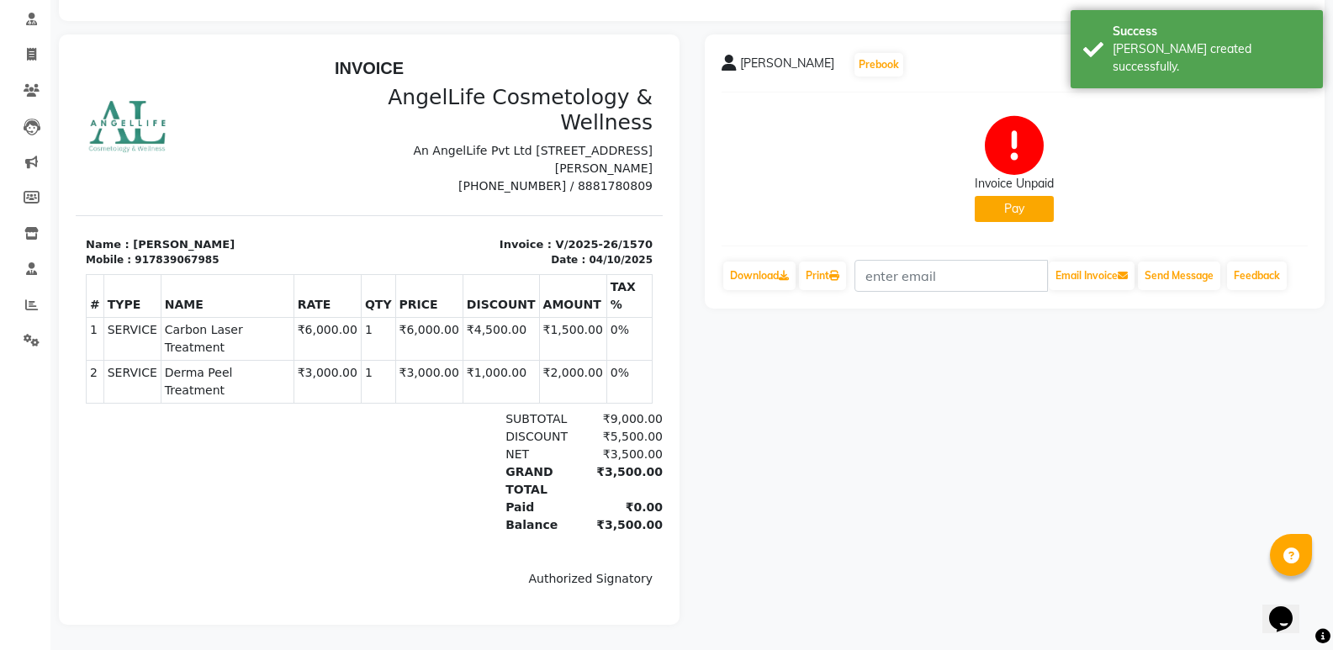
click at [1007, 196] on button "Pay" at bounding box center [1014, 209] width 79 height 26
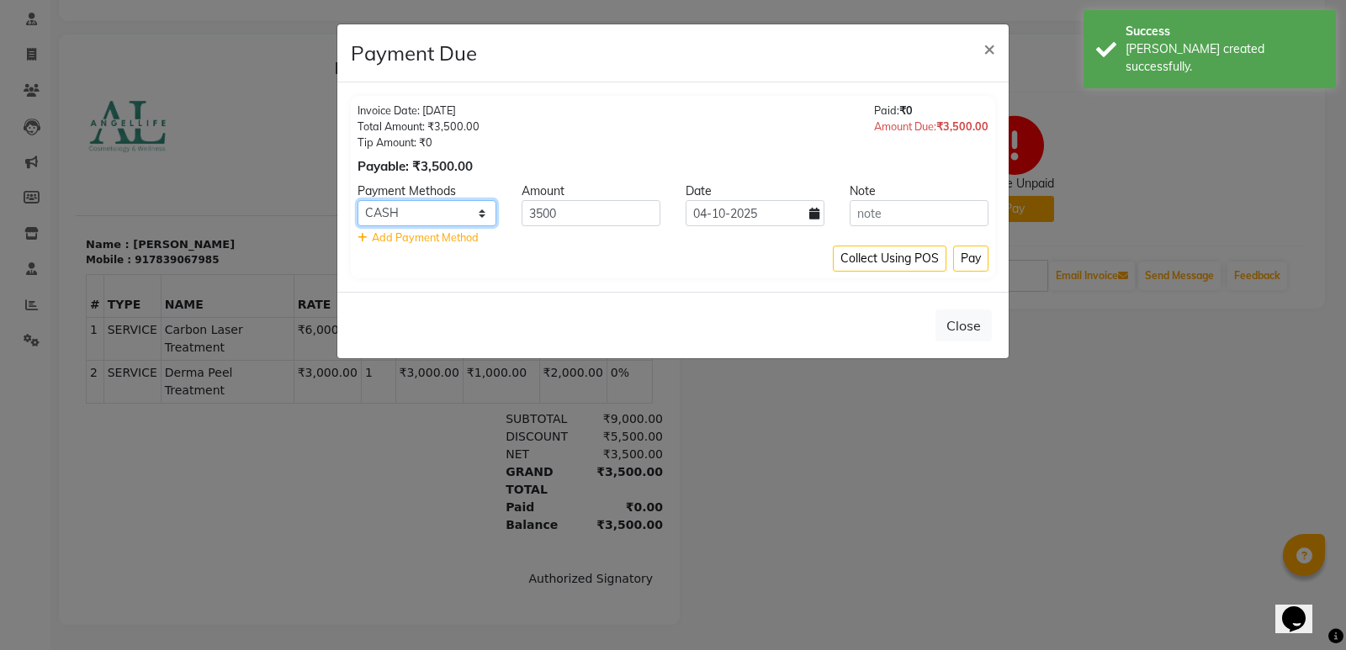
click at [449, 206] on select "CASH CARD ONLINE CUSTOM GPay PayTM PhonePe UPI NearBuy Loan BharatPay Cheque Mo…" at bounding box center [426, 213] width 139 height 26
select select "8"
click at [357, 200] on select "CASH CARD ONLINE CUSTOM GPay PayTM PhonePe UPI NearBuy Loan BharatPay Cheque Mo…" at bounding box center [426, 213] width 139 height 26
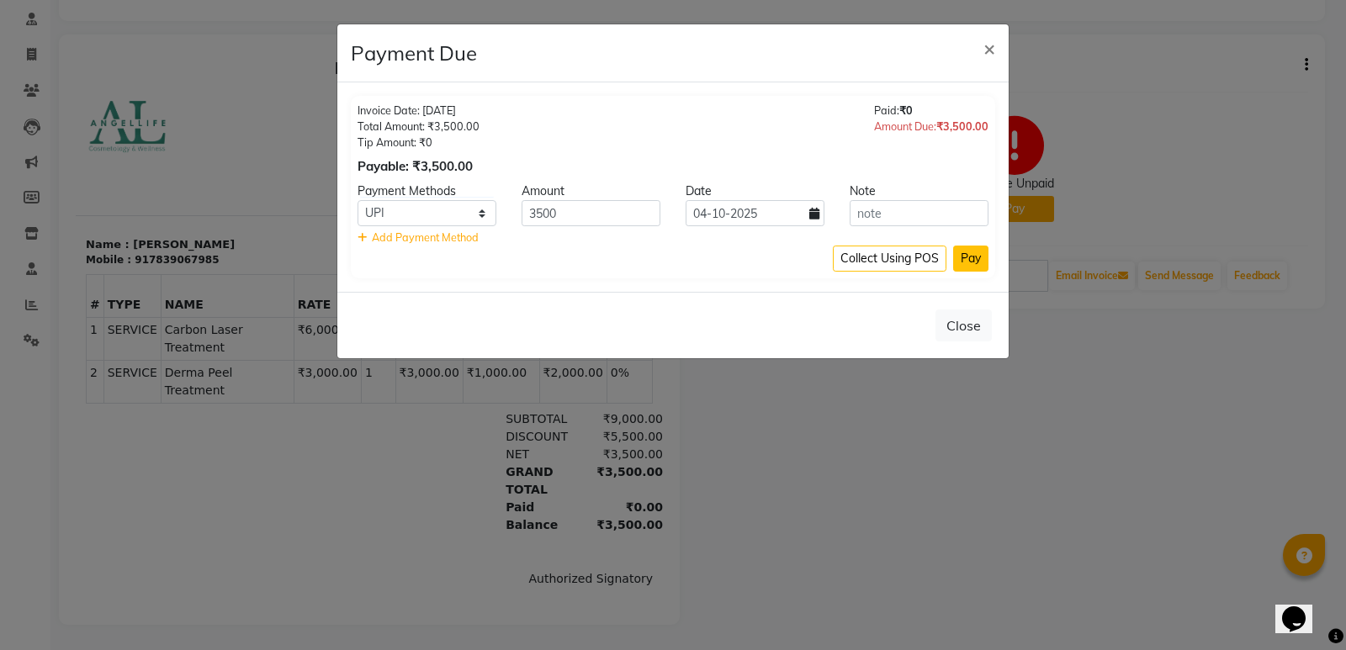
click at [976, 258] on button "Pay" at bounding box center [970, 259] width 35 height 26
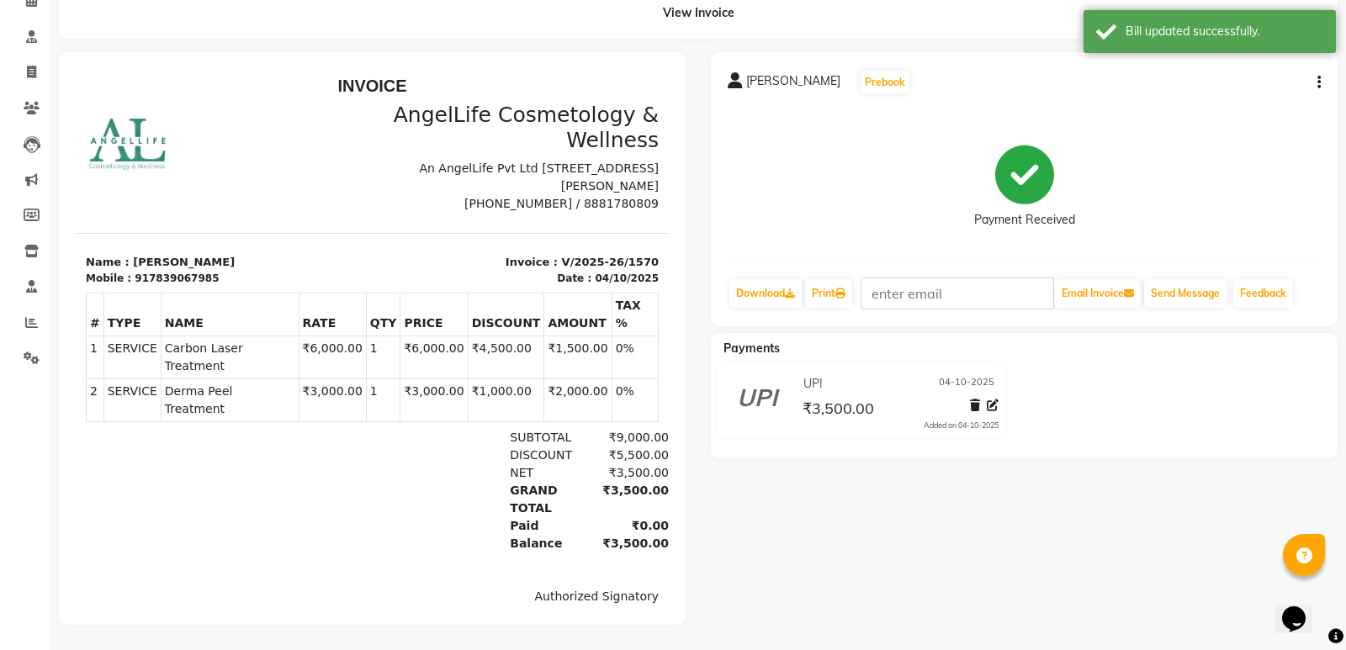
scroll to position [98, 0]
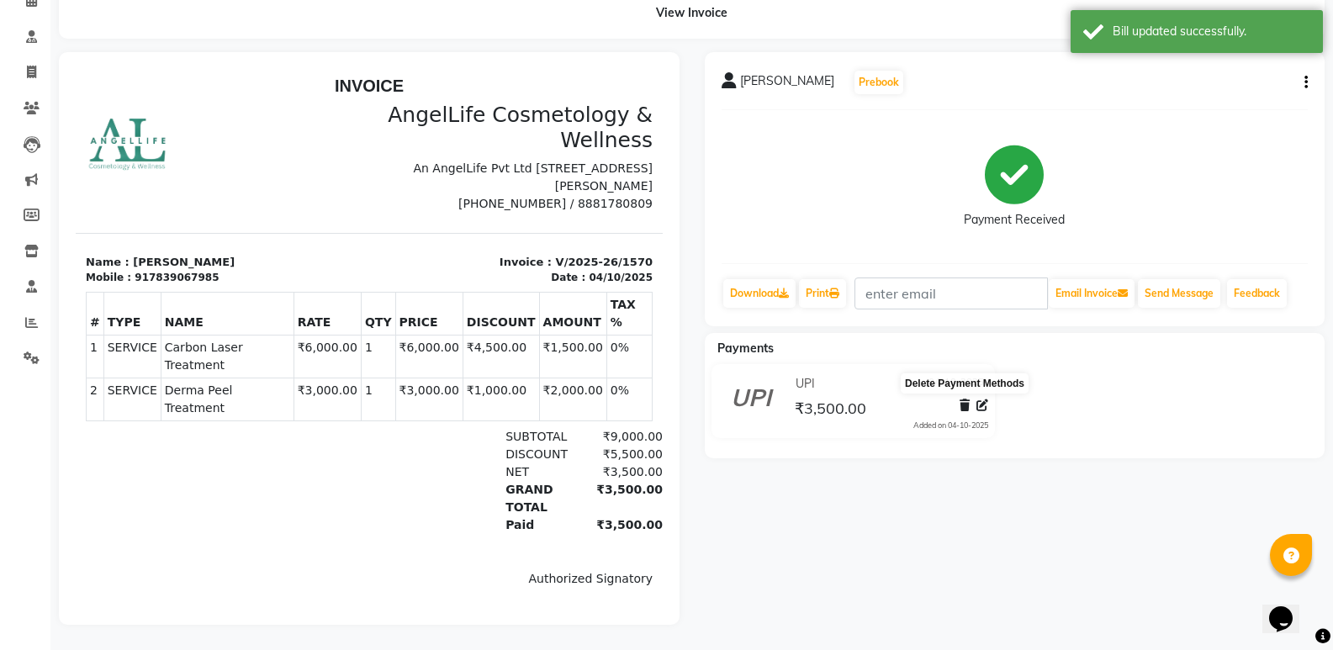
click at [964, 399] on icon at bounding box center [965, 405] width 10 height 12
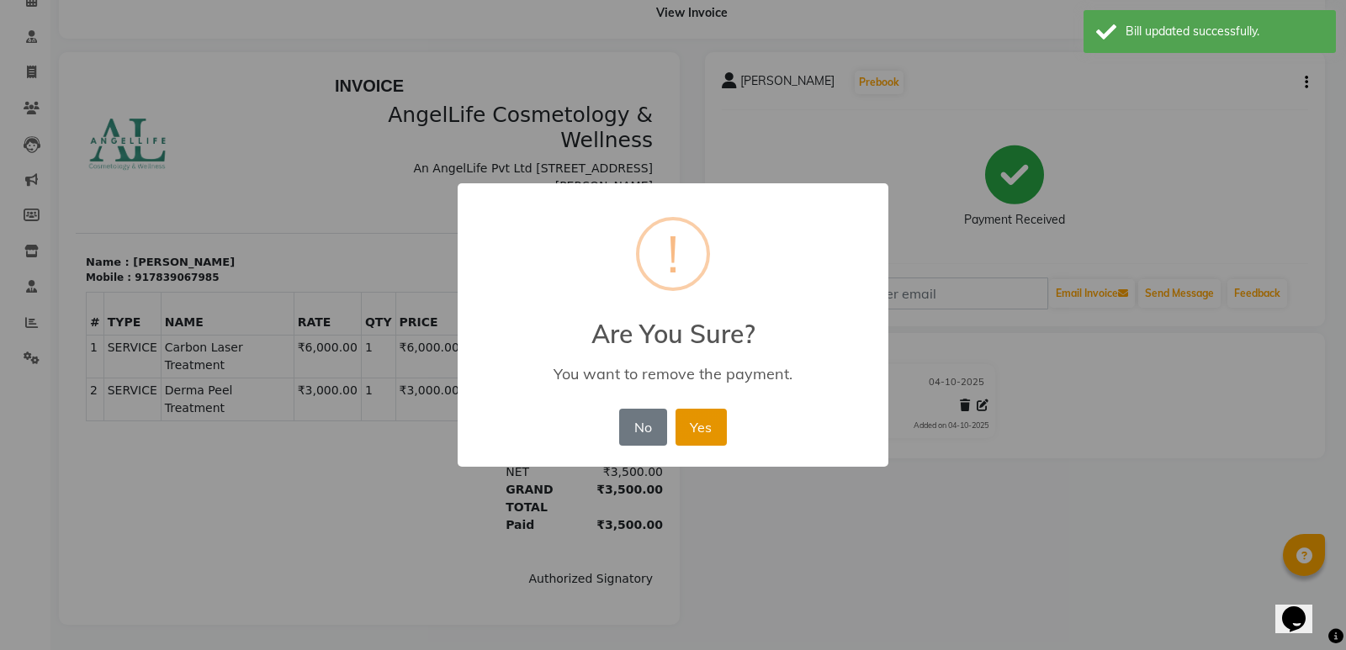
click at [711, 427] on button "Yes" at bounding box center [700, 427] width 51 height 37
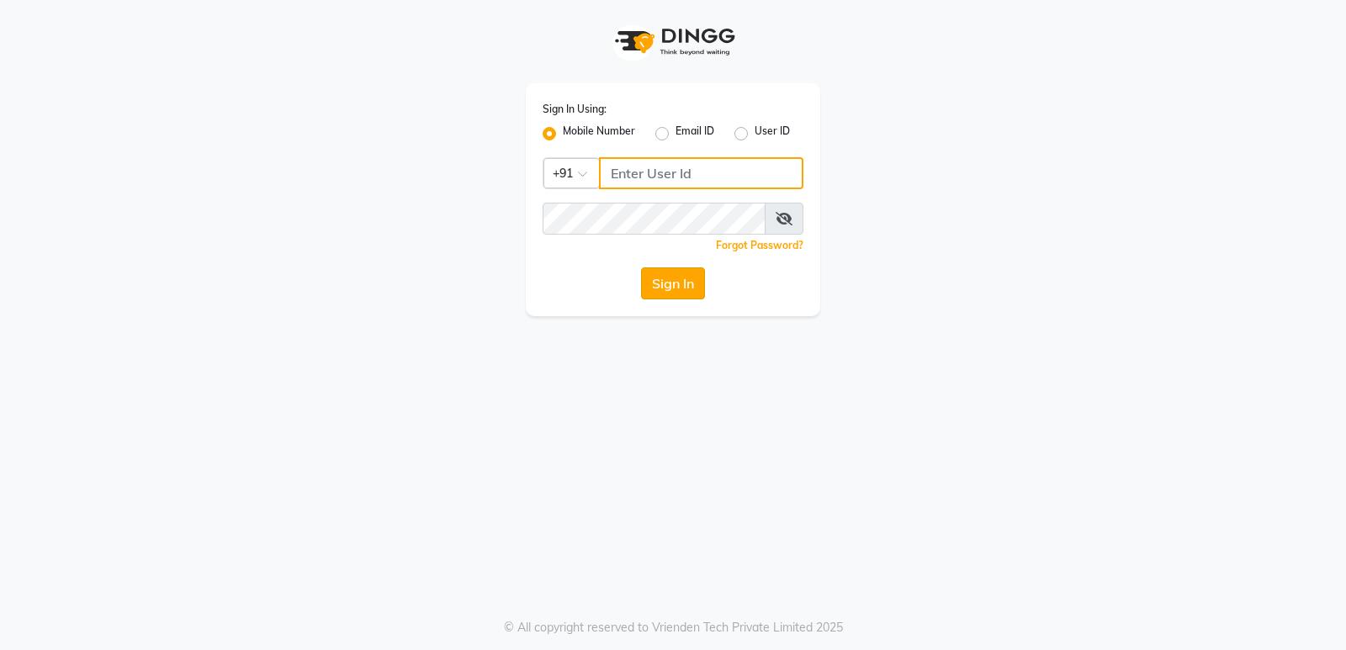
type input "9506660055"
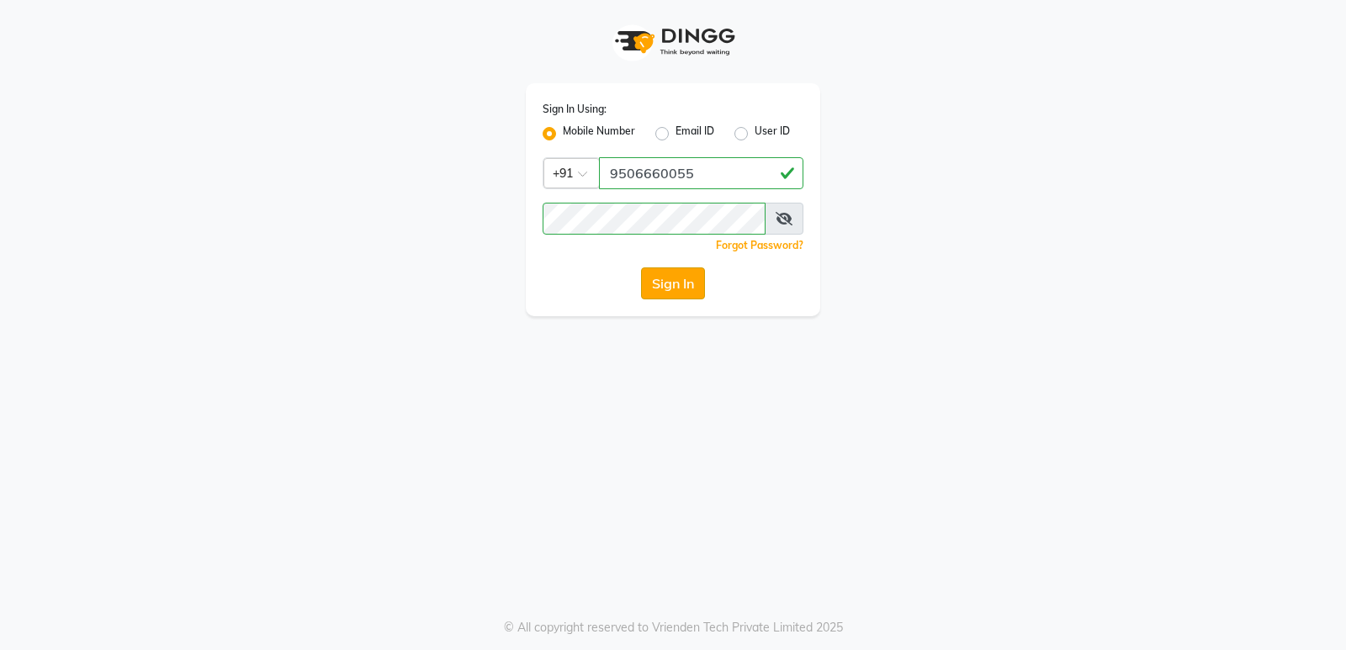
click at [672, 278] on button "Sign In" at bounding box center [673, 283] width 64 height 32
click at [664, 283] on button "Sign In" at bounding box center [673, 283] width 64 height 32
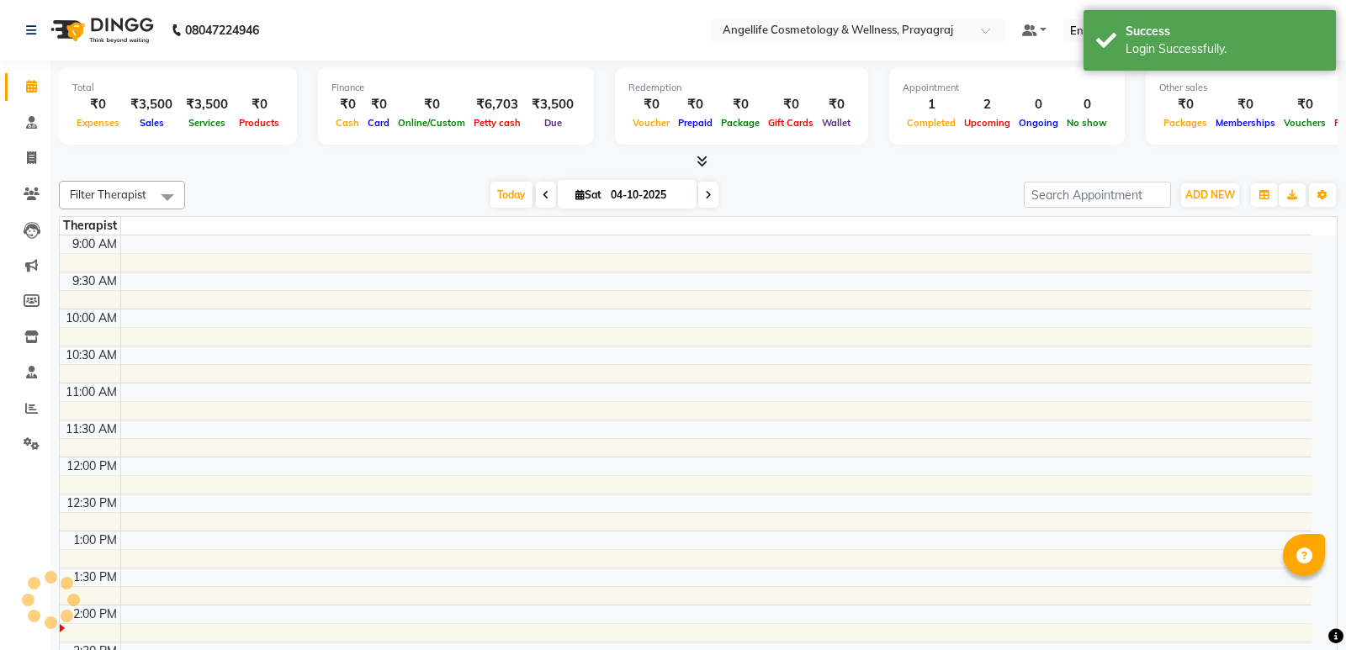
select select "en"
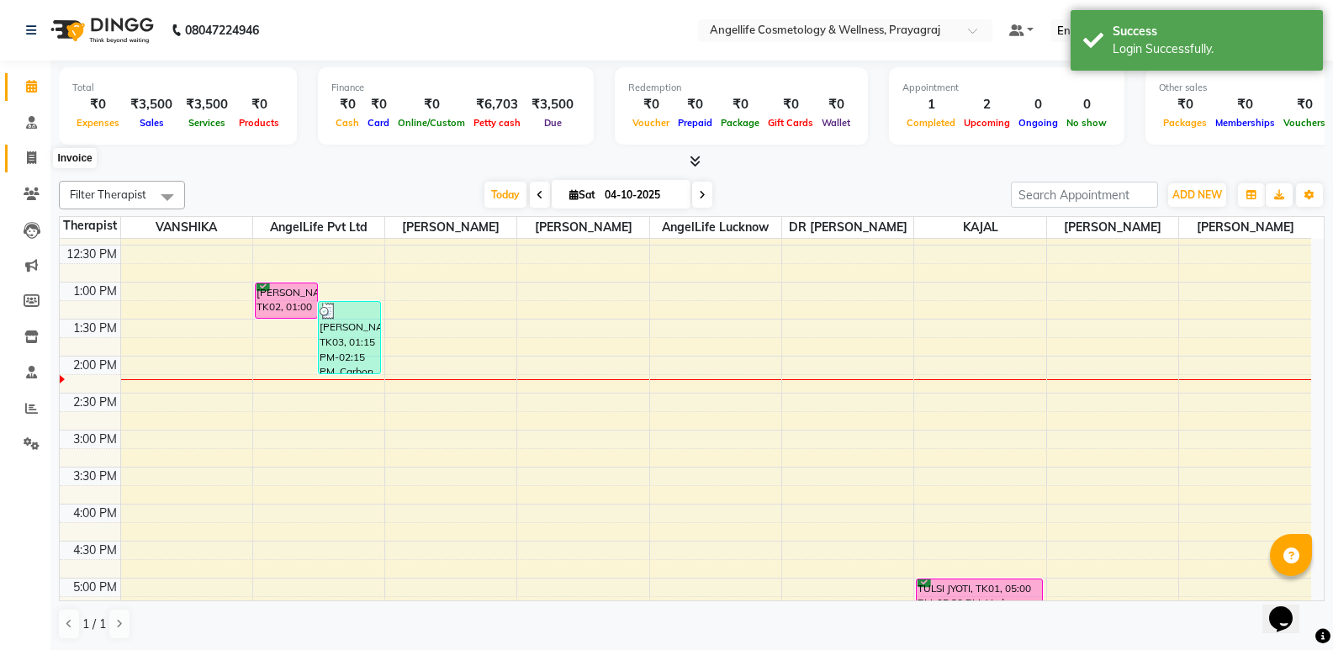
click at [27, 154] on icon at bounding box center [31, 157] width 9 height 13
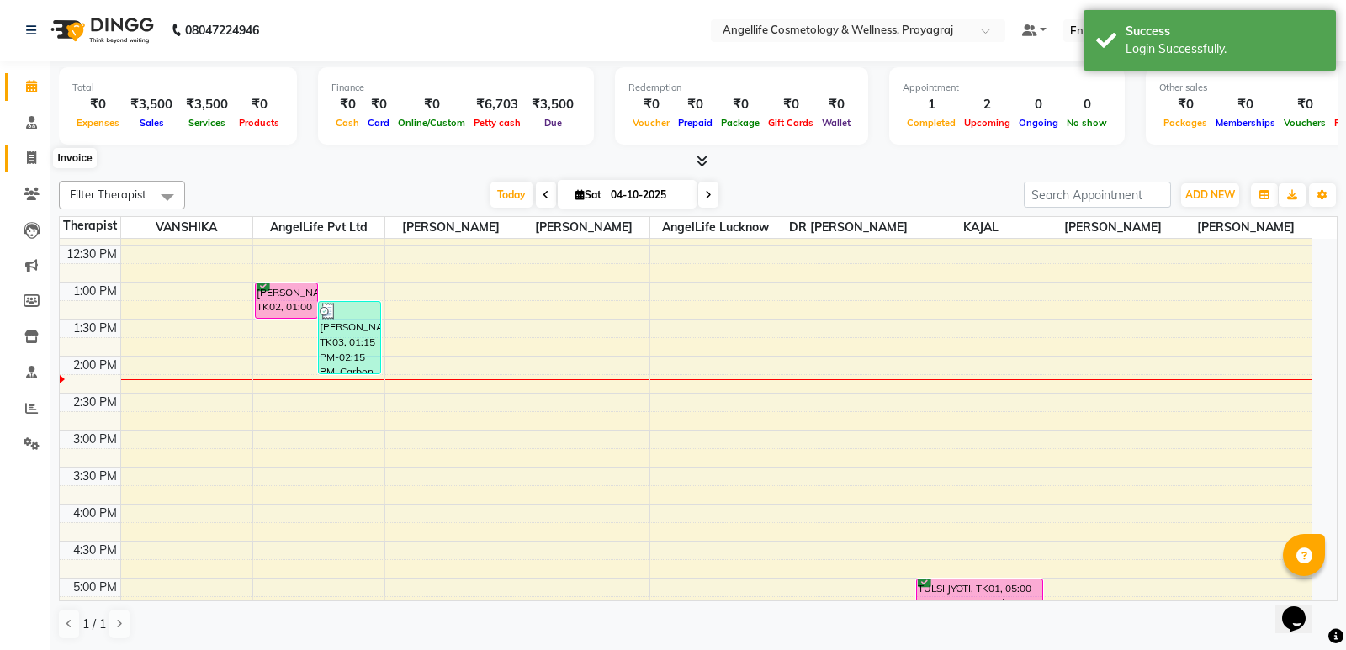
select select "4531"
select select "service"
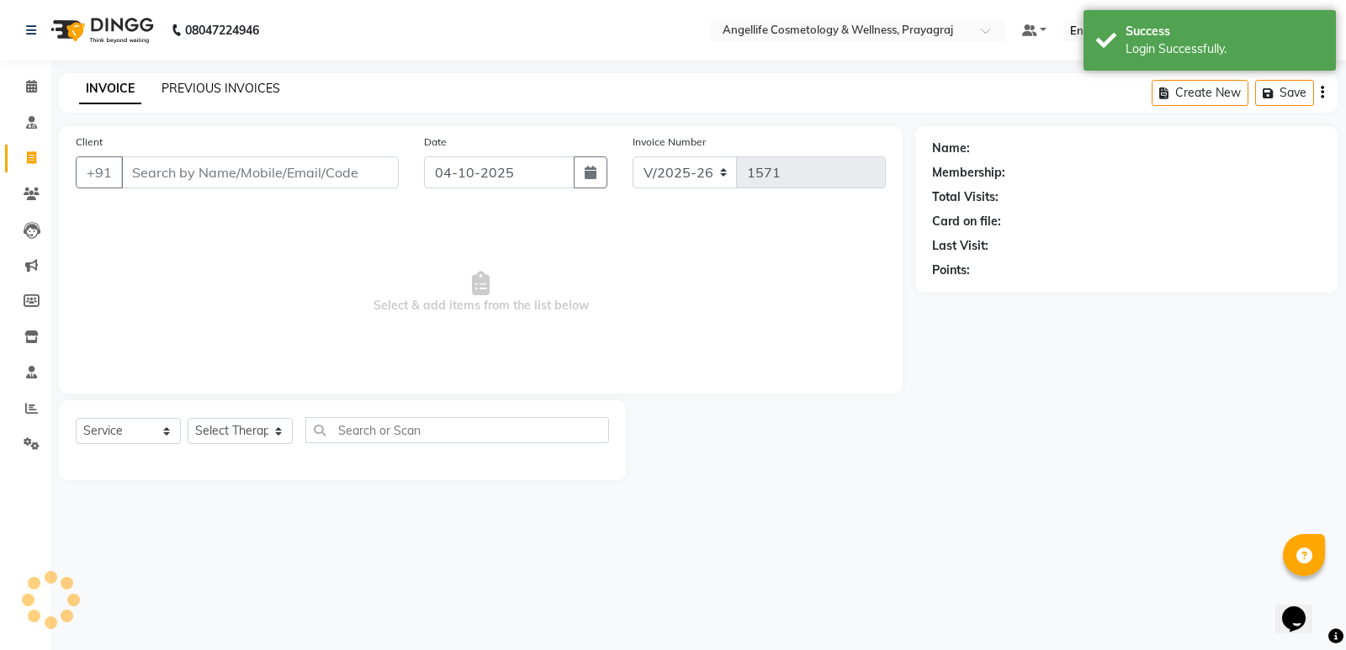
click at [204, 83] on link "PREVIOUS INVOICES" at bounding box center [220, 88] width 119 height 15
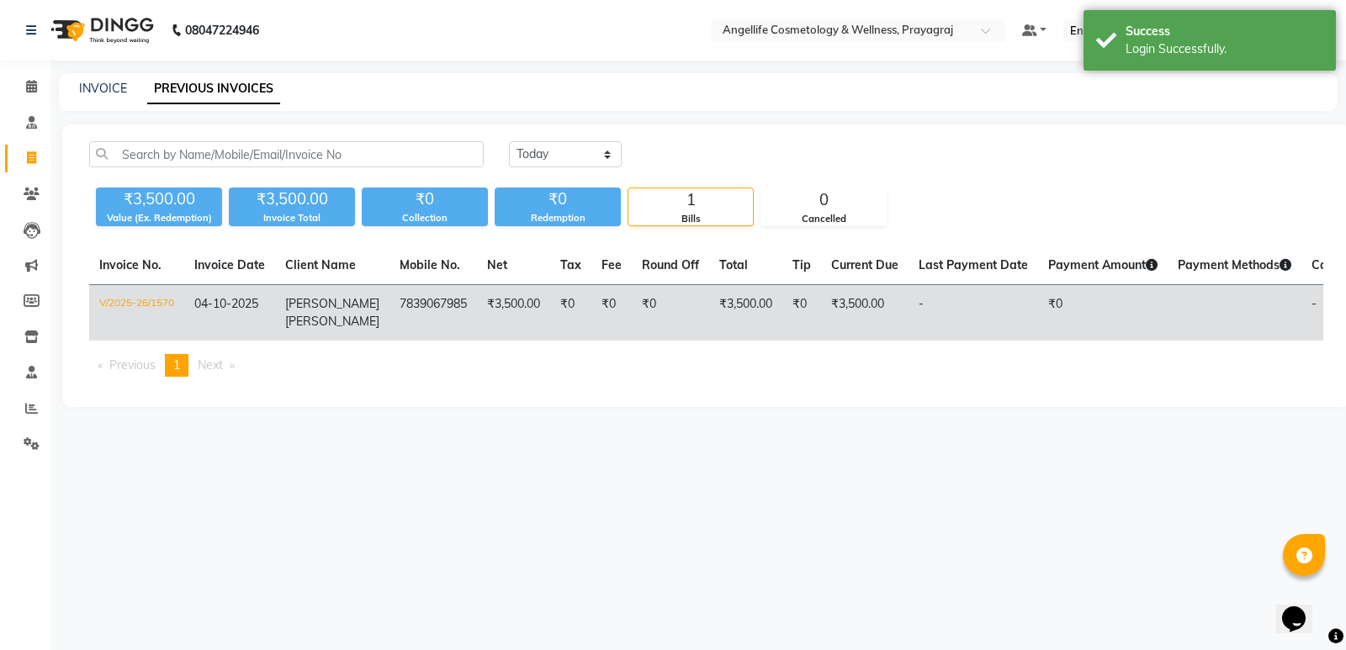
click at [929, 297] on td "-" at bounding box center [973, 313] width 130 height 56
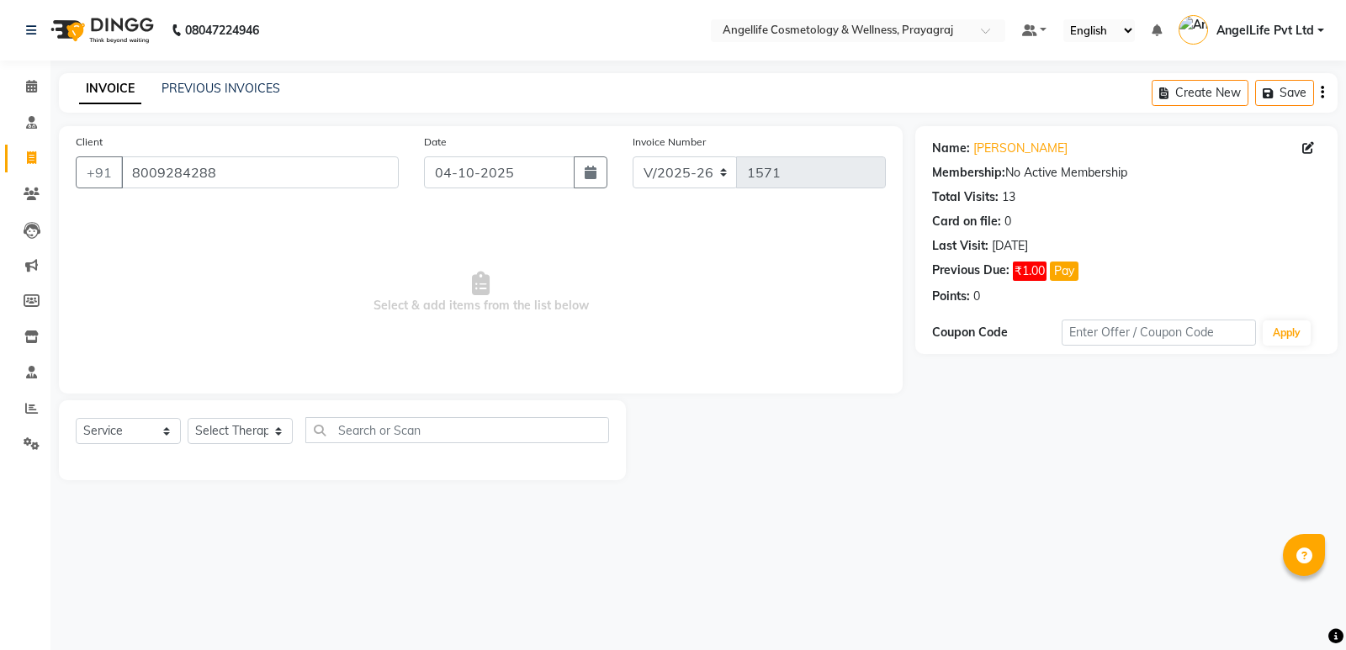
select select "4531"
select select "service"
click at [76, 418] on select "Select Service Product Membership Package Voucher Prepaid Gift Card" at bounding box center [128, 431] width 105 height 26
click at [114, 479] on div "Select Service Product Membership Package Voucher Prepaid Gift Card Select Ther…" at bounding box center [342, 440] width 567 height 80
click at [210, 433] on select "Select Therapist AngelLife Lucknow AngelLife Pvt Ltd DR SWATI KAJAL PREETI KESA…" at bounding box center [240, 431] width 105 height 26
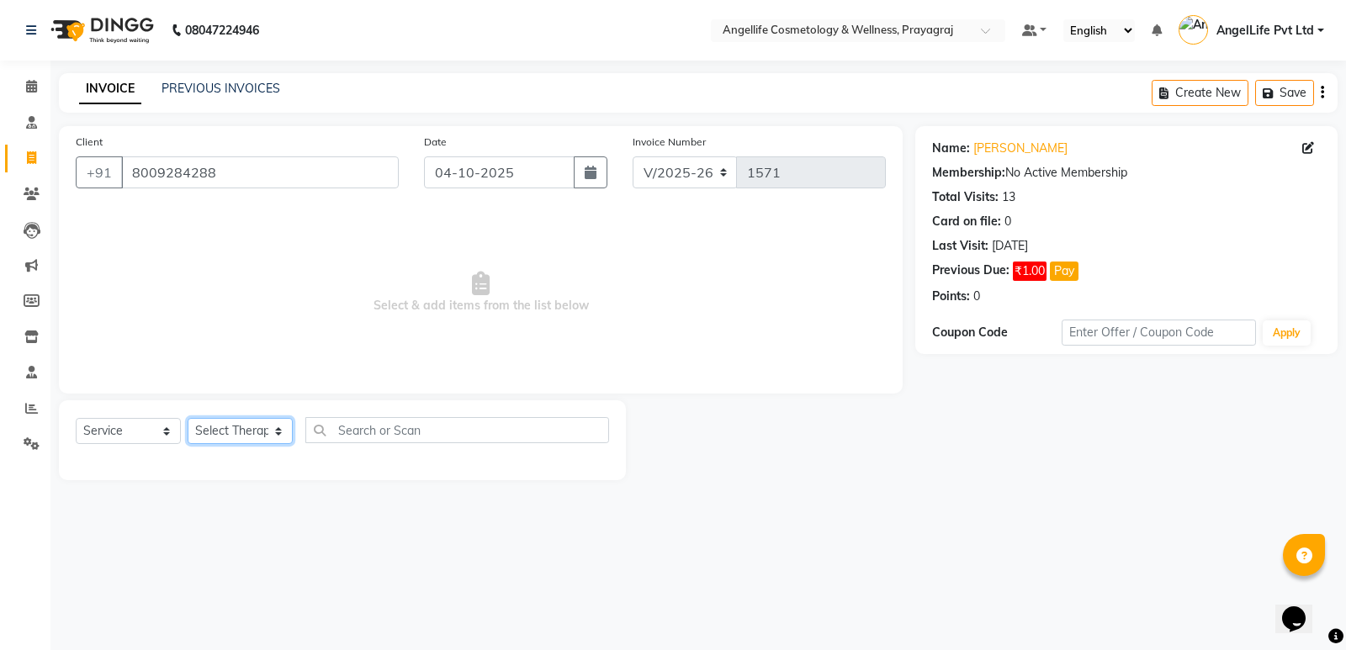
select select "26653"
click at [188, 418] on select "Select Therapist AngelLife Lucknow AngelLife Pvt Ltd DR SWATI KAJAL PREETI KESA…" at bounding box center [240, 431] width 105 height 26
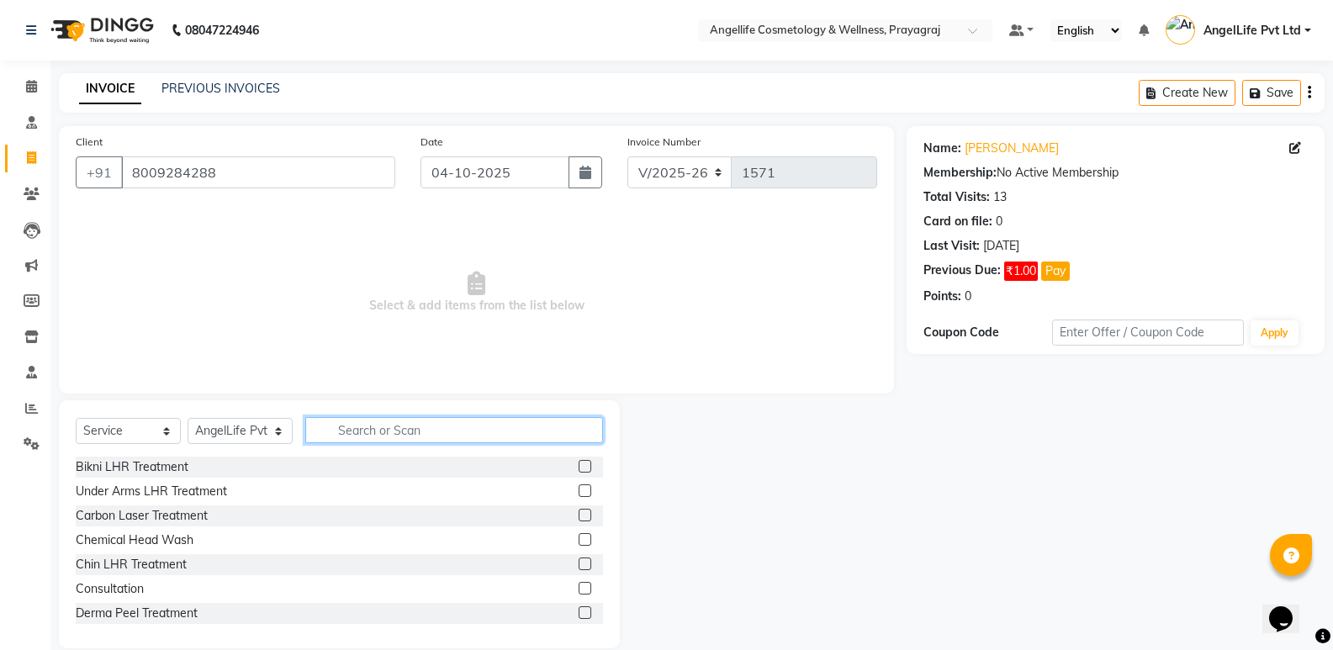
click at [396, 433] on input "text" at bounding box center [454, 430] width 298 height 26
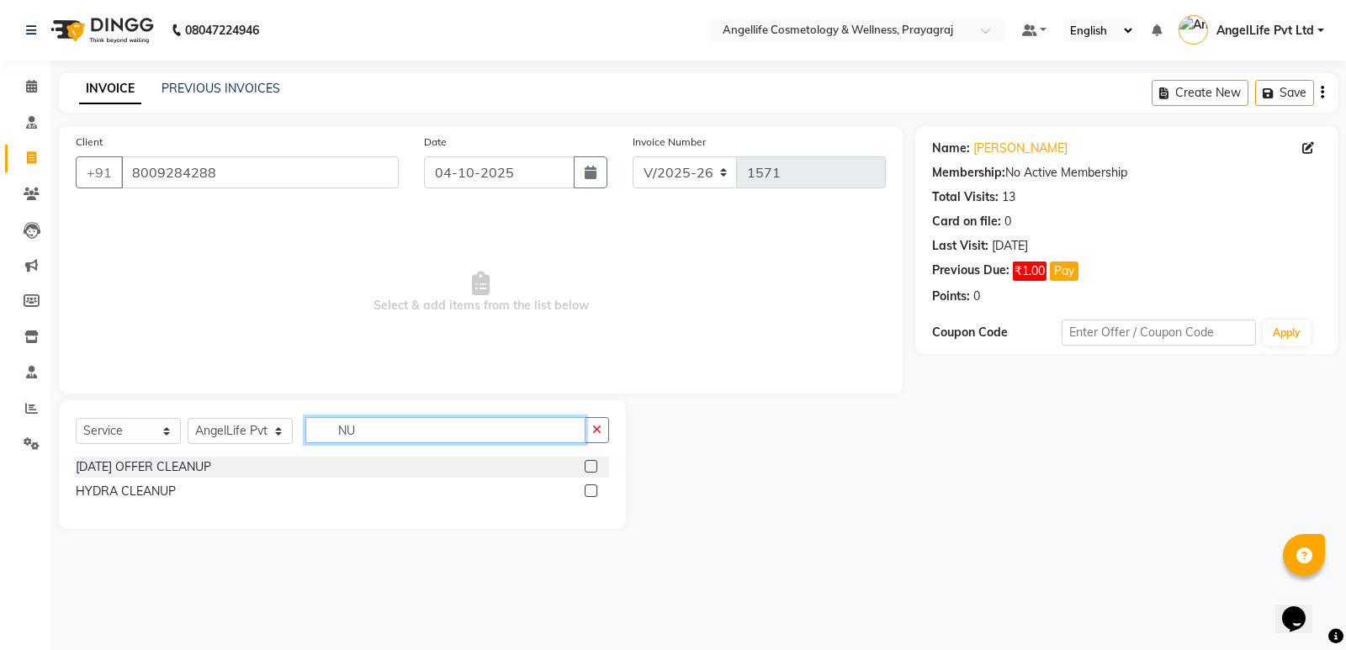
type input "NU"
click at [120, 431] on select "Select Service Product Membership Package Voucher Prepaid Gift Card" at bounding box center [128, 431] width 105 height 26
select select "product"
click at [76, 418] on select "Select Service Product Membership Package Voucher Prepaid Gift Card" at bounding box center [128, 431] width 105 height 26
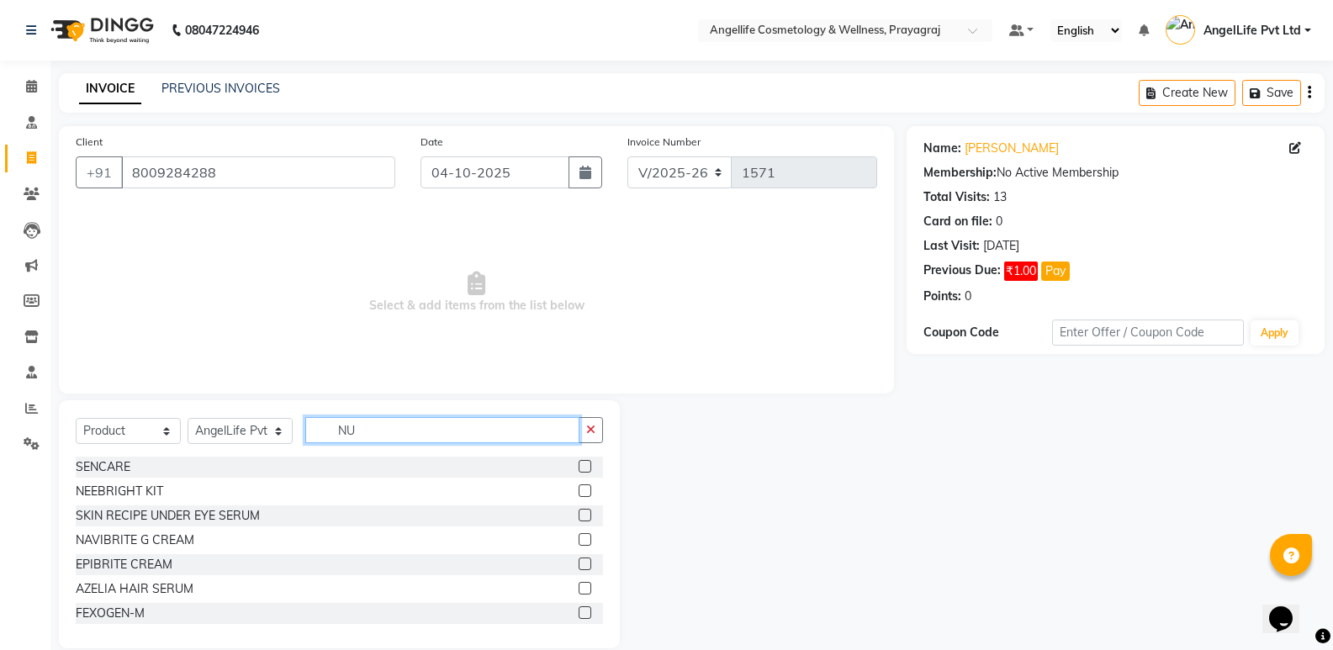
click at [366, 431] on input "NU" at bounding box center [442, 430] width 274 height 26
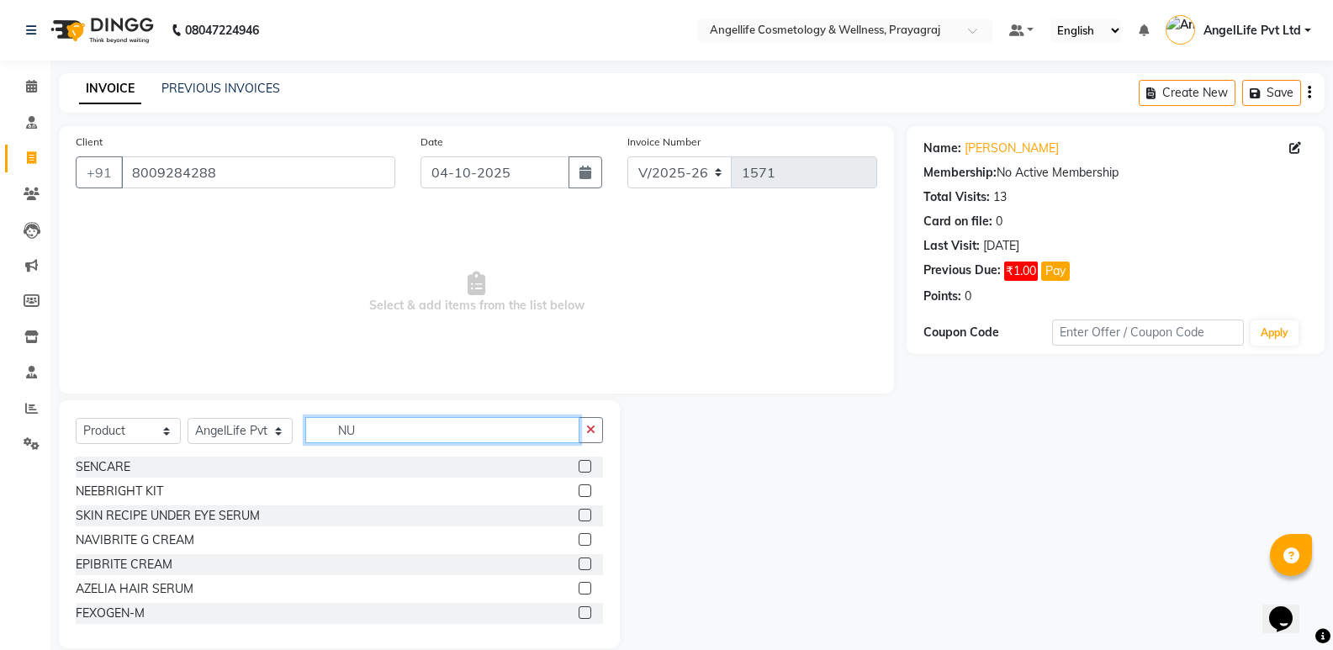
click at [366, 431] on input "NU" at bounding box center [442, 430] width 274 height 26
type input "U"
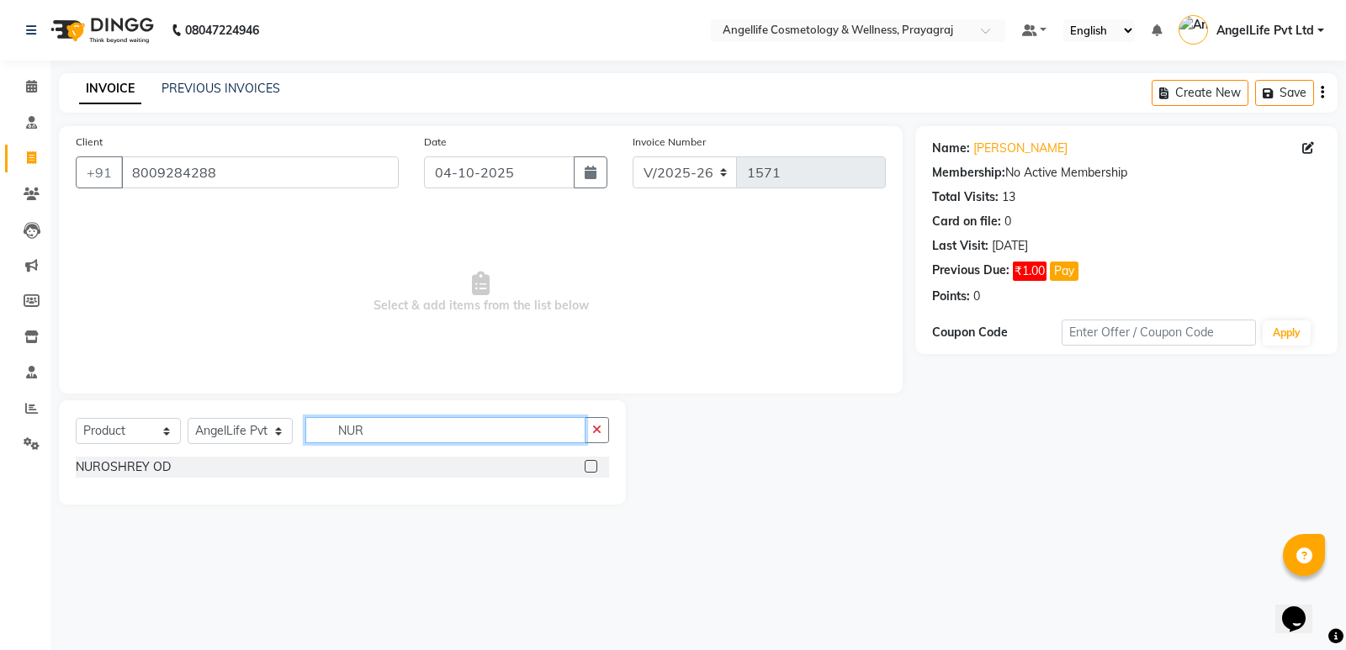
type input "NUR"
click at [590, 469] on label at bounding box center [591, 466] width 13 height 13
click at [590, 469] on input "checkbox" at bounding box center [590, 467] width 11 height 11
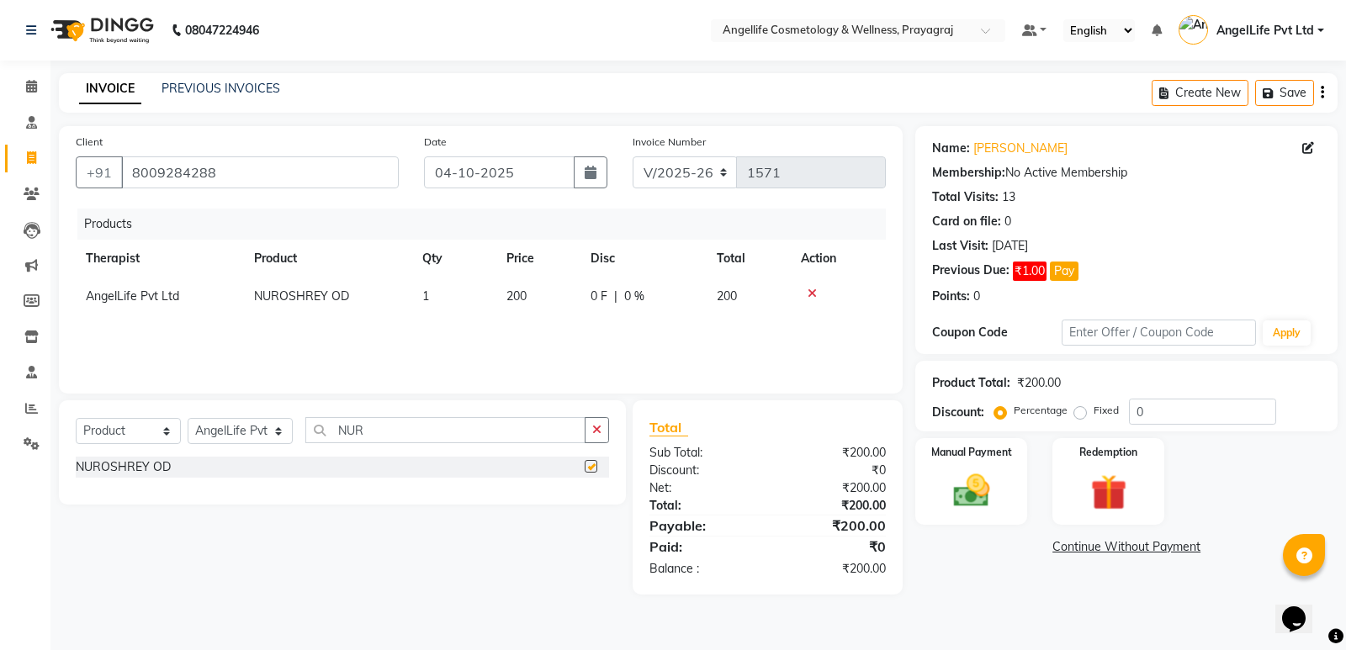
checkbox input "false"
click at [1080, 546] on link "Continue Without Payment" at bounding box center [1125, 547] width 415 height 18
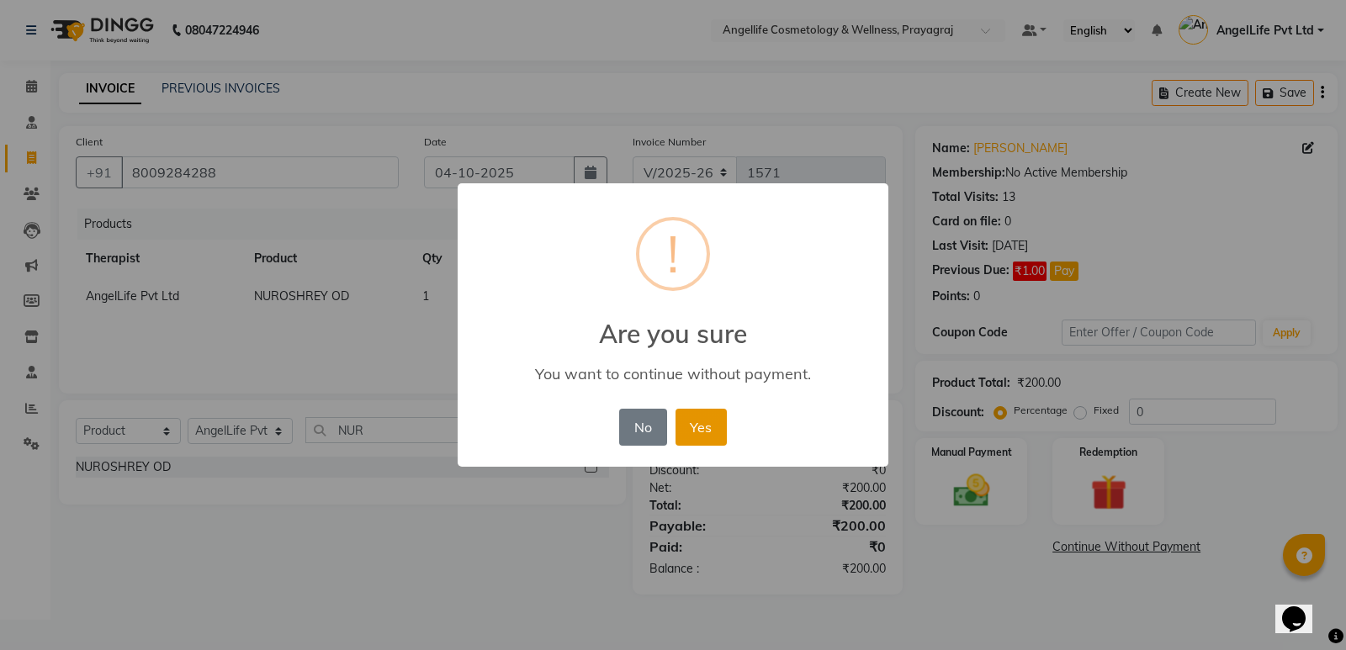
click at [700, 434] on button "Yes" at bounding box center [700, 427] width 51 height 37
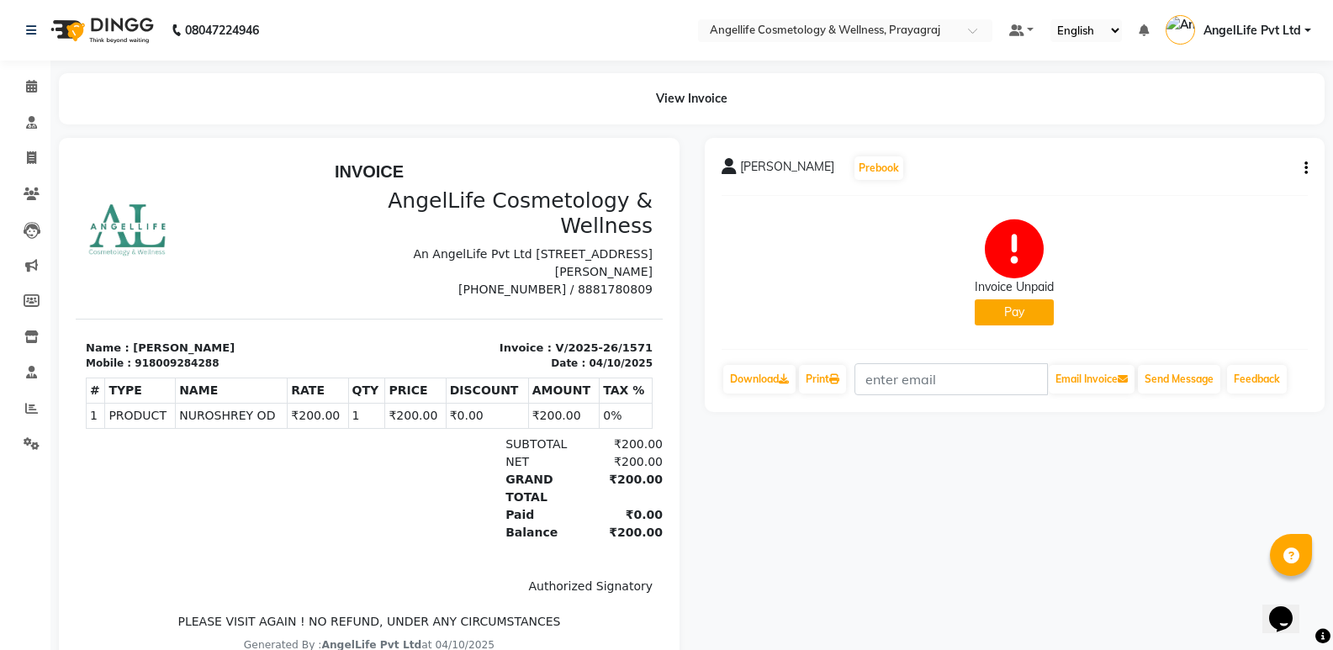
click at [1003, 317] on button "Pay" at bounding box center [1014, 312] width 79 height 26
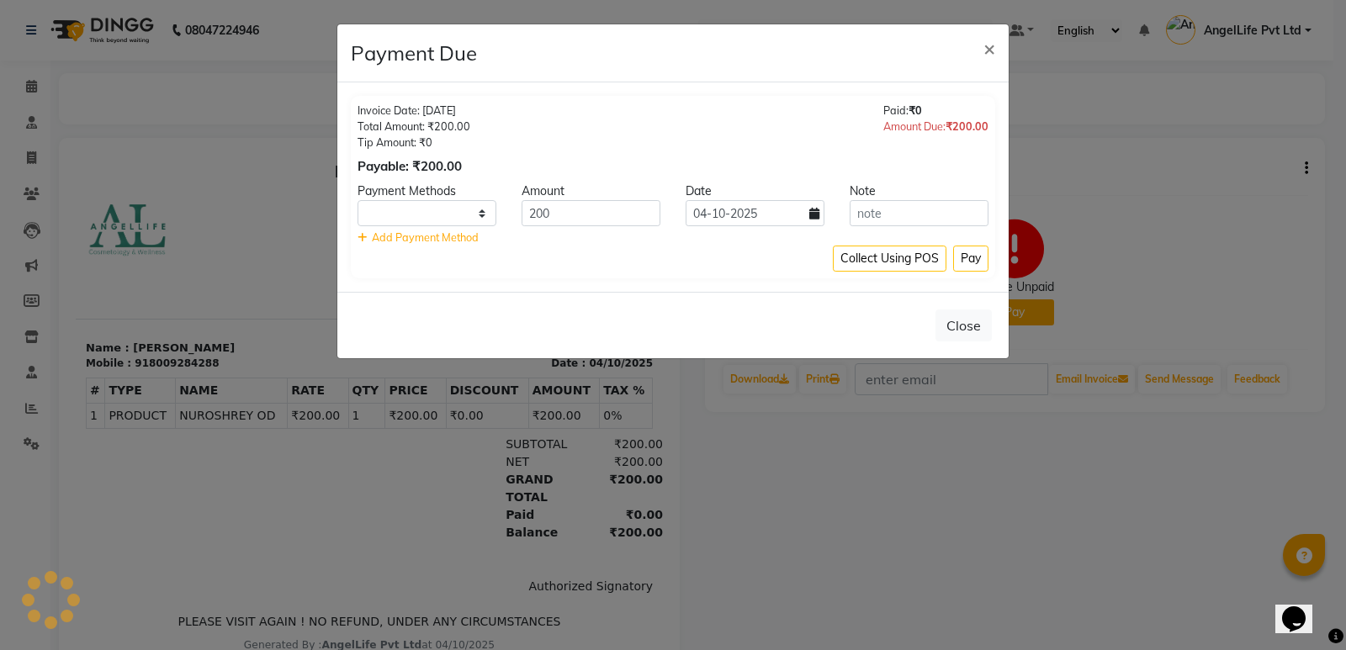
click at [849, 543] on ngb-modal-window "Payment Due × Invoice Date: 04-10-2025 Total Amount: ₹200.00 Tip Amount: ₹0 Pay…" at bounding box center [673, 325] width 1346 height 650
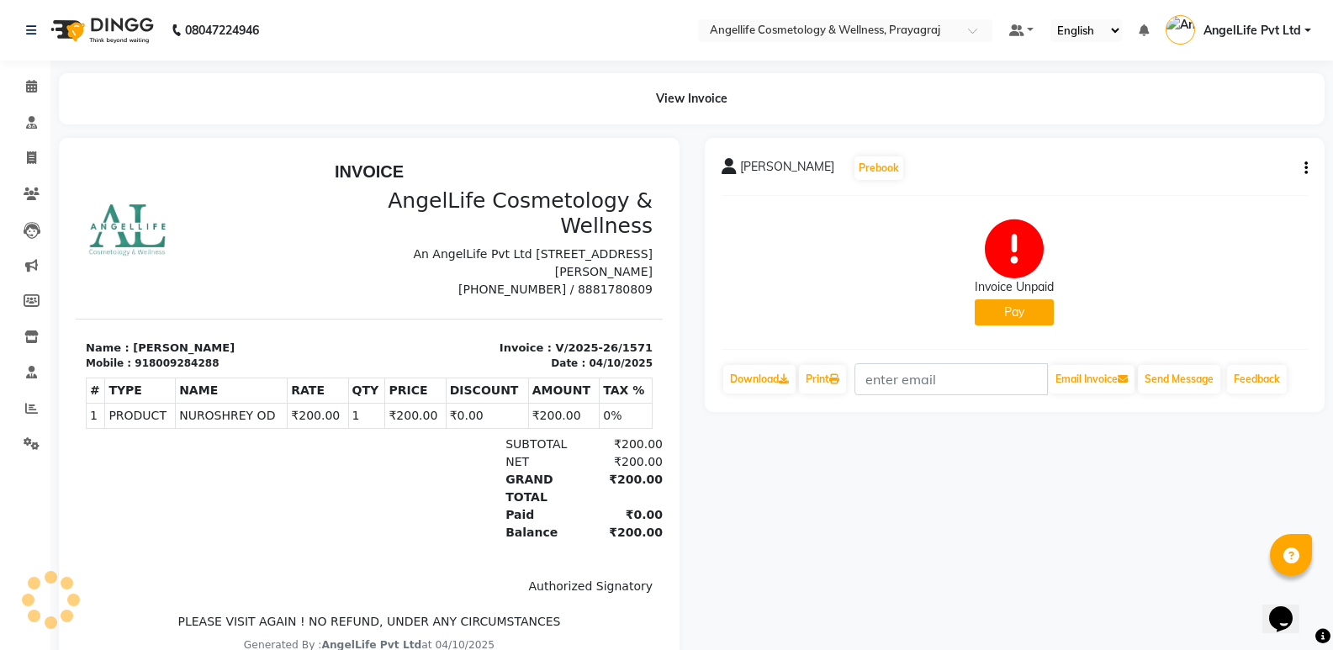
click at [992, 312] on button "Pay" at bounding box center [1014, 312] width 79 height 26
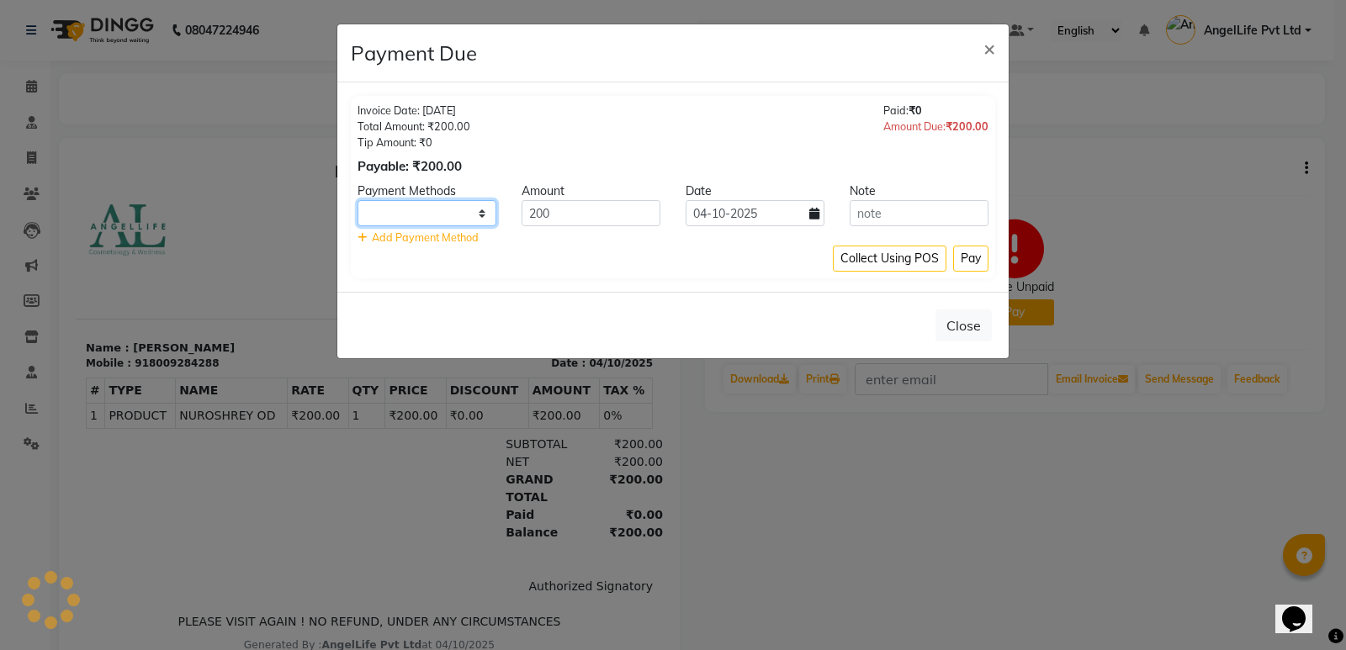
click at [467, 220] on select at bounding box center [426, 213] width 139 height 26
click at [832, 437] on ngb-modal-window "Payment Due × Invoice Date: 04-10-2025 Total Amount: ₹200.00 Tip Amount: ₹0 Pay…" at bounding box center [673, 325] width 1346 height 650
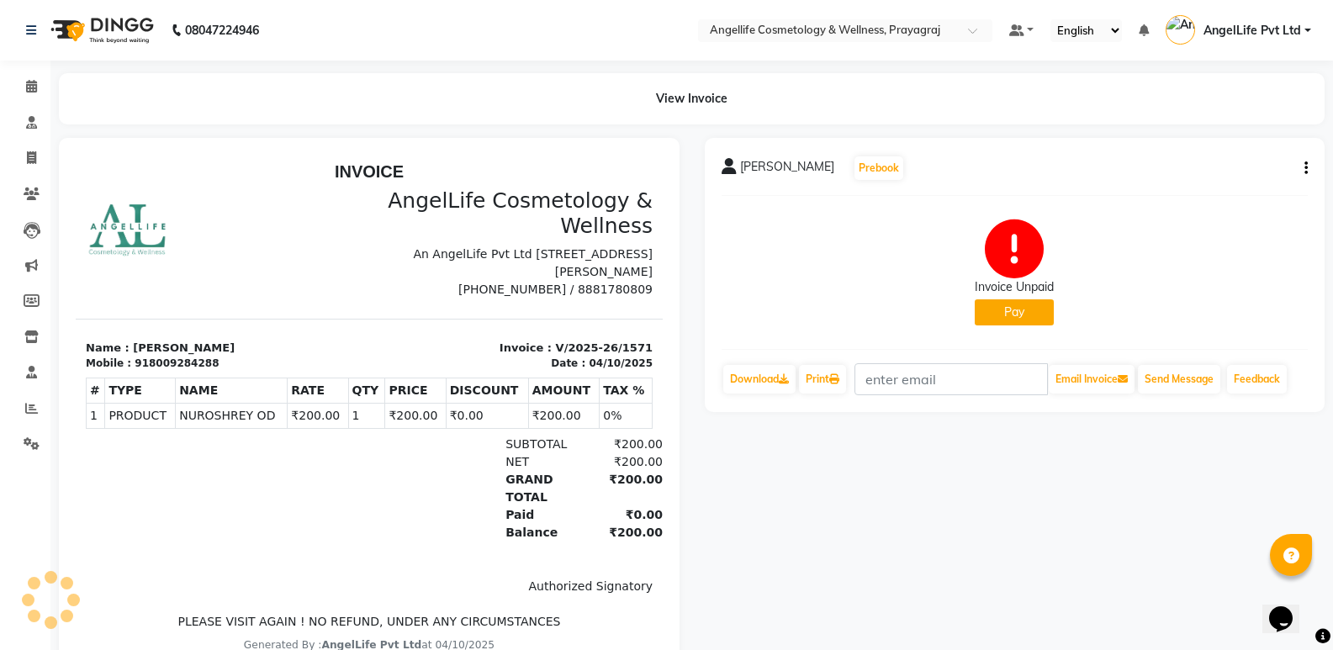
click at [1008, 314] on button "Pay" at bounding box center [1014, 312] width 79 height 26
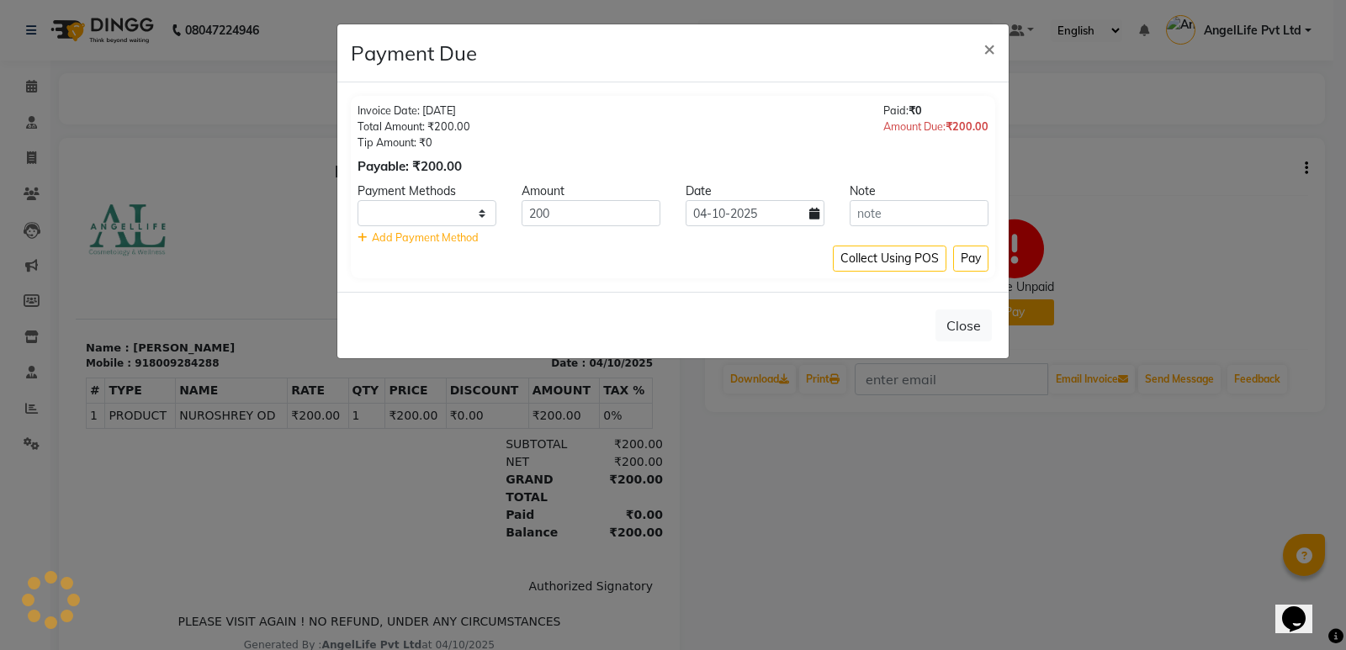
click at [932, 580] on ngb-modal-window "Payment Due × Invoice Date: 04-10-2025 Total Amount: ₹200.00 Tip Amount: ₹0 Pay…" at bounding box center [673, 325] width 1346 height 650
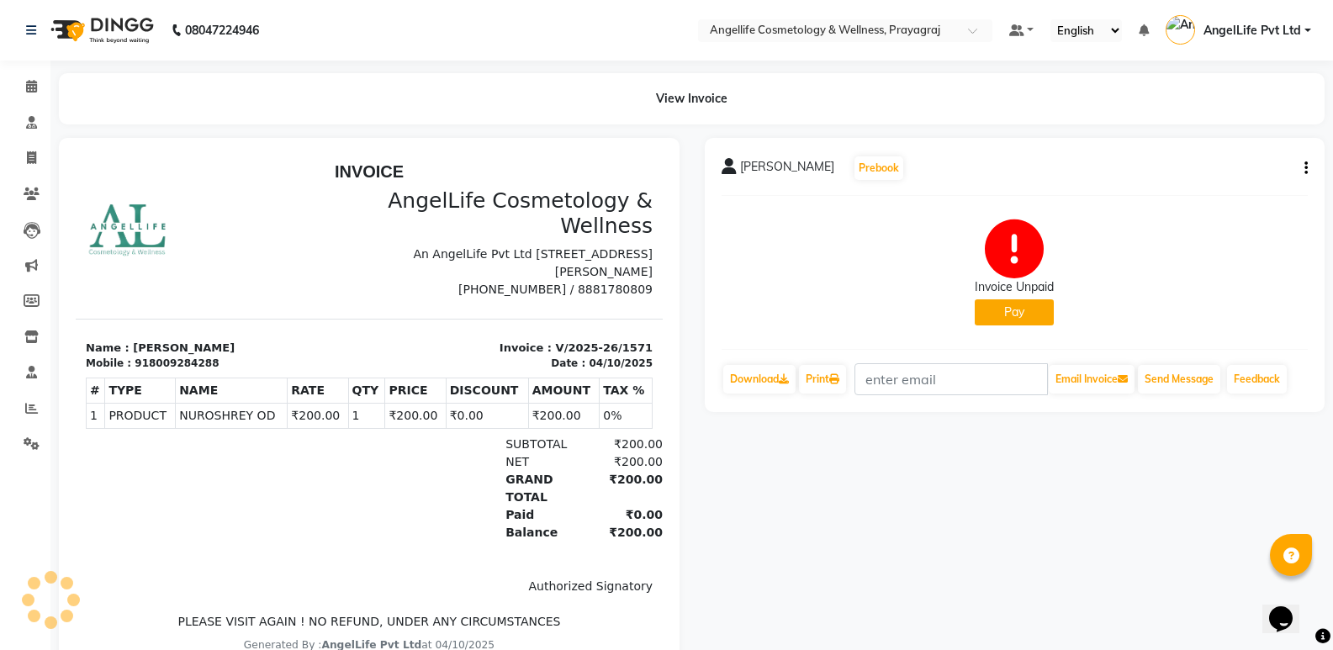
click at [1018, 311] on button "Pay" at bounding box center [1014, 312] width 79 height 26
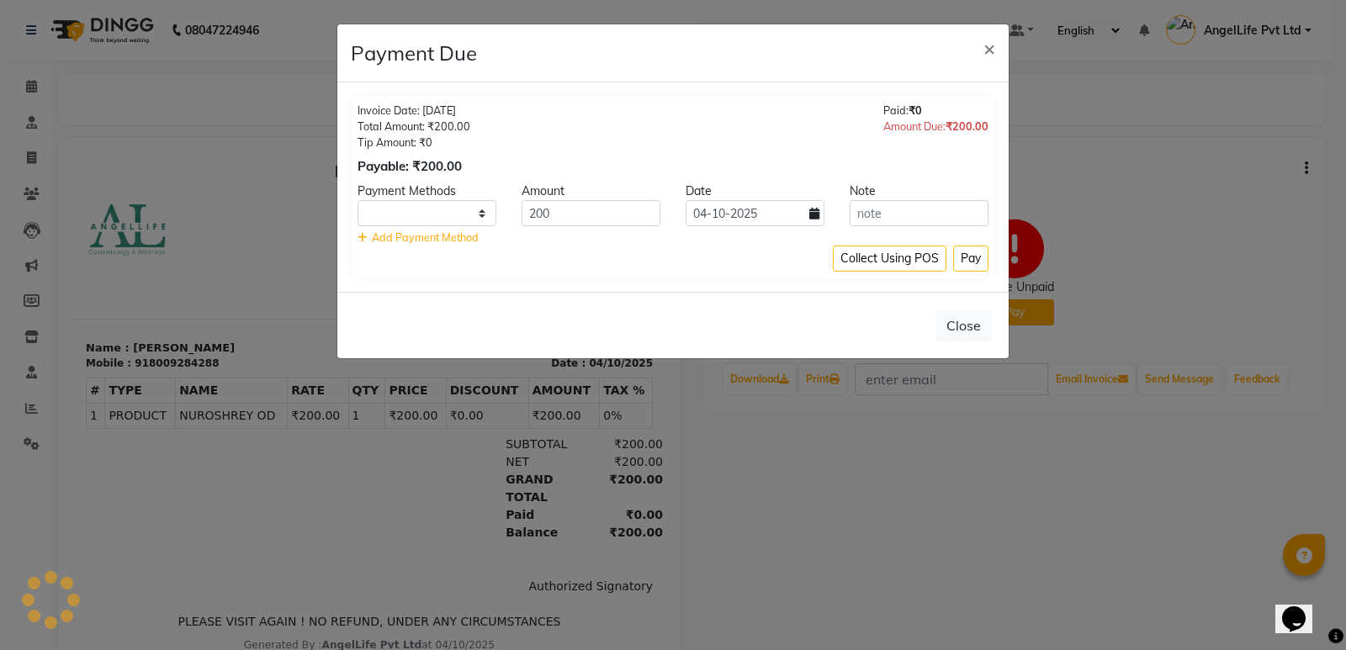
click at [892, 499] on ngb-modal-window "Payment Due × Invoice Date: 04-10-2025 Total Amount: ₹200.00 Tip Amount: ₹0 Pay…" at bounding box center [673, 325] width 1346 height 650
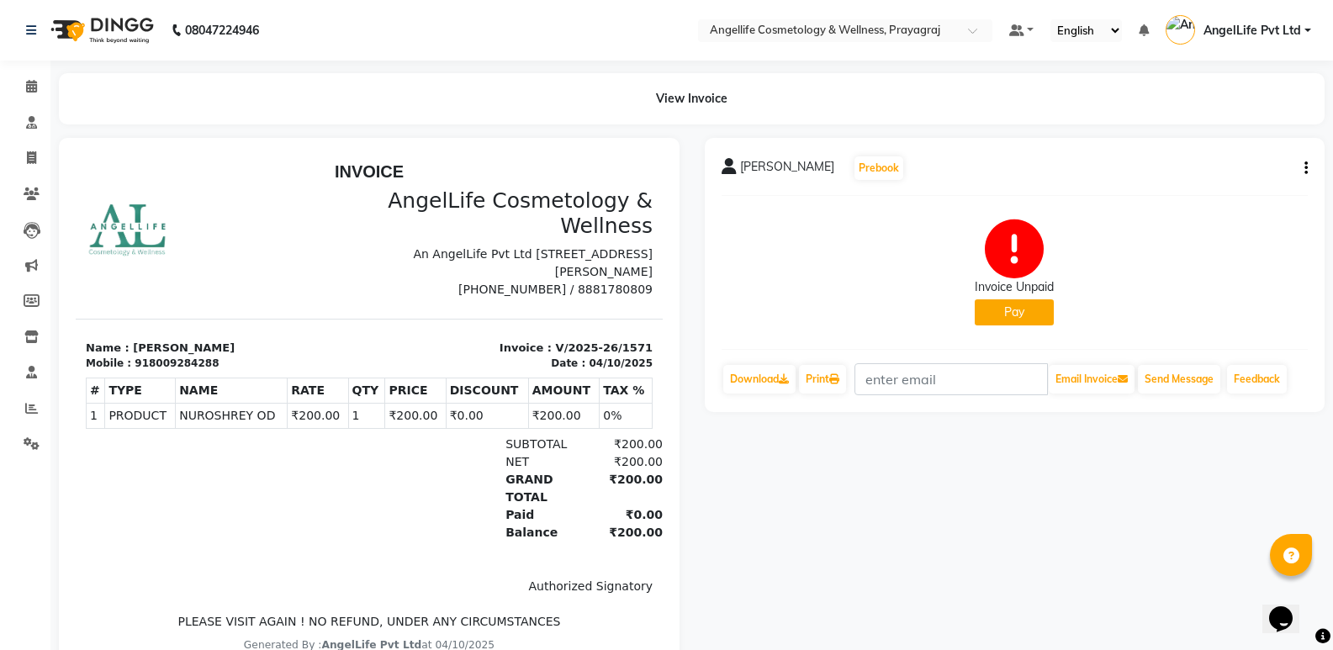
click at [993, 310] on button "Pay" at bounding box center [1014, 312] width 79 height 26
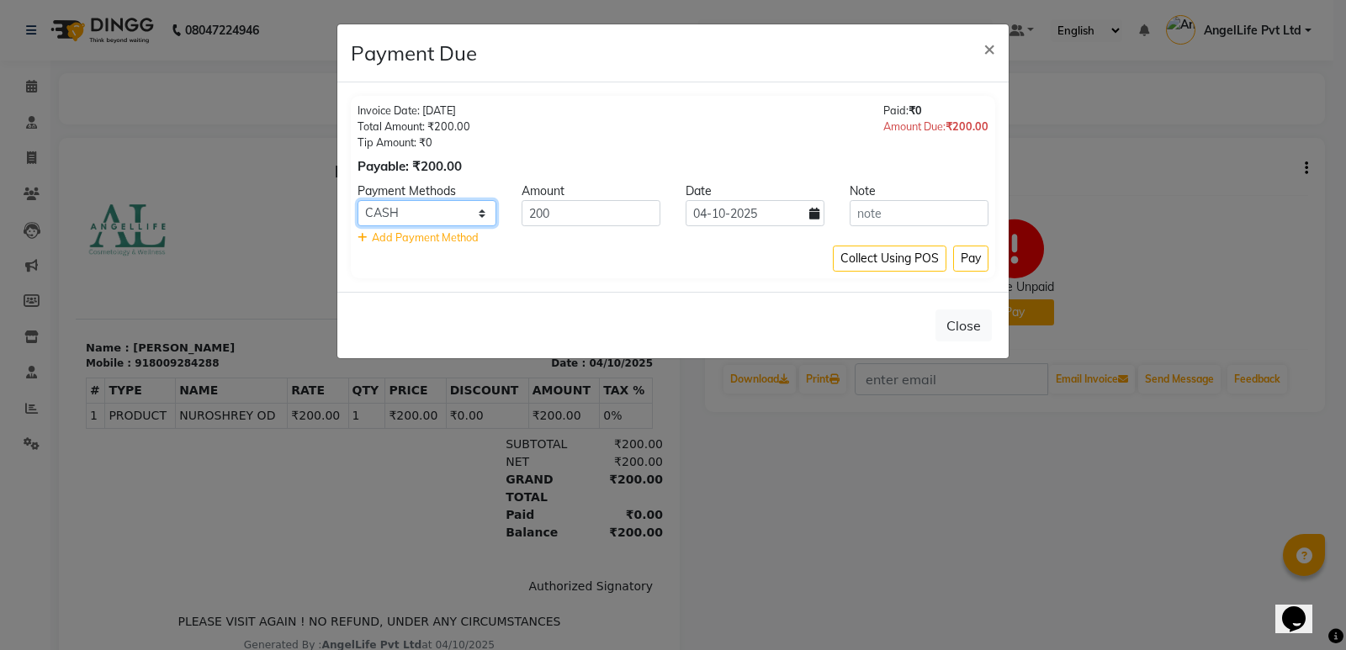
click at [437, 212] on select "CASH CARD ONLINE CUSTOM GPay PayTM PhonePe UPI NearBuy Loan BharatPay Cheque Mo…" at bounding box center [426, 213] width 139 height 26
click at [357, 200] on select "CASH CARD ONLINE CUSTOM GPay PayTM PhonePe UPI NearBuy Loan BharatPay Cheque Mo…" at bounding box center [426, 213] width 139 height 26
click at [442, 216] on select "CASH CARD ONLINE CUSTOM GPay PayTM PhonePe UPI NearBuy Loan BharatPay Cheque Mo…" at bounding box center [426, 213] width 139 height 26
select select "1"
click at [357, 200] on select "CASH CARD ONLINE CUSTOM GPay PayTM PhonePe UPI NearBuy Loan BharatPay Cheque Mo…" at bounding box center [426, 213] width 139 height 26
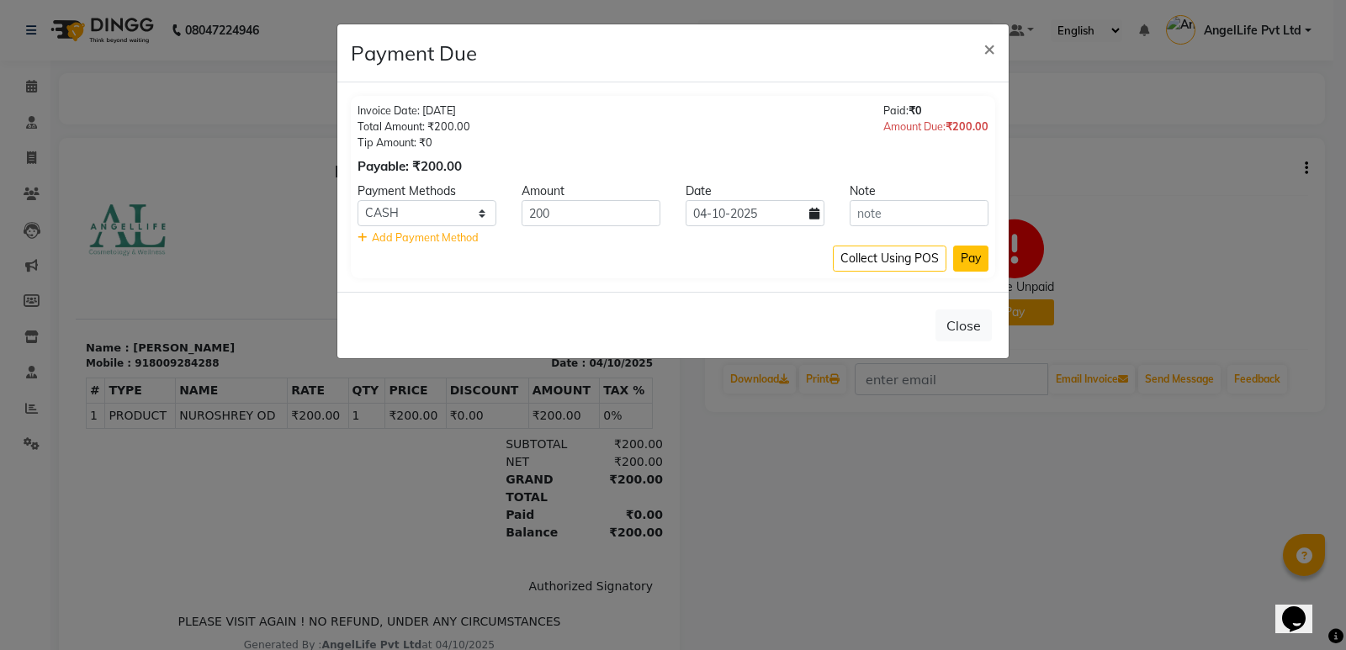
click at [981, 257] on button "Pay" at bounding box center [970, 259] width 35 height 26
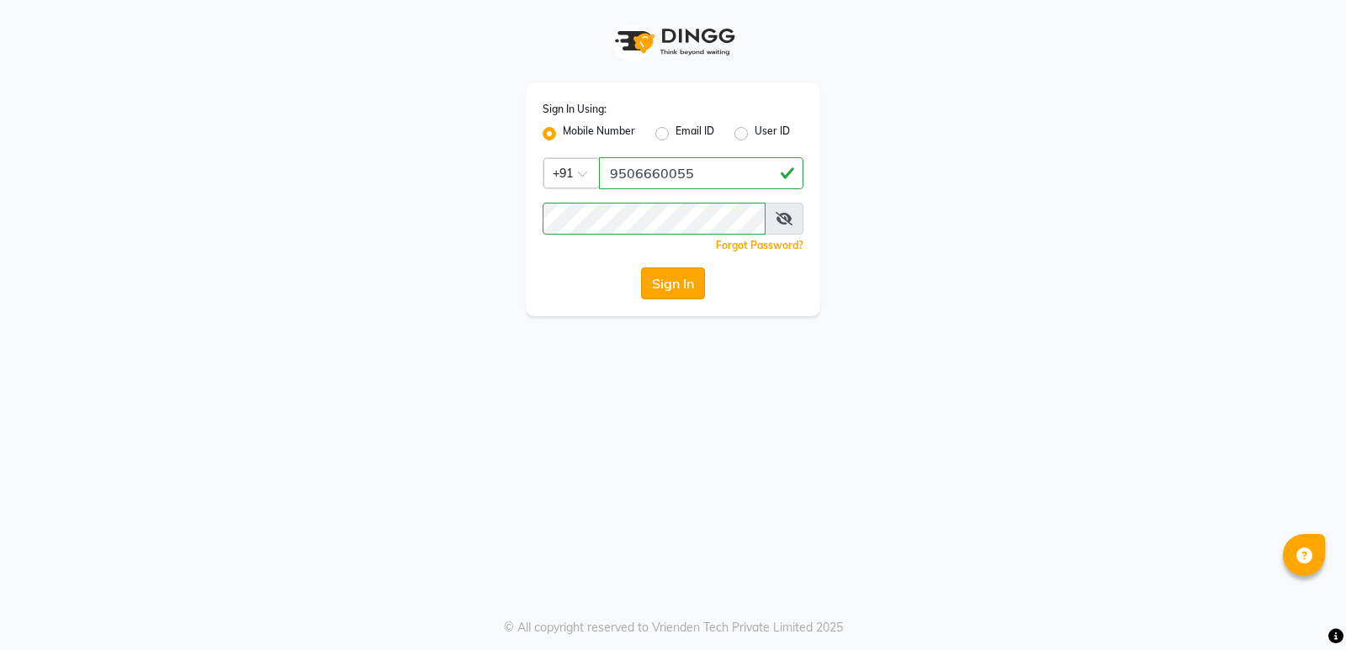
click at [664, 281] on button "Sign In" at bounding box center [673, 283] width 64 height 32
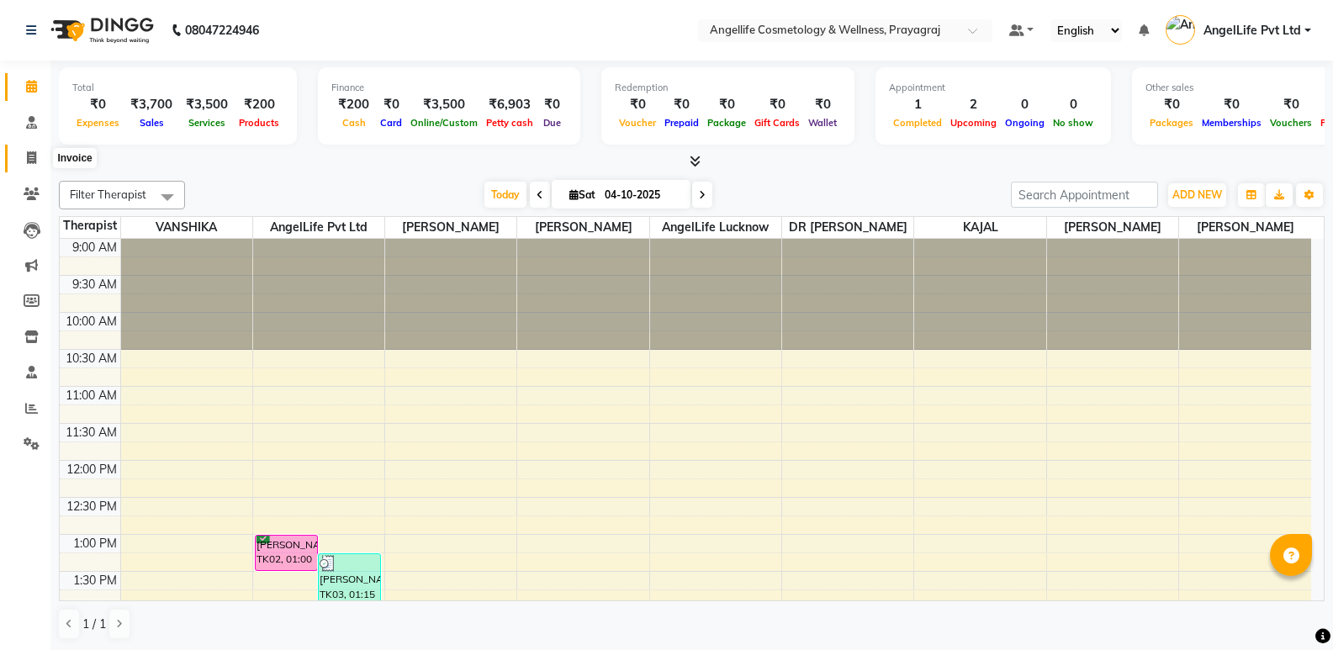
click at [34, 156] on icon at bounding box center [31, 157] width 9 height 13
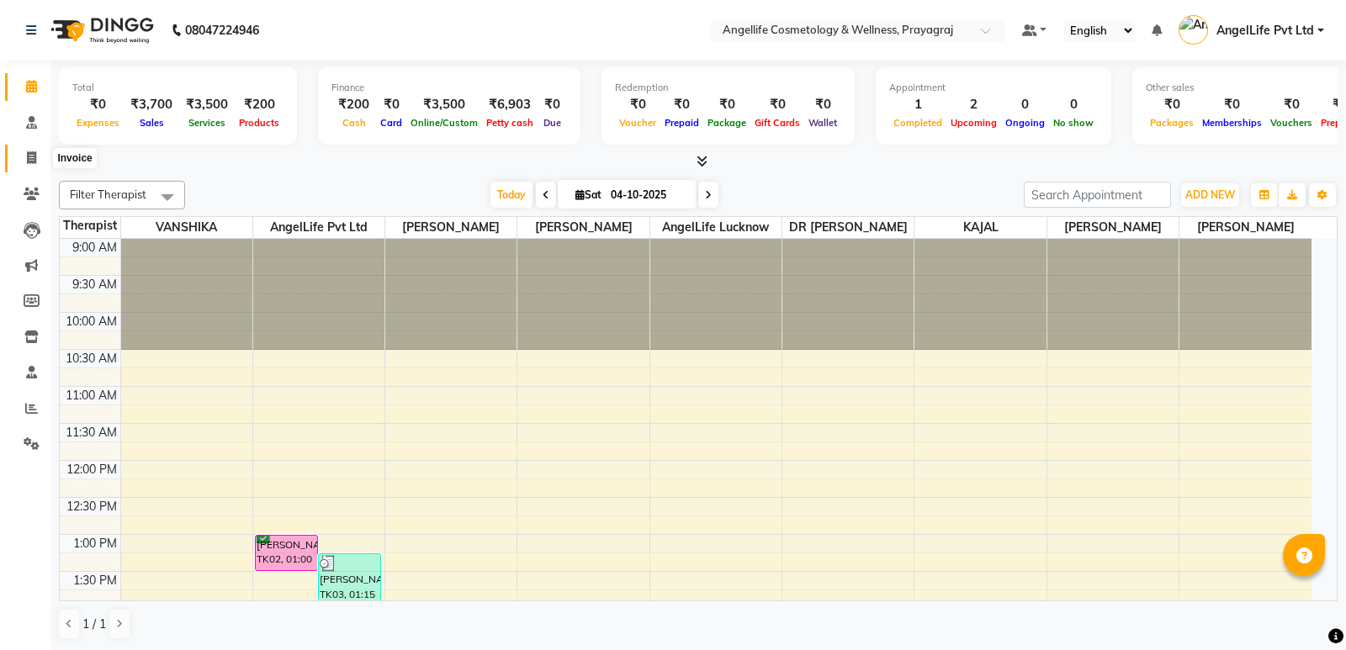
select select "service"
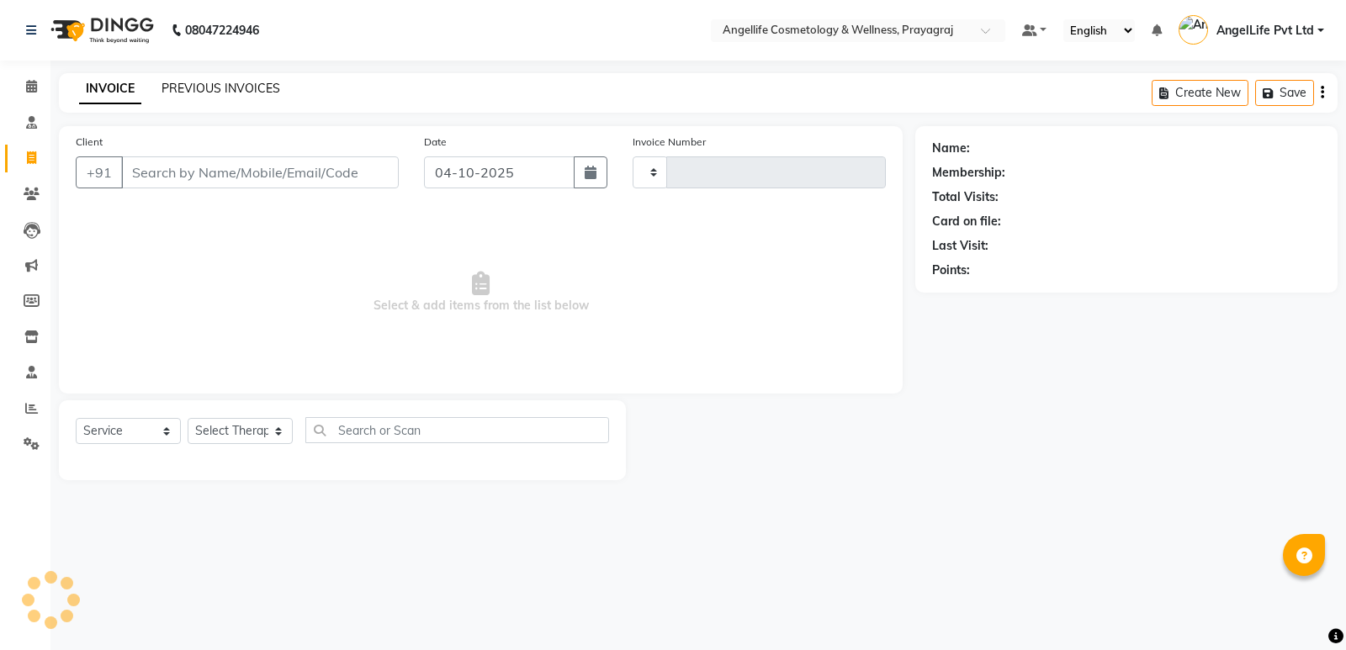
click at [226, 87] on link "PREVIOUS INVOICES" at bounding box center [220, 88] width 119 height 15
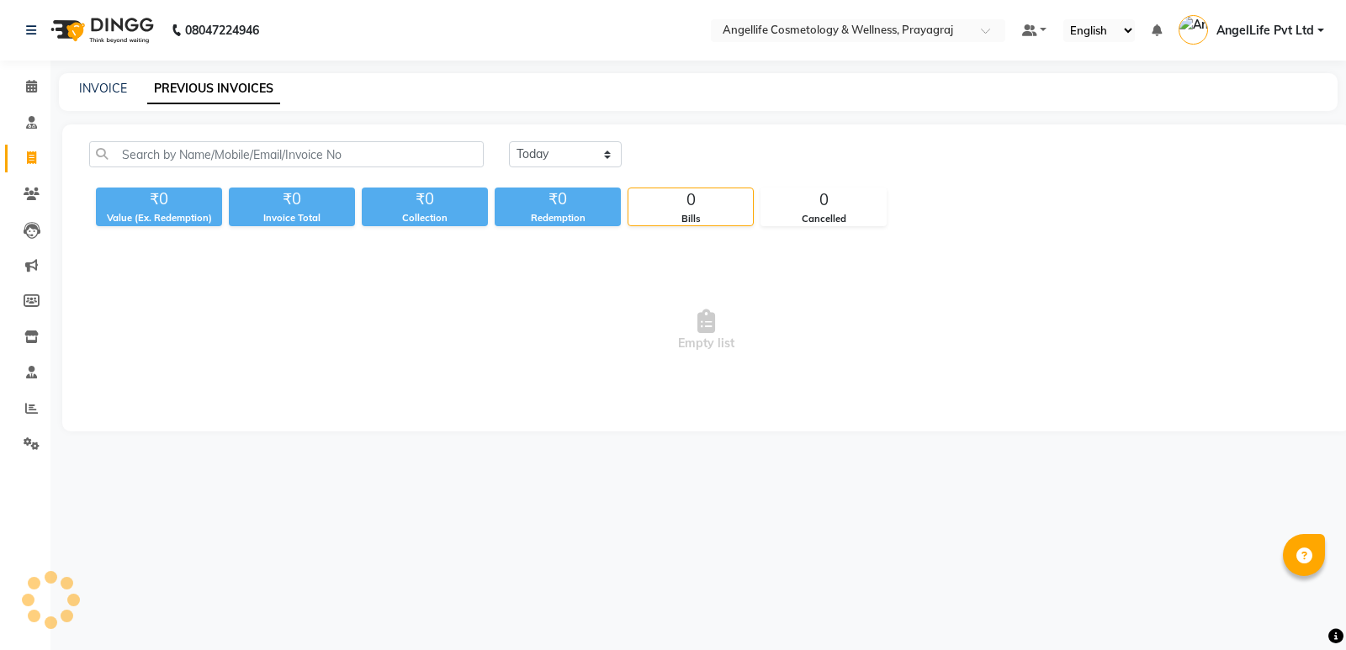
click at [241, 87] on link "PREVIOUS INVOICES" at bounding box center [213, 89] width 133 height 30
click at [33, 156] on icon at bounding box center [31, 157] width 9 height 13
select select "service"
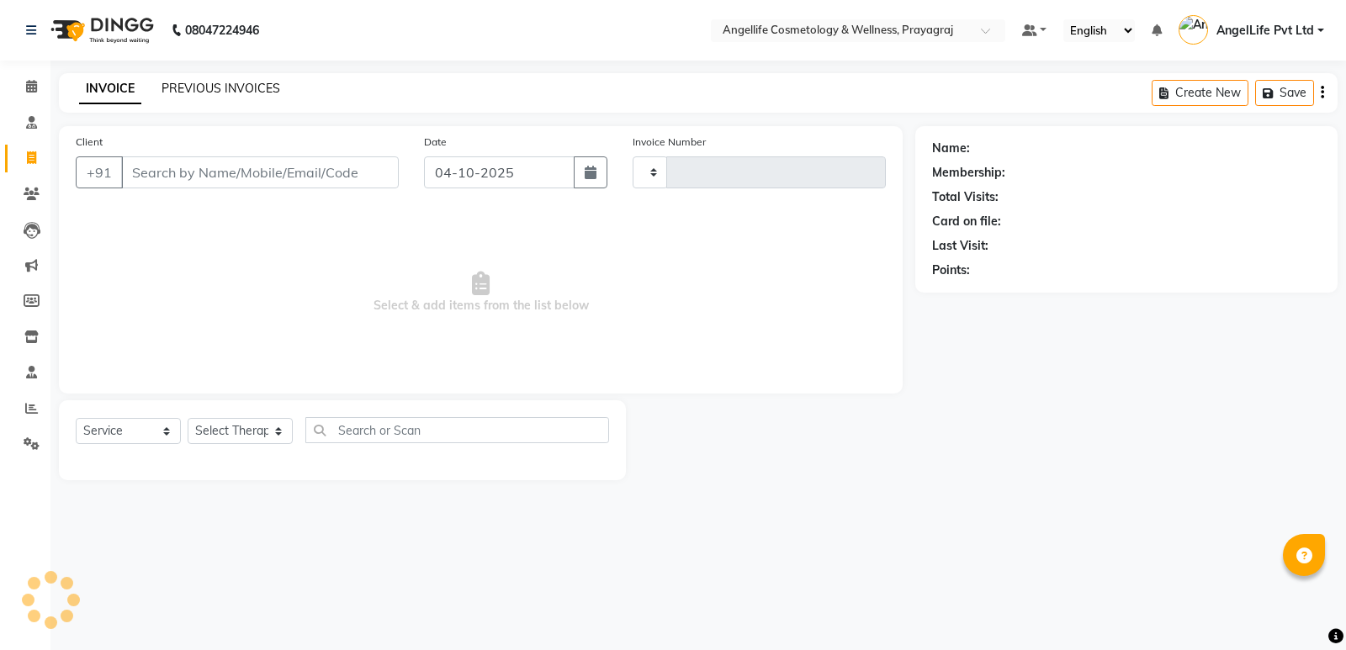
click at [223, 88] on link "PREVIOUS INVOICES" at bounding box center [220, 88] width 119 height 15
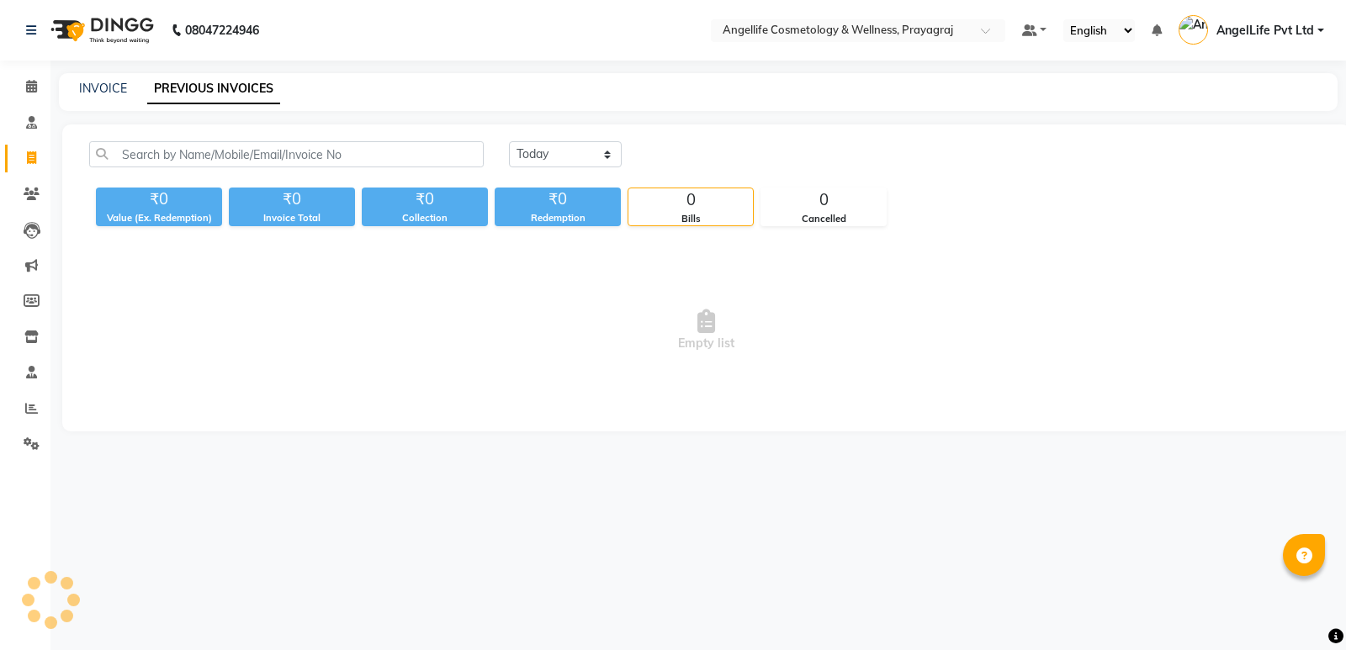
click at [224, 93] on link "PREVIOUS INVOICES" at bounding box center [213, 89] width 133 height 30
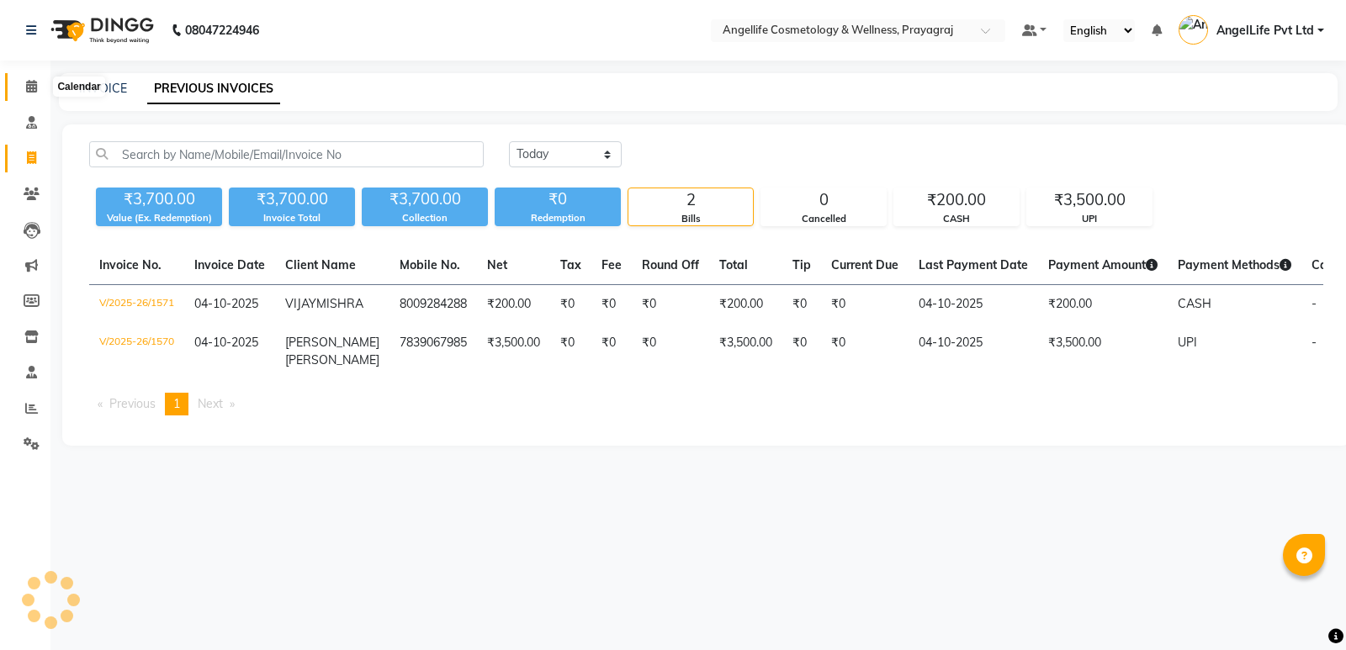
click at [35, 82] on icon at bounding box center [31, 86] width 11 height 13
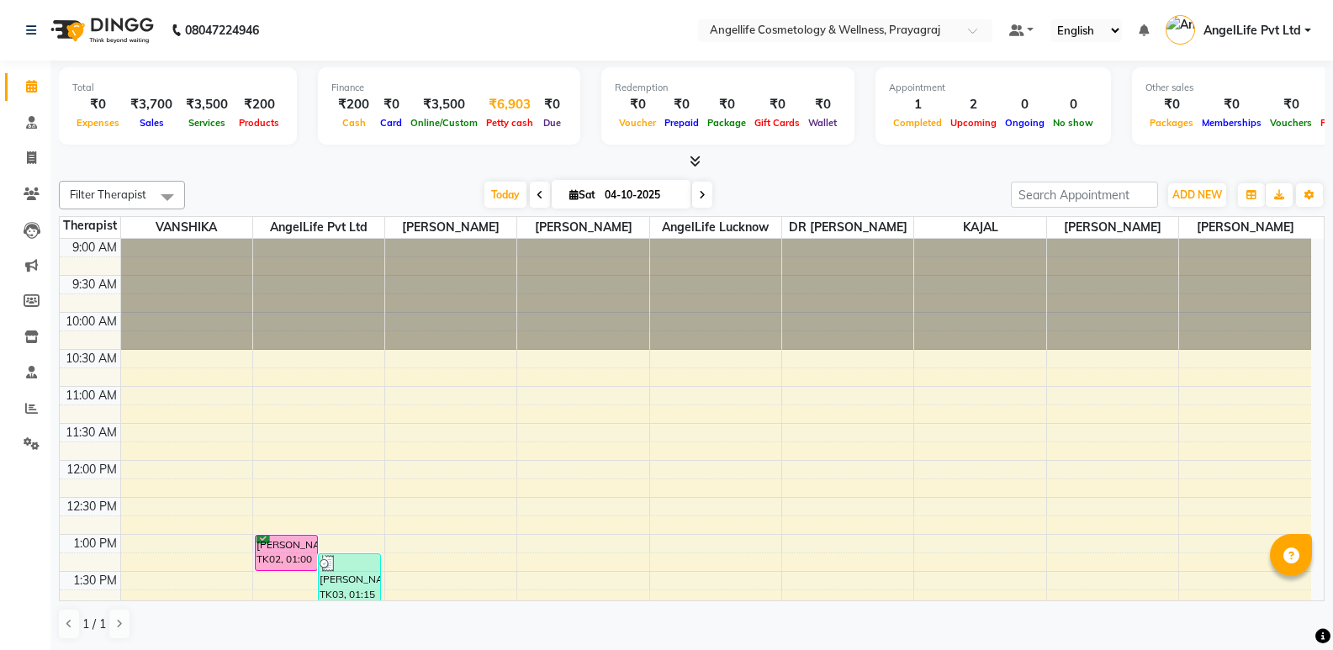
click at [513, 109] on div "₹6,903" at bounding box center [510, 104] width 56 height 19
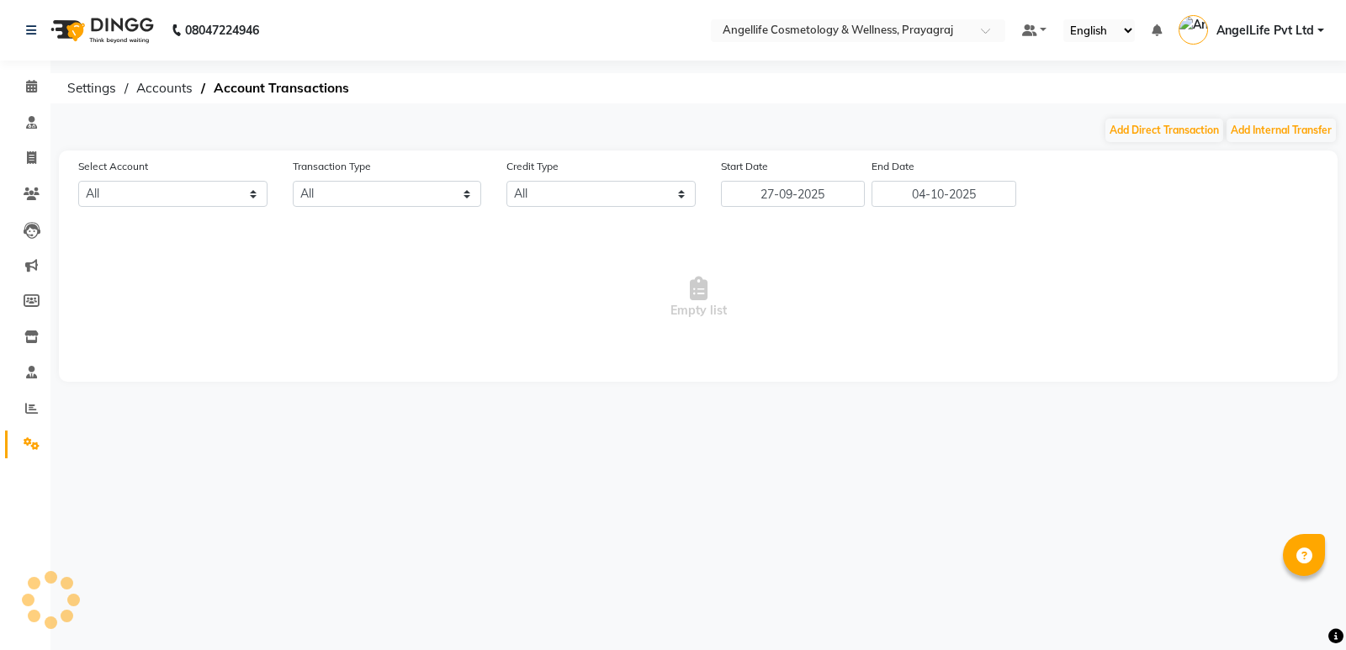
select select "3353"
click at [1267, 130] on button "Add Internal Transfer" at bounding box center [1280, 131] width 109 height 24
select select "internal transfer"
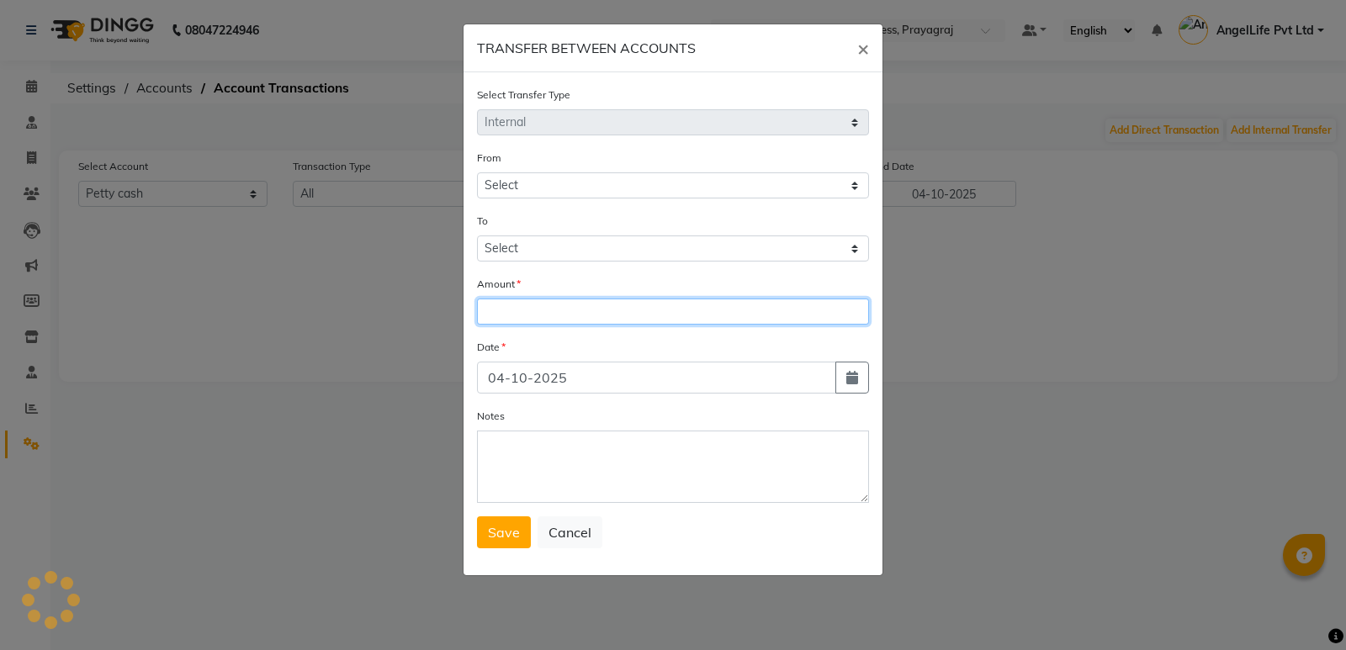
click at [540, 315] on input "number" at bounding box center [673, 312] width 392 height 26
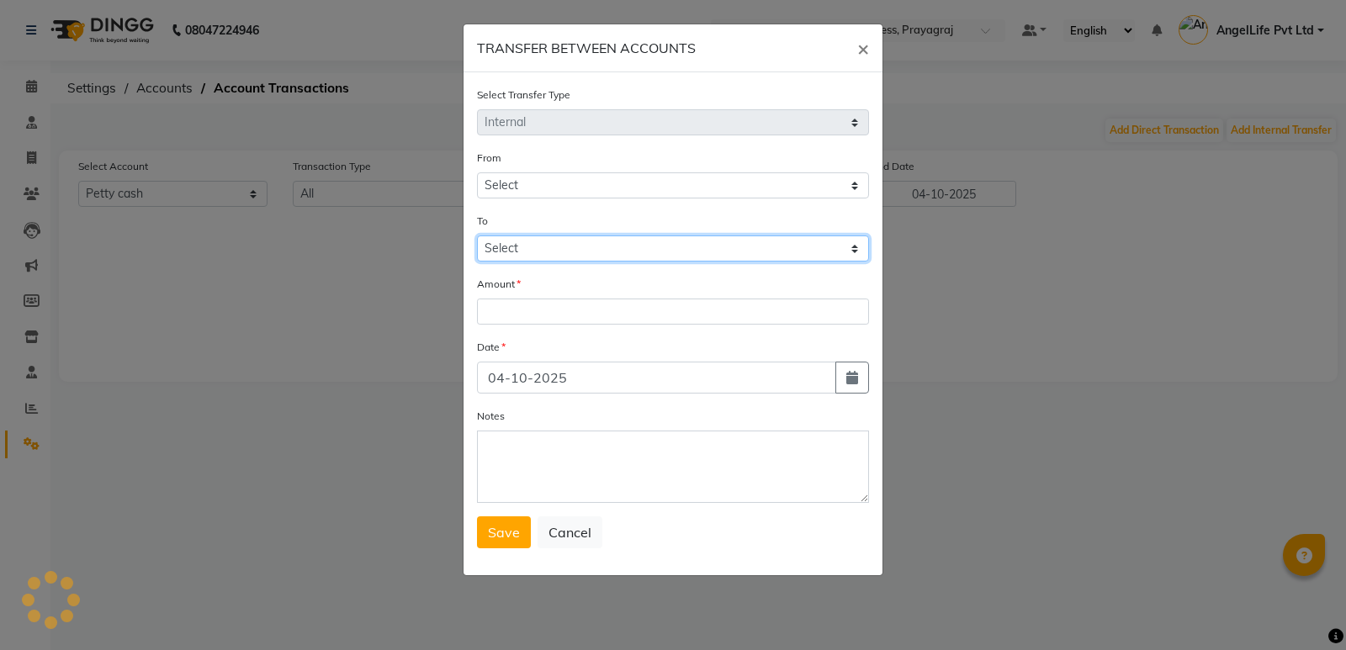
click at [526, 235] on select "Select" at bounding box center [673, 248] width 392 height 26
click at [516, 246] on select "Select" at bounding box center [673, 248] width 392 height 26
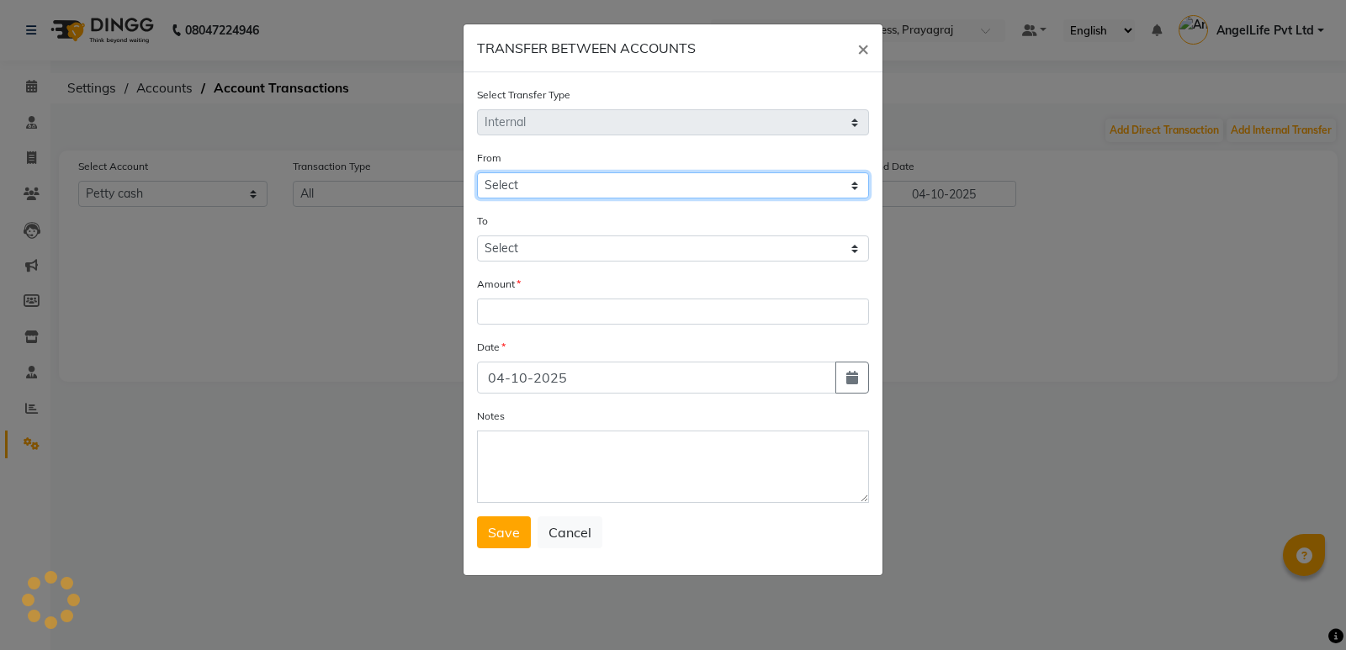
click at [524, 178] on select "Select" at bounding box center [673, 185] width 392 height 26
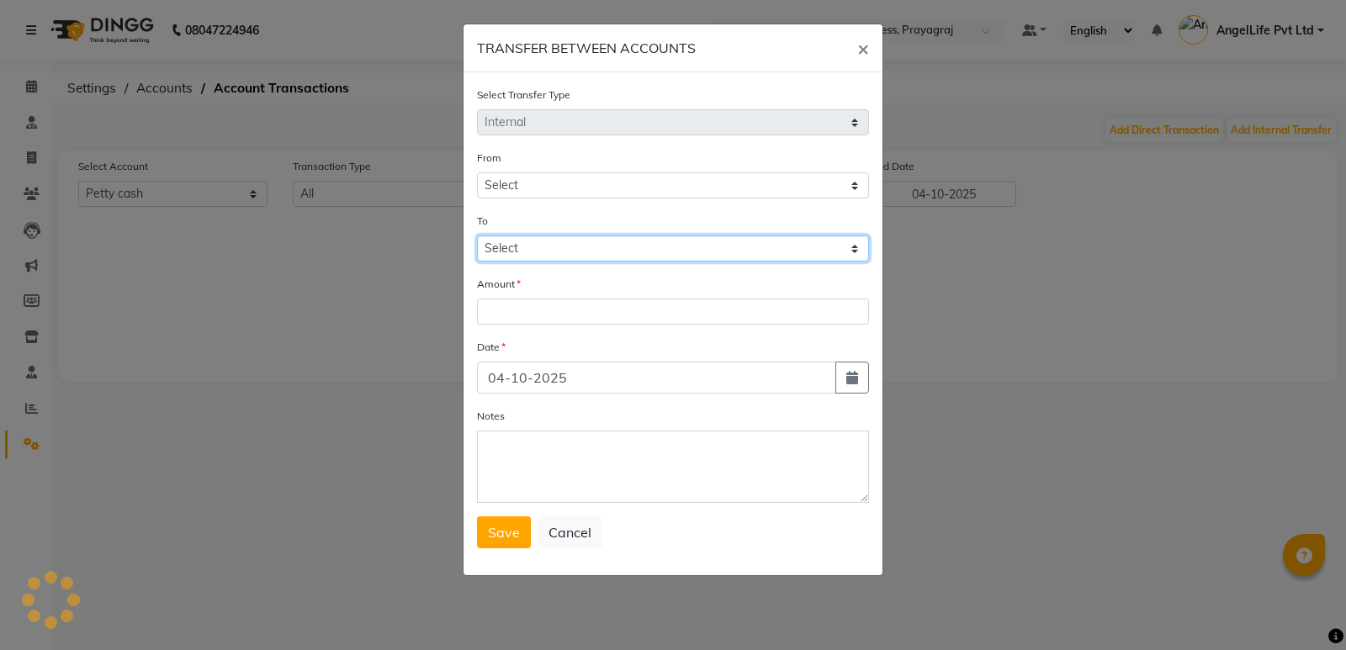
click at [534, 255] on select "Select" at bounding box center [673, 248] width 392 height 26
click at [537, 246] on select "Select" at bounding box center [673, 248] width 392 height 26
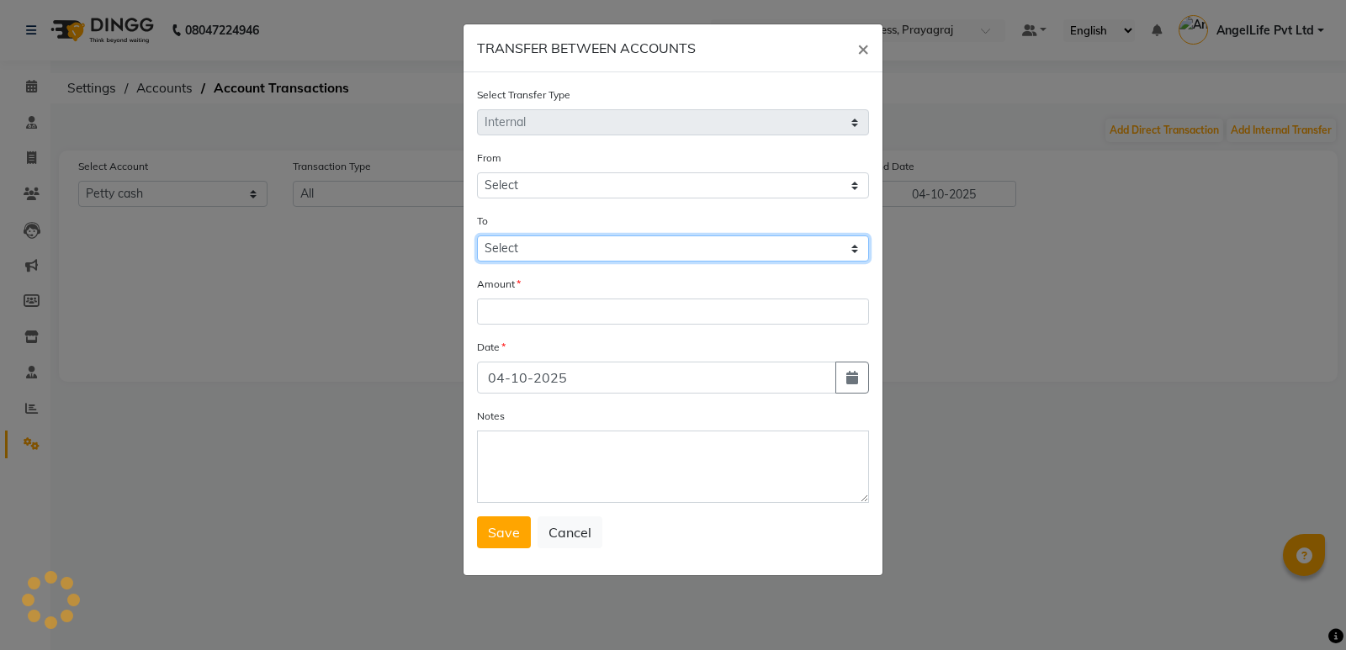
click at [537, 246] on select "Select" at bounding box center [673, 248] width 392 height 26
click at [1033, 311] on ngb-modal-window "TRANSFER BETWEEN ACCOUNTS × Select Transfer Type Select Direct Internal From Se…" at bounding box center [673, 325] width 1346 height 650
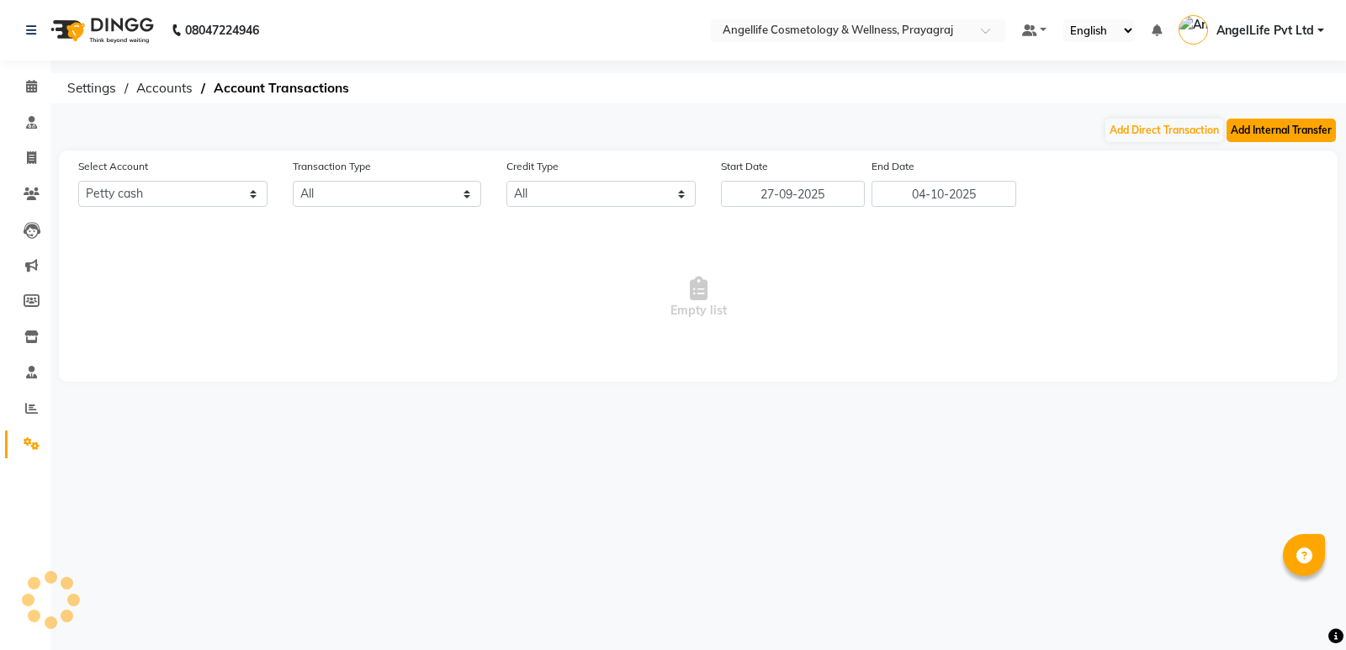
click at [1241, 134] on button "Add Internal Transfer" at bounding box center [1280, 131] width 109 height 24
select select "internal transfer"
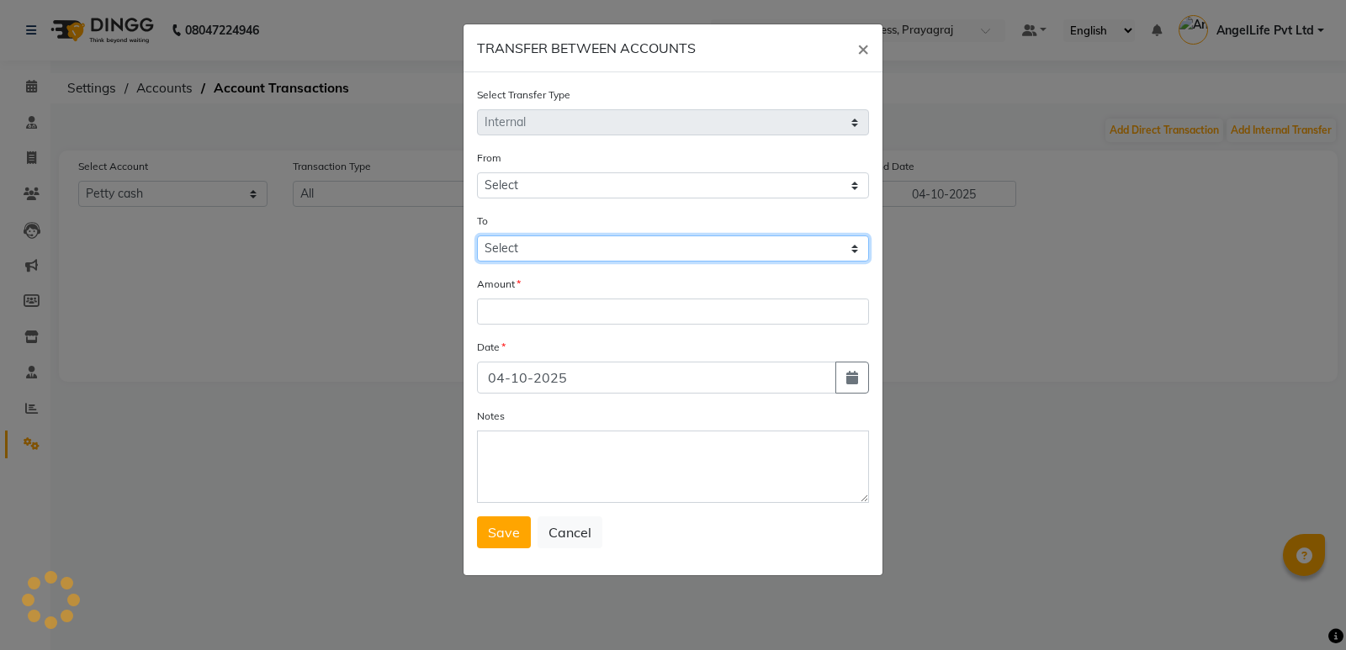
click at [579, 246] on select "Select" at bounding box center [673, 248] width 392 height 26
click at [1001, 300] on ngb-modal-window "TRANSFER BETWEEN ACCOUNTS × Select Transfer Type Select Direct Internal From Se…" at bounding box center [673, 325] width 1346 height 650
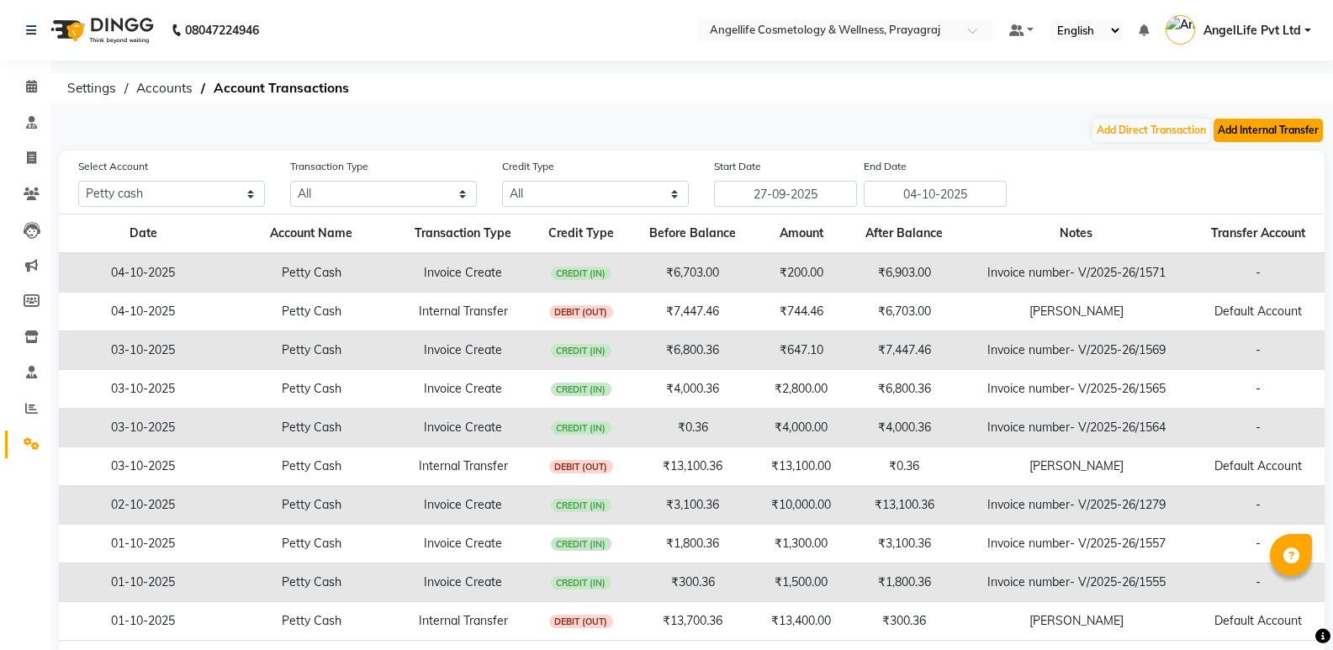
click at [1263, 123] on button "Add Internal Transfer" at bounding box center [1268, 131] width 109 height 24
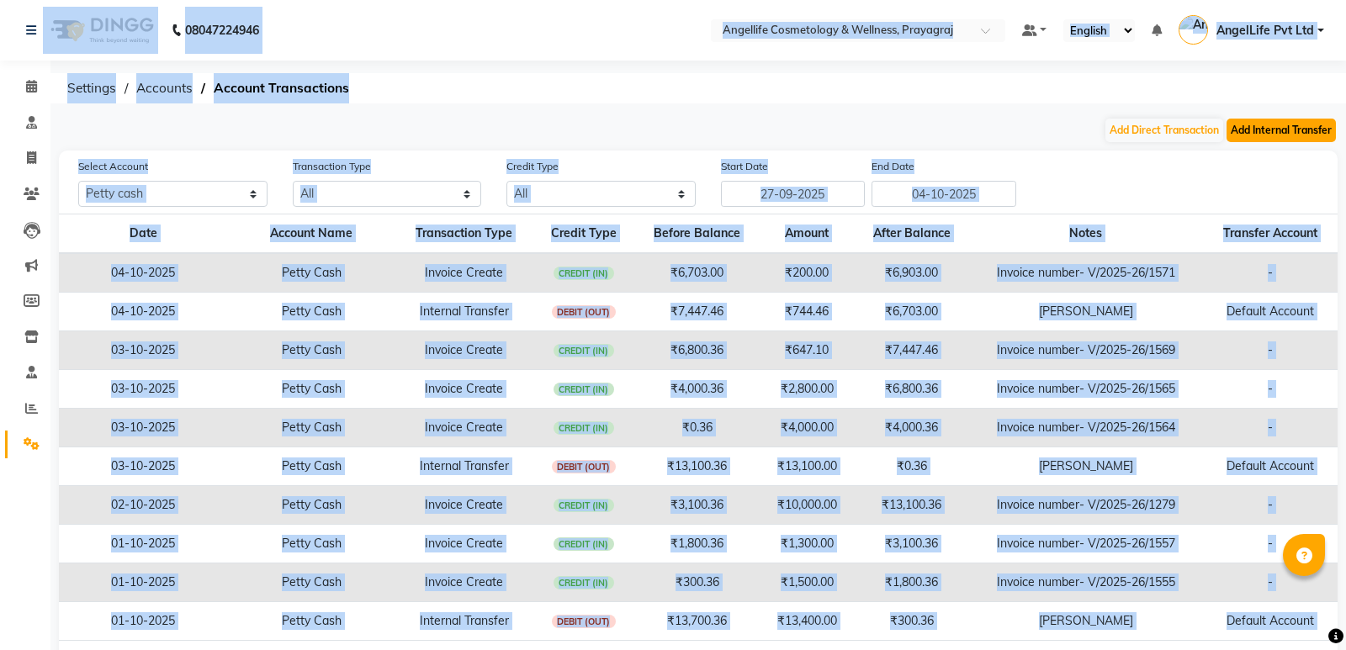
select select "internal transfer"
select select "3353"
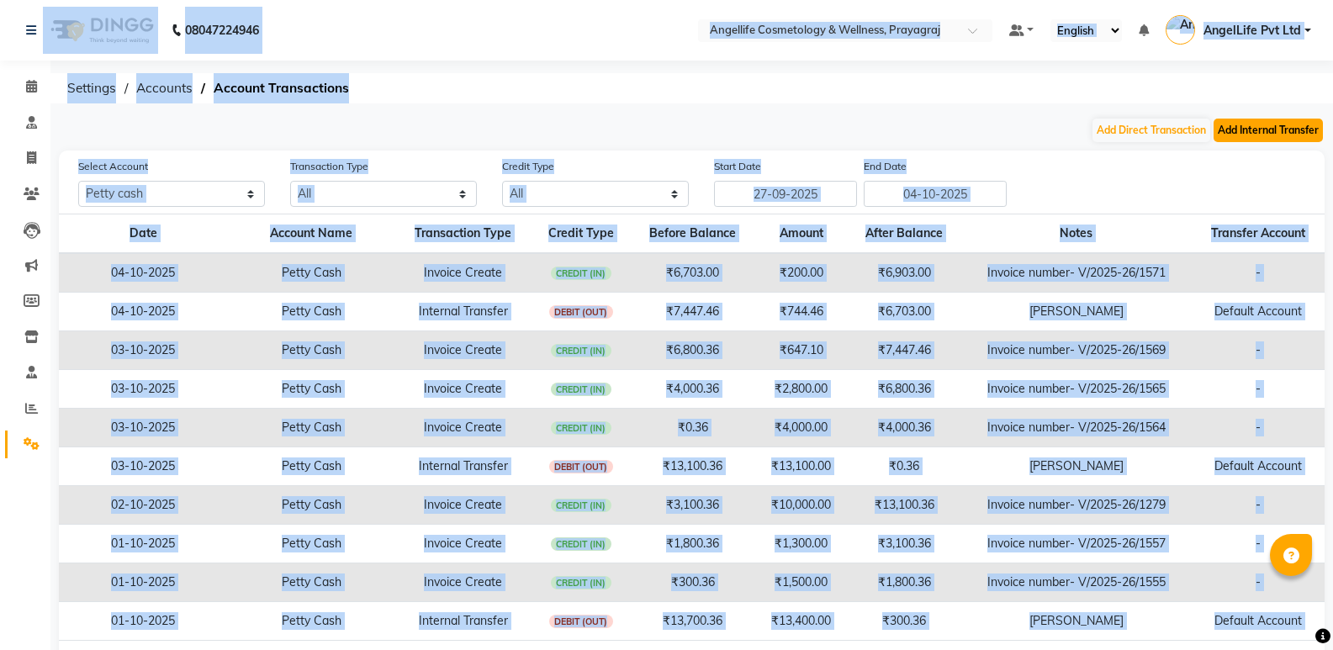
click at [1246, 138] on button "Add Internal Transfer" at bounding box center [1268, 131] width 109 height 24
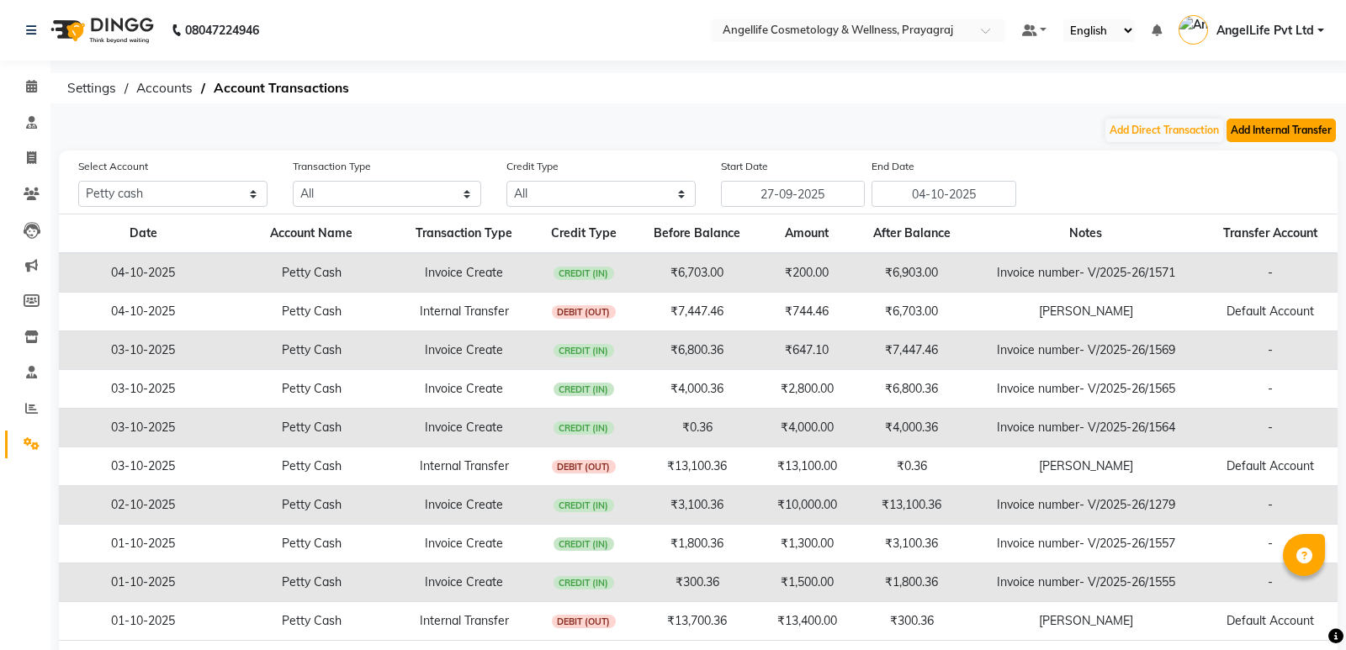
select select "internal transfer"
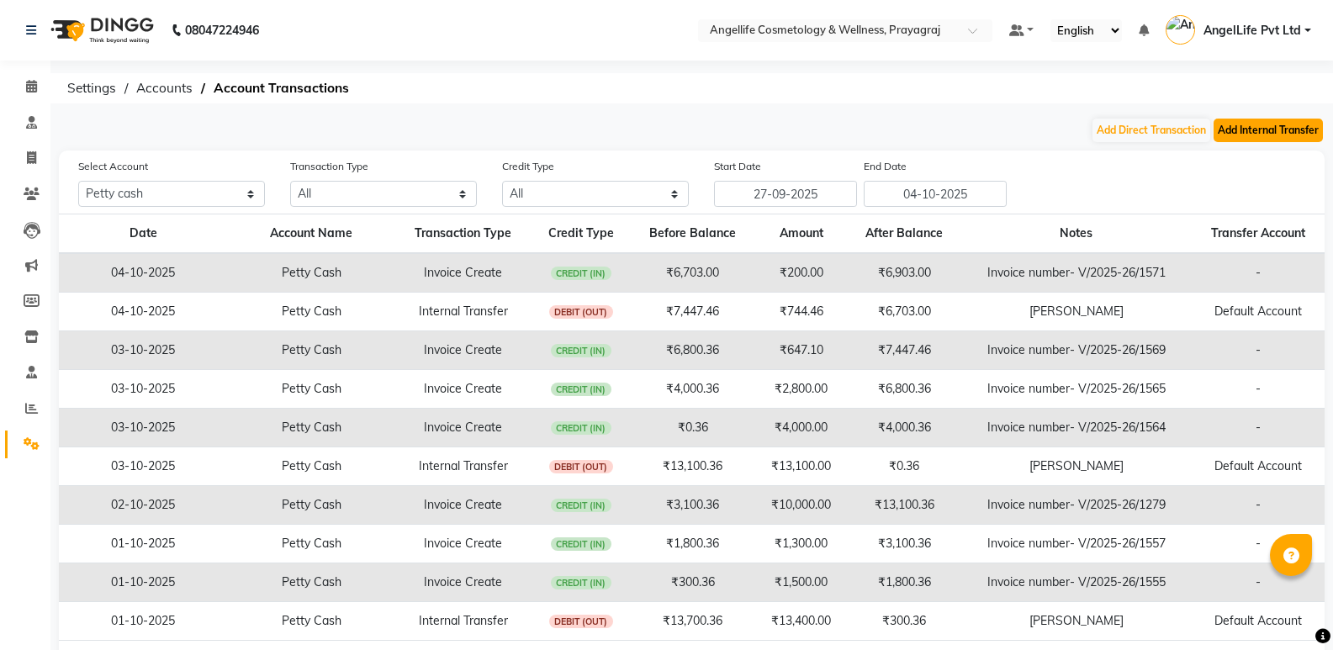
click at [1246, 133] on button "Add Internal Transfer" at bounding box center [1268, 131] width 109 height 24
select select "internal transfer"
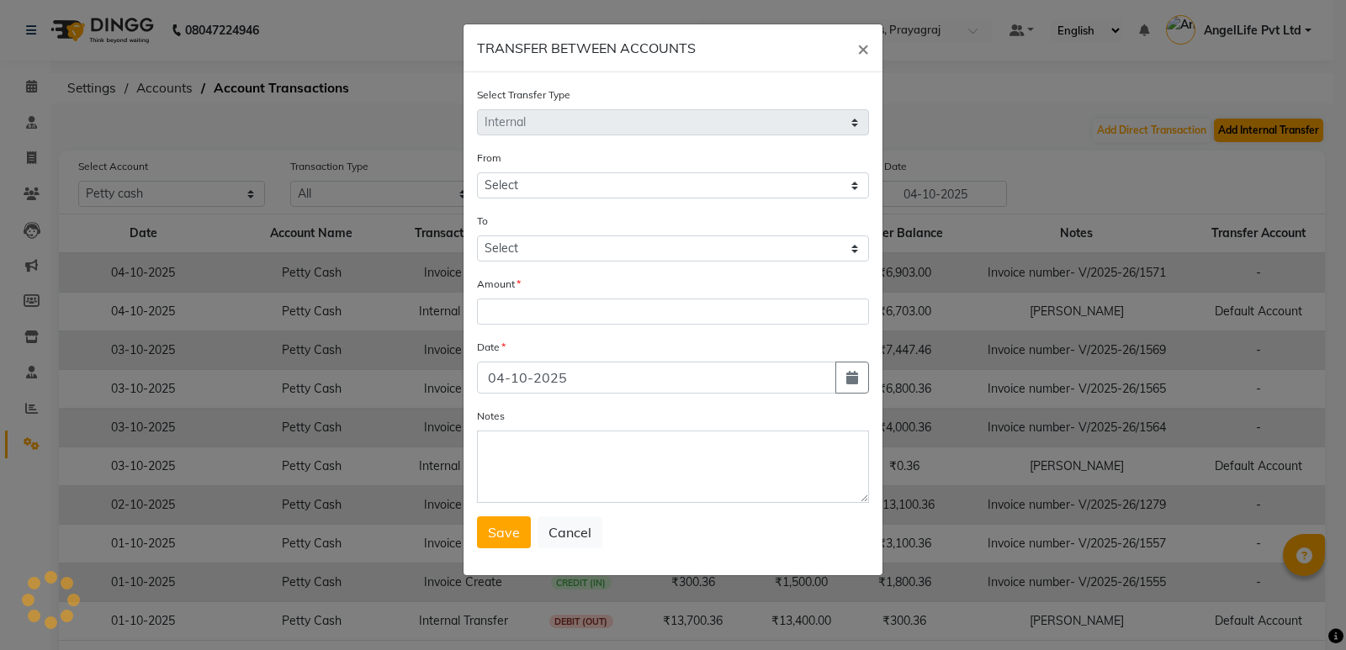
select select "3353"
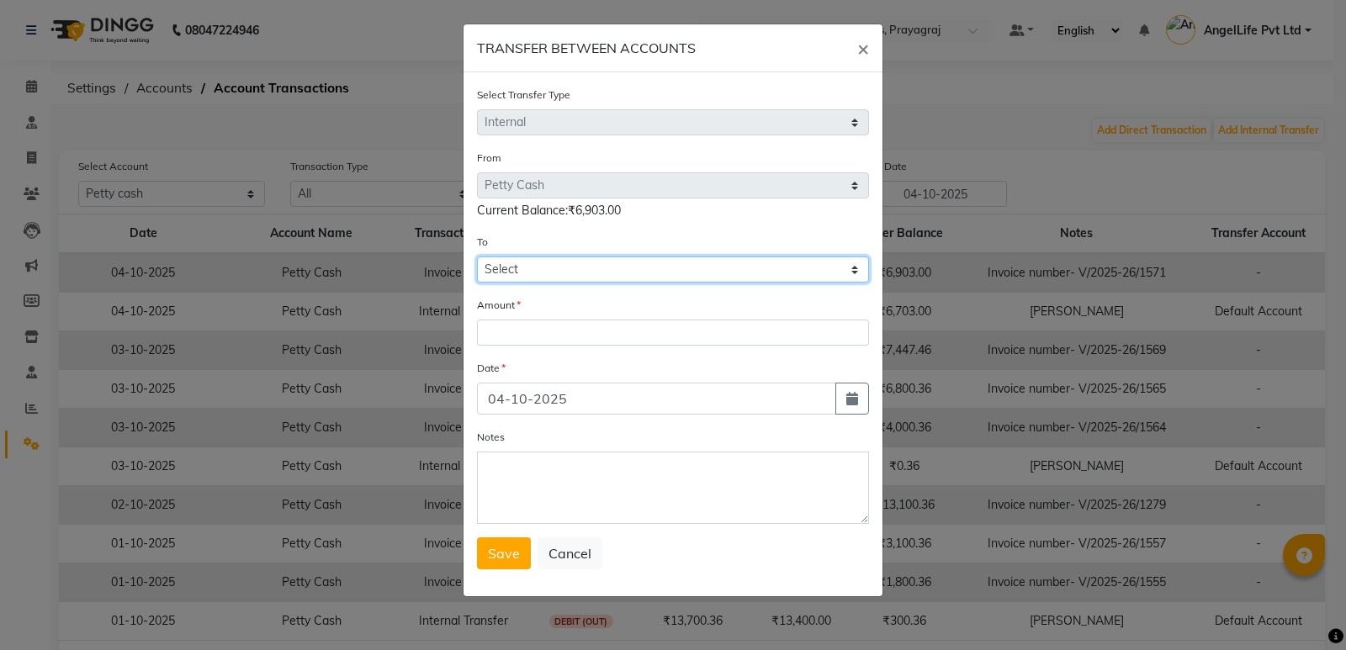
click at [597, 261] on select "Select Petty Cash Default Account" at bounding box center [673, 270] width 392 height 26
select select "3354"
click at [477, 257] on select "Select Petty Cash Default Account" at bounding box center [673, 270] width 392 height 26
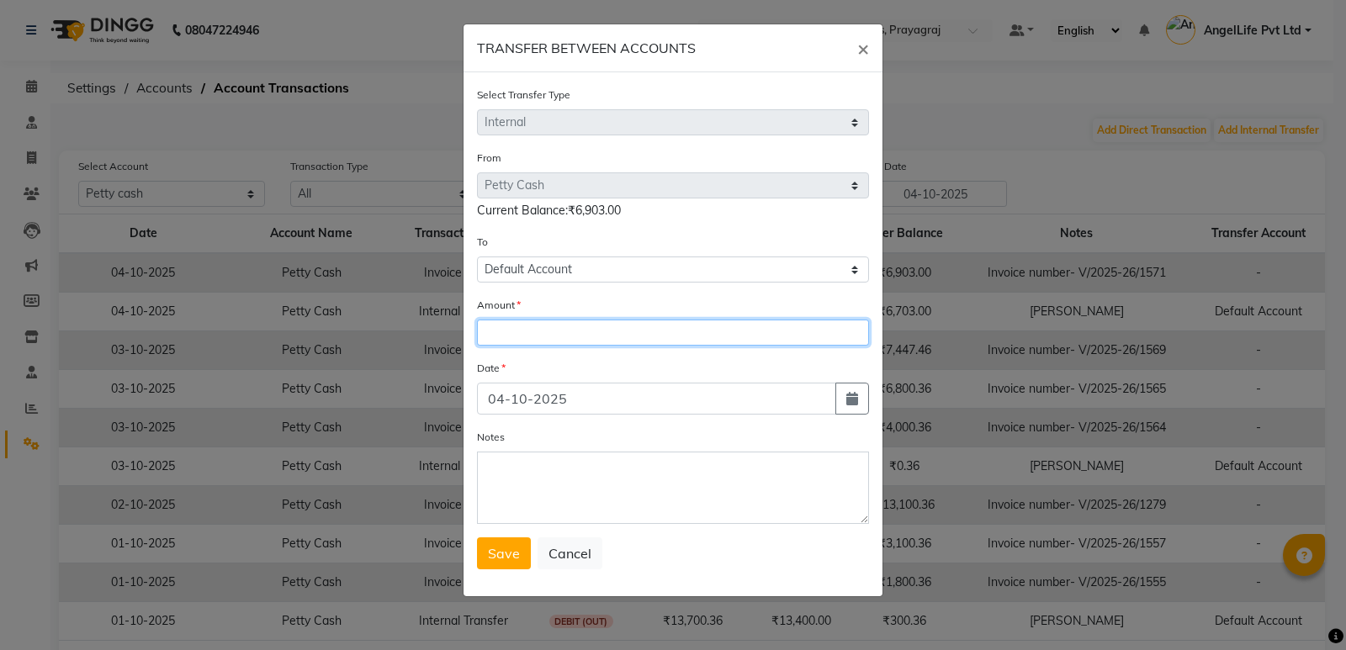
click at [581, 334] on input "number" at bounding box center [673, 333] width 392 height 26
type input "6903.00"
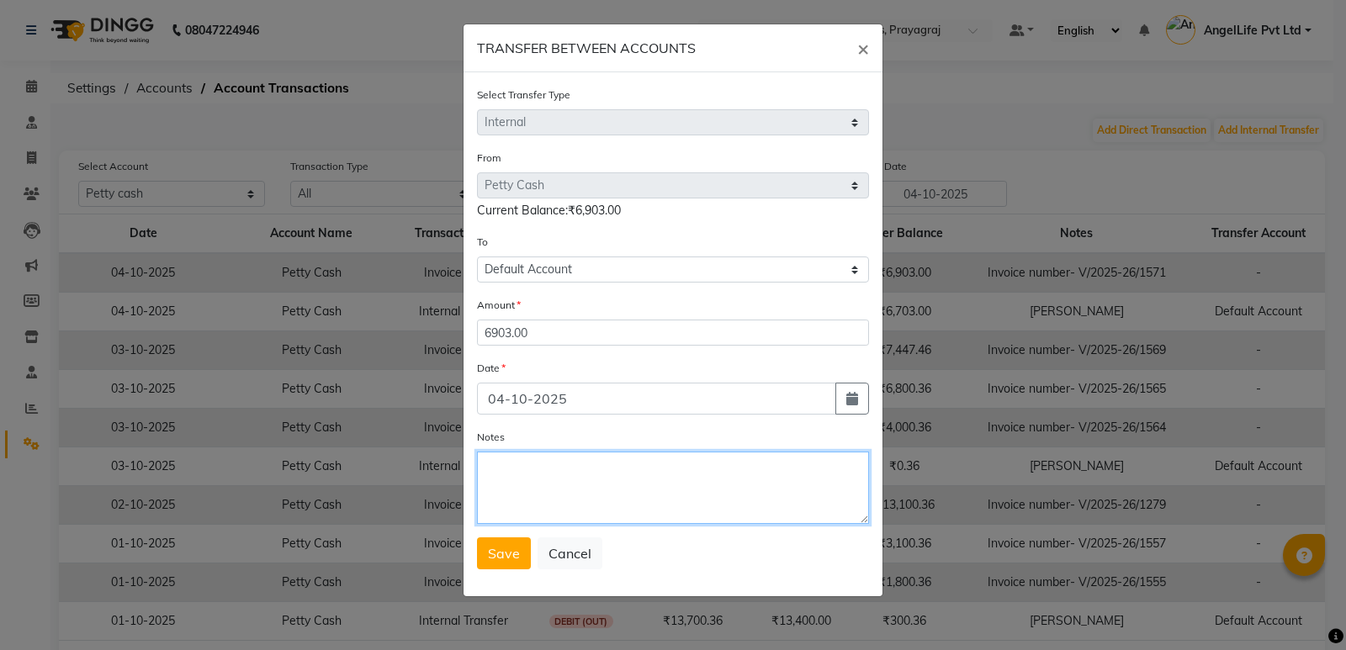
click at [559, 480] on textarea "Notes" at bounding box center [673, 488] width 392 height 72
type textarea "SIR CASH"
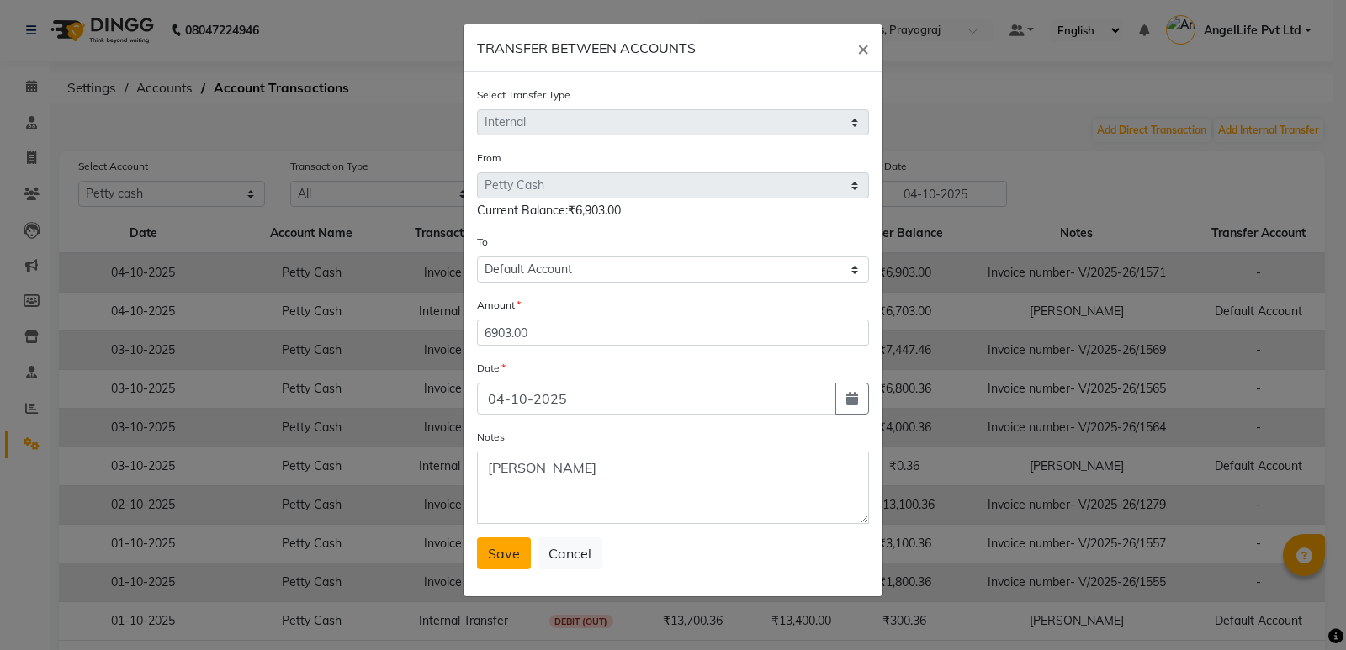
click at [501, 547] on span "Save" at bounding box center [504, 553] width 32 height 17
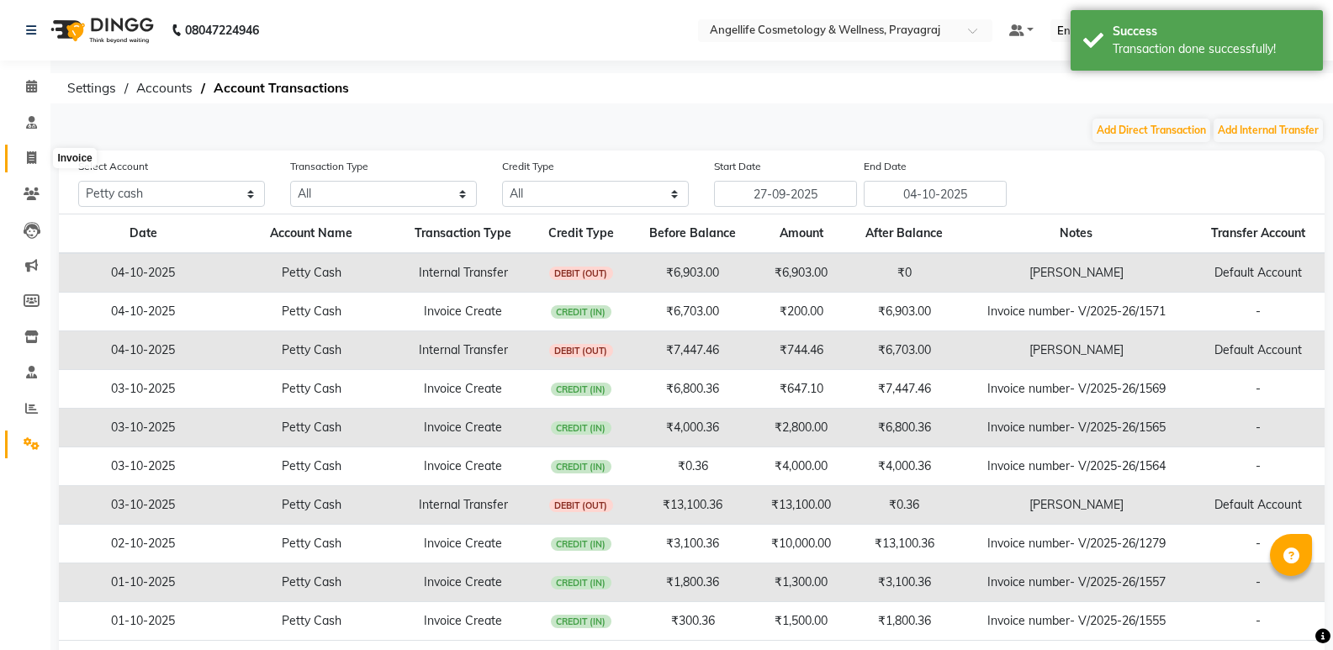
click at [28, 159] on icon at bounding box center [31, 157] width 9 height 13
select select "service"
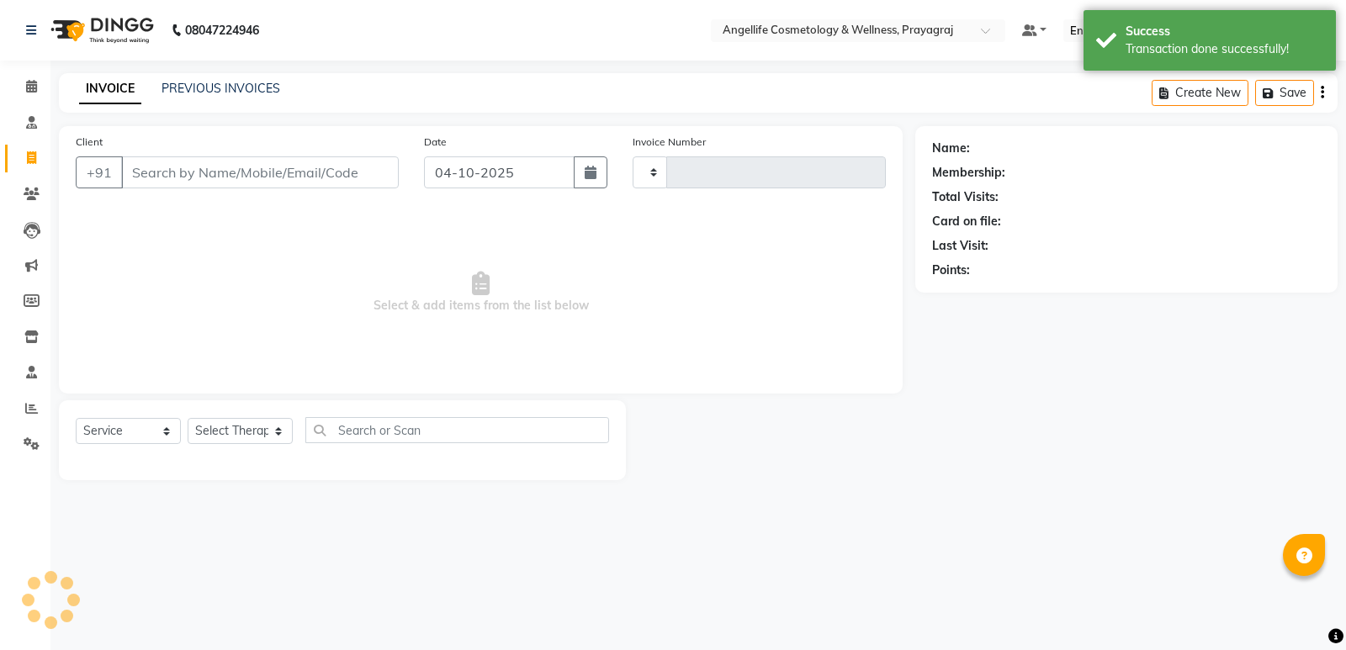
type input "1572"
select select "4531"
click at [227, 90] on link "PREVIOUS INVOICES" at bounding box center [220, 88] width 119 height 15
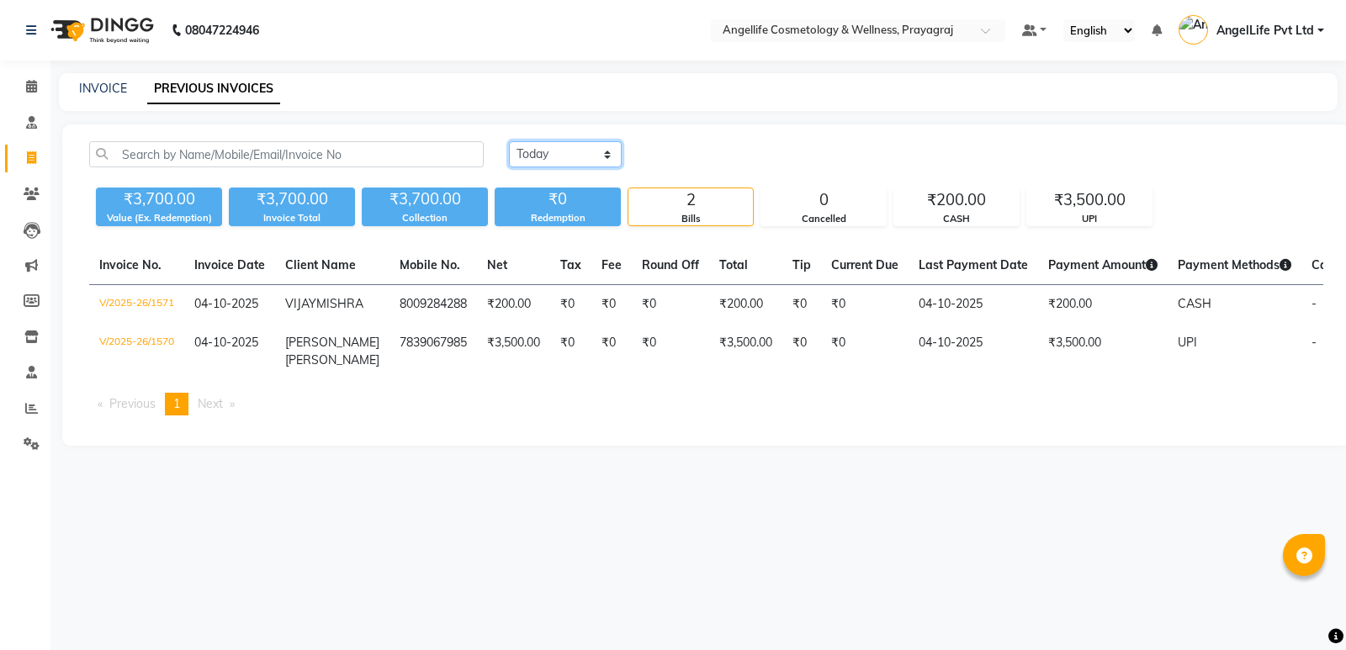
click at [569, 152] on select "[DATE] [DATE] Custom Range" at bounding box center [565, 154] width 113 height 26
click at [509, 141] on select "[DATE] [DATE] Custom Range" at bounding box center [565, 154] width 113 height 26
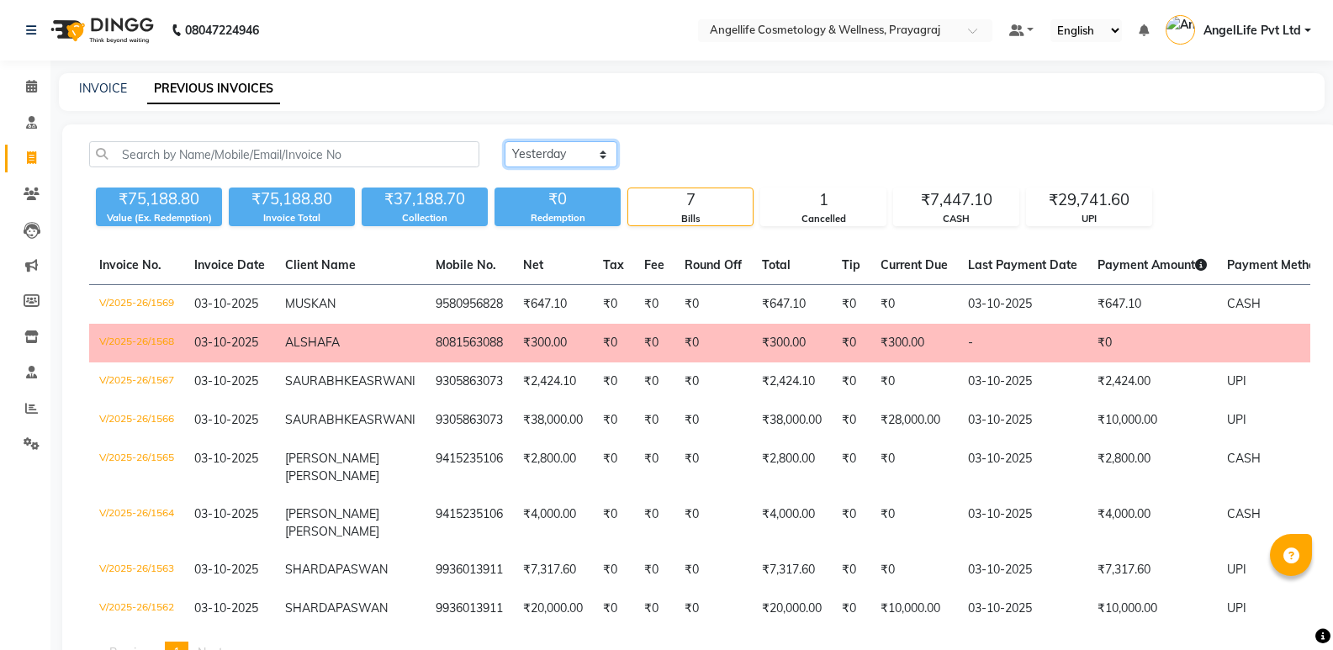
click at [553, 152] on select "[DATE] [DATE] Custom Range" at bounding box center [561, 154] width 113 height 26
select select "today"
click at [505, 141] on select "[DATE] [DATE] Custom Range" at bounding box center [561, 154] width 113 height 26
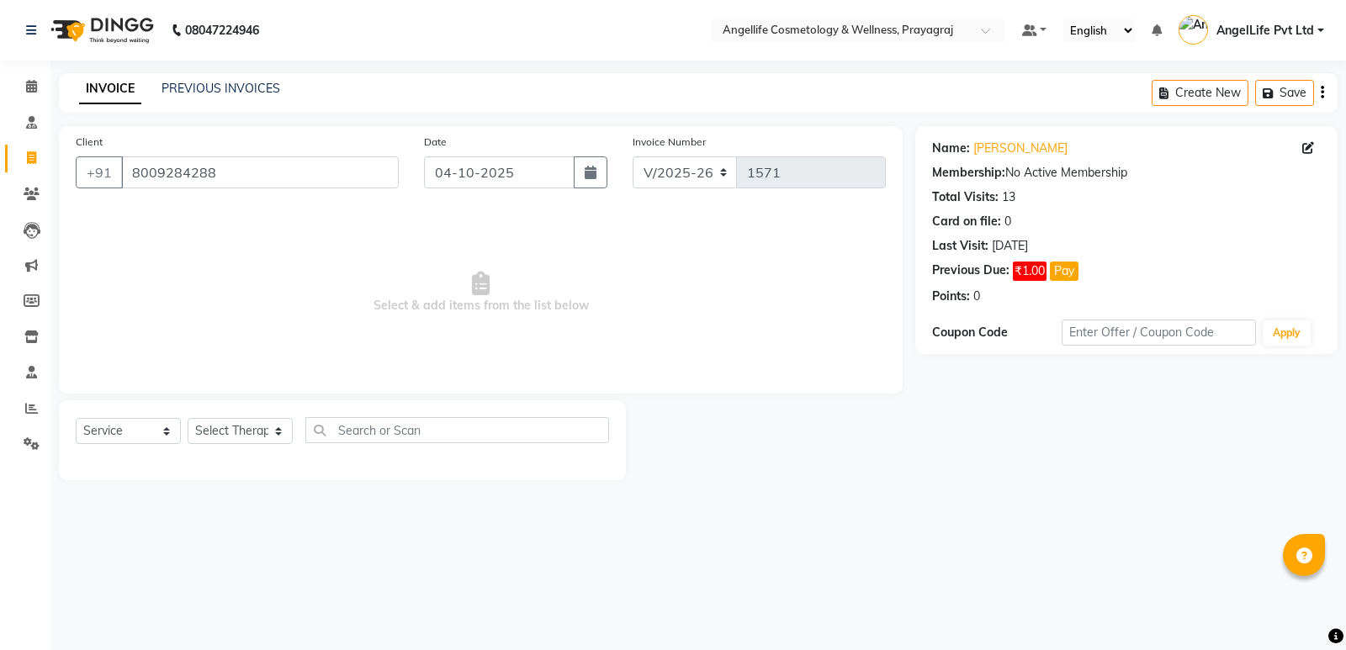
select select "4531"
select select "service"
click at [249, 92] on link "PREVIOUS INVOICES" at bounding box center [220, 88] width 119 height 15
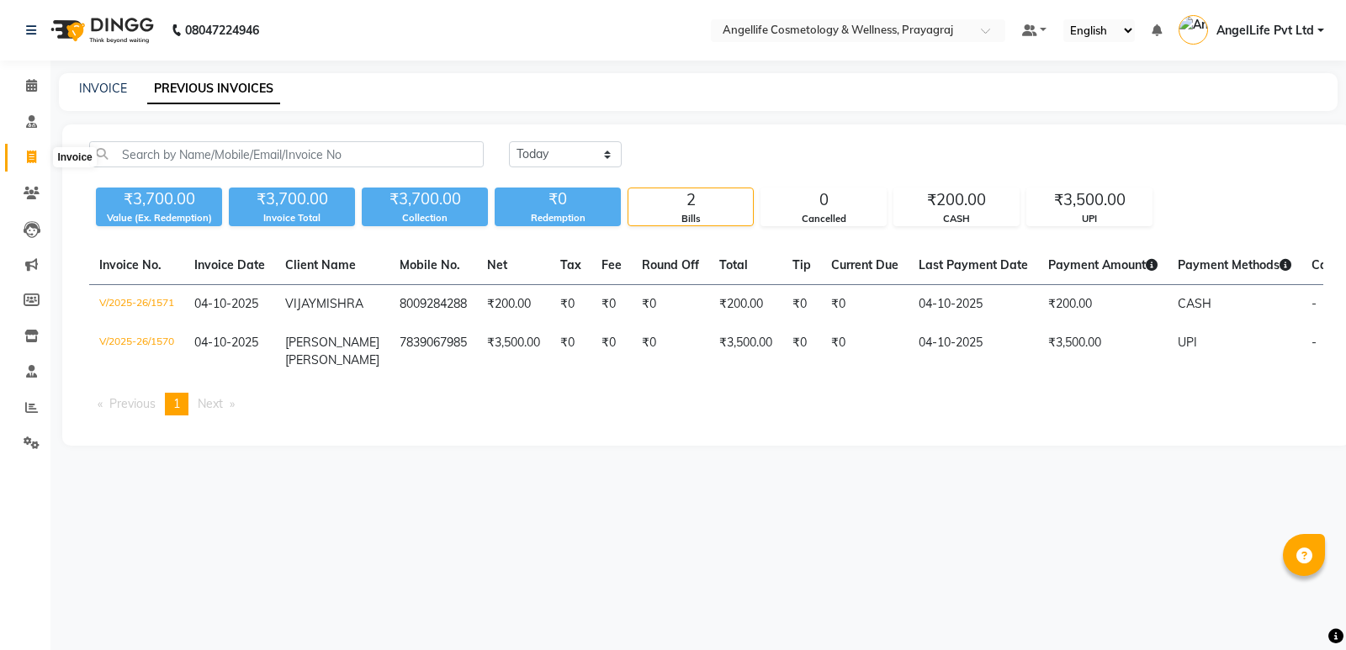
click at [28, 159] on icon at bounding box center [31, 157] width 9 height 13
select select "service"
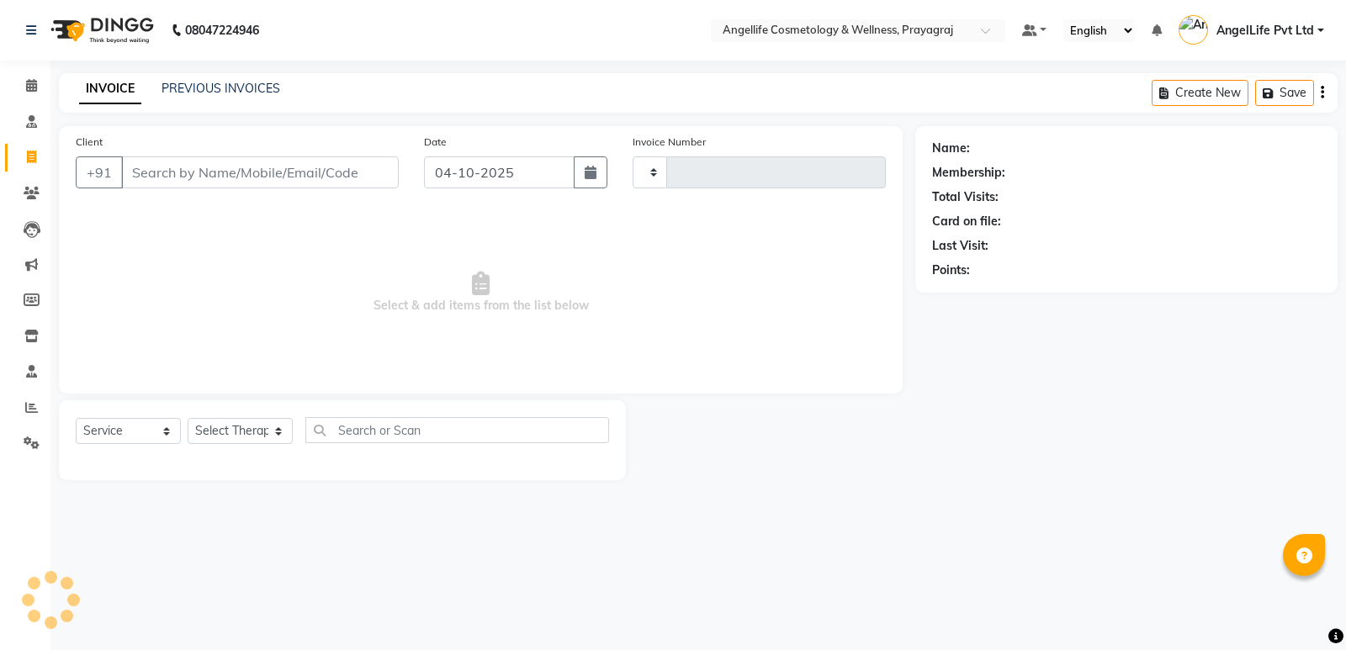
type input "1572"
select select "4531"
click at [124, 435] on select "Select Service Product Membership Package Voucher Prepaid Gift Card" at bounding box center [128, 431] width 105 height 26
click at [28, 153] on icon at bounding box center [31, 157] width 9 height 13
select select "service"
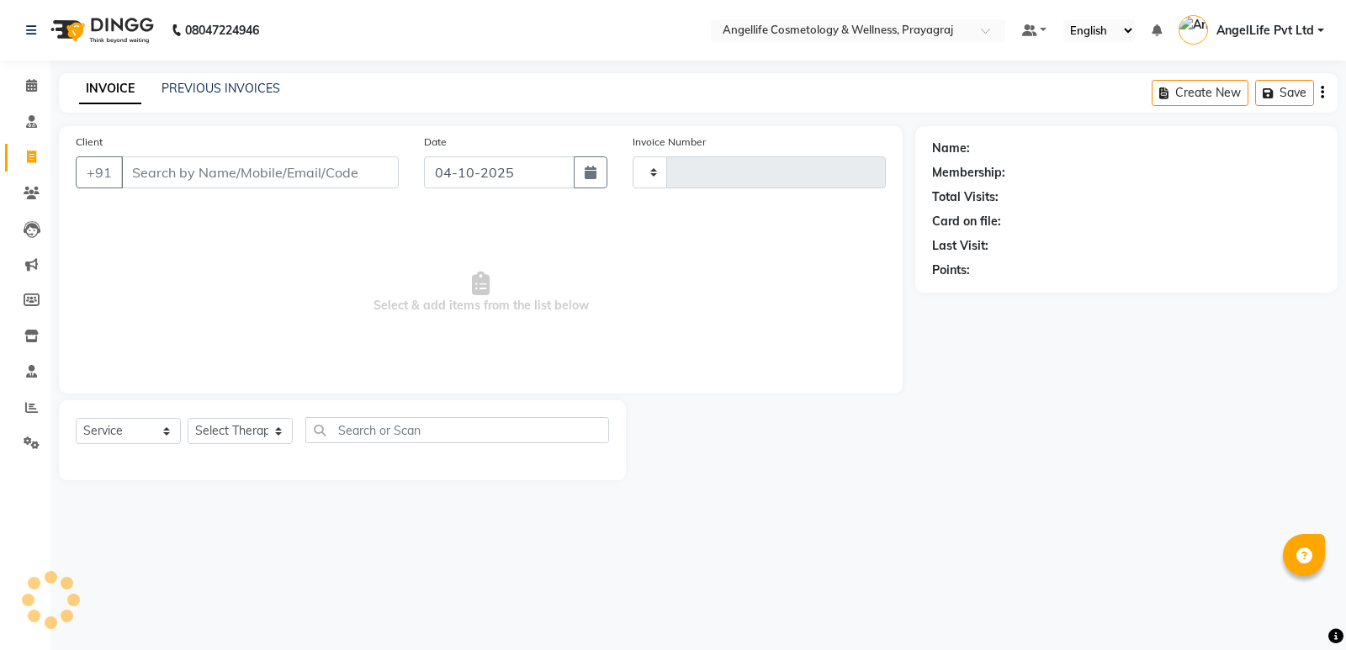
type input "1572"
select select "4531"
click at [240, 90] on link "PREVIOUS INVOICES" at bounding box center [220, 88] width 119 height 15
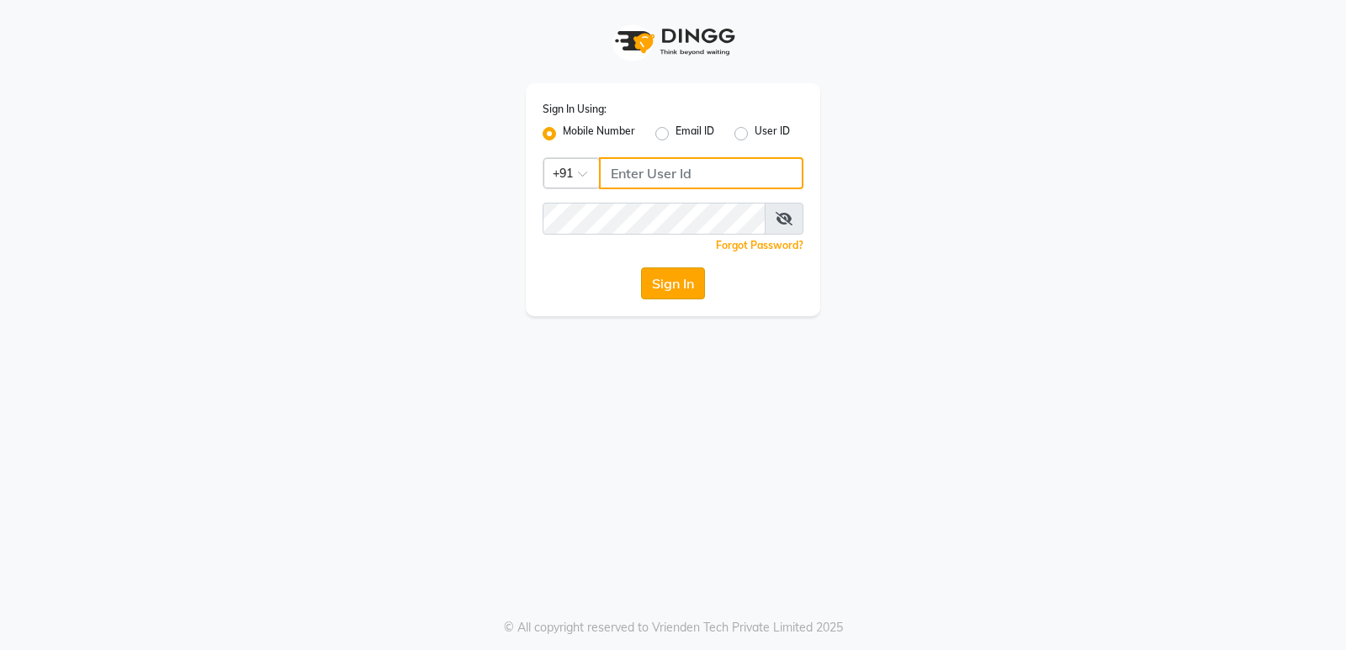
type input "9506660055"
click at [661, 286] on button "Sign In" at bounding box center [673, 283] width 64 height 32
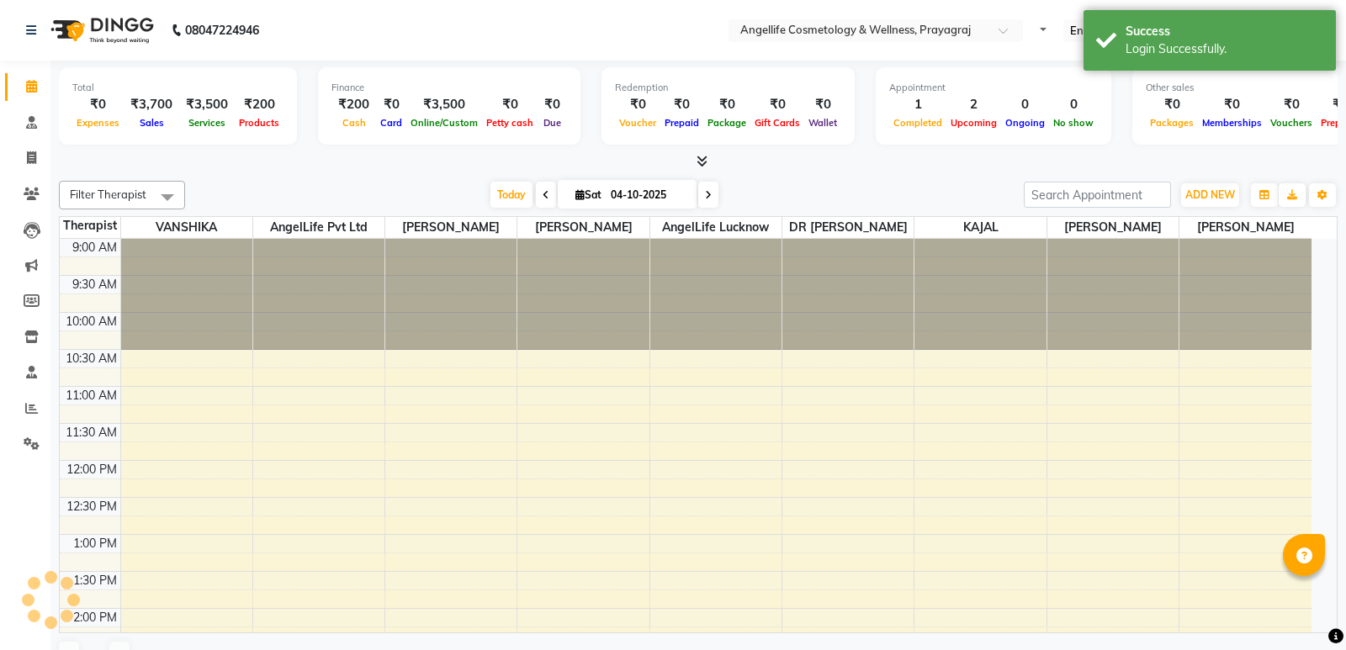
select select "en"
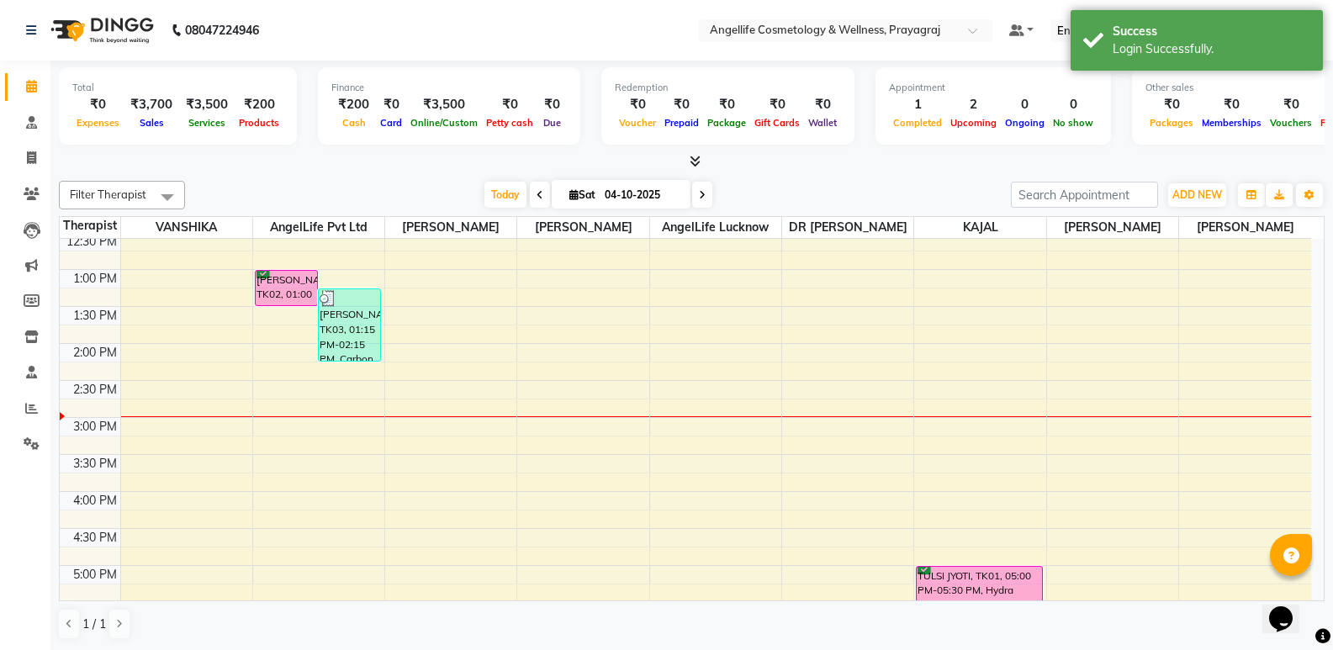
scroll to position [49, 0]
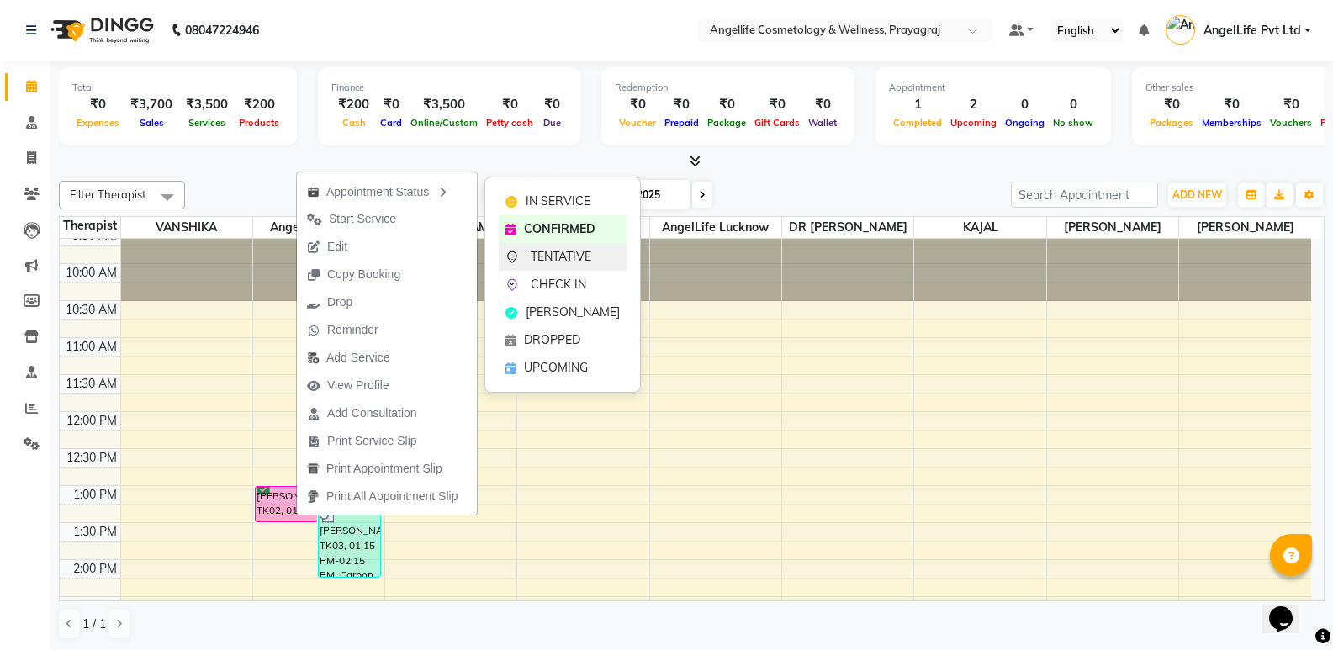
click at [581, 260] on span "TENTATIVE" at bounding box center [561, 257] width 61 height 18
click at [581, 260] on div at bounding box center [582, 245] width 131 height 111
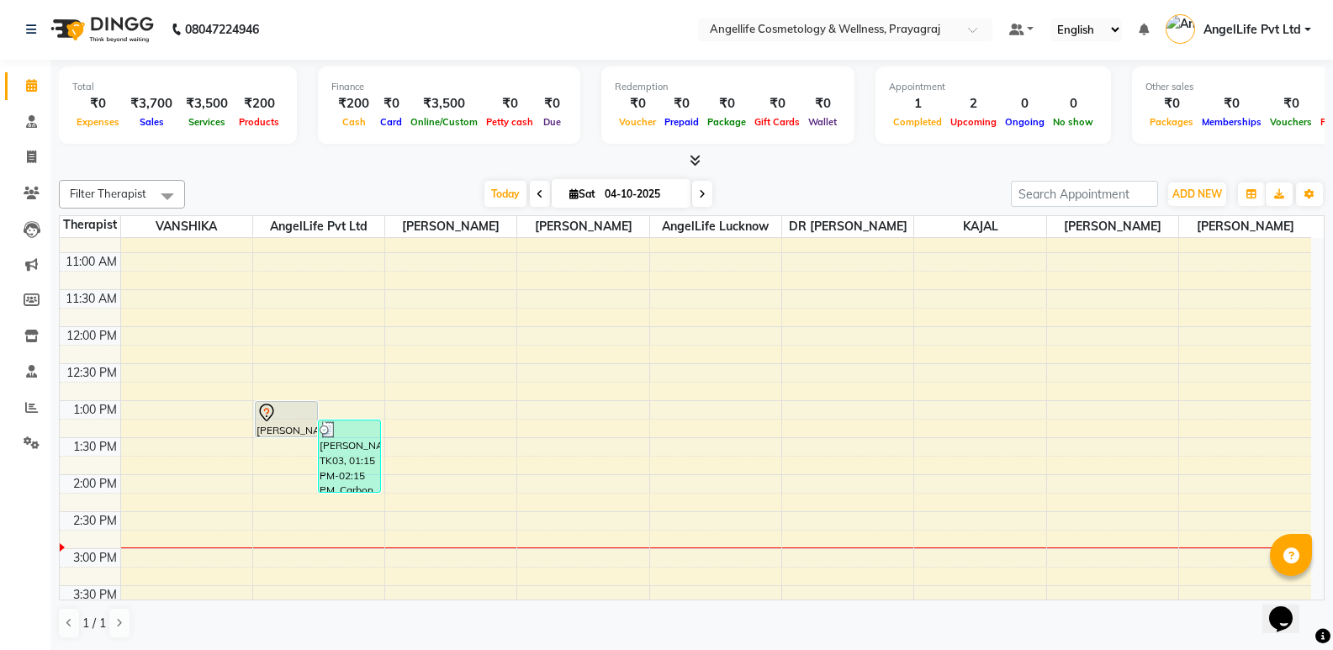
scroll to position [0, 0]
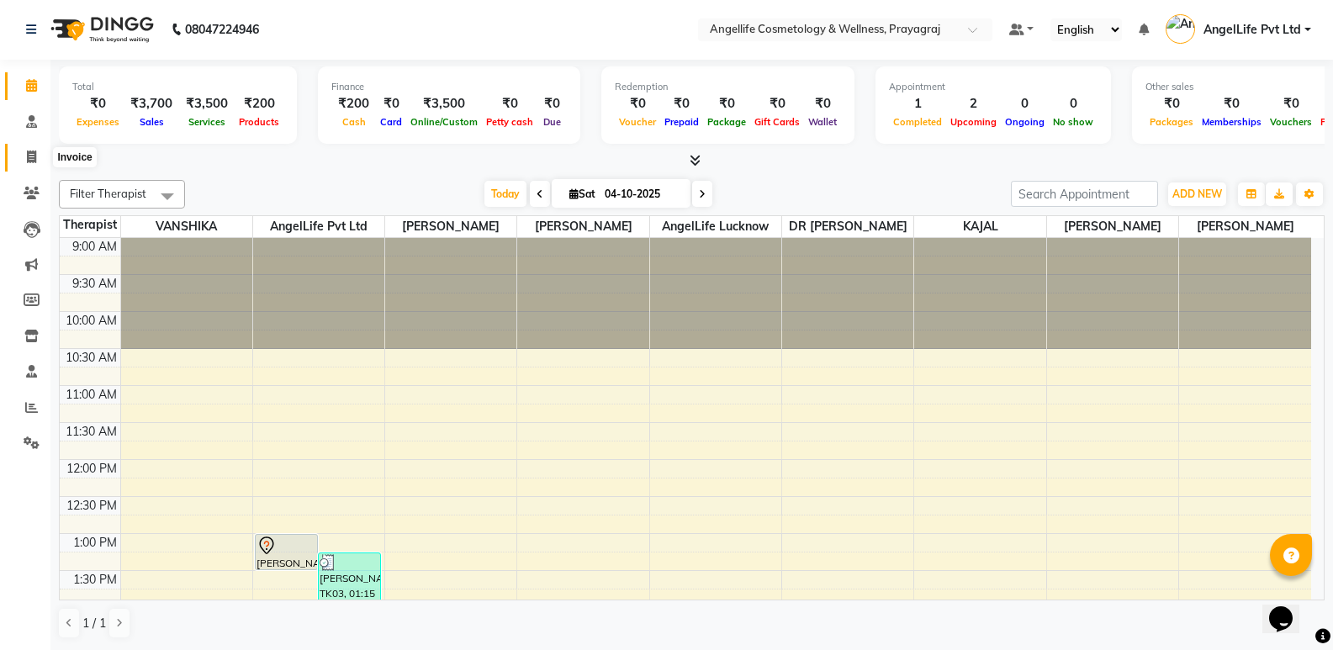
click at [31, 157] on icon at bounding box center [31, 157] width 9 height 13
select select "service"
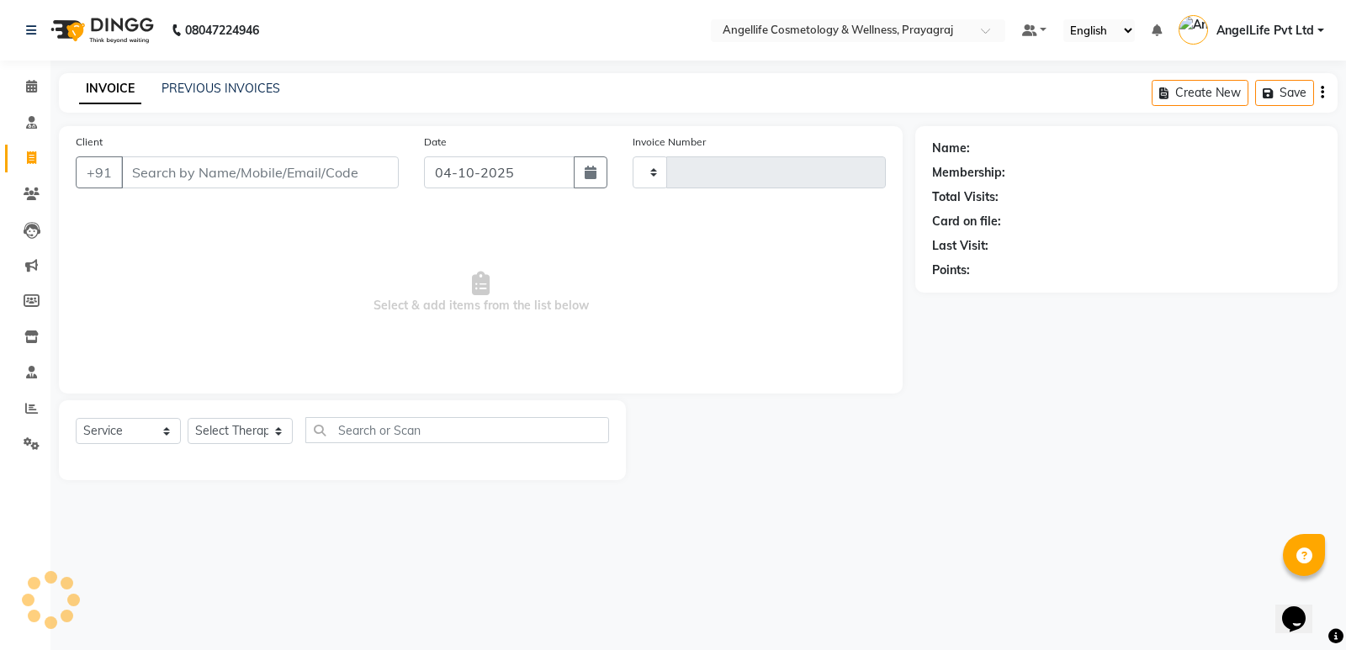
type input "1572"
select select "4531"
click at [35, 196] on icon at bounding box center [32, 194] width 16 height 13
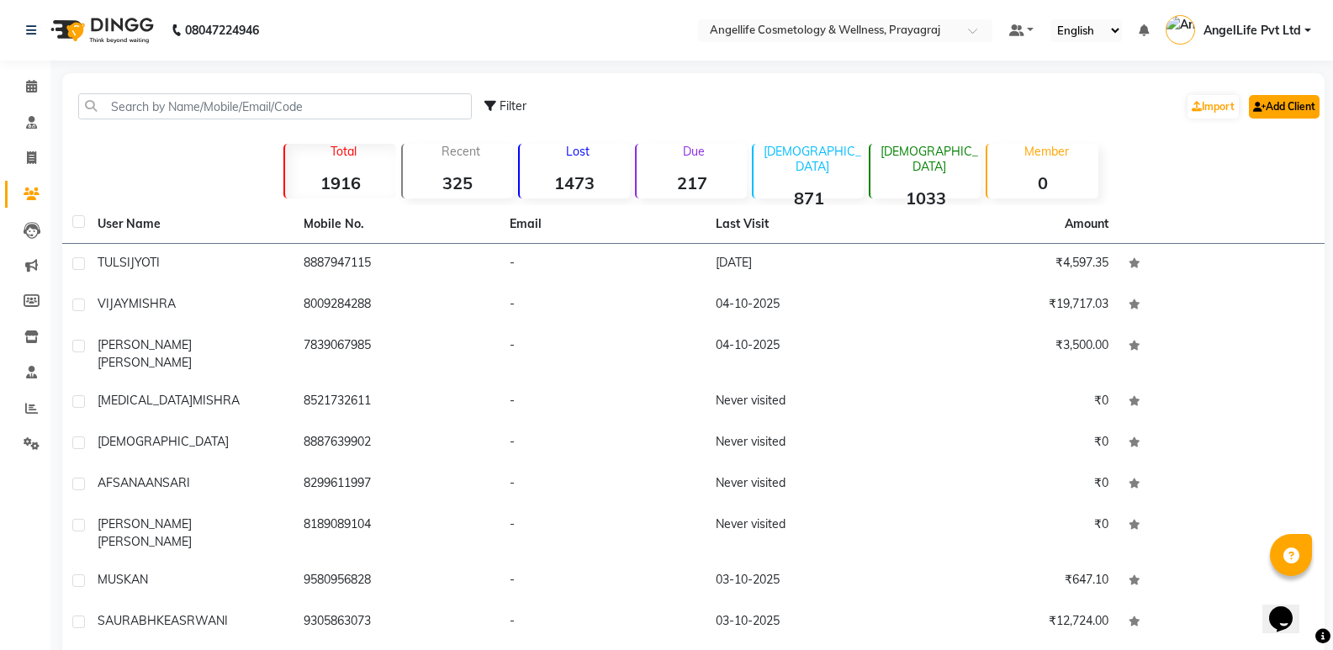
click at [1275, 113] on link "Add Client" at bounding box center [1284, 107] width 71 height 24
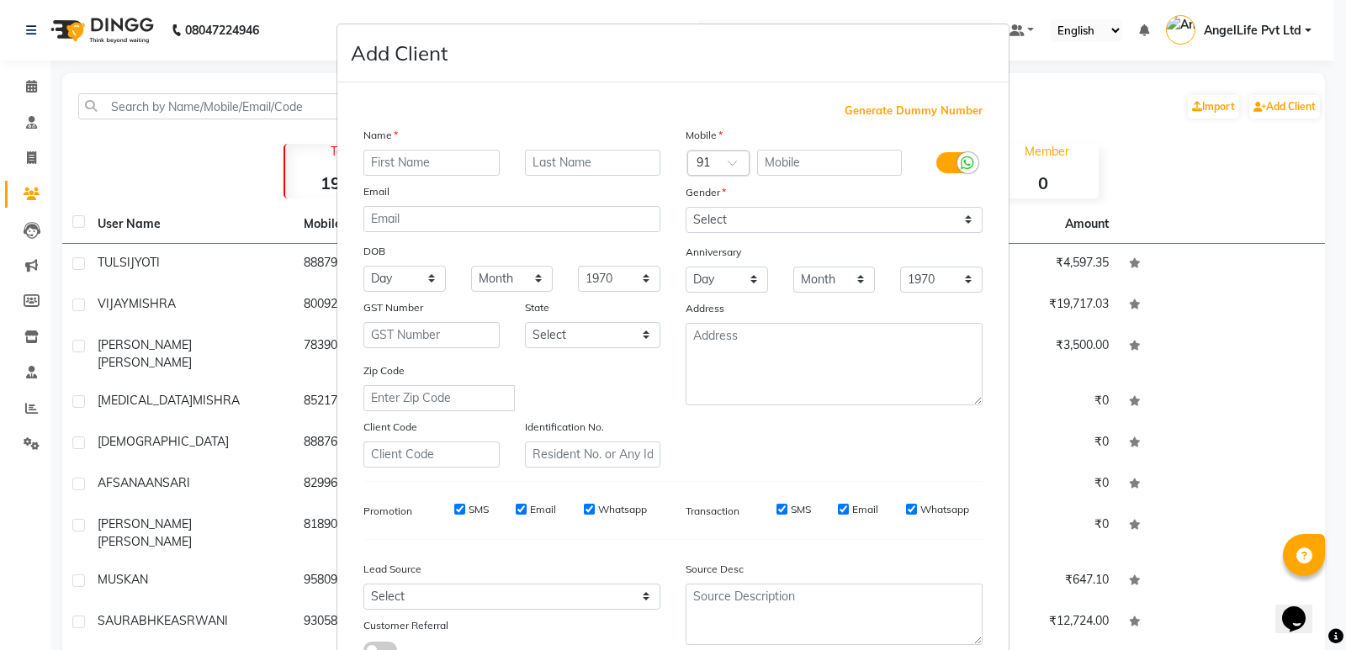
click at [461, 165] on input "text" at bounding box center [431, 163] width 136 height 26
type input "ASHU"
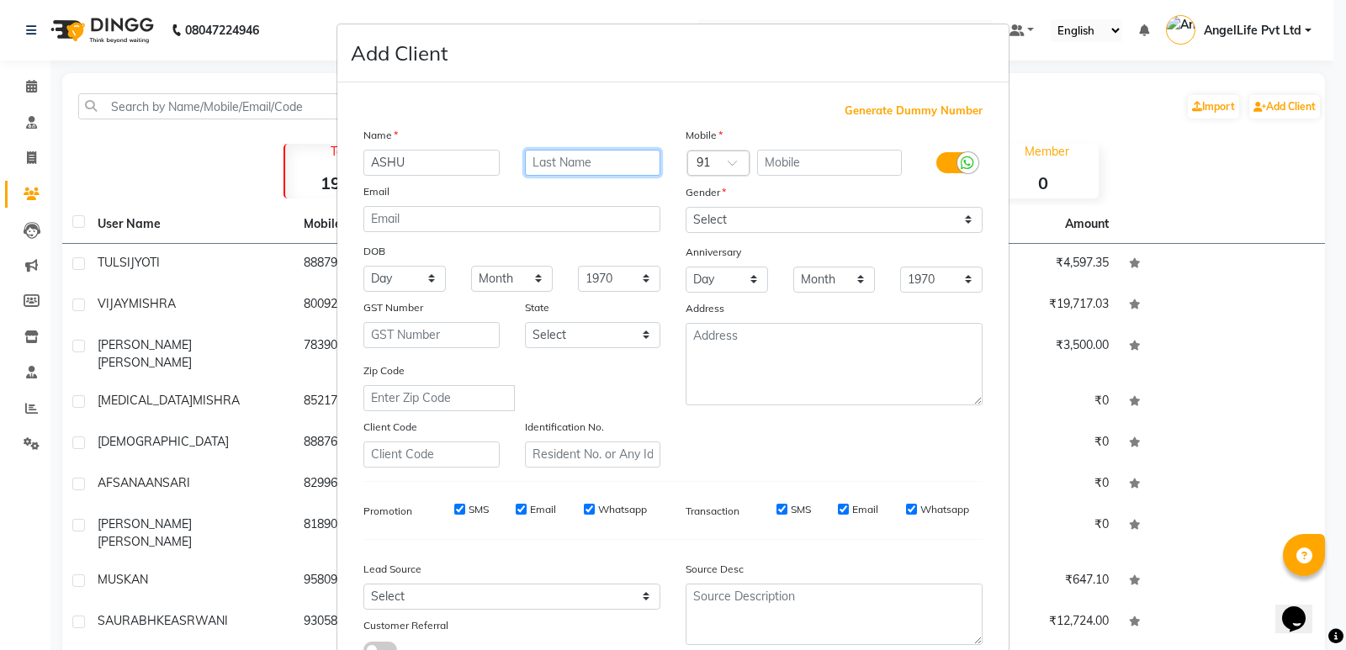
click at [598, 170] on input "text" at bounding box center [593, 163] width 136 height 26
click at [593, 161] on input "text" at bounding box center [593, 163] width 136 height 26
type input "[PERSON_NAME]"
click at [786, 161] on input "text" at bounding box center [830, 163] width 146 height 26
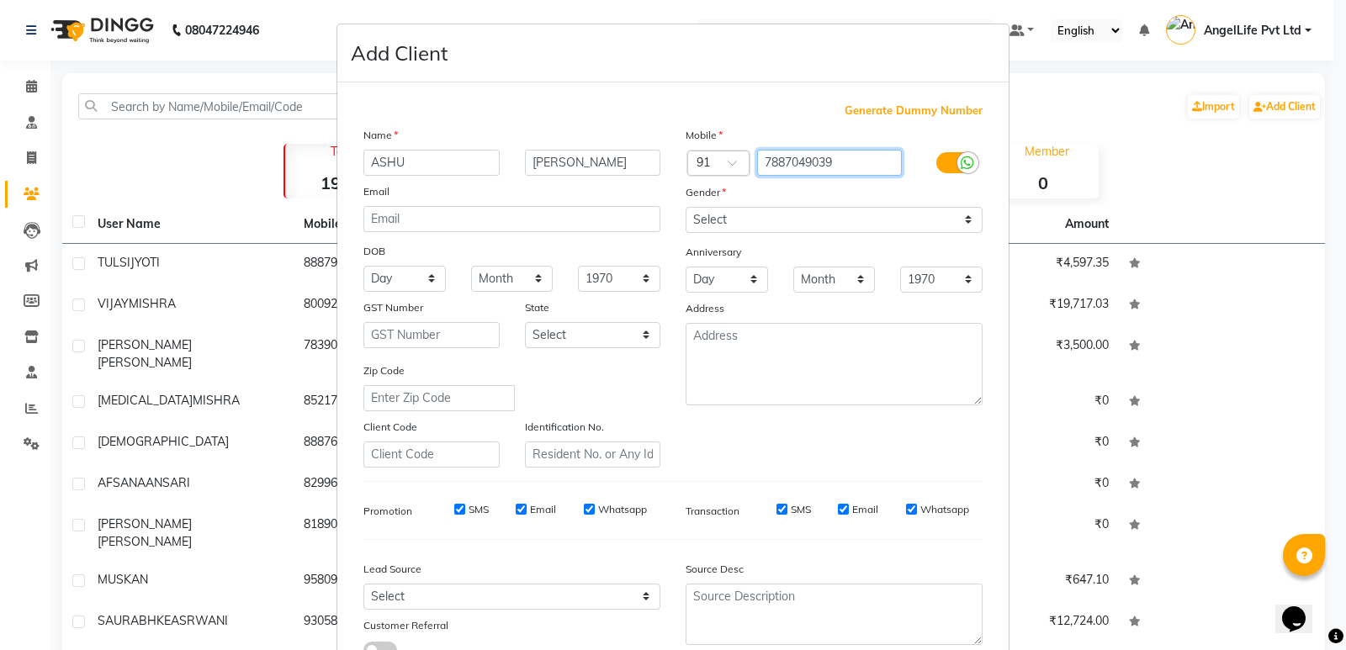
type input "7887049039"
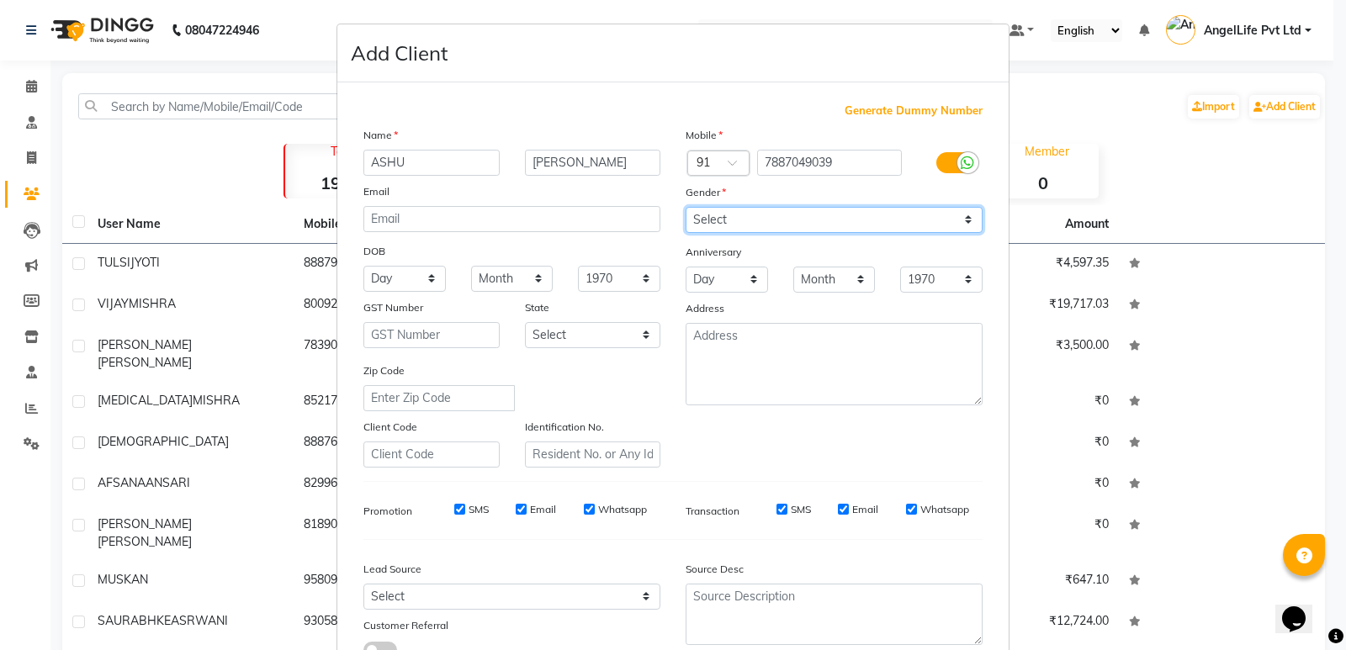
click at [793, 212] on select "Select [DEMOGRAPHIC_DATA] [DEMOGRAPHIC_DATA] Other Prefer Not To Say" at bounding box center [833, 220] width 297 height 26
select select "[DEMOGRAPHIC_DATA]"
click at [685, 207] on select "Select [DEMOGRAPHIC_DATA] [DEMOGRAPHIC_DATA] Other Prefer Not To Say" at bounding box center [833, 220] width 297 height 26
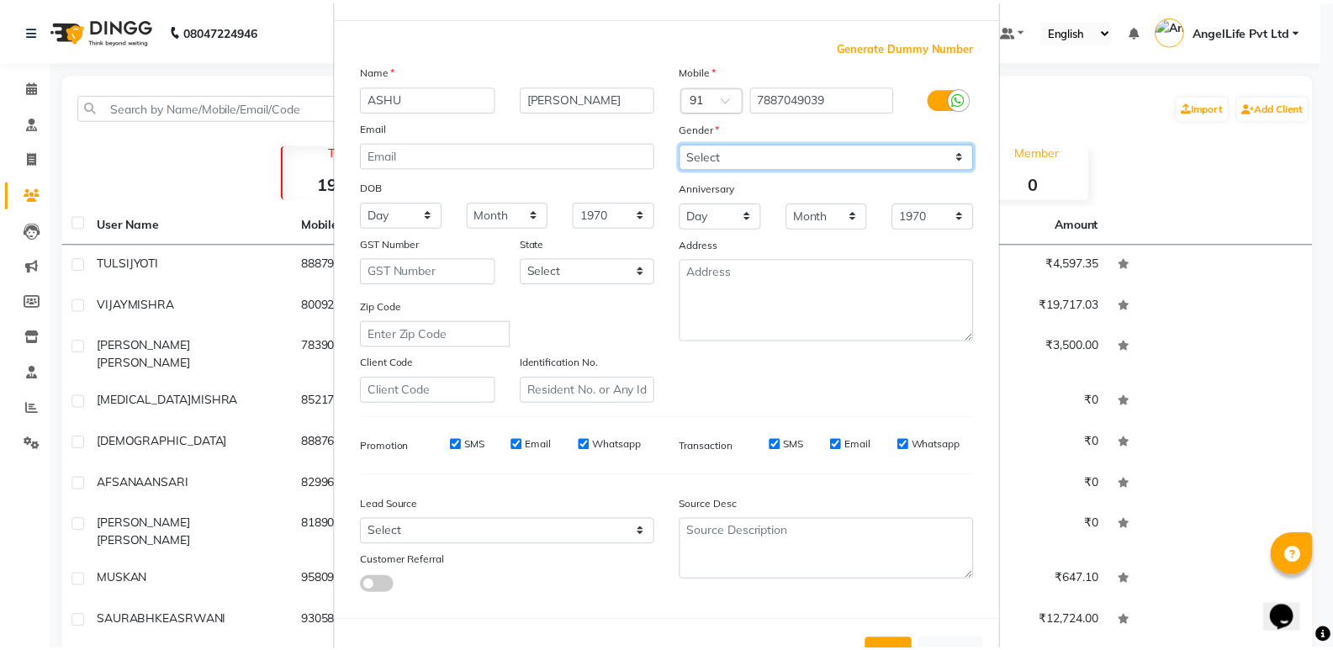
scroll to position [126, 0]
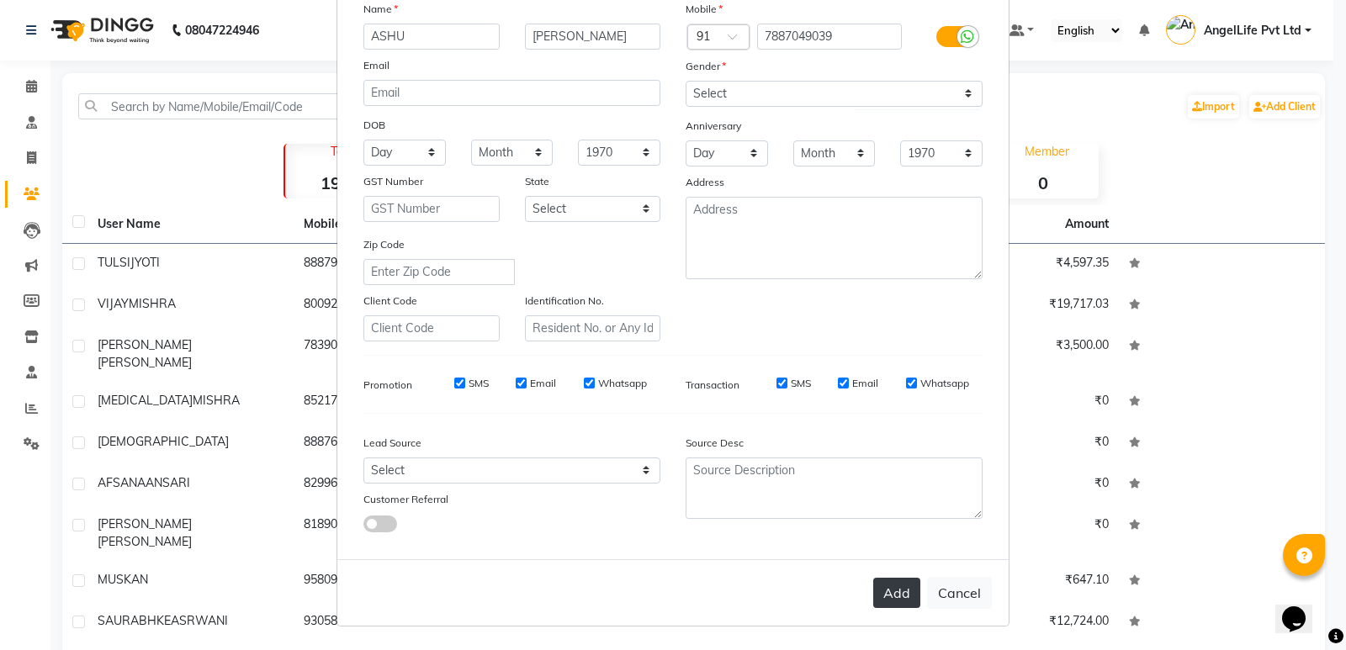
click at [889, 592] on button "Add" at bounding box center [896, 593] width 47 height 30
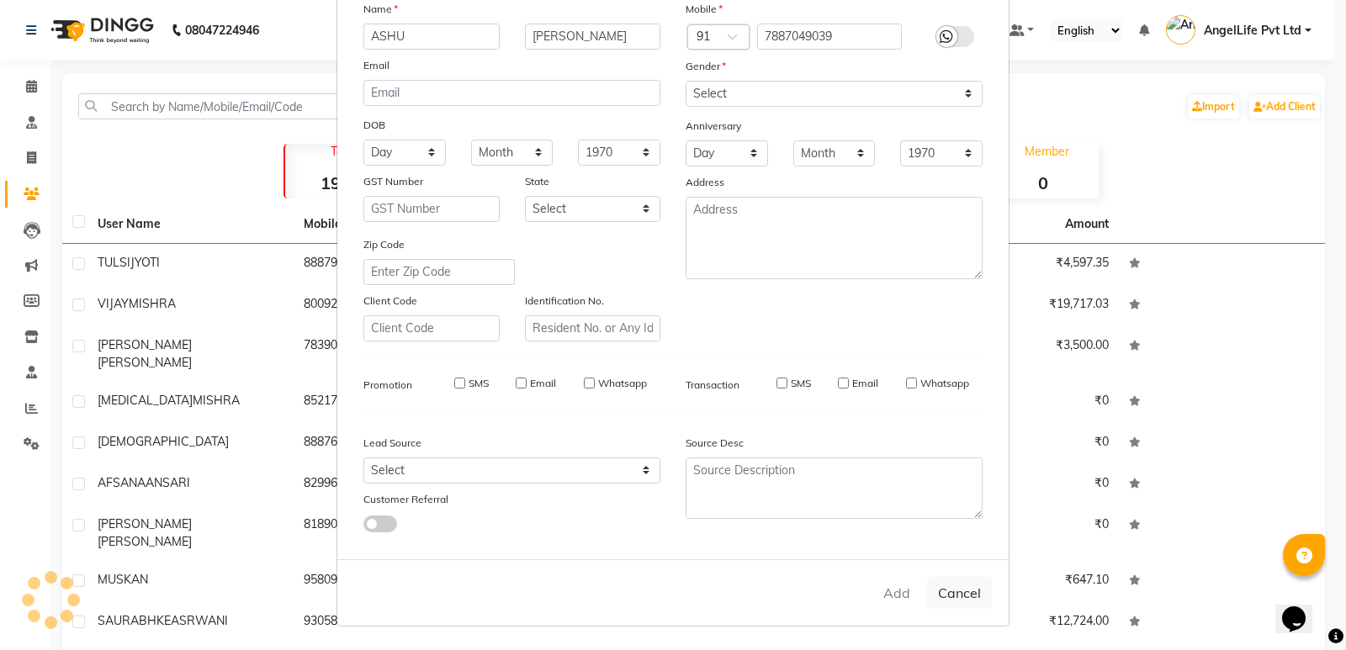
select select
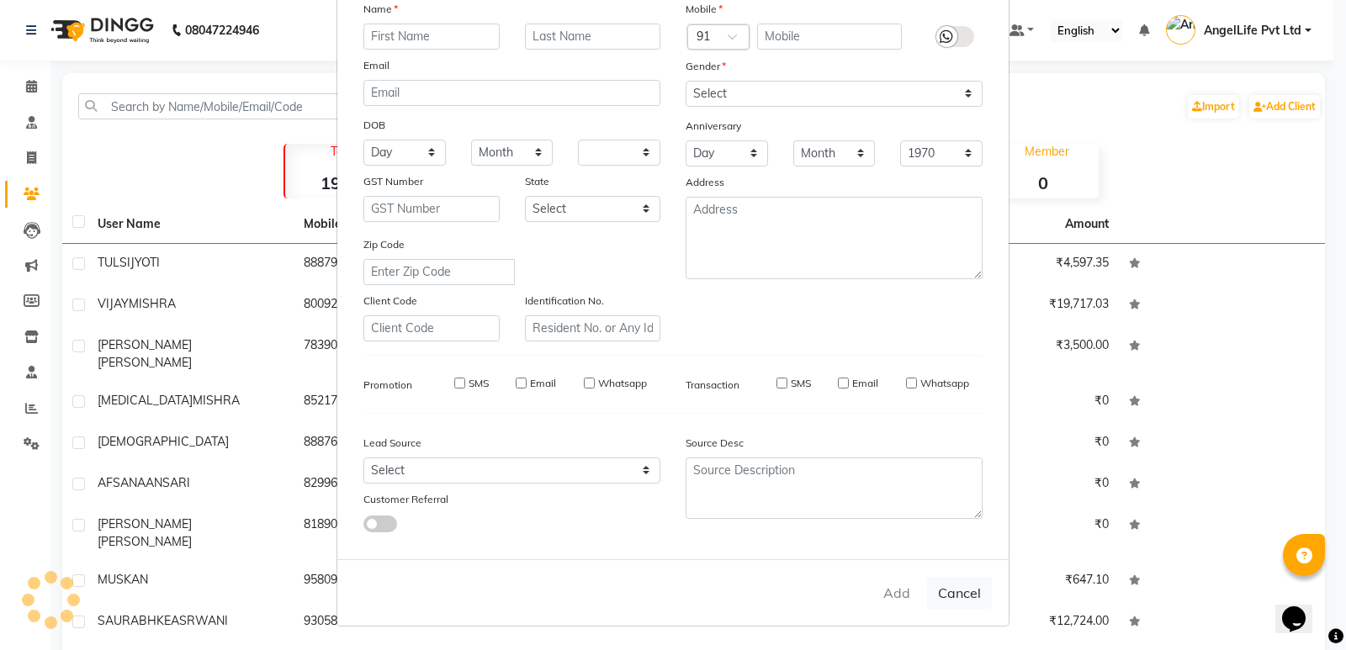
select select
checkbox input "false"
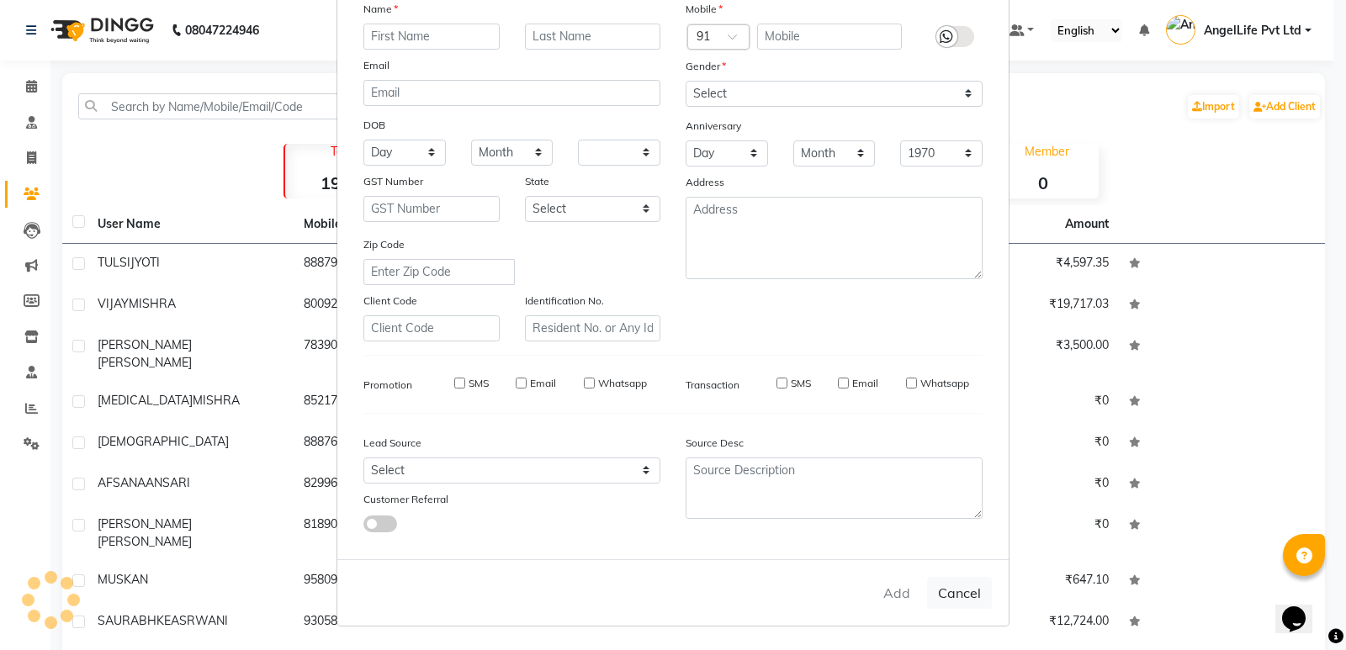
checkbox input "false"
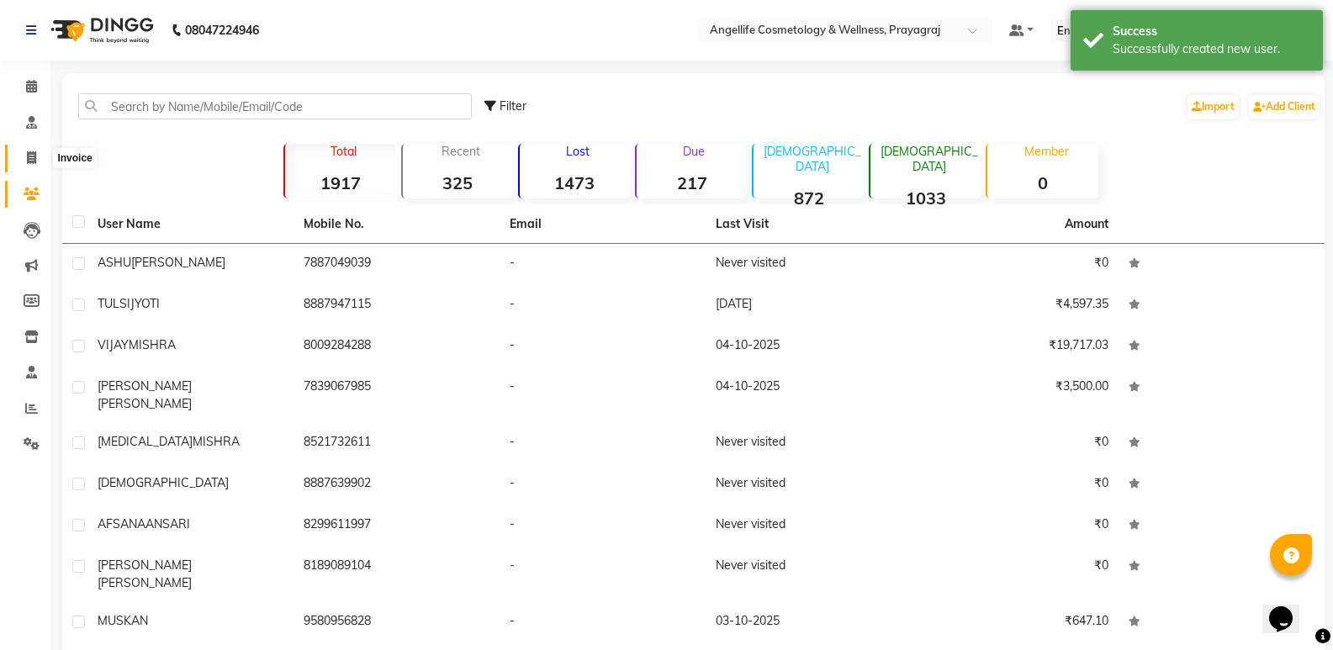
click at [34, 164] on span at bounding box center [31, 158] width 29 height 19
select select "service"
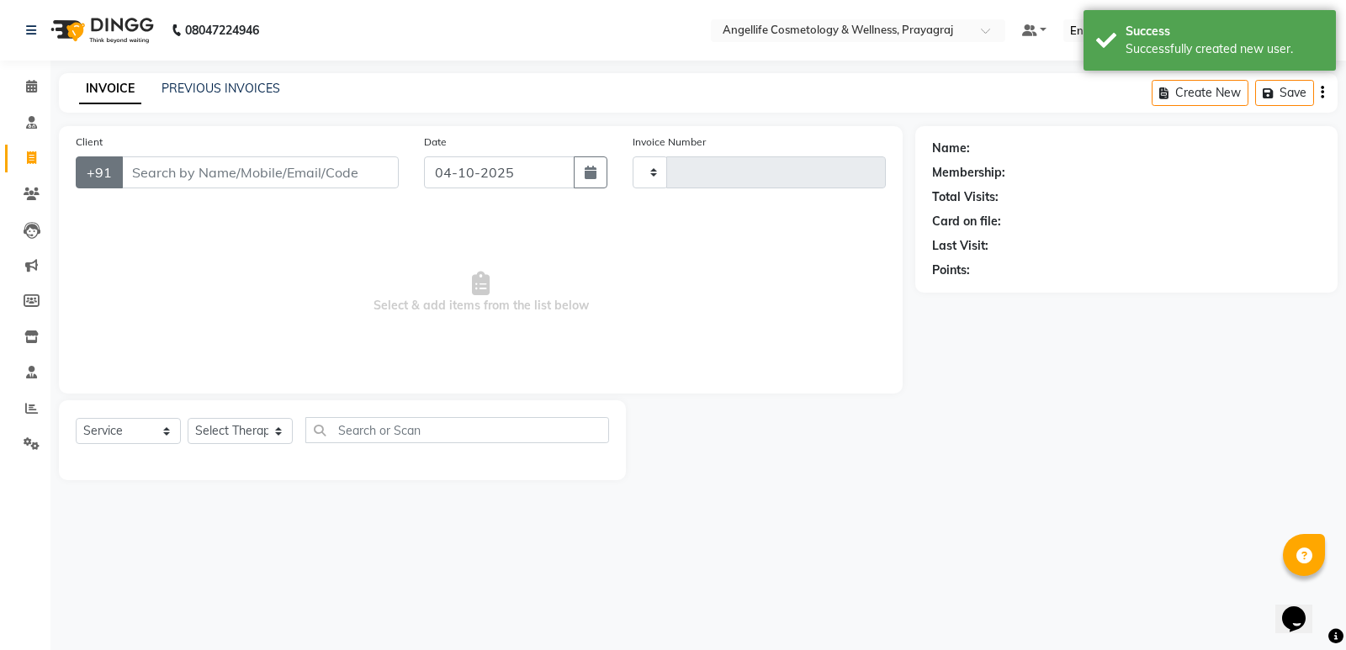
type input "1572"
select select "4531"
click at [29, 82] on icon at bounding box center [31, 86] width 11 height 13
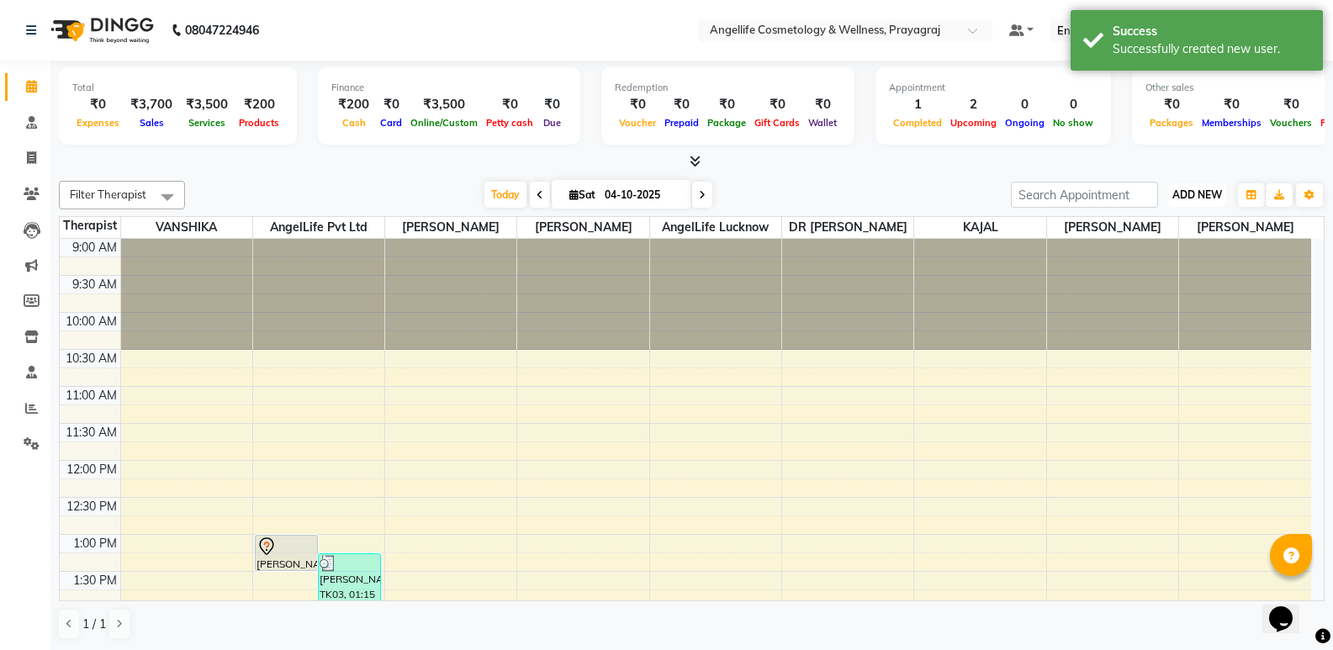
click at [1193, 199] on span "ADD NEW" at bounding box center [1197, 194] width 50 height 13
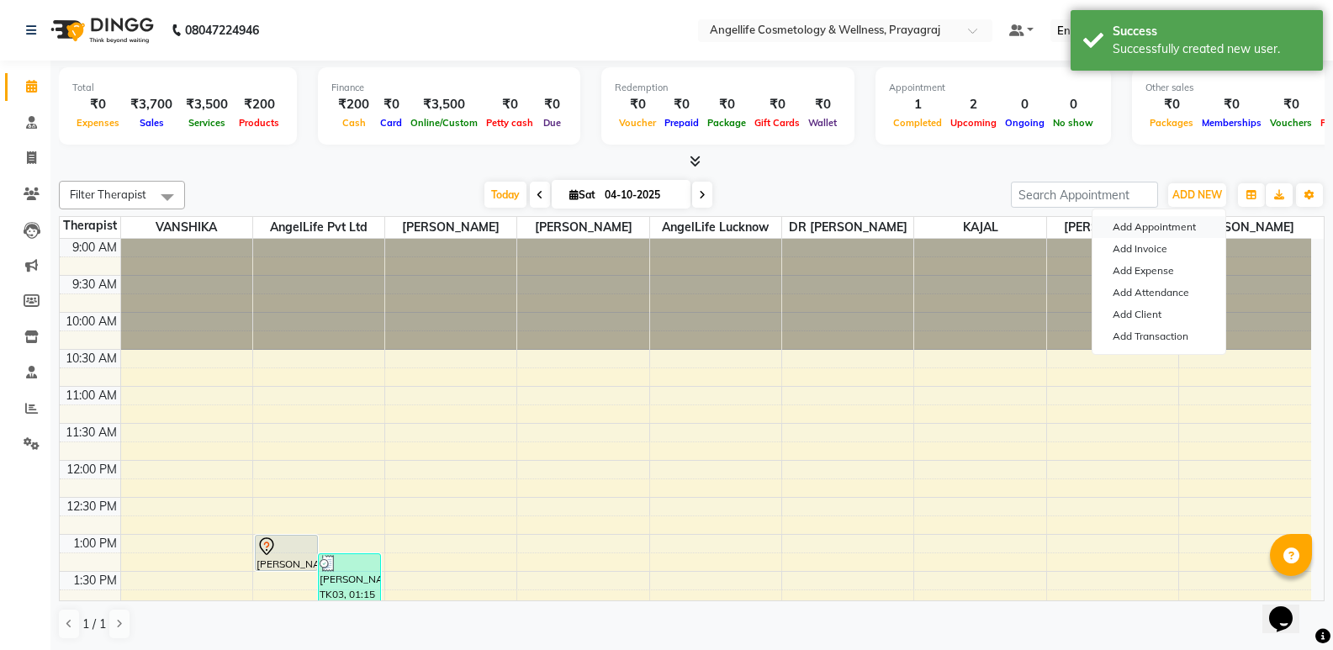
click at [1142, 225] on button "Add Appointment" at bounding box center [1159, 227] width 133 height 22
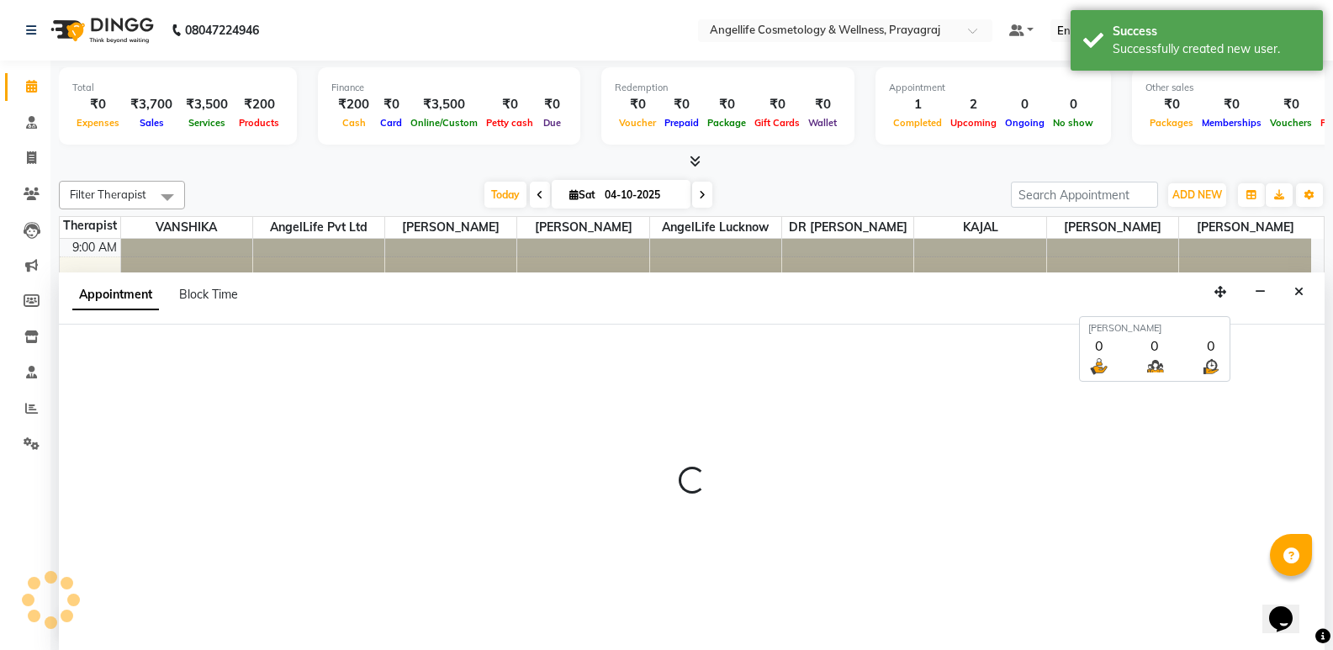
scroll to position [1, 0]
select select "600"
select select "tentative"
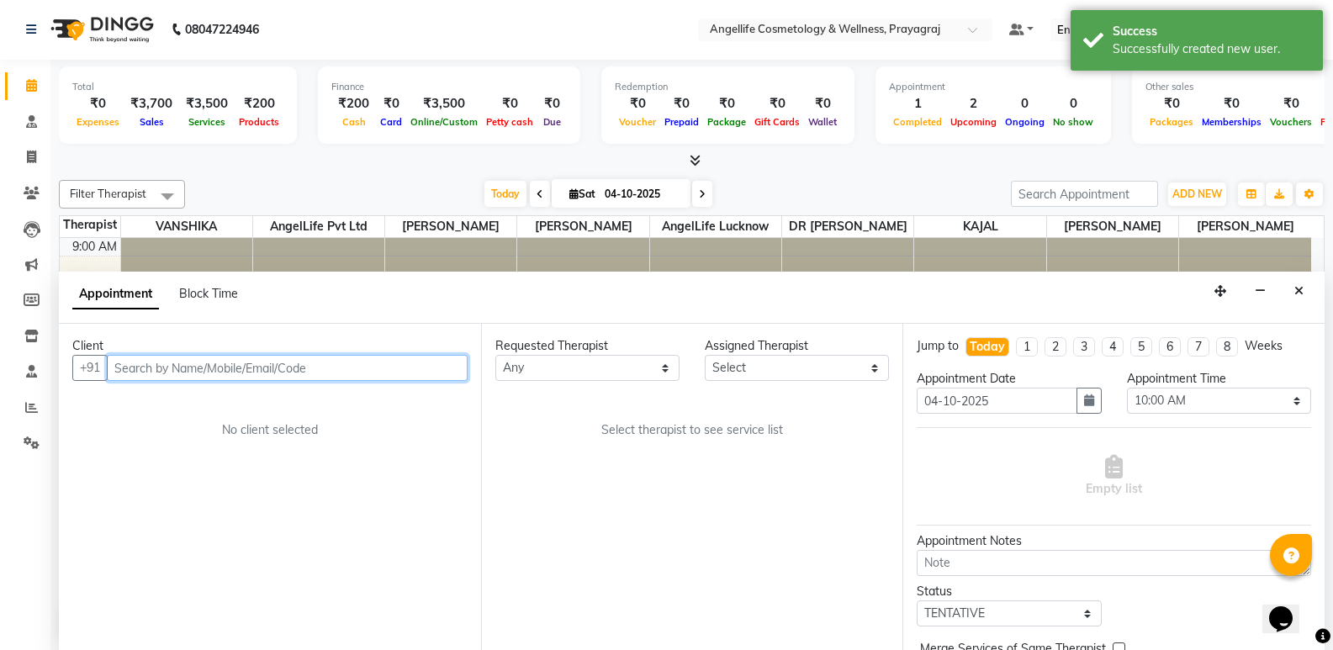
click at [140, 365] on input "text" at bounding box center [287, 368] width 361 height 26
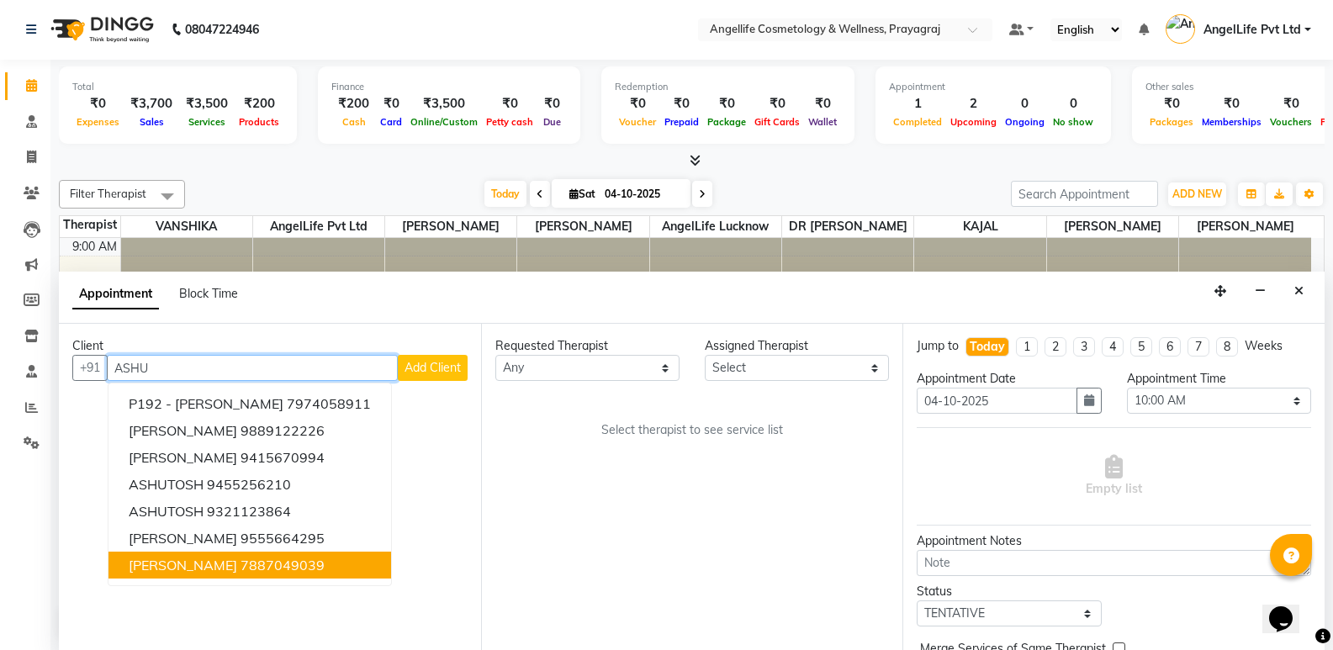
click at [217, 573] on span "[PERSON_NAME]" at bounding box center [183, 565] width 108 height 17
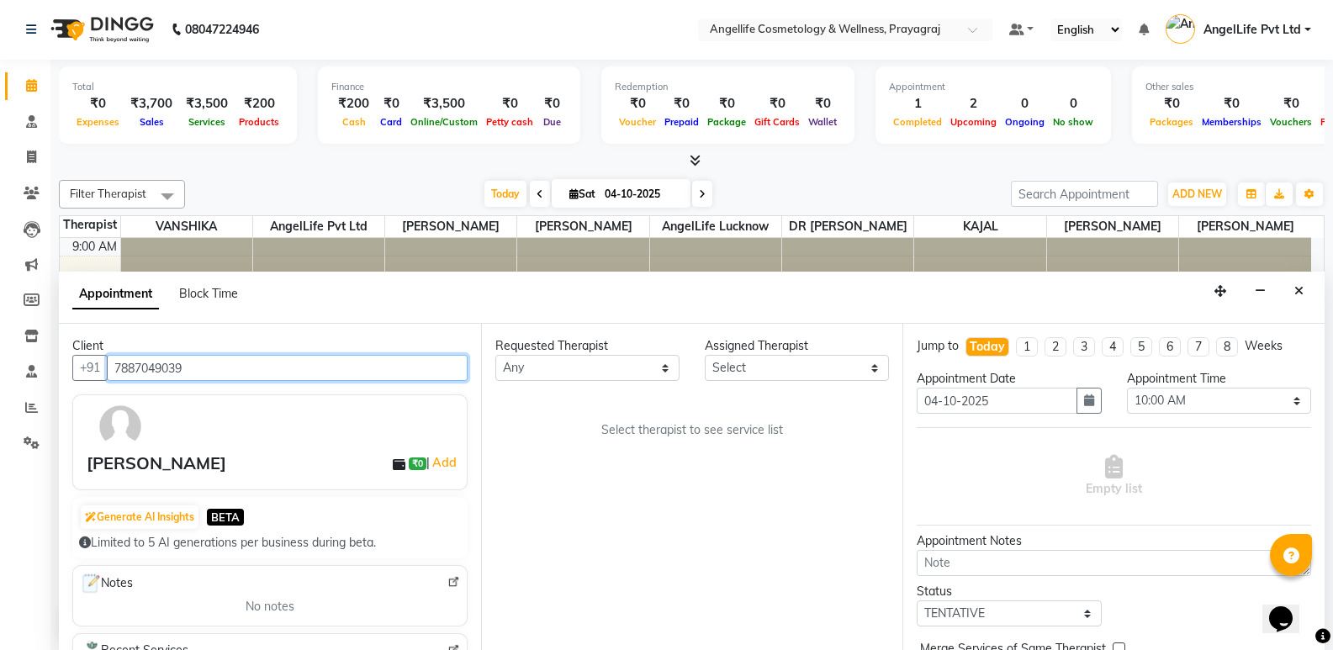
type input "7887049039"
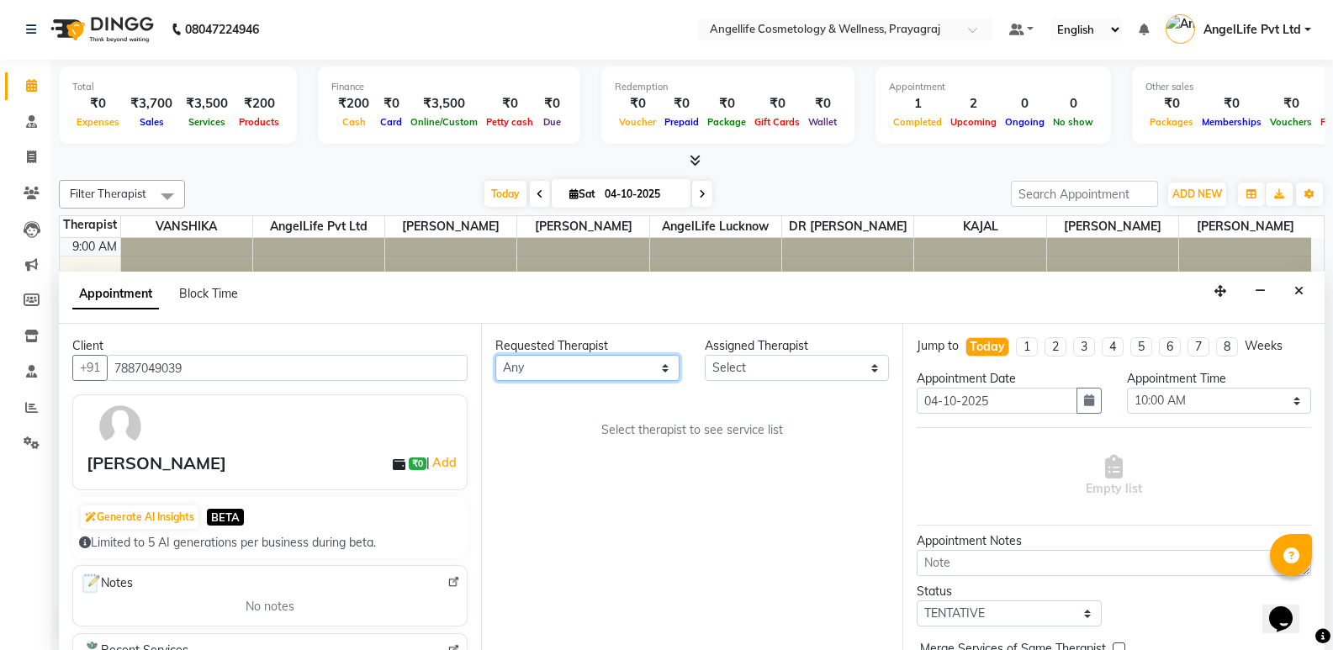
click at [611, 370] on select "Any AngelLife Lucknow AngelLife Pvt Ltd DR [PERSON_NAME] [PERSON_NAME] [PERSON_…" at bounding box center [587, 368] width 184 height 26
select select "77853"
click at [495, 355] on select "Any AngelLife Lucknow AngelLife Pvt Ltd DR [PERSON_NAME] [PERSON_NAME] [PERSON_…" at bounding box center [587, 368] width 184 height 26
select select "77853"
drag, startPoint x: 610, startPoint y: 378, endPoint x: 670, endPoint y: 427, distance: 78.3
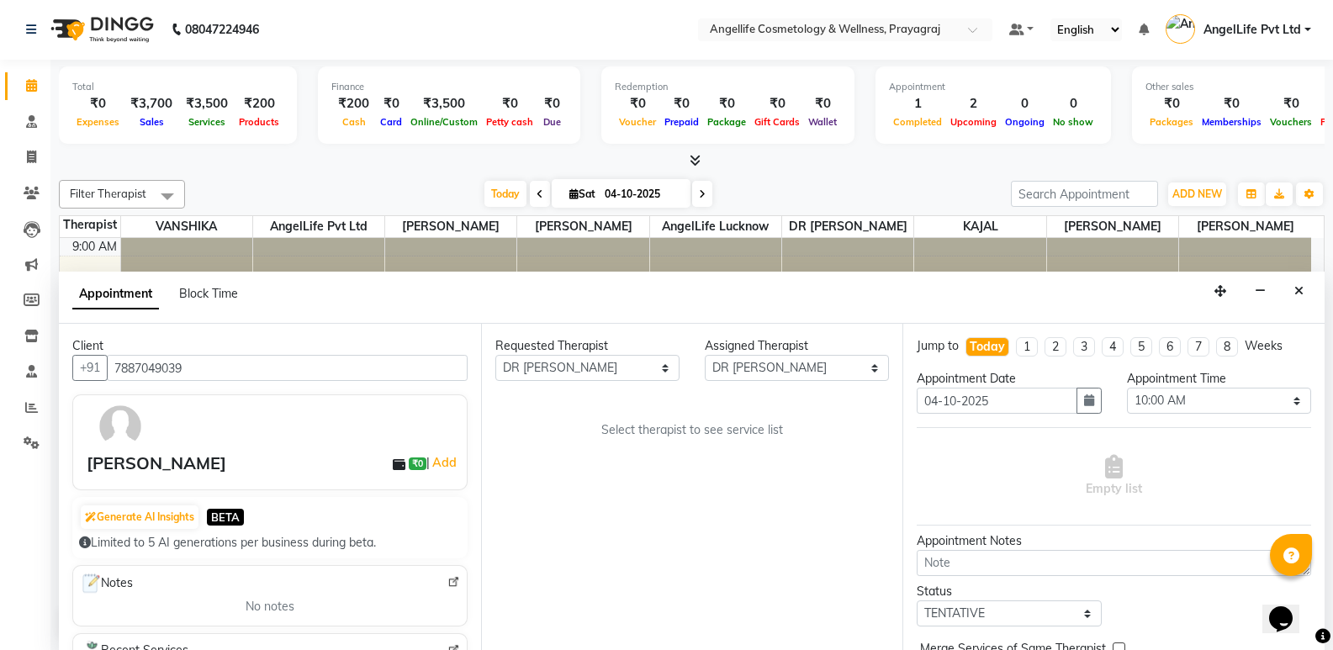
click at [609, 460] on div "Requested Therapist Any AngelLife Lucknow AngelLife Pvt Ltd DR [PERSON_NAME] [P…" at bounding box center [692, 487] width 422 height 326
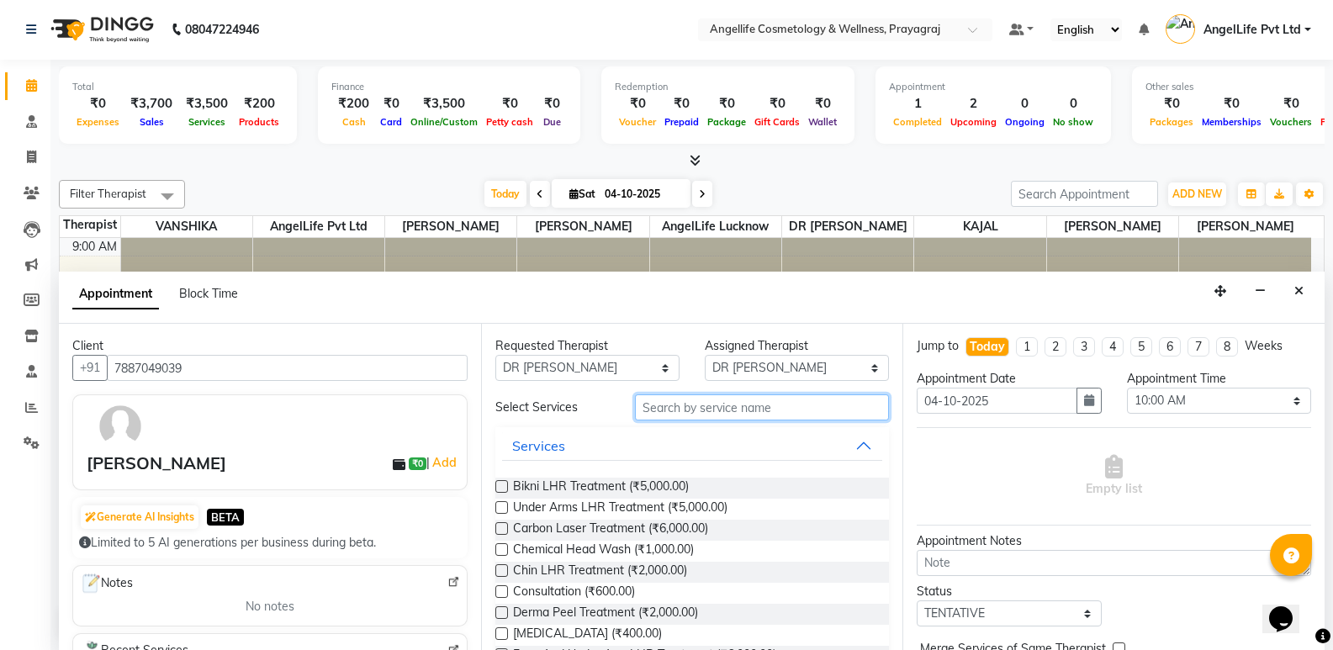
click at [753, 410] on input "text" at bounding box center [762, 407] width 254 height 26
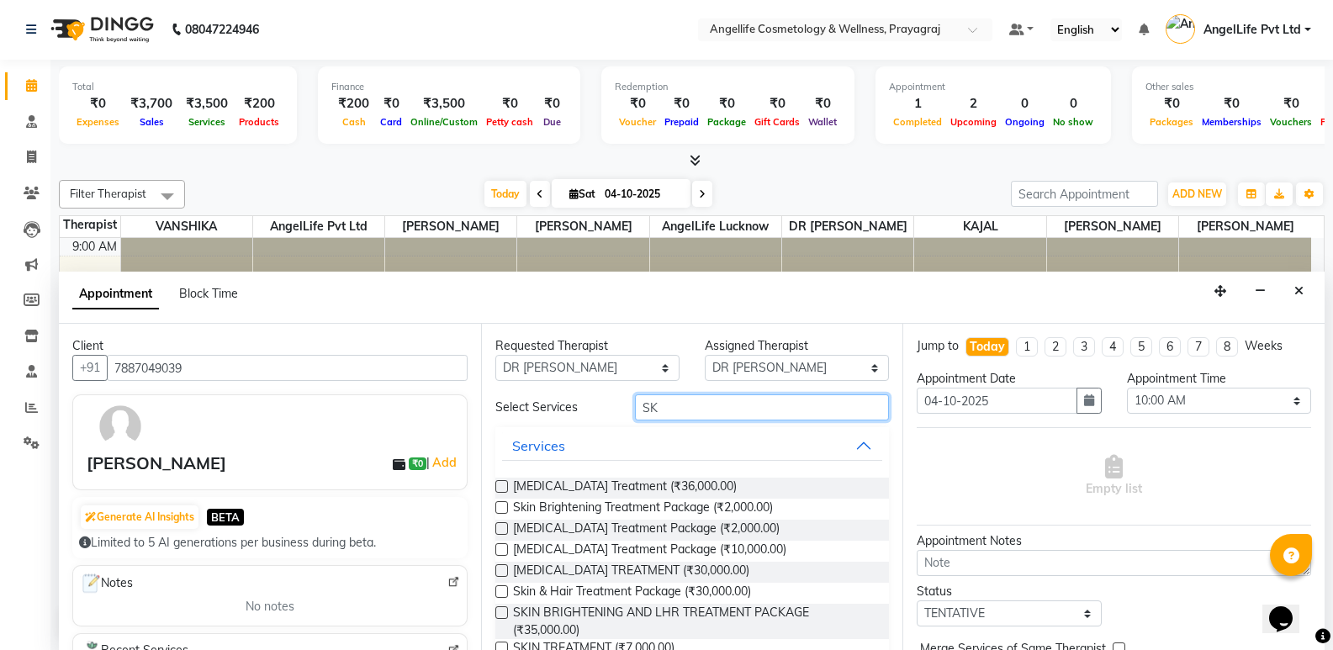
type input "S"
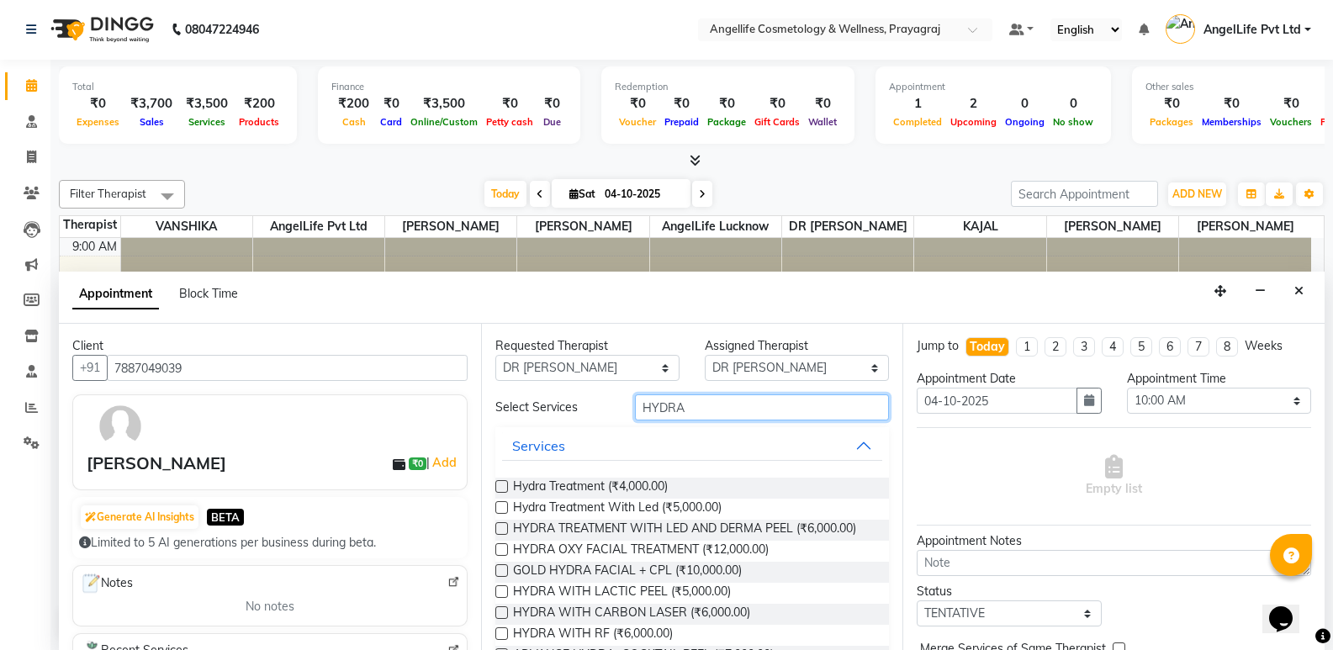
type input "HYDRA"
click at [500, 485] on label at bounding box center [501, 486] width 13 height 13
click at [500, 485] on input "checkbox" at bounding box center [500, 488] width 11 height 11
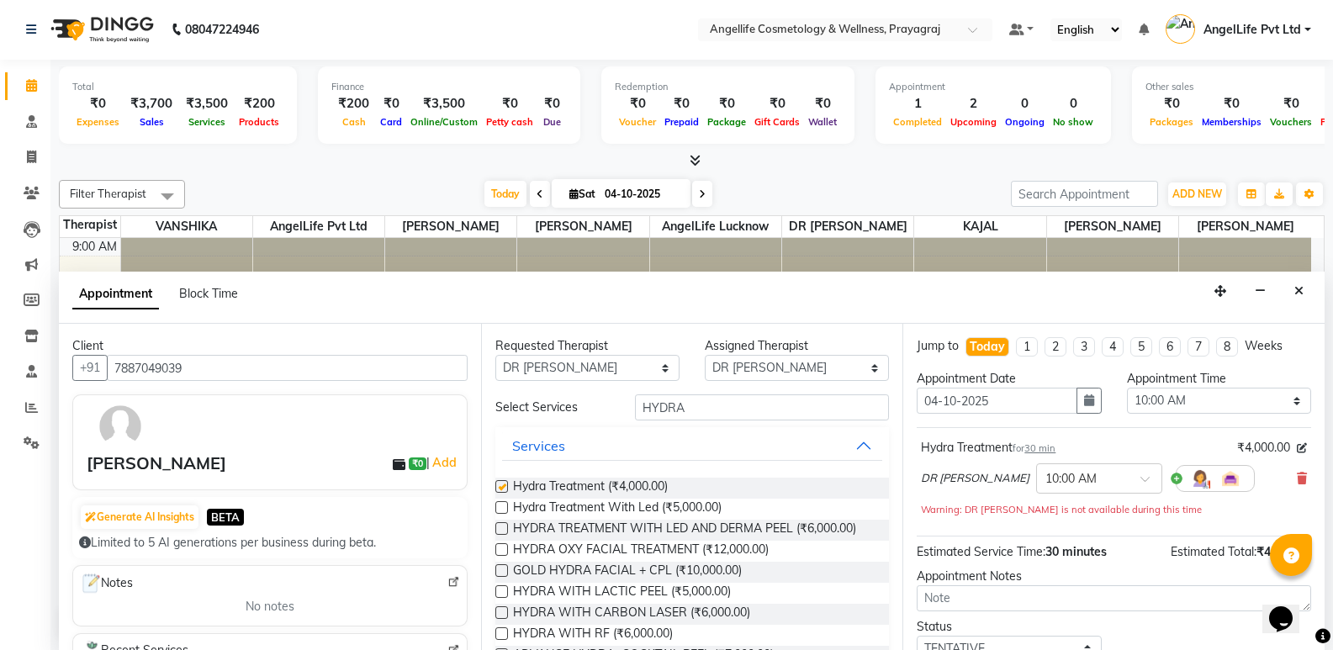
checkbox input "false"
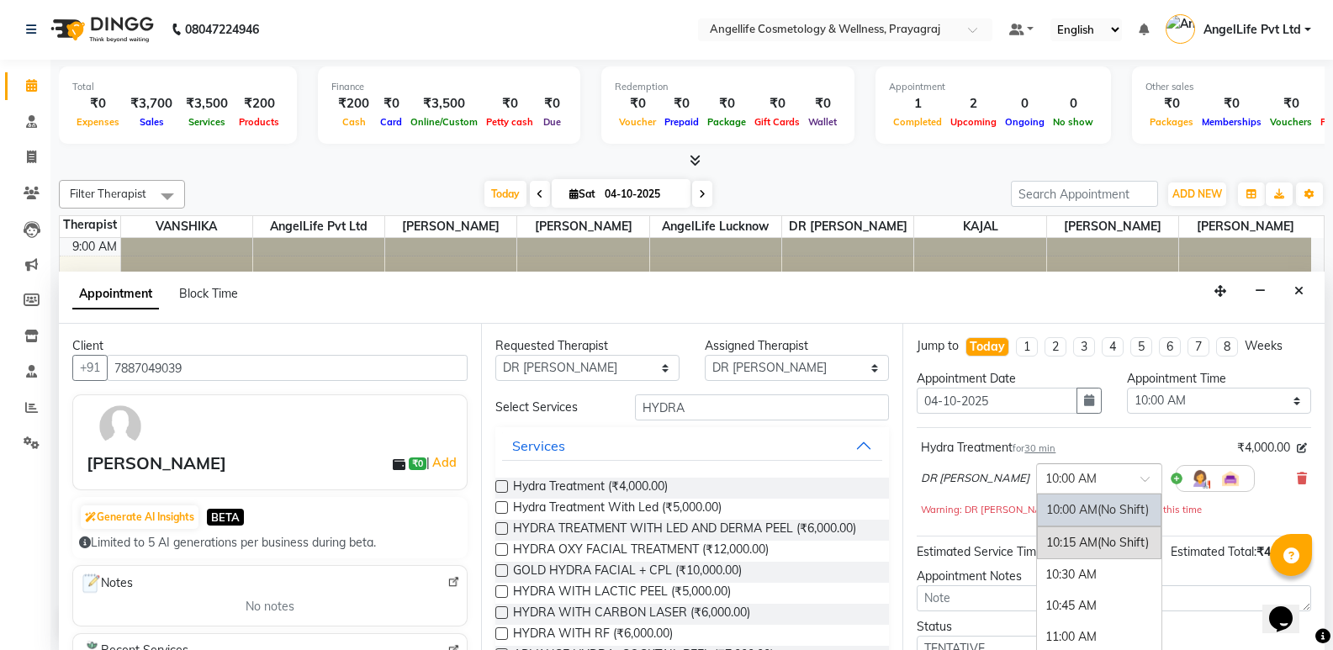
click at [1063, 475] on input "text" at bounding box center [1082, 477] width 74 height 18
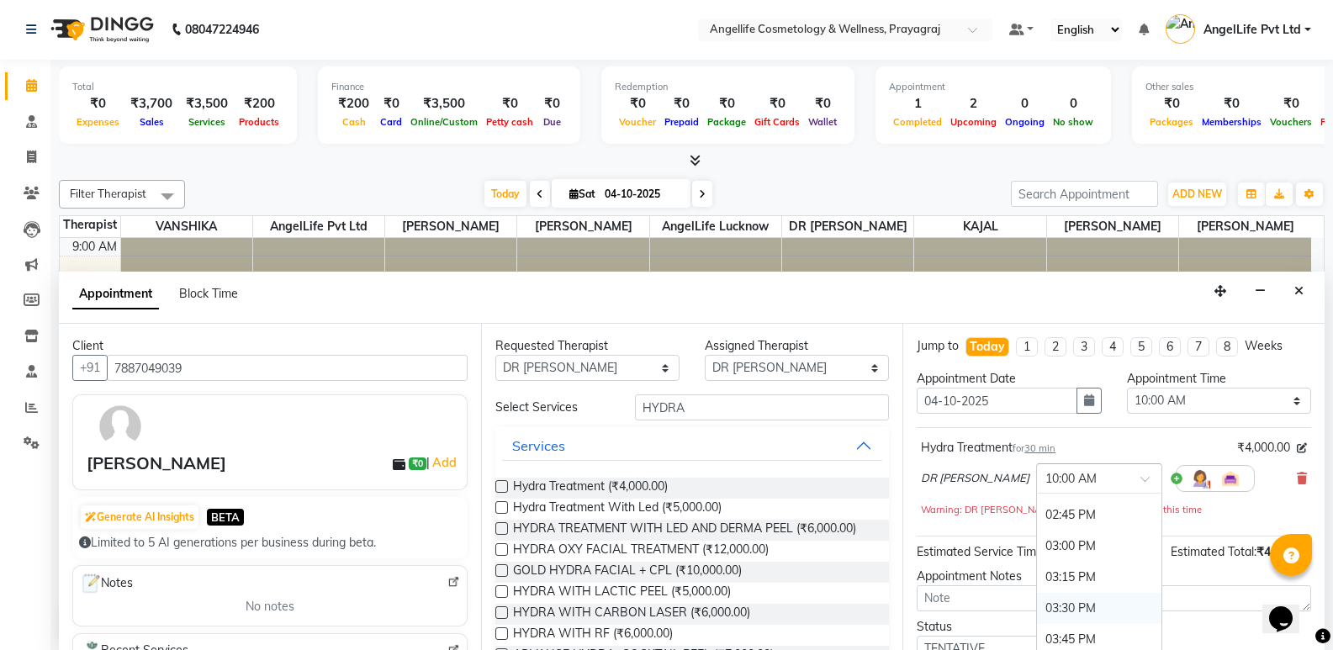
scroll to position [673, 0]
click at [1037, 587] on div "04:00 PM" at bounding box center [1099, 586] width 124 height 31
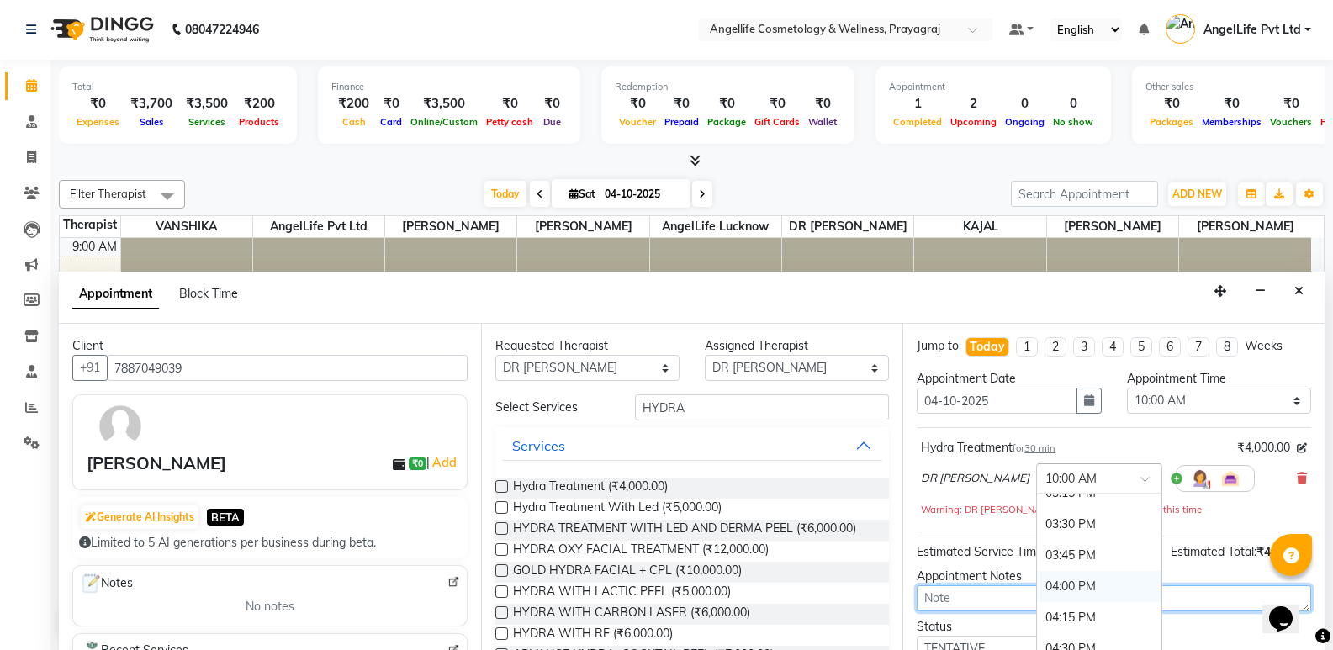
click at [1013, 587] on textarea at bounding box center [1114, 598] width 394 height 26
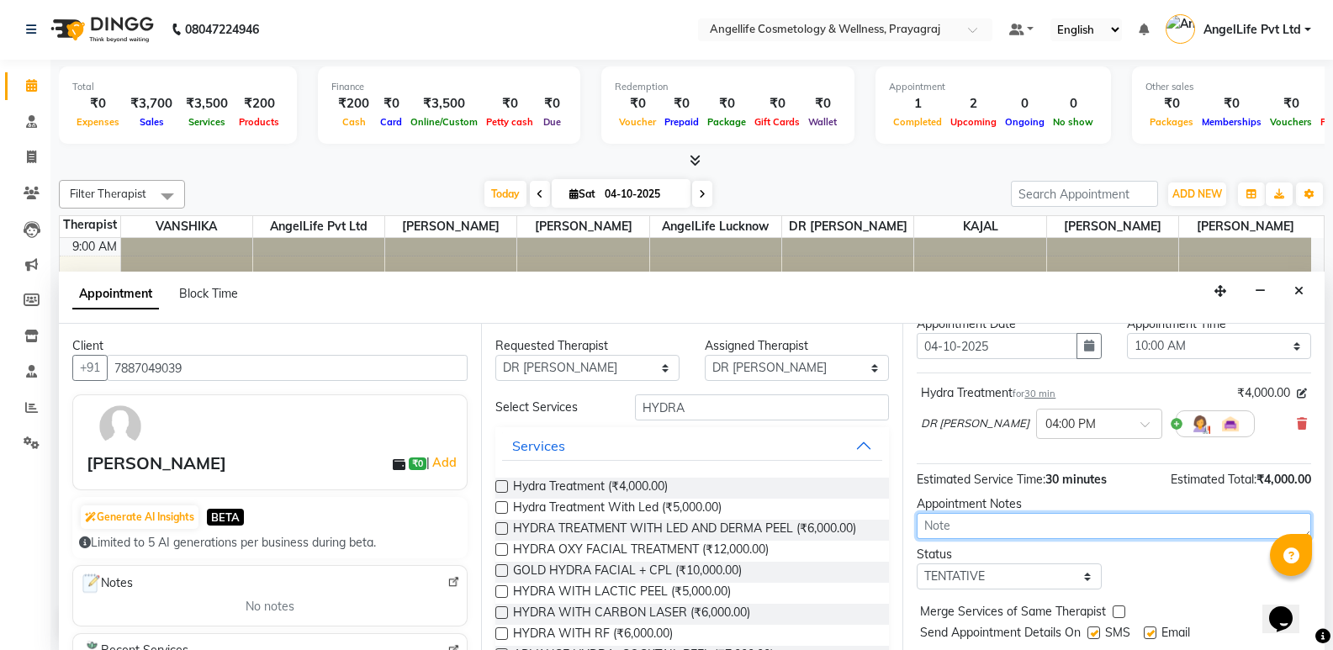
scroll to position [84, 0]
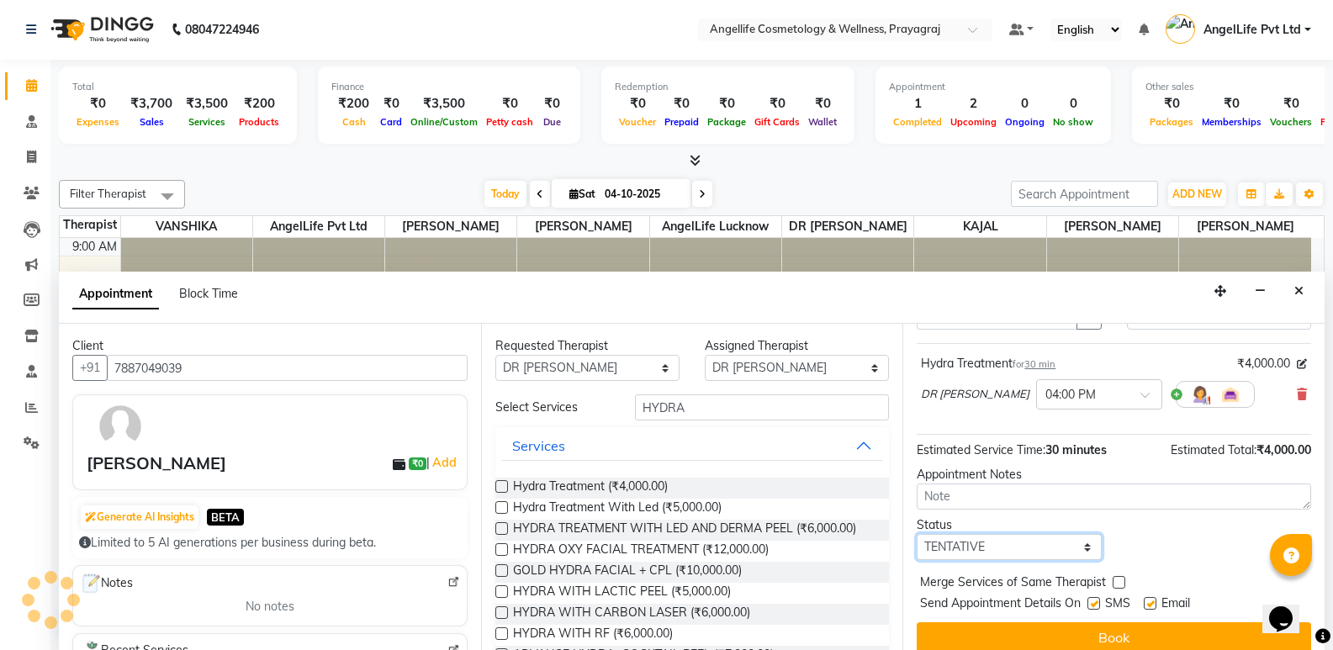
click at [998, 552] on select "Select TENTATIVE CONFIRM CHECK-IN UPCOMING" at bounding box center [1009, 547] width 184 height 26
select select "confirm booking"
click at [917, 534] on select "Select TENTATIVE CONFIRM CHECK-IN UPCOMING" at bounding box center [1009, 547] width 184 height 26
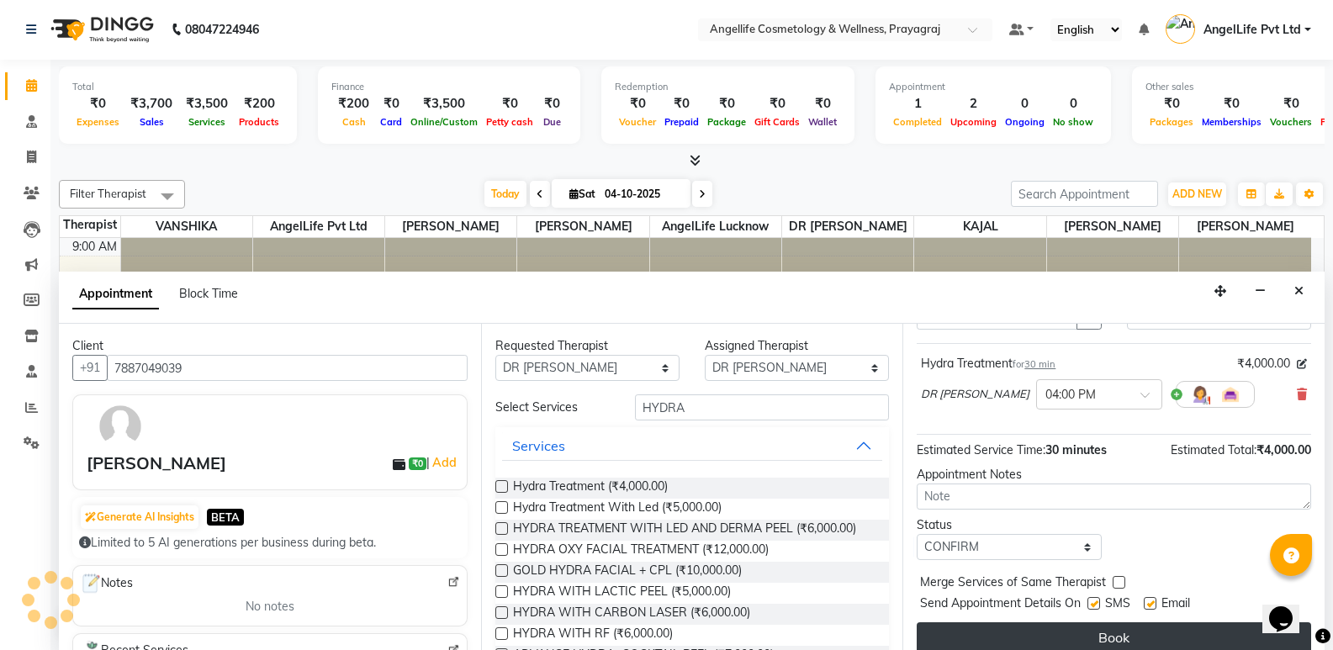
click at [1074, 629] on button "Book" at bounding box center [1114, 637] width 394 height 30
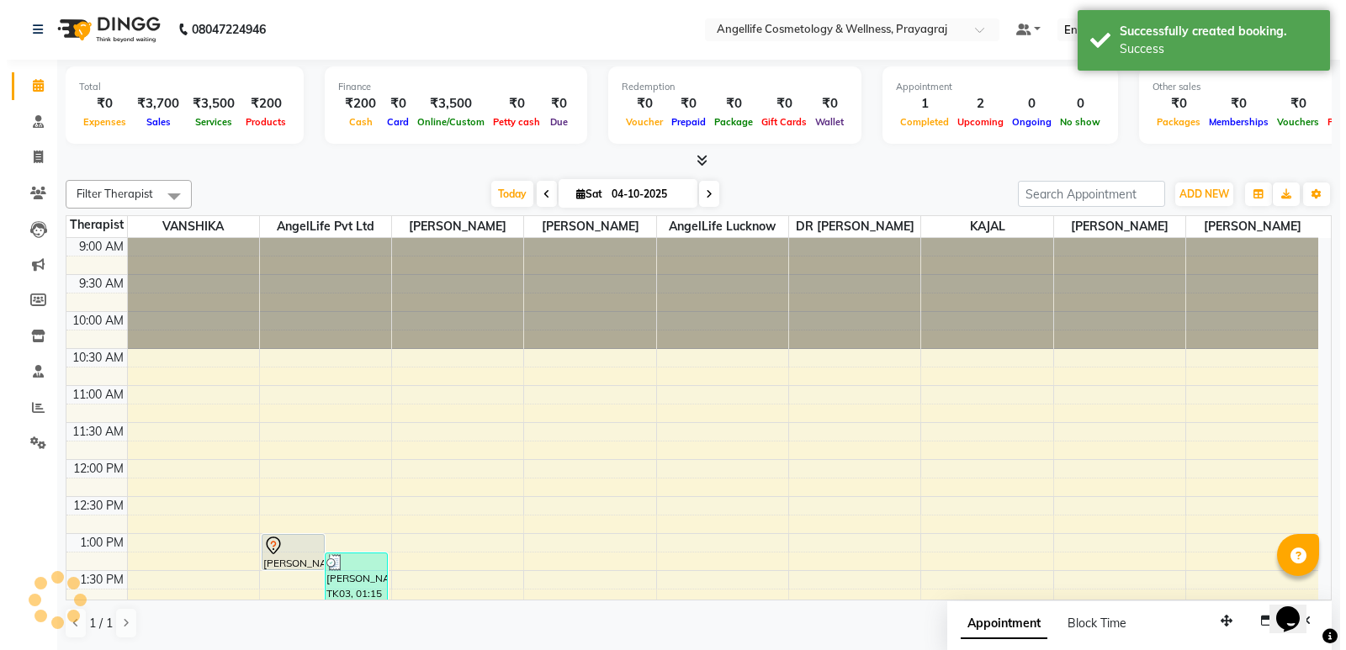
scroll to position [0, 0]
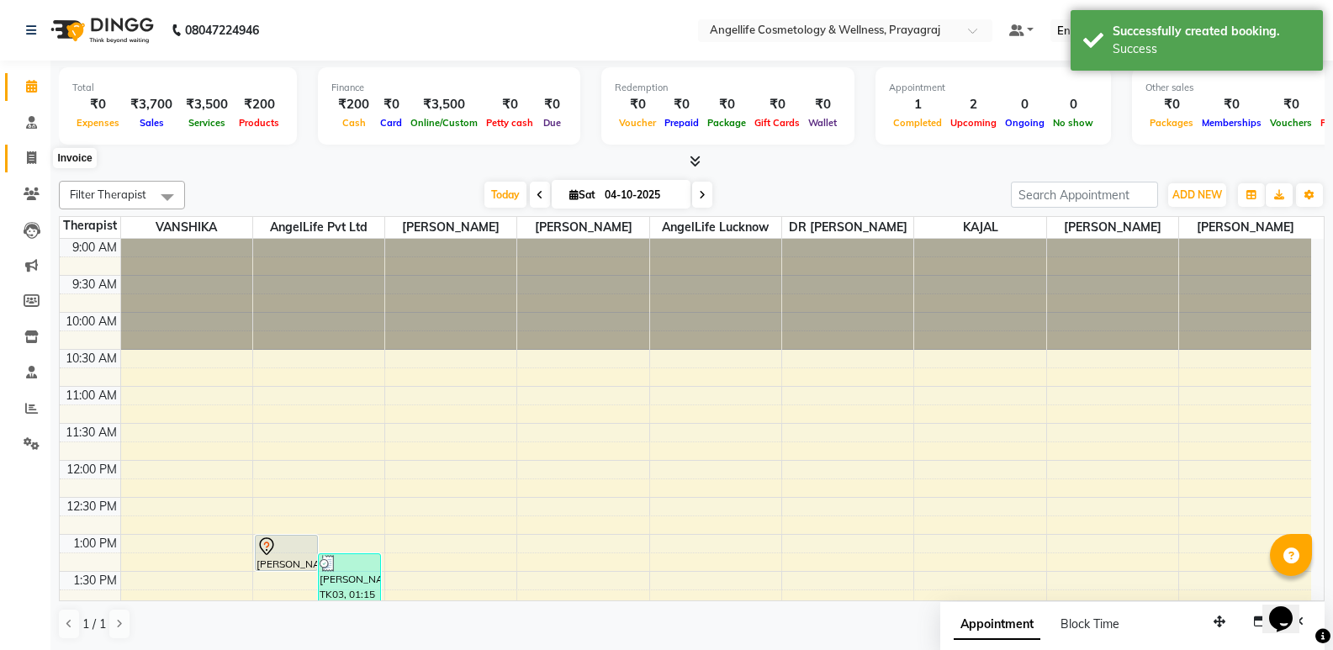
click at [31, 159] on icon at bounding box center [31, 157] width 9 height 13
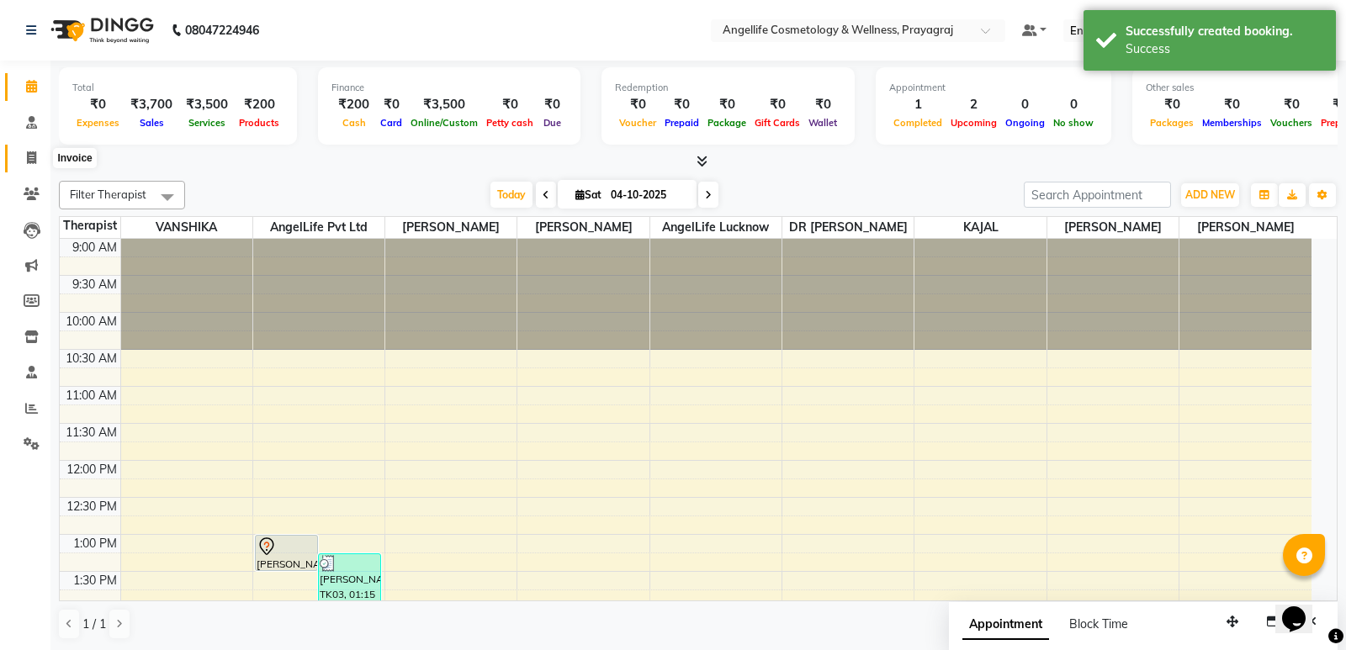
select select "service"
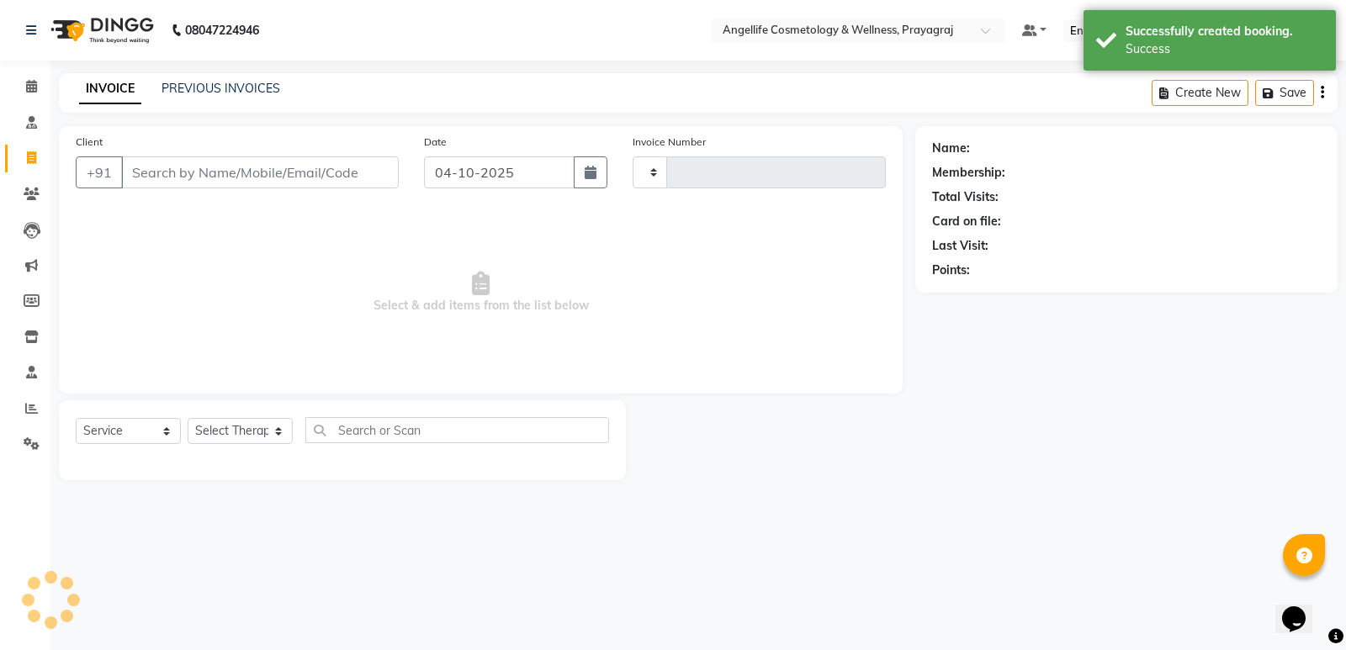
type input "1572"
select select "4531"
click at [30, 198] on icon at bounding box center [32, 194] width 16 height 13
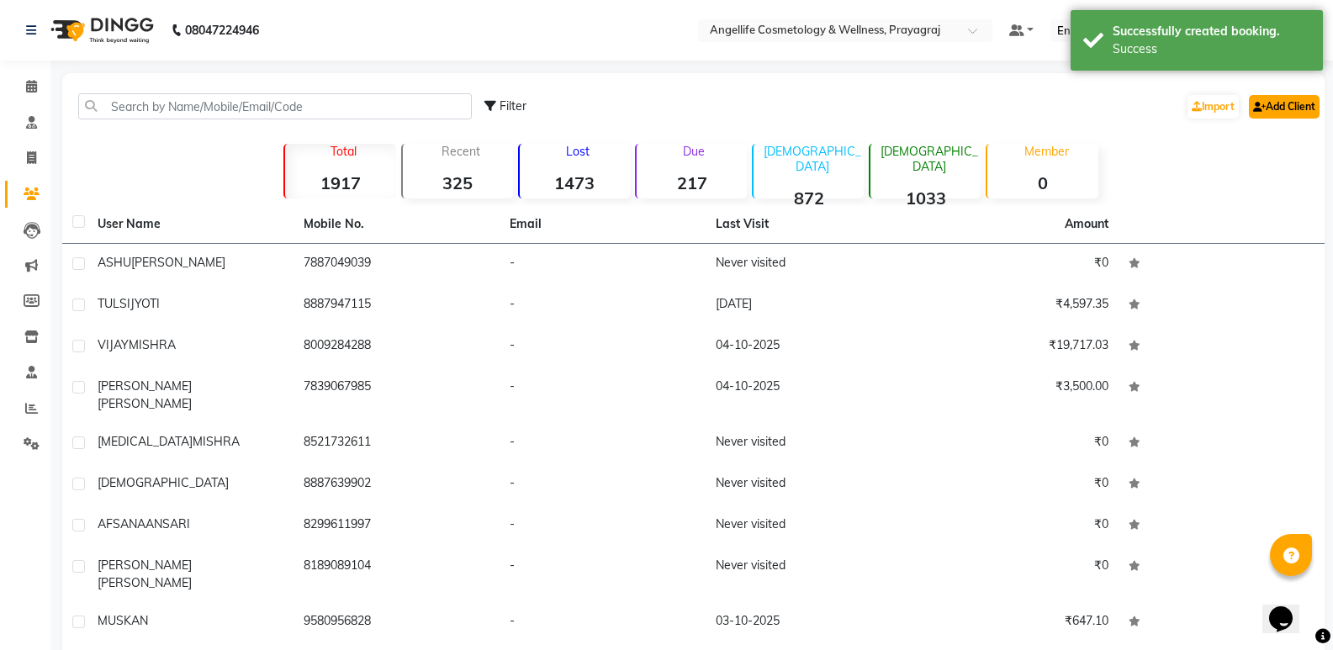
click at [1291, 105] on link "Add Client" at bounding box center [1284, 107] width 71 height 24
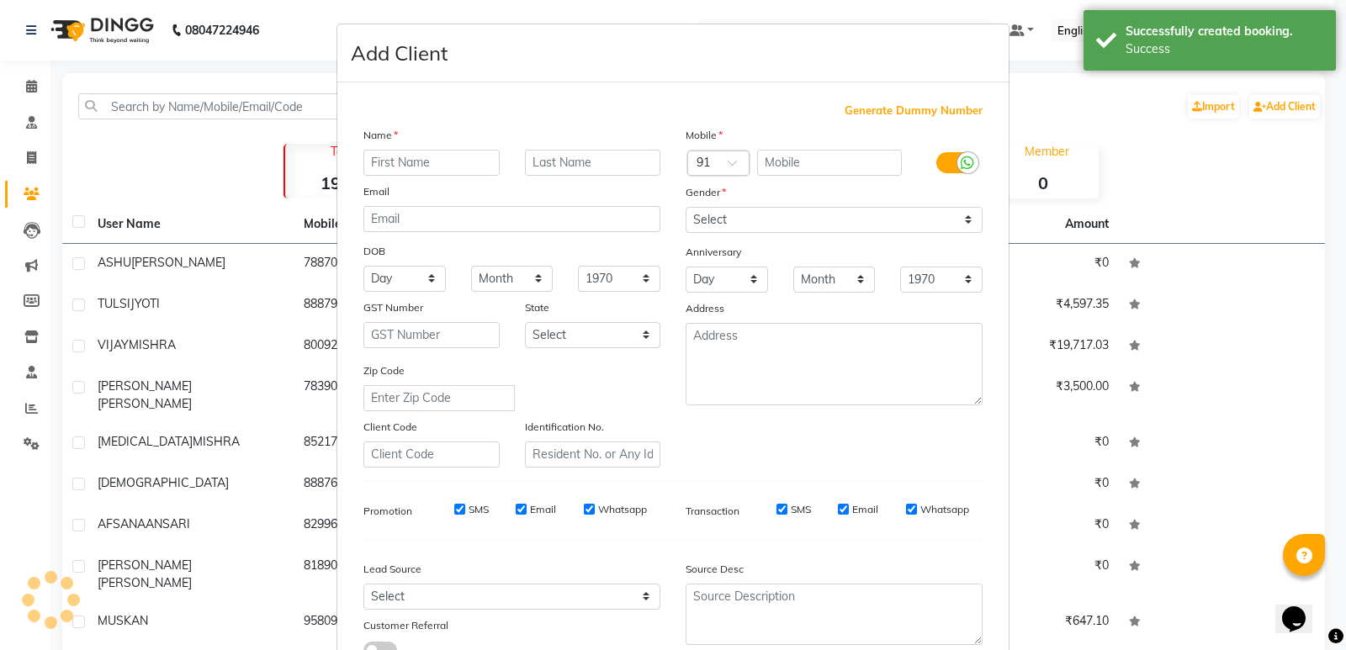
click at [418, 161] on input "text" at bounding box center [431, 163] width 136 height 26
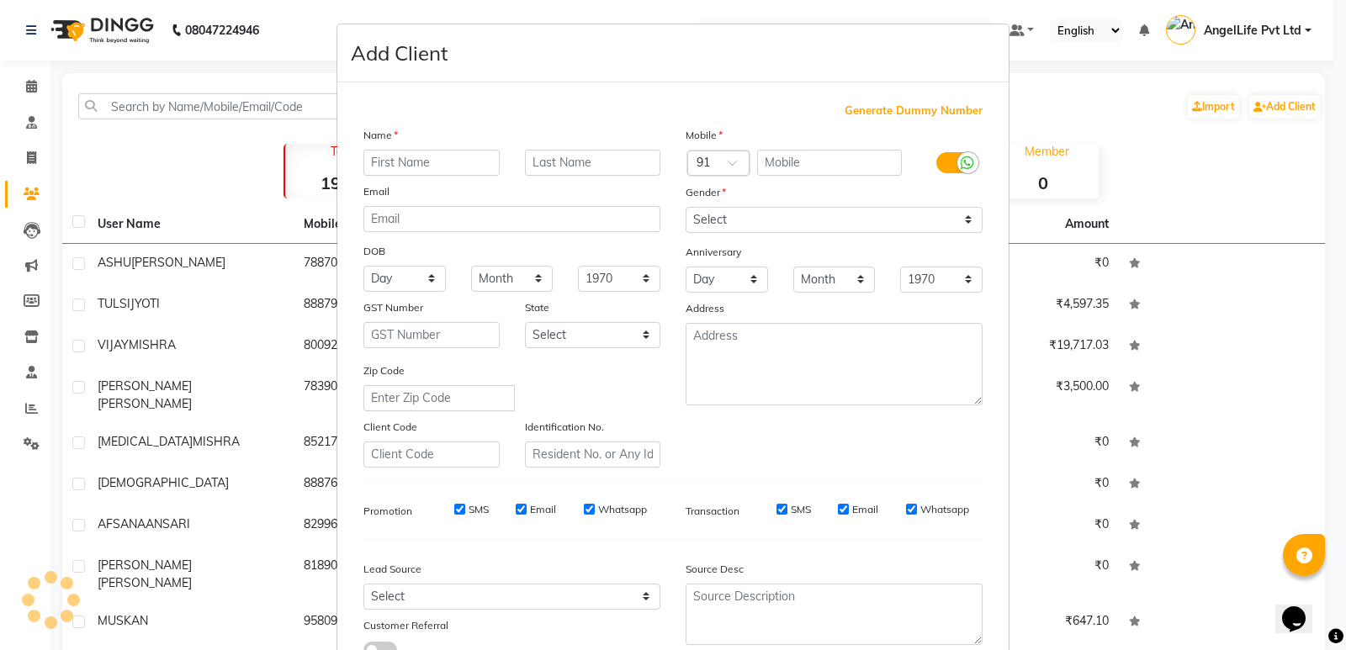
click at [418, 161] on input "text" at bounding box center [431, 163] width 136 height 26
click at [24, 163] on ngb-modal-window "Add Client Generate Dummy Number Name Email DOB Day 01 02 03 04 05 06 07 08 09 …" at bounding box center [673, 325] width 1346 height 650
click at [34, 163] on ngb-modal-window "Add Client Generate Dummy Number Name Email DOB Day 01 02 03 04 05 06 07 08 09 …" at bounding box center [673, 325] width 1346 height 650
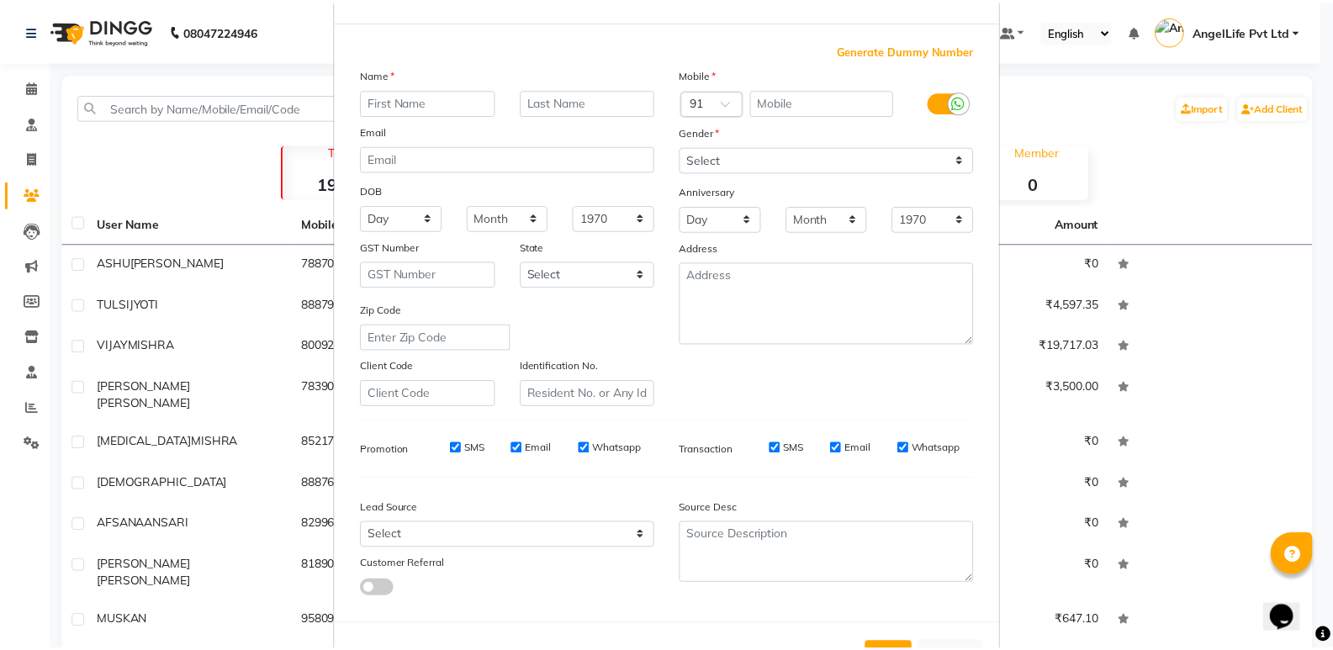
scroll to position [126, 0]
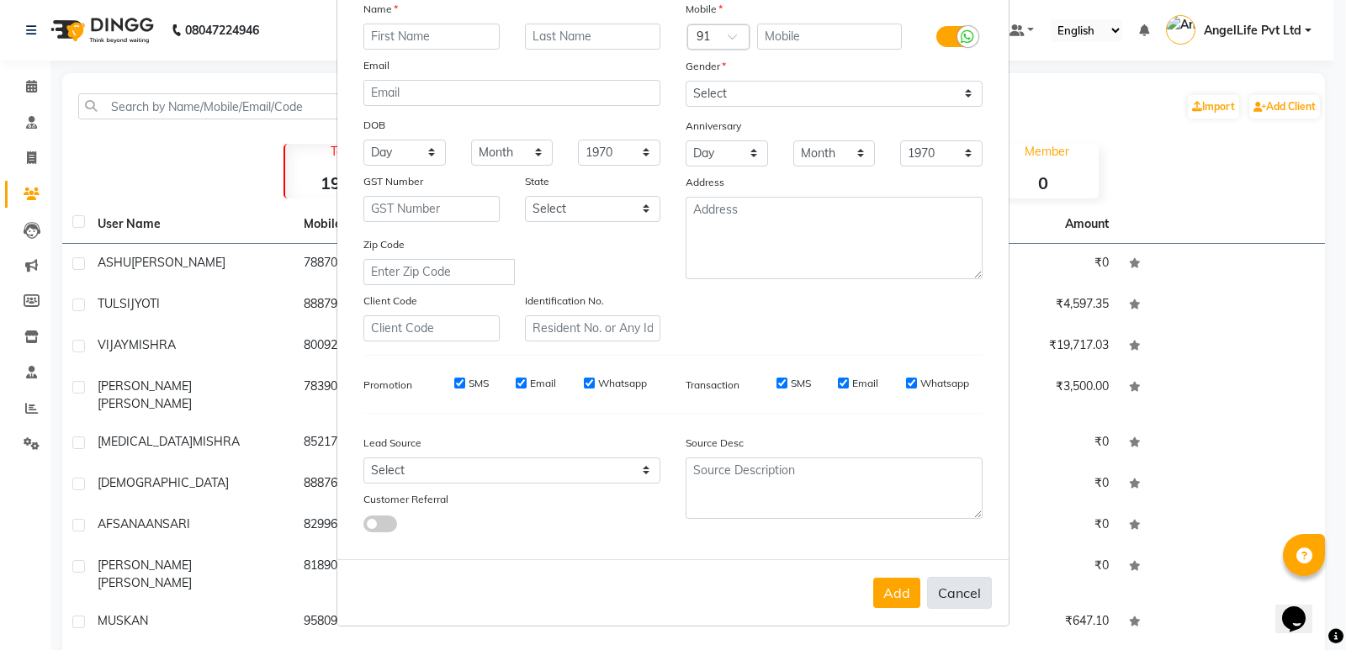
click at [963, 582] on button "Cancel" at bounding box center [959, 593] width 65 height 32
select select
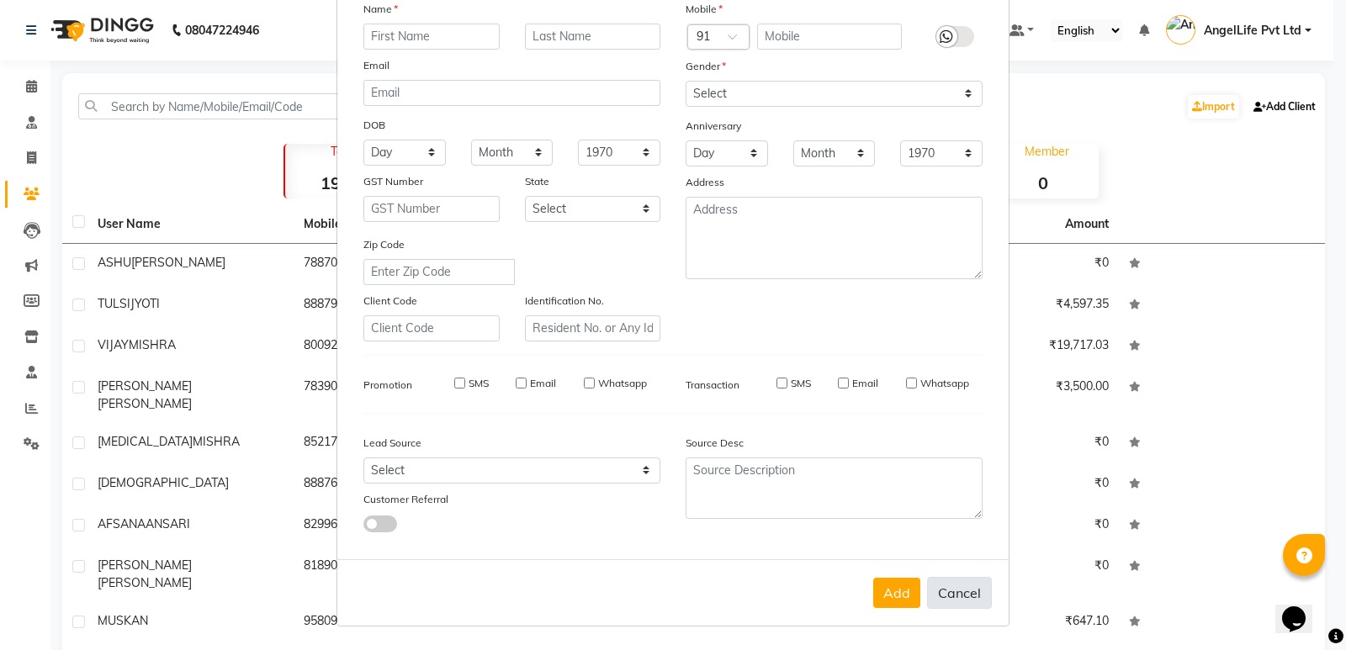
select select
checkbox input "false"
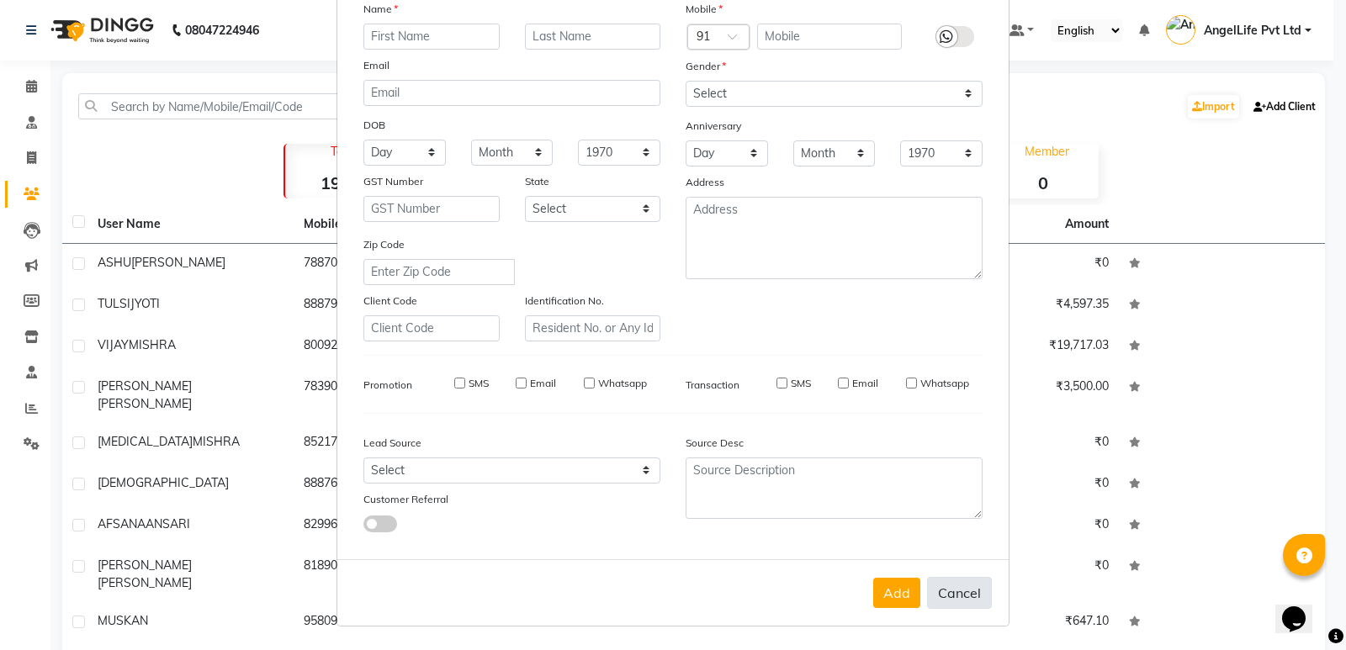
checkbox input "false"
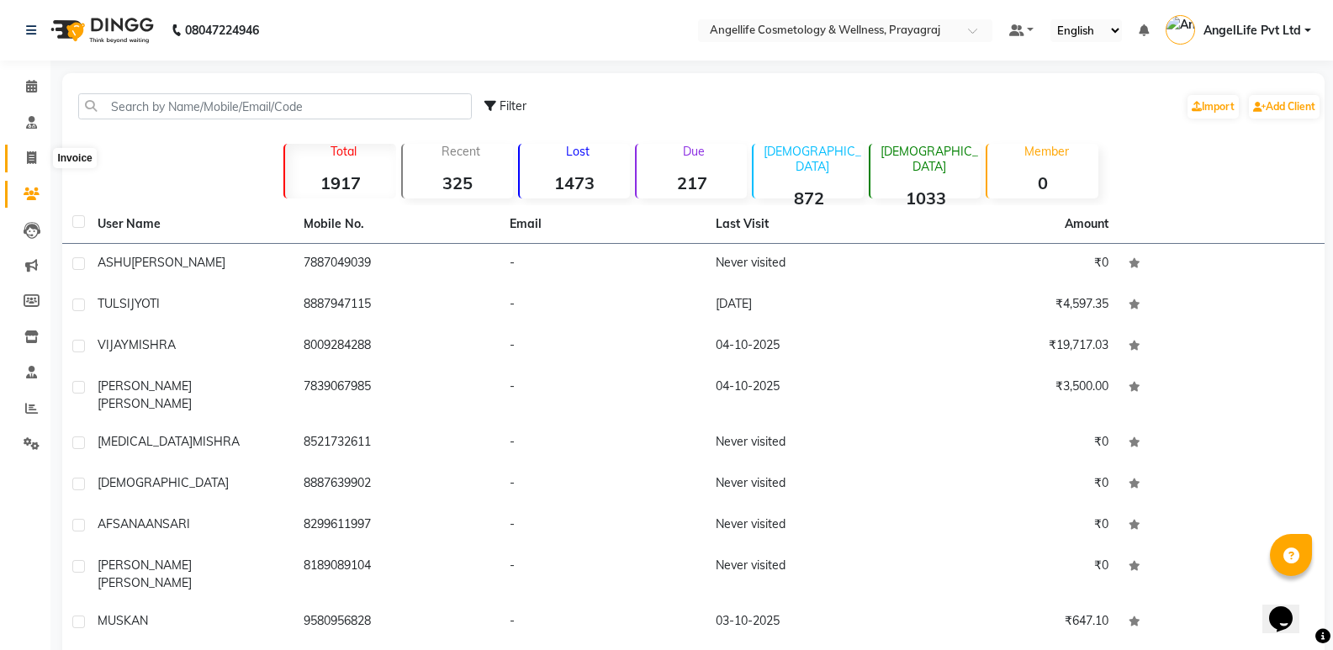
click at [40, 156] on span at bounding box center [31, 158] width 29 height 19
click at [37, 156] on span at bounding box center [31, 158] width 29 height 19
select select "service"
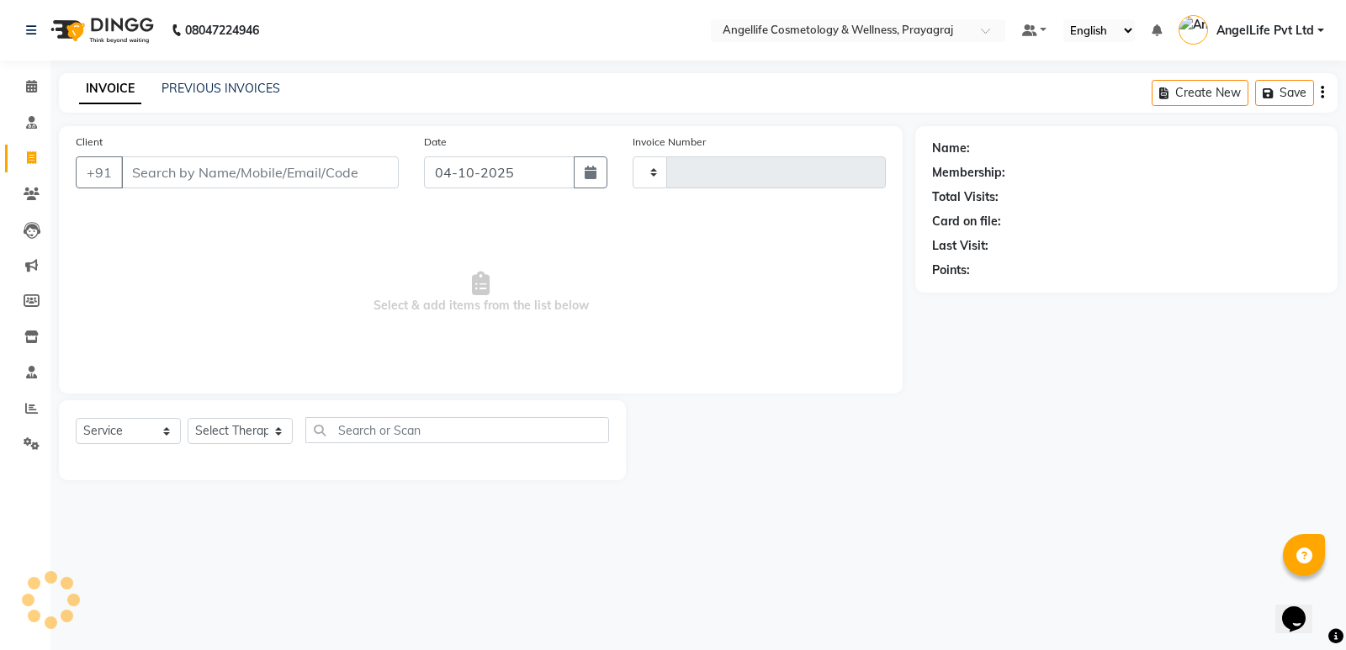
type input "1572"
select select "4531"
click at [228, 93] on link "PREVIOUS INVOICES" at bounding box center [220, 88] width 119 height 15
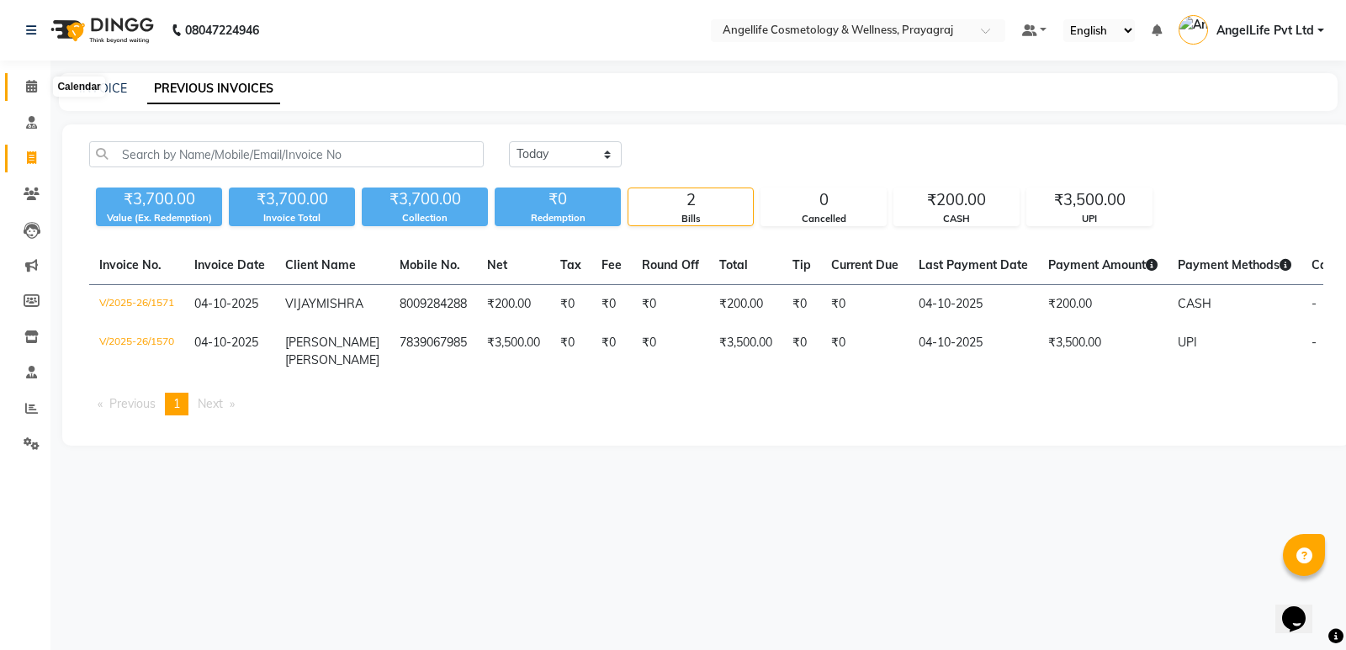
click at [29, 84] on icon at bounding box center [31, 86] width 11 height 13
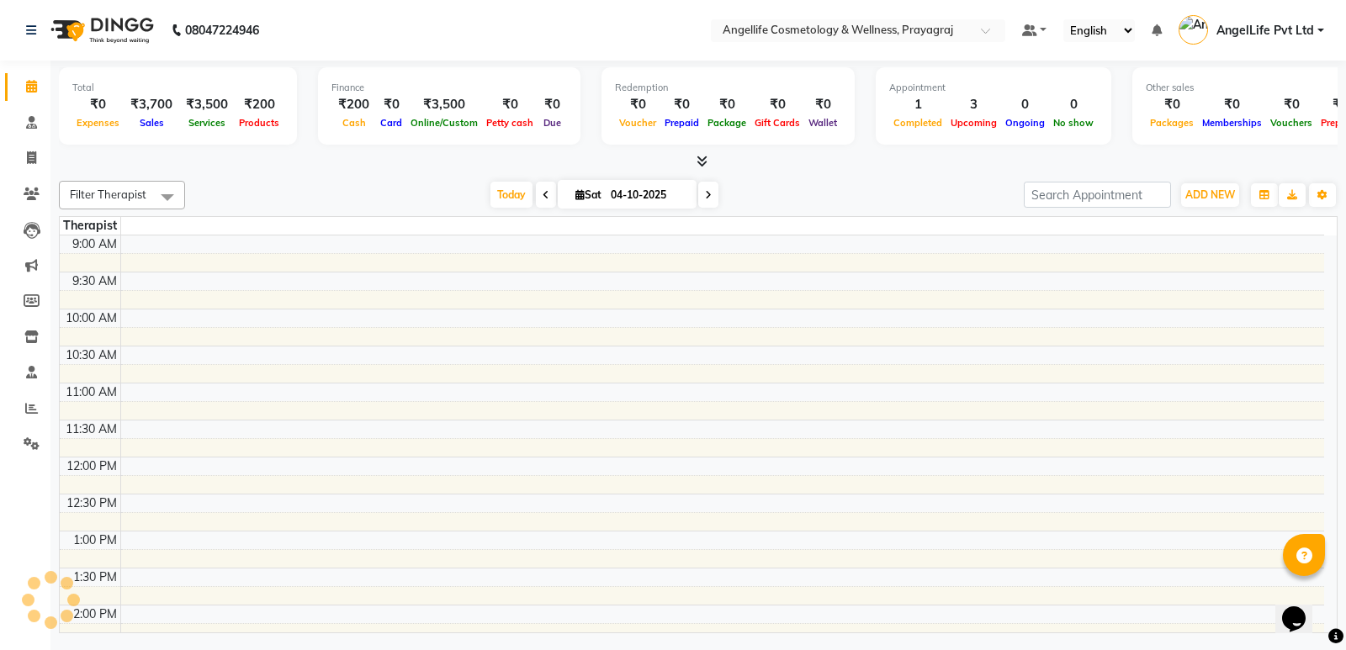
click at [707, 194] on icon at bounding box center [708, 195] width 7 height 10
type input "05-10-2025"
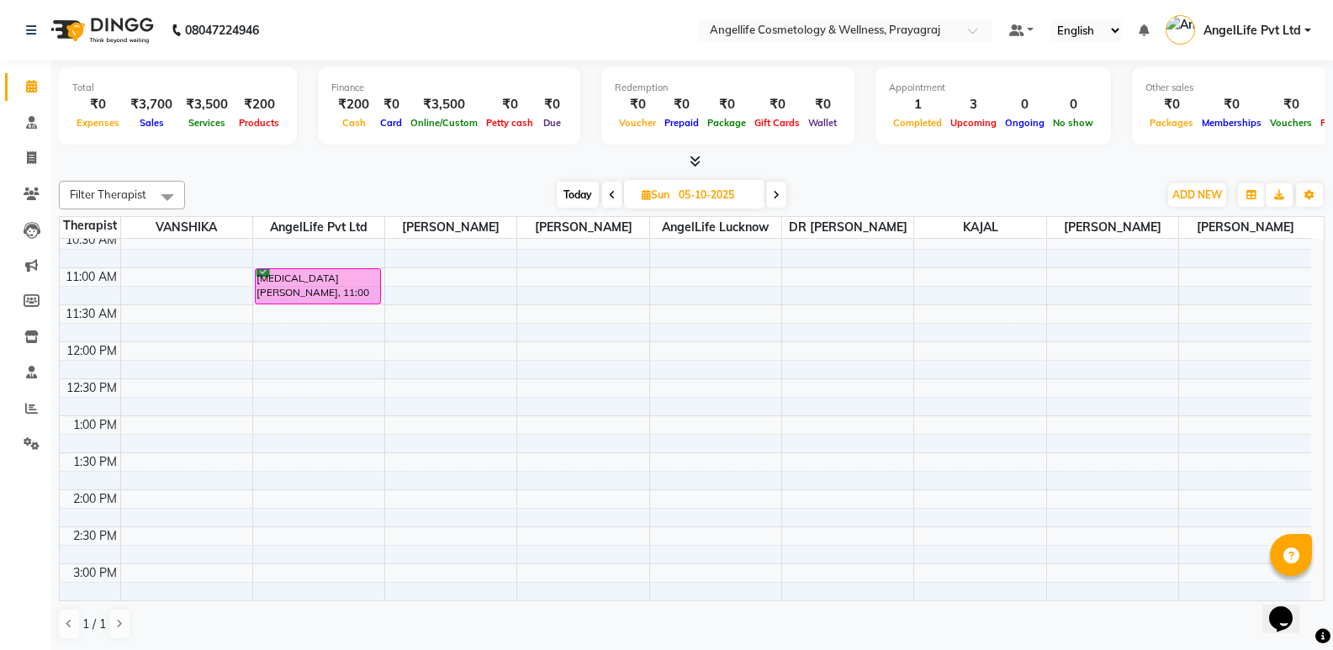
scroll to position [168, 0]
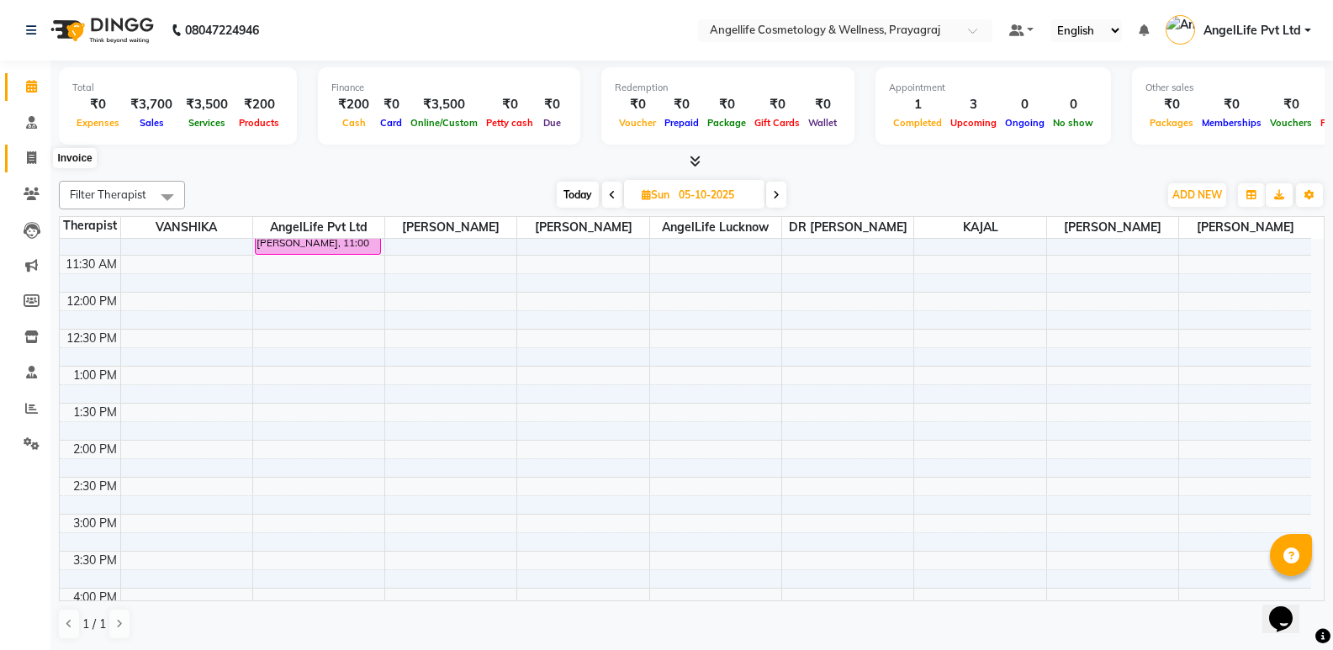
click at [33, 160] on icon at bounding box center [31, 157] width 9 height 13
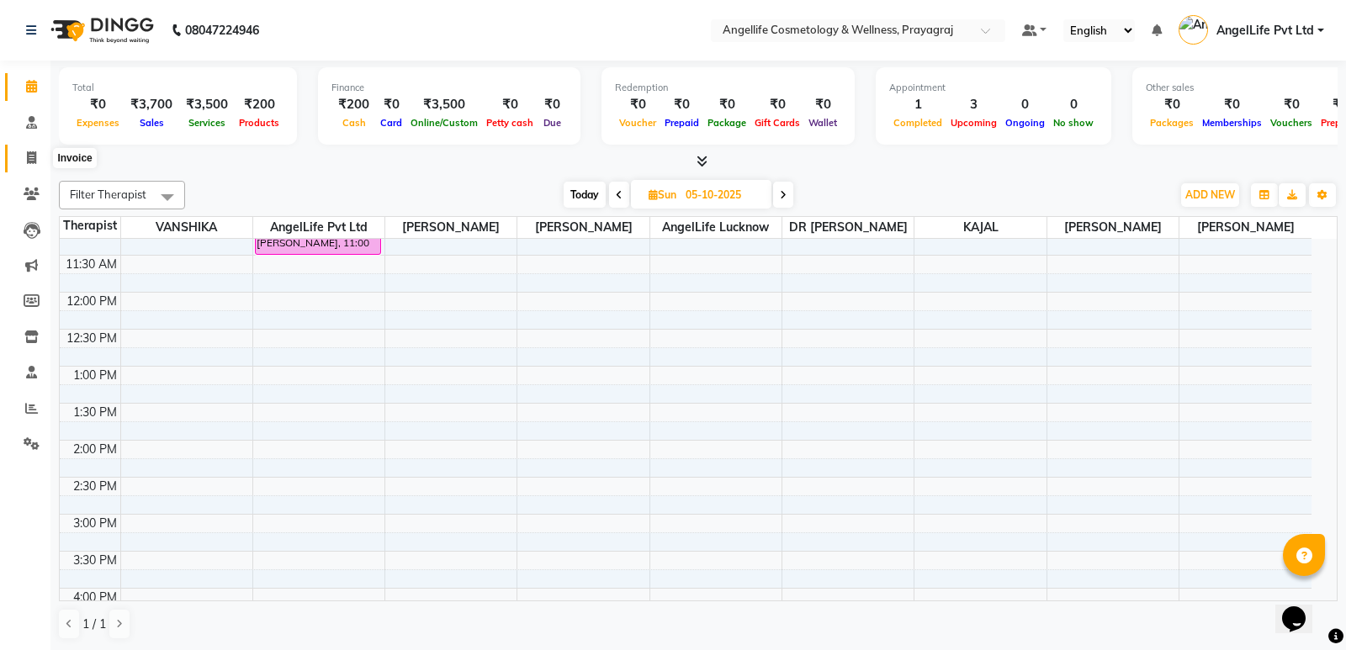
select select "service"
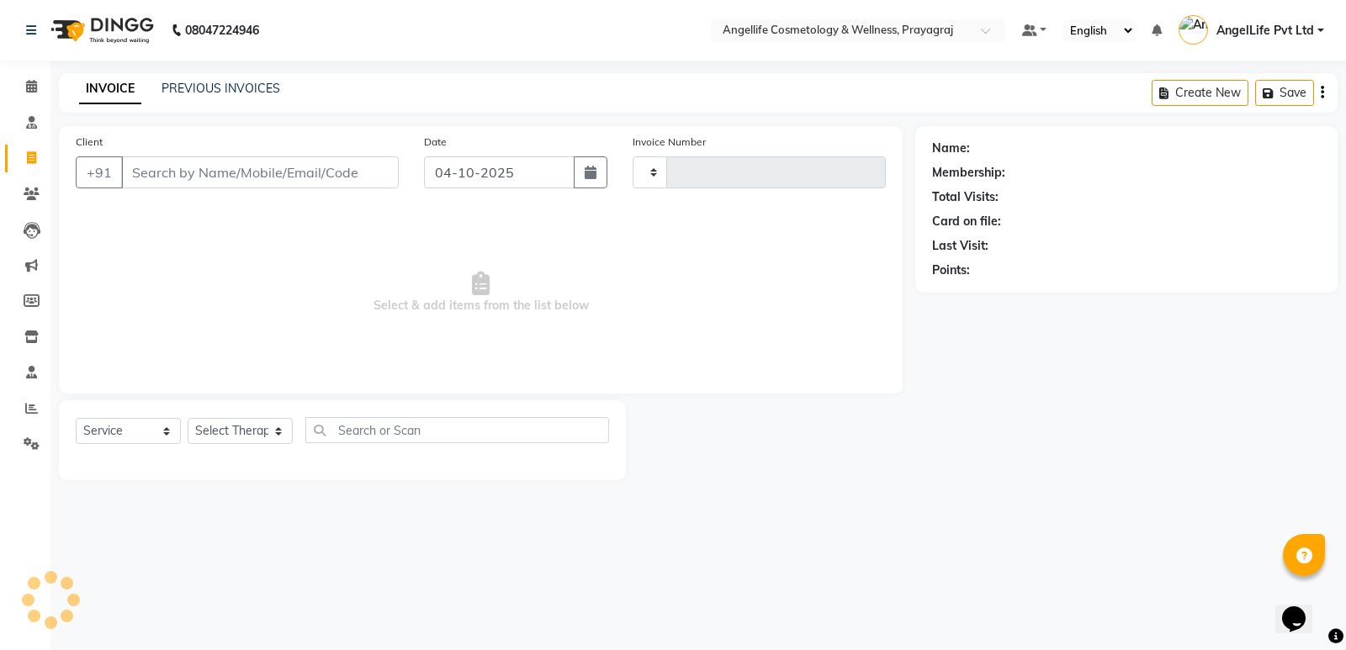
type input "1572"
select select "4531"
click at [23, 88] on span at bounding box center [31, 86] width 29 height 19
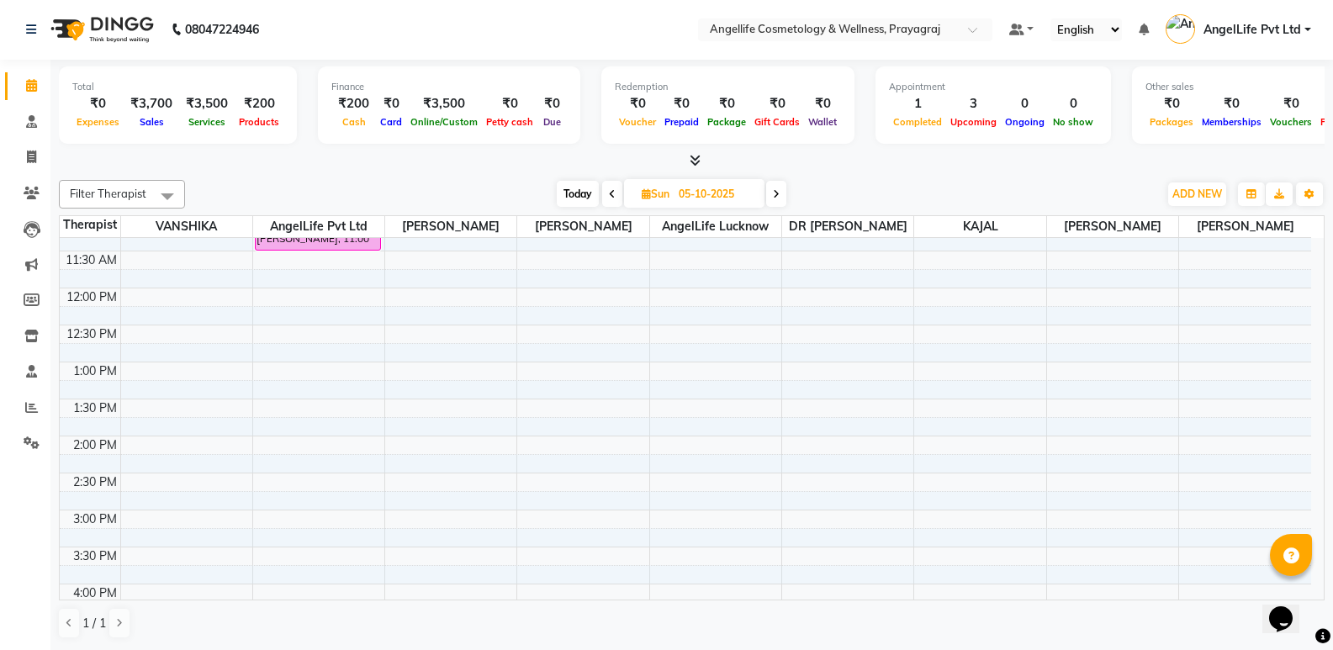
scroll to position [421, 0]
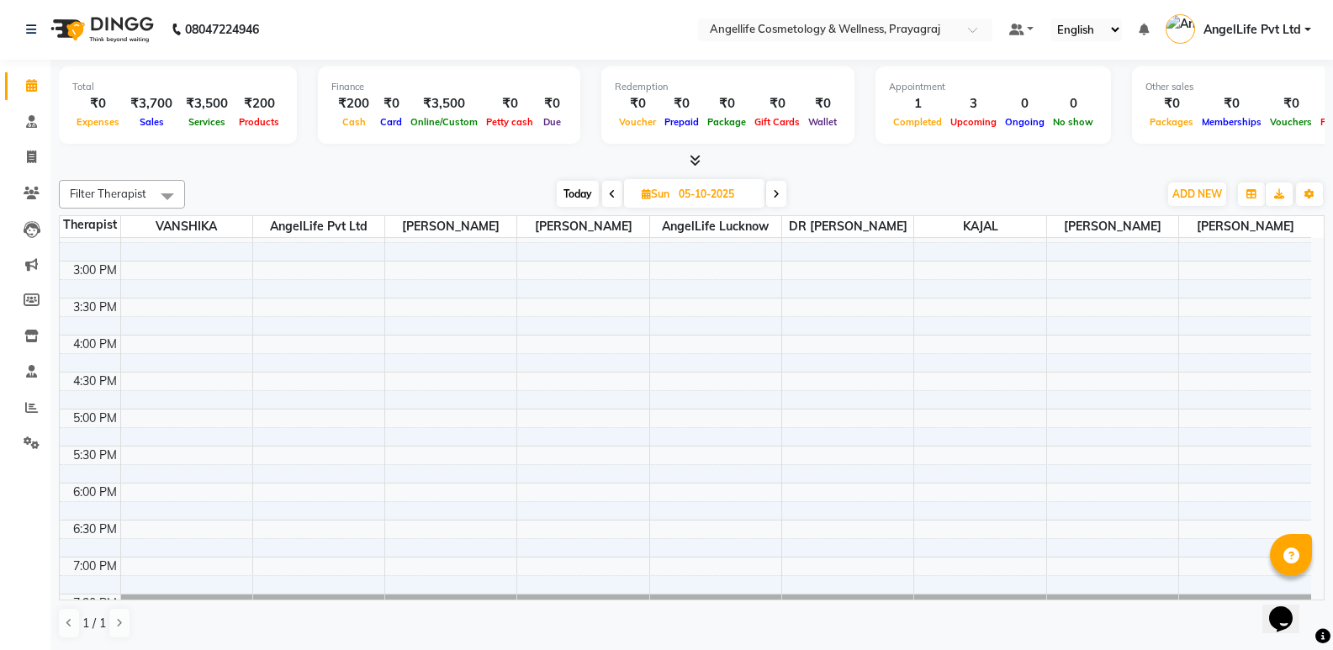
click at [578, 194] on span "Today" at bounding box center [578, 194] width 42 height 26
type input "04-10-2025"
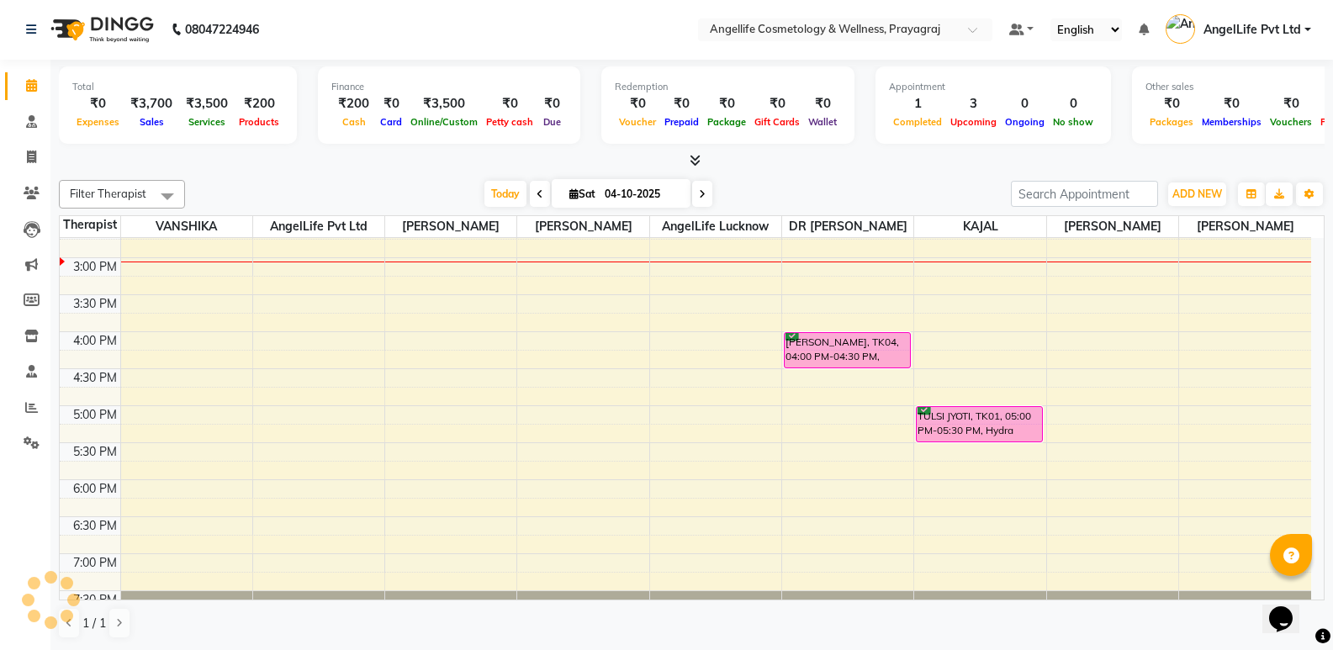
scroll to position [385, 0]
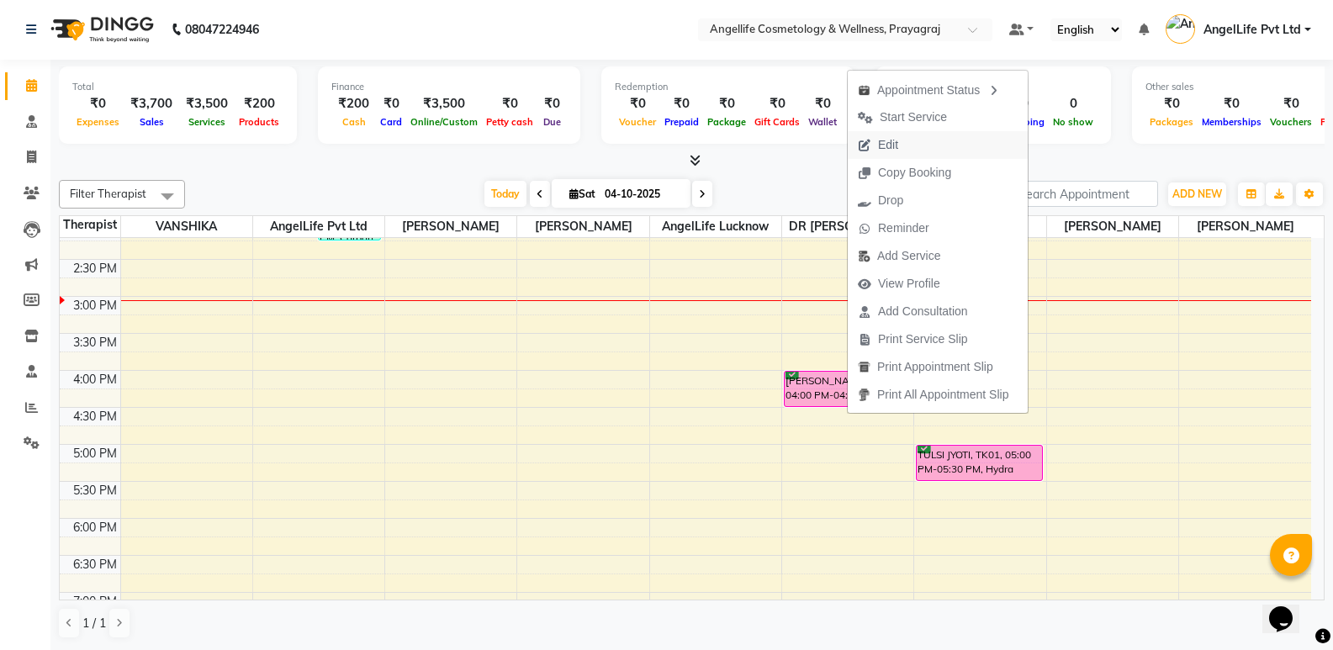
click at [939, 152] on button "Edit" at bounding box center [938, 145] width 180 height 28
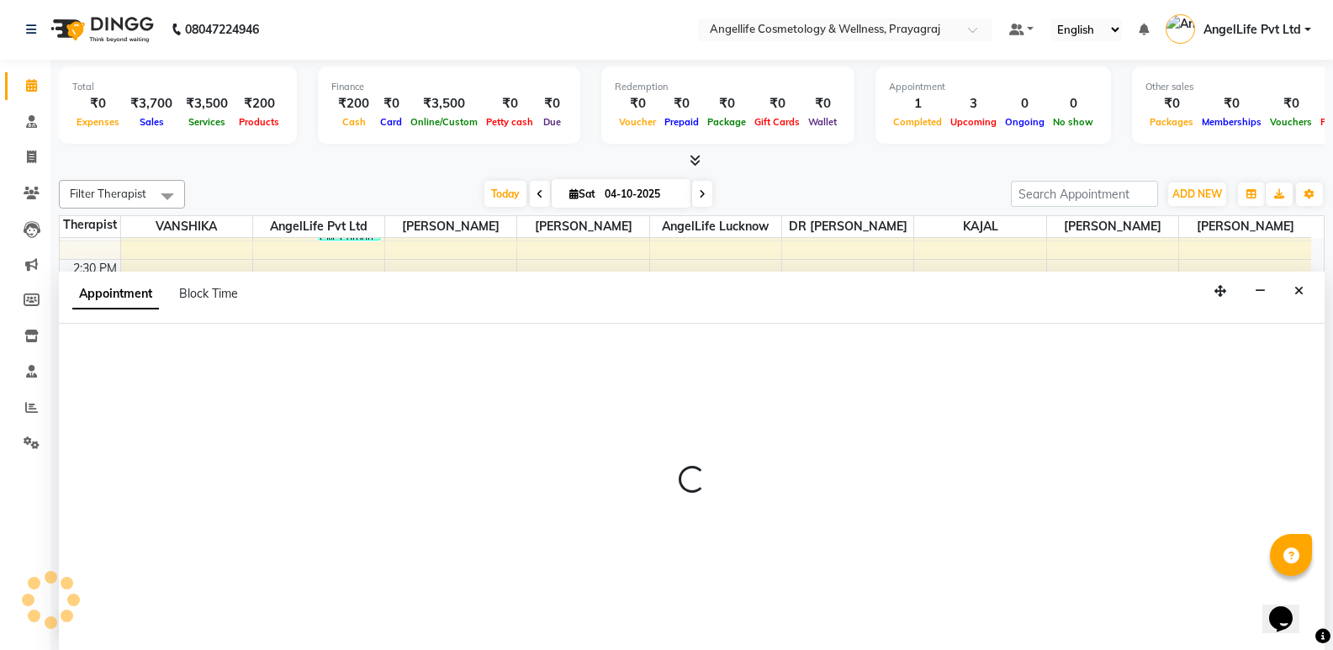
select select "tentative"
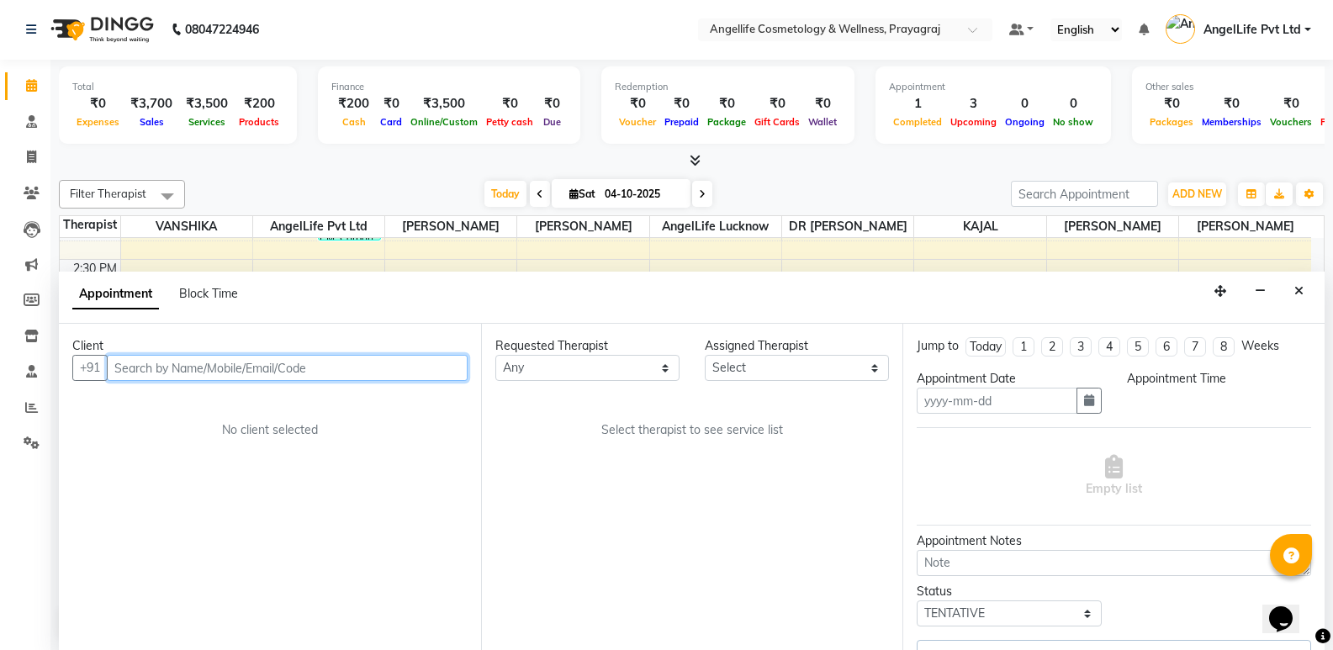
type input "04-10-2025"
select select "confirm booking"
select select "960"
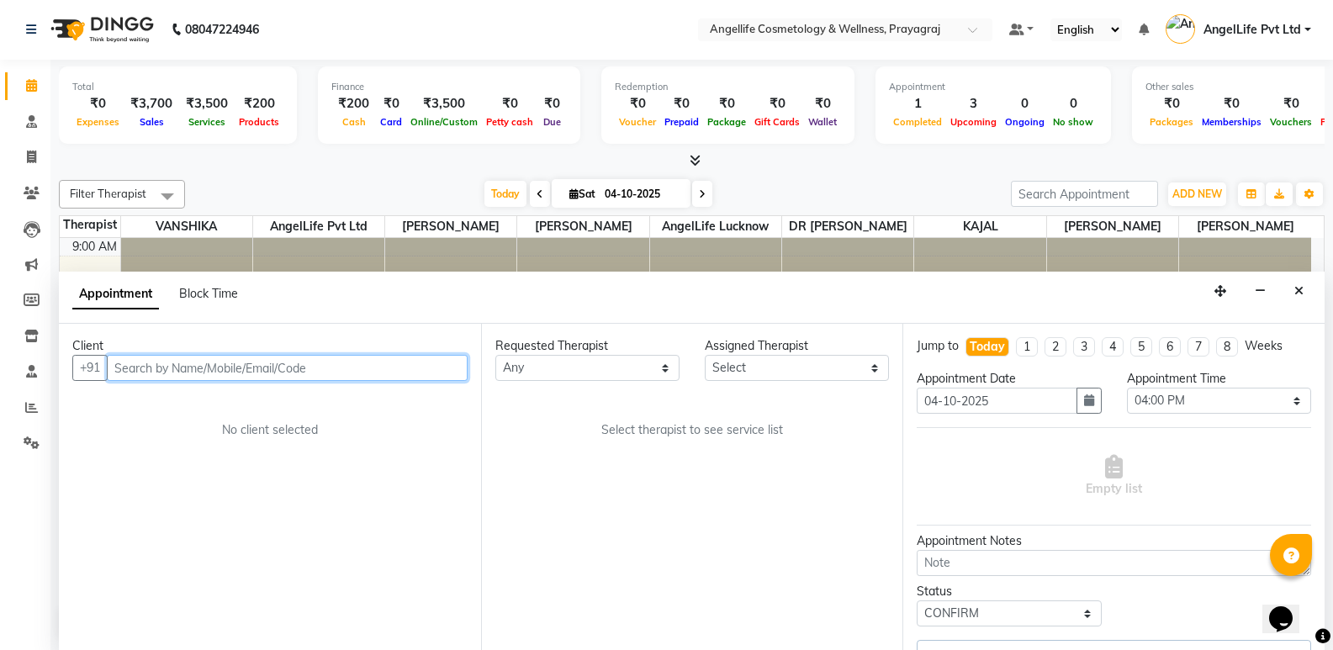
select select "77853"
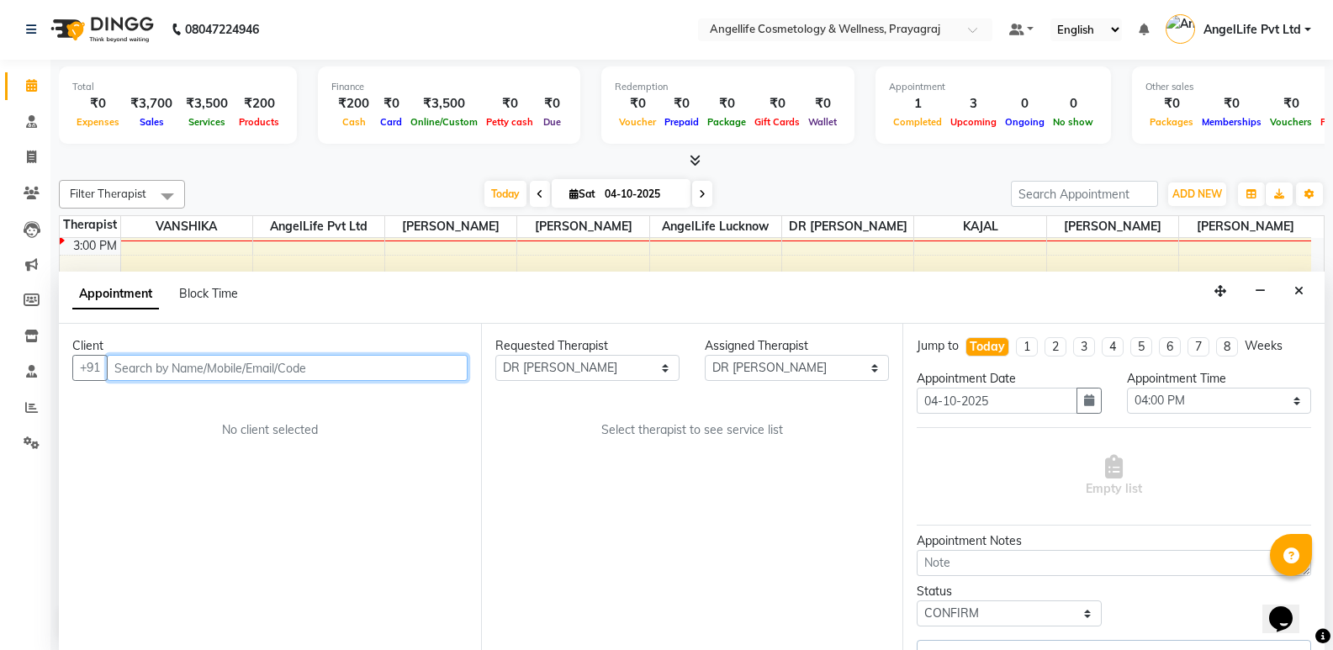
select select "1958"
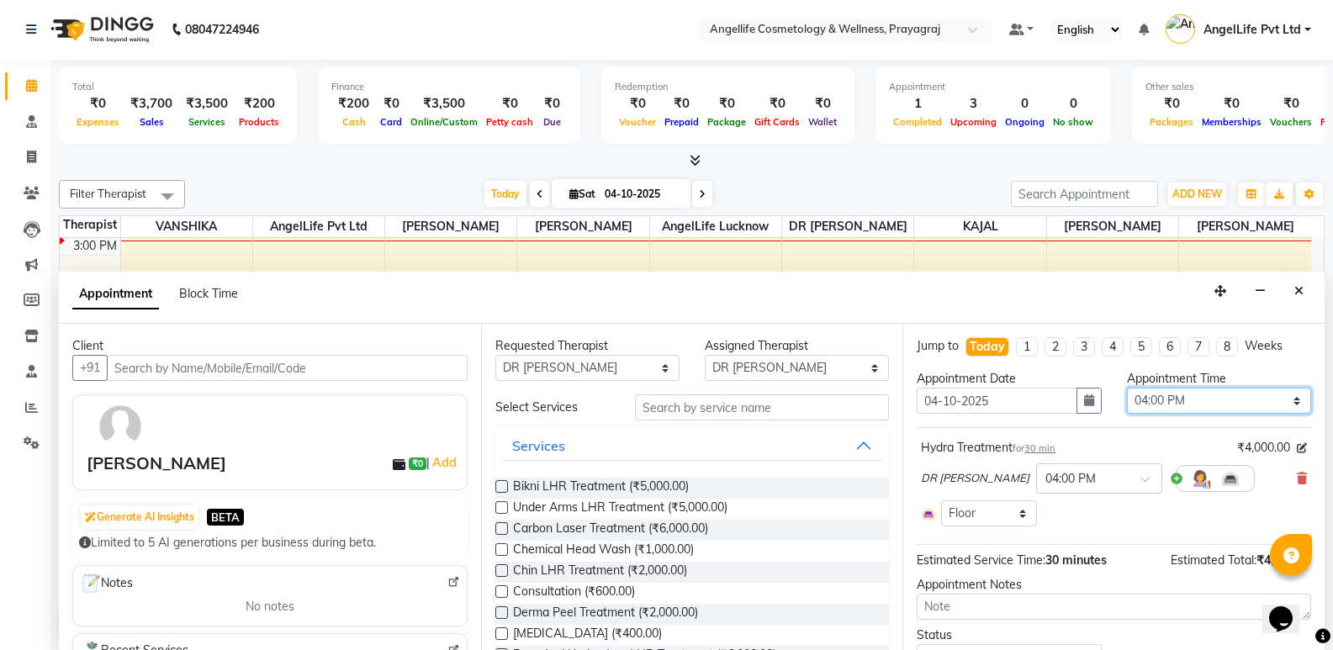
click at [1201, 398] on select "Select 10:00 AM 10:15 AM 10:30 AM 10:45 AM 11:00 AM 11:15 AM 11:30 AM 11:45 AM …" at bounding box center [1219, 401] width 184 height 26
select select "900"
click at [1127, 388] on select "Select 10:00 AM 10:15 AM 10:30 AM 10:45 AM 11:00 AM 11:15 AM 11:30 AM 11:45 AM …" at bounding box center [1219, 401] width 184 height 26
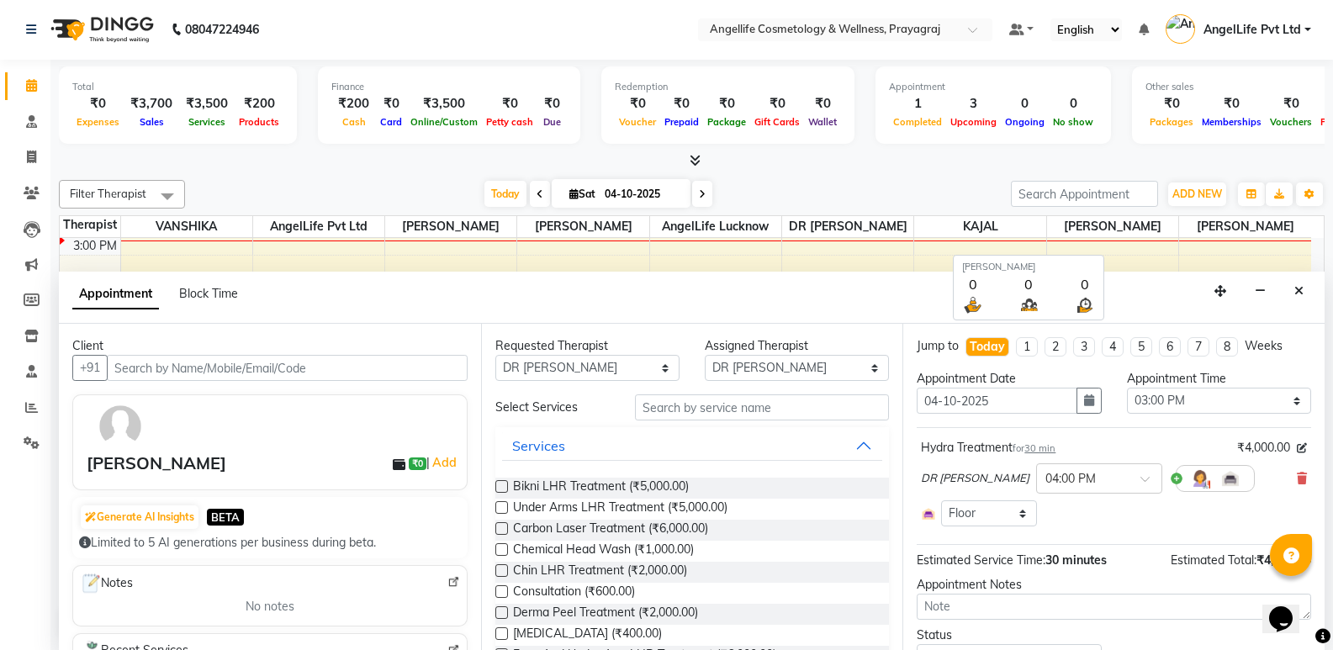
click at [1144, 281] on div "Appointment Block Time" at bounding box center [692, 298] width 1266 height 52
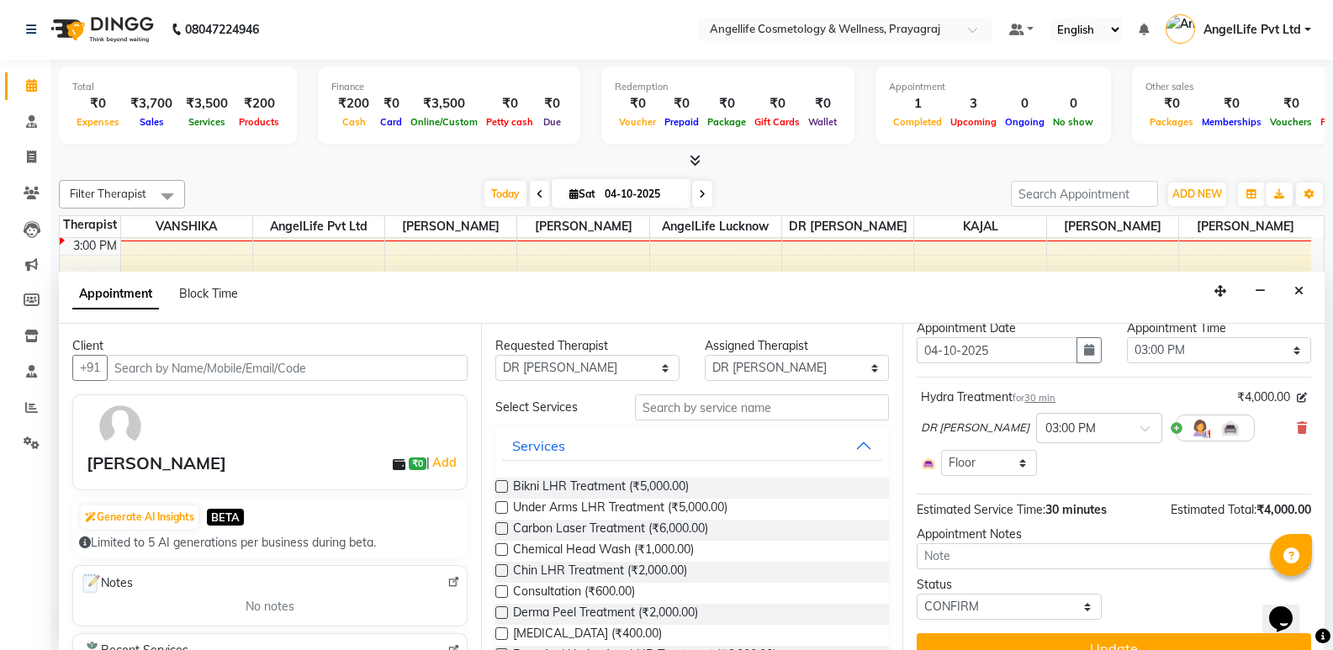
scroll to position [77, 0]
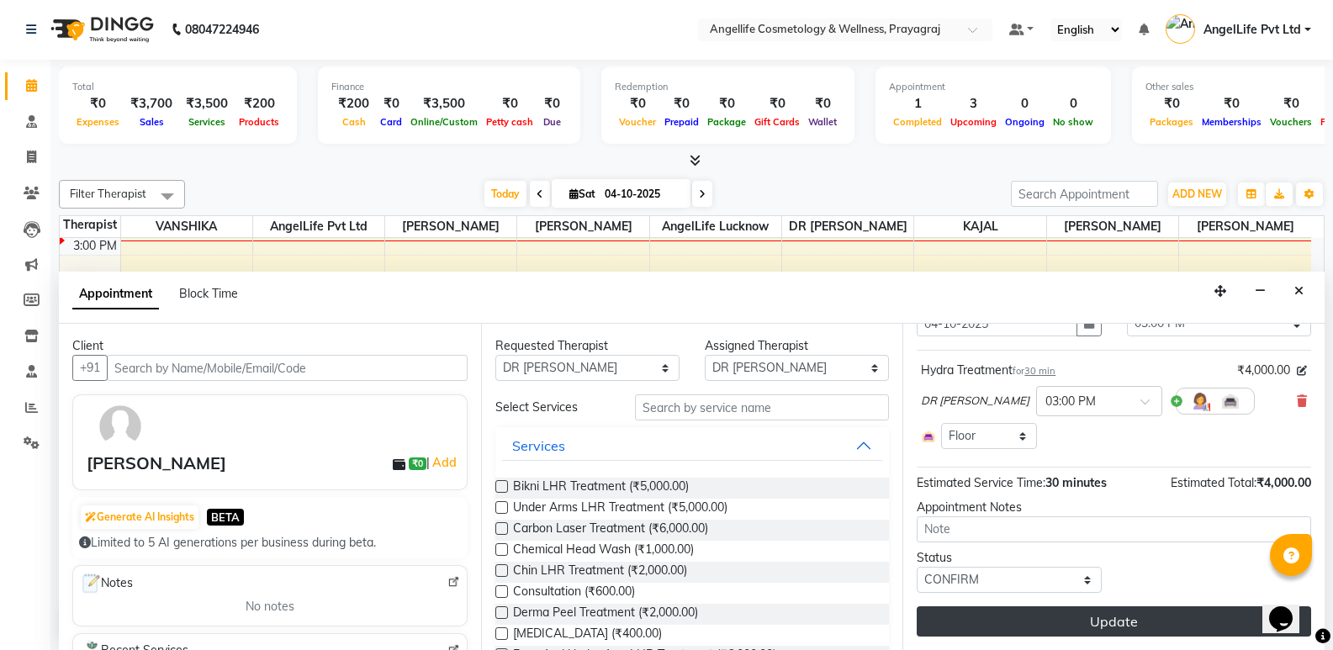
click at [1162, 616] on button "Update" at bounding box center [1114, 621] width 394 height 30
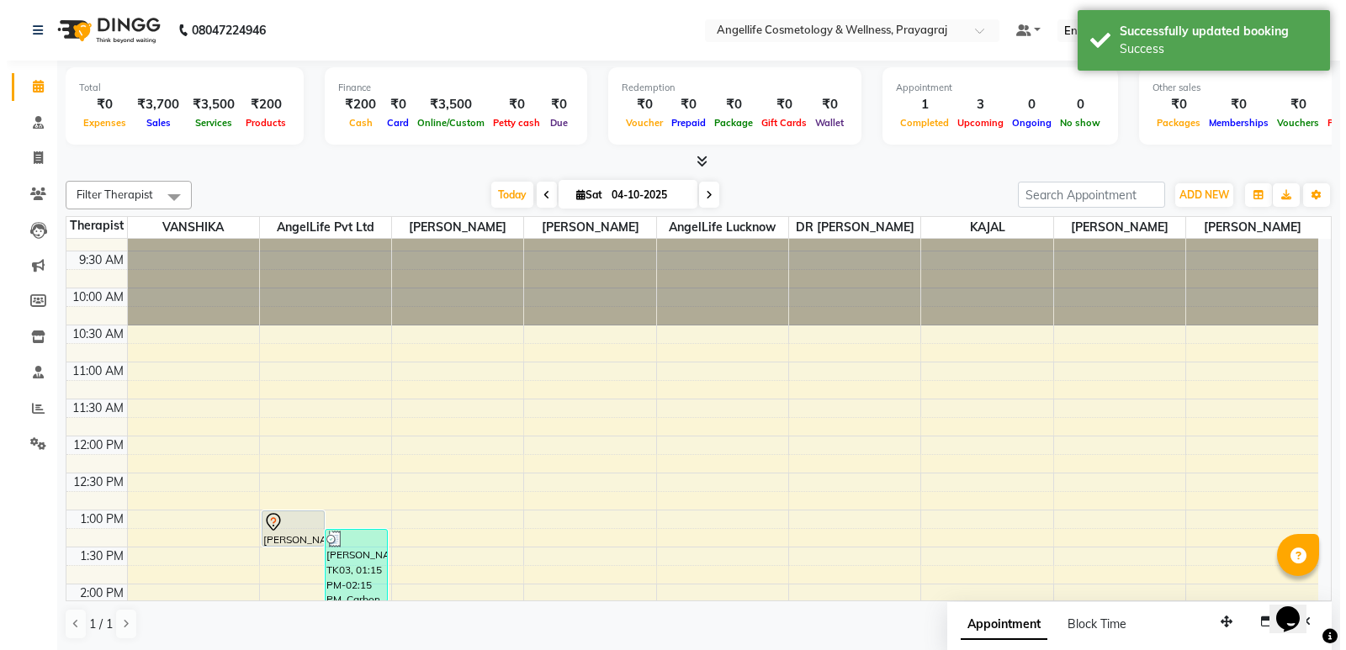
scroll to position [0, 0]
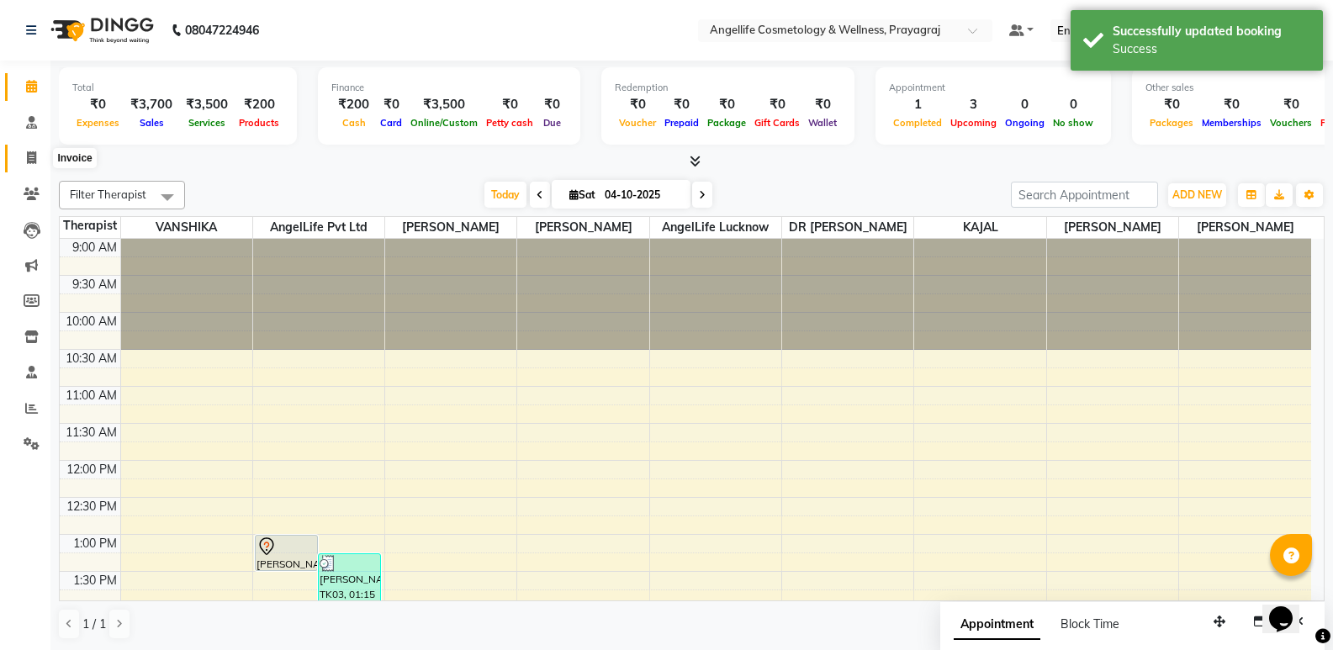
click at [36, 156] on icon at bounding box center [31, 157] width 9 height 13
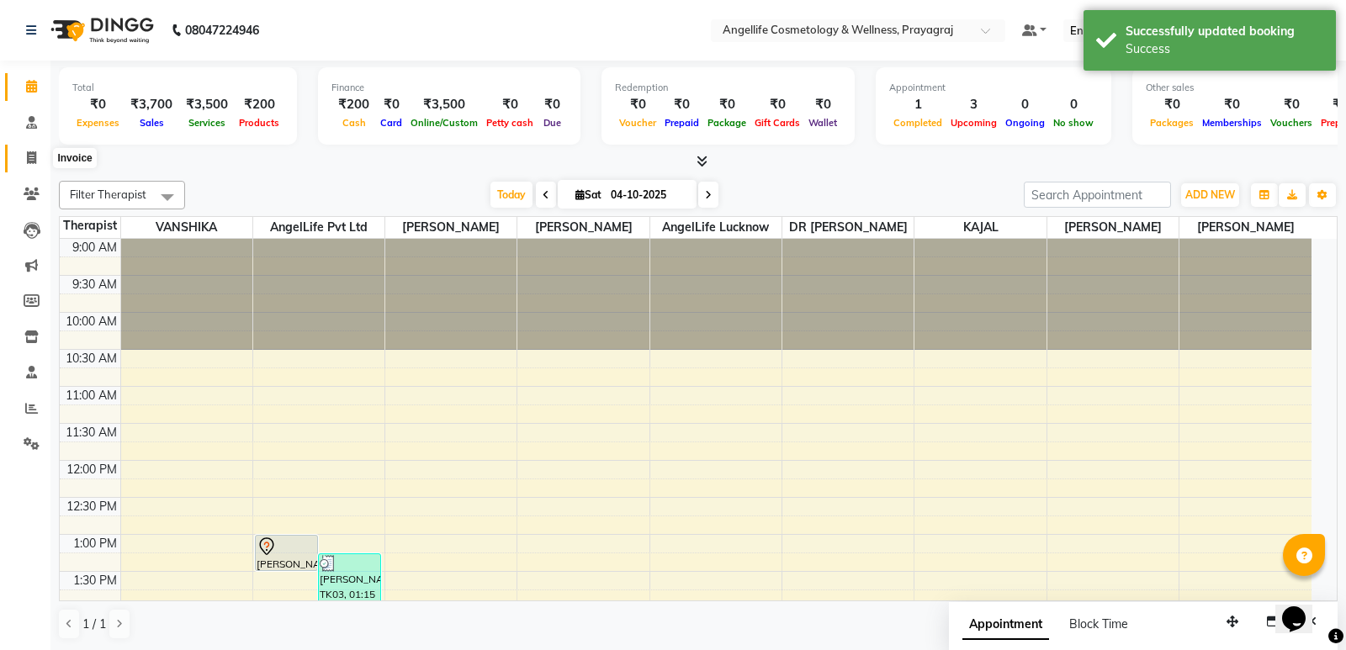
select select "service"
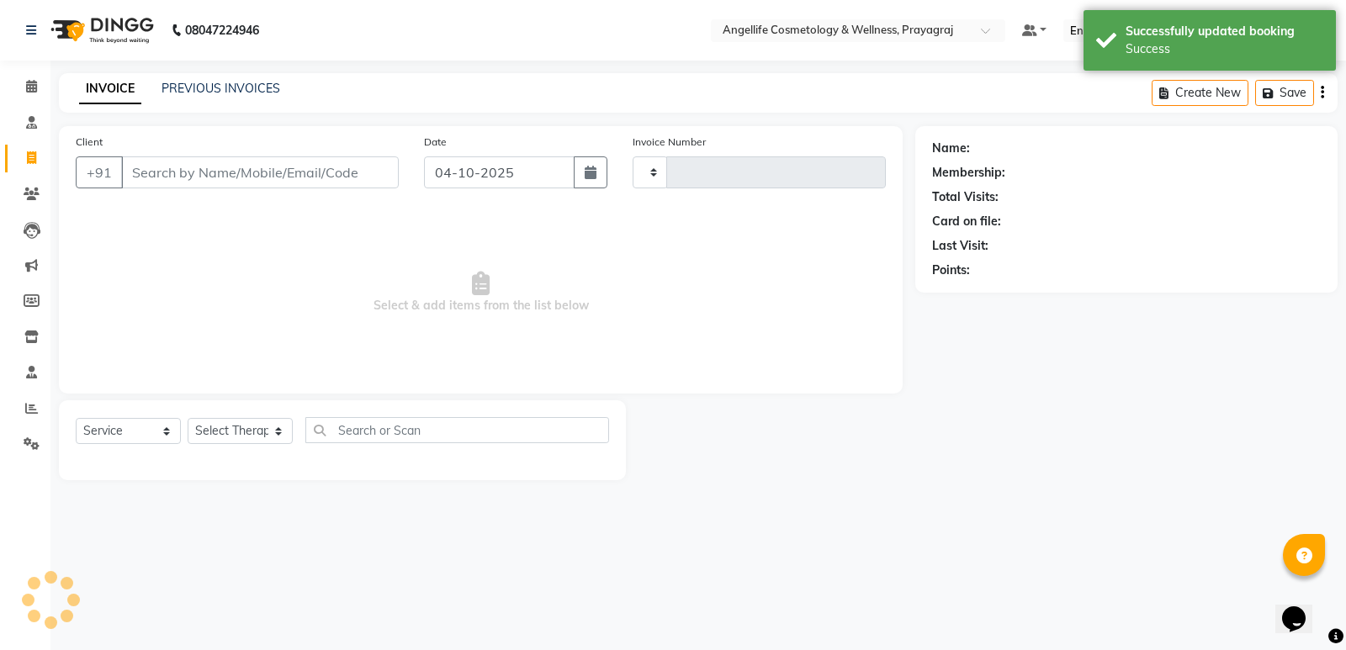
type input "1572"
select select "4531"
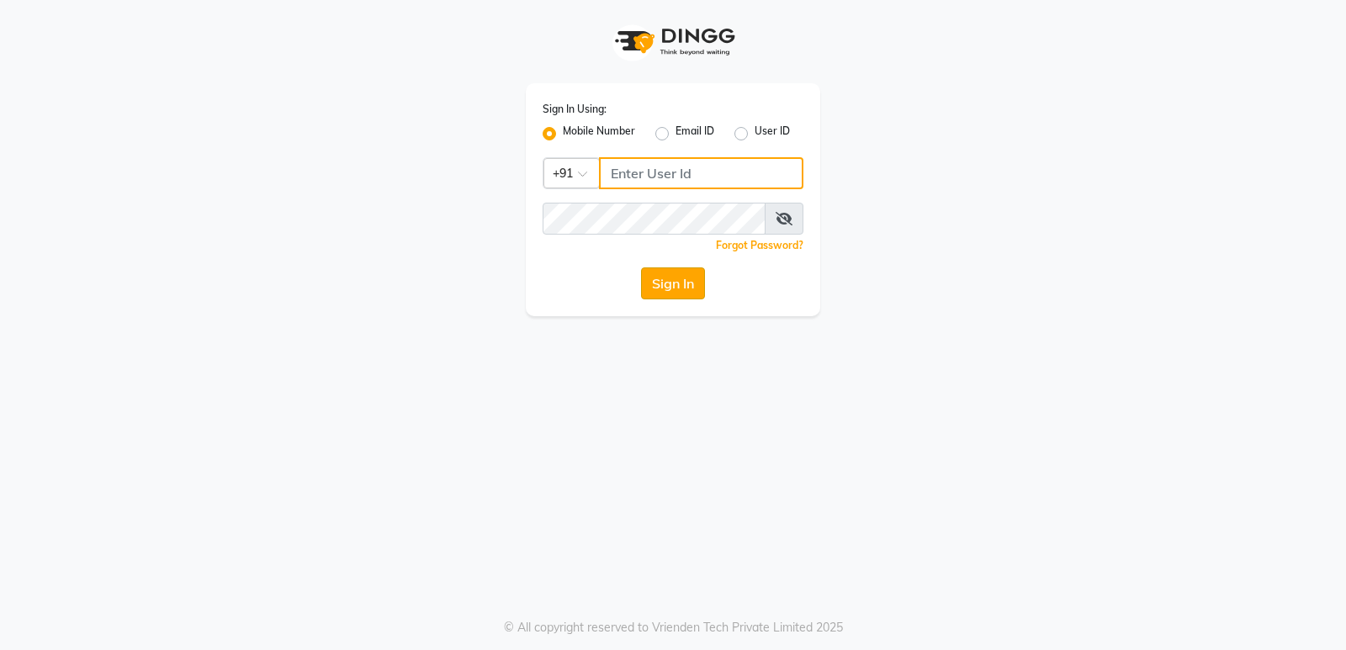
type input "9506660055"
click at [659, 284] on button "Sign In" at bounding box center [673, 283] width 64 height 32
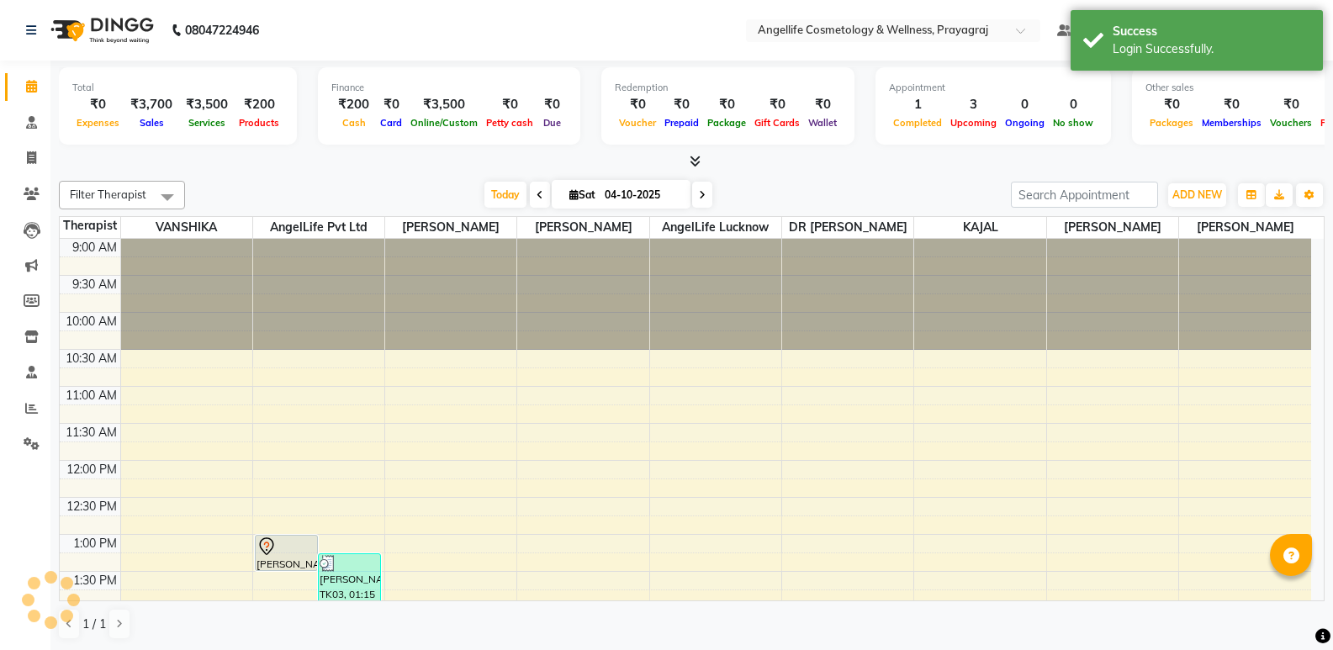
select select "en"
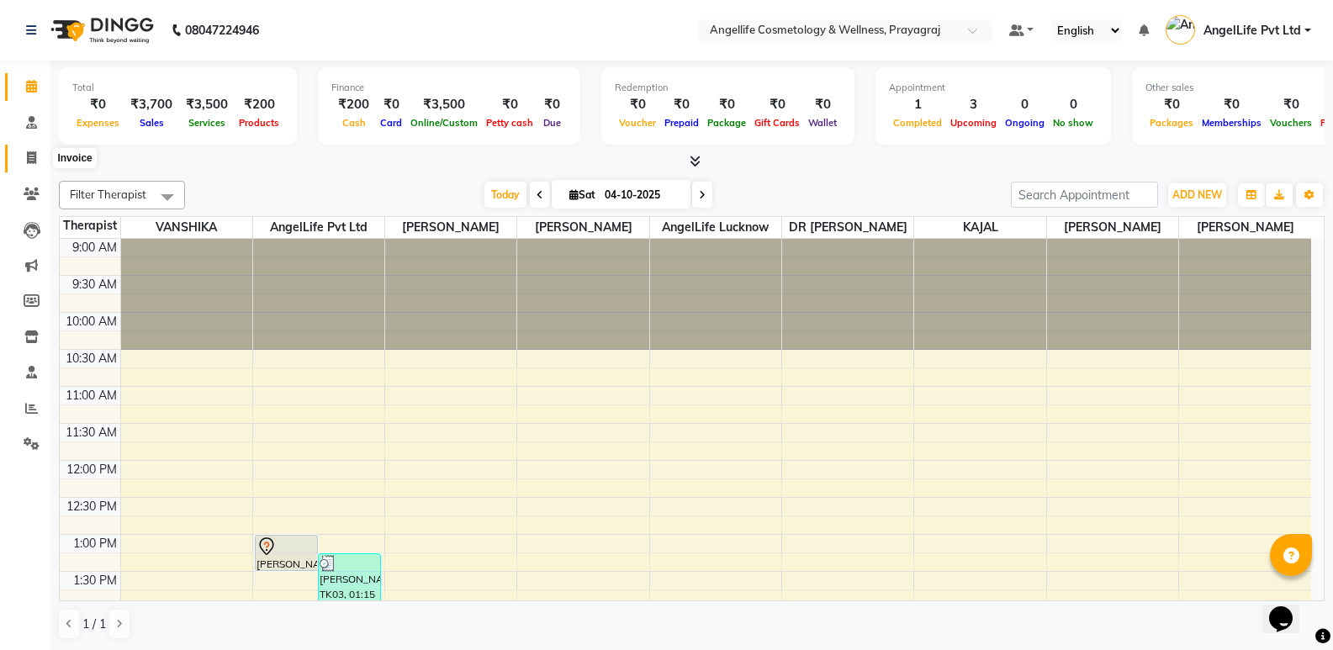
click at [31, 160] on icon at bounding box center [31, 157] width 9 height 13
select select "service"
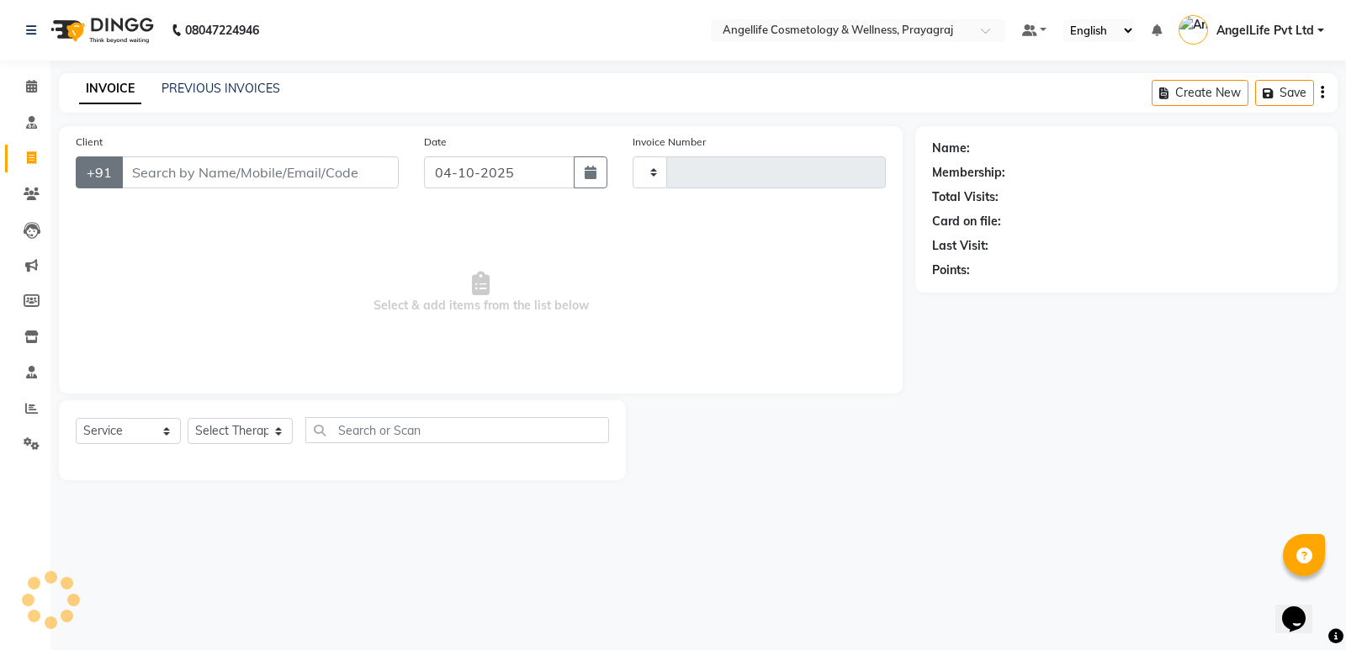
type input "1572"
select select "4531"
click at [232, 87] on link "PREVIOUS INVOICES" at bounding box center [220, 88] width 119 height 15
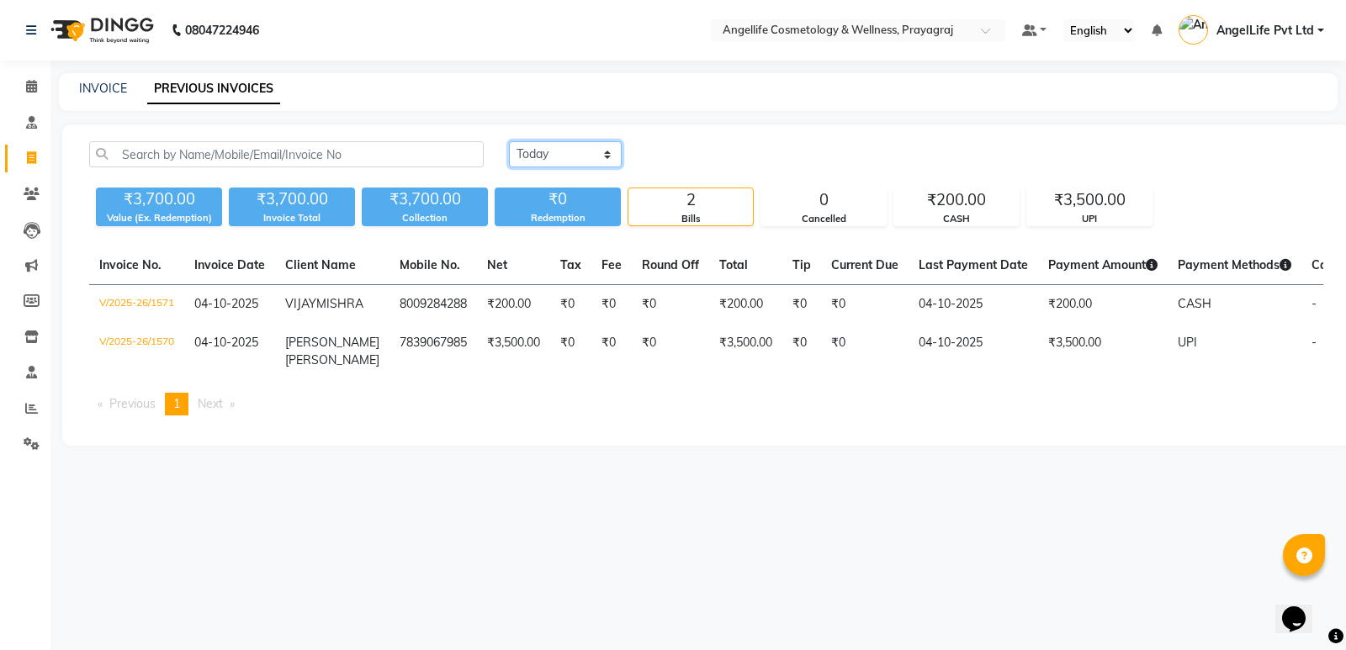
click at [558, 152] on select "[DATE] [DATE] Custom Range" at bounding box center [565, 154] width 113 height 26
select select "range"
click at [509, 141] on select "[DATE] [DATE] Custom Range" at bounding box center [565, 154] width 113 height 26
click input "04-10-2025"
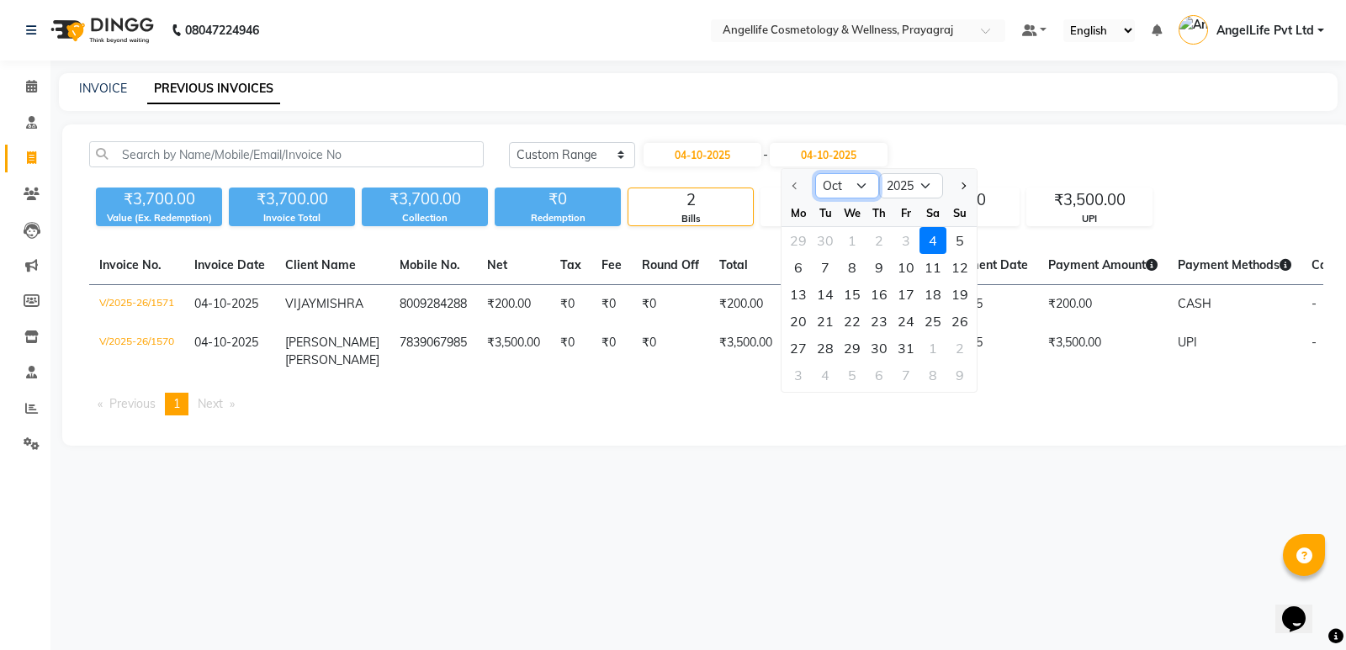
click select "Oct Nov Dec"
click input "04-10-2025"
select select "10"
select select "2025"
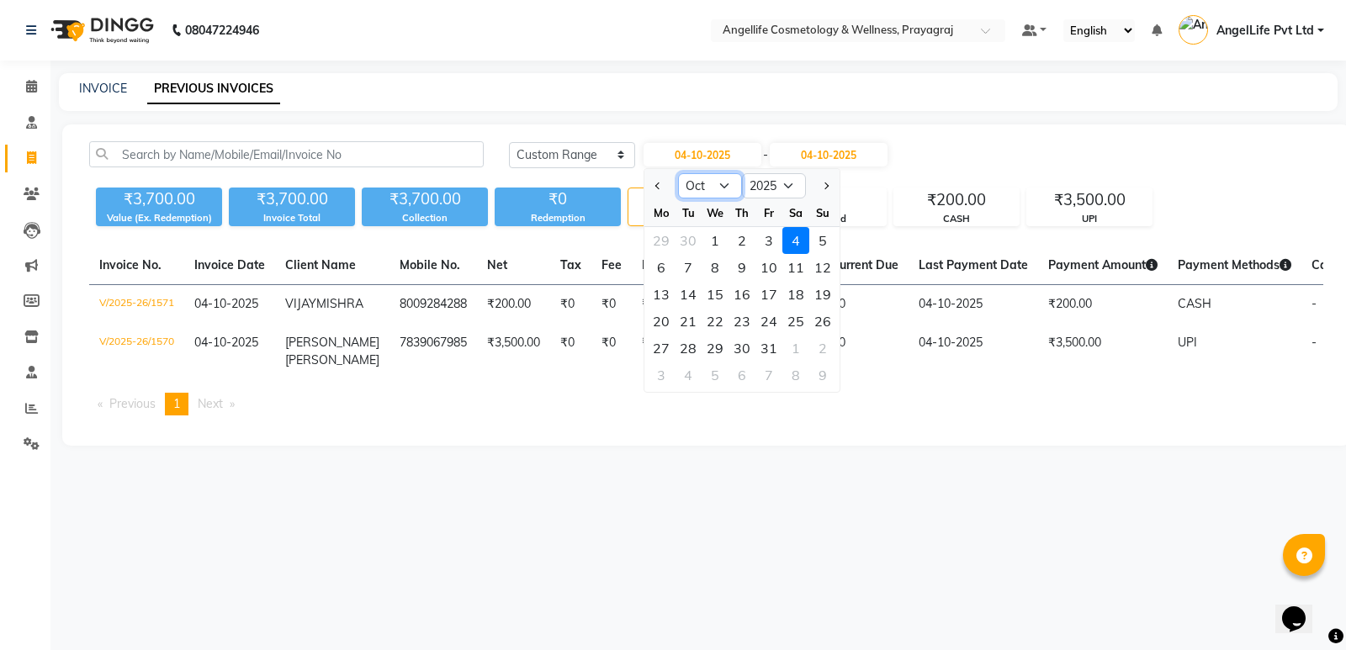
click select "Jan Feb Mar Apr May Jun [DATE] Aug Sep Oct Nov Dec"
select select "9"
click select "Jan Feb Mar Apr May Jun [DATE] Aug Sep Oct Nov Dec"
click div "30"
type input "30-09-2025"
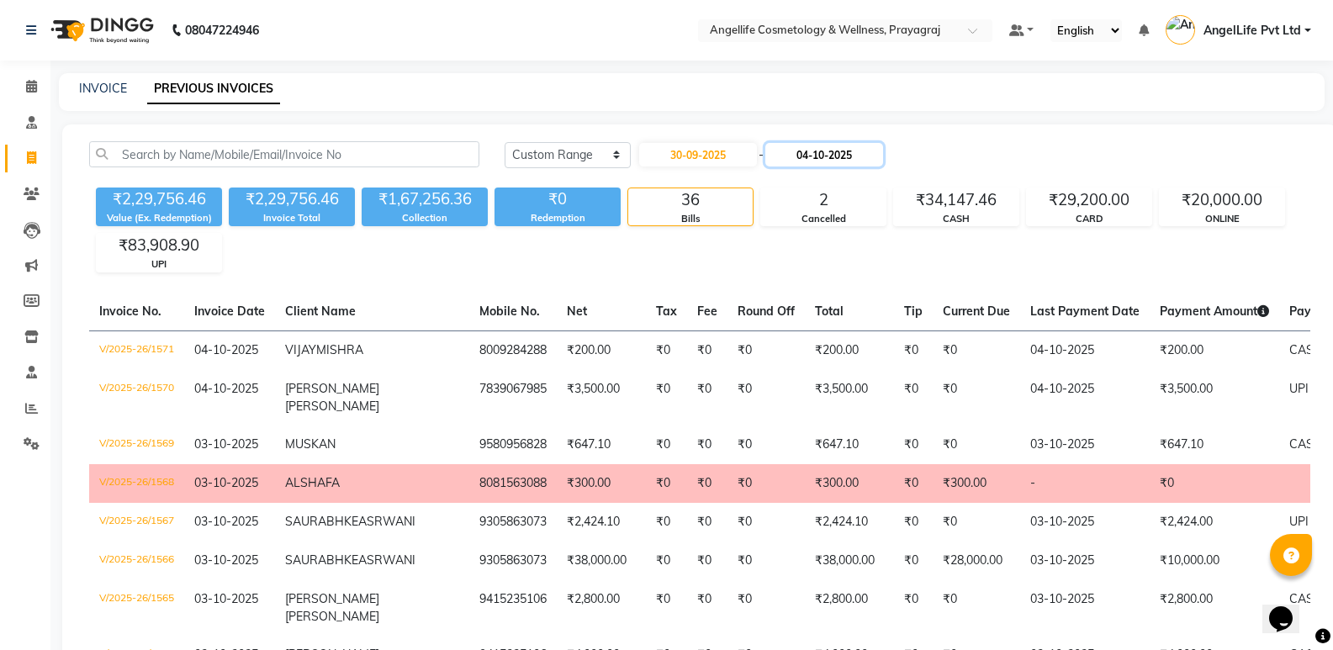
click input "04-10-2025"
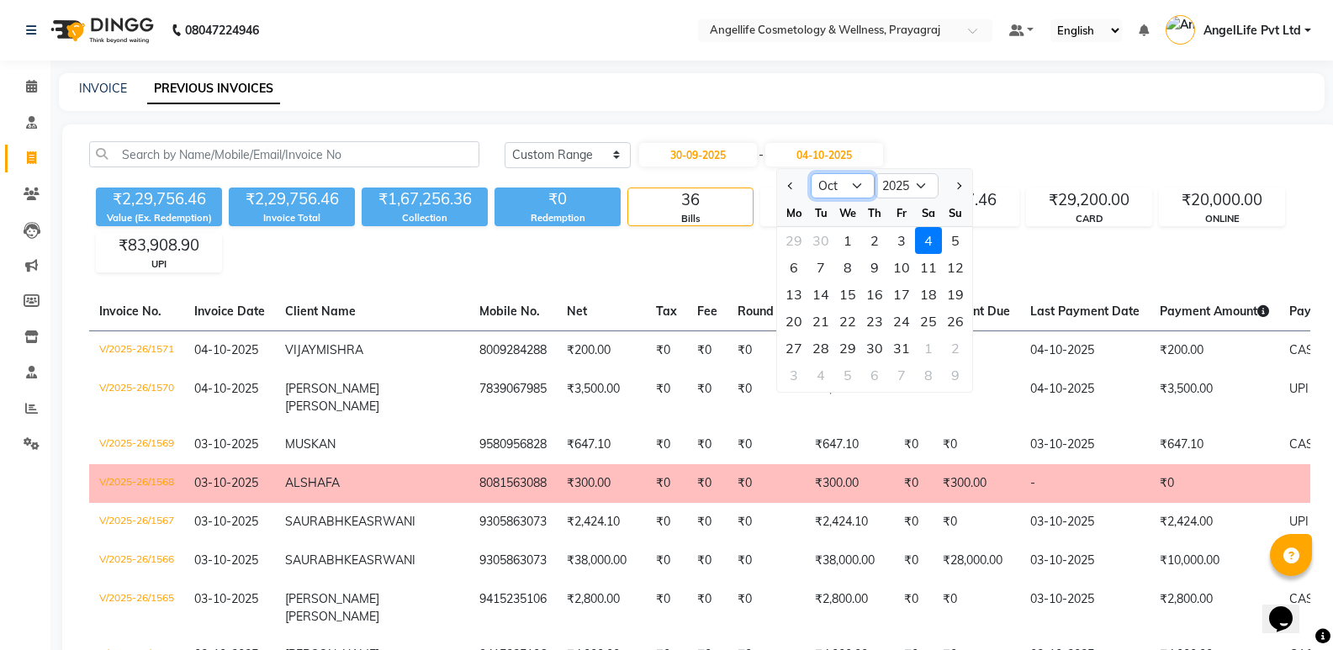
click select "Sep Oct Nov Dec"
select select "9"
click select "Sep Oct Nov Dec"
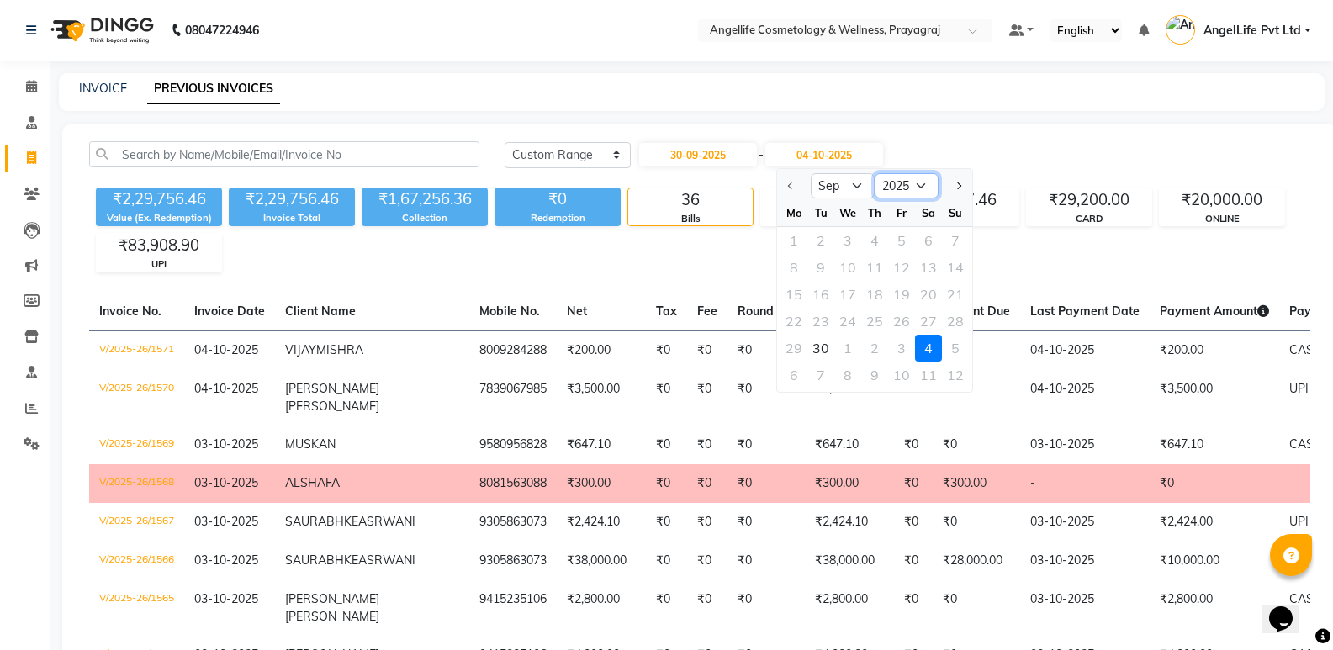
click select "2025 2026 2027 2028 2029 2030 2031 2032 2033 2034 2035"
click div "30"
type input "30-09-2025"
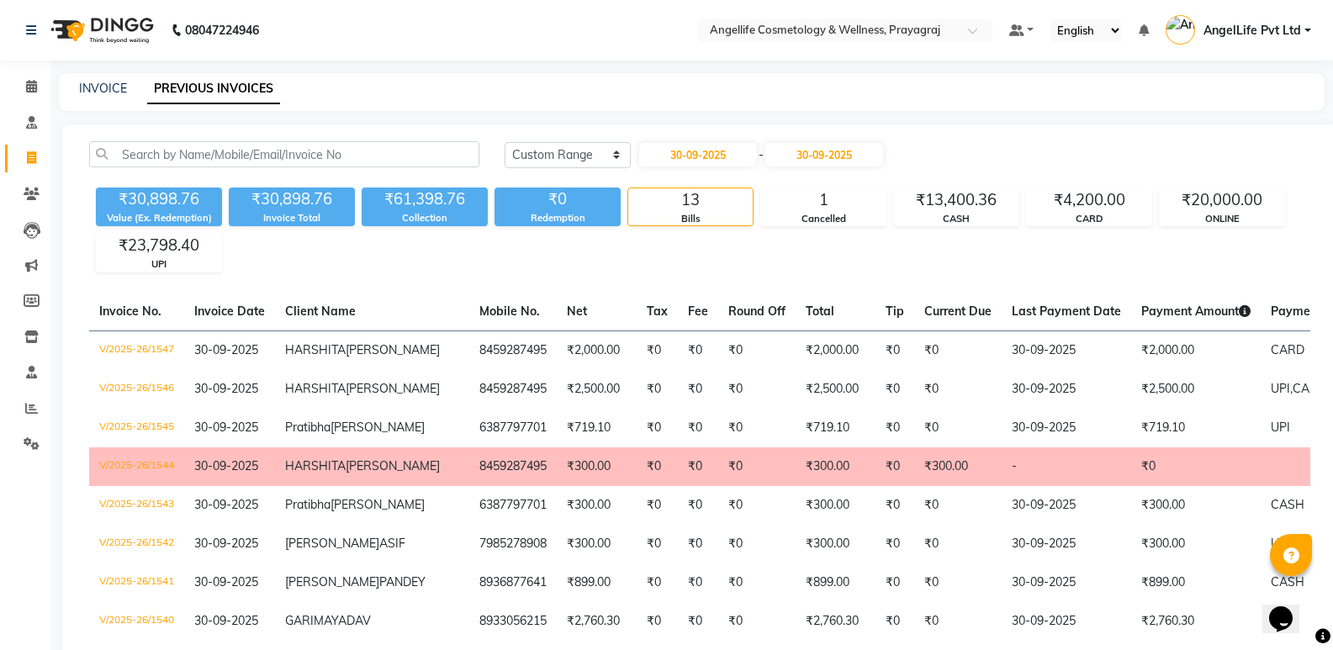
click div "₹30,898.76 Value (Ex. Redemption) ₹30,898.76 Invoice Total ₹61,398.76 Collectio…"
click icon
select select "service"
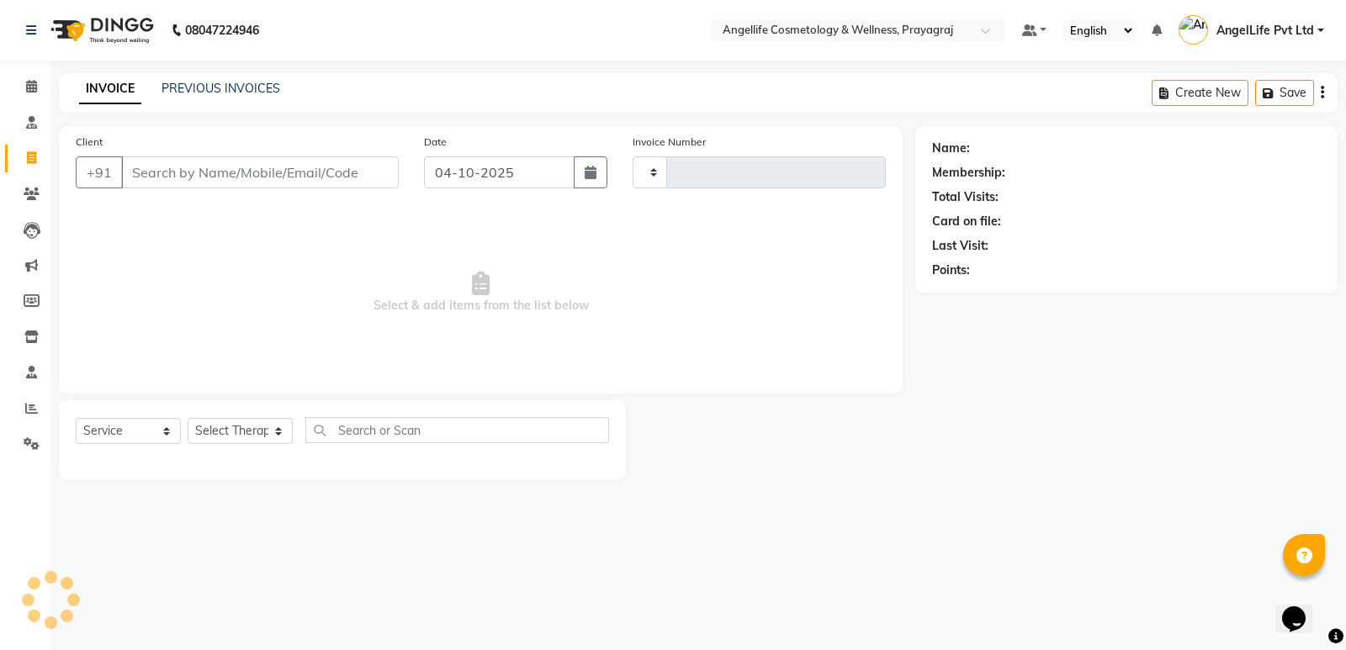
type input "1572"
select select "4531"
click icon
select select "service"
type input "1572"
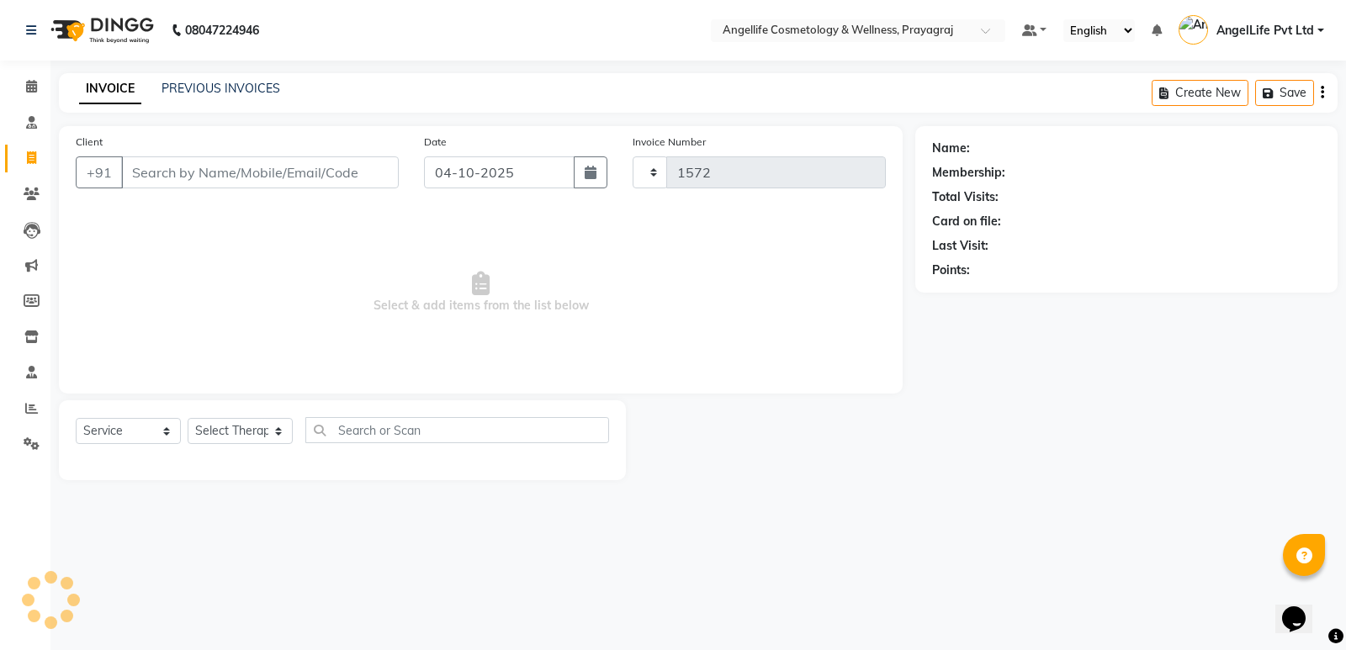
select select "4531"
click input "Client"
click icon
select select "service"
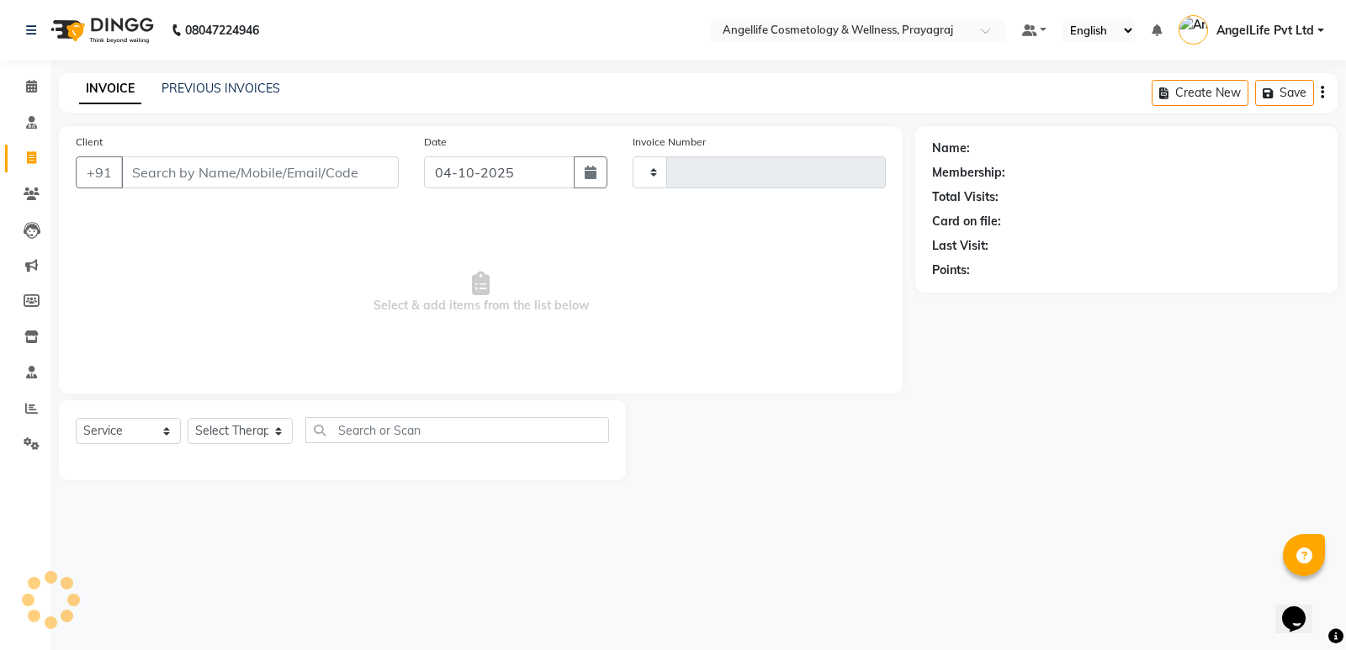
type input "1572"
select select "4531"
